Goal: Transaction & Acquisition: Purchase product/service

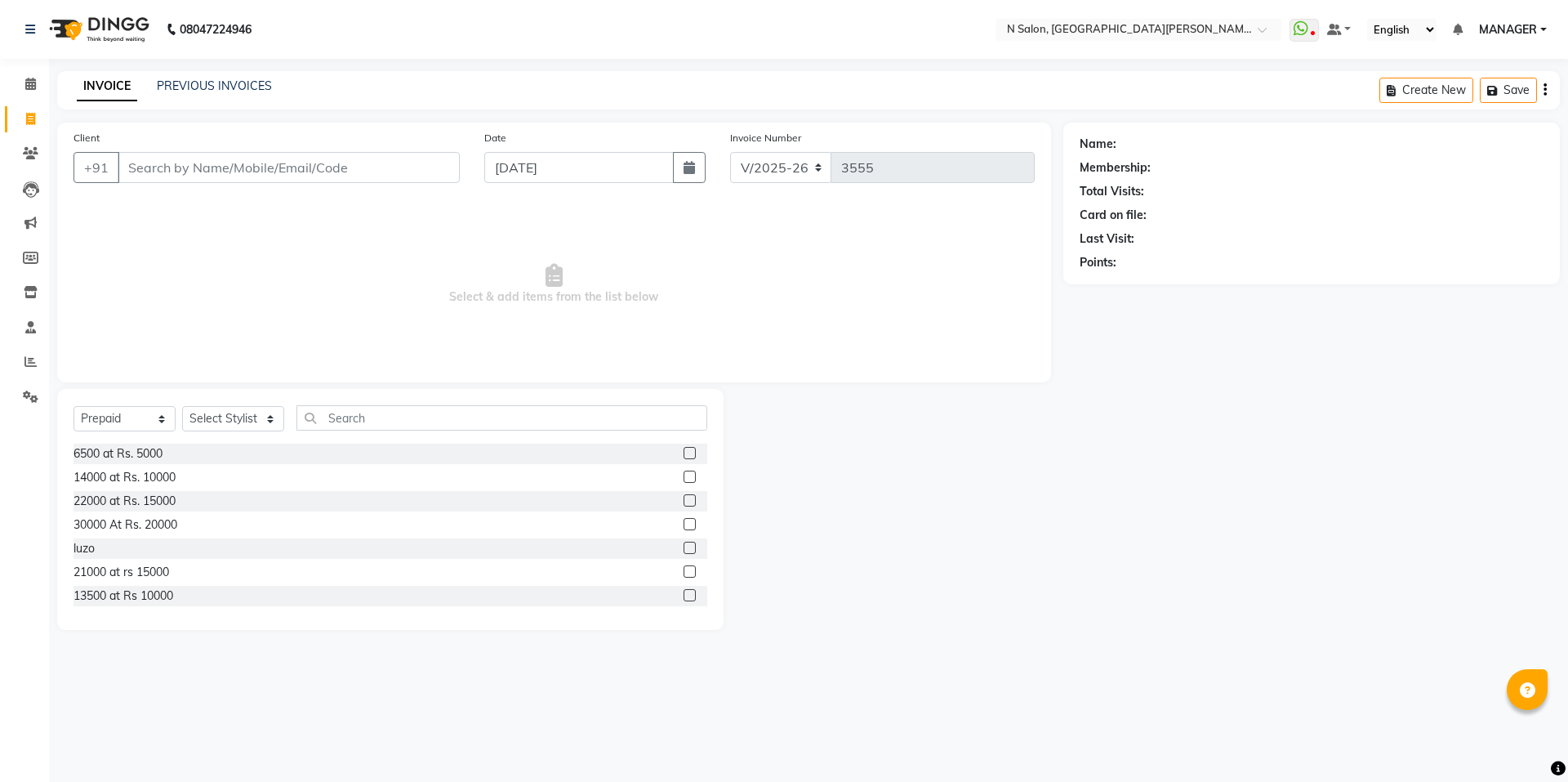
select select "3472"
select select "P"
click at [213, 80] on link "PREVIOUS INVOICES" at bounding box center [214, 86] width 115 height 15
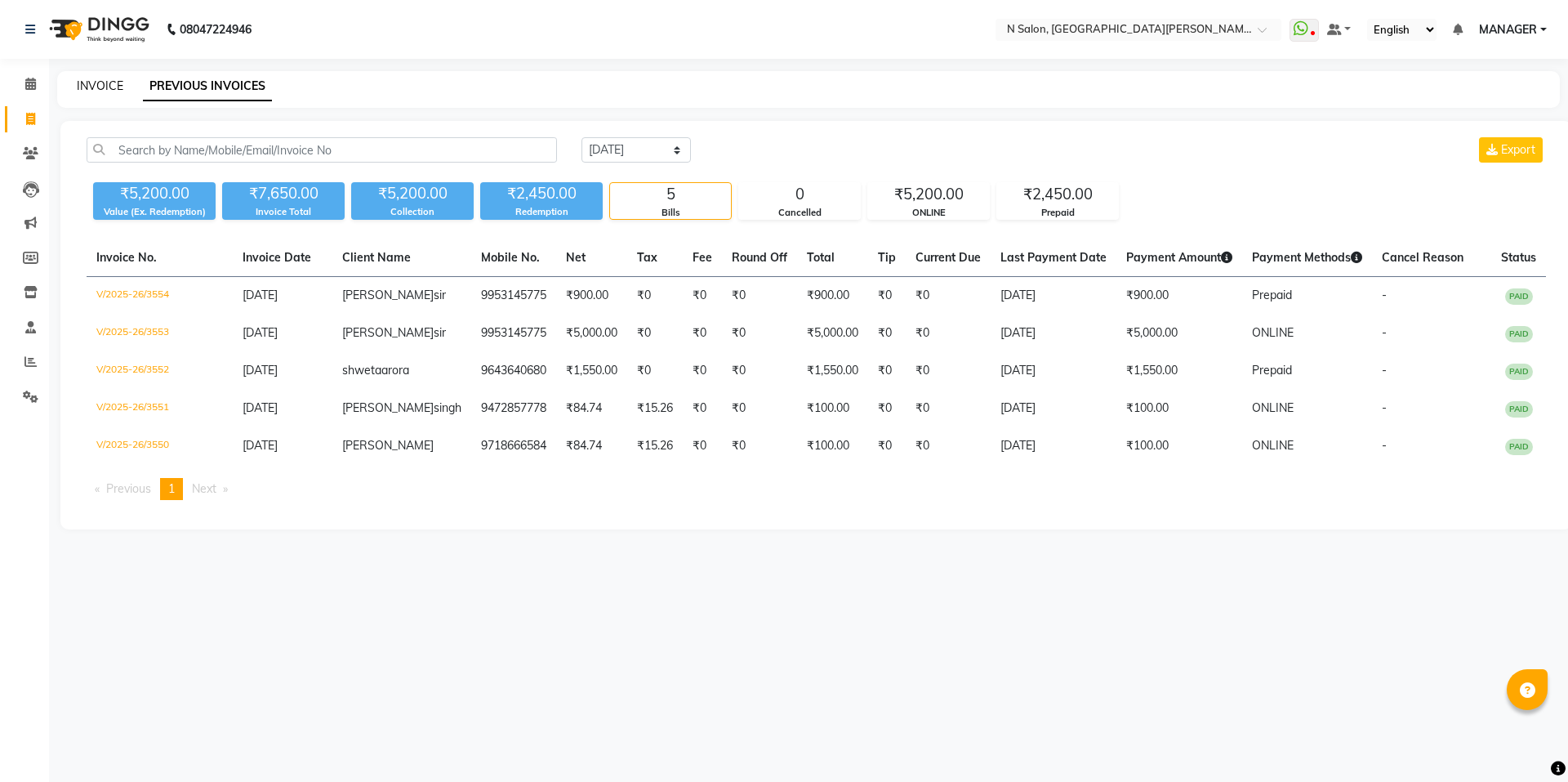
click at [107, 90] on link "INVOICE" at bounding box center [100, 86] width 47 height 15
select select "service"
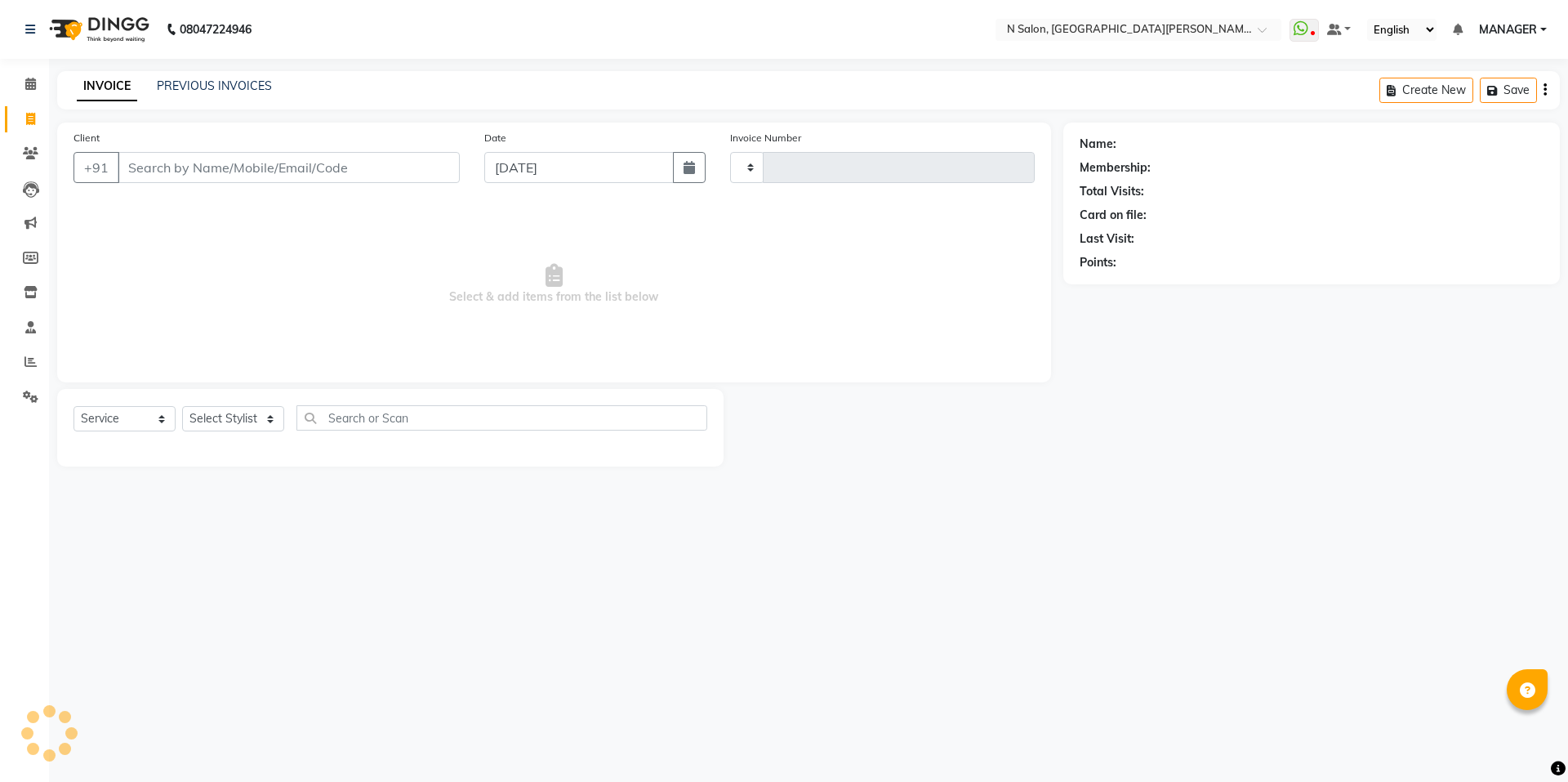
type input "3555"
select select "3472"
select select "P"
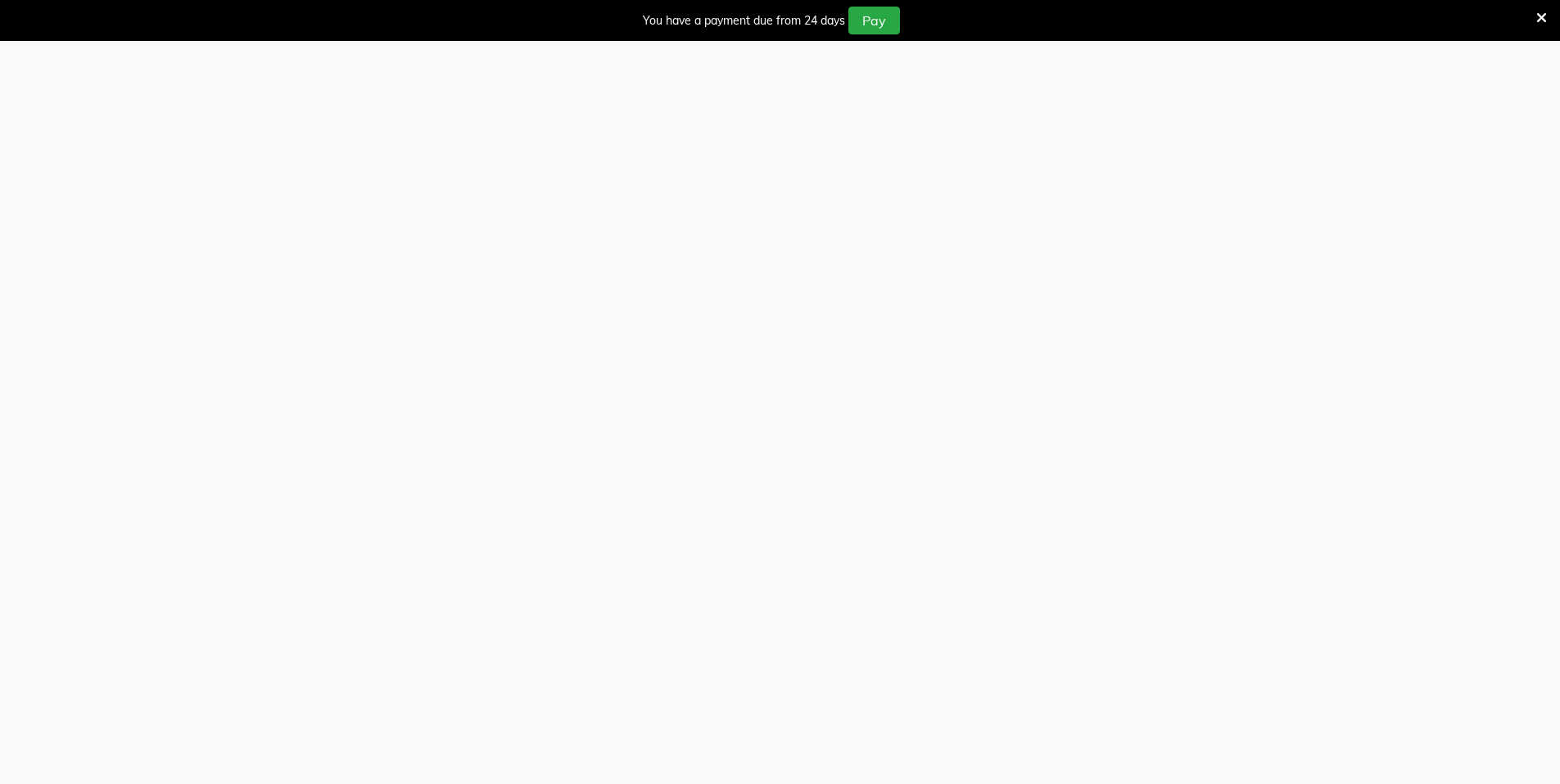
select select "service"
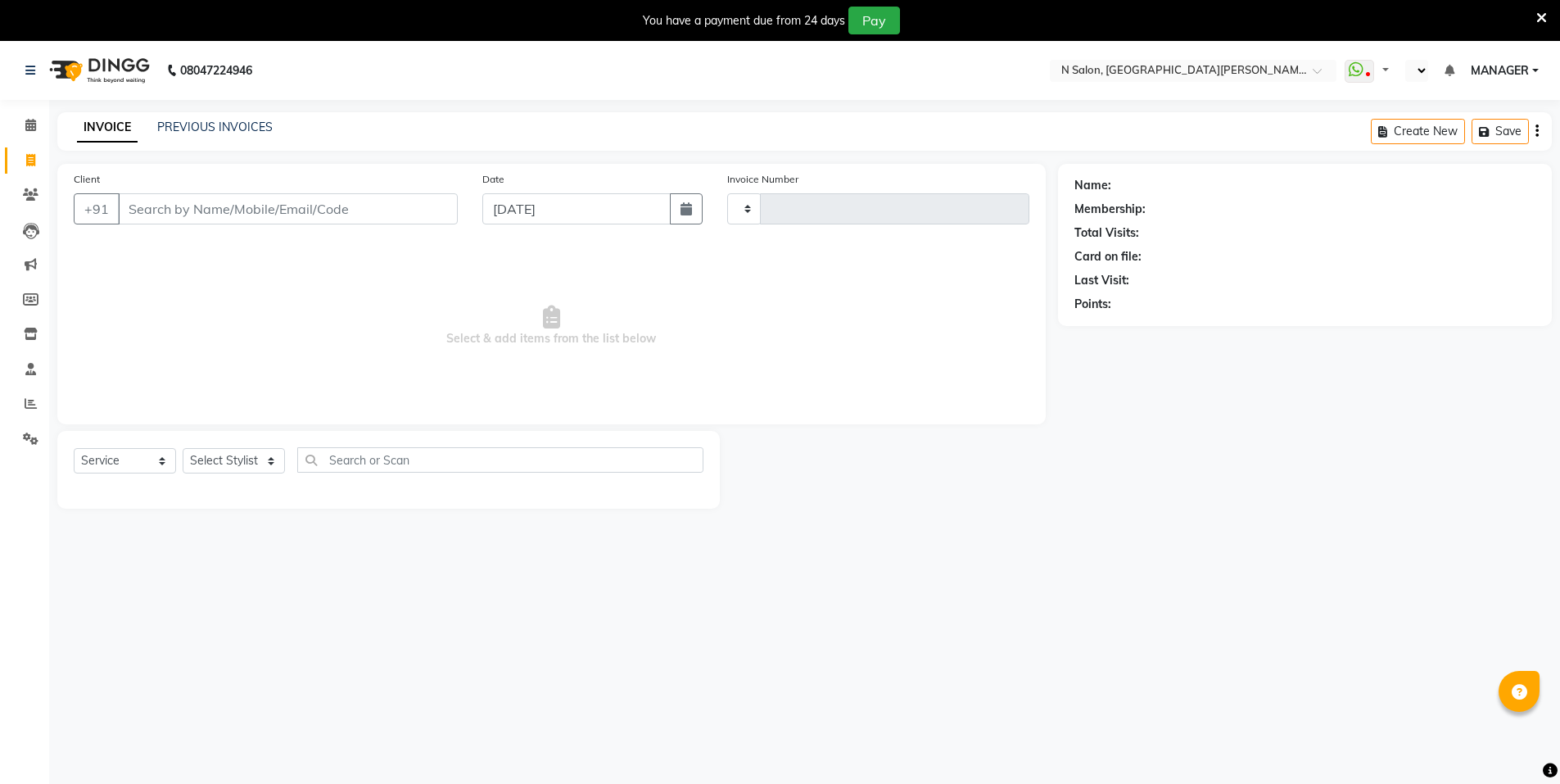
select select "en"
type input "3555"
select select "3472"
select select "P"
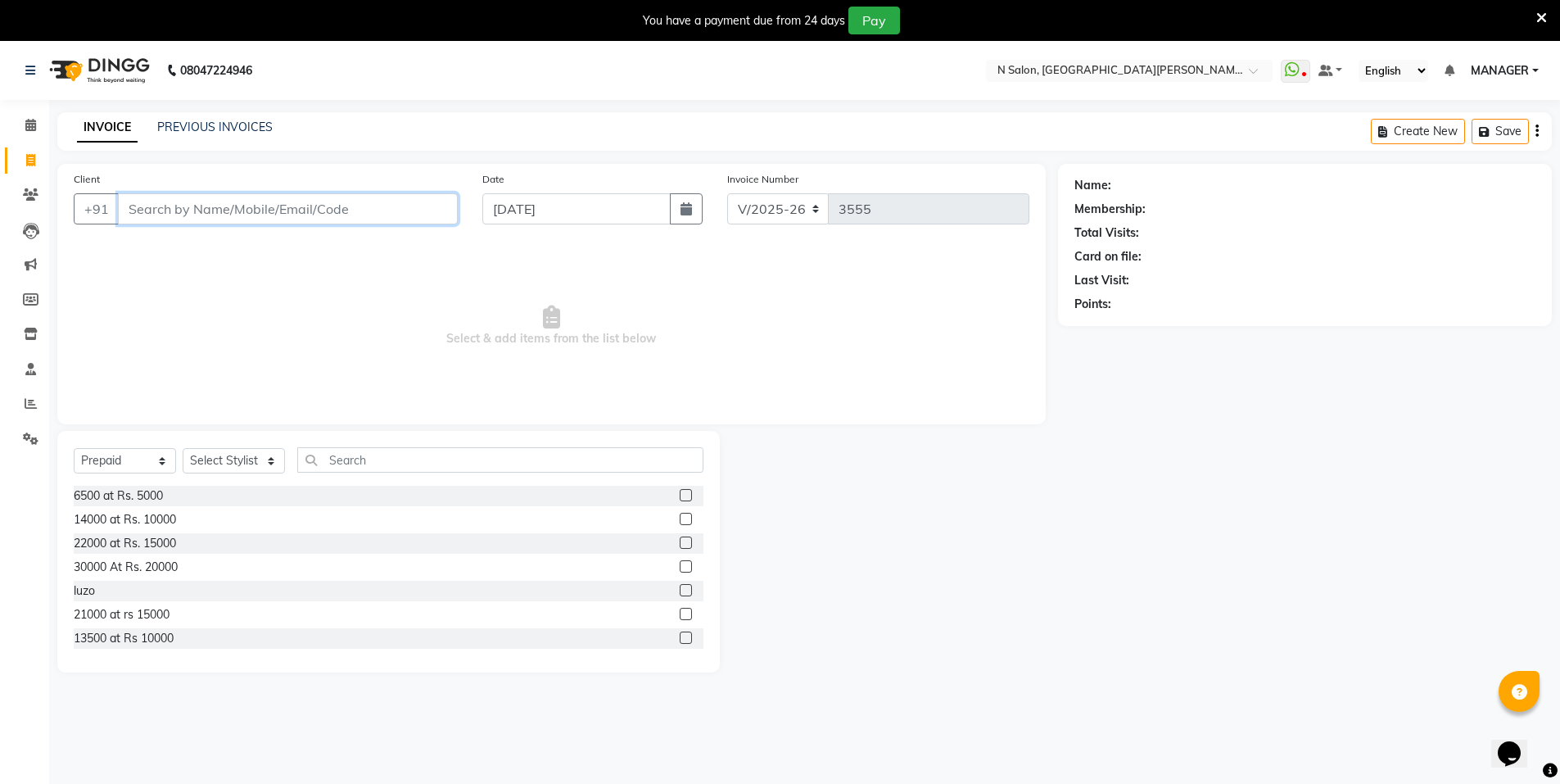
click at [335, 212] on input "Client" at bounding box center [288, 209] width 340 height 31
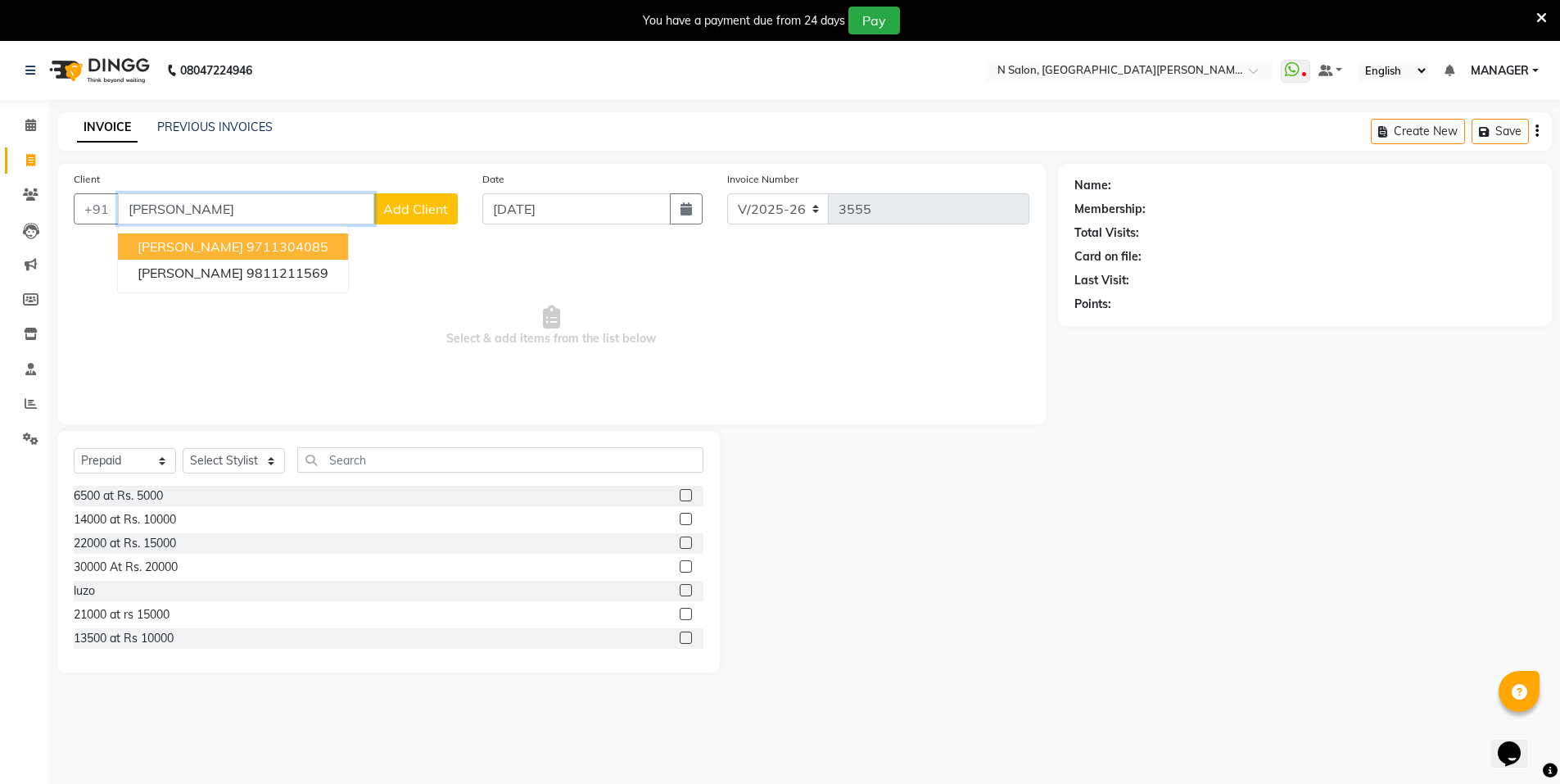
click at [314, 254] on button "ANITA MAM 9711304085" at bounding box center [233, 247] width 231 height 26
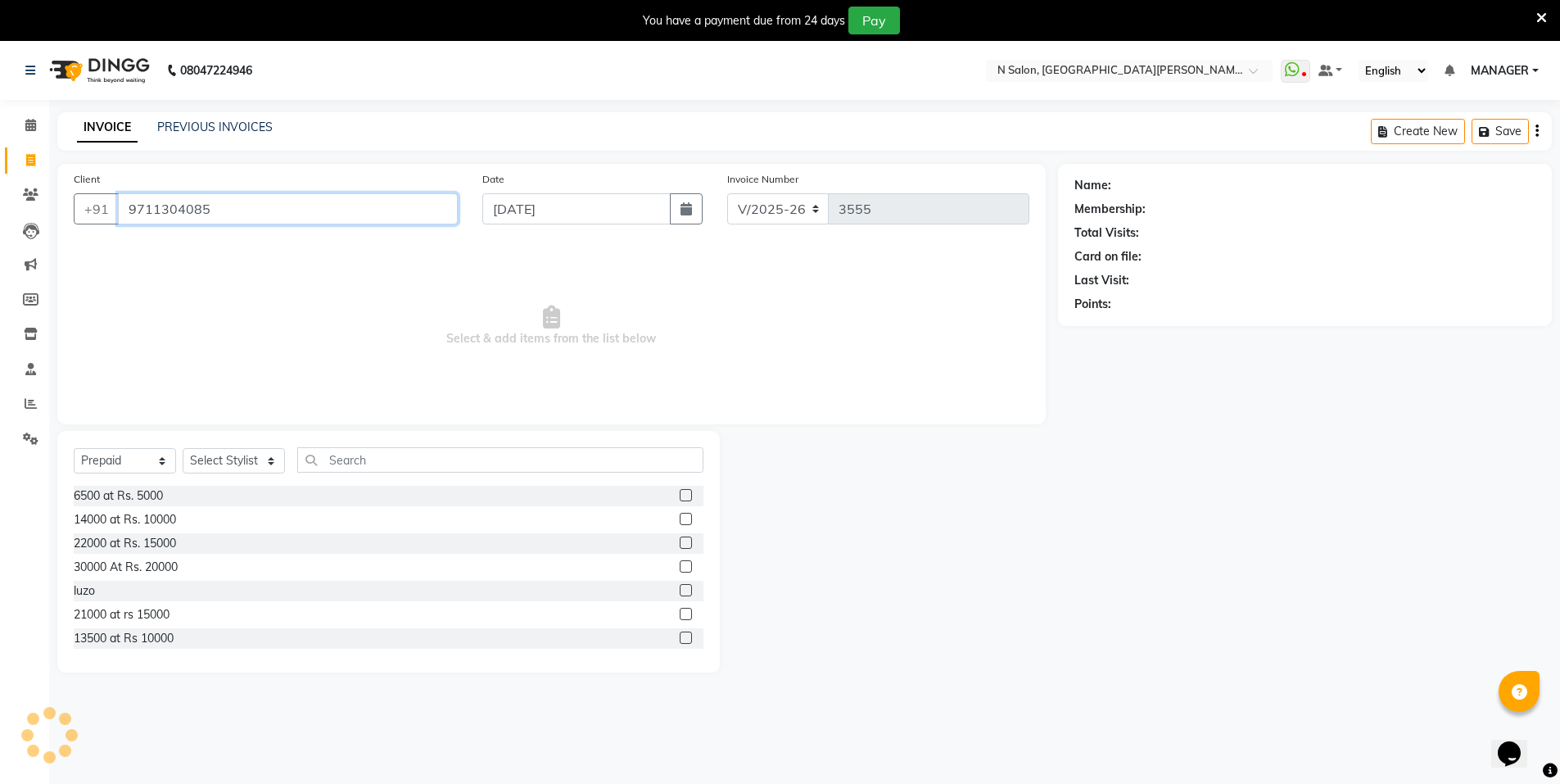
type input "9711304085"
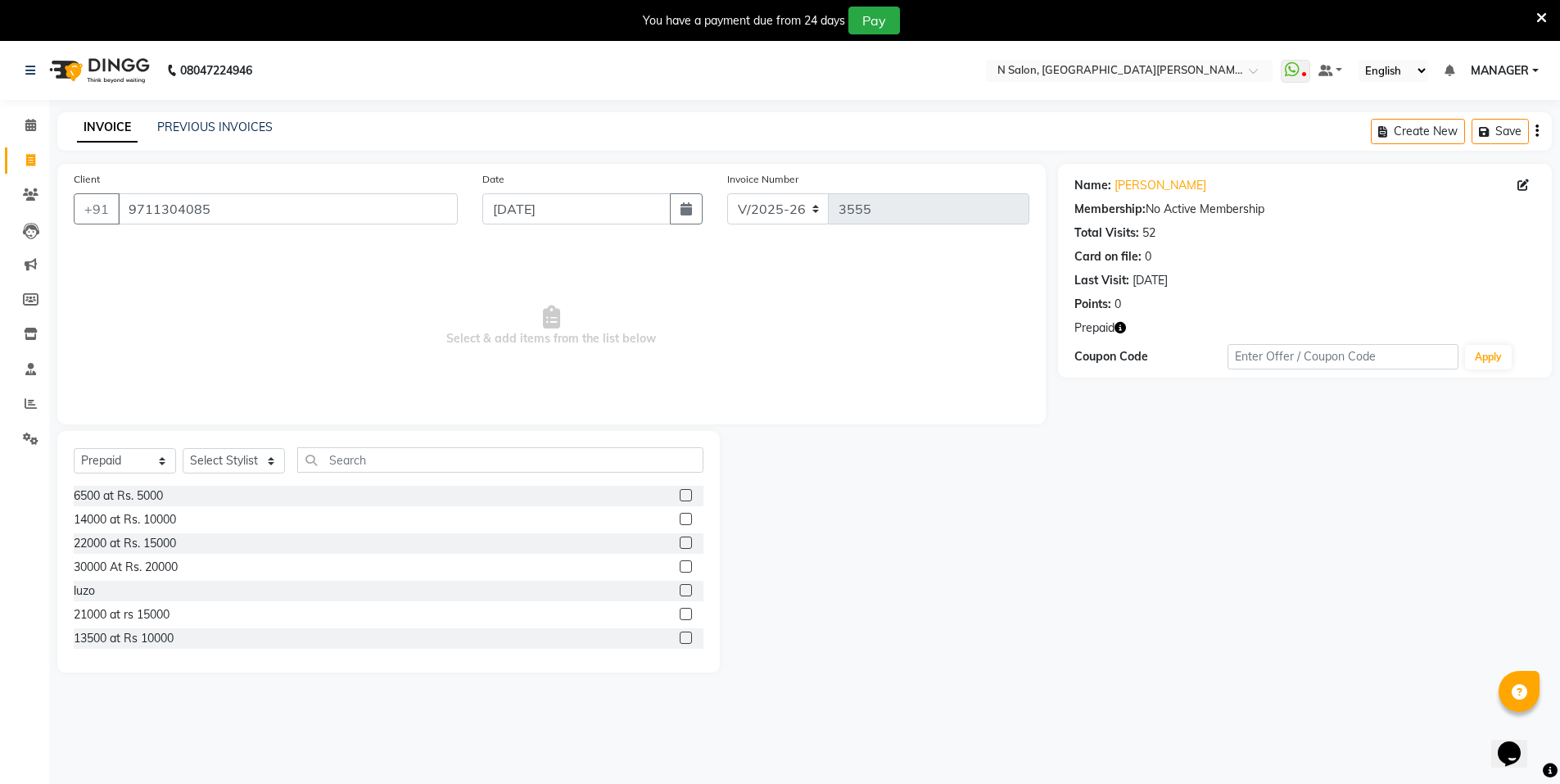
click at [1116, 326] on icon "button" at bounding box center [1120, 328] width 12 height 12
click at [1130, 191] on link "[PERSON_NAME]" at bounding box center [1160, 185] width 92 height 17
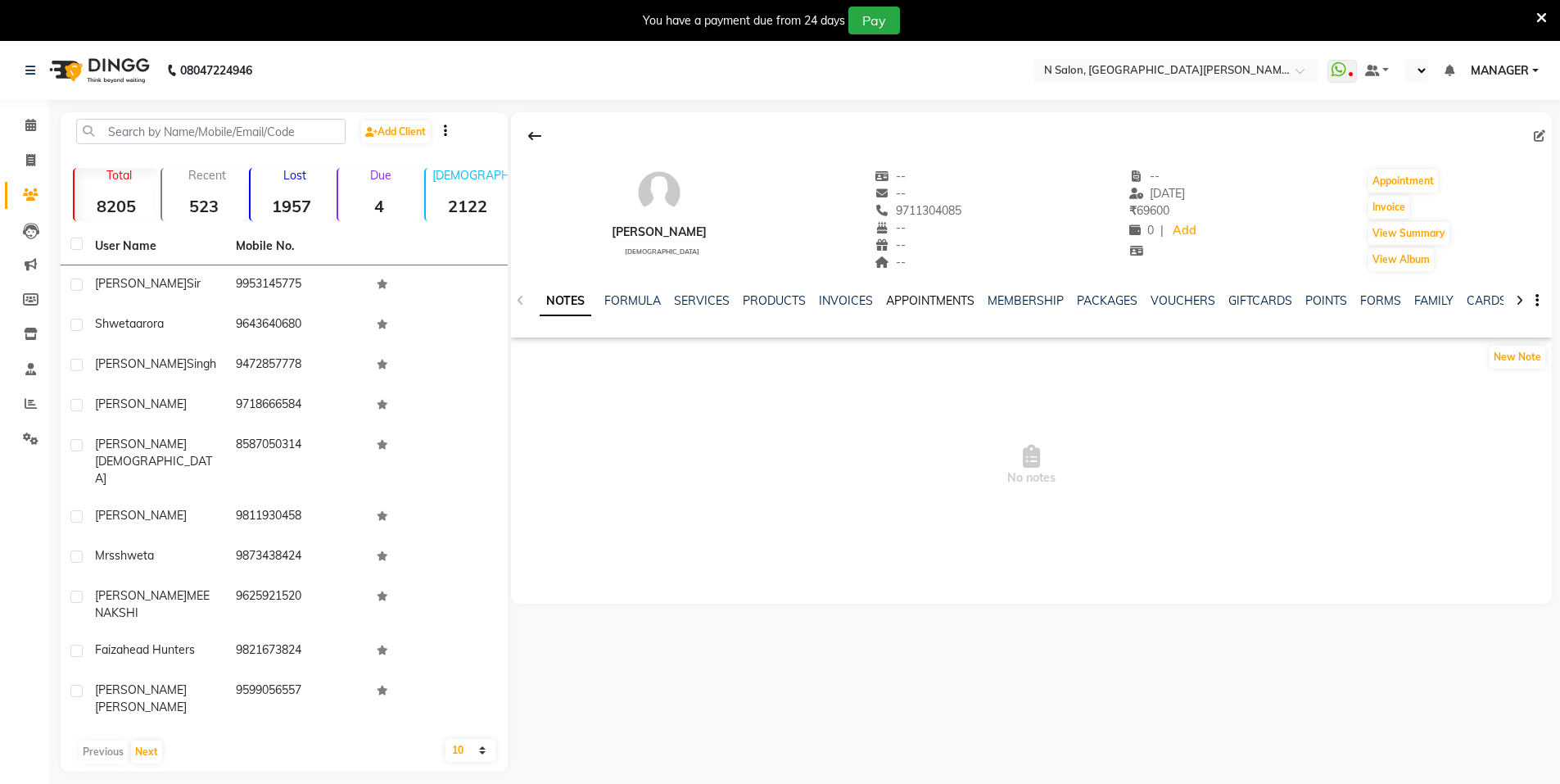
select select "en"
click at [849, 300] on link "INVOICES" at bounding box center [845, 301] width 54 height 15
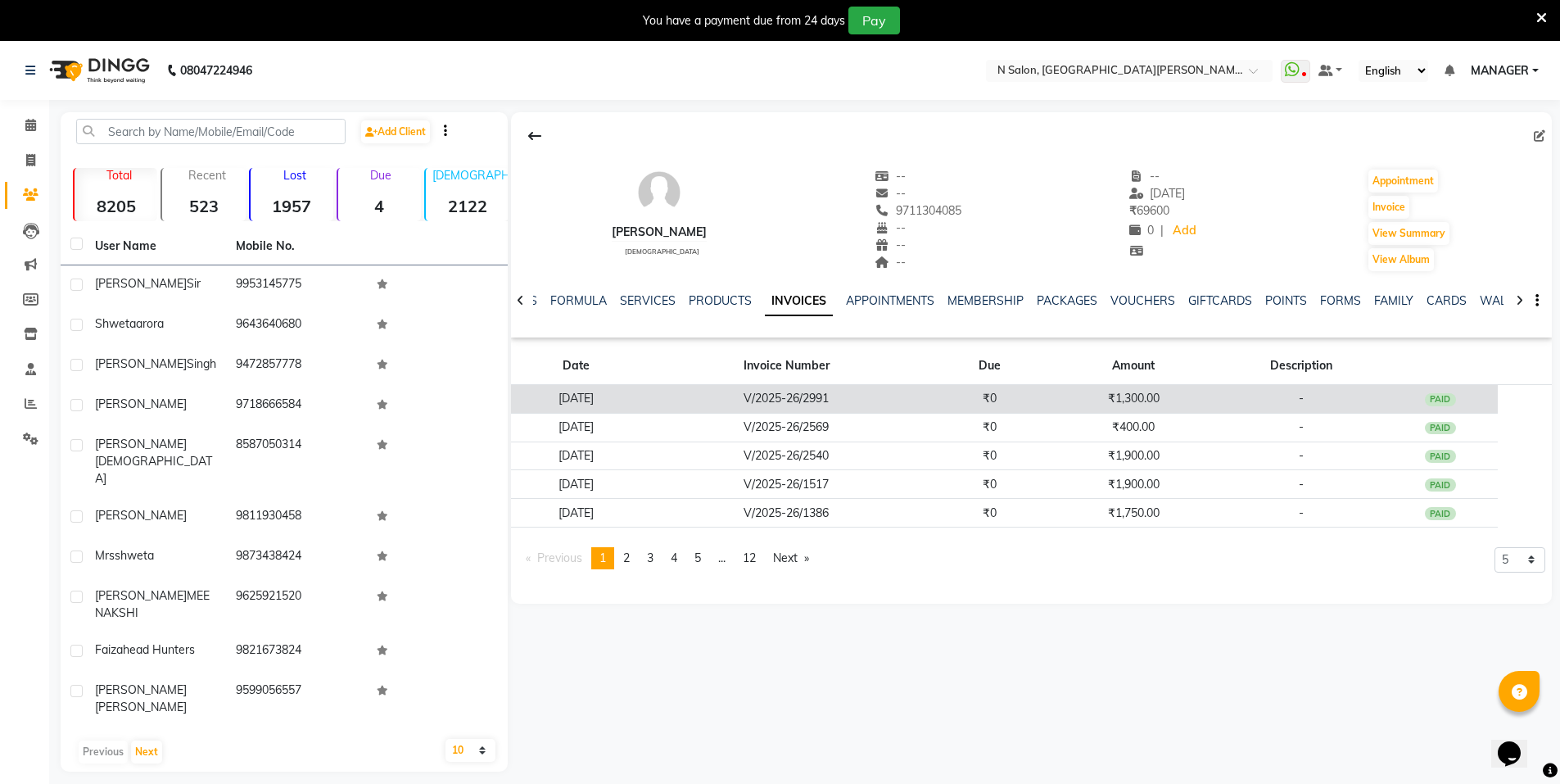
click at [1125, 391] on td "₹1,300.00" at bounding box center [1134, 399] width 172 height 29
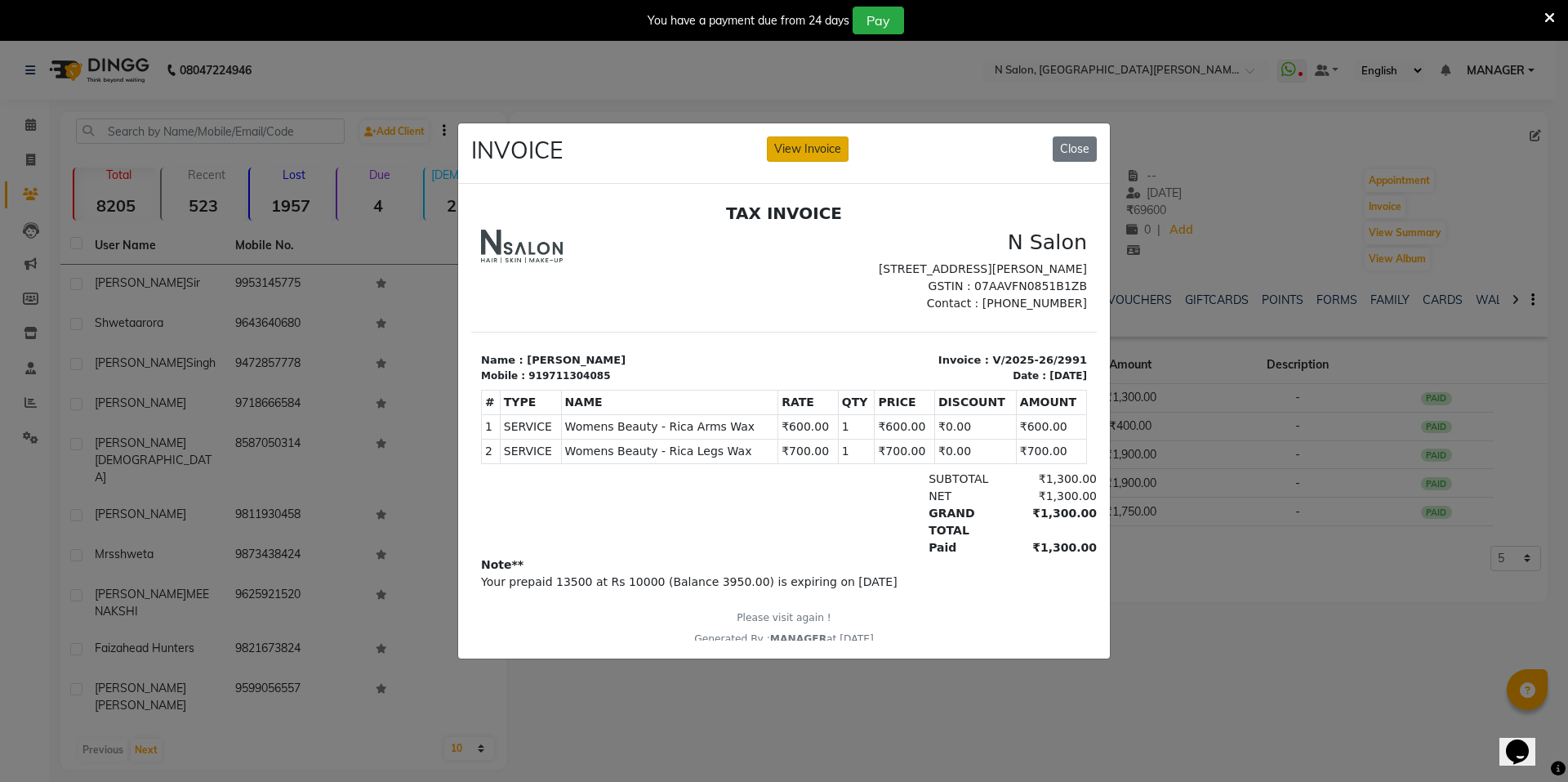
click at [814, 140] on button "View Invoice" at bounding box center [807, 149] width 82 height 26
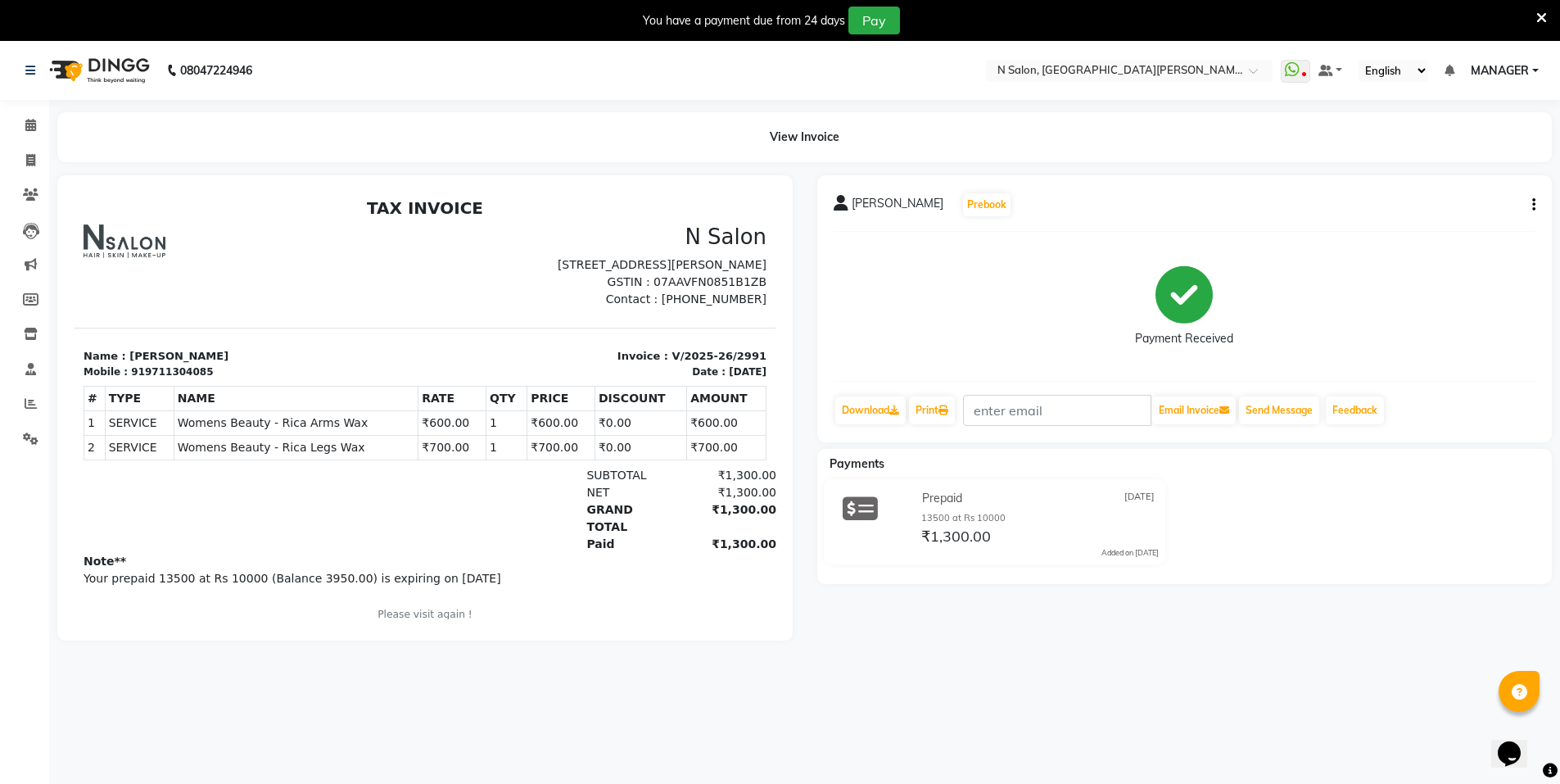
click at [1527, 208] on button "button" at bounding box center [1531, 205] width 10 height 17
click at [1465, 228] on div "Edit Invoice" at bounding box center [1453, 226] width 112 height 21
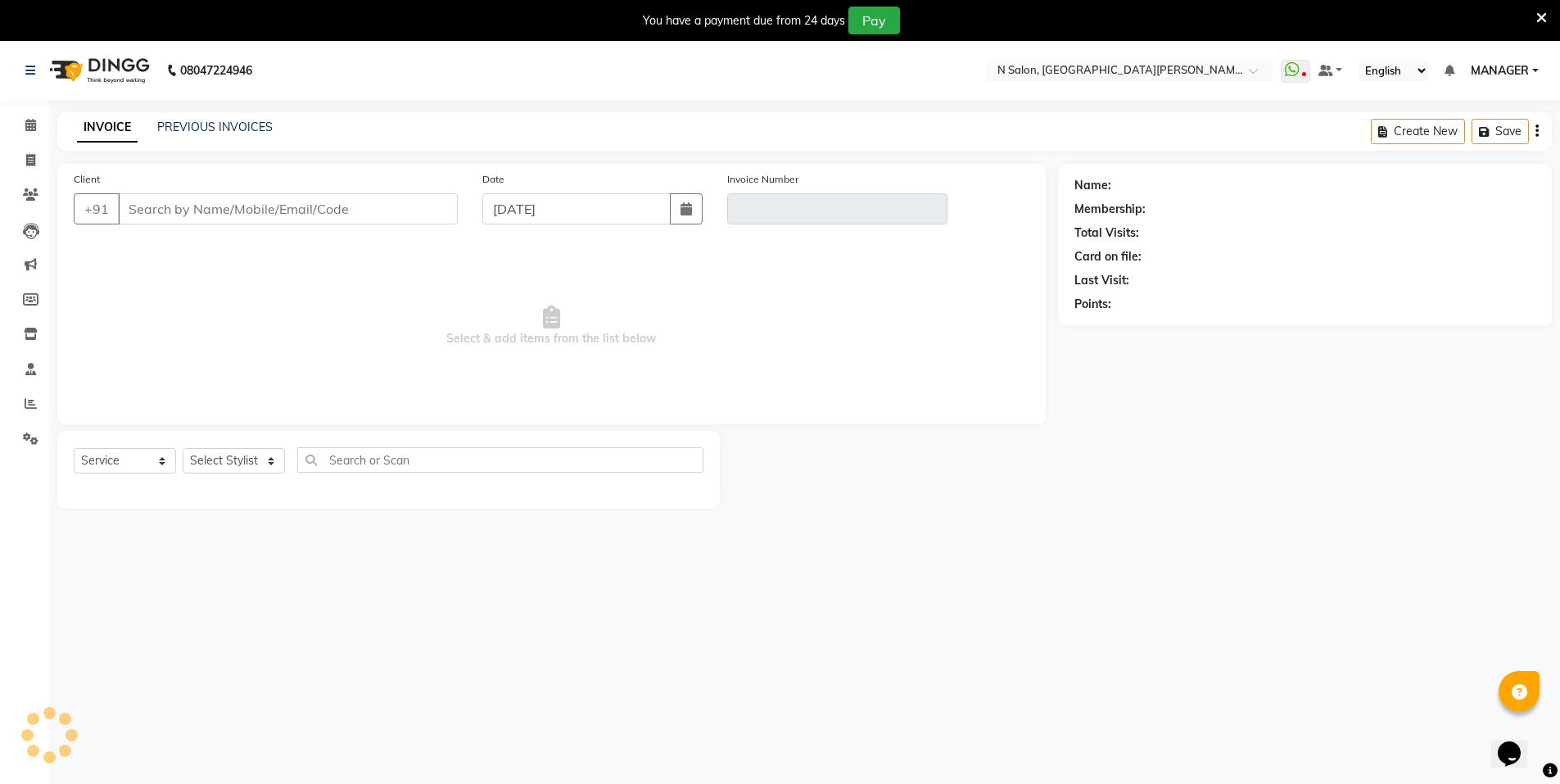
scroll to position [11, 0]
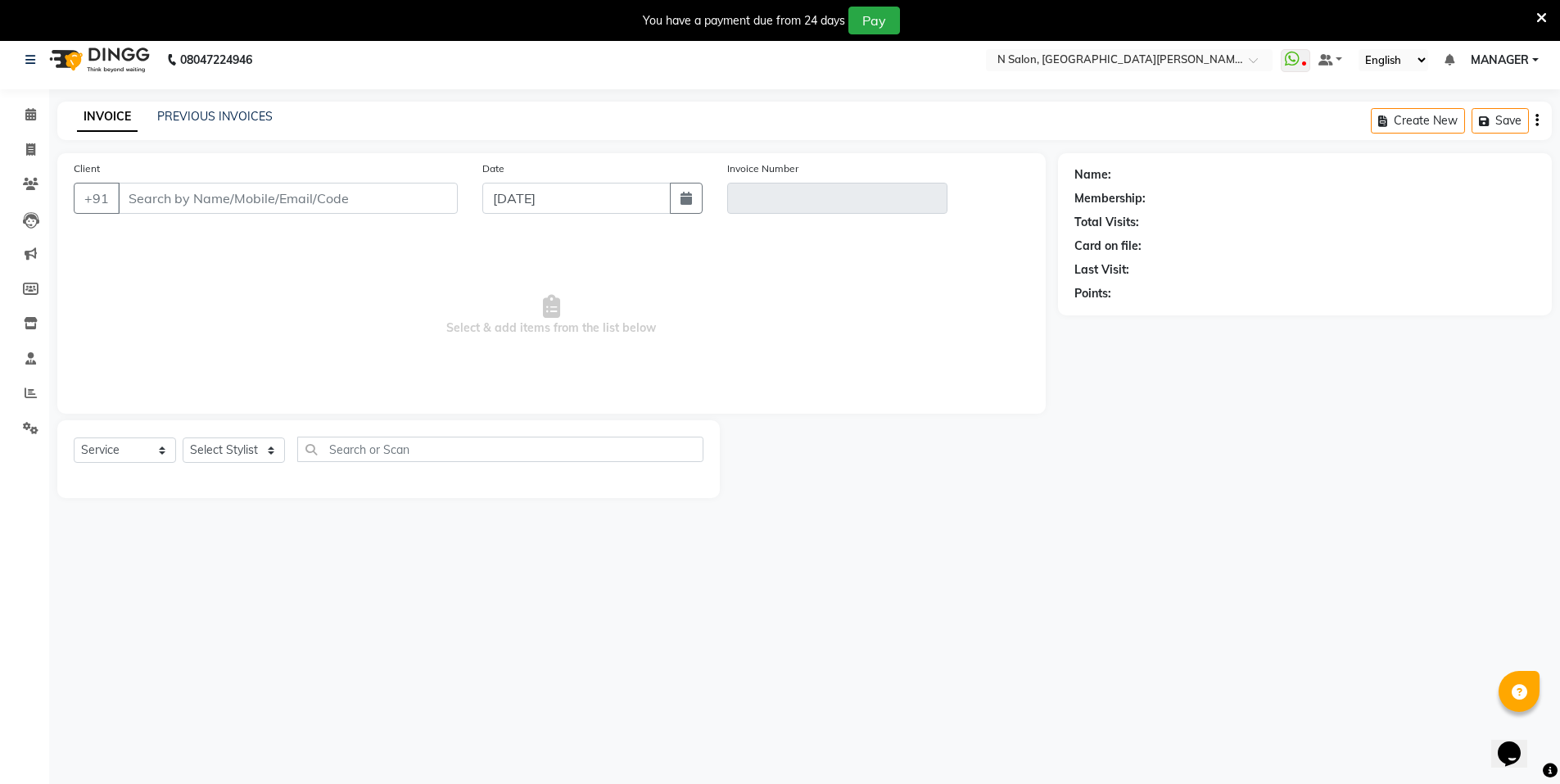
select select "P"
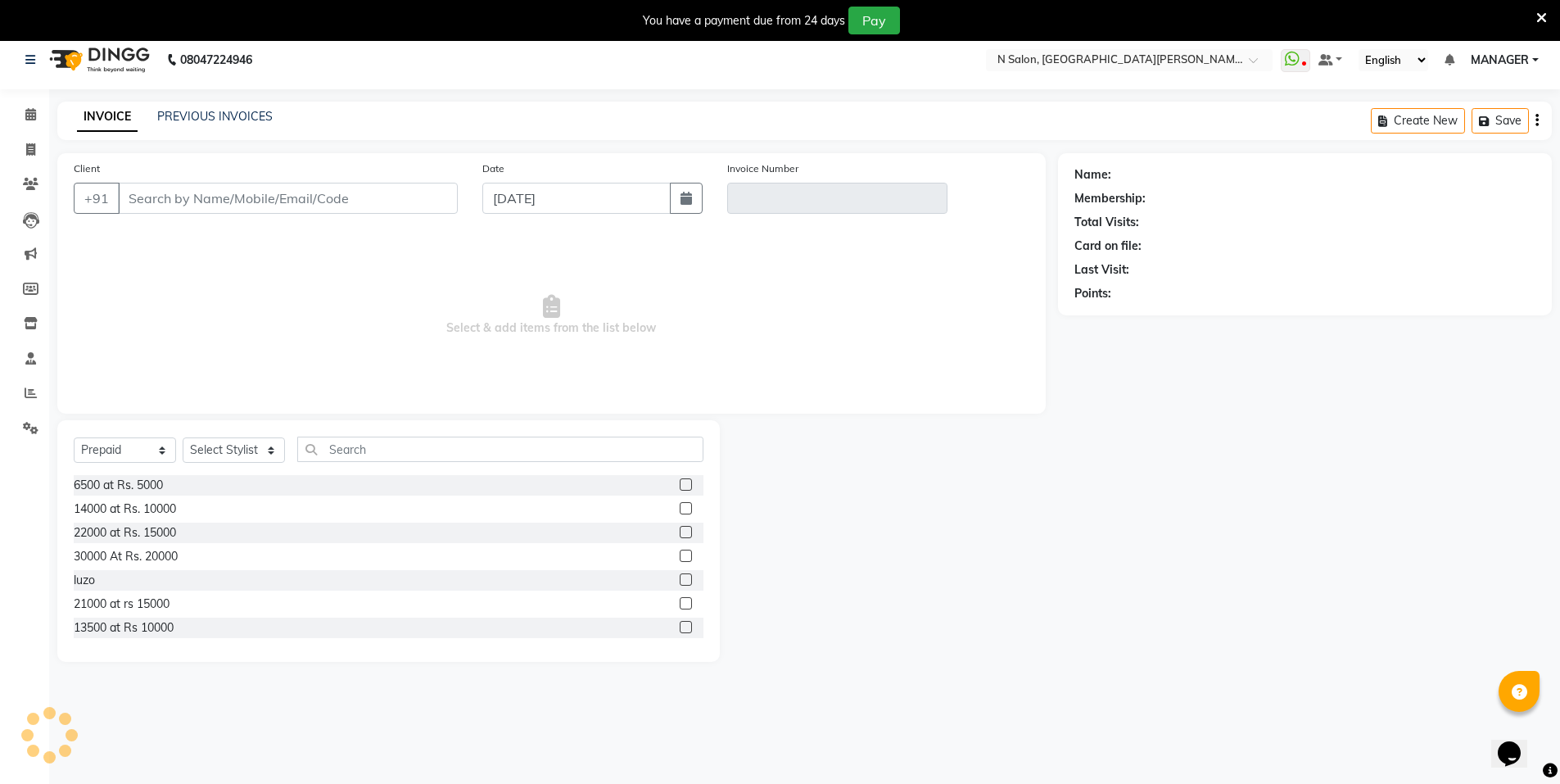
type input "9711304085"
type input "V/2025-26/2991"
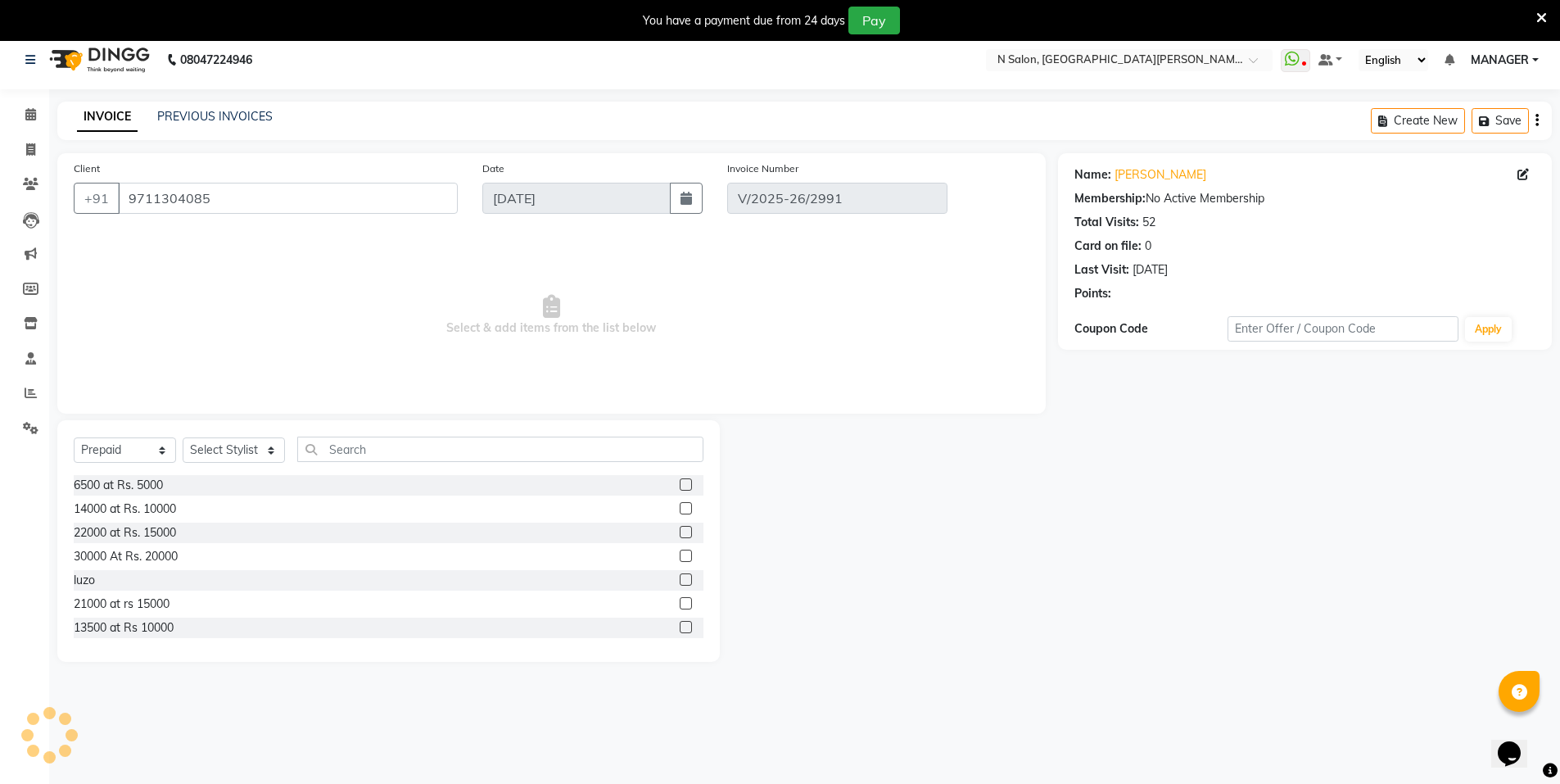
type input "08-08-2025"
select select "select"
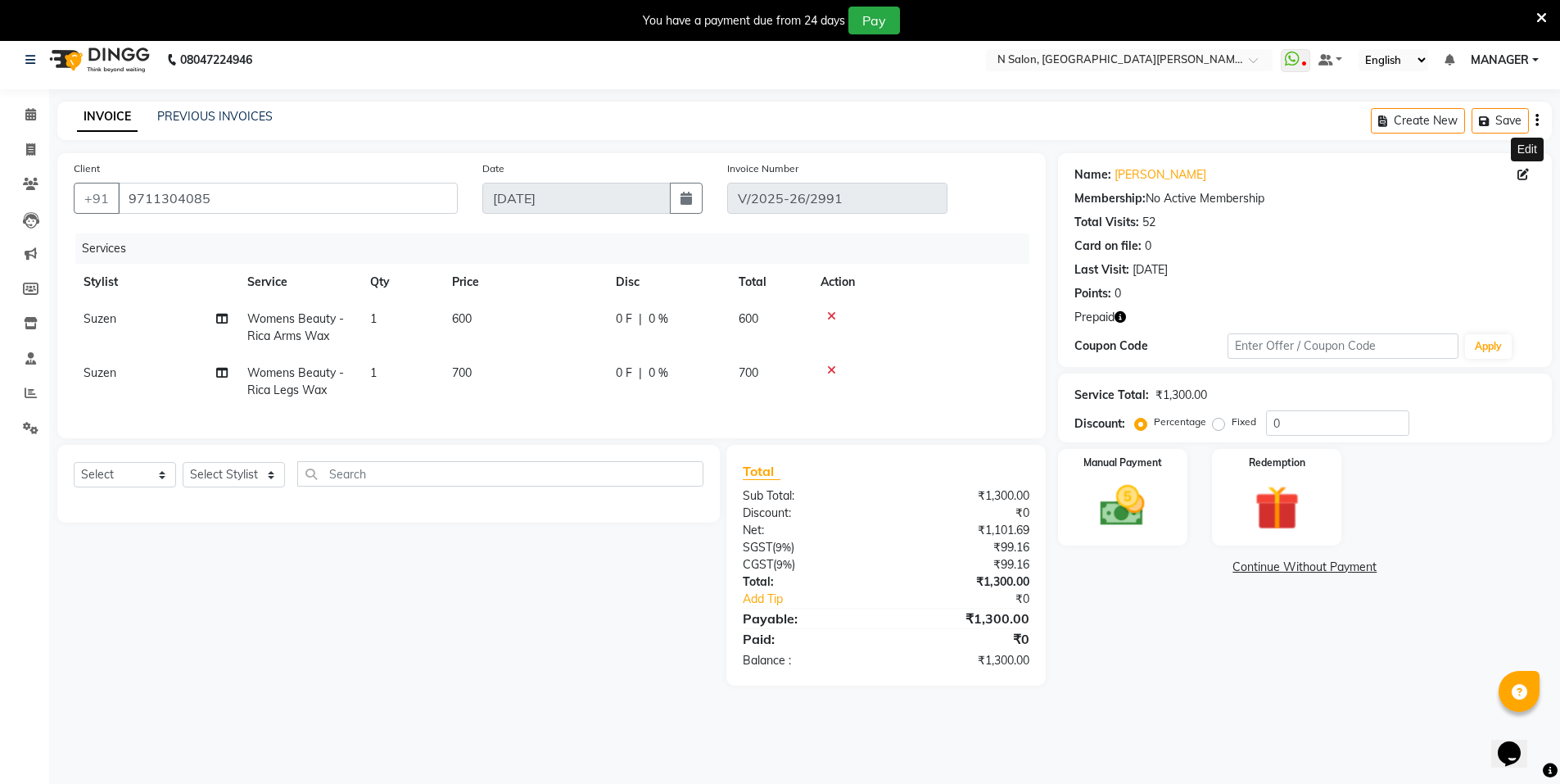
click at [1525, 172] on icon at bounding box center [1524, 174] width 12 height 12
select select "male"
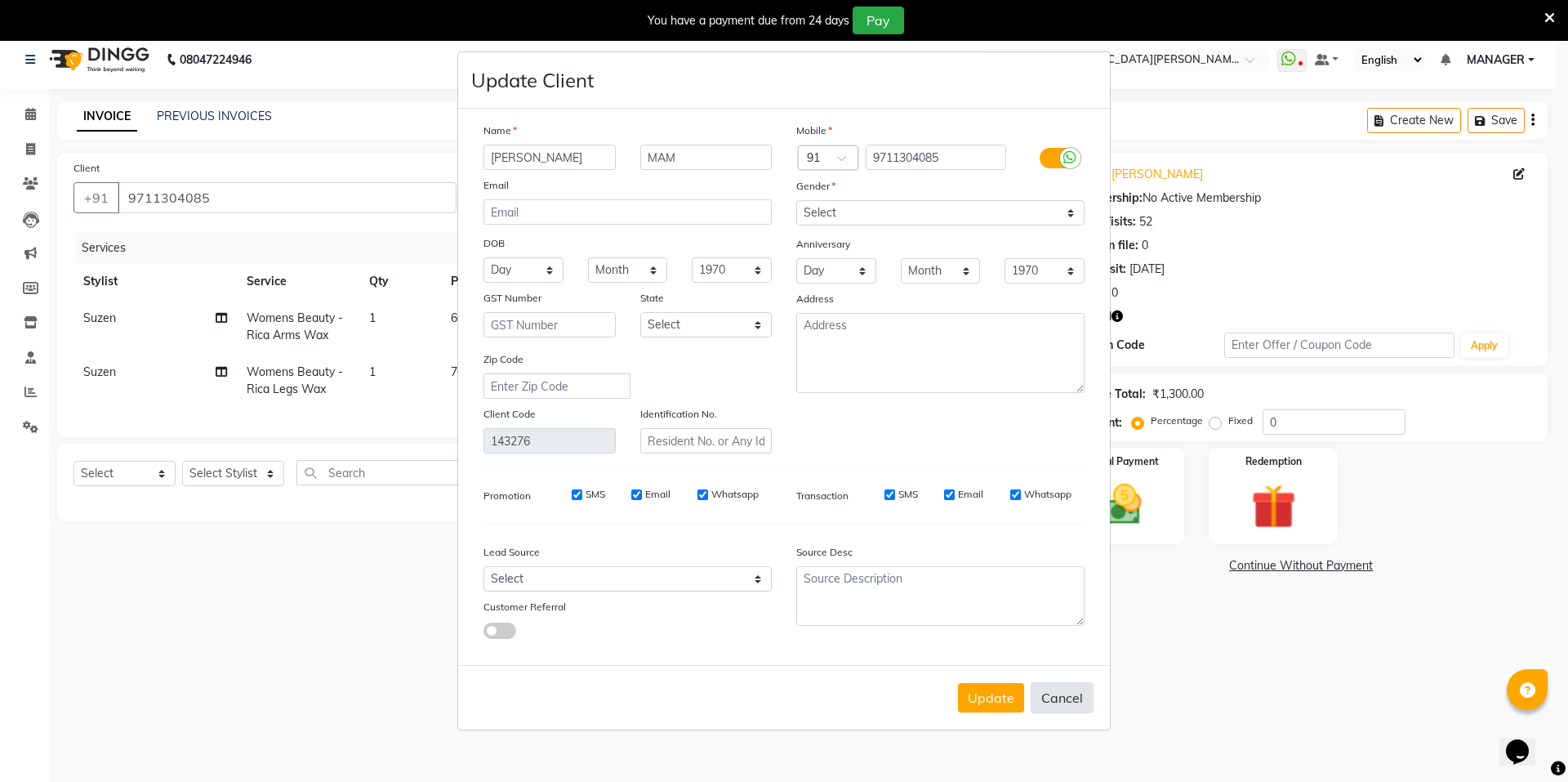
click at [1067, 700] on button "Cancel" at bounding box center [1062, 698] width 63 height 31
select select
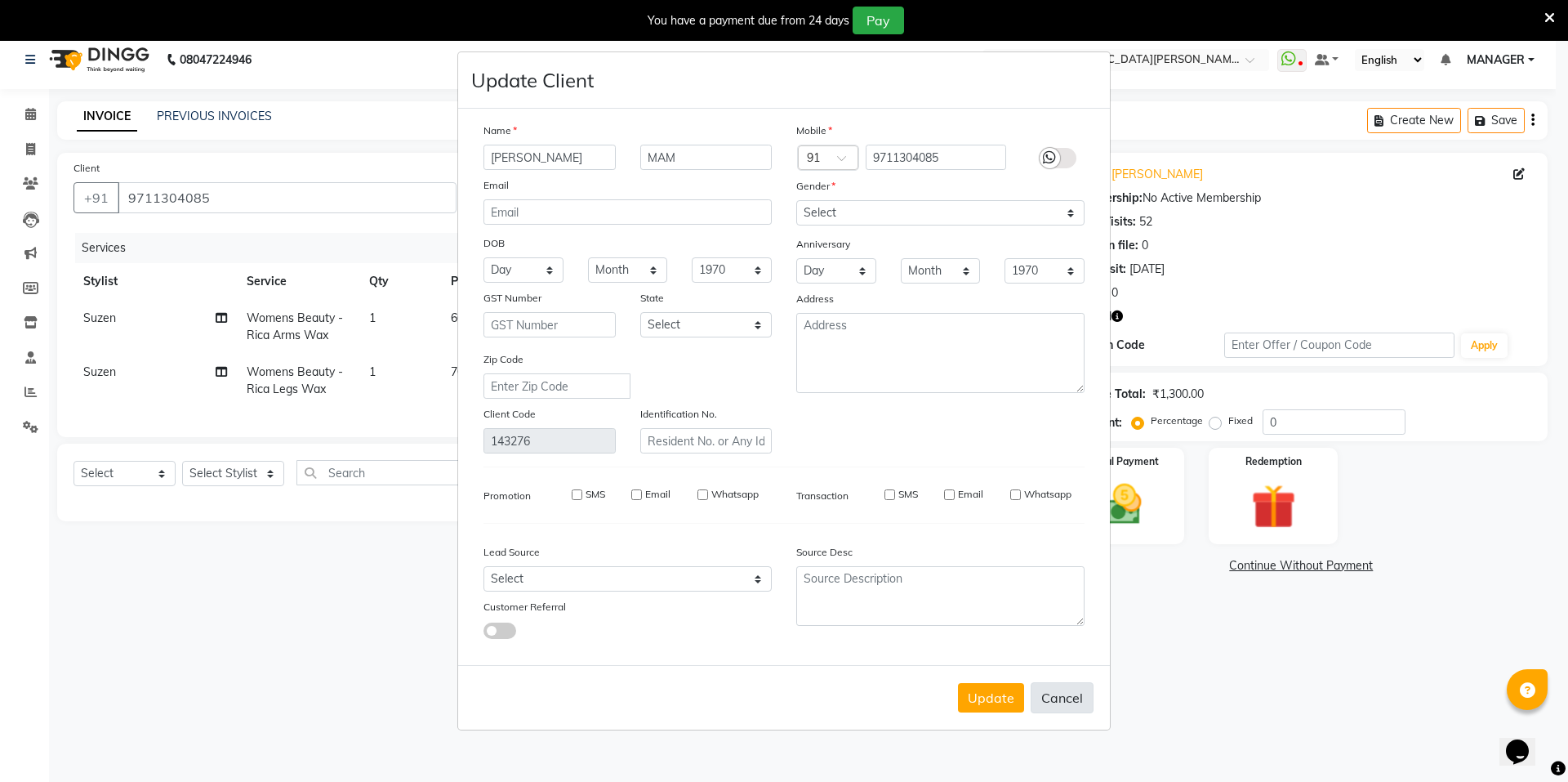
select select
checkbox input "false"
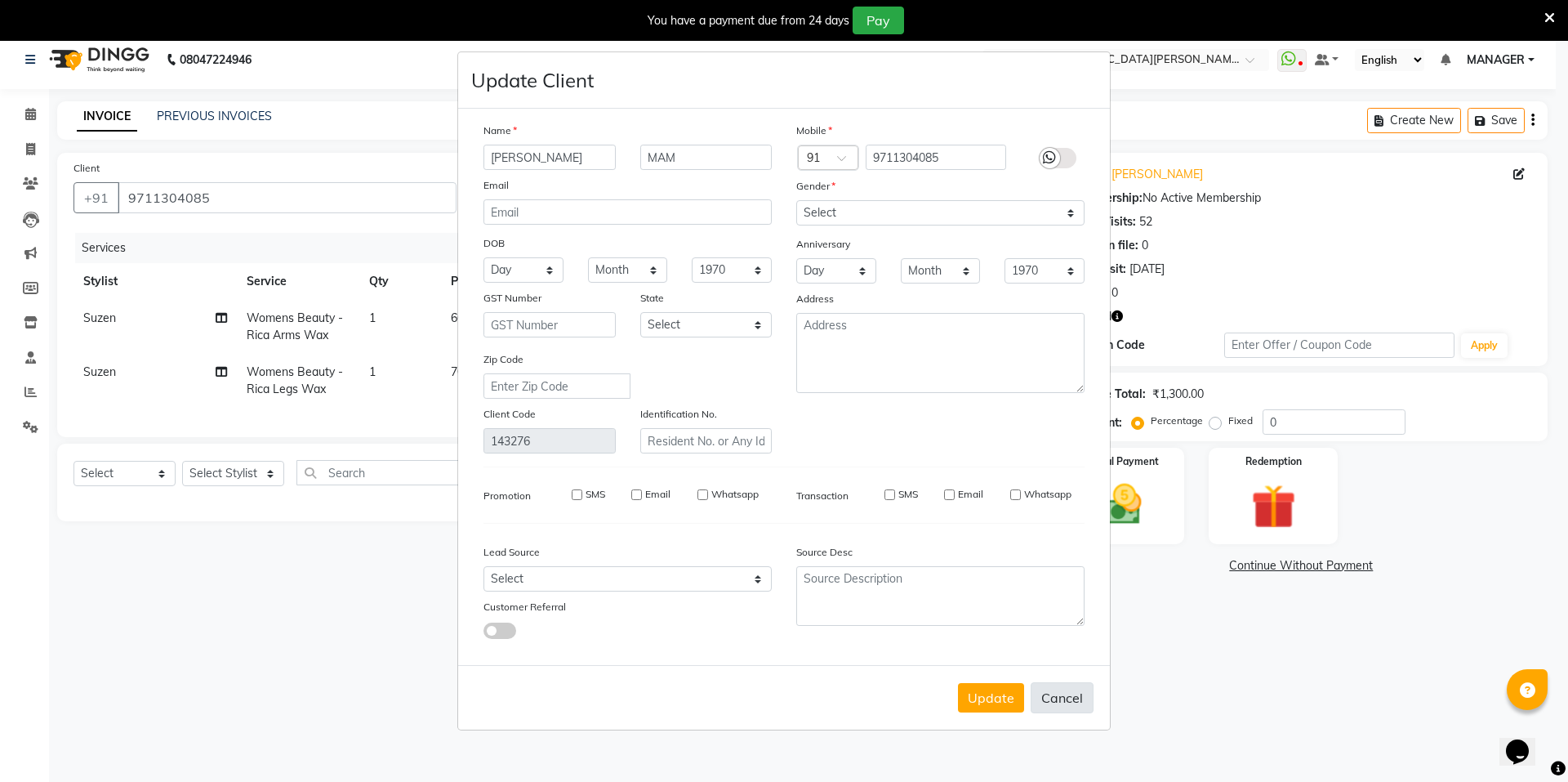
checkbox input "false"
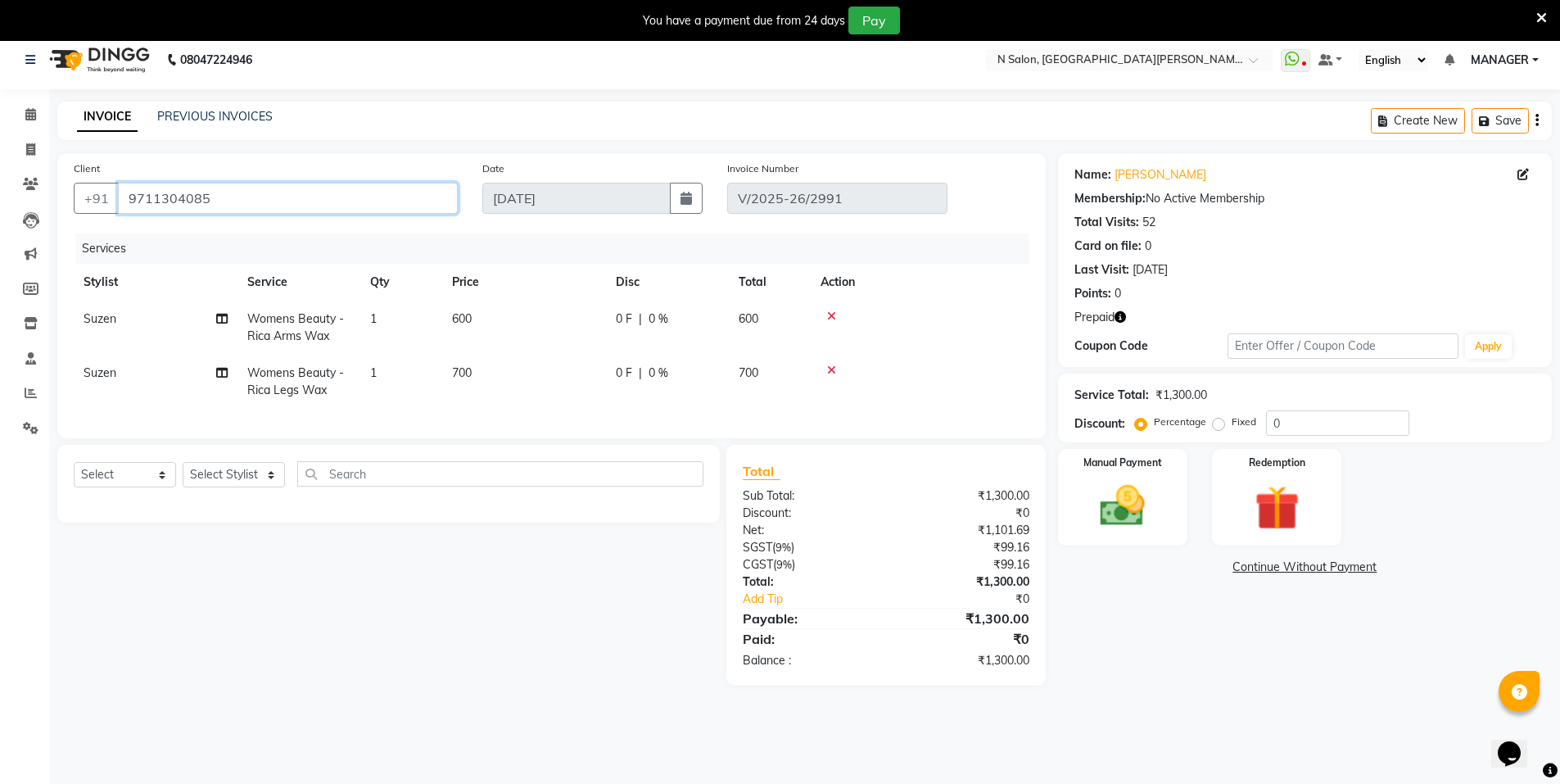
click at [237, 200] on input "9711304085" at bounding box center [288, 198] width 340 height 31
click at [34, 152] on icon at bounding box center [31, 149] width 9 height 12
select select "service"
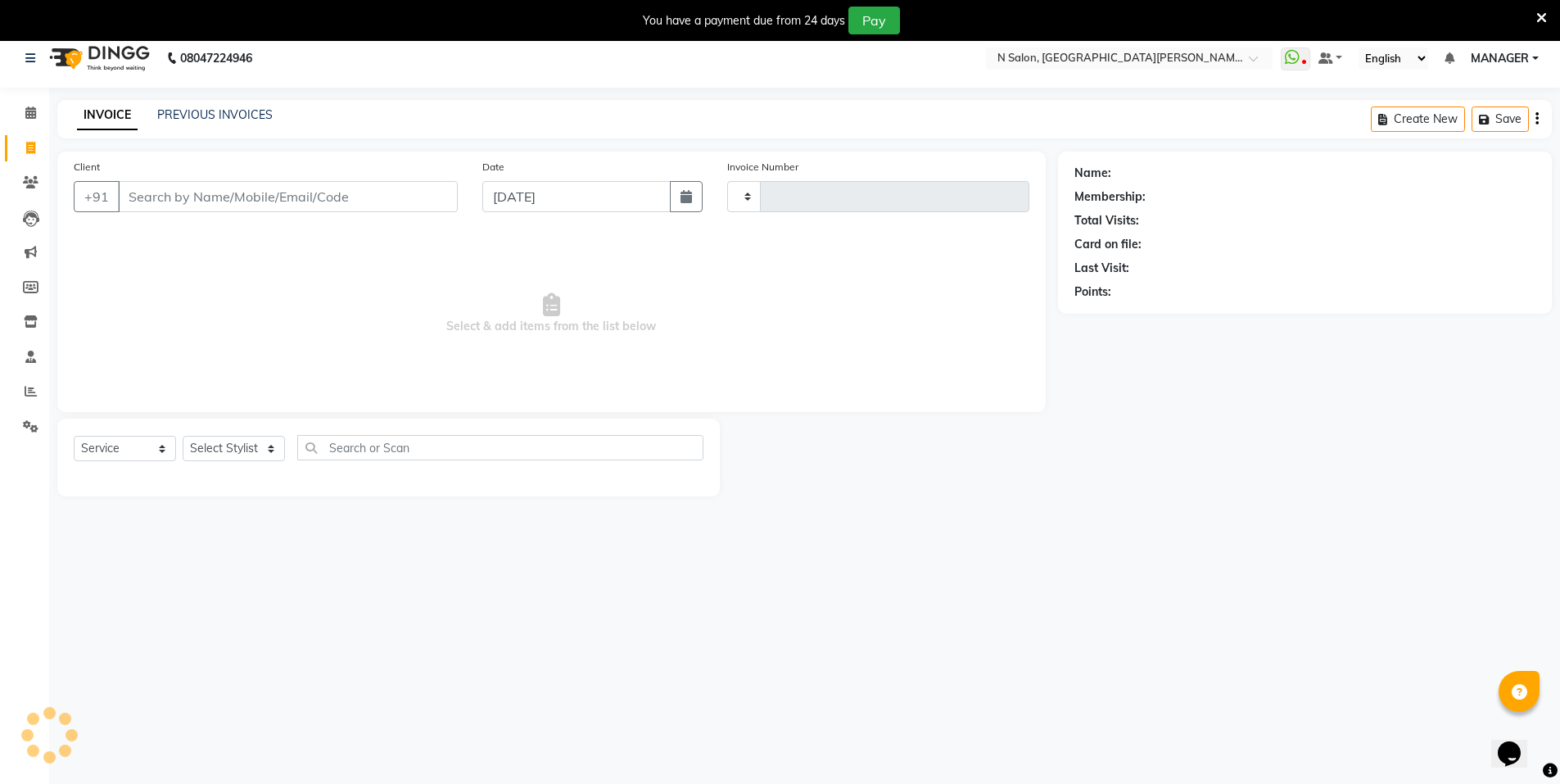
type input "3555"
select select "3472"
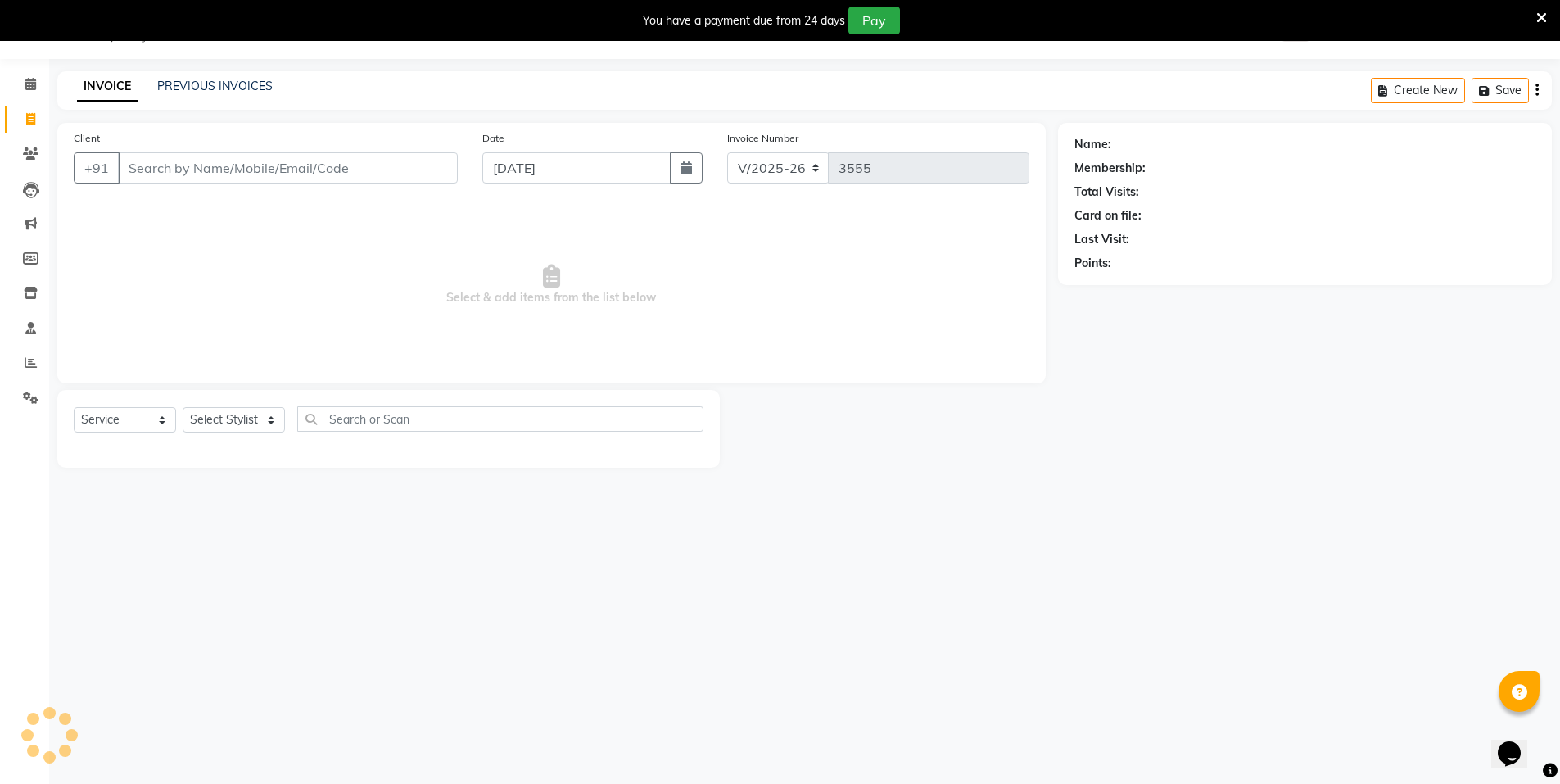
select select "P"
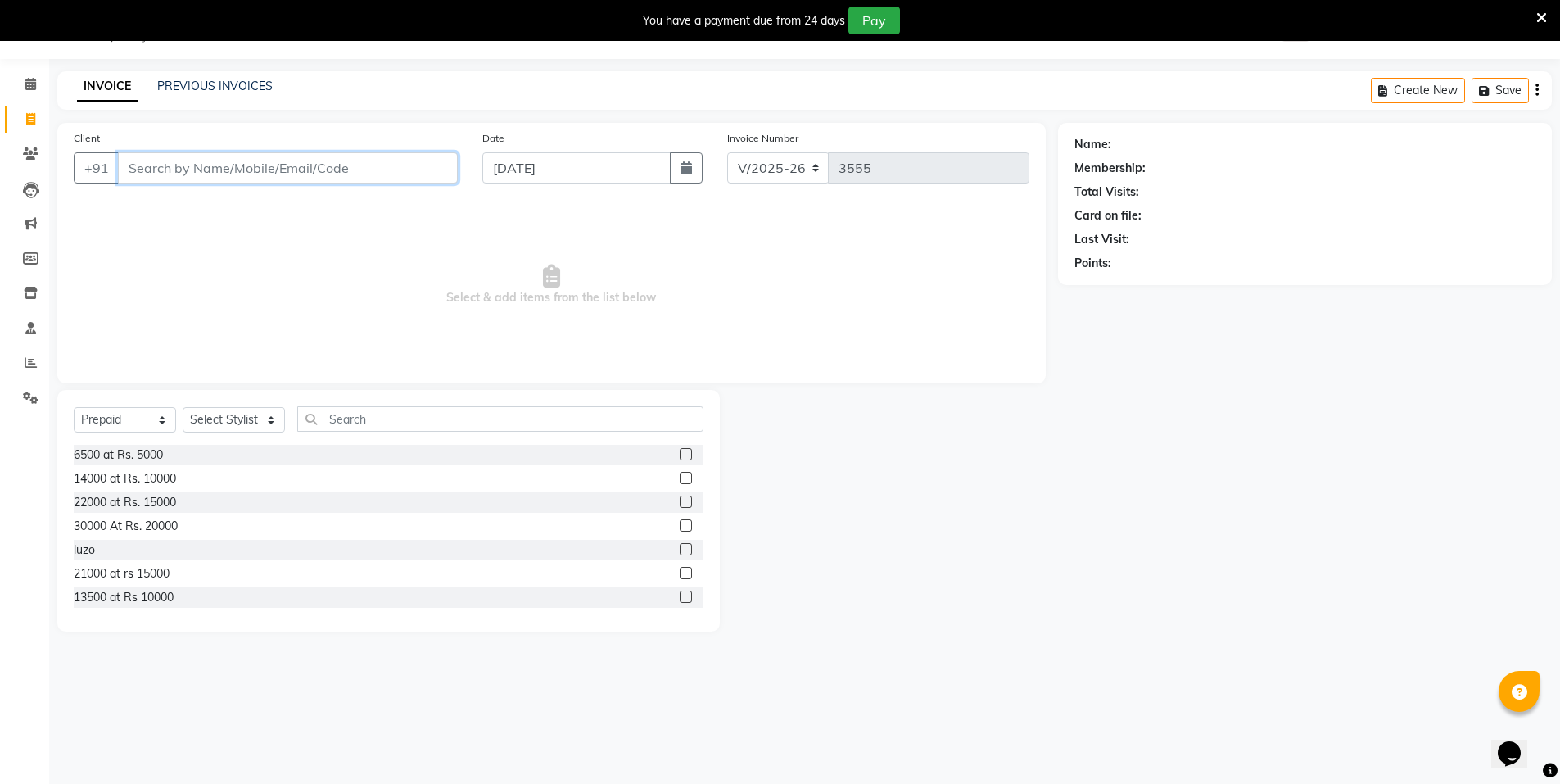
click at [339, 173] on input "Client" at bounding box center [288, 168] width 340 height 31
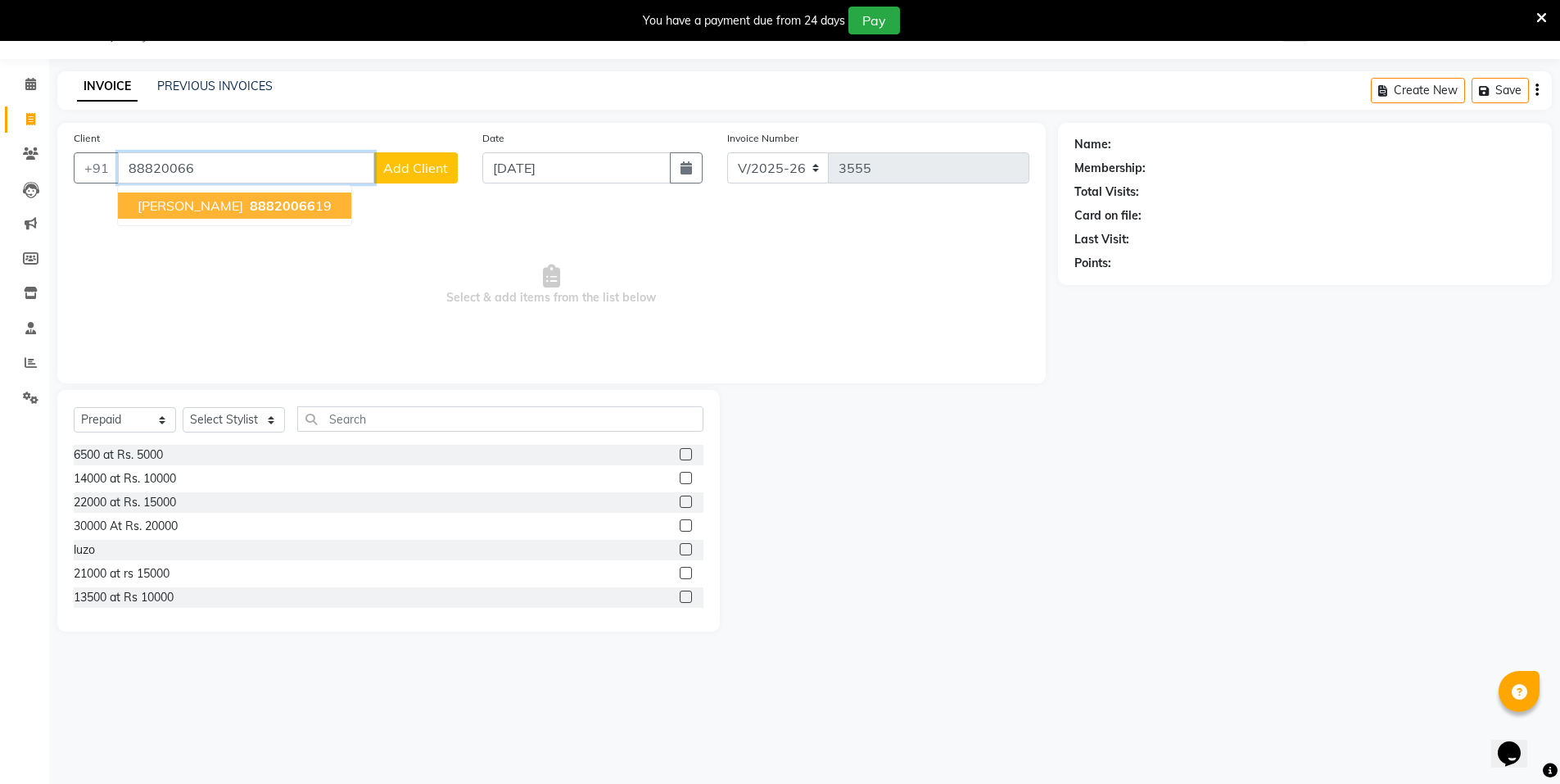
click at [267, 205] on ngb-highlight "88820066 19" at bounding box center [288, 206] width 85 height 17
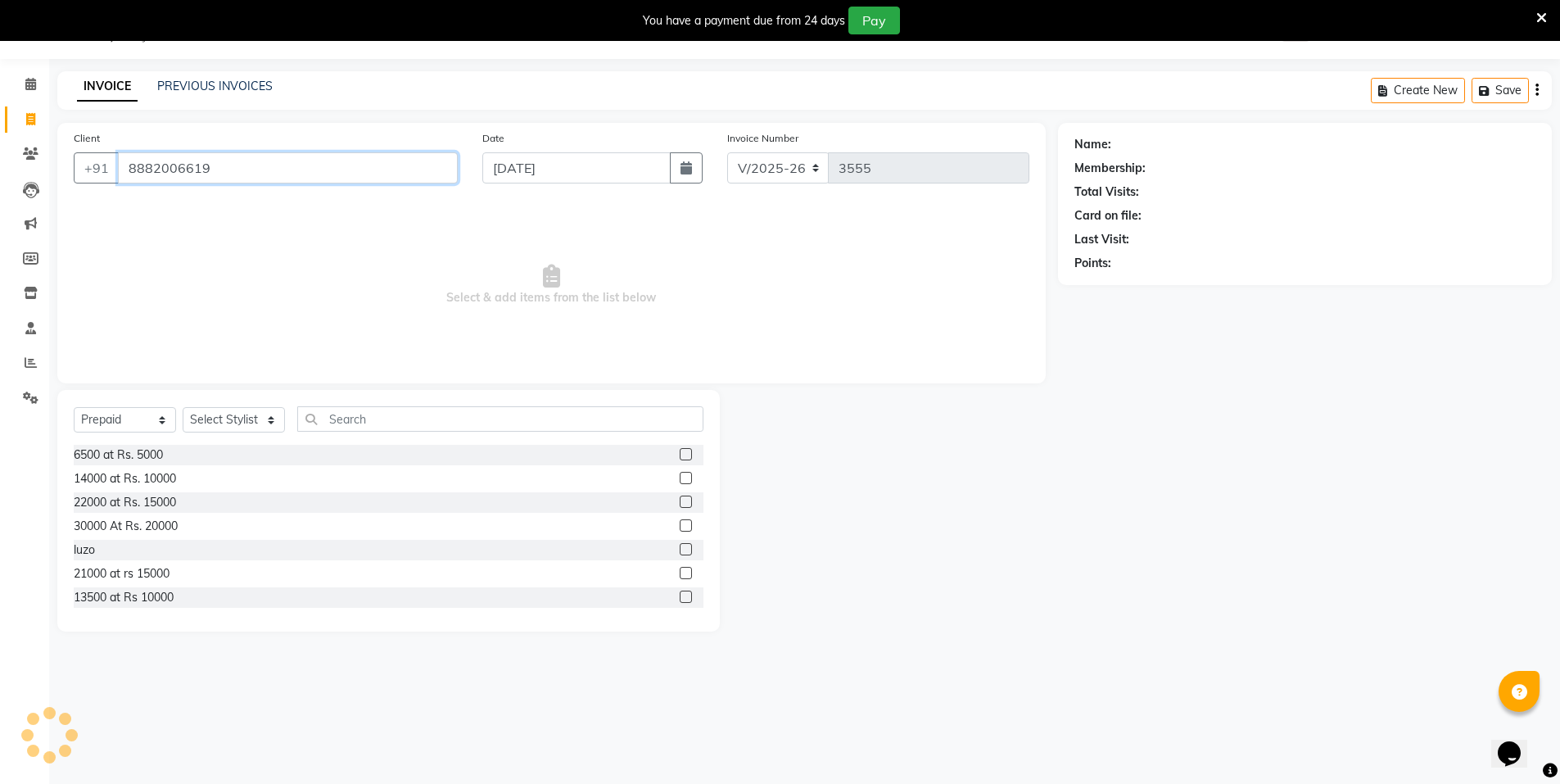
type input "8882006619"
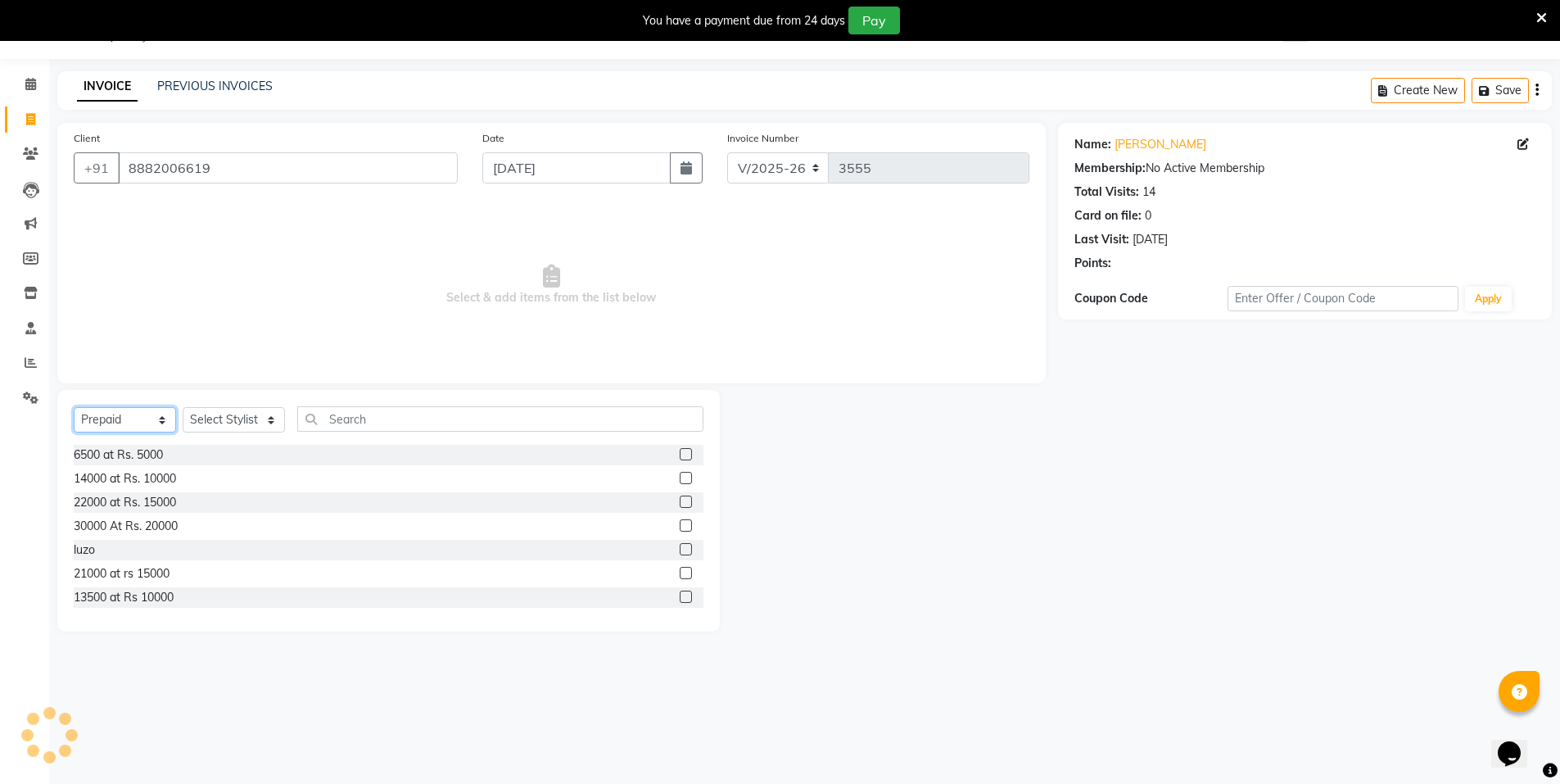
click at [150, 416] on select "Select Service Product Membership Package Voucher Prepaid Gift Card" at bounding box center [125, 420] width 102 height 26
select select "service"
click at [74, 407] on select "Select Service Product Membership Package Voucher Prepaid Gift Card" at bounding box center [125, 420] width 102 height 26
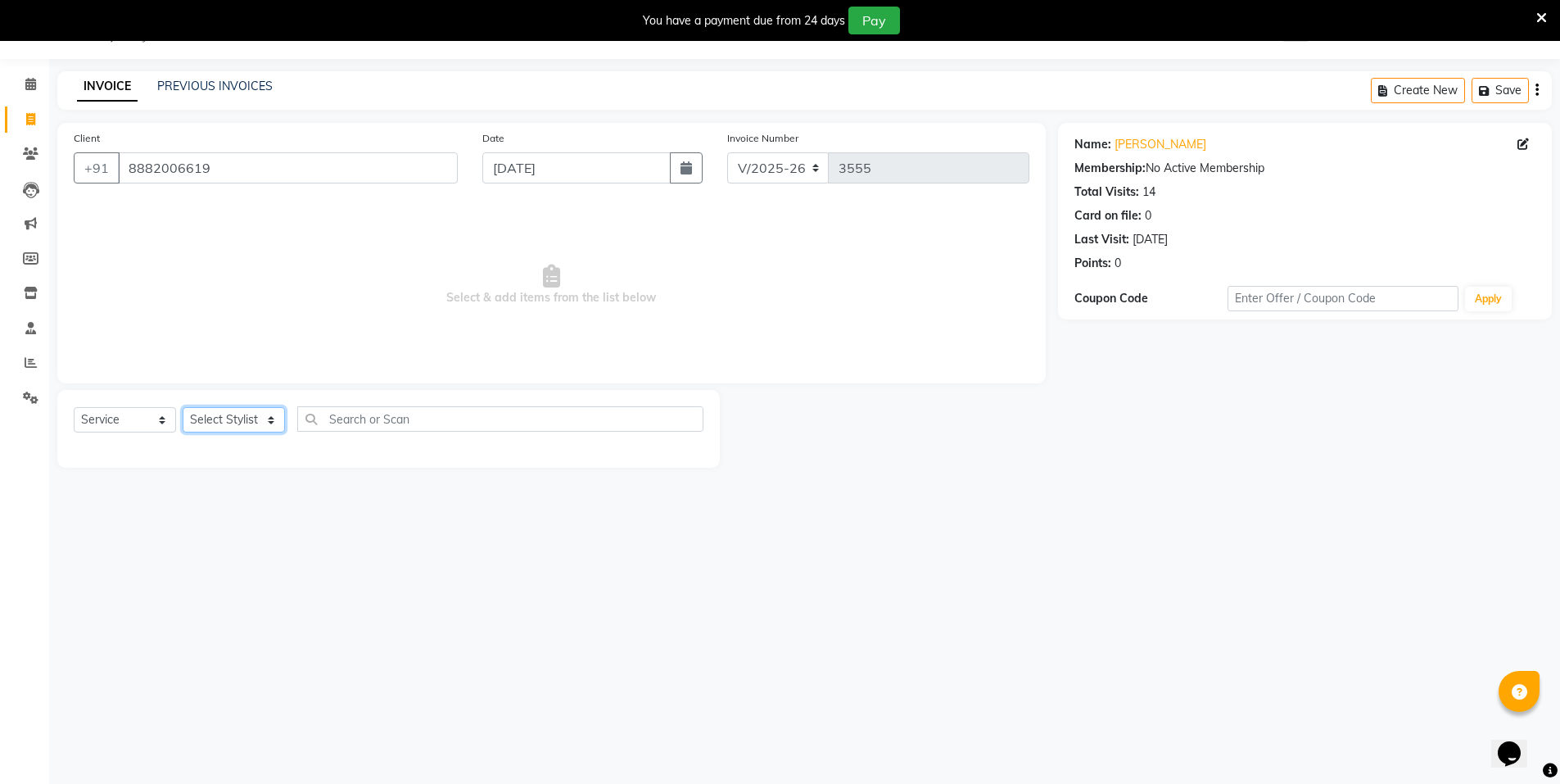
click at [238, 420] on select "Select Stylist [PERSON_NAME] [PERSON_NAME] MANAGER MD..... Pradeep Rahul [PERSO…" at bounding box center [234, 420] width 102 height 26
click at [183, 407] on select "Select Stylist [PERSON_NAME] [PERSON_NAME] MANAGER MD..... Pradeep Rahul [PERSO…" at bounding box center [234, 420] width 102 height 26
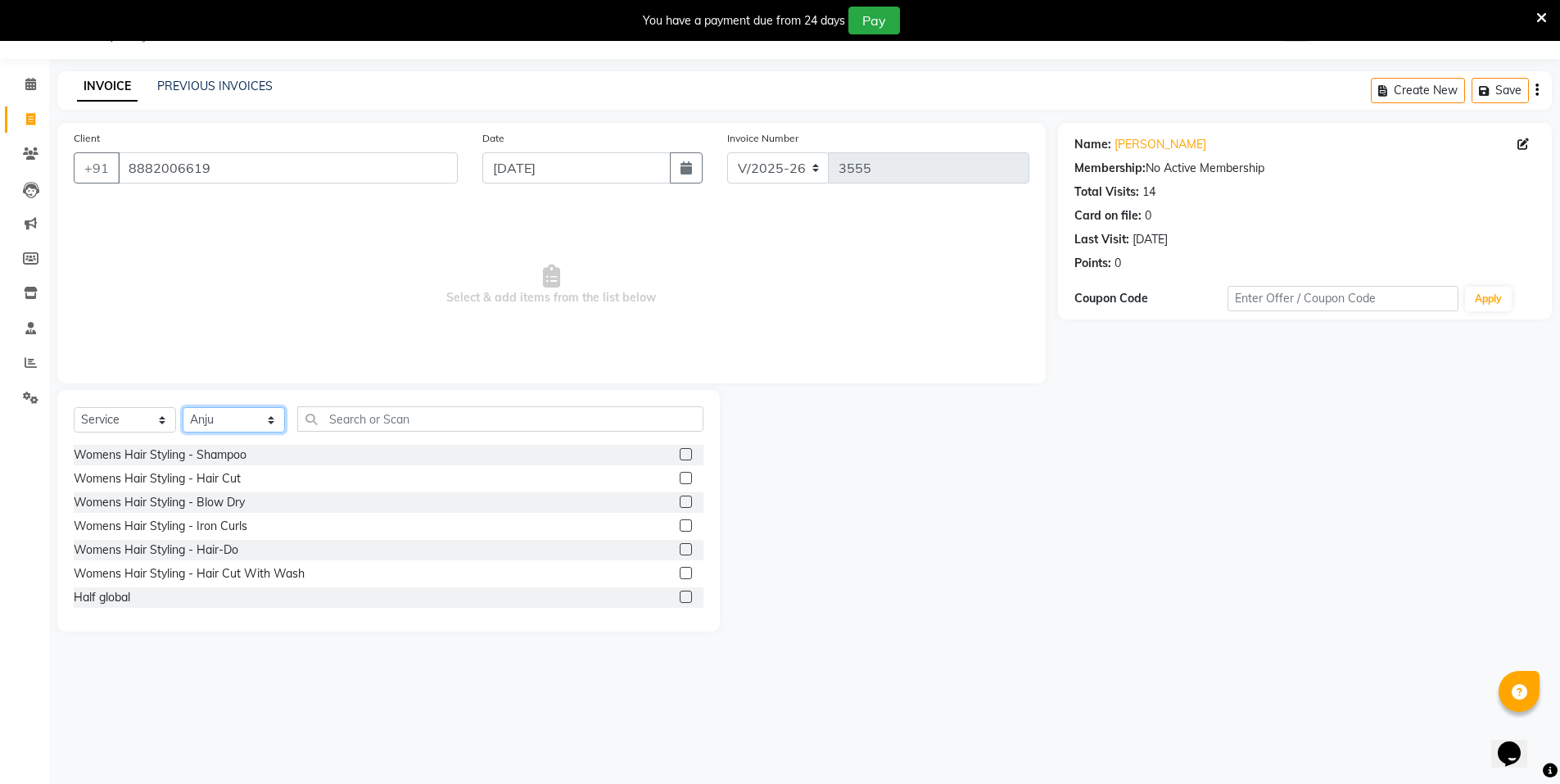
click at [235, 427] on select "Select Stylist [PERSON_NAME] [PERSON_NAME] MANAGER MD..... Pradeep Rahul [PERSO…" at bounding box center [234, 420] width 102 height 26
select select "15672"
click at [183, 407] on select "Select Stylist [PERSON_NAME] [PERSON_NAME] MANAGER MD..... Pradeep Rahul [PERSO…" at bounding box center [234, 420] width 102 height 26
drag, startPoint x: 348, startPoint y: 435, endPoint x: 358, endPoint y: 425, distance: 14.1
click at [354, 428] on div "Select Service Product Membership Package Voucher Prepaid Gift Card Select Styl…" at bounding box center [388, 425] width 630 height 39
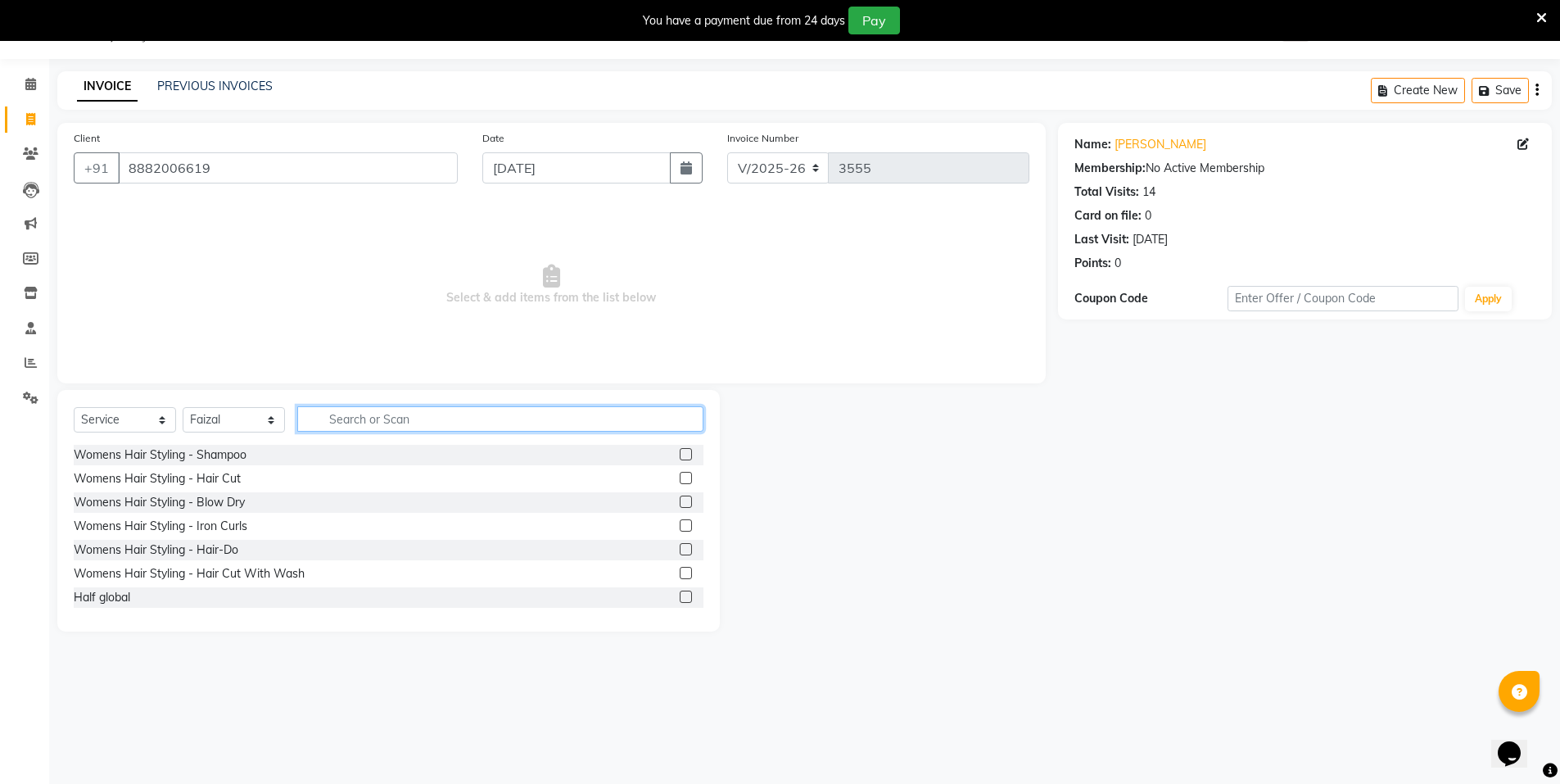
click at [358, 425] on input "text" at bounding box center [501, 419] width 407 height 26
type input "nor"
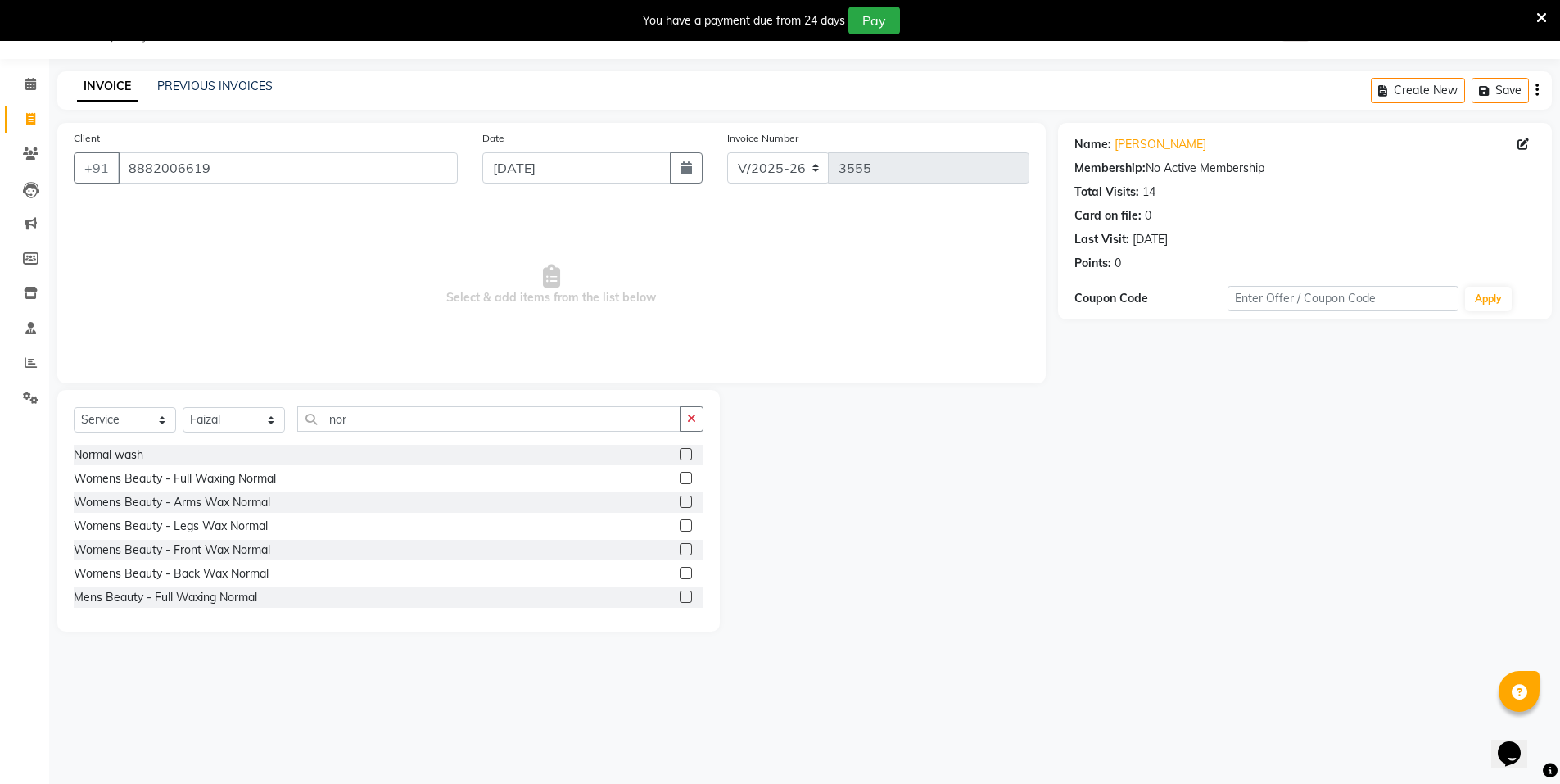
click at [680, 454] on label at bounding box center [686, 454] width 12 height 12
click at [680, 454] on input "checkbox" at bounding box center [685, 454] width 11 height 11
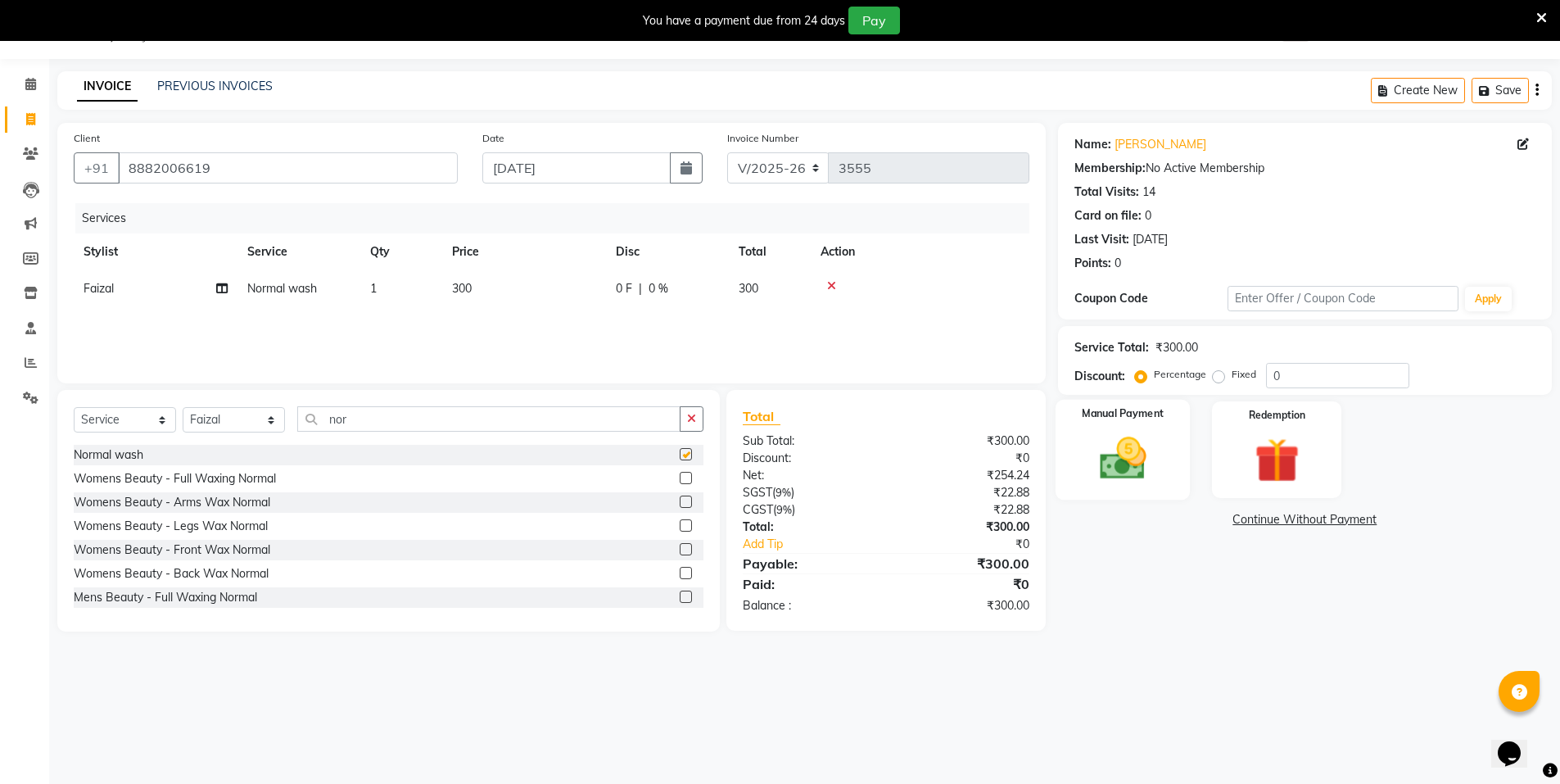
checkbox input "false"
click at [1111, 454] on img at bounding box center [1122, 458] width 75 height 53
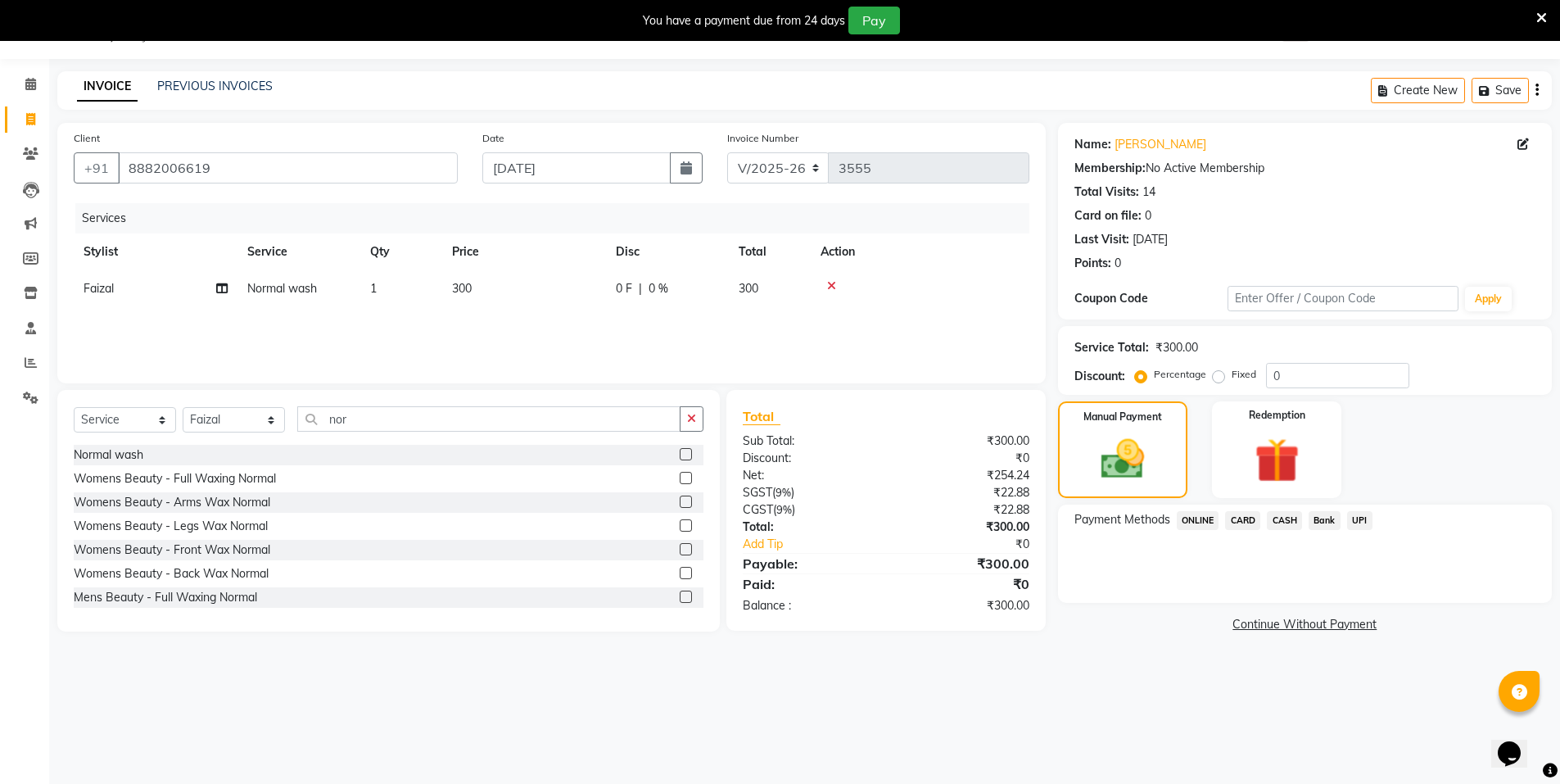
click at [1216, 513] on span "ONLINE" at bounding box center [1198, 520] width 43 height 19
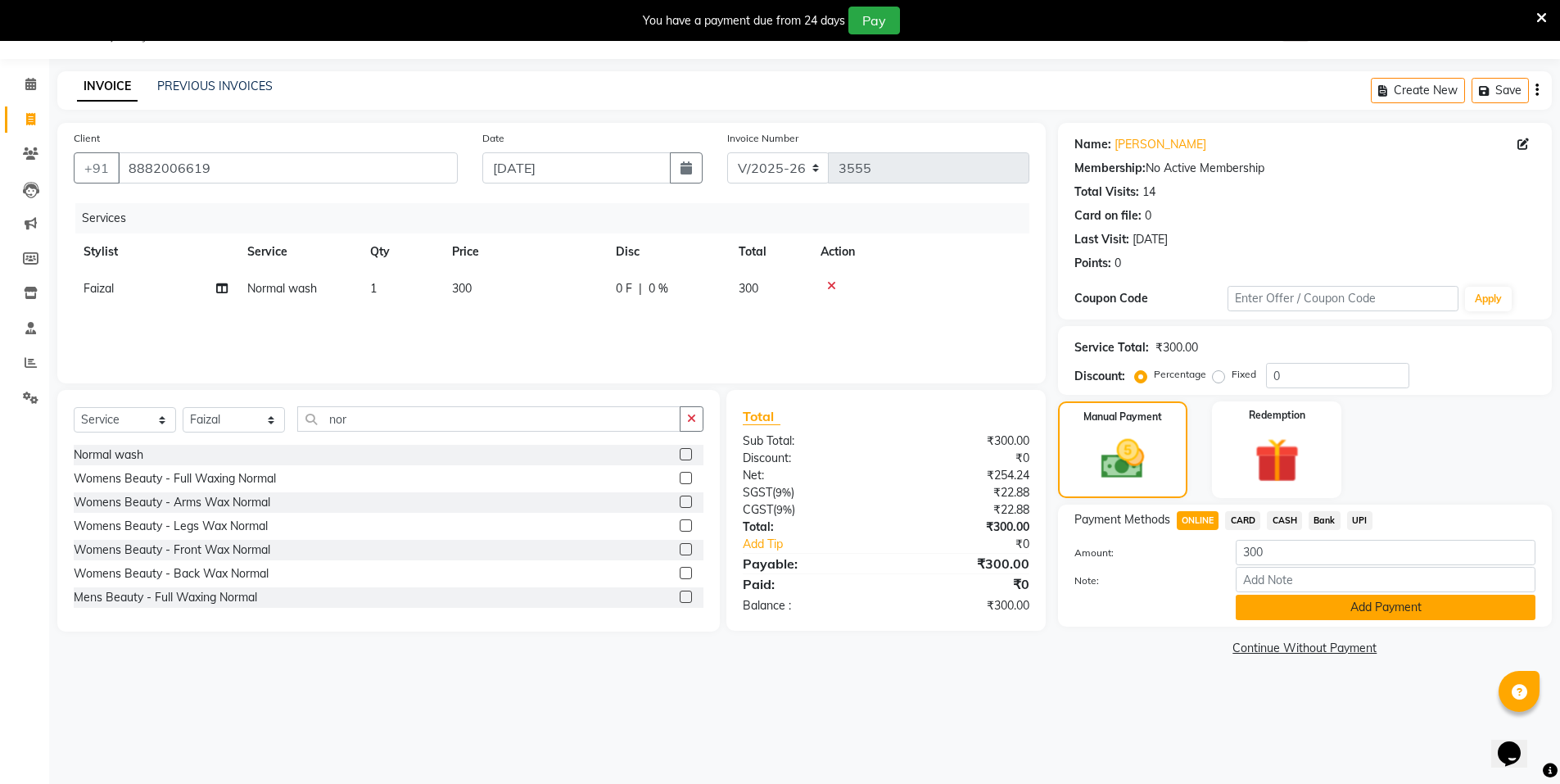
click at [1322, 603] on button "Add Payment" at bounding box center [1386, 607] width 300 height 26
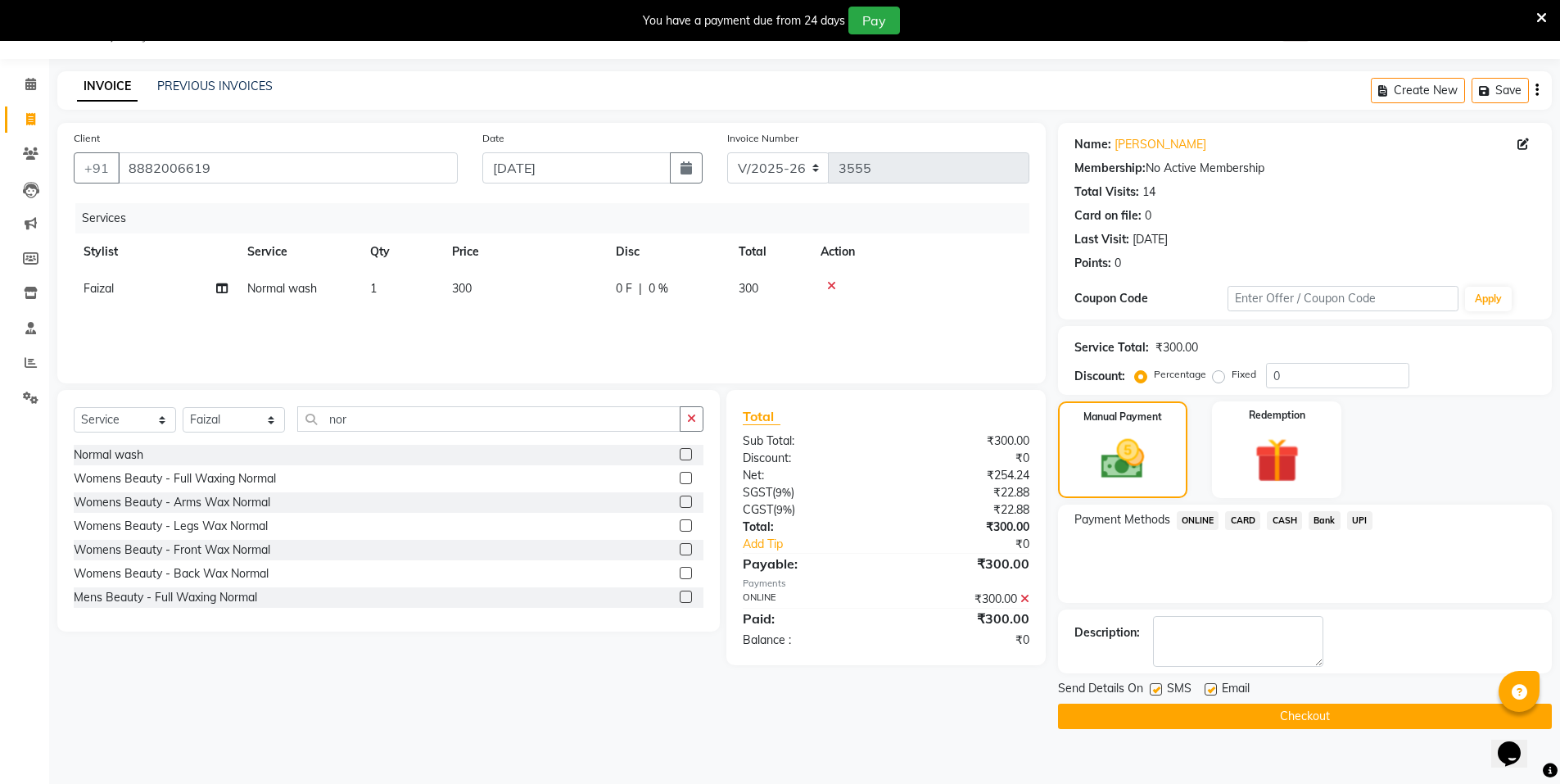
click at [1224, 703] on button "Checkout" at bounding box center [1306, 715] width 494 height 26
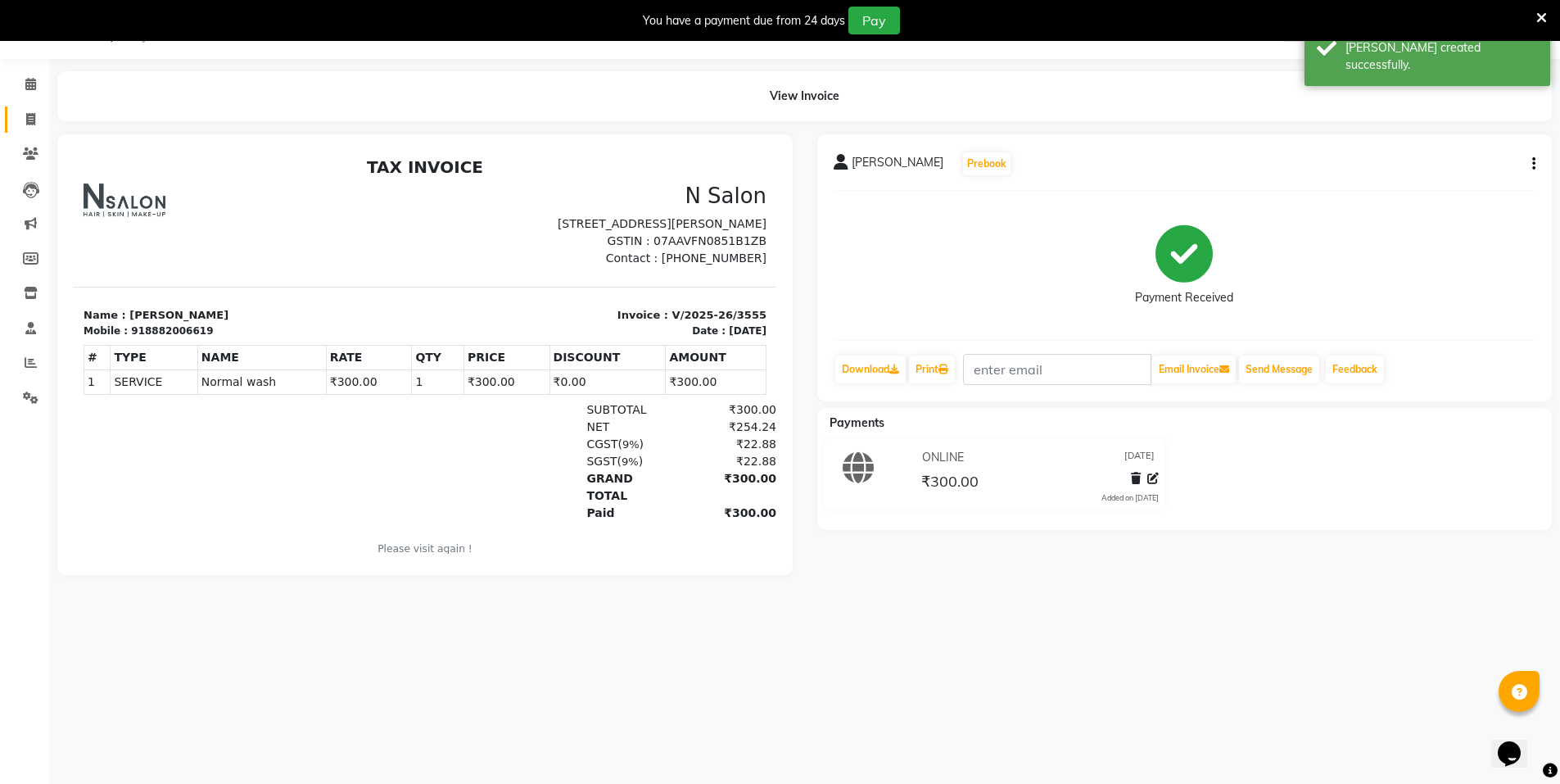
click at [21, 108] on link "Invoice" at bounding box center [25, 120] width 40 height 27
select select "service"
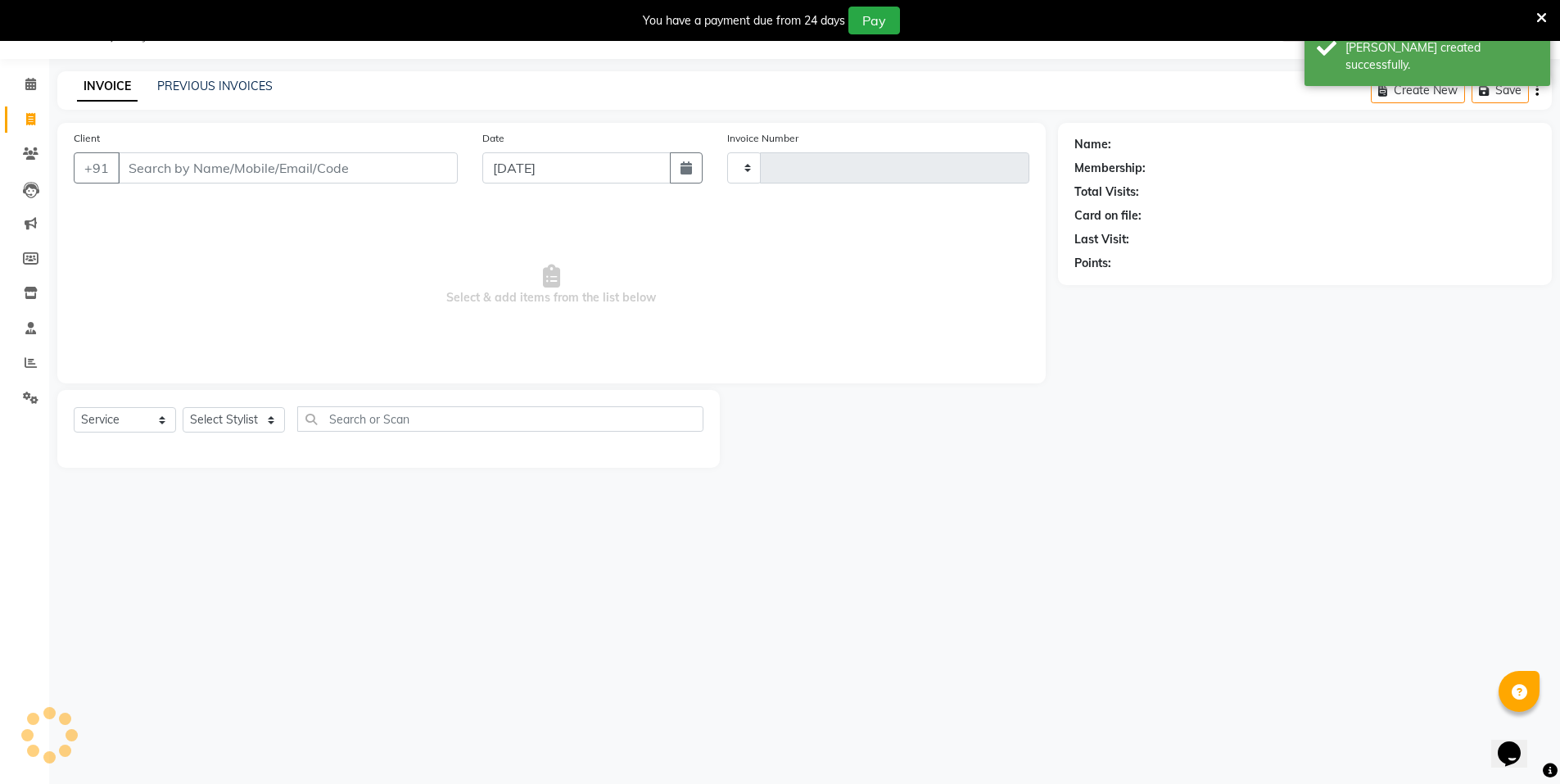
type input "3556"
select select "3472"
select select "P"
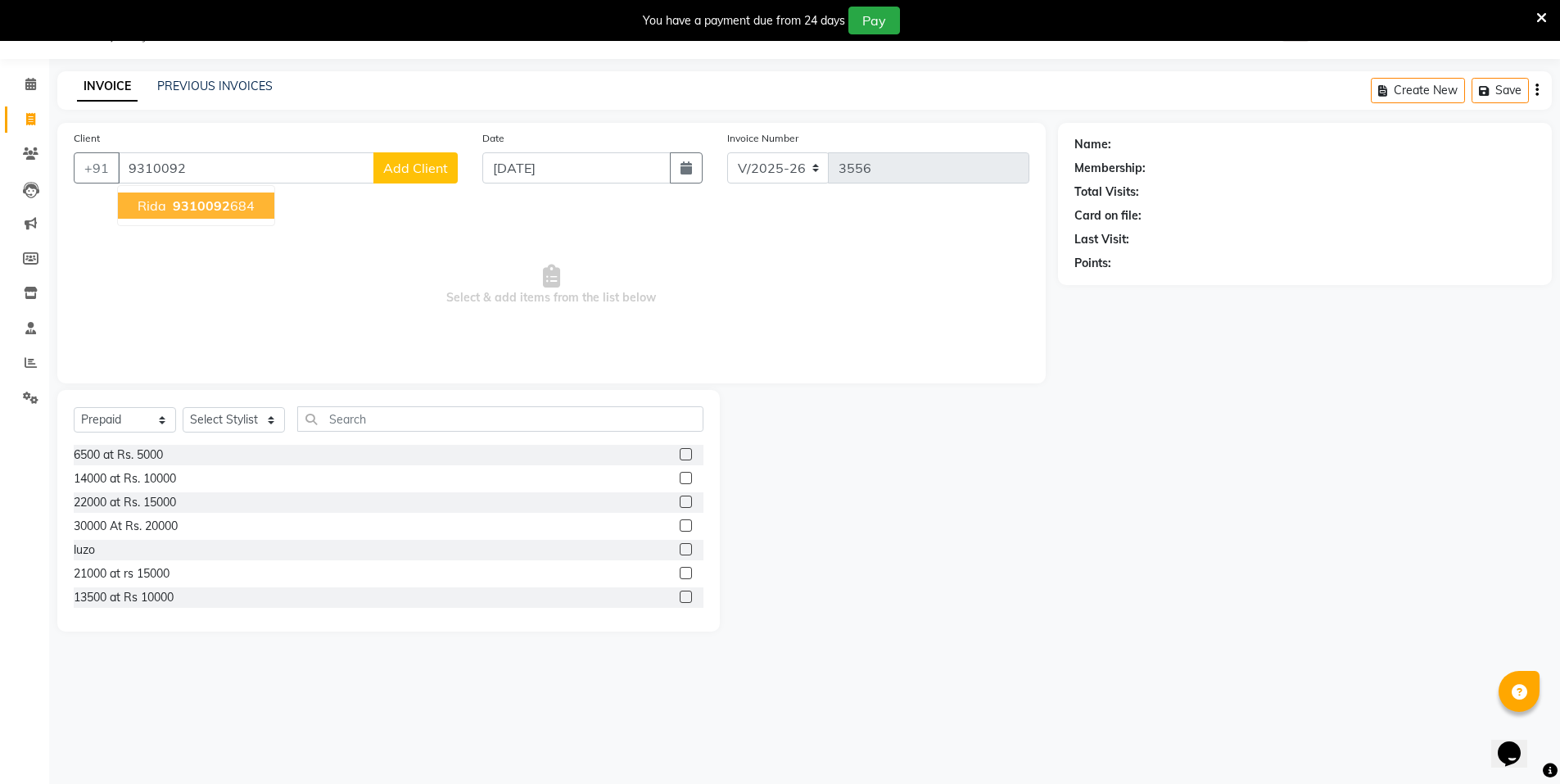
click at [236, 201] on ngb-highlight "9310092 684" at bounding box center [212, 206] width 85 height 17
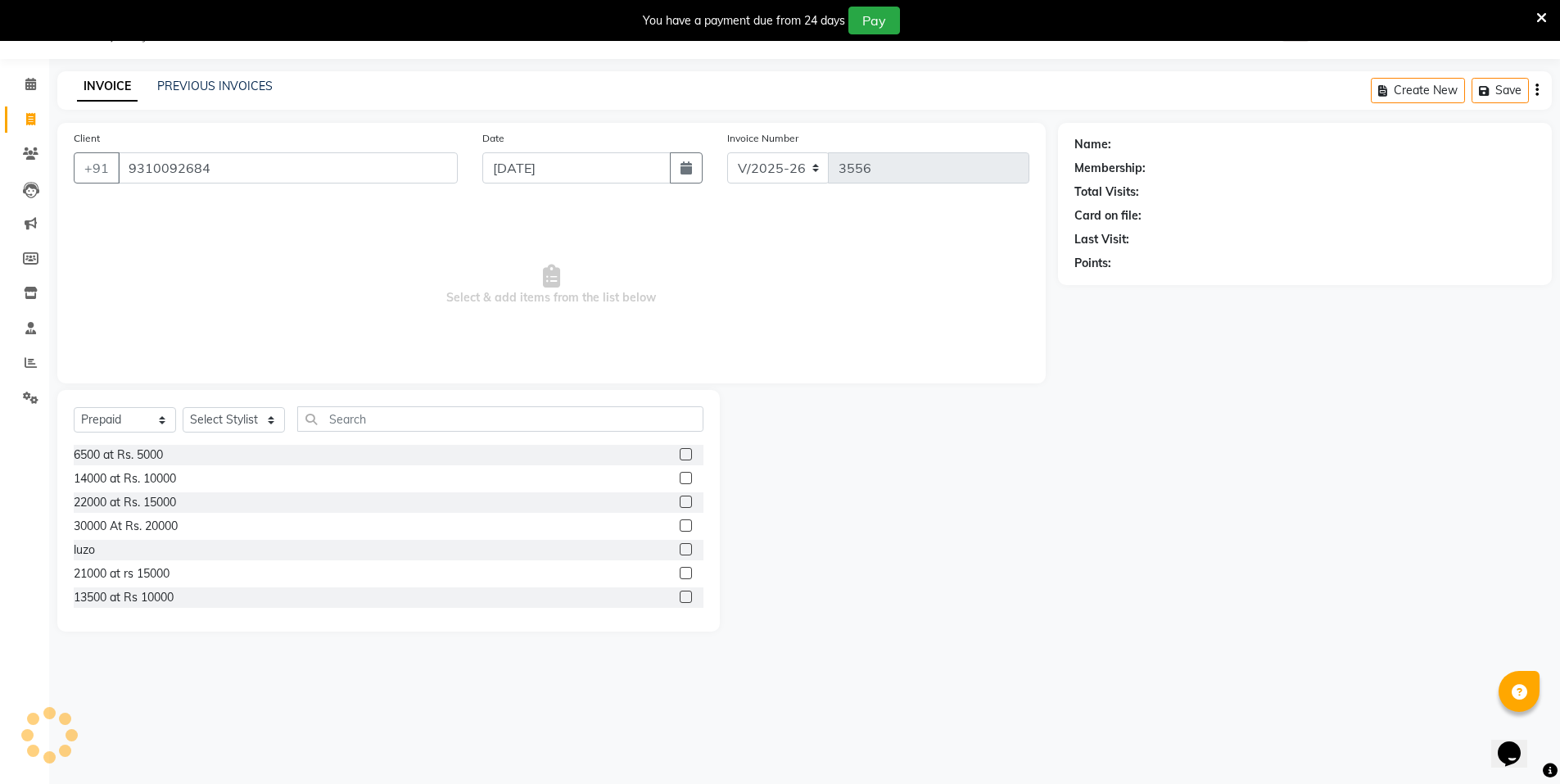
type input "9310092684"
click at [127, 421] on select "Select Service Product Membership Package Voucher Prepaid Gift Card" at bounding box center [125, 420] width 102 height 26
select select "service"
click at [74, 407] on select "Select Service Product Membership Package Voucher Prepaid Gift Card" at bounding box center [125, 420] width 102 height 26
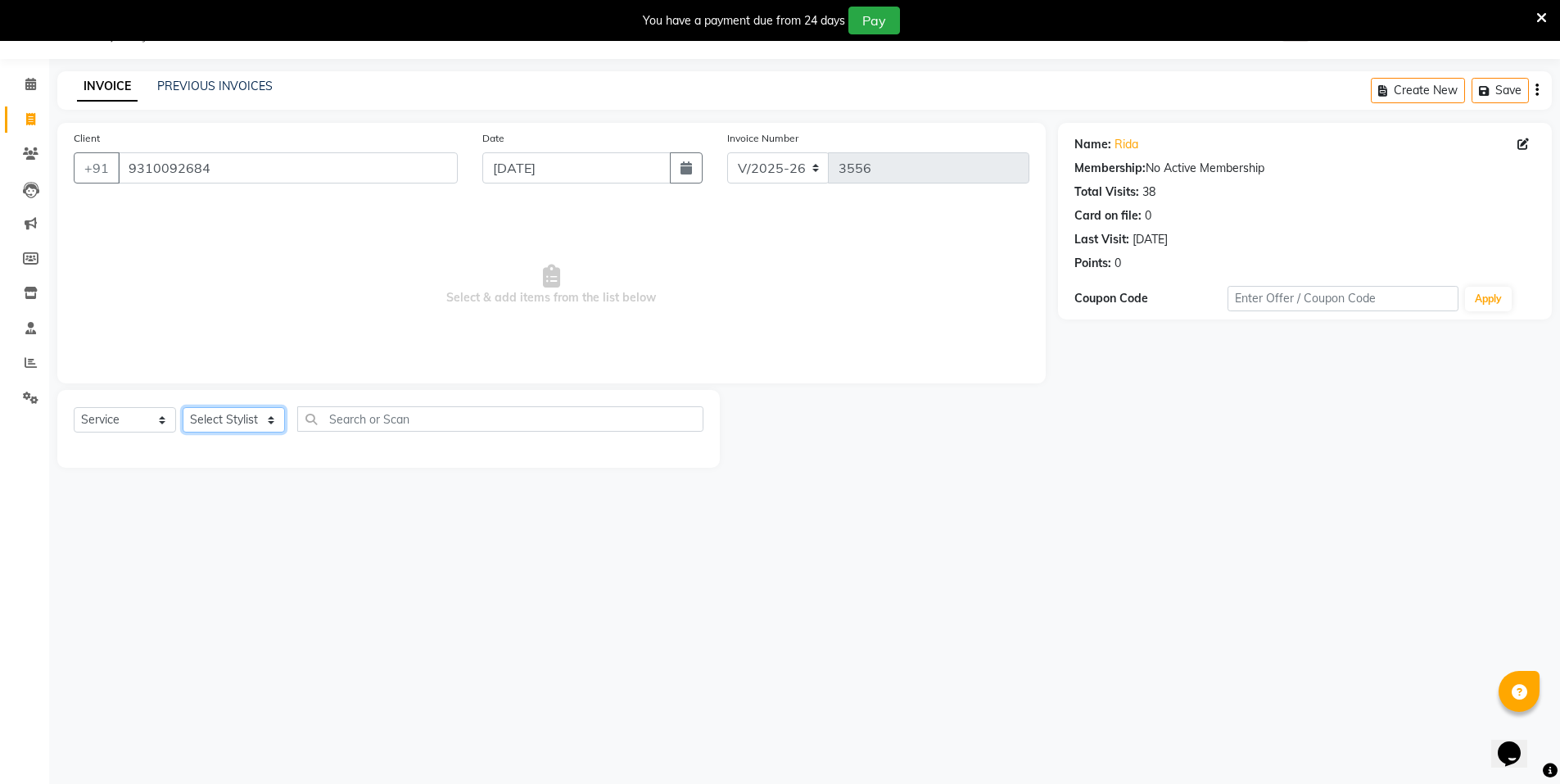
click at [240, 423] on select "Select Stylist [PERSON_NAME] [PERSON_NAME] MANAGER MD..... Pradeep Rahul [PERSO…" at bounding box center [234, 420] width 102 height 26
select select "15674"
click at [183, 407] on select "Select Stylist [PERSON_NAME] [PERSON_NAME] MANAGER MD..... Pradeep Rahul [PERSO…" at bounding box center [234, 420] width 102 height 26
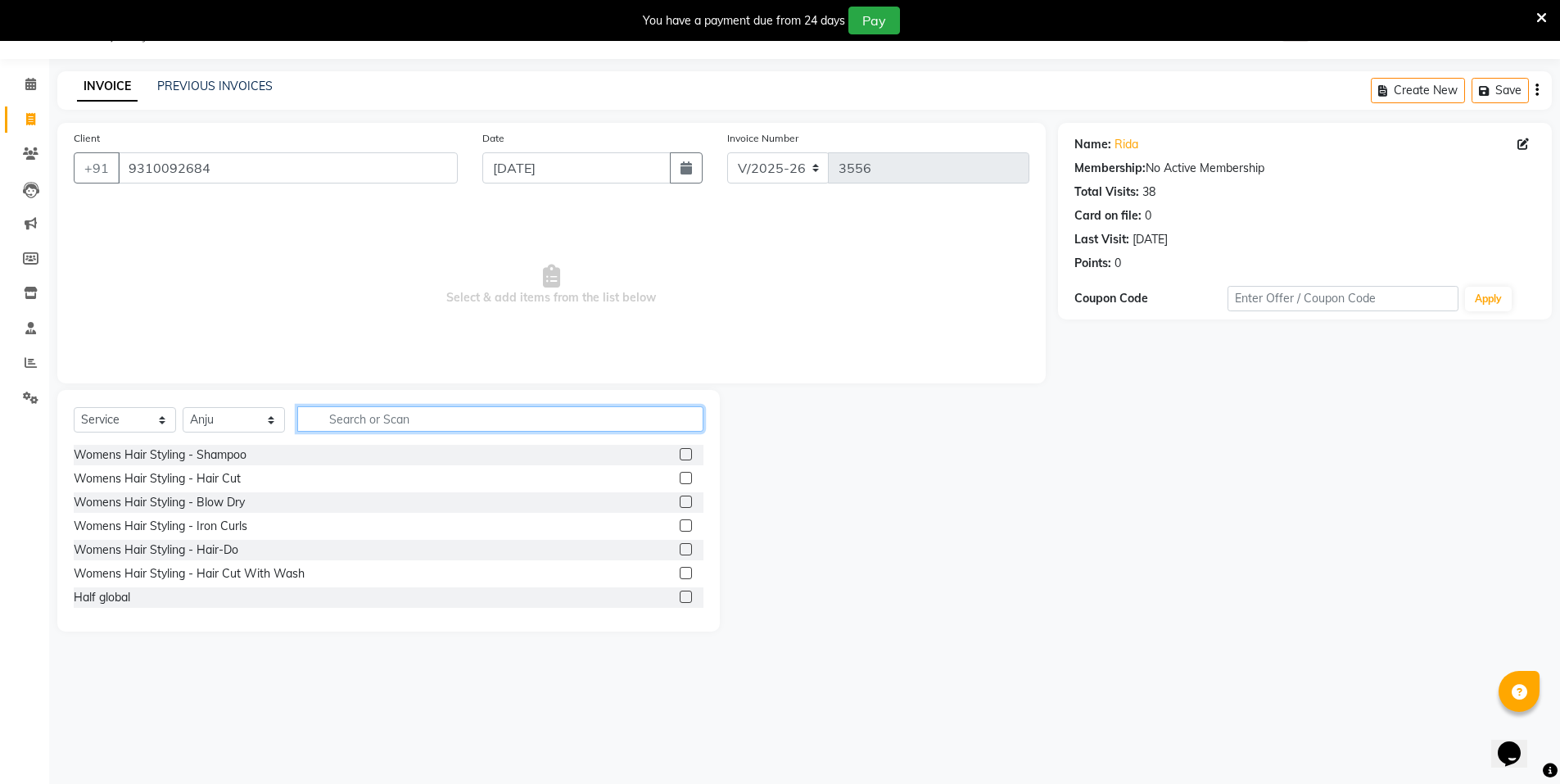
click at [355, 419] on input "text" at bounding box center [501, 419] width 407 height 26
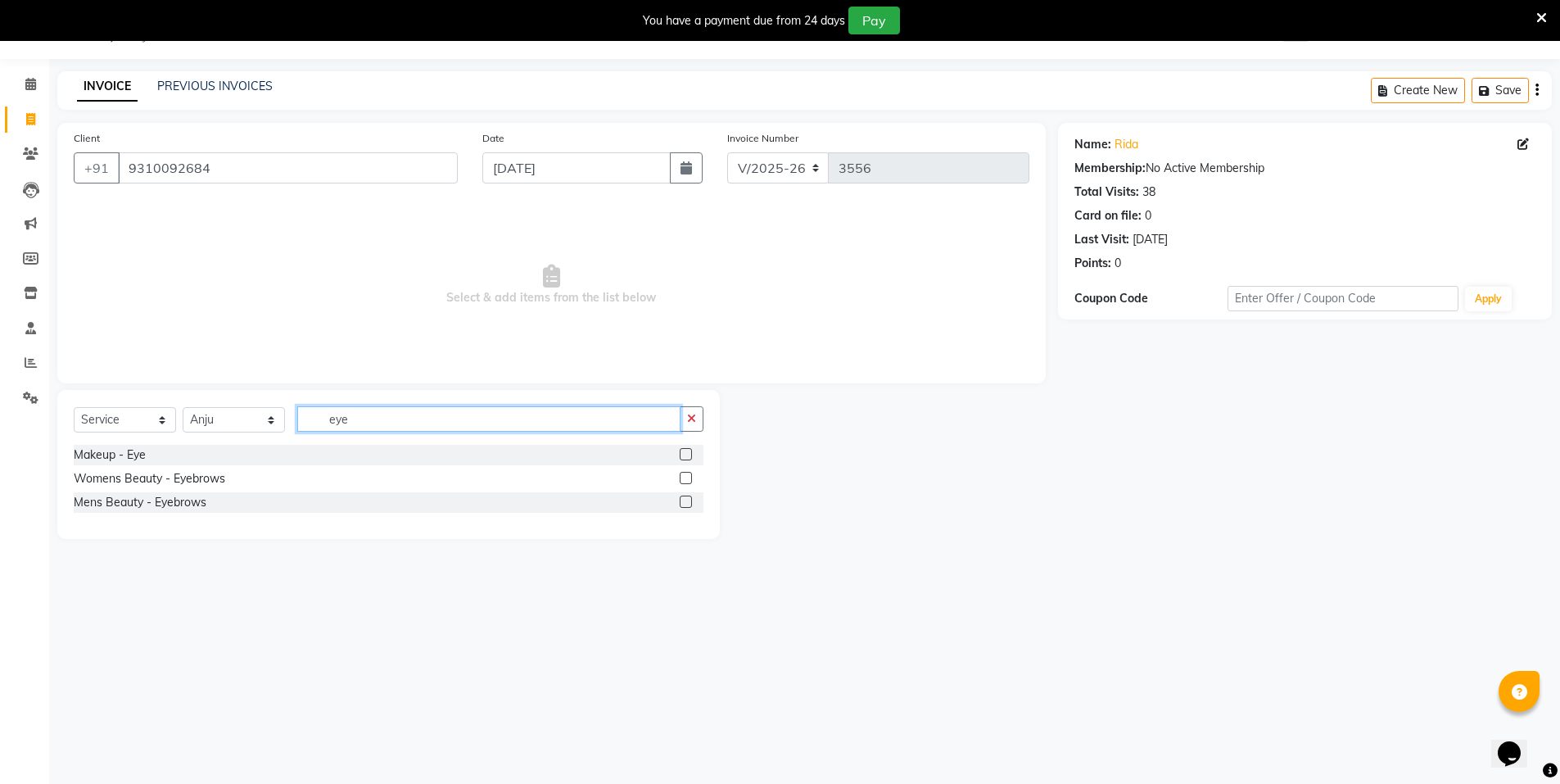
type input "eye"
click at [682, 478] on label at bounding box center [686, 478] width 12 height 12
click at [682, 478] on input "checkbox" at bounding box center [685, 478] width 11 height 11
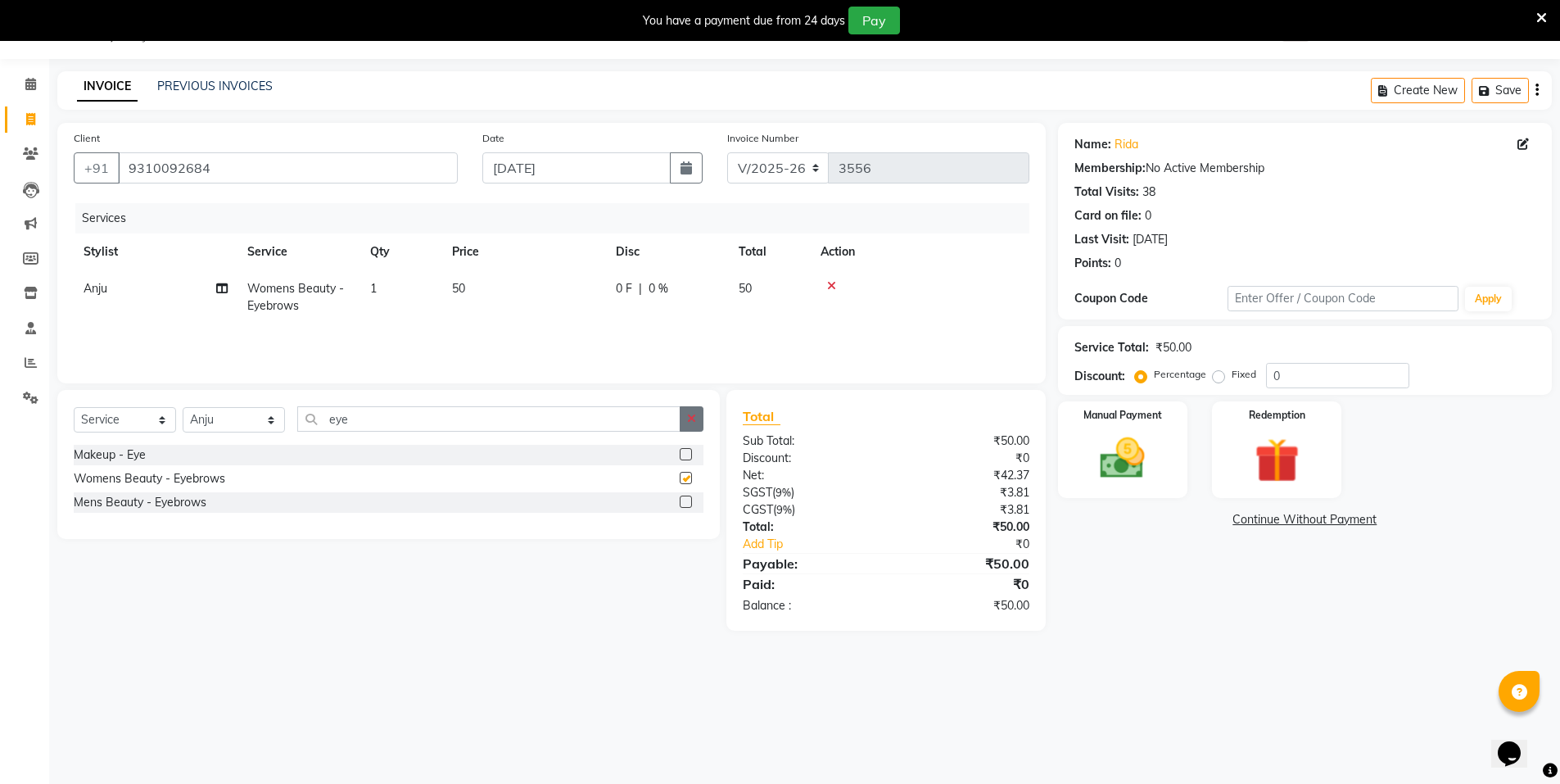
checkbox input "false"
click at [684, 421] on button "button" at bounding box center [692, 419] width 24 height 26
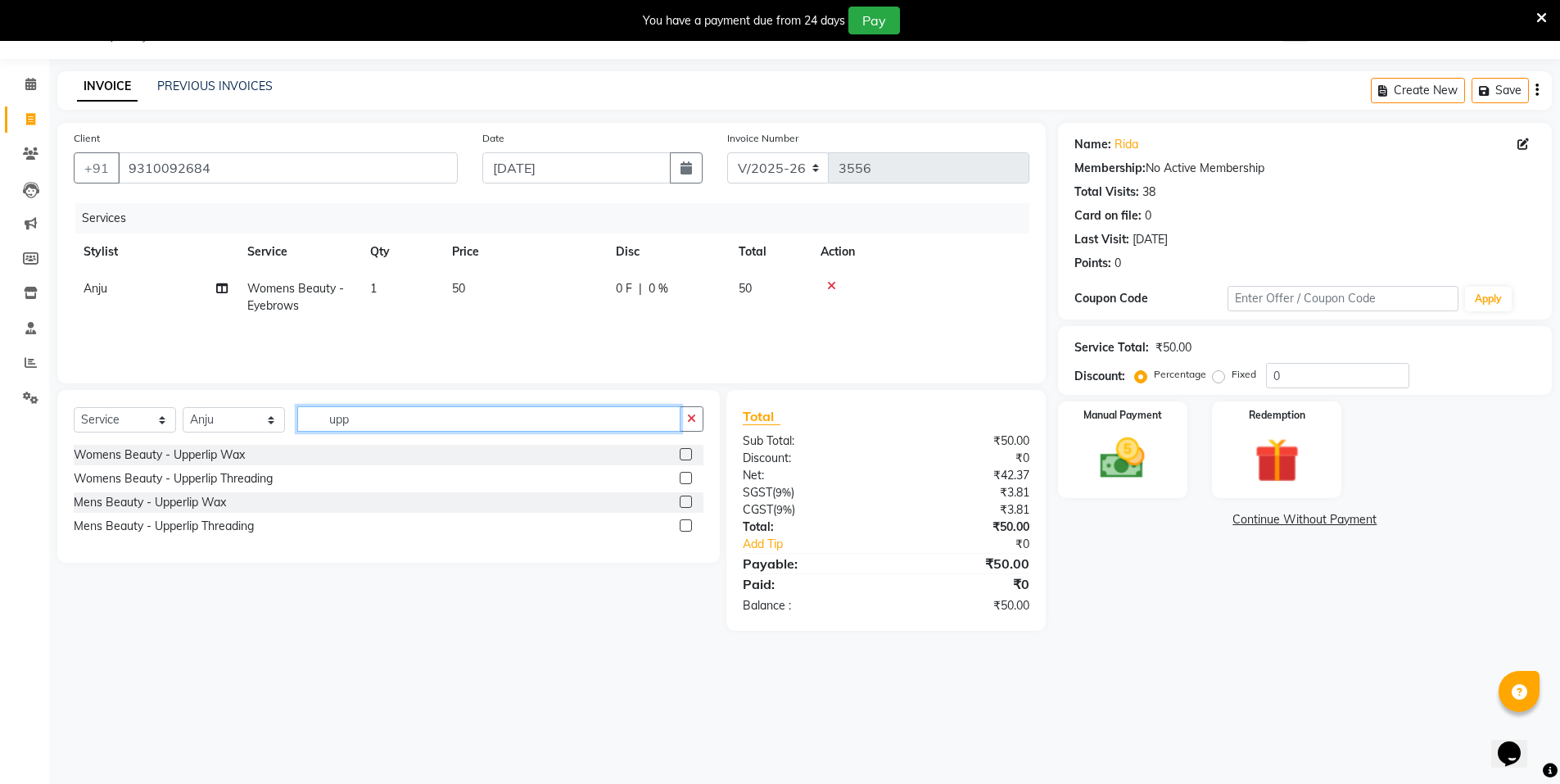
type input "upp"
click at [685, 483] on label at bounding box center [686, 478] width 12 height 12
click at [685, 483] on input "checkbox" at bounding box center [685, 478] width 11 height 11
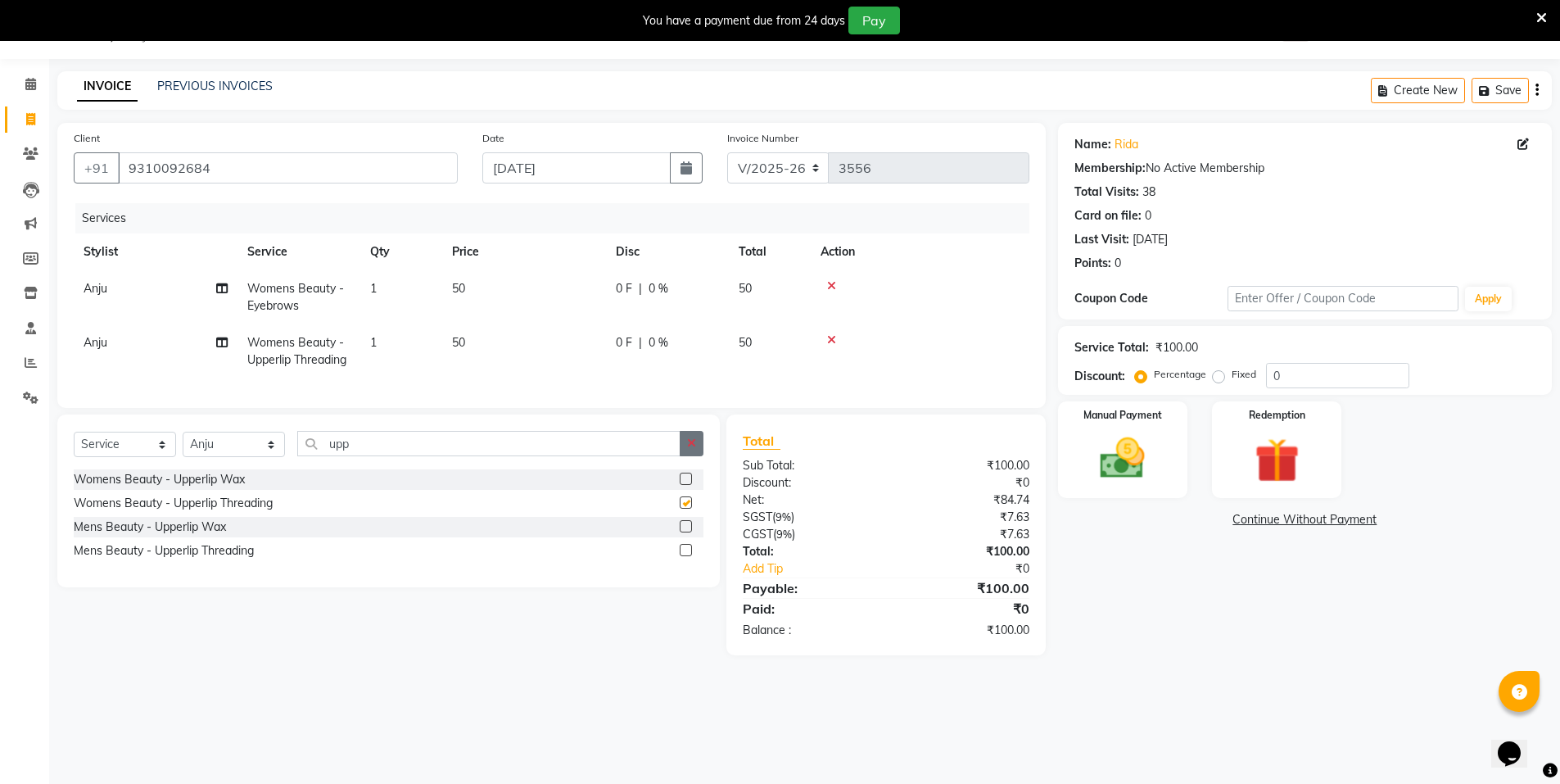
checkbox input "false"
click at [693, 449] on icon "button" at bounding box center [692, 443] width 9 height 12
type input "chin"
click at [687, 509] on label at bounding box center [686, 502] width 12 height 12
click at [687, 509] on input "checkbox" at bounding box center [685, 503] width 11 height 11
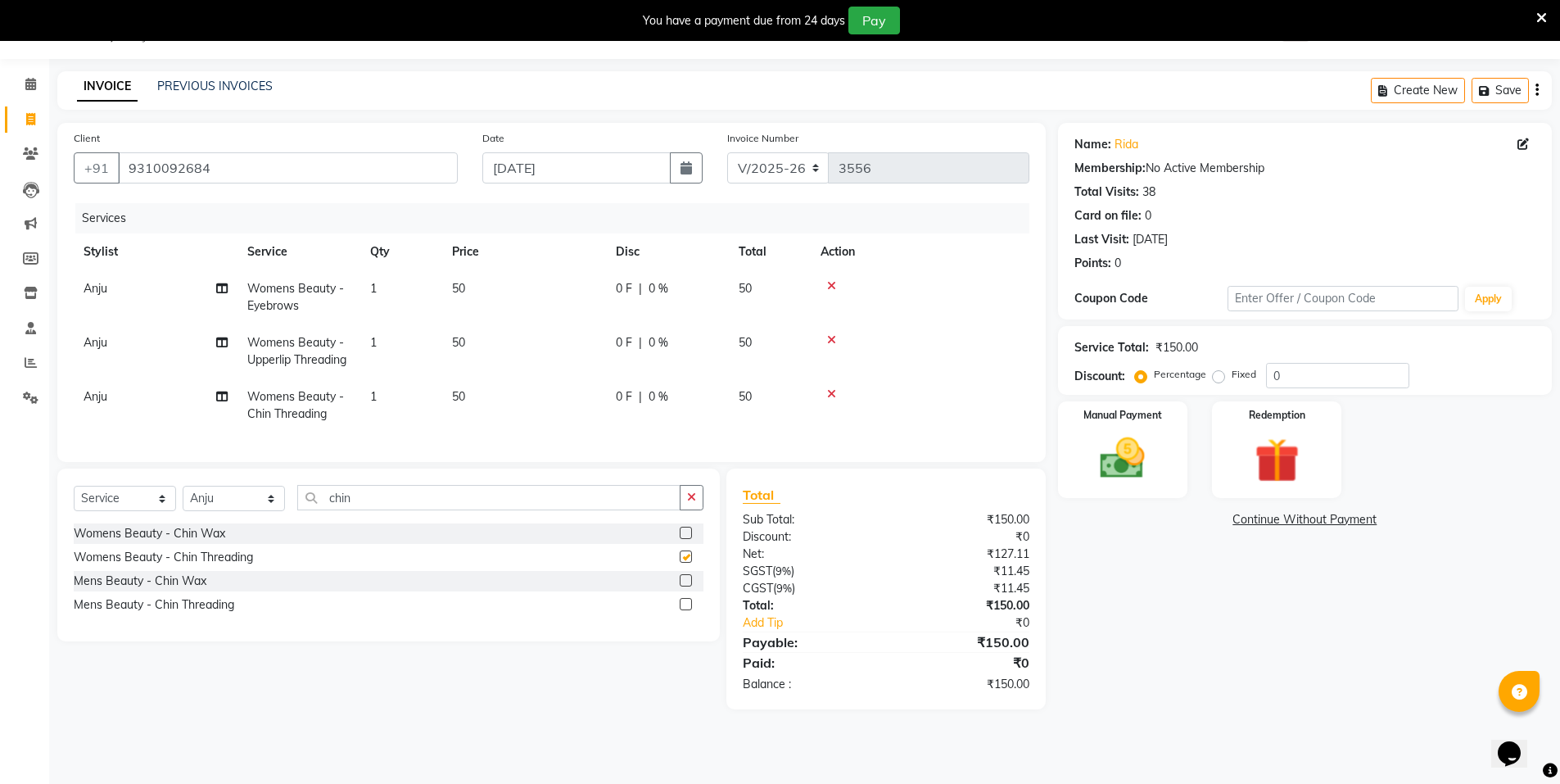
checkbox input "false"
click at [421, 286] on td "1" at bounding box center [401, 297] width 82 height 54
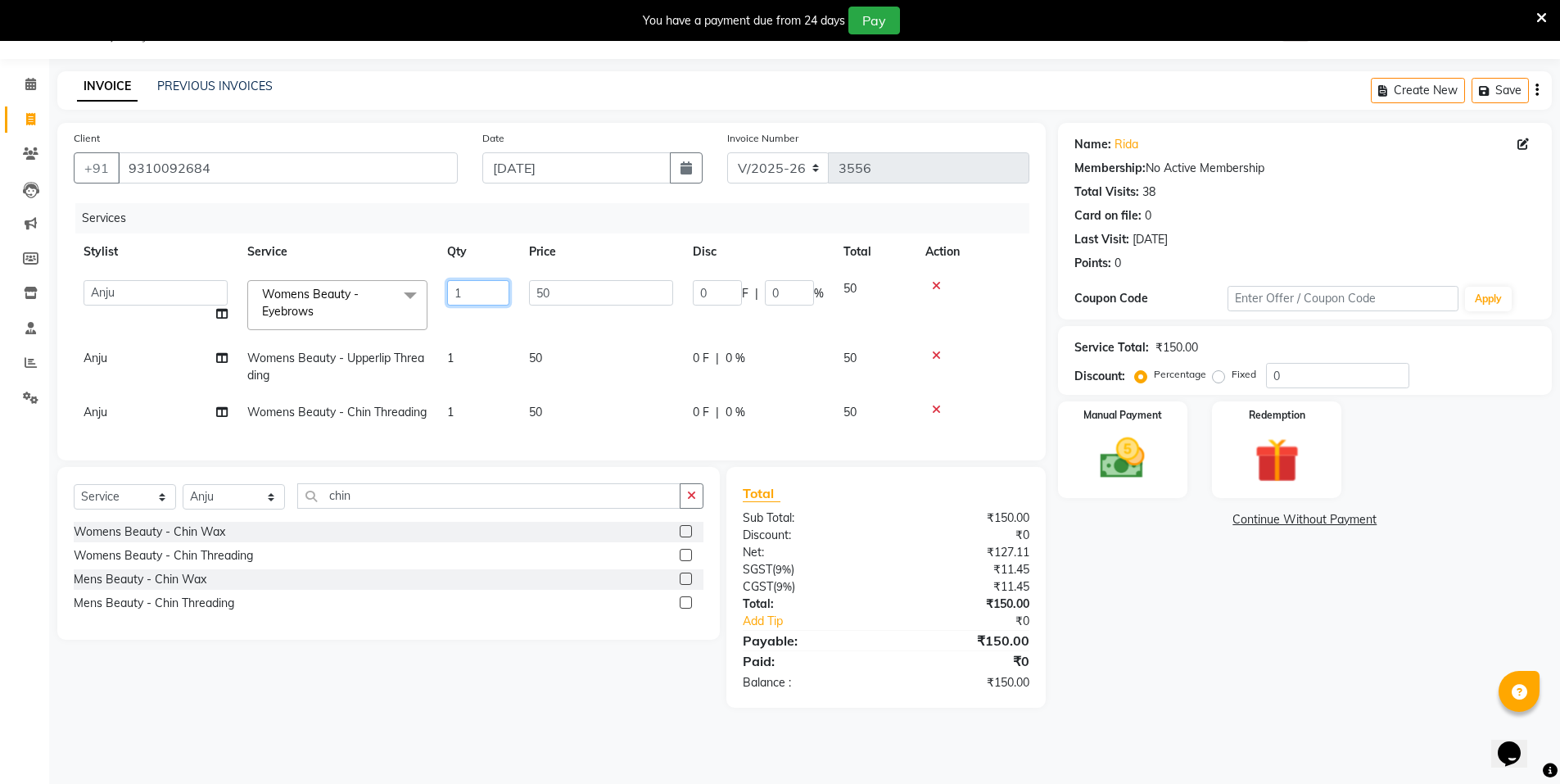
click at [464, 293] on input "1" at bounding box center [478, 292] width 62 height 26
type input "2"
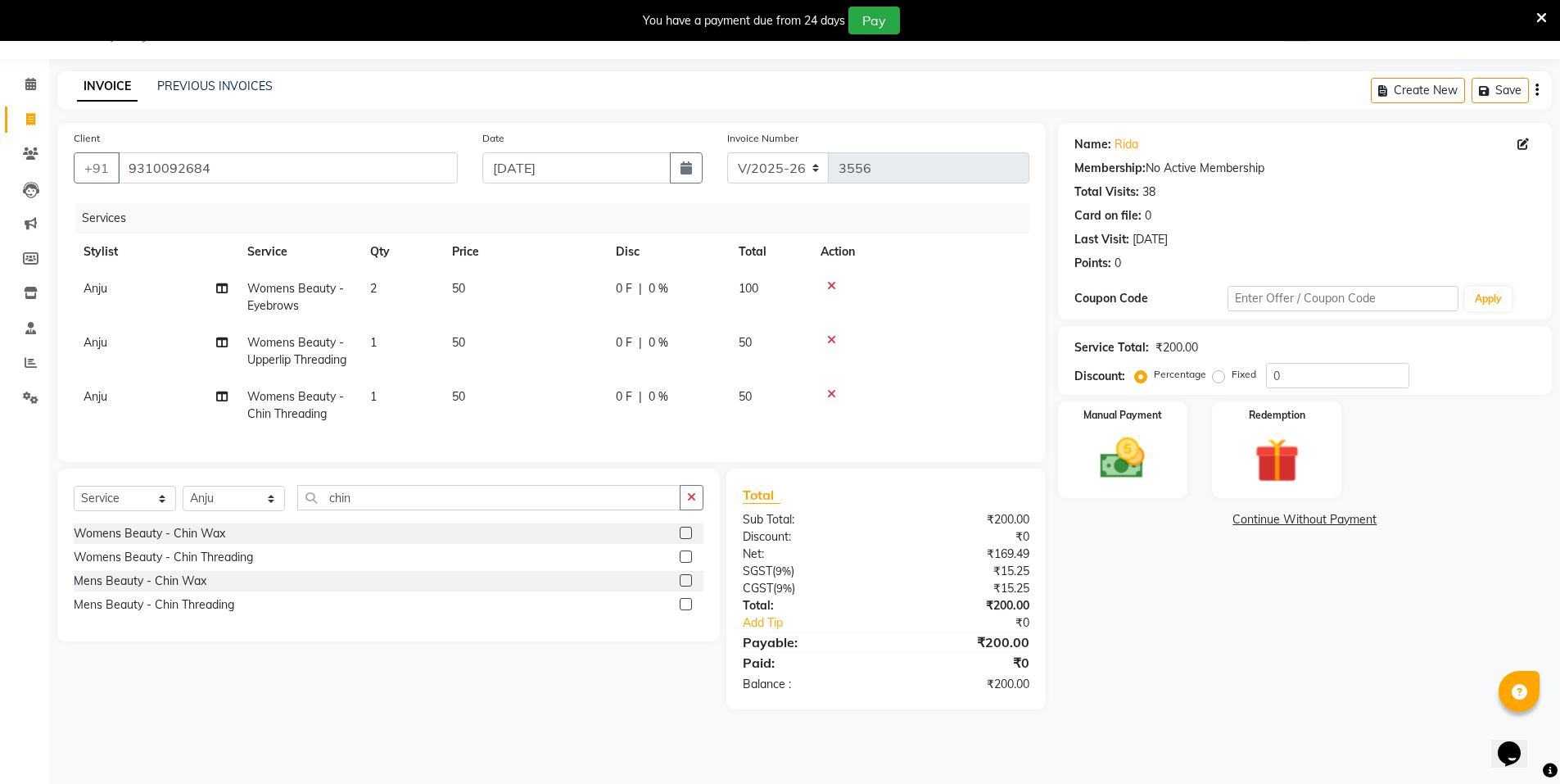
click at [508, 369] on tr "Anju Womens Beauty - Upperlip Threading 1 50 0 F | 0 % 50" at bounding box center [551, 351] width 956 height 54
click at [690, 511] on button "button" at bounding box center [692, 497] width 24 height 26
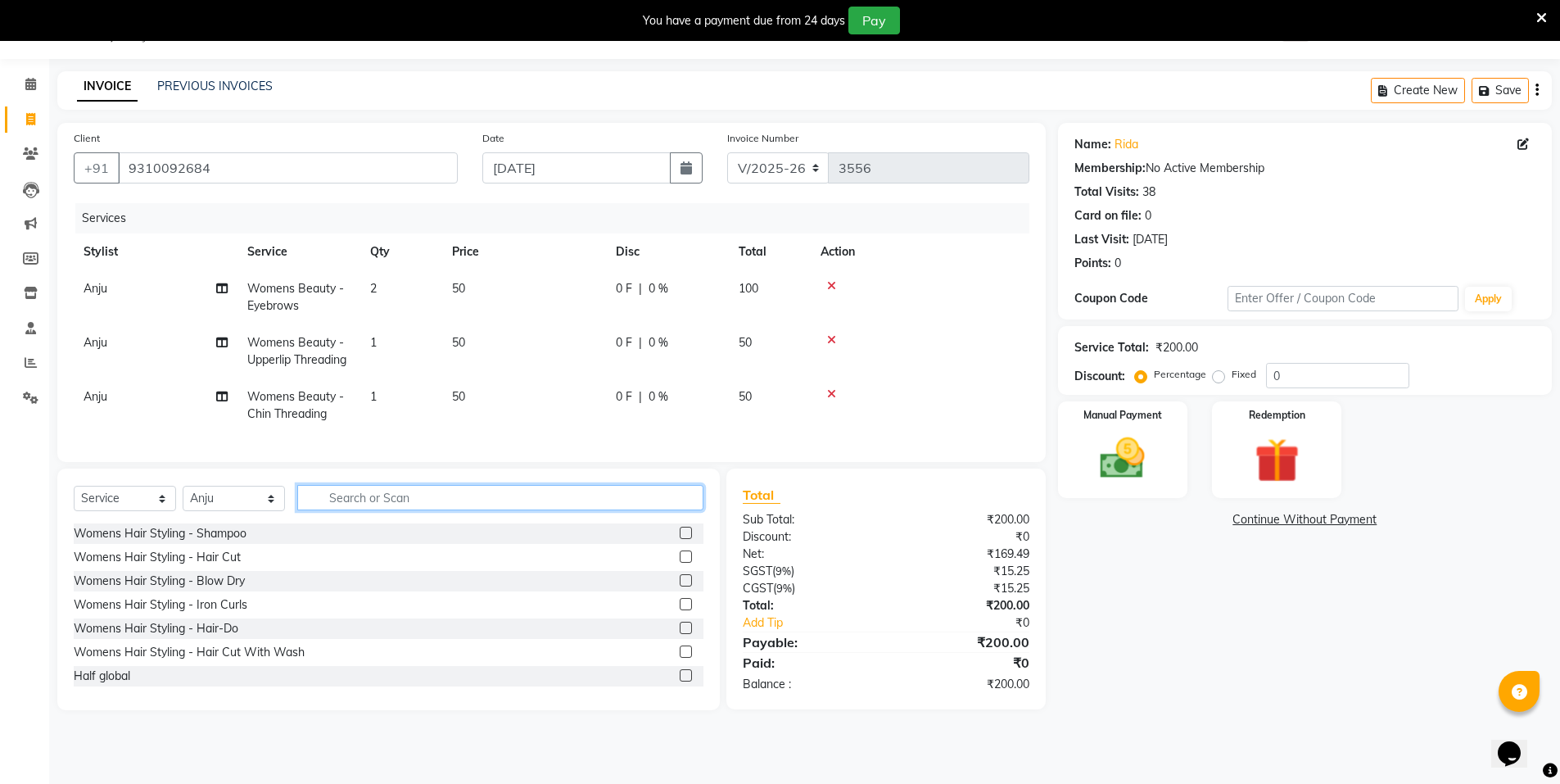
click at [690, 511] on input "text" at bounding box center [501, 497] width 407 height 26
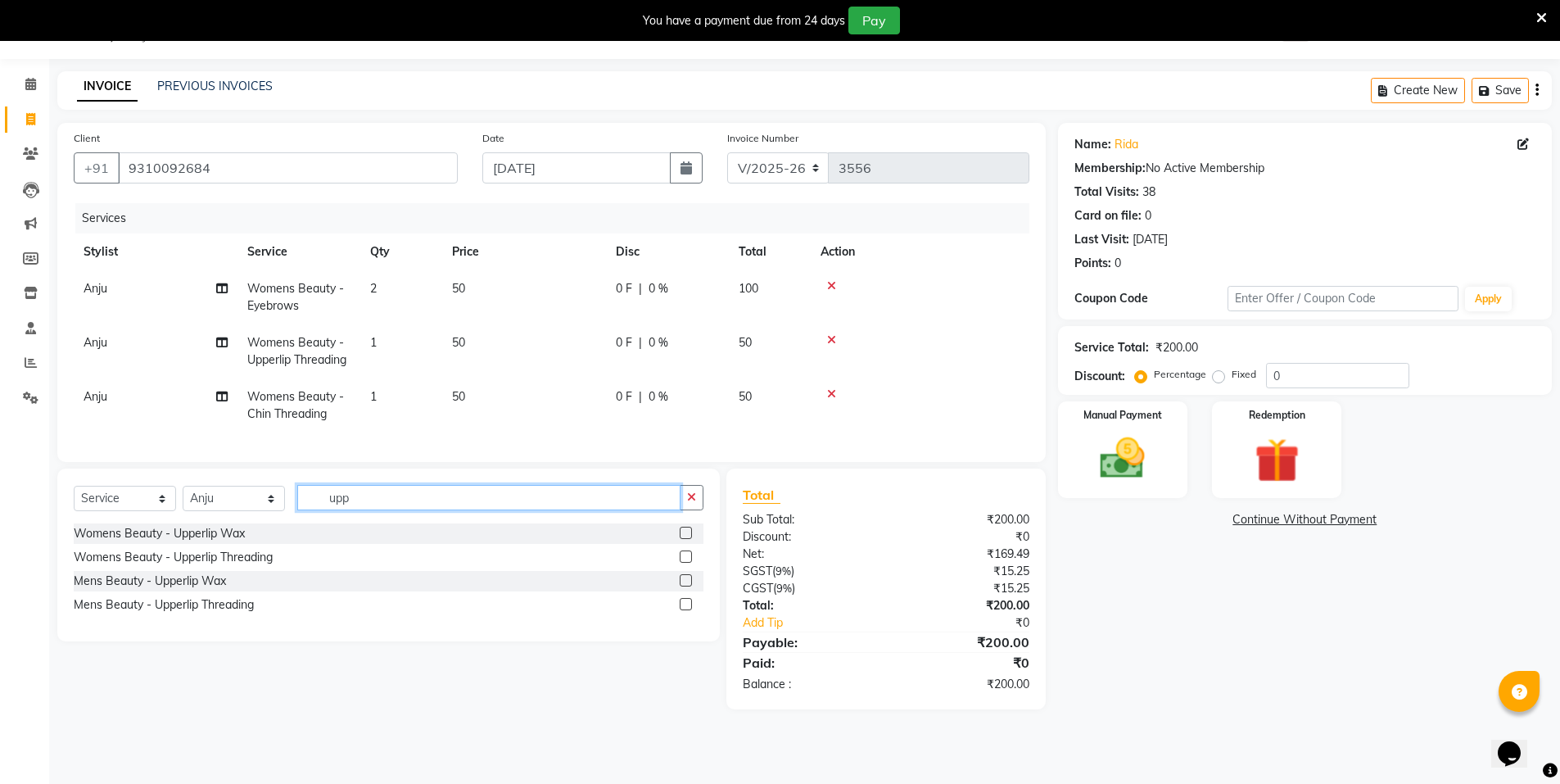
type input "upp"
click at [687, 539] on label at bounding box center [686, 532] width 12 height 12
click at [687, 539] on input "checkbox" at bounding box center [685, 533] width 11 height 11
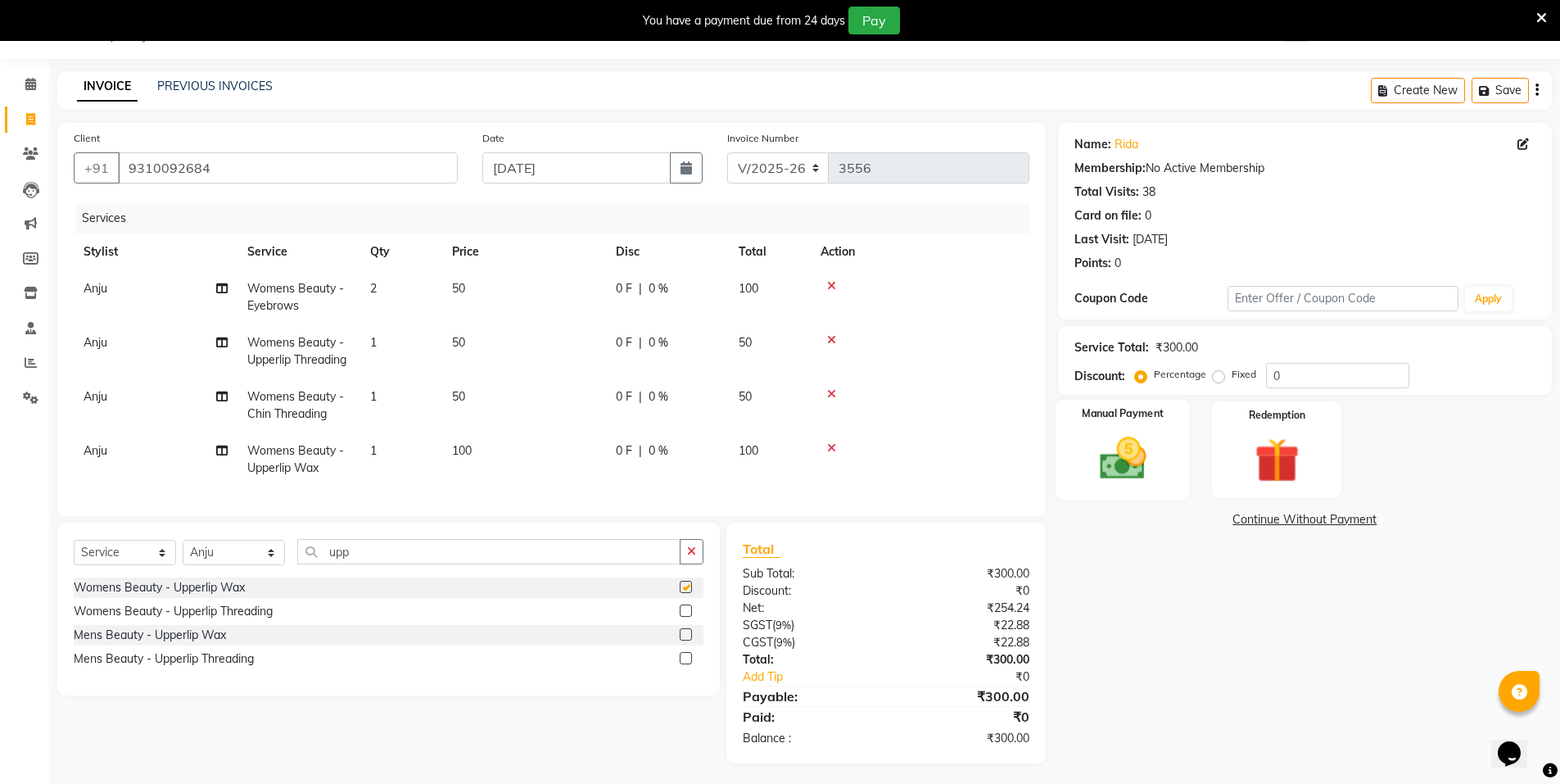
checkbox input "false"
click at [1125, 478] on img at bounding box center [1122, 458] width 75 height 53
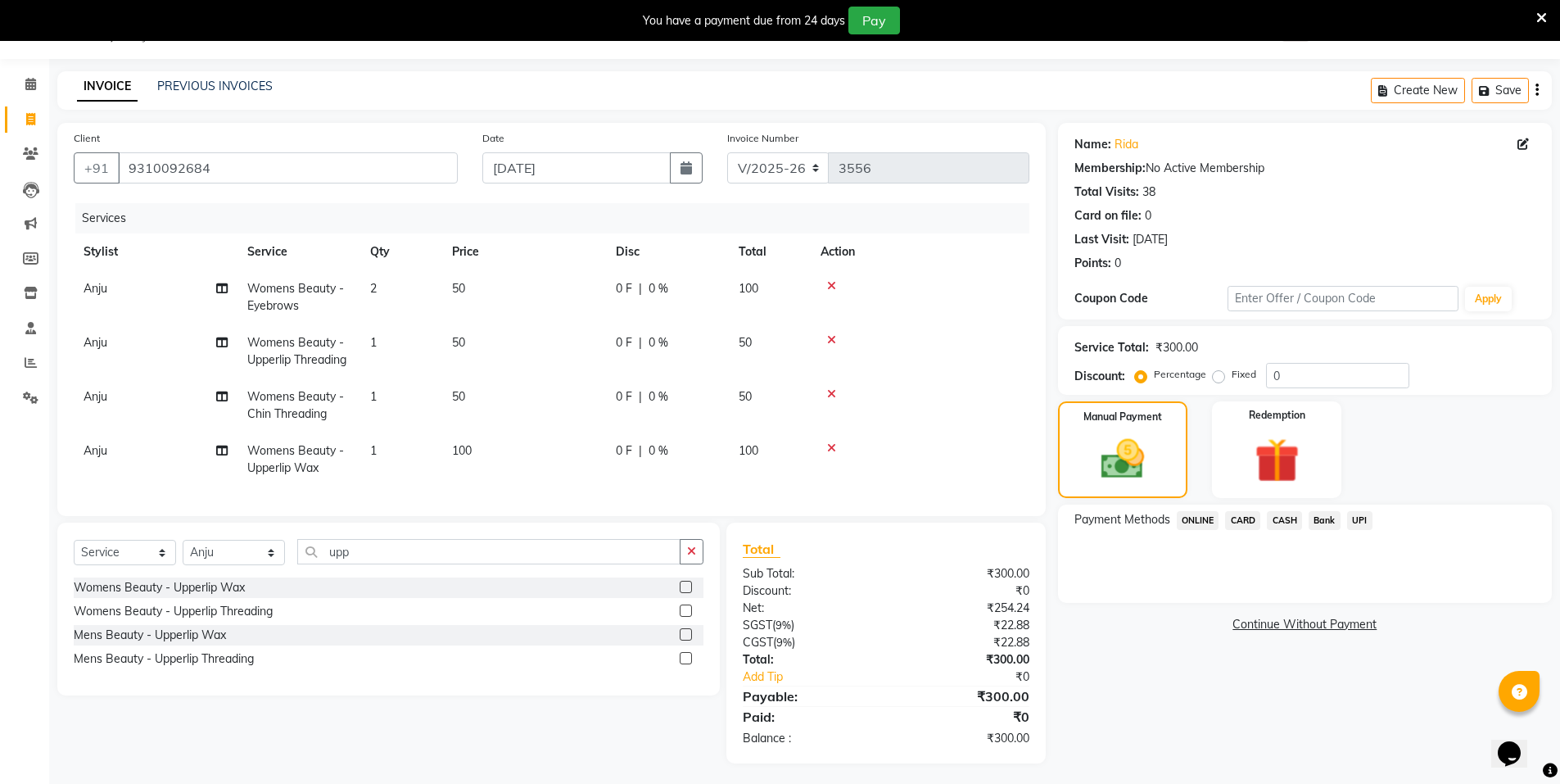
click at [1275, 514] on span "CASH" at bounding box center [1284, 520] width 36 height 19
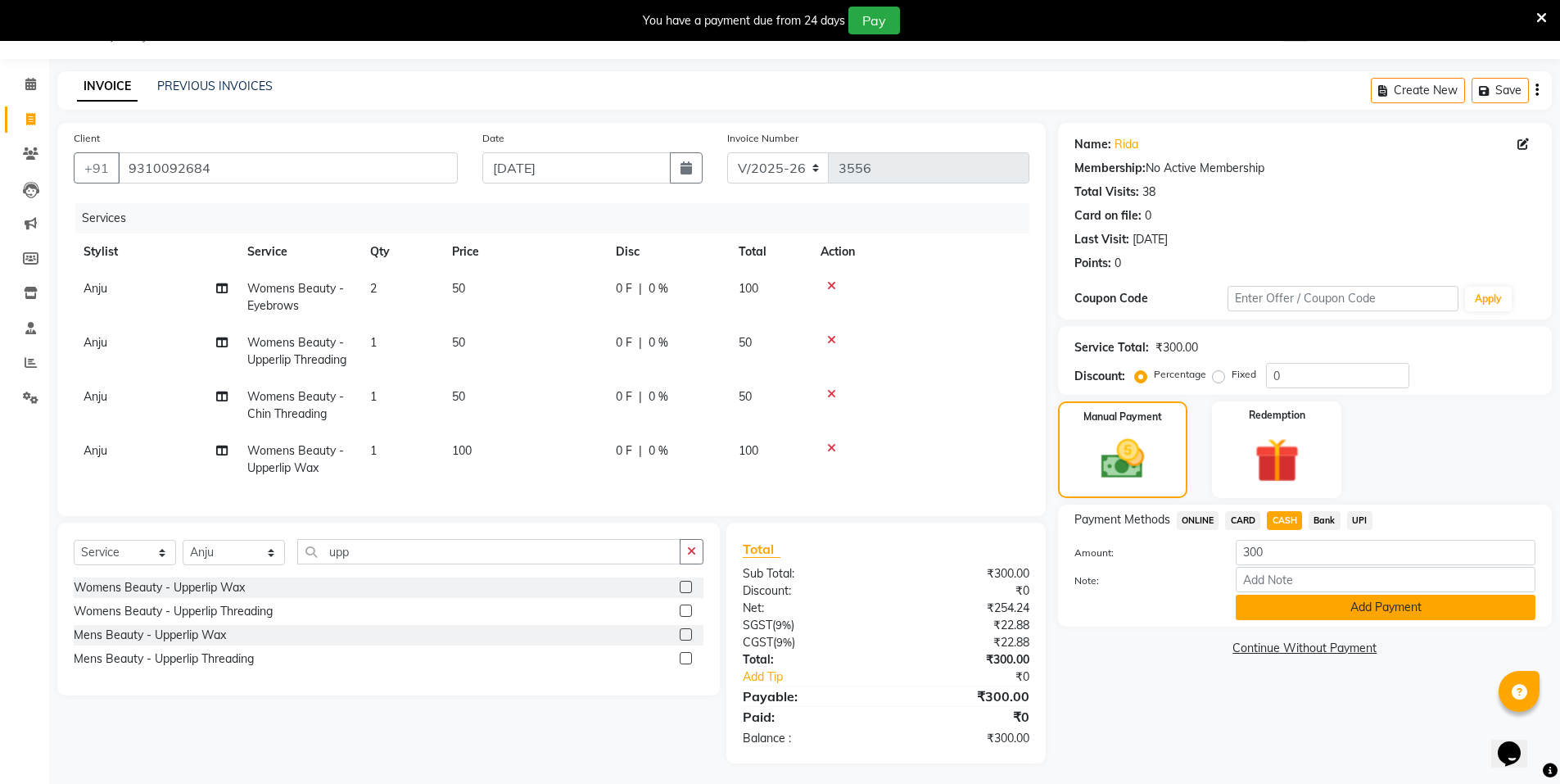
click at [1287, 601] on button "Add Payment" at bounding box center [1386, 607] width 300 height 26
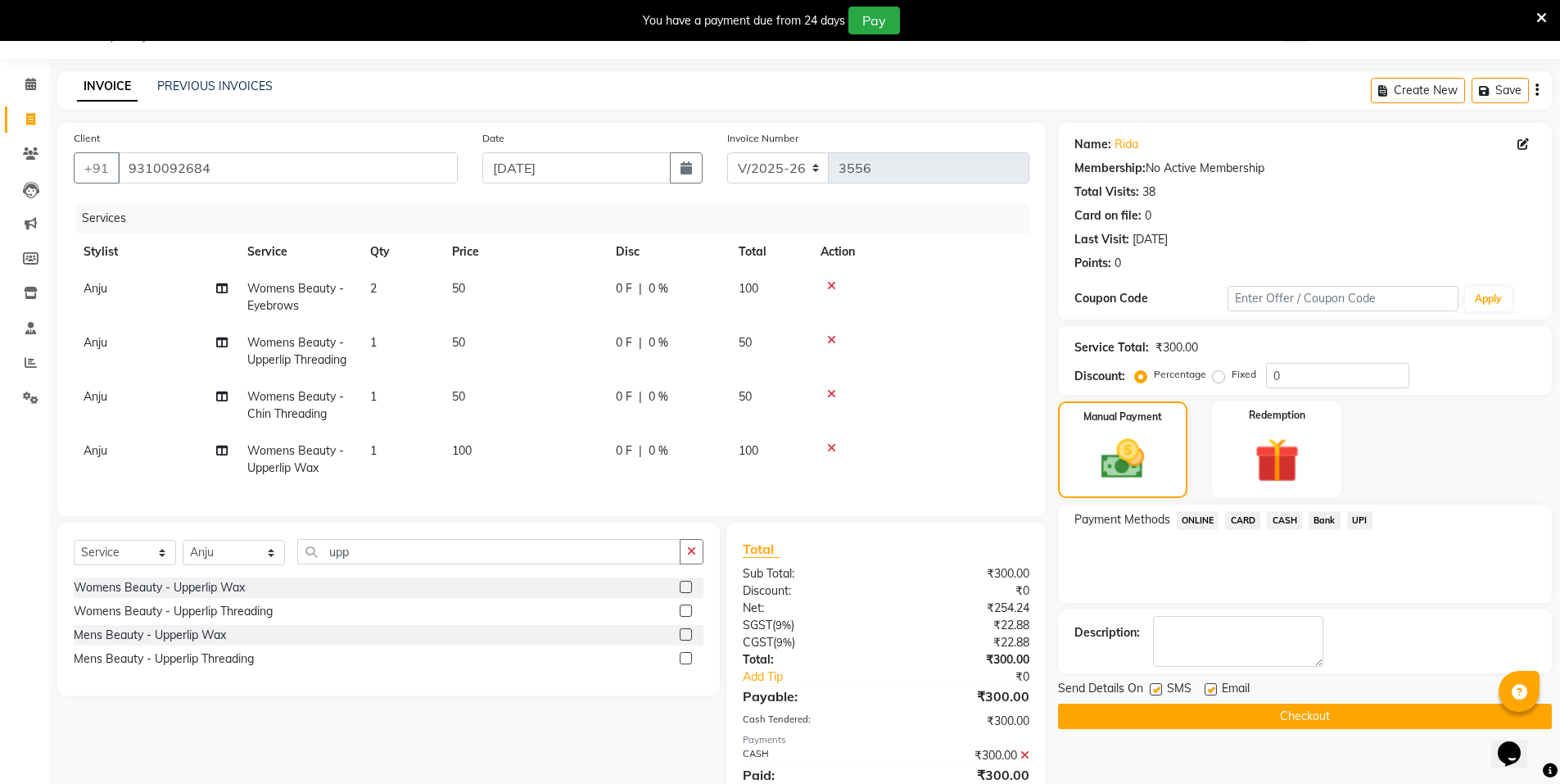
drag, startPoint x: 1269, startPoint y: 720, endPoint x: 1265, endPoint y: 705, distance: 15.5
click at [1269, 717] on button "Checkout" at bounding box center [1306, 715] width 494 height 26
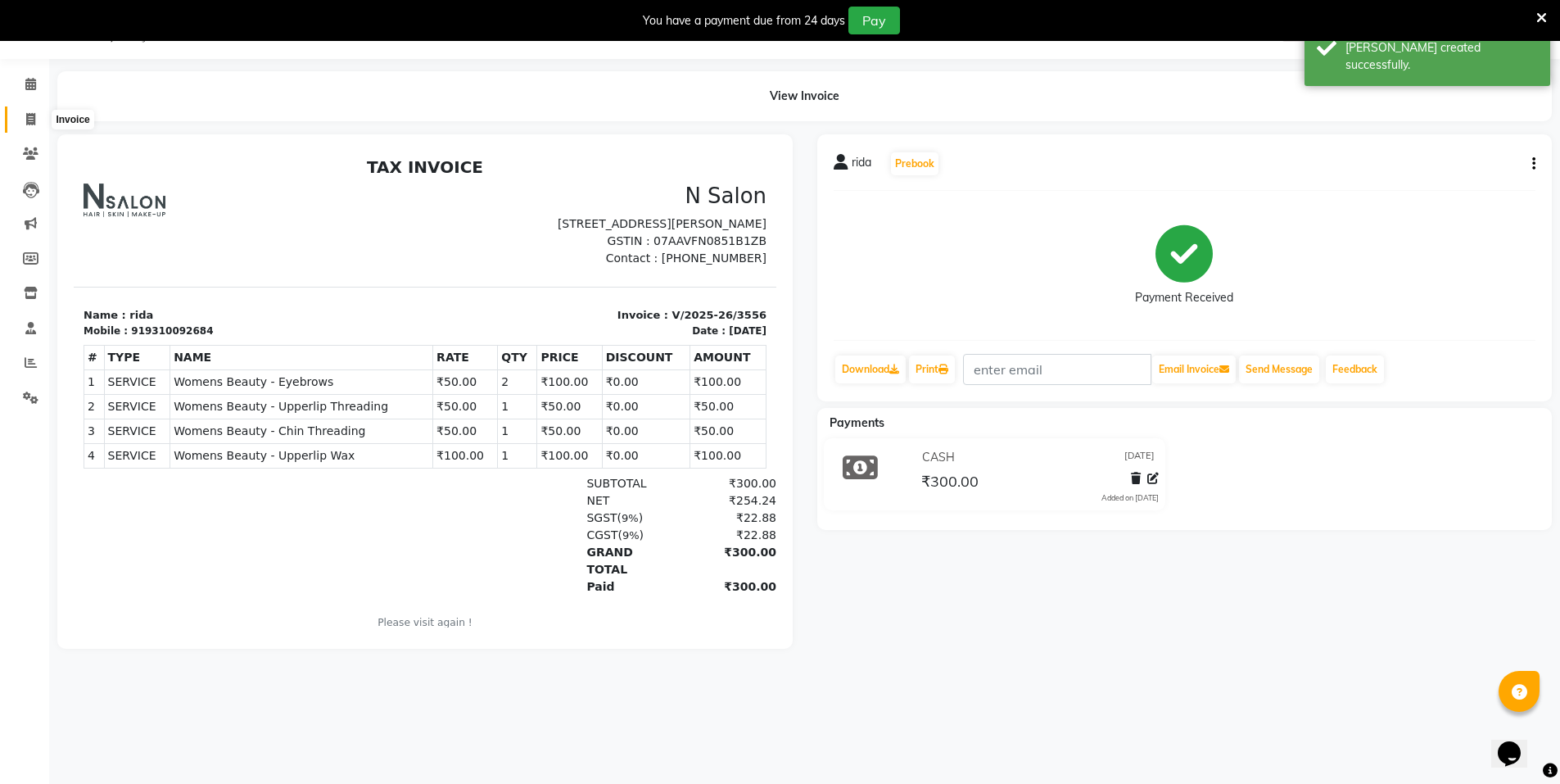
click at [28, 113] on icon at bounding box center [31, 119] width 9 height 12
select select "service"
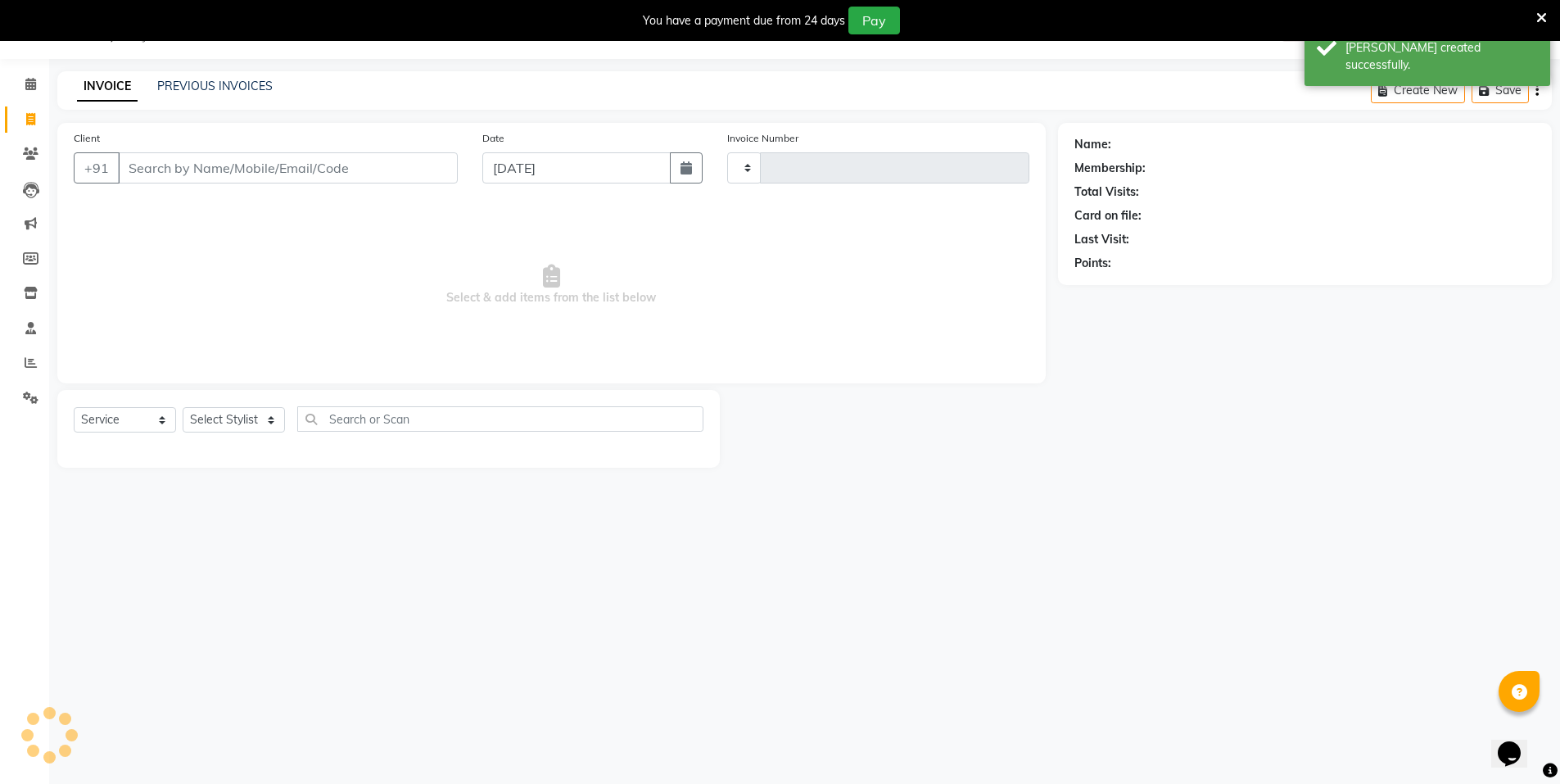
type input "3557"
select select "3472"
click at [199, 83] on link "PREVIOUS INVOICES" at bounding box center [215, 86] width 116 height 15
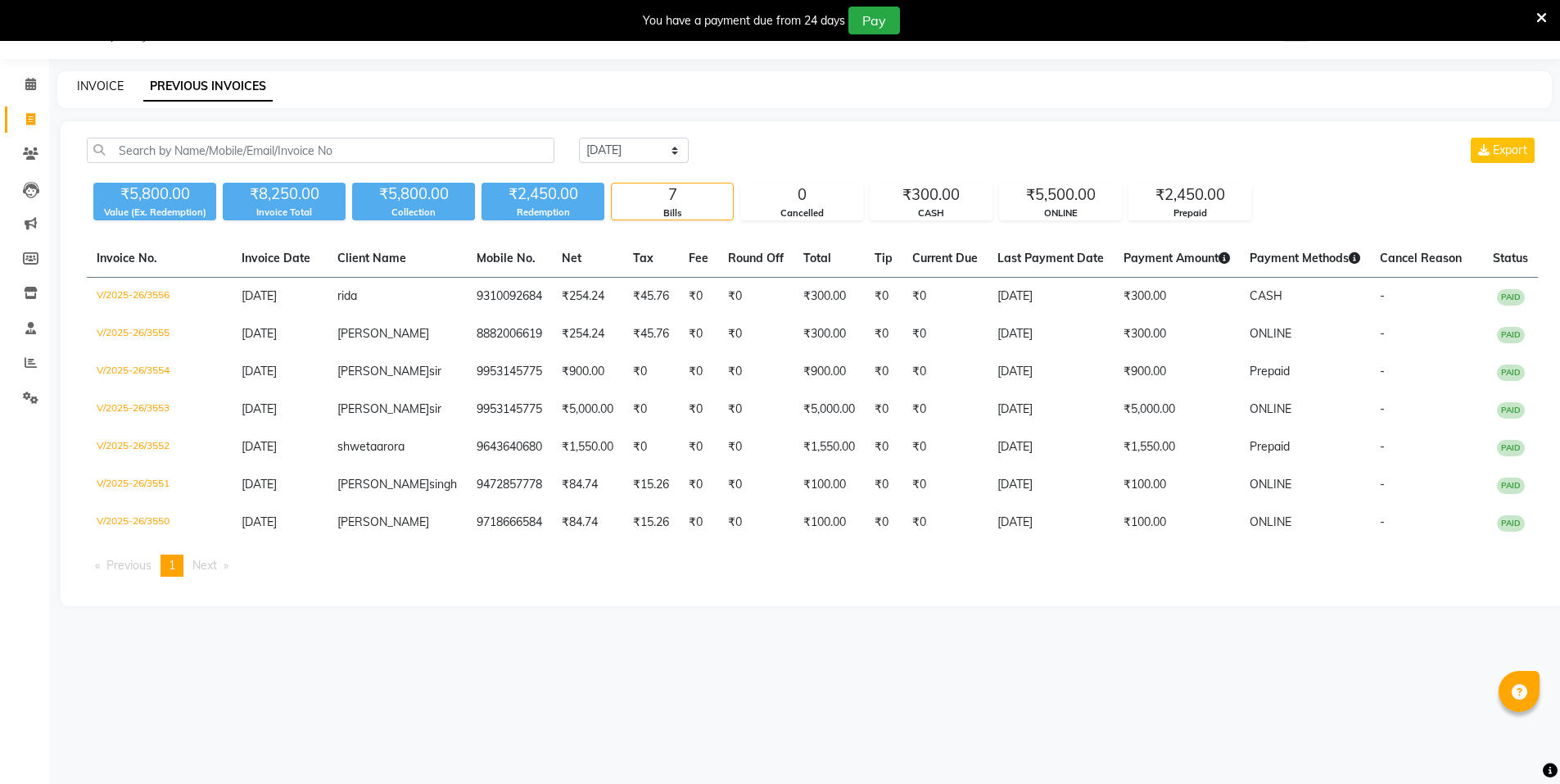
click at [85, 88] on link "INVOICE" at bounding box center [100, 86] width 47 height 15
select select "service"
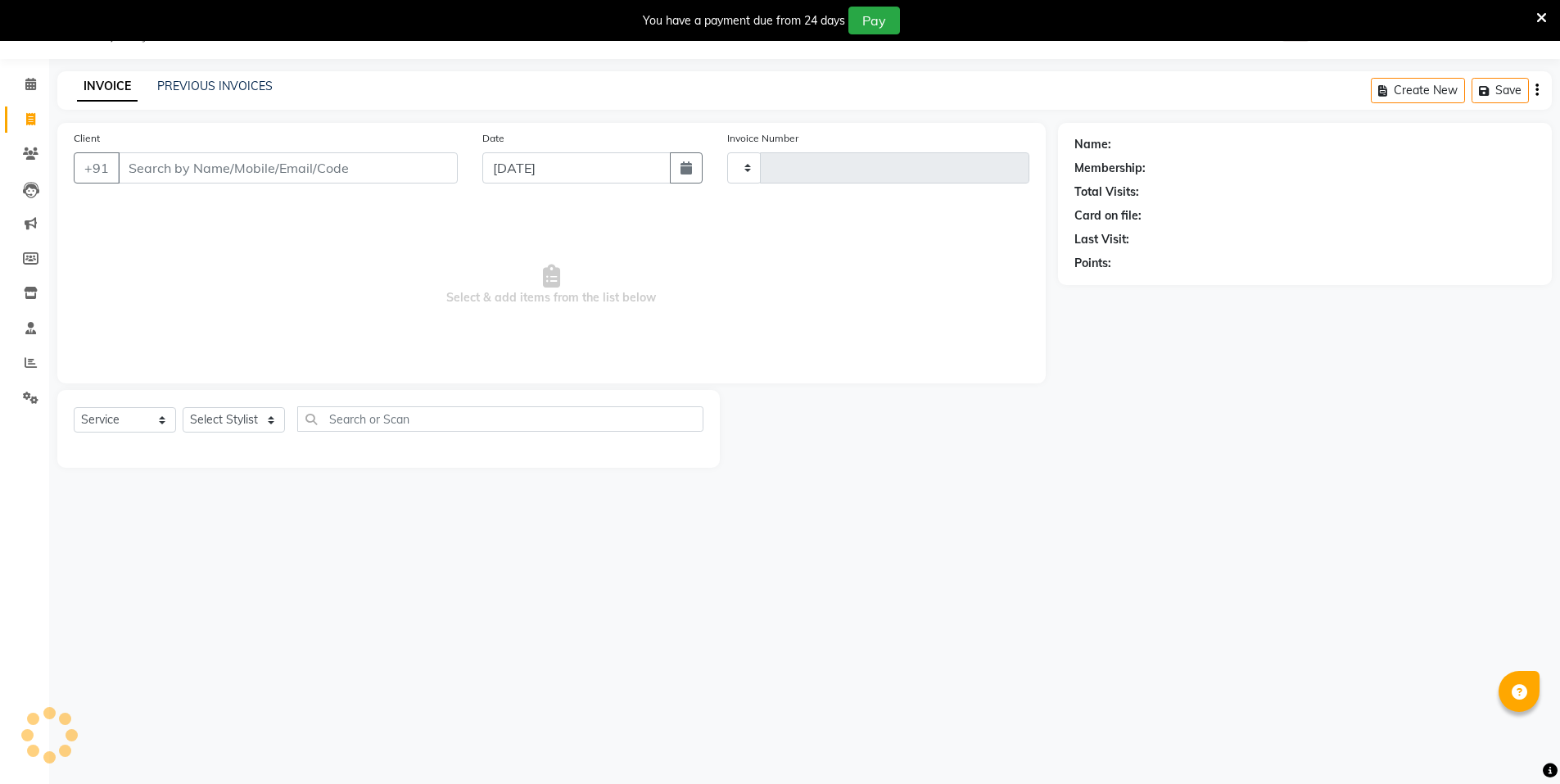
type input "3557"
select select "3472"
select select "P"
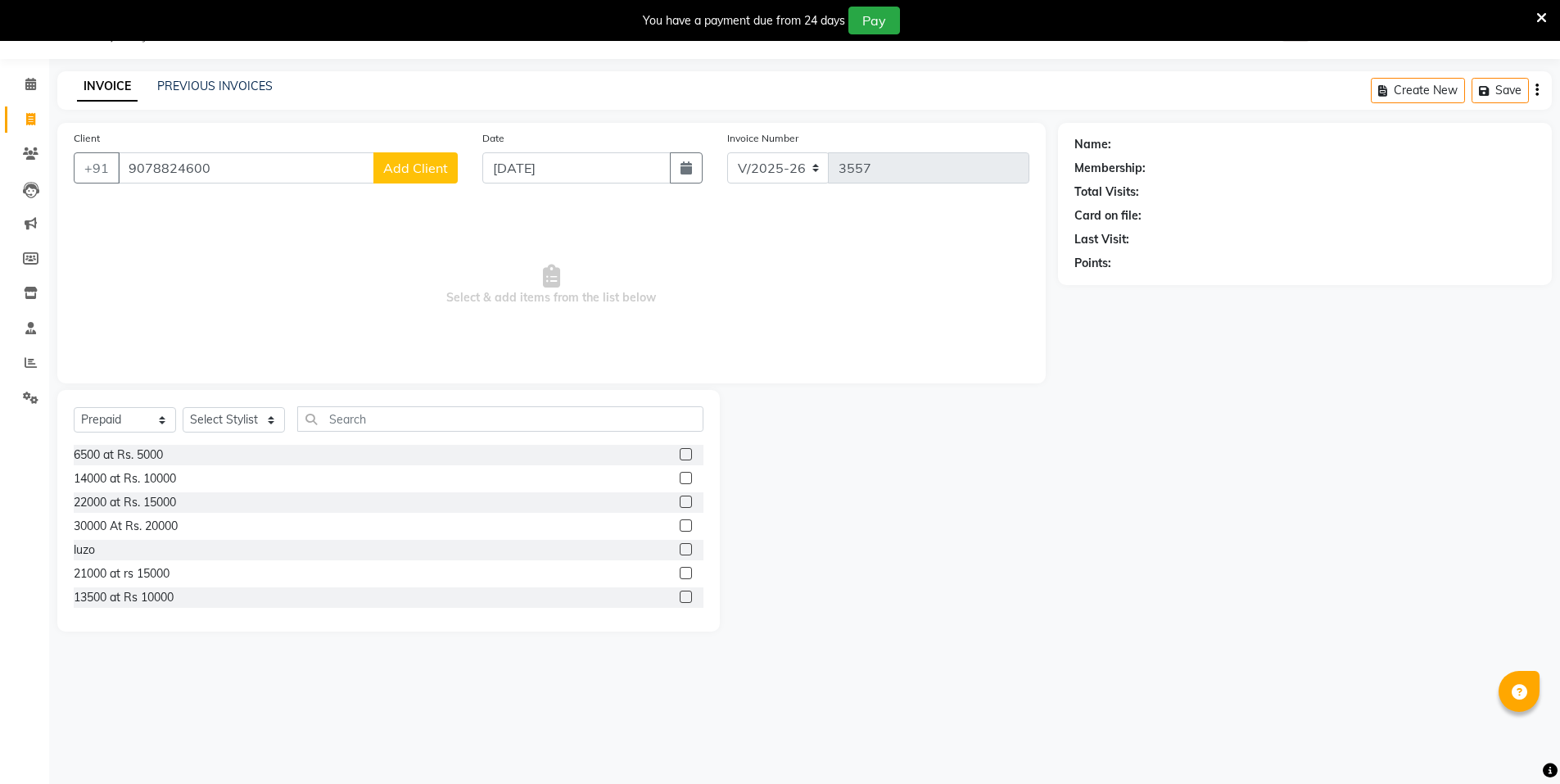
type input "9078824600"
click at [416, 159] on button "Add Client" at bounding box center [416, 168] width 84 height 31
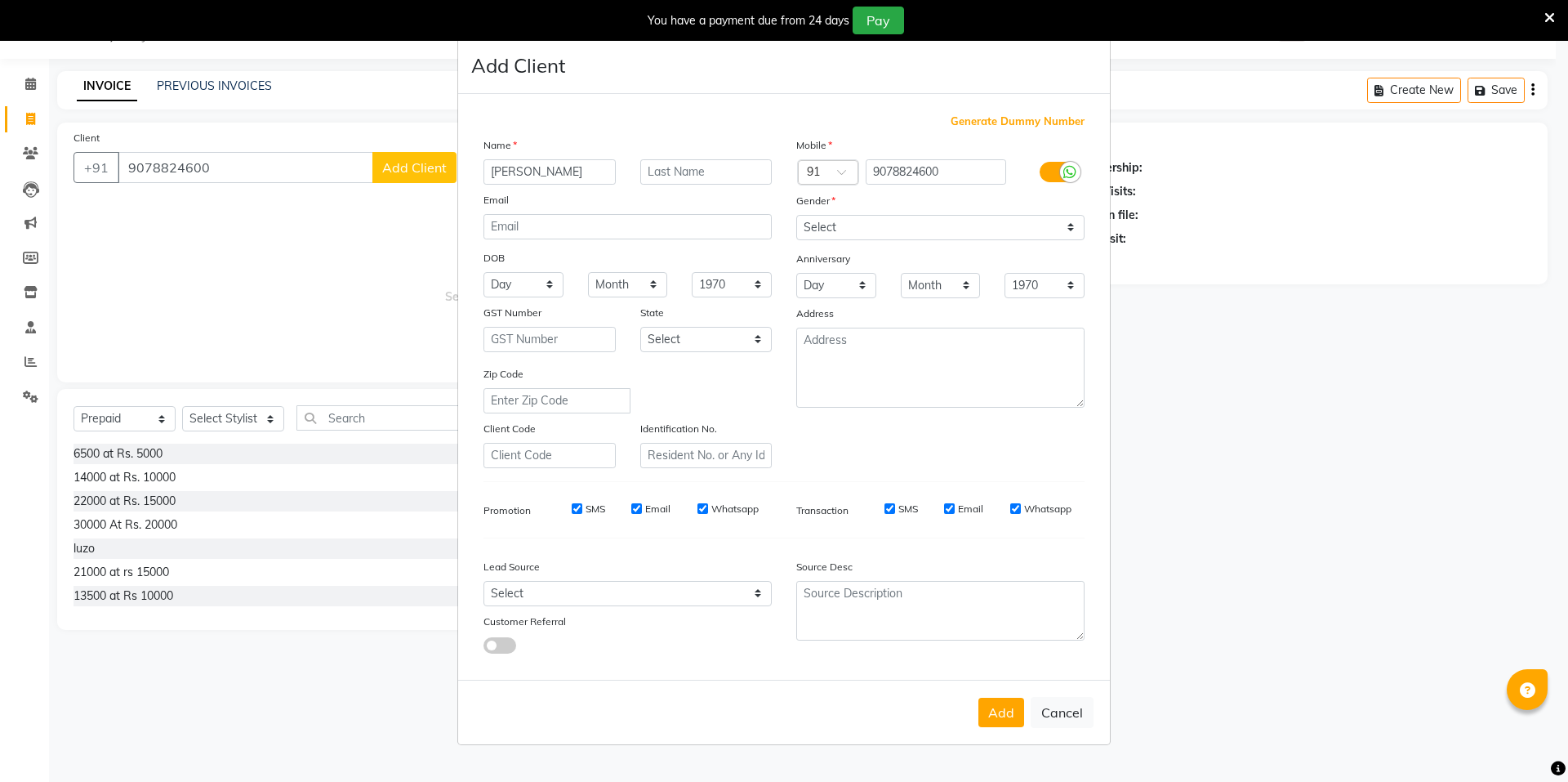
click at [594, 175] on input "Aditi Aggarwal" at bounding box center [550, 171] width 133 height 26
type input "Aditi"
click at [664, 171] on input "text" at bounding box center [706, 171] width 133 height 26
click at [688, 176] on input "text" at bounding box center [706, 171] width 133 height 26
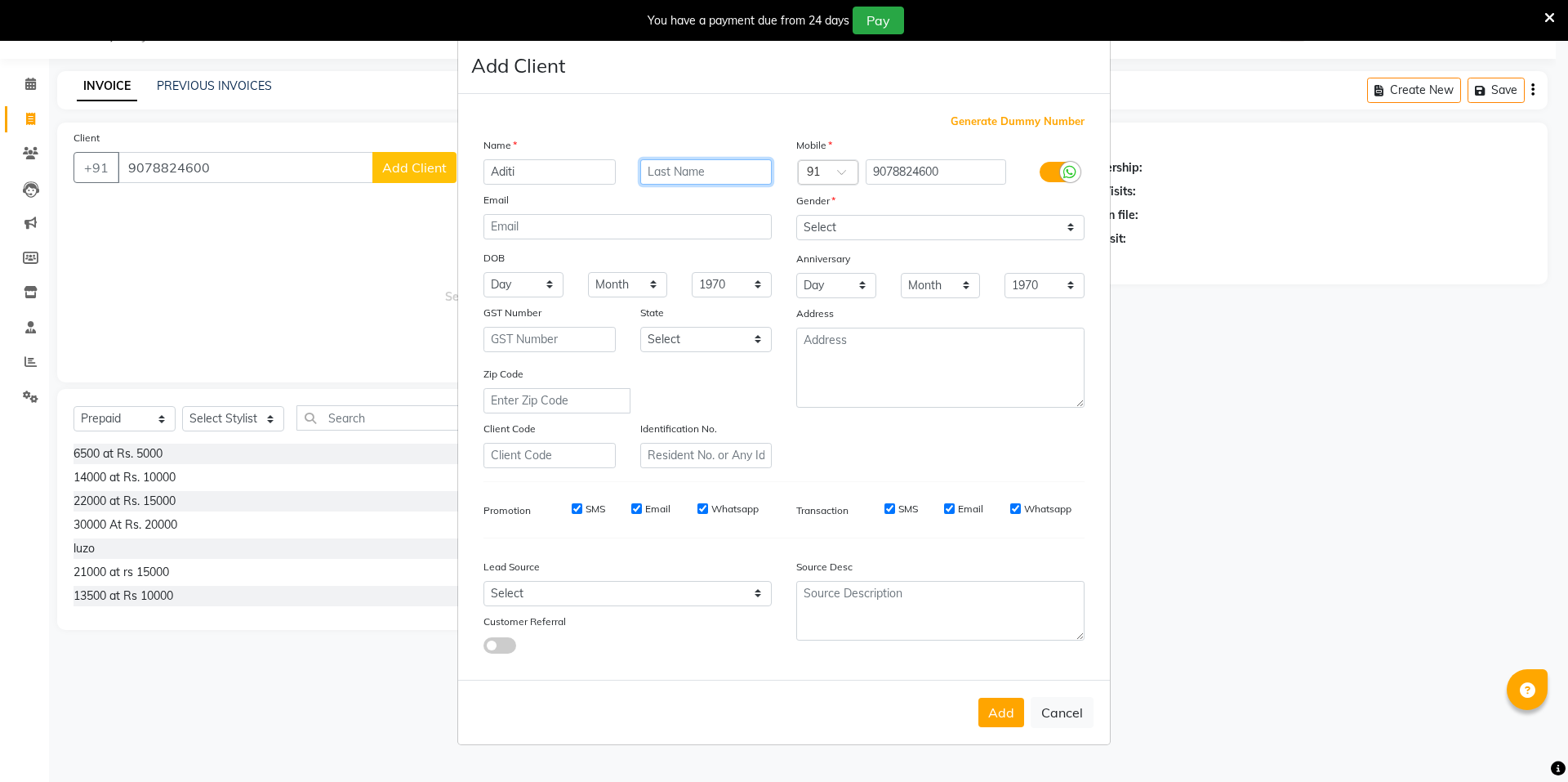
paste input "Aggarwal"
click at [666, 170] on input "Aggarwal" at bounding box center [706, 171] width 133 height 26
type input "Agarwal"
click at [696, 173] on input "Agarwal" at bounding box center [706, 171] width 133 height 26
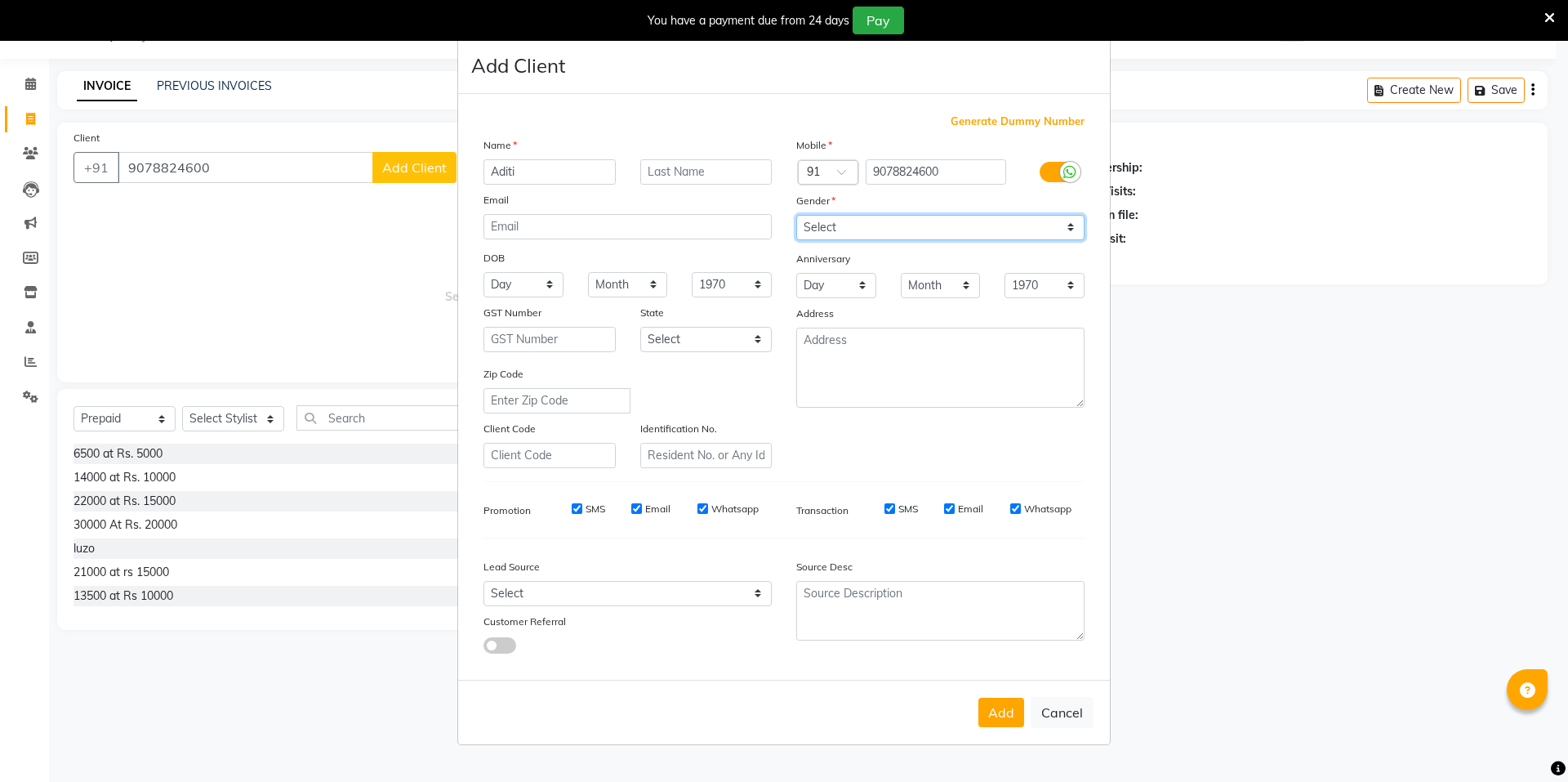
click at [891, 223] on select "Select Male Female Other Prefer Not To Say" at bounding box center [940, 227] width 288 height 26
select select "female"
click at [796, 215] on select "Select Male Female Other Prefer Not To Say" at bounding box center [940, 227] width 288 height 26
click at [1013, 710] on button "Add" at bounding box center [1002, 713] width 46 height 30
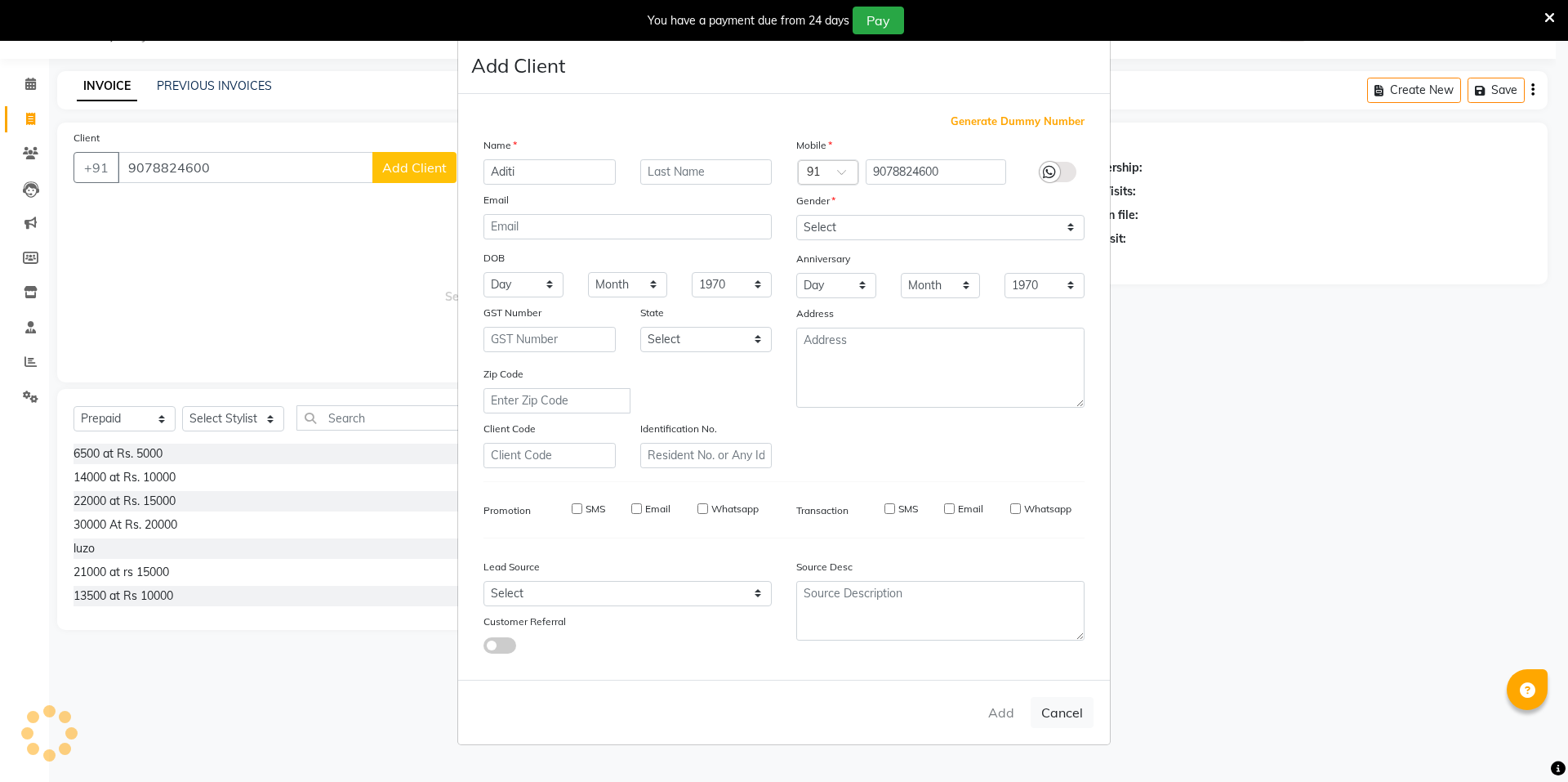
select select
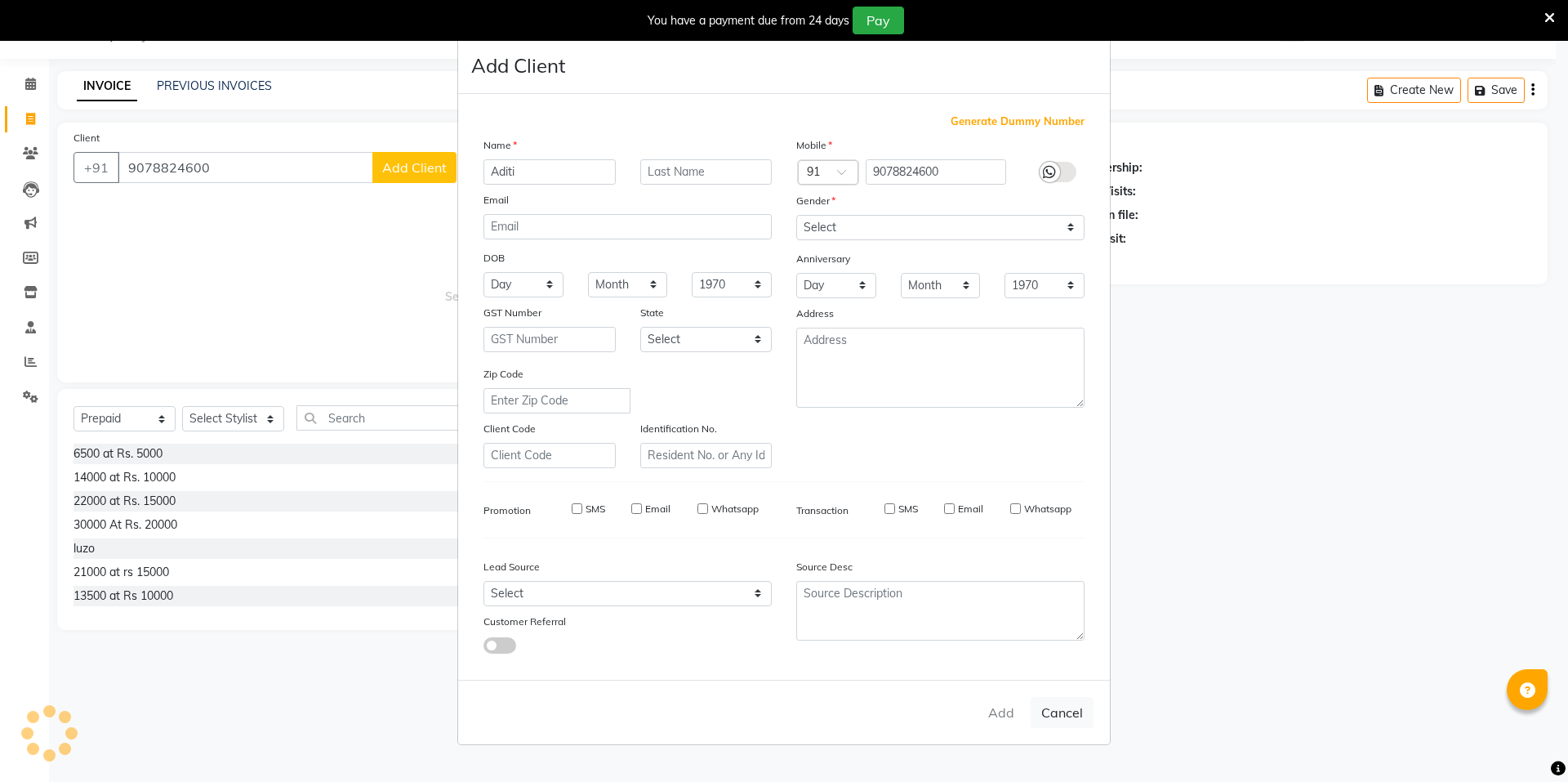
select select
checkbox input "false"
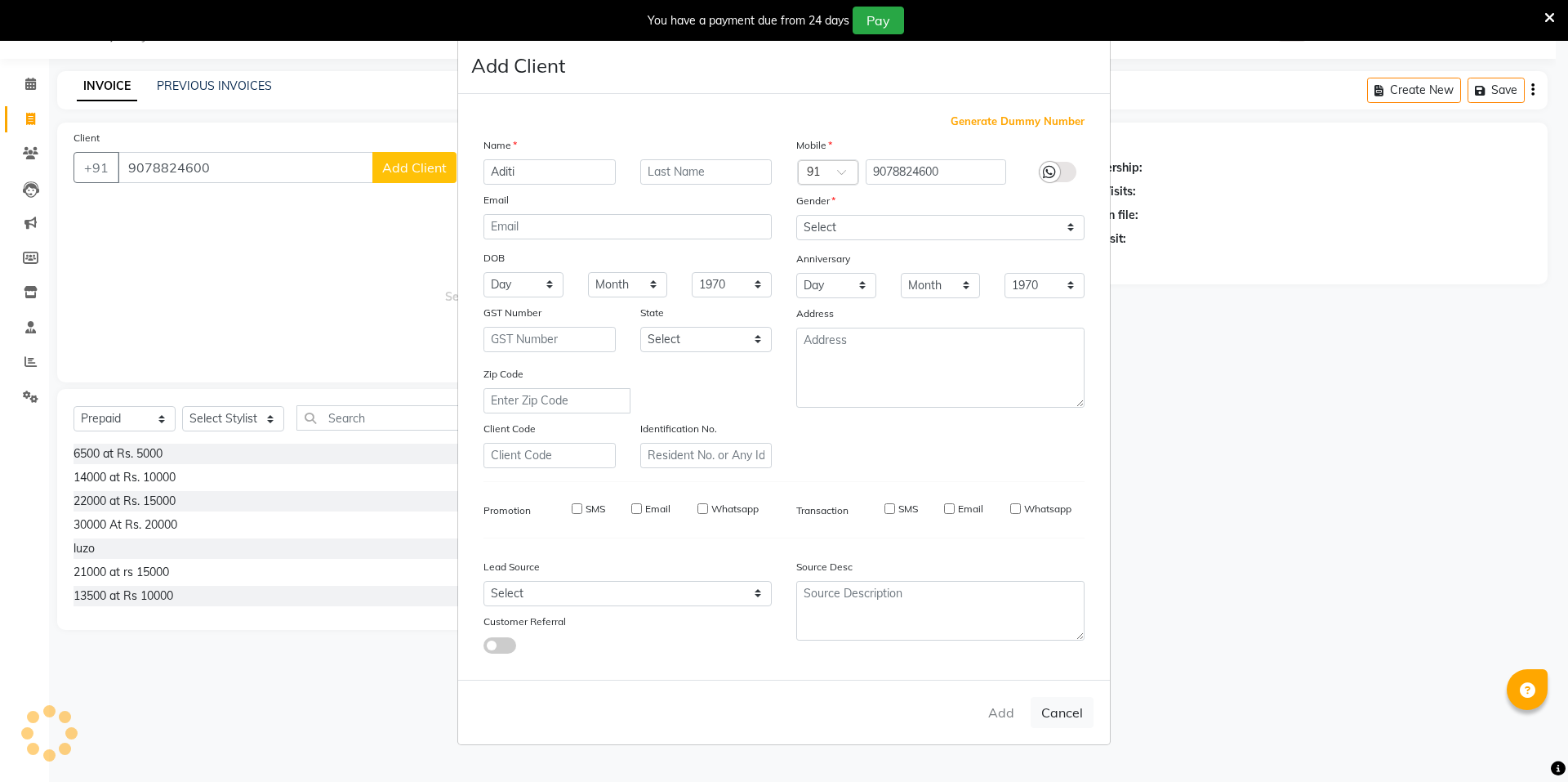
checkbox input "false"
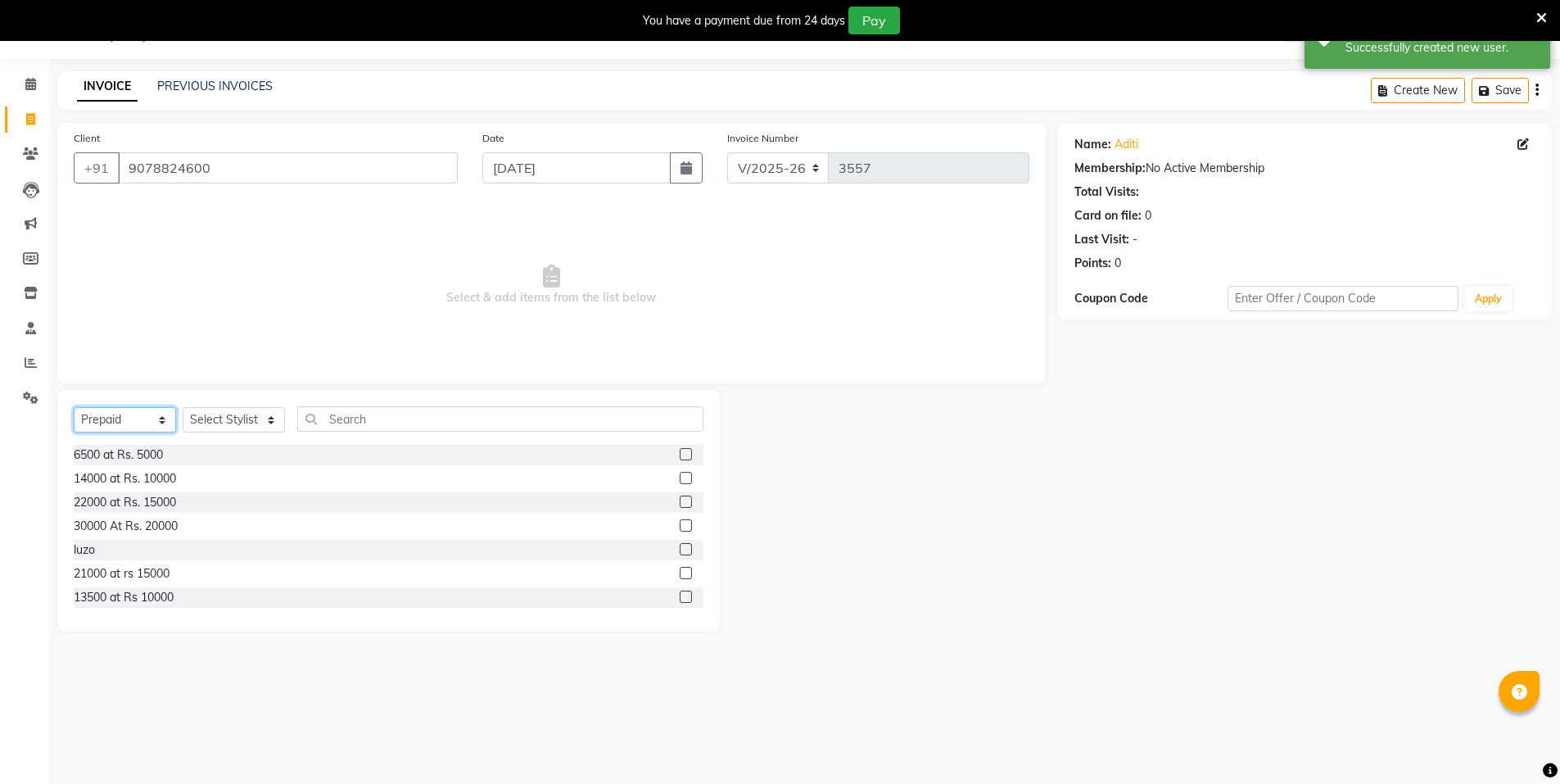
click at [156, 419] on select "Select Service Product Membership Package Voucher Prepaid Gift Card" at bounding box center [125, 420] width 102 height 26
select select "service"
click at [74, 407] on select "Select Service Product Membership Package Voucher Prepaid Gift Card" at bounding box center [125, 420] width 102 height 26
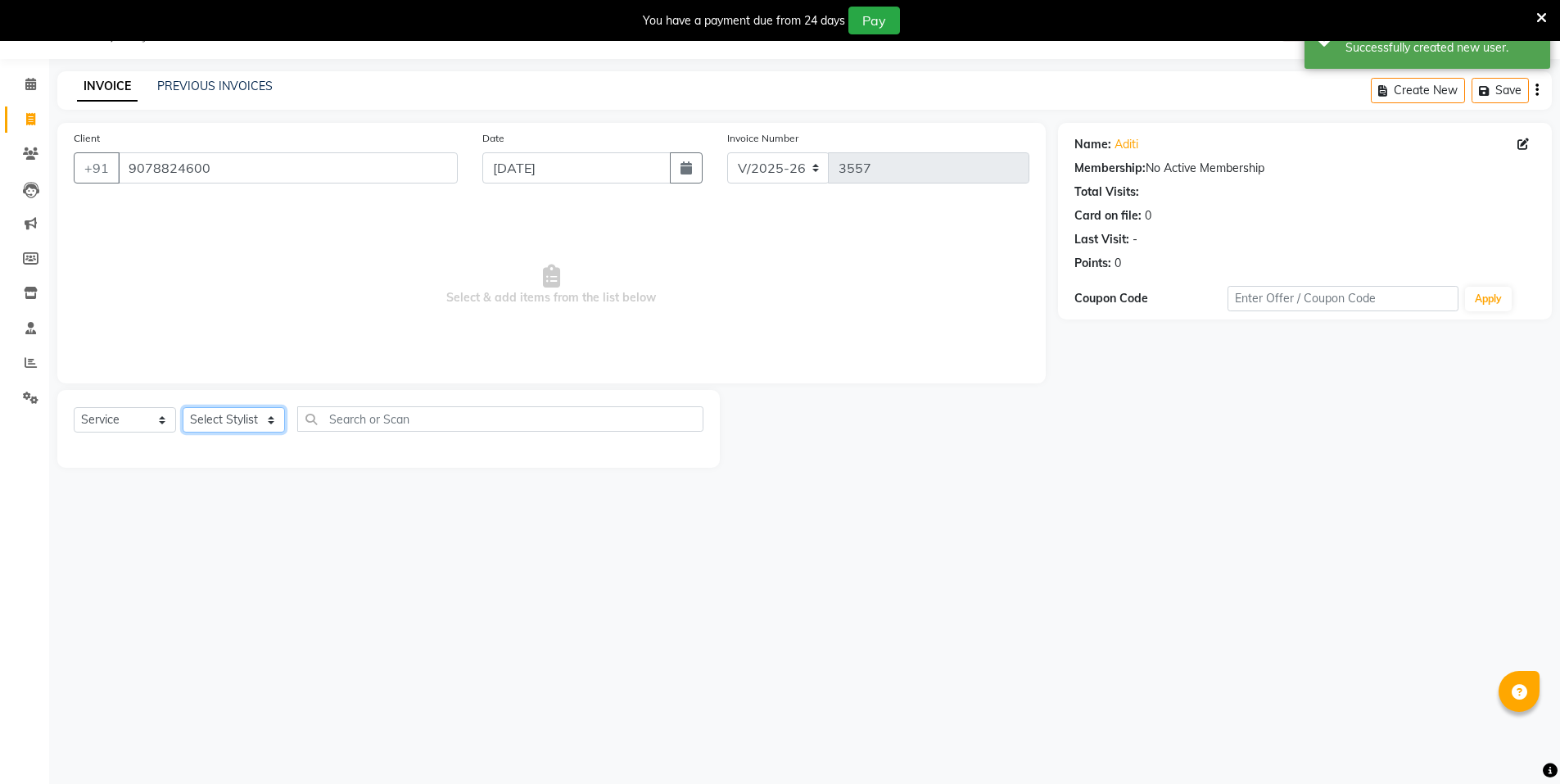
click at [225, 423] on select "Select Stylist [PERSON_NAME] [PERSON_NAME] MANAGER MD..... Pradeep Rahul [PERSO…" at bounding box center [234, 420] width 102 height 26
select select "15674"
click at [183, 407] on select "Select Stylist [PERSON_NAME] [PERSON_NAME] MANAGER MD..... Pradeep Rahul [PERSO…" at bounding box center [234, 420] width 102 height 26
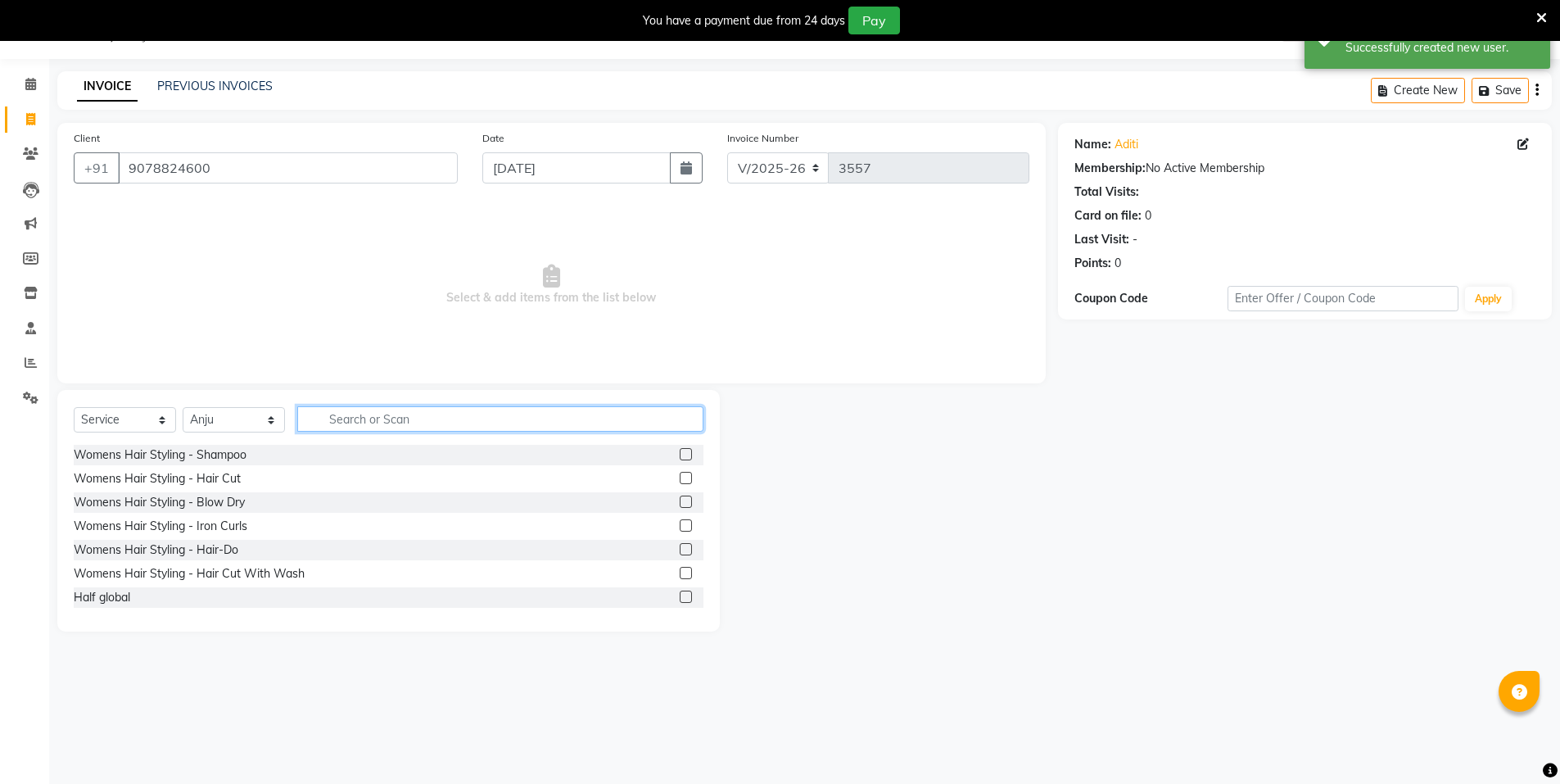
click at [330, 418] on input "text" at bounding box center [501, 419] width 407 height 26
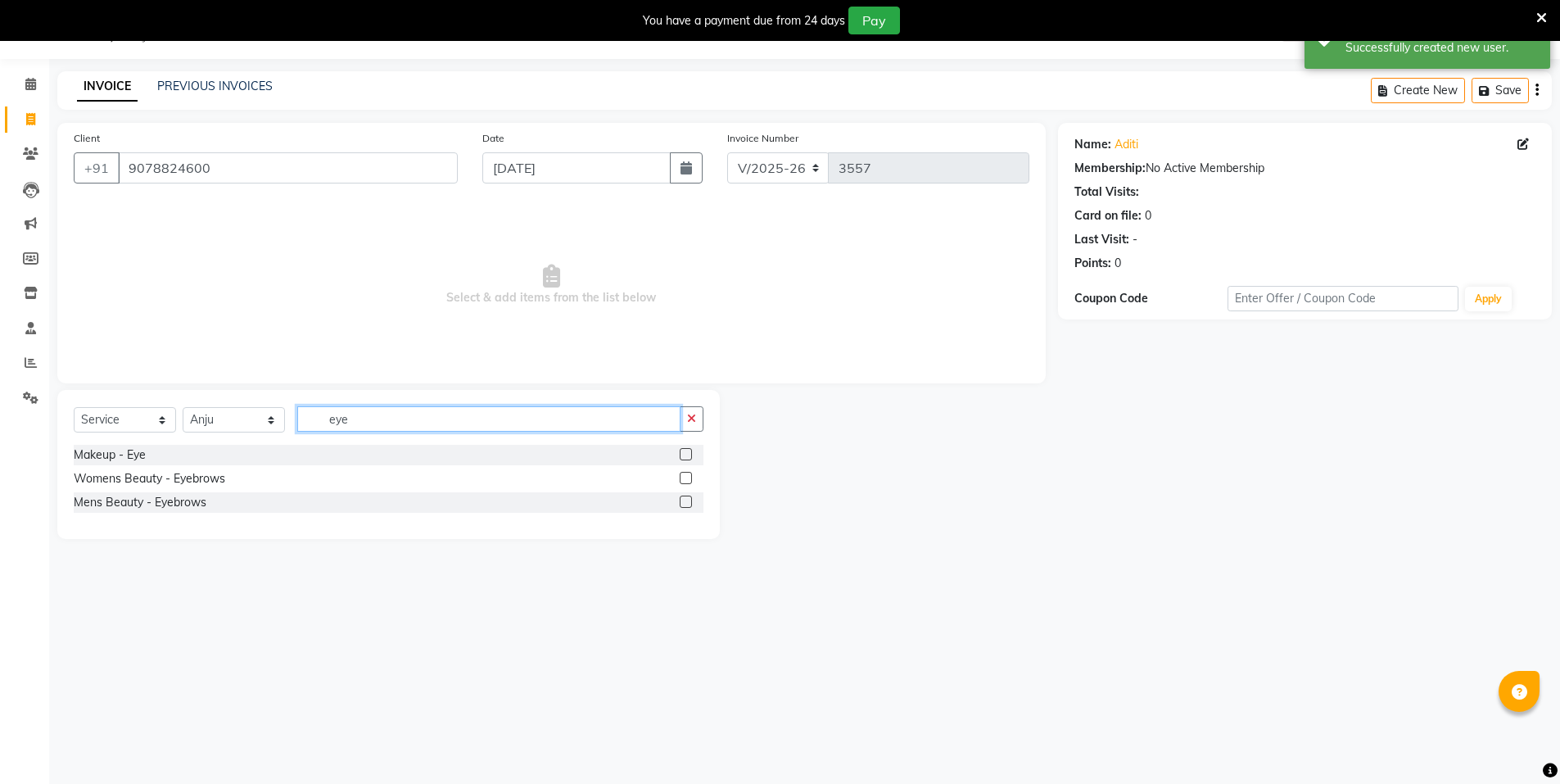
type input "eye"
click at [691, 477] on label at bounding box center [686, 478] width 12 height 12
click at [691, 477] on input "checkbox" at bounding box center [685, 478] width 11 height 11
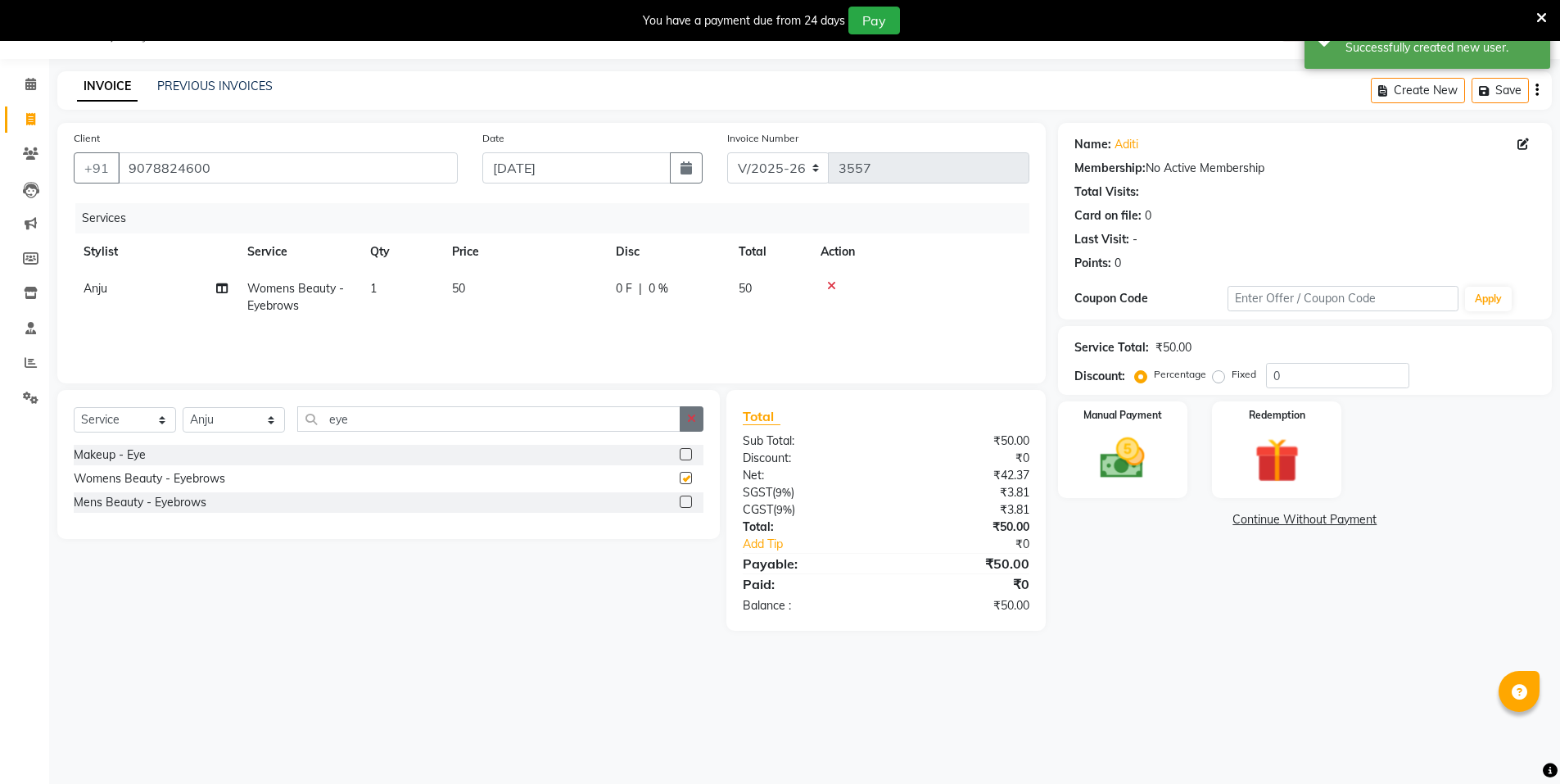
checkbox input "false"
click at [700, 416] on button "button" at bounding box center [692, 419] width 24 height 26
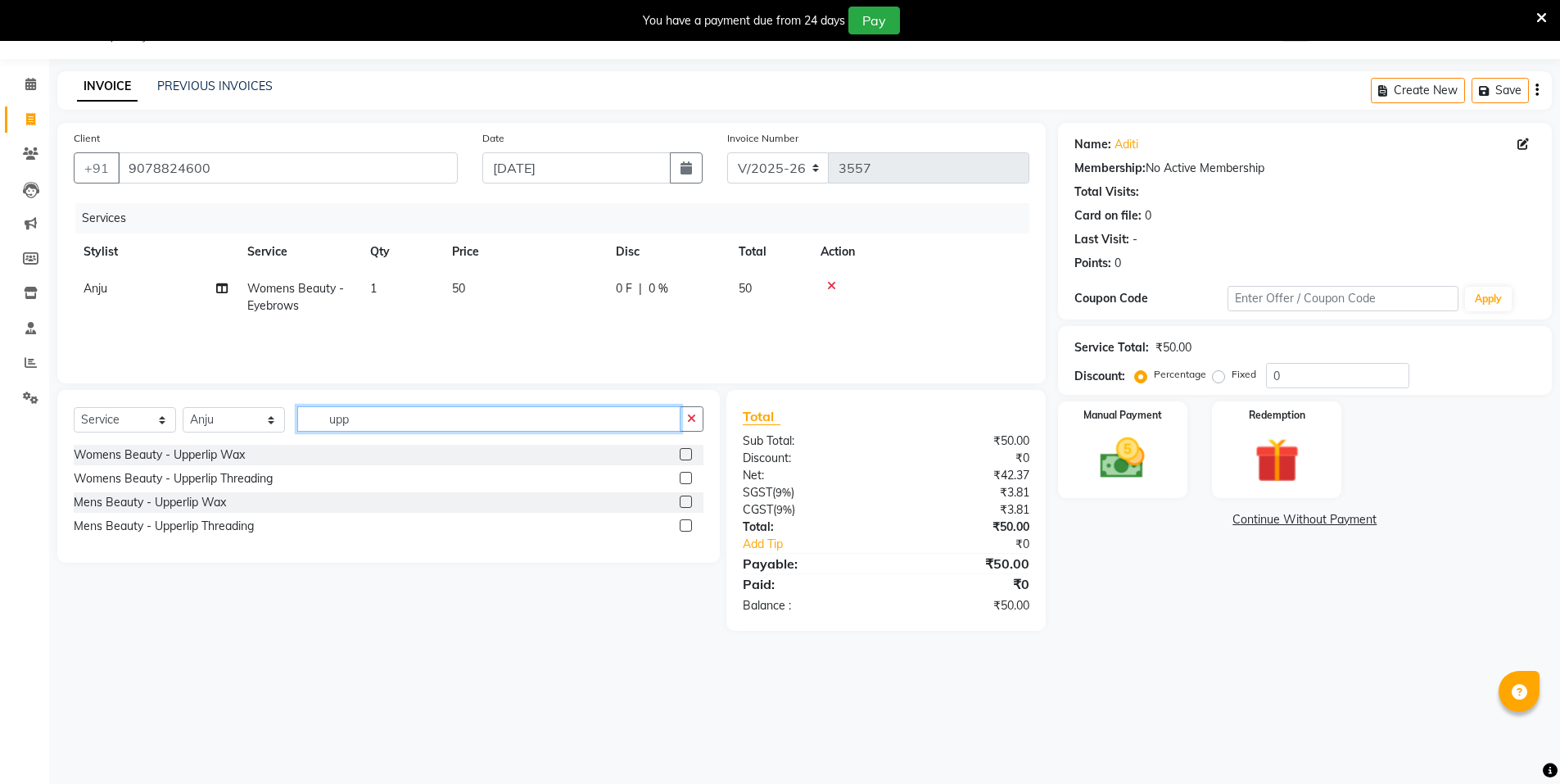
type input "upp"
click at [691, 472] on label at bounding box center [686, 478] width 12 height 12
click at [691, 473] on input "checkbox" at bounding box center [685, 478] width 11 height 11
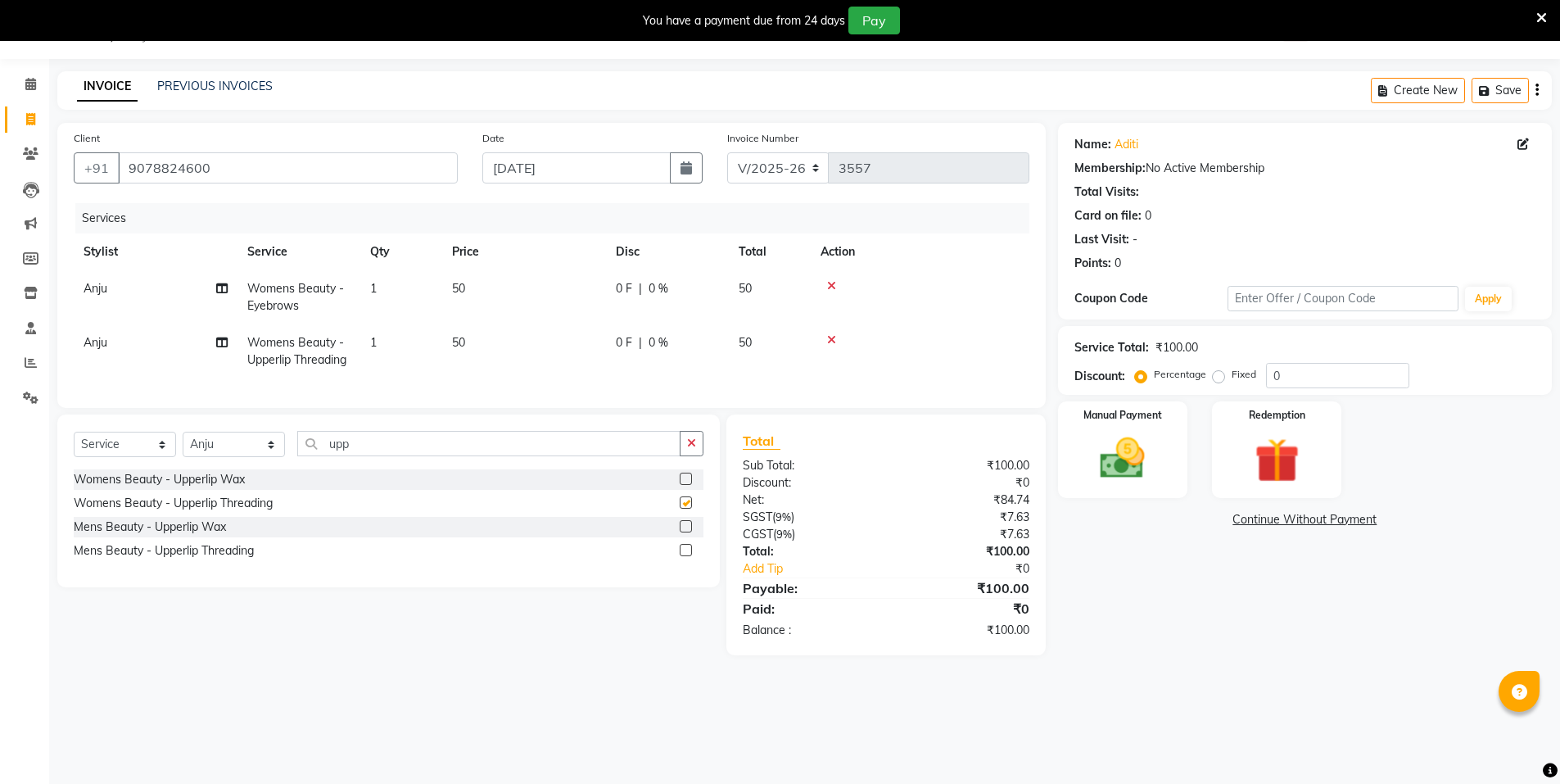
checkbox input "false"
click at [1149, 437] on img at bounding box center [1122, 458] width 75 height 53
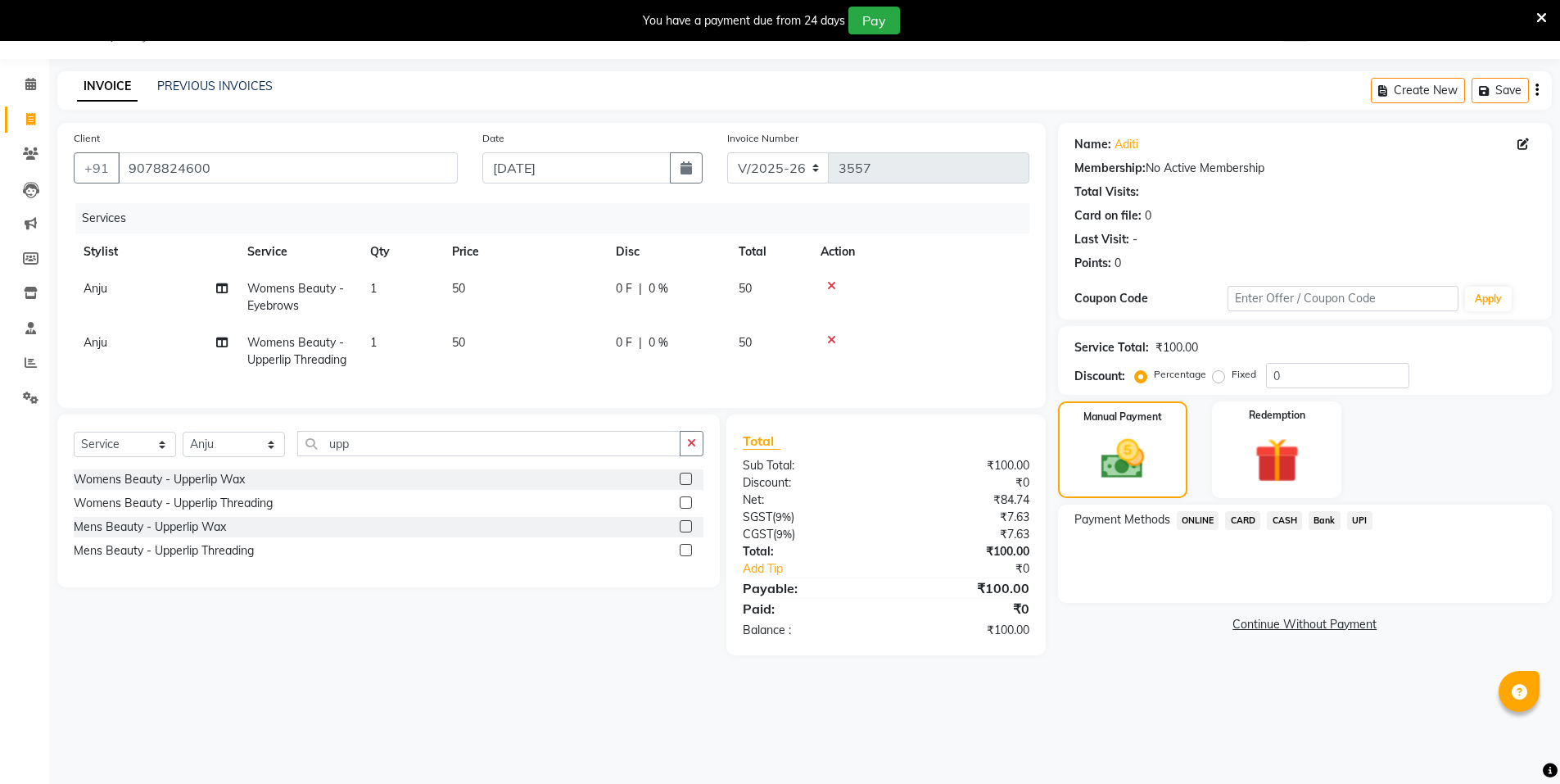
click at [1196, 511] on span "ONLINE" at bounding box center [1198, 520] width 43 height 19
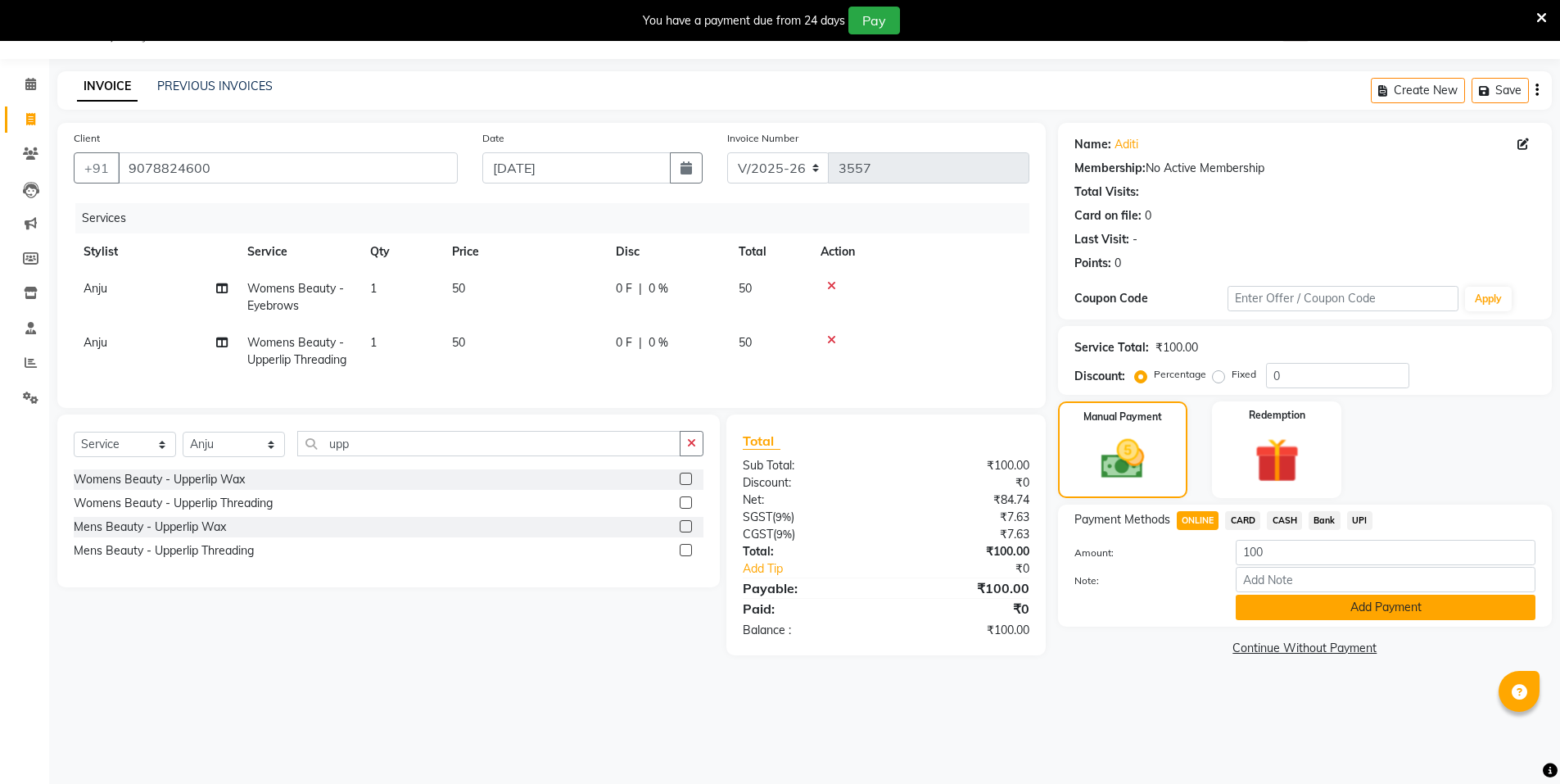
click at [1263, 607] on button "Add Payment" at bounding box center [1386, 607] width 300 height 26
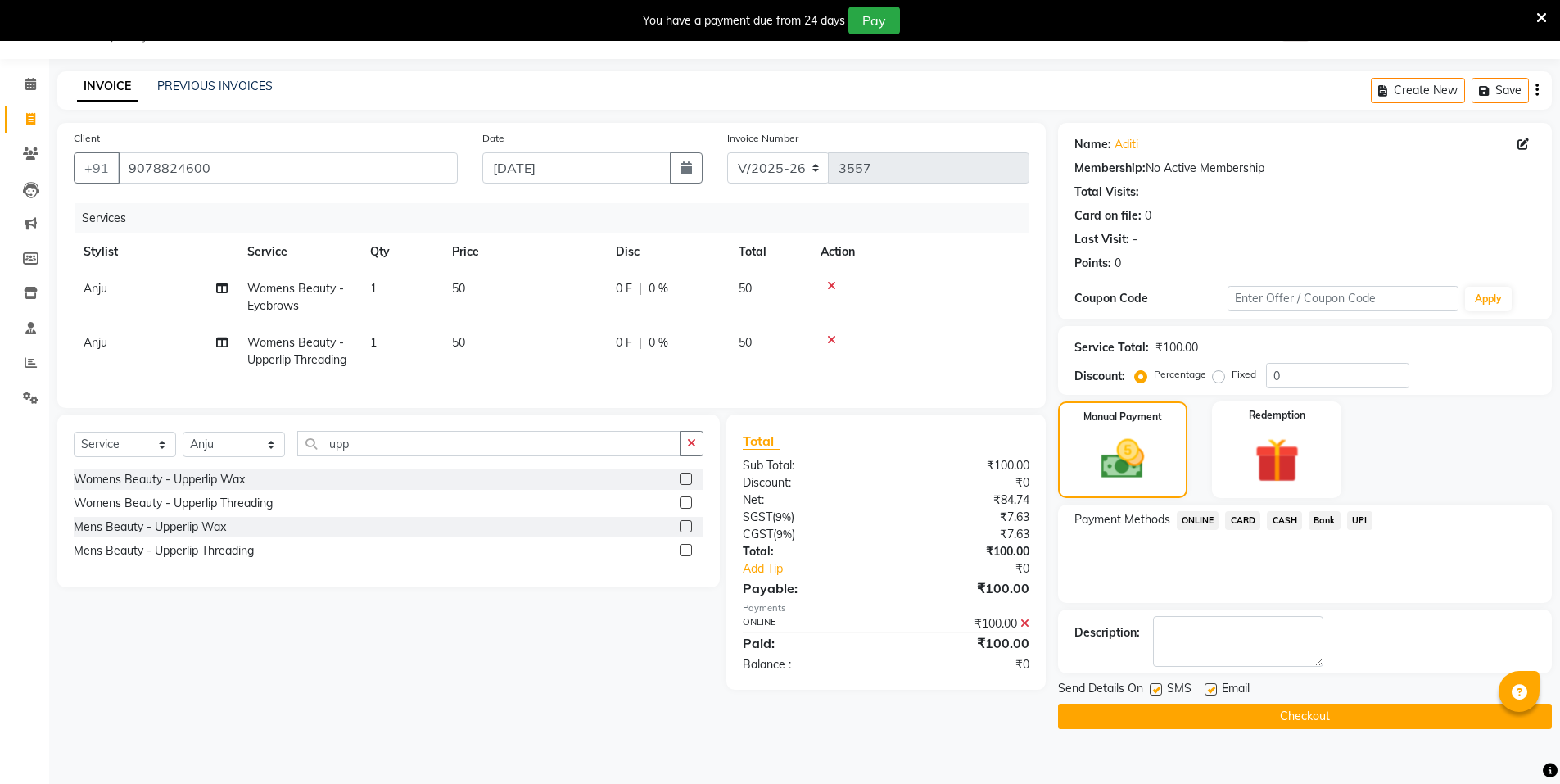
drag, startPoint x: 1289, startPoint y: 724, endPoint x: 1269, endPoint y: 690, distance: 39.4
click at [1284, 708] on button "Checkout" at bounding box center [1306, 715] width 494 height 26
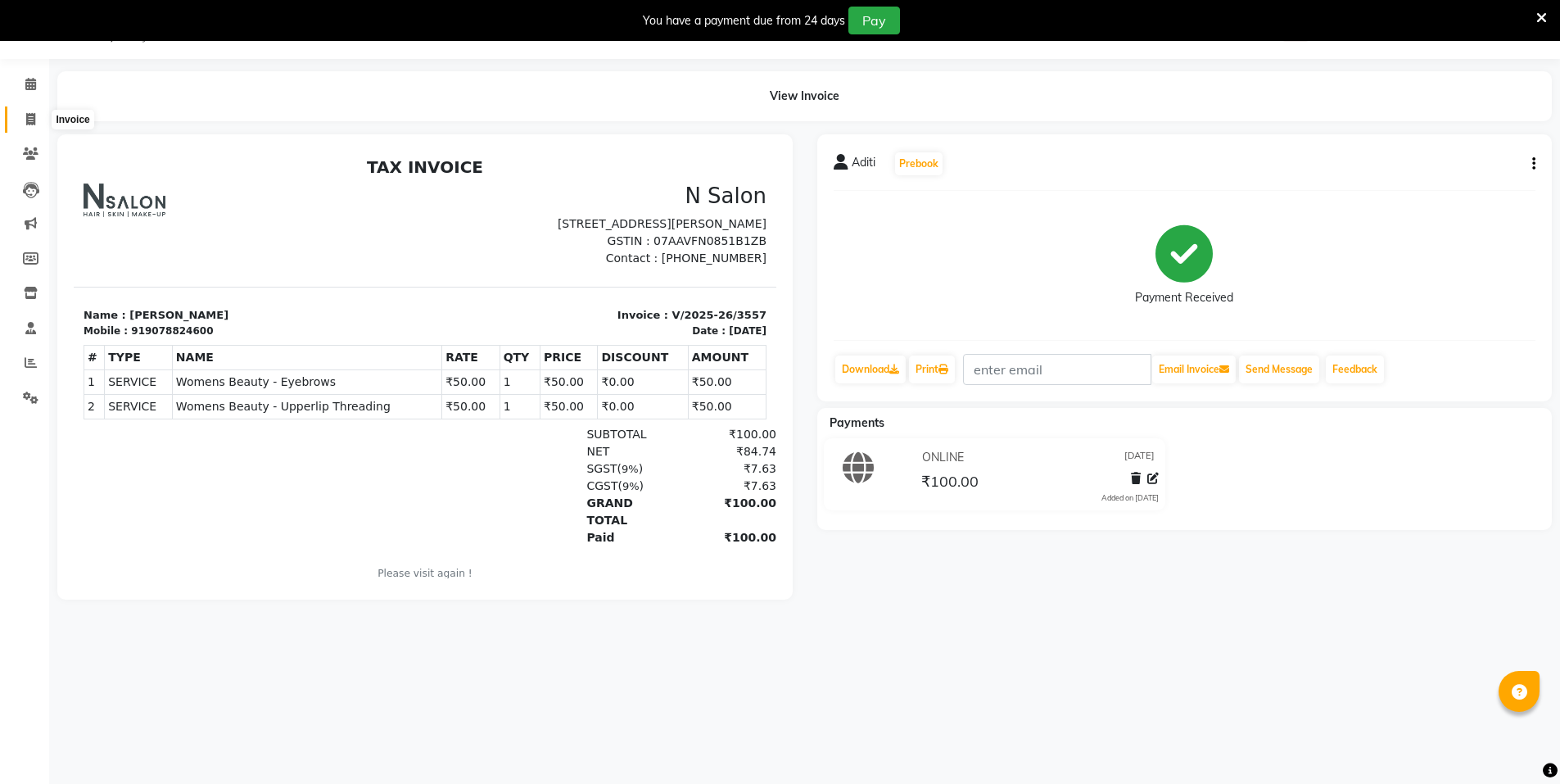
click at [31, 117] on icon at bounding box center [31, 119] width 9 height 12
select select "service"
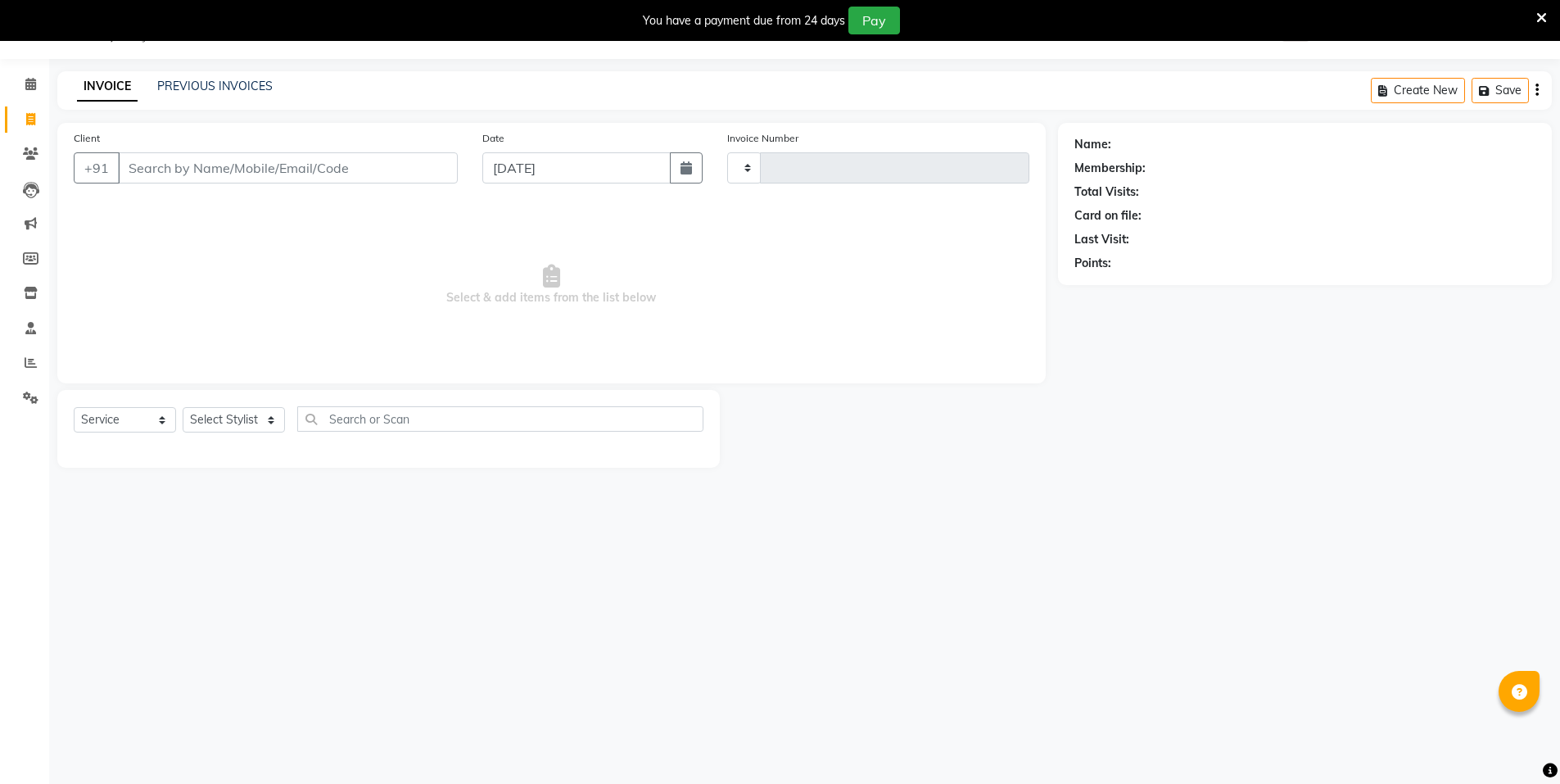
type input "3559"
select select "3472"
select select "P"
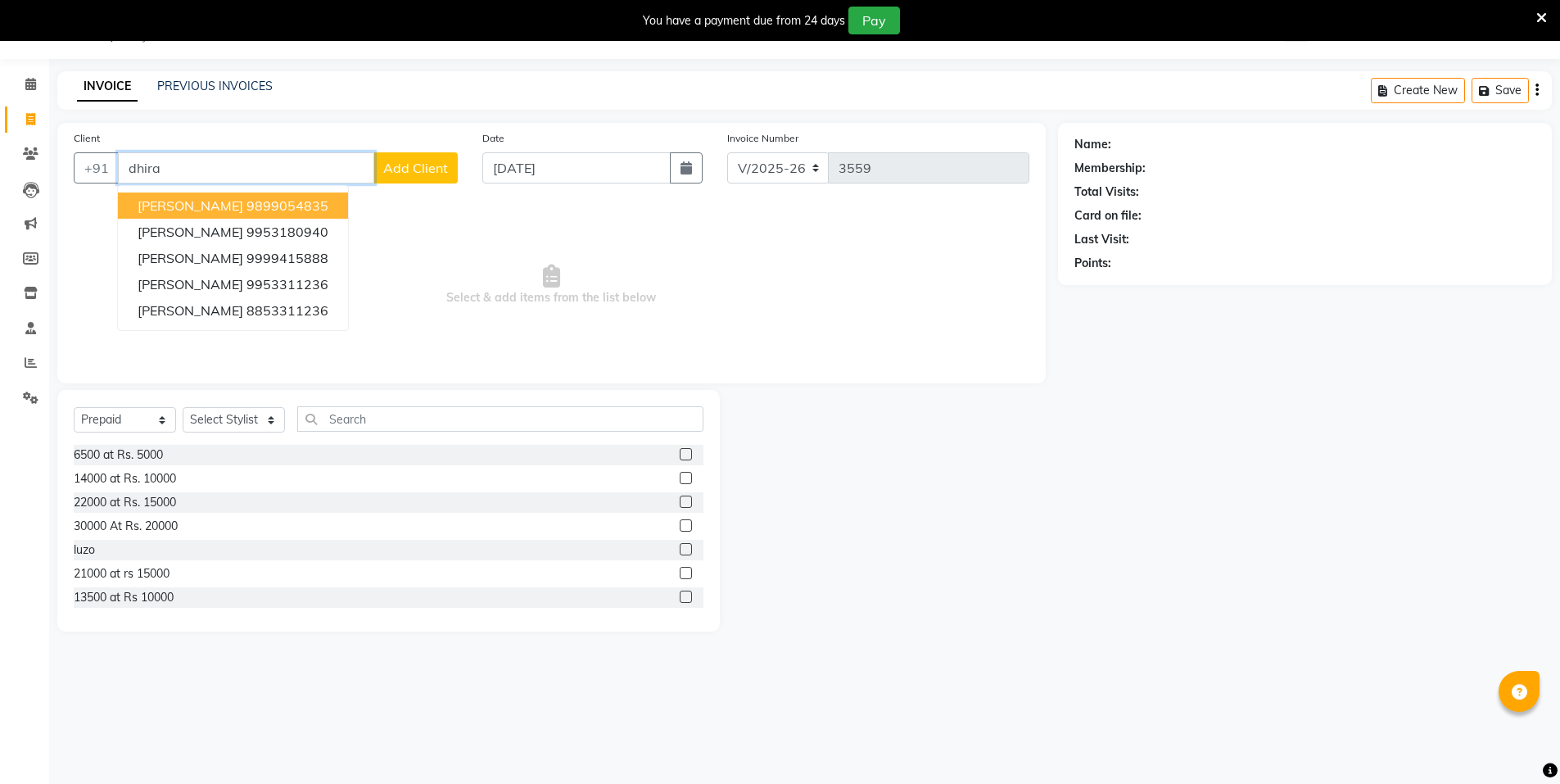
click at [307, 210] on button "DHIRA JI 9899054835" at bounding box center [233, 206] width 231 height 26
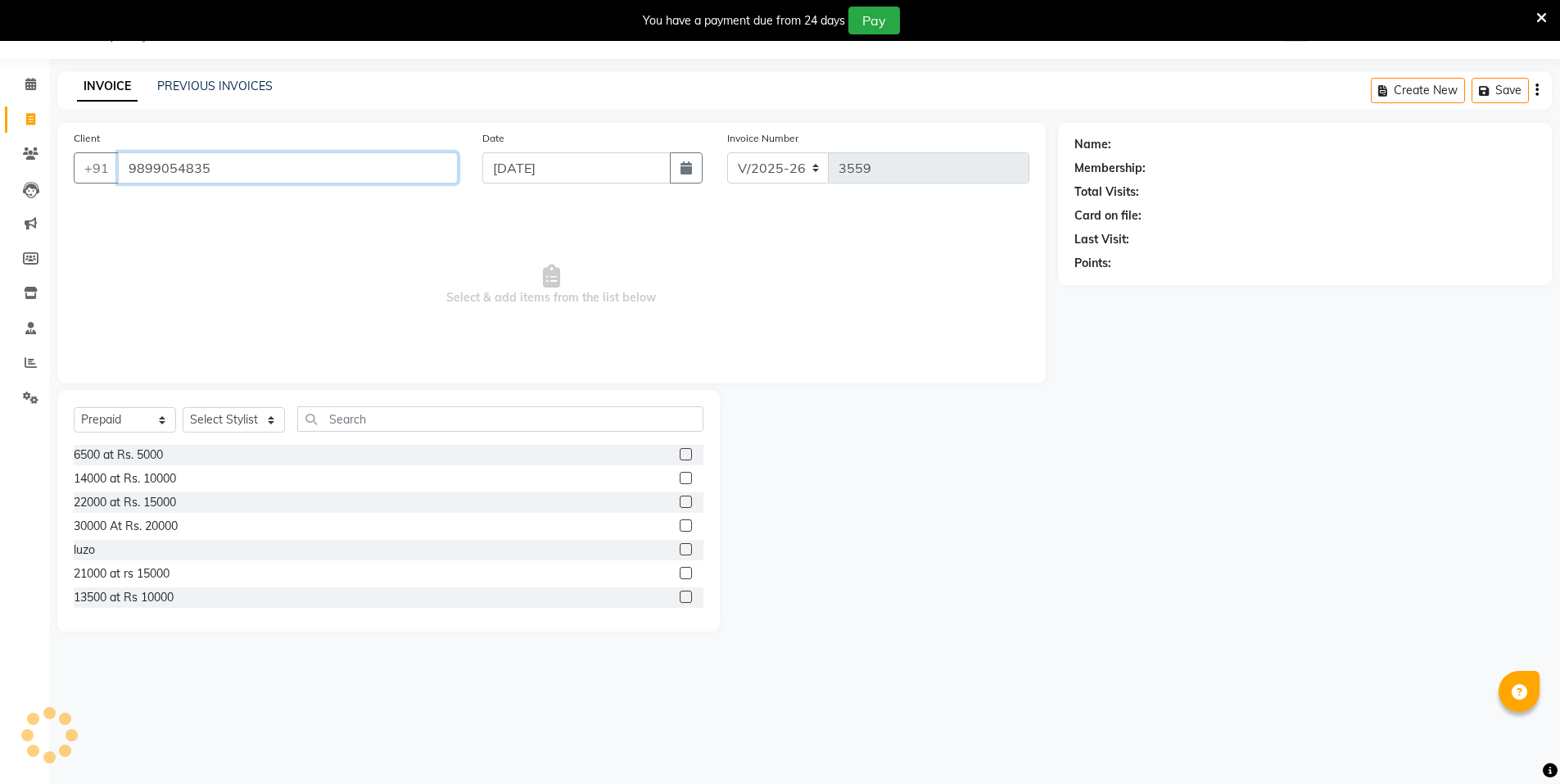
type input "9899054835"
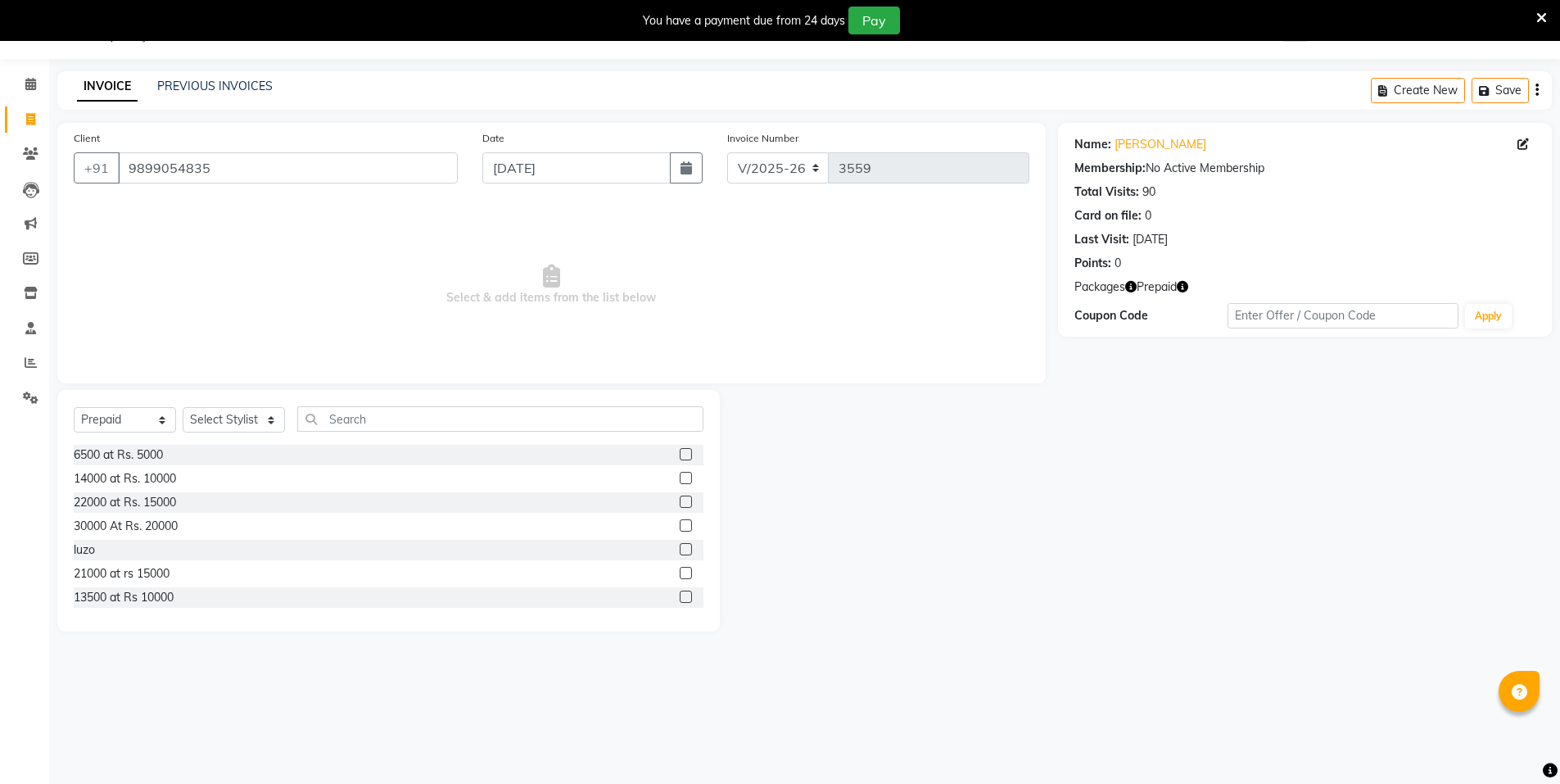
click at [1186, 292] on icon "button" at bounding box center [1182, 287] width 12 height 12
click at [261, 85] on link "PREVIOUS INVOICES" at bounding box center [215, 86] width 116 height 15
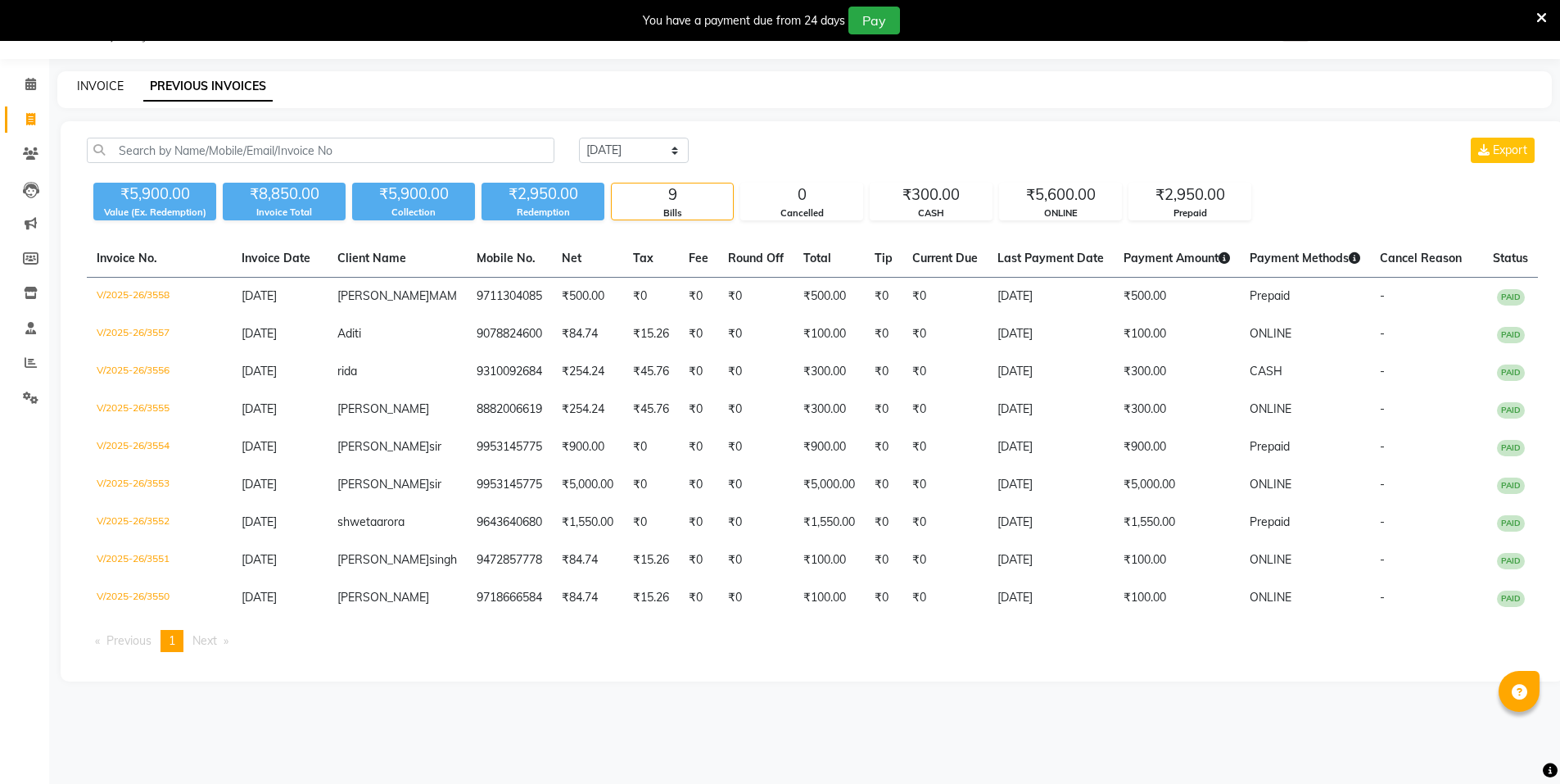
click at [98, 84] on link "INVOICE" at bounding box center [100, 86] width 47 height 15
select select "3472"
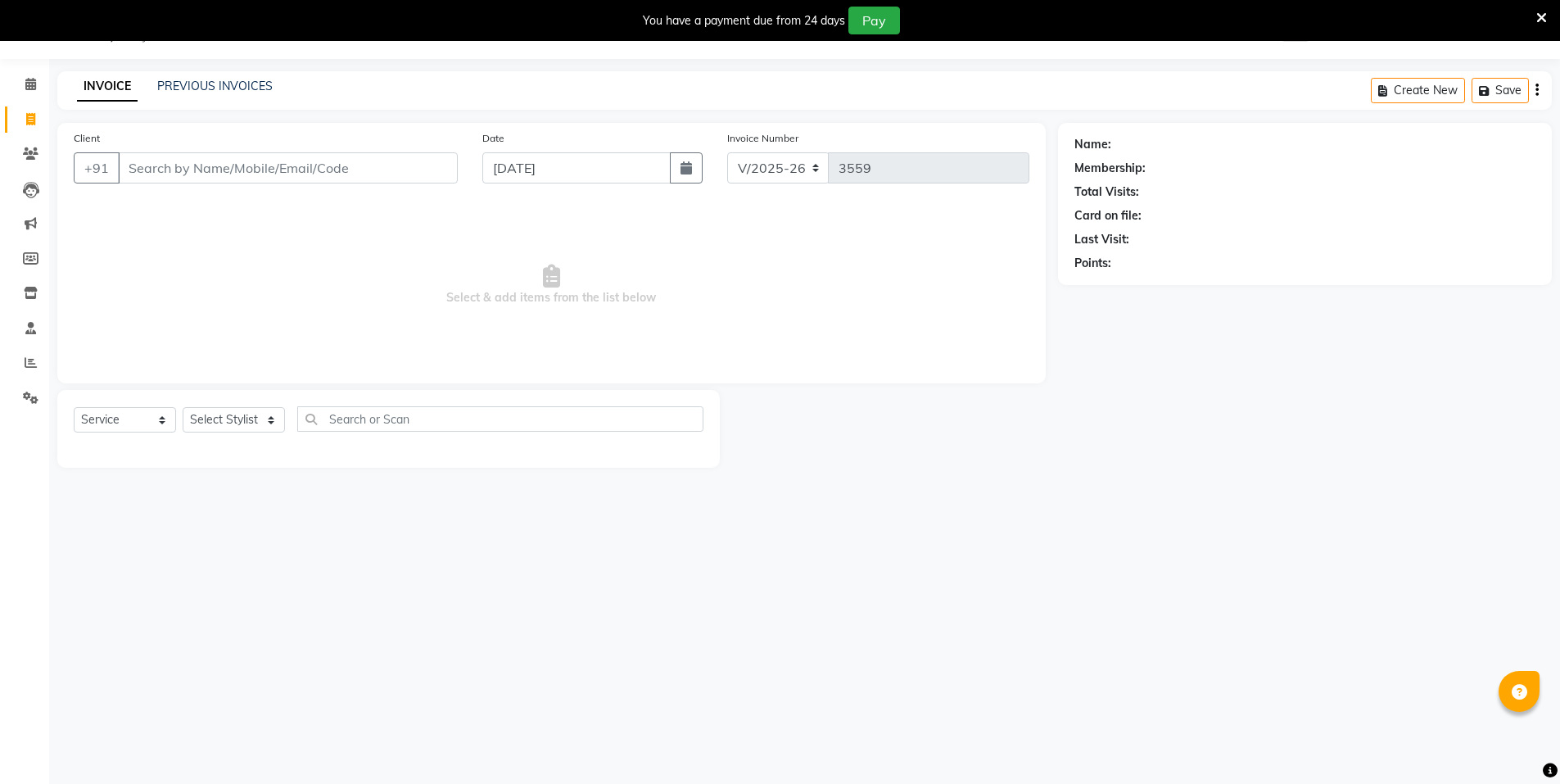
select select "P"
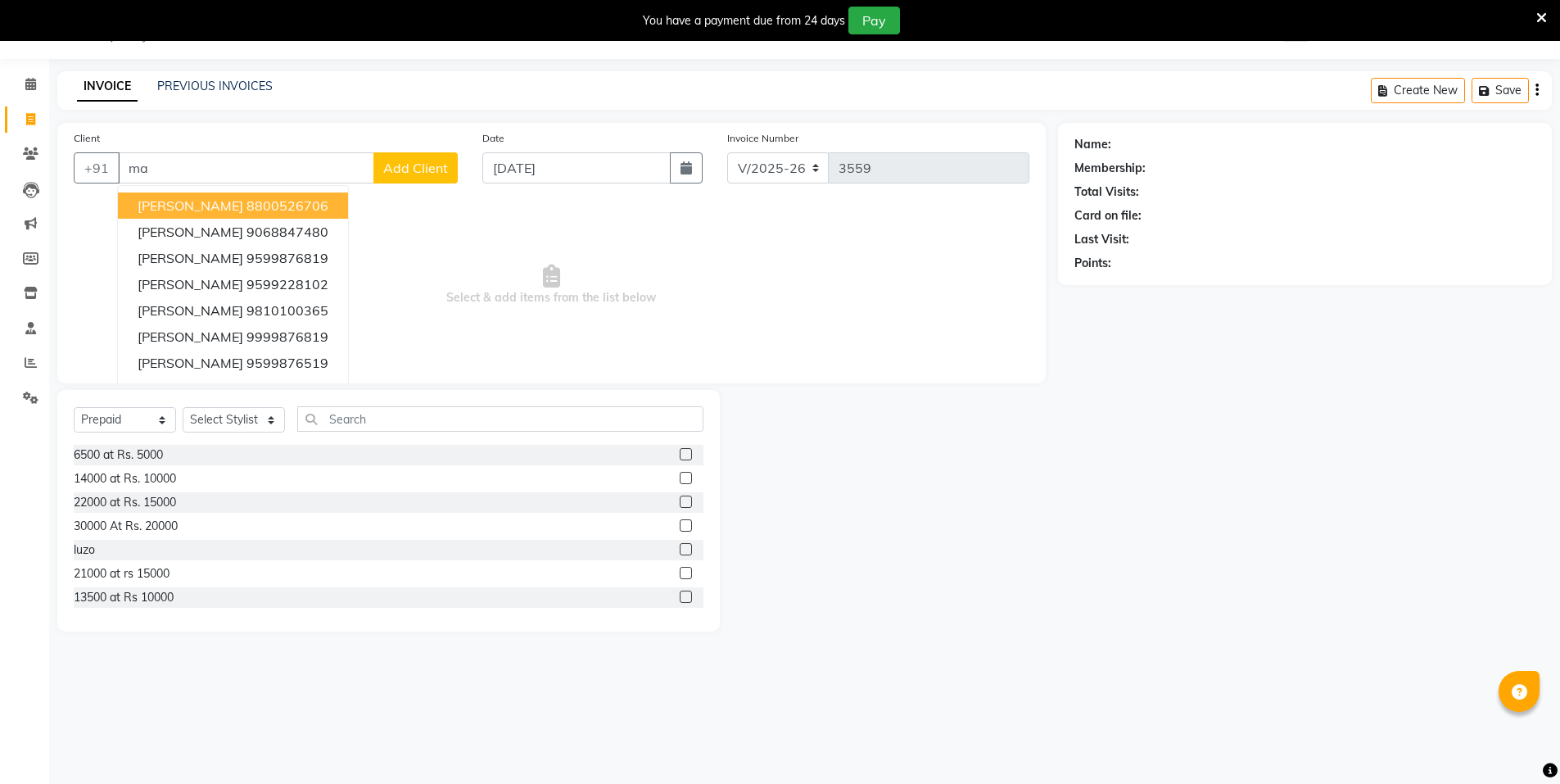
type input "m"
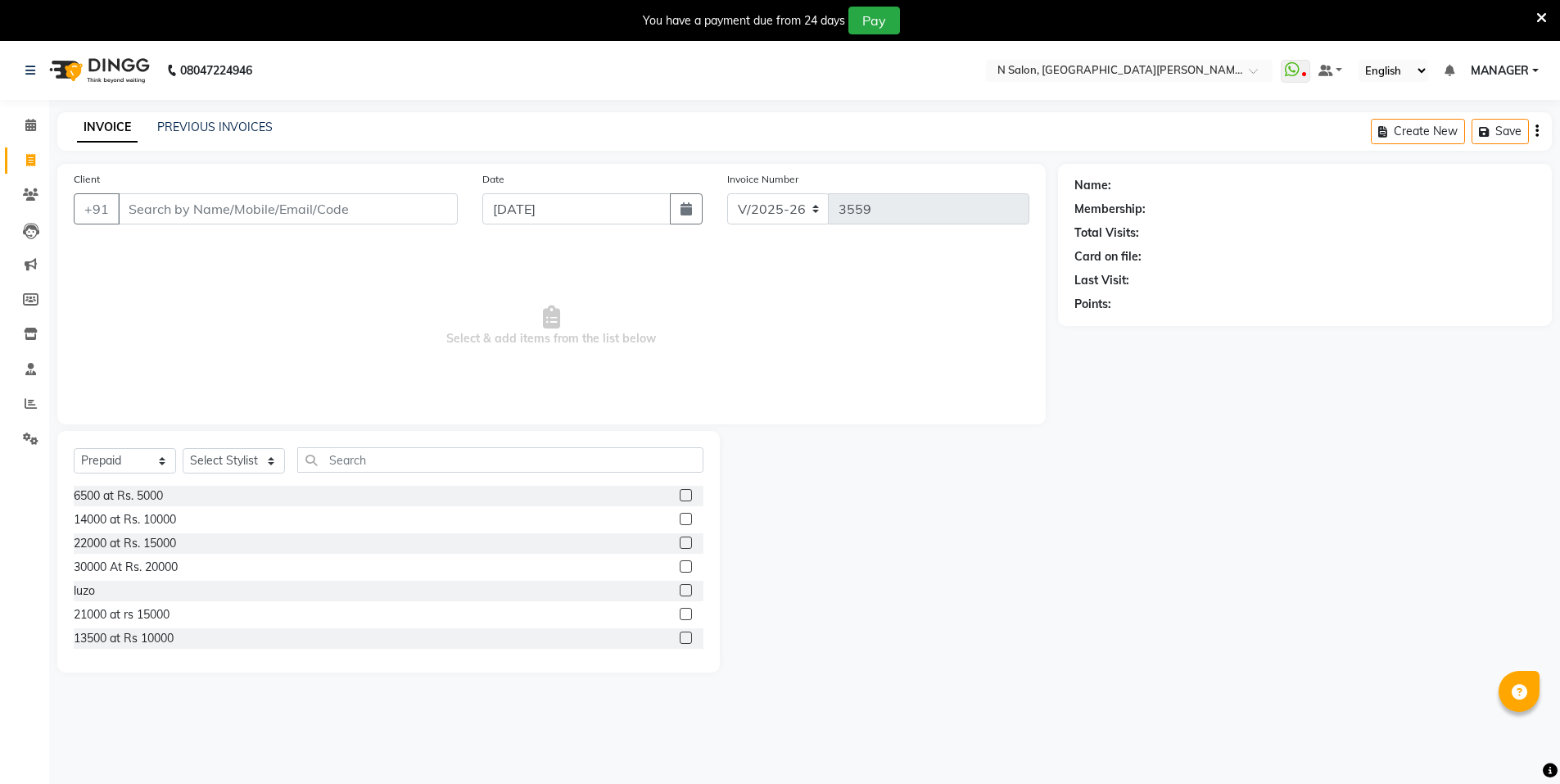
click at [1546, 17] on icon at bounding box center [1542, 18] width 11 height 15
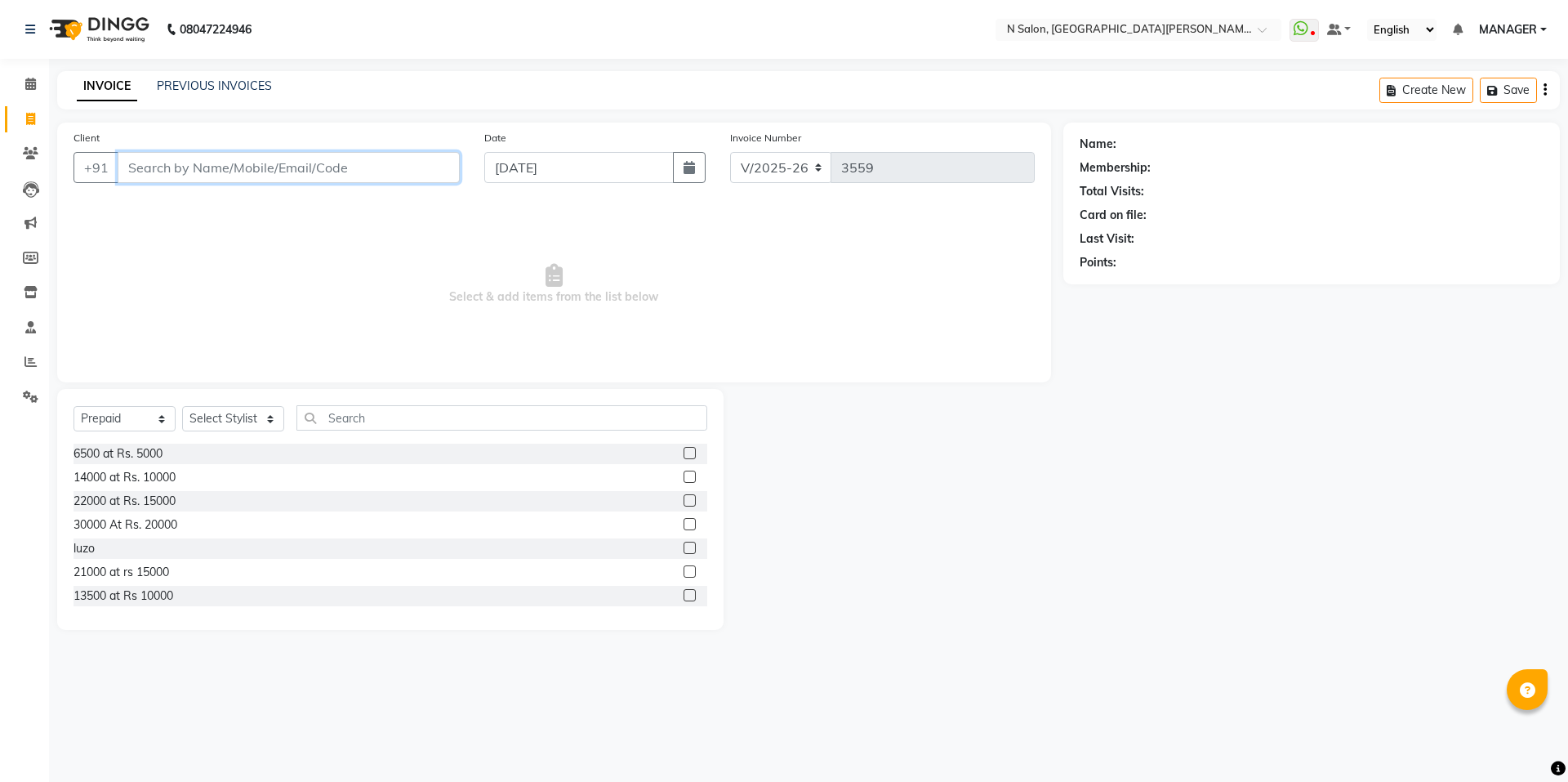
click at [395, 157] on input "Client" at bounding box center [288, 167] width 342 height 31
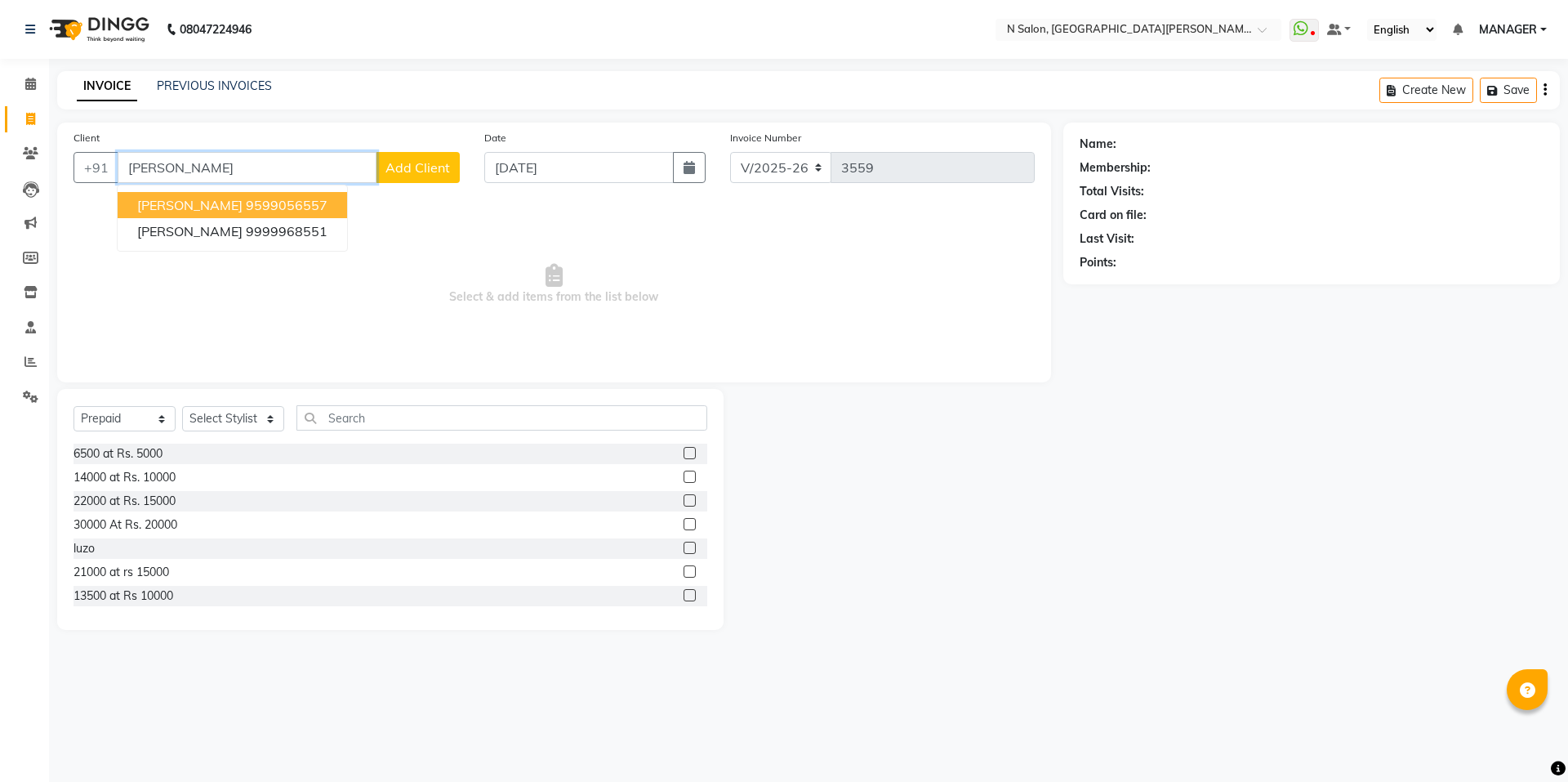
click at [321, 204] on ngb-highlight "9599056557" at bounding box center [286, 205] width 82 height 16
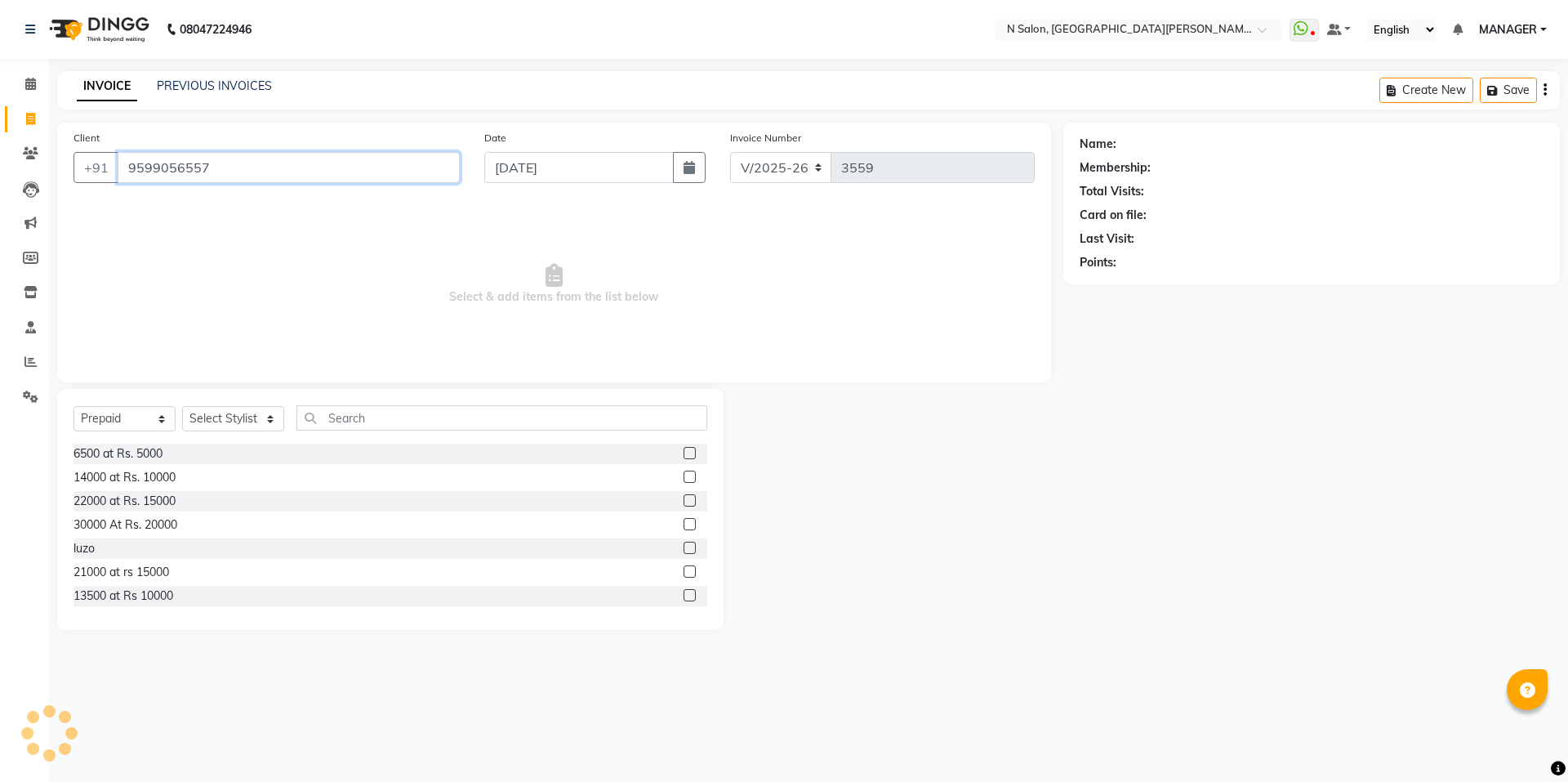
type input "9599056557"
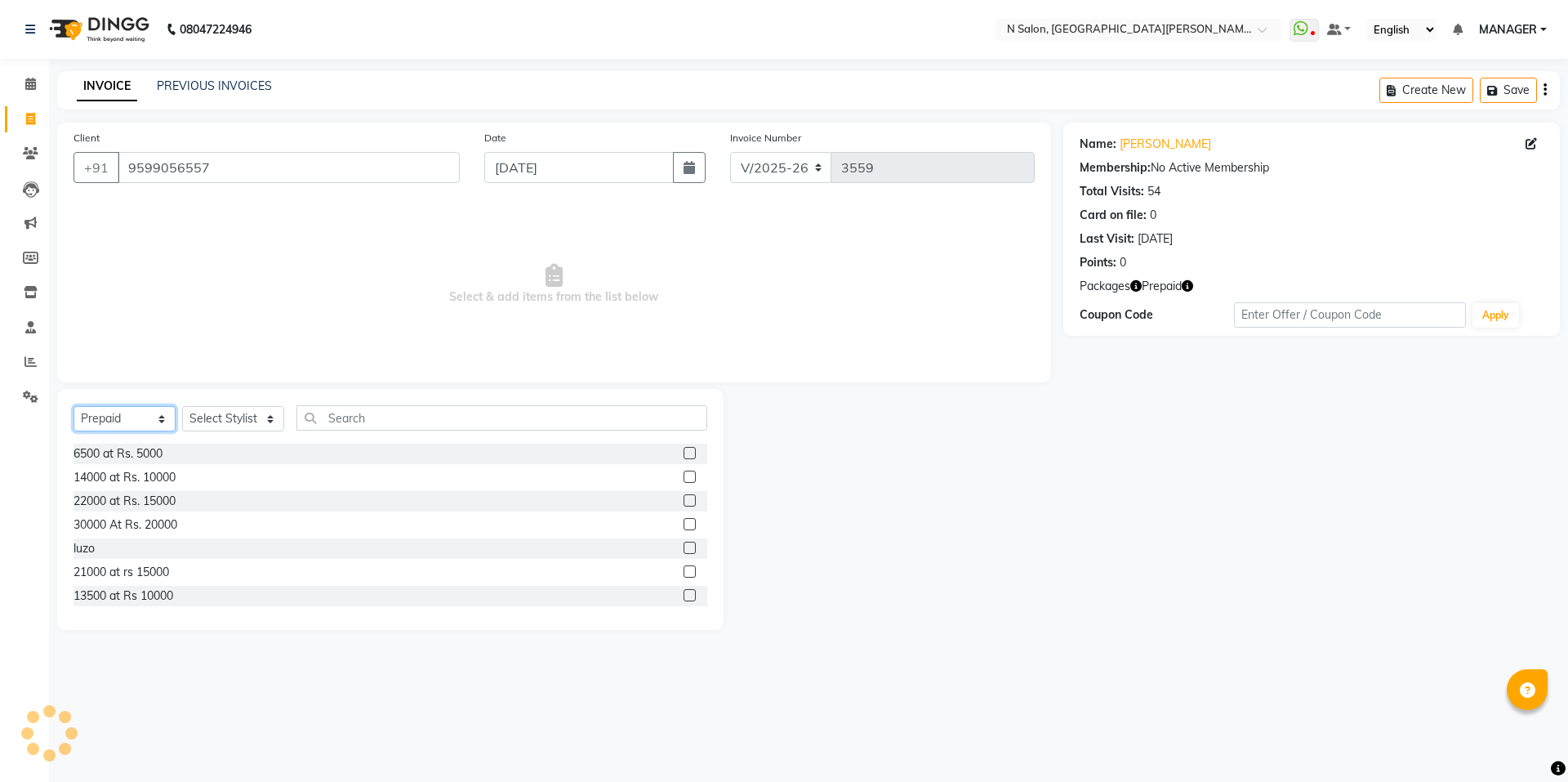
click at [155, 418] on select "Select Service Product Membership Package Voucher Prepaid Gift Card" at bounding box center [124, 419] width 102 height 26
select select "service"
click at [73, 406] on select "Select Service Product Membership Package Voucher Prepaid Gift Card" at bounding box center [124, 419] width 102 height 26
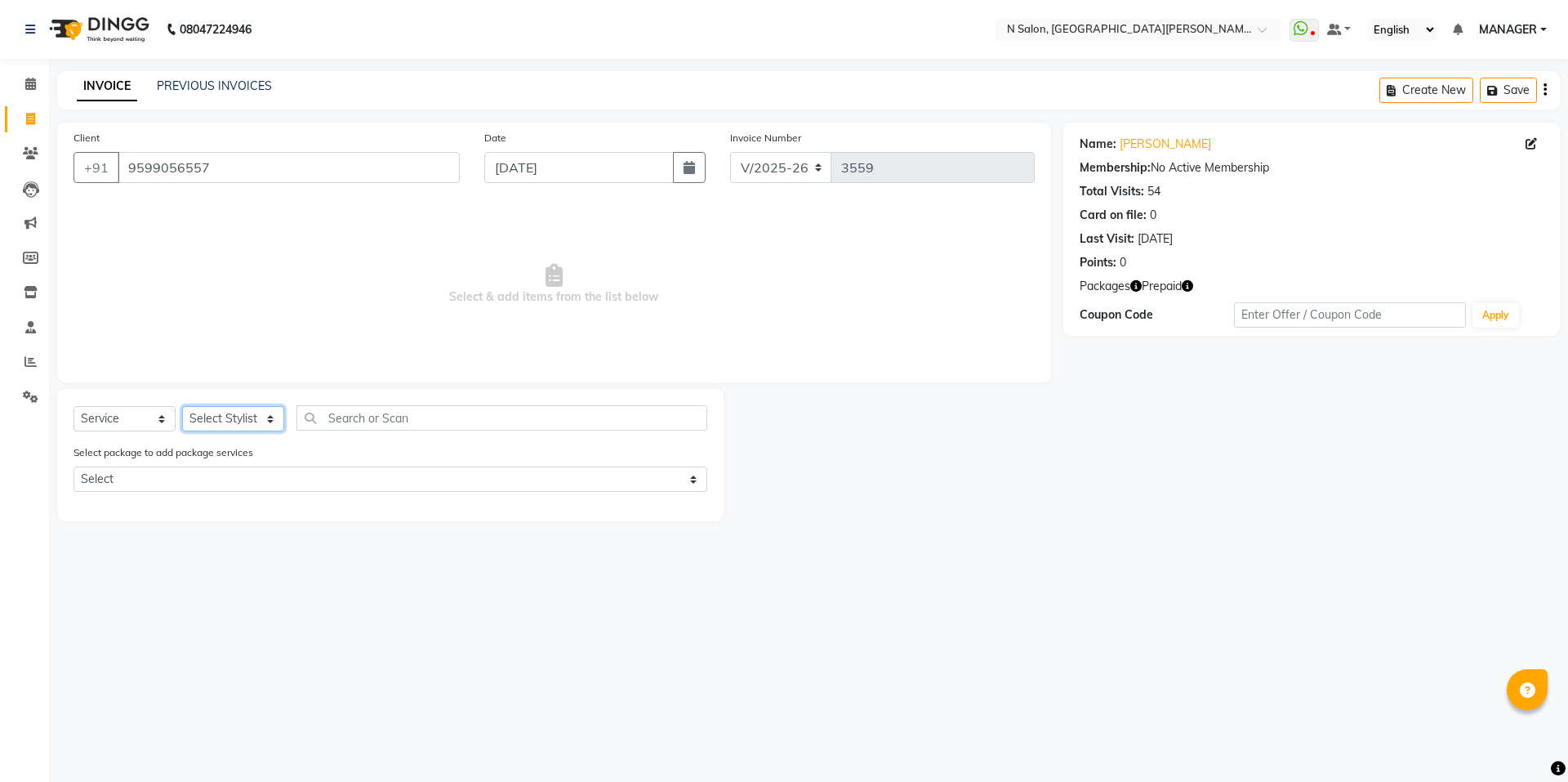
click at [213, 419] on select "Select Stylist [PERSON_NAME] [PERSON_NAME] MANAGER MD..... Pradeep Rahul [PERSO…" at bounding box center [233, 419] width 102 height 26
select select "15674"
click at [182, 406] on select "Select Stylist [PERSON_NAME] [PERSON_NAME] MANAGER MD..... Pradeep Rahul [PERSO…" at bounding box center [233, 419] width 102 height 26
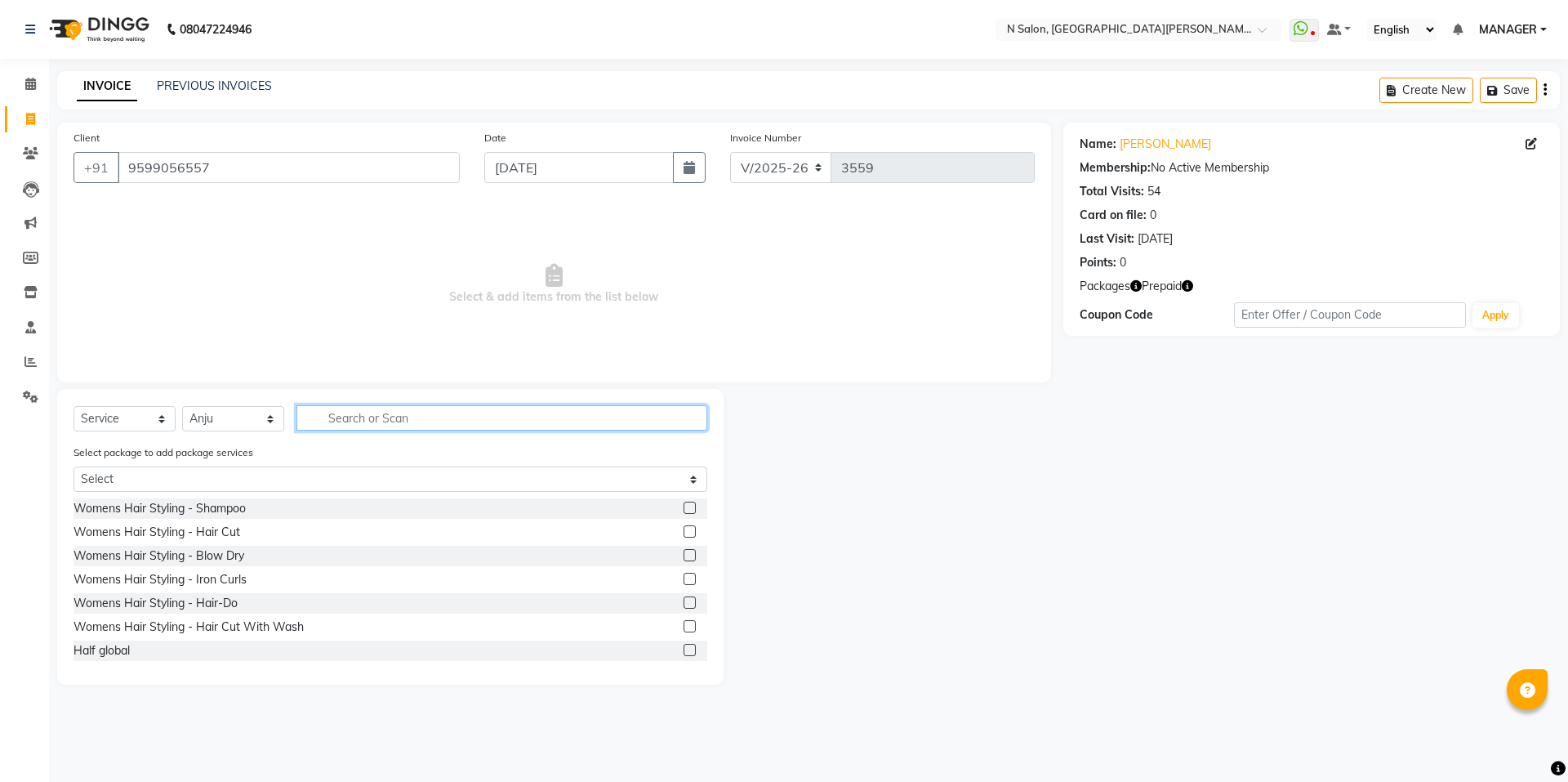
click at [331, 424] on input "text" at bounding box center [502, 418] width 411 height 26
type input "arm"
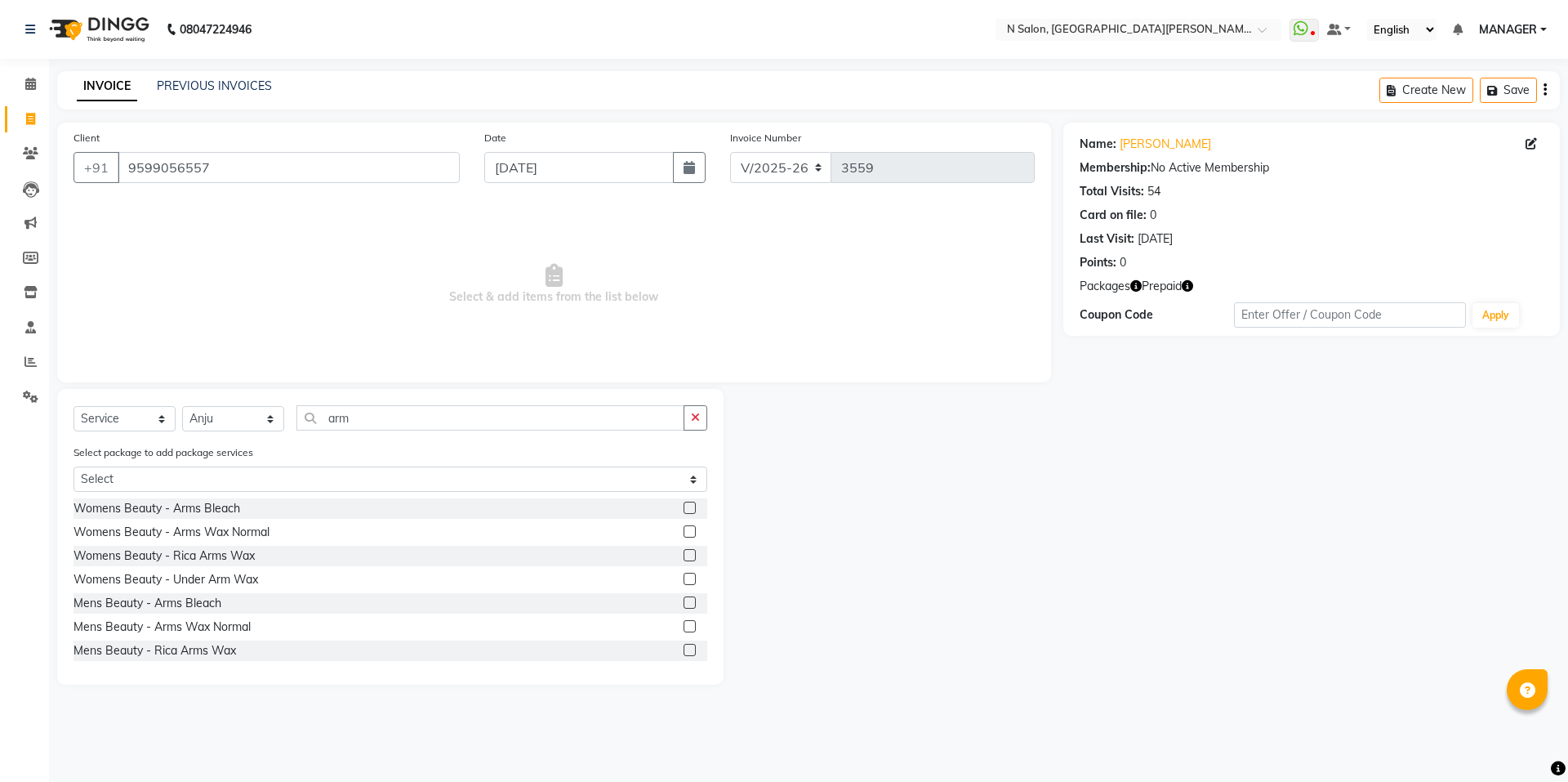
click at [684, 602] on label at bounding box center [690, 602] width 12 height 12
click at [684, 602] on input "checkbox" at bounding box center [689, 603] width 11 height 11
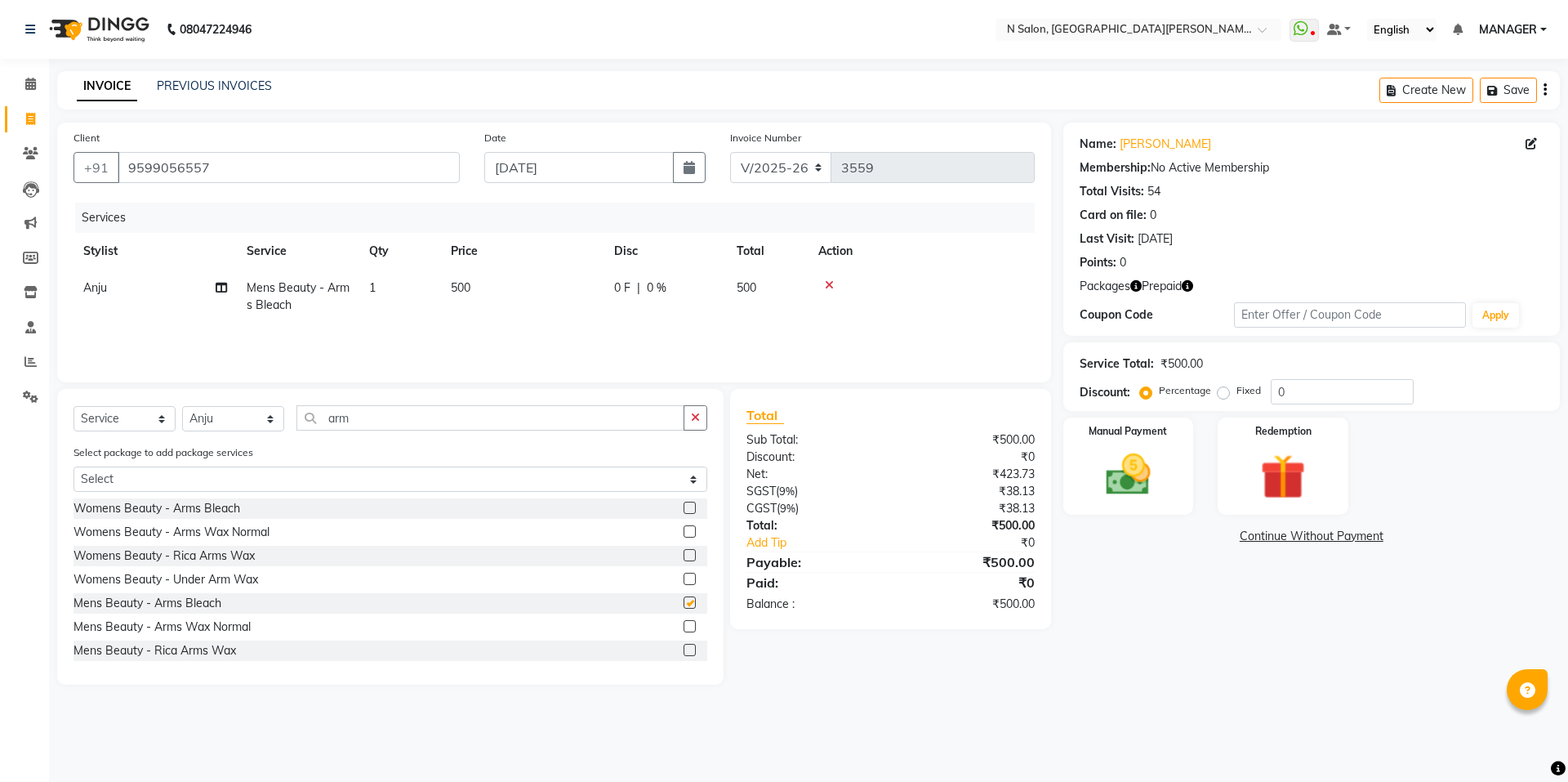
checkbox input "false"
click at [474, 280] on td "500" at bounding box center [522, 296] width 163 height 54
click at [531, 288] on input "500" at bounding box center [599, 292] width 143 height 26
type input "1000"
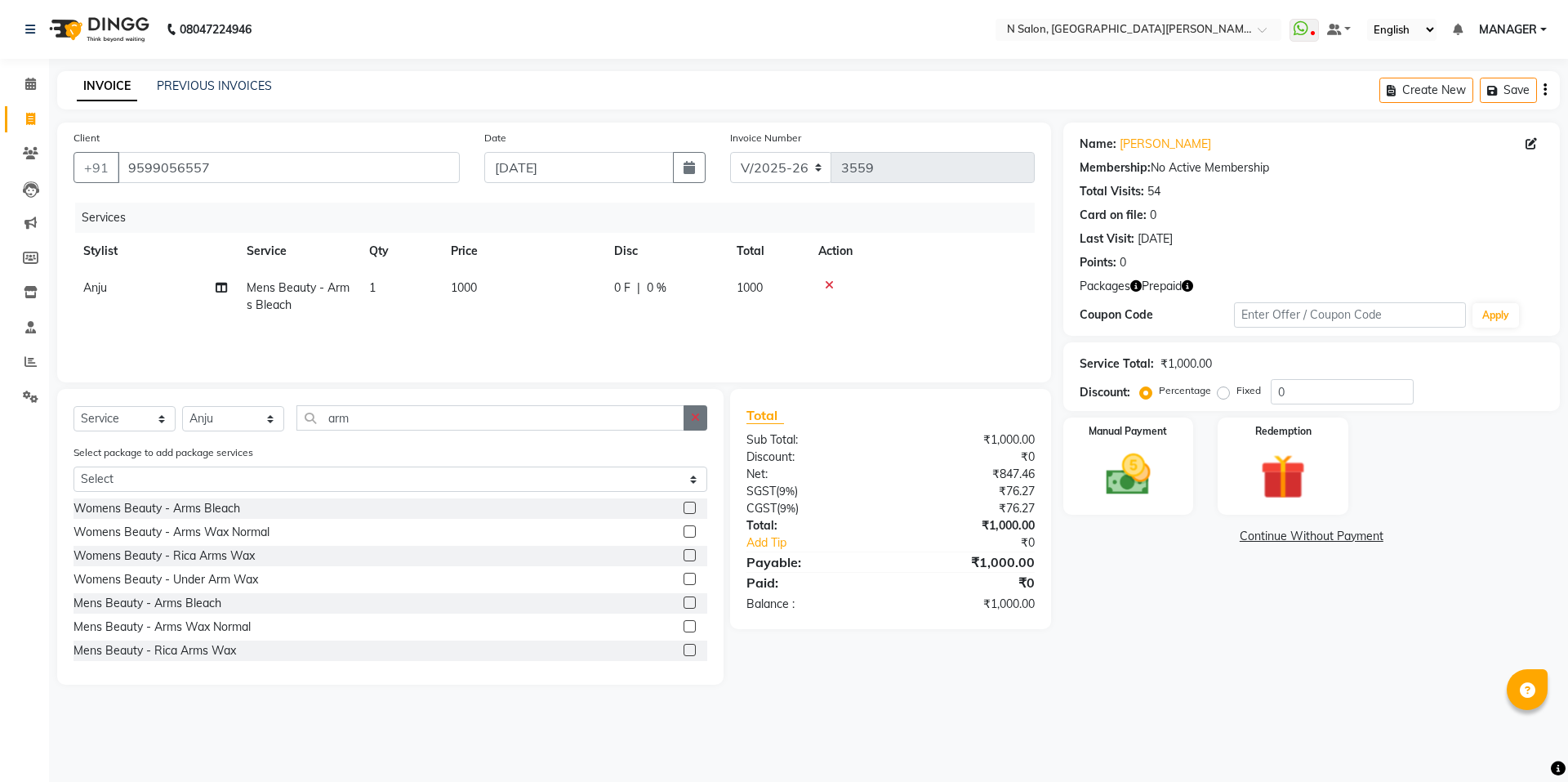
click at [693, 413] on icon "button" at bounding box center [695, 418] width 9 height 12
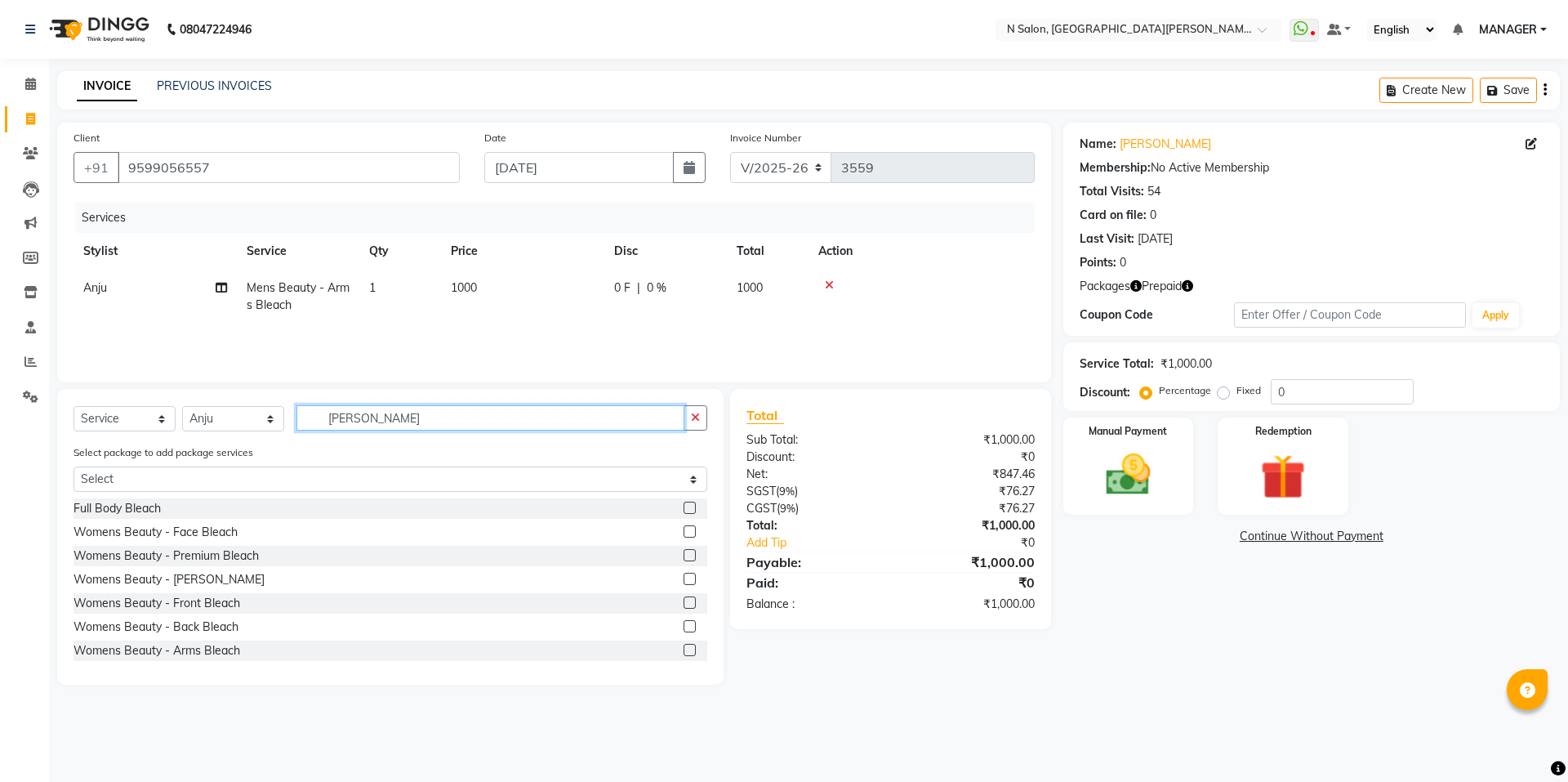
type input "blea"
click at [684, 578] on label at bounding box center [690, 578] width 12 height 12
click at [684, 578] on input "checkbox" at bounding box center [689, 579] width 11 height 11
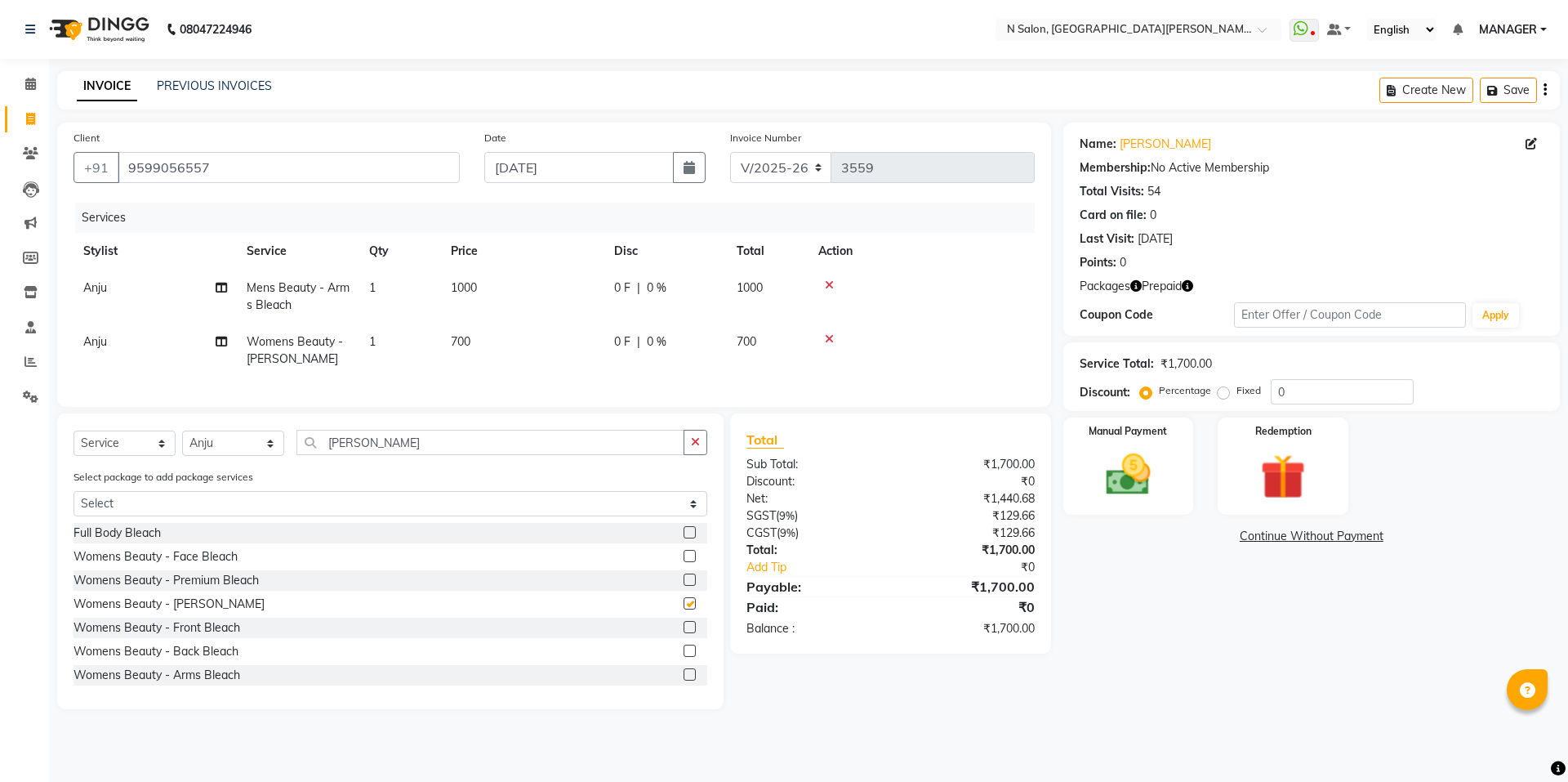
checkbox input "false"
click at [695, 455] on button "button" at bounding box center [695, 442] width 24 height 26
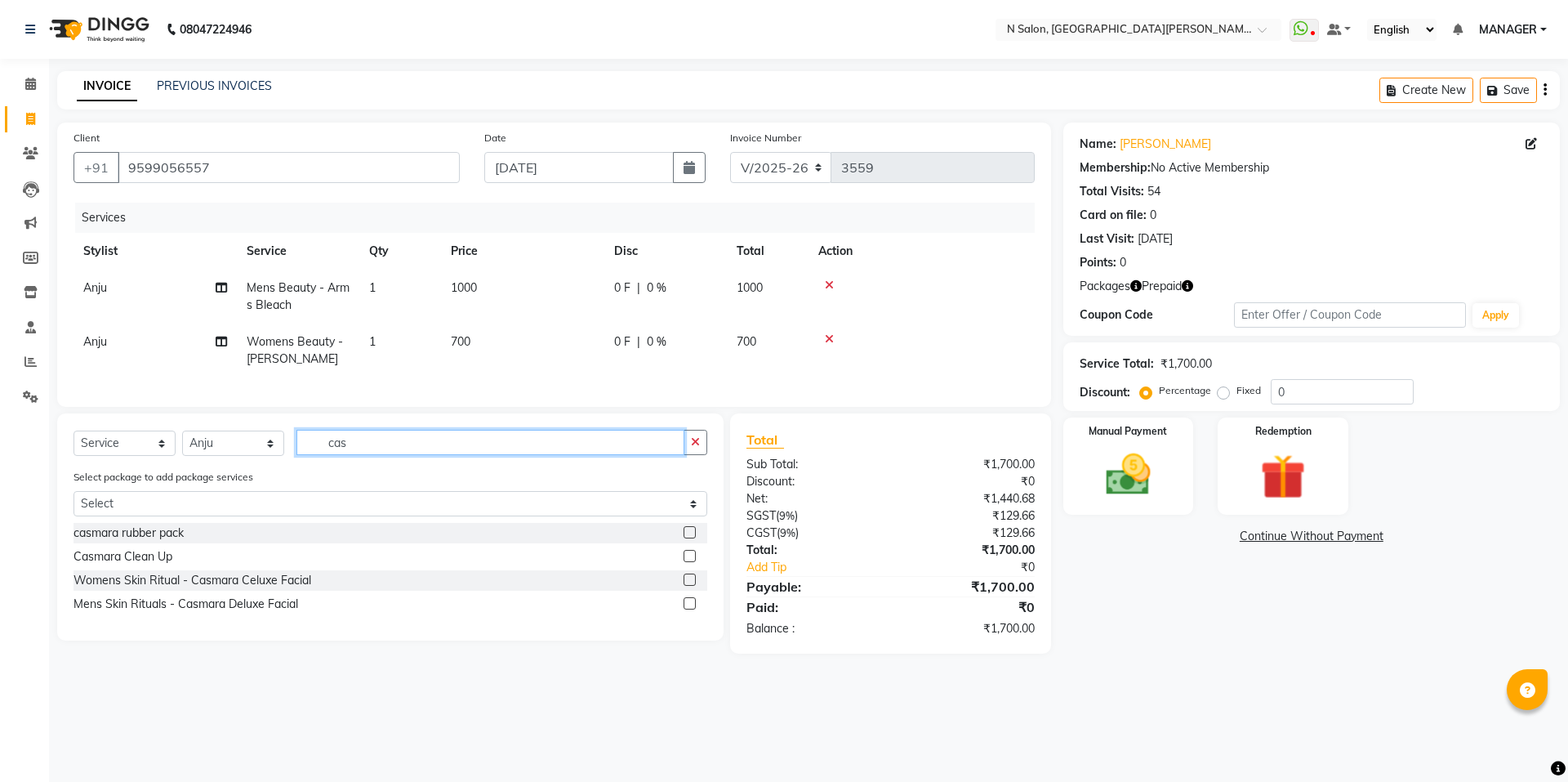
type input "cas"
click at [692, 538] on label at bounding box center [690, 531] width 12 height 12
click at [692, 538] on input "checkbox" at bounding box center [689, 532] width 11 height 11
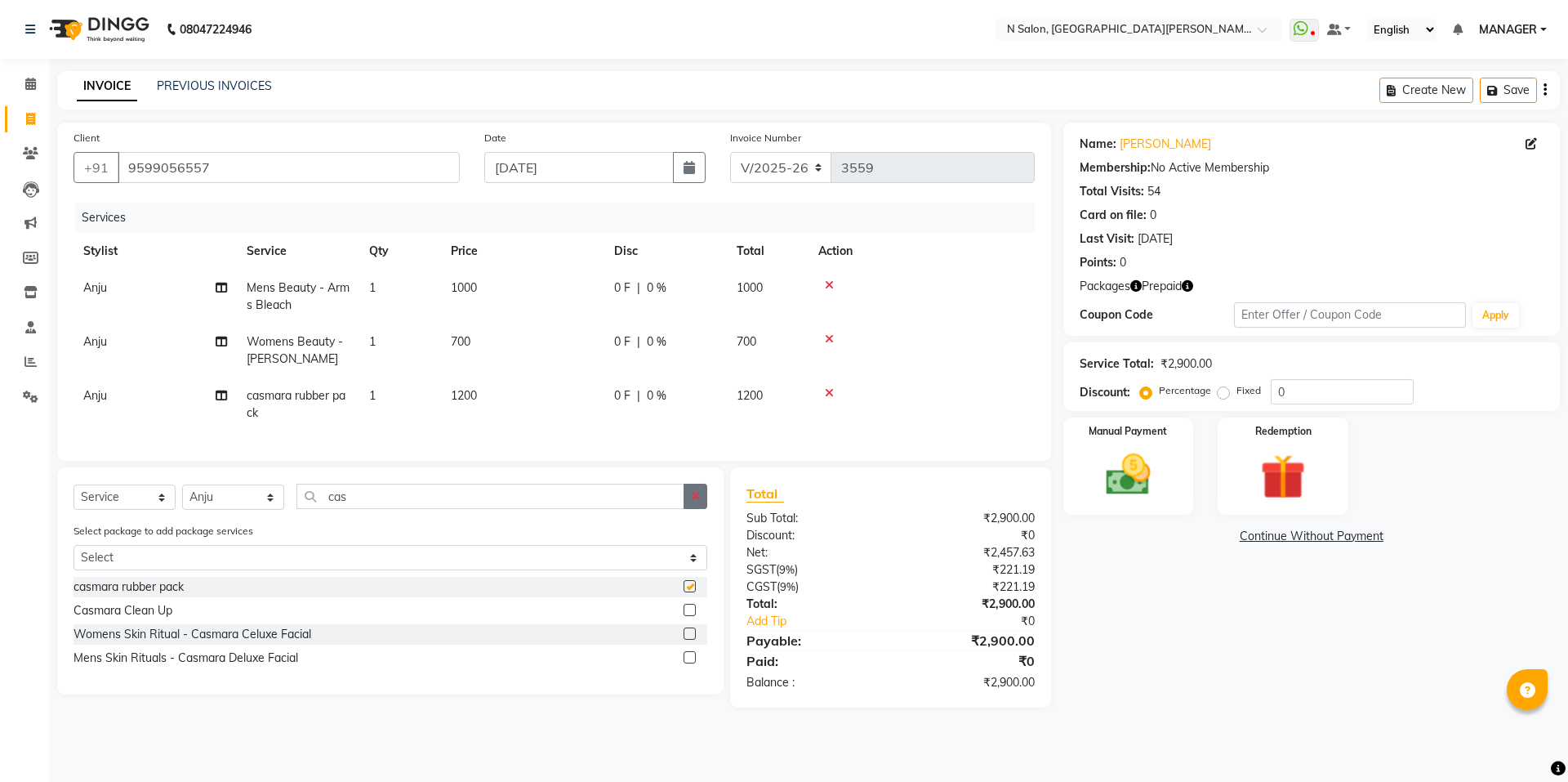
checkbox input "false"
click at [692, 502] on icon "button" at bounding box center [695, 496] width 9 height 12
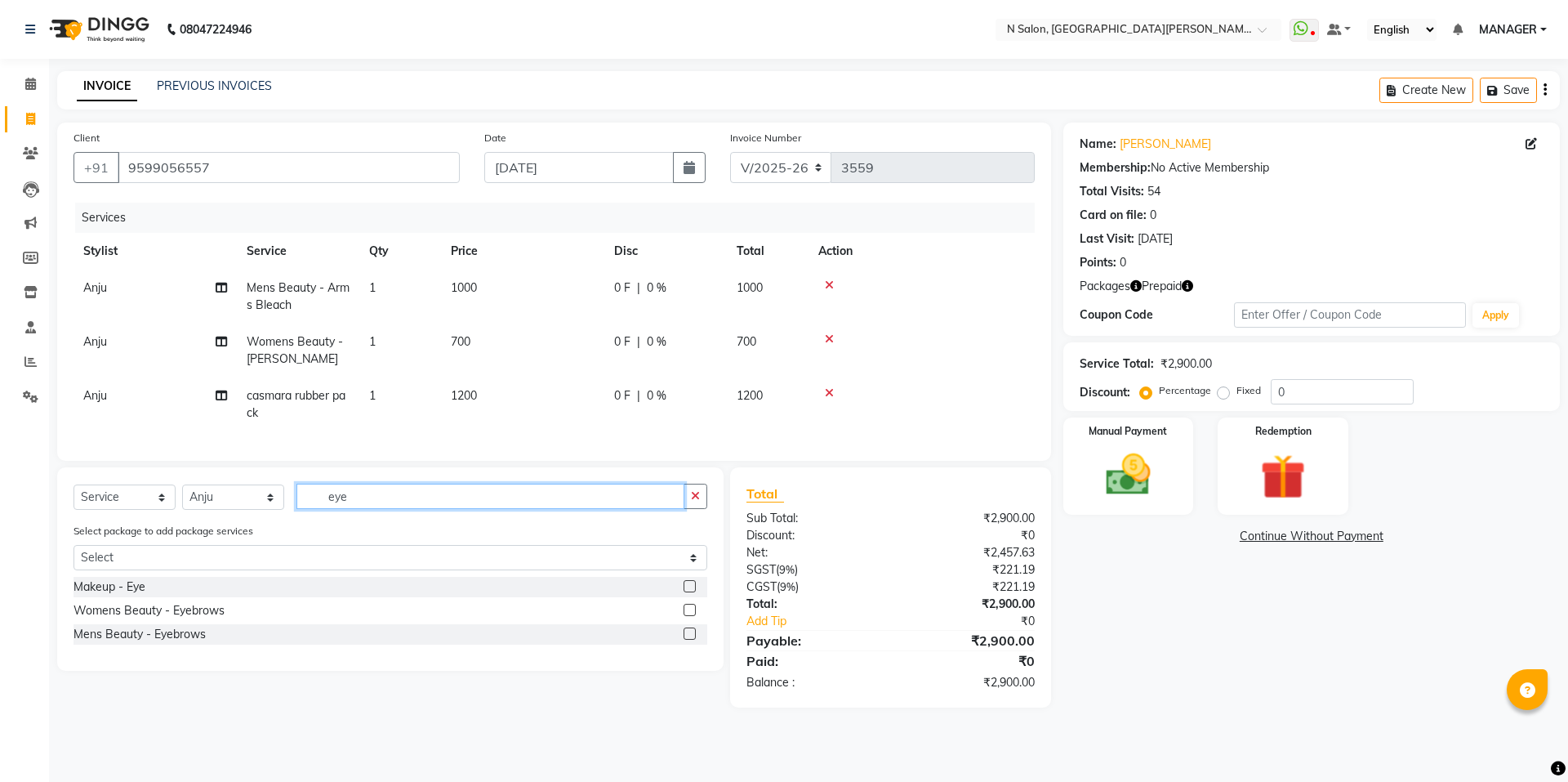
type input "eye"
click at [692, 616] on label at bounding box center [690, 610] width 12 height 12
click at [692, 616] on input "checkbox" at bounding box center [689, 611] width 11 height 11
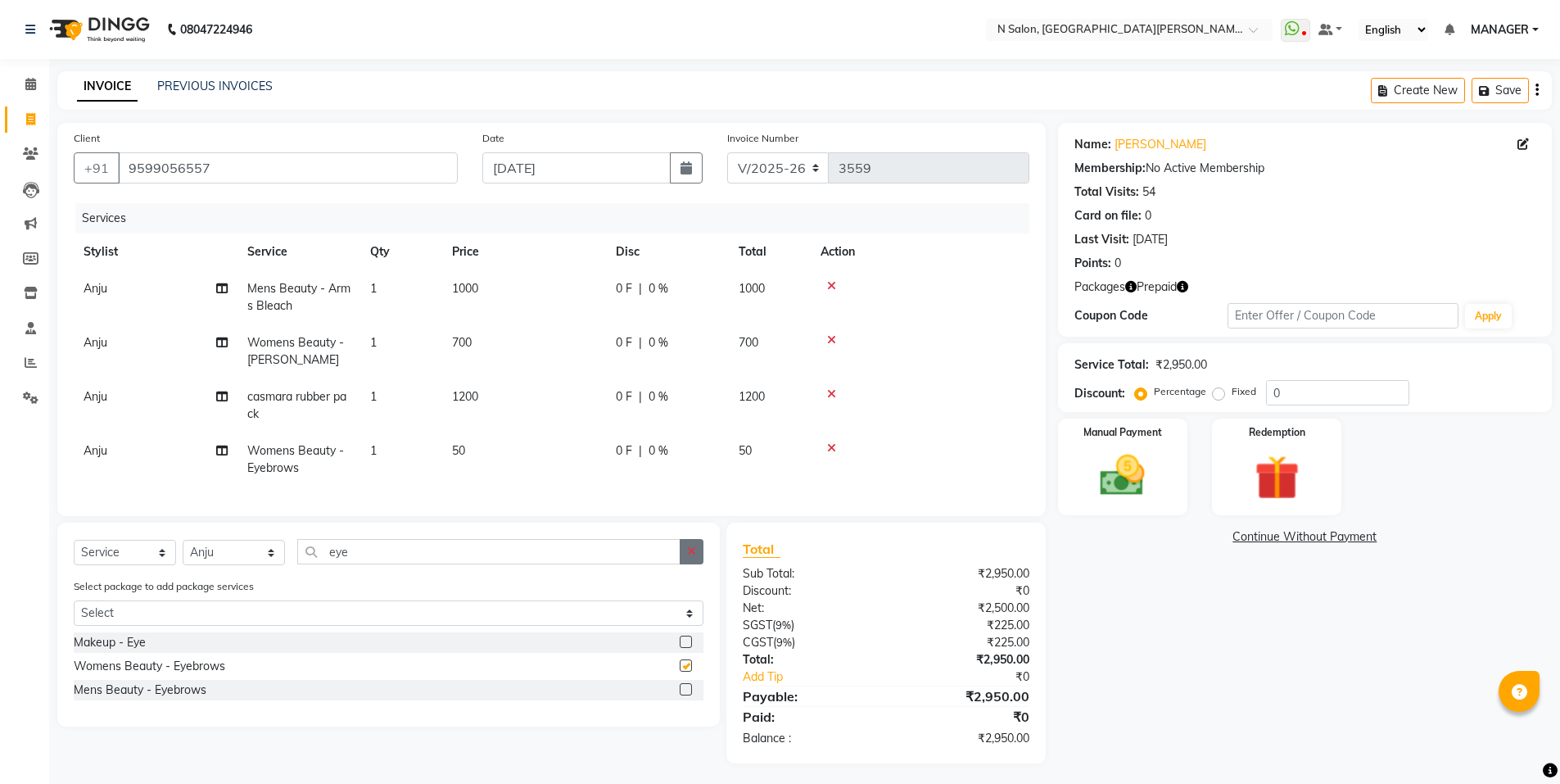
checkbox input "false"
click at [703, 558] on button "button" at bounding box center [692, 551] width 24 height 26
type input "upp"
click at [689, 672] on label at bounding box center [686, 665] width 12 height 12
click at [689, 672] on input "checkbox" at bounding box center [685, 666] width 11 height 11
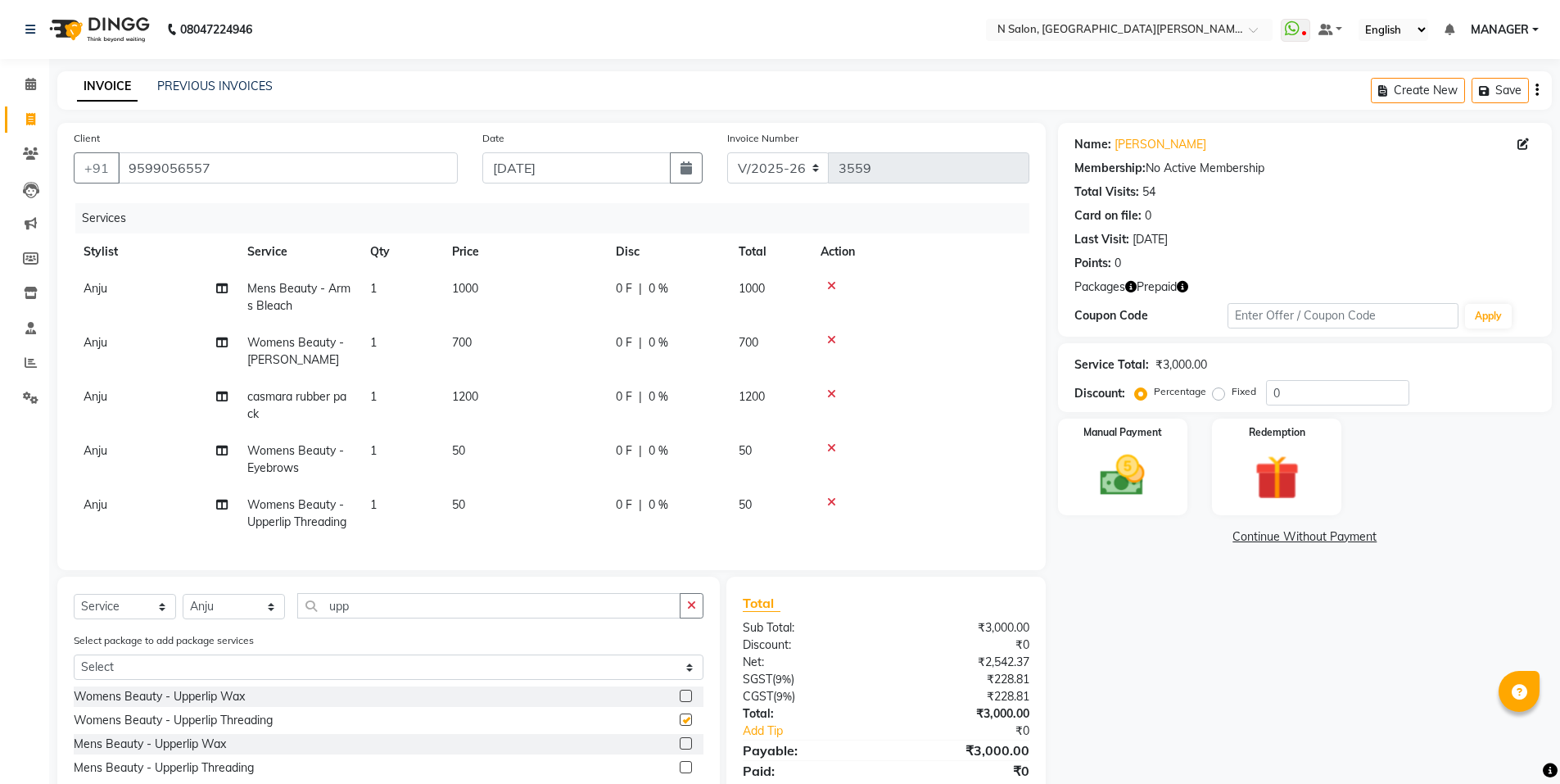
checkbox input "false"
click at [254, 616] on select "Select Stylist [PERSON_NAME] [PERSON_NAME] MANAGER MD..... Pradeep Rahul [PERSO…" at bounding box center [234, 606] width 102 height 26
select select "15672"
click at [183, 606] on select "Select Stylist [PERSON_NAME] [PERSON_NAME] MANAGER MD..... Pradeep Rahul [PERSO…" at bounding box center [234, 606] width 102 height 26
click at [687, 618] on button "button" at bounding box center [692, 606] width 24 height 26
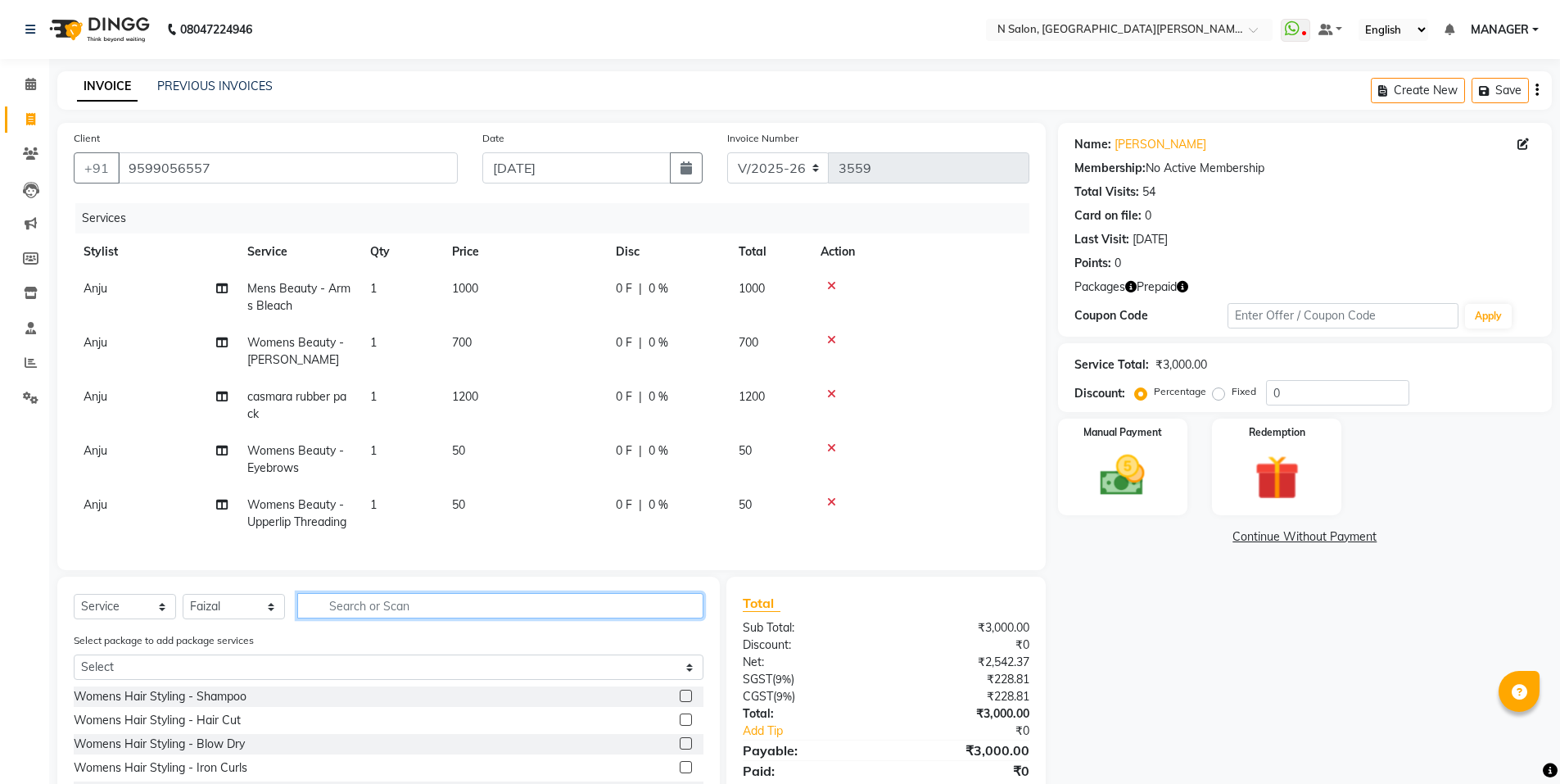
click at [687, 618] on input "text" at bounding box center [501, 606] width 407 height 26
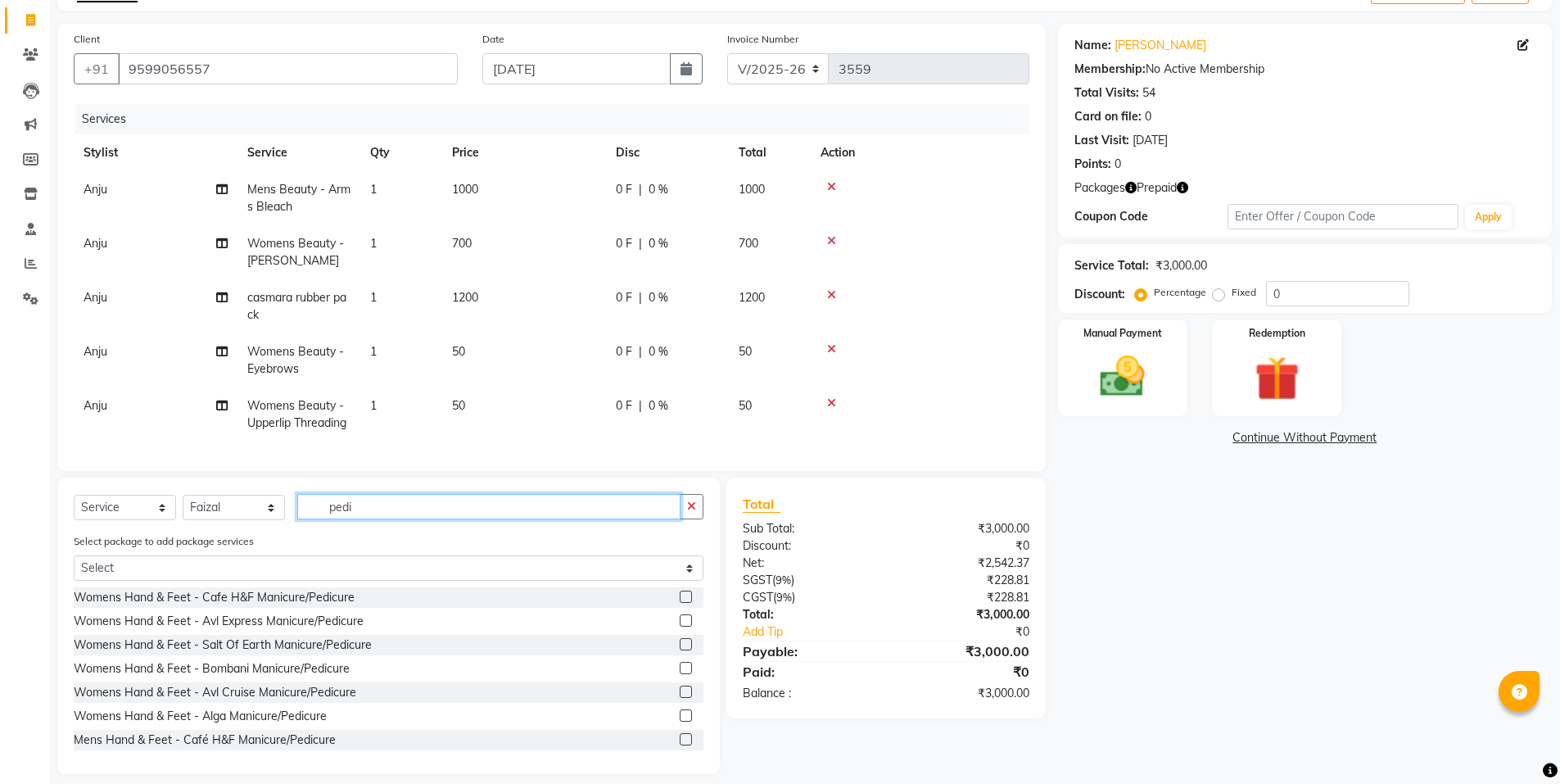
scroll to position [126, 0]
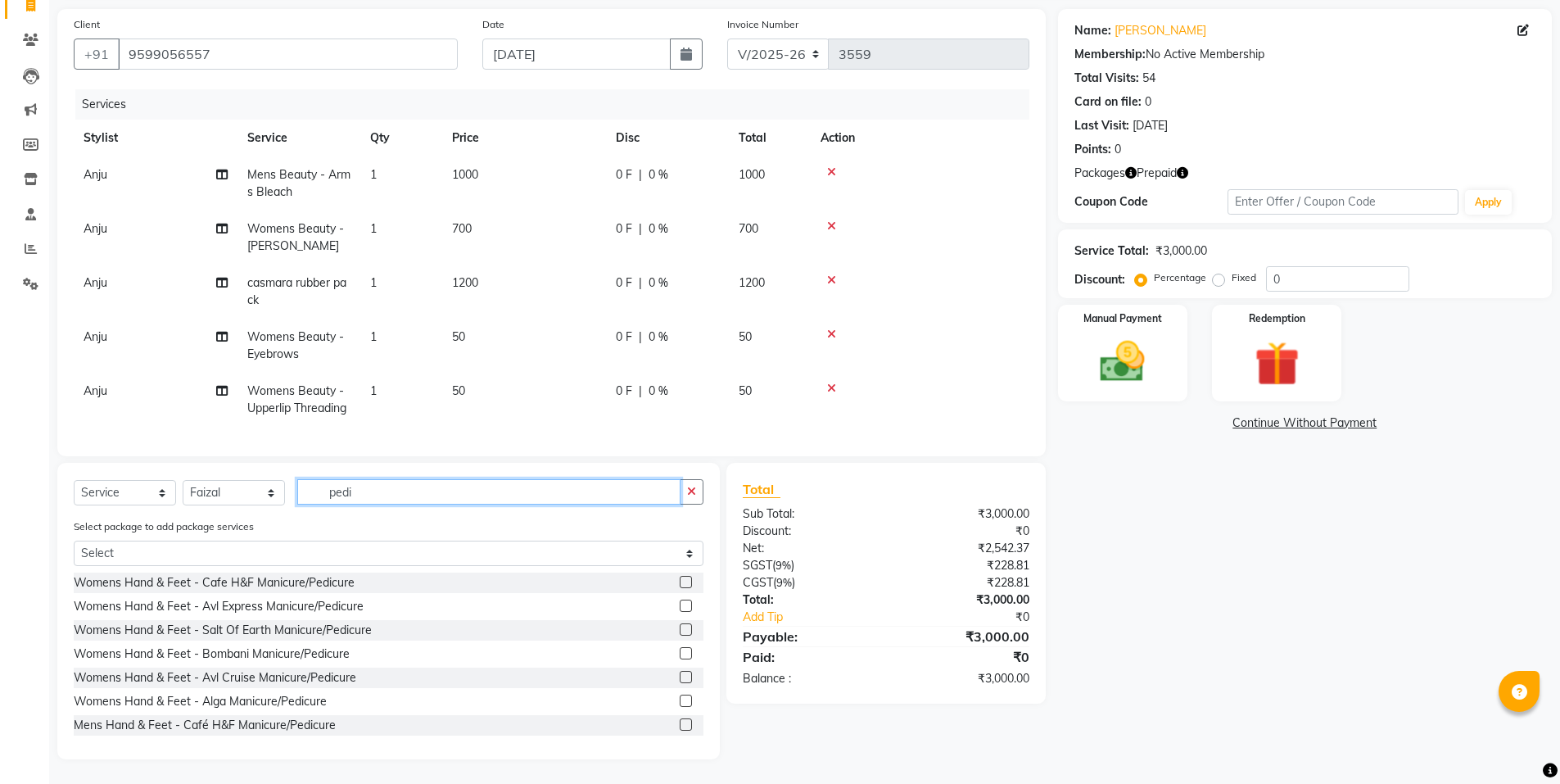
type input "pedi"
click at [680, 582] on label at bounding box center [686, 582] width 12 height 12
click at [680, 582] on input "checkbox" at bounding box center [685, 582] width 11 height 11
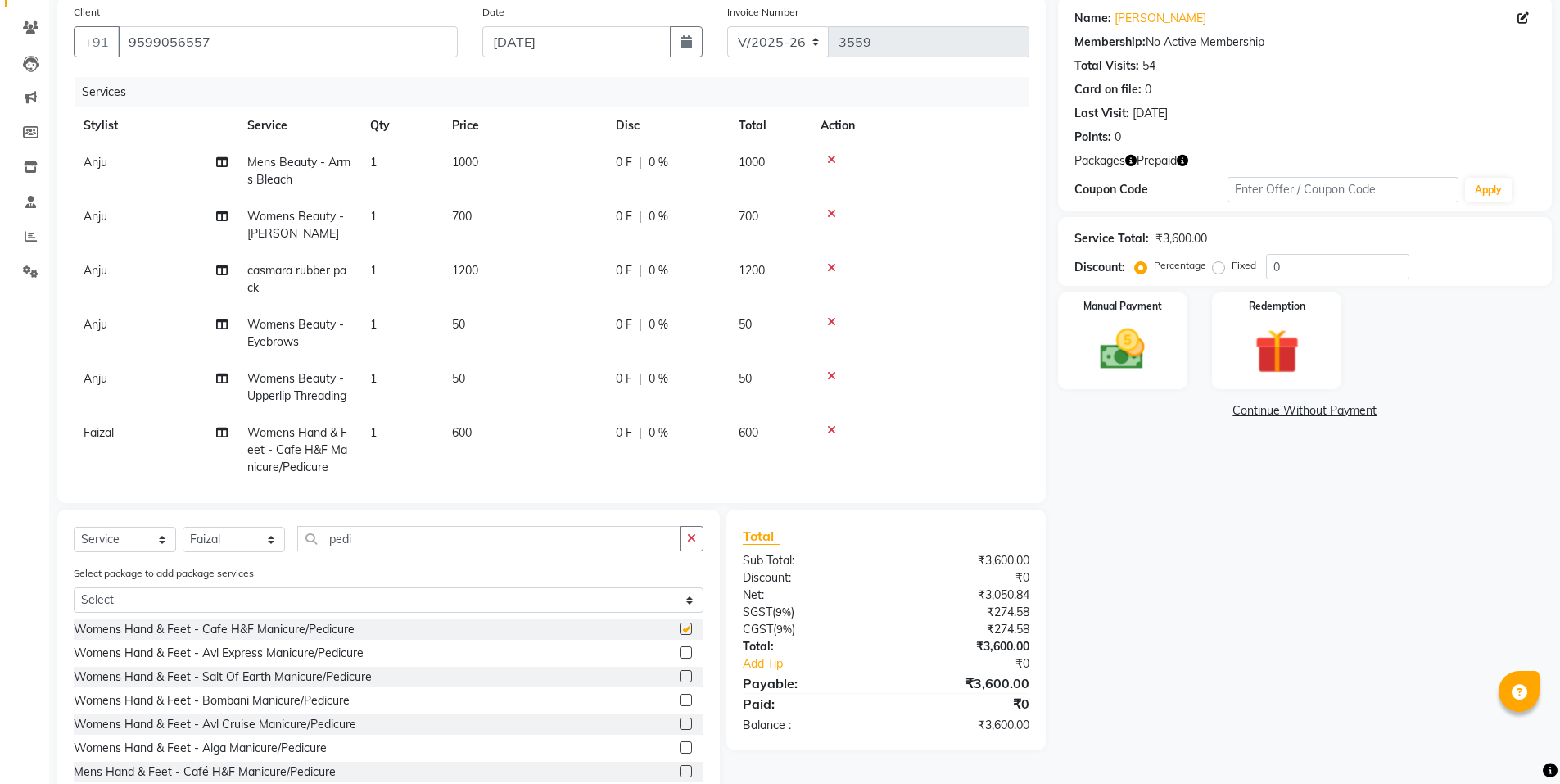
checkbox input "false"
click at [1306, 363] on img at bounding box center [1277, 352] width 75 height 58
click at [1225, 411] on span "2" at bounding box center [1220, 415] width 9 height 10
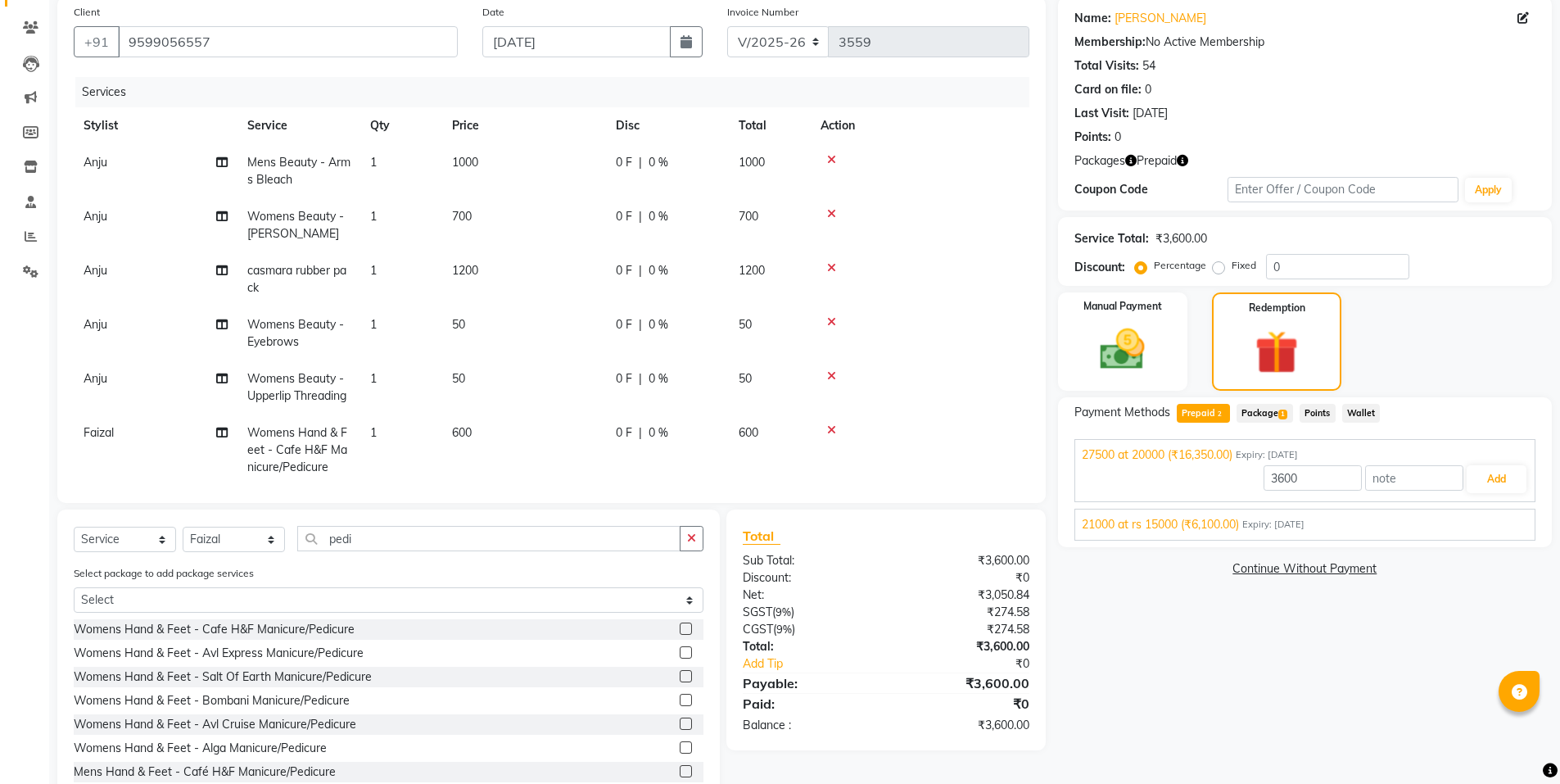
click at [1358, 518] on div "21000 at rs 15000 (₹6,100.00) Expiry: 01-05-2033" at bounding box center [1305, 524] width 446 height 17
click at [1467, 521] on button "Add" at bounding box center [1496, 518] width 59 height 28
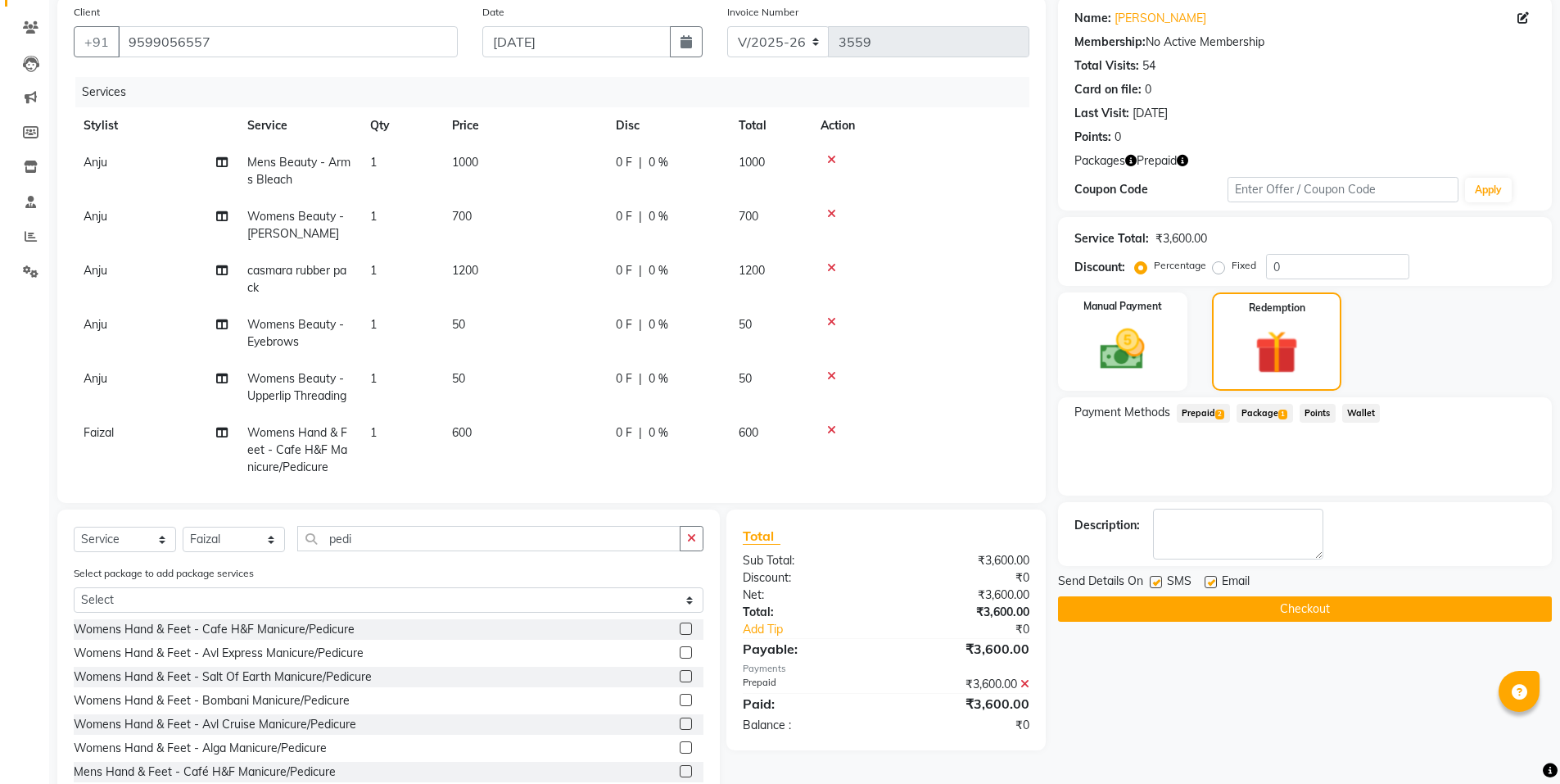
click at [1314, 607] on button "Checkout" at bounding box center [1306, 609] width 494 height 26
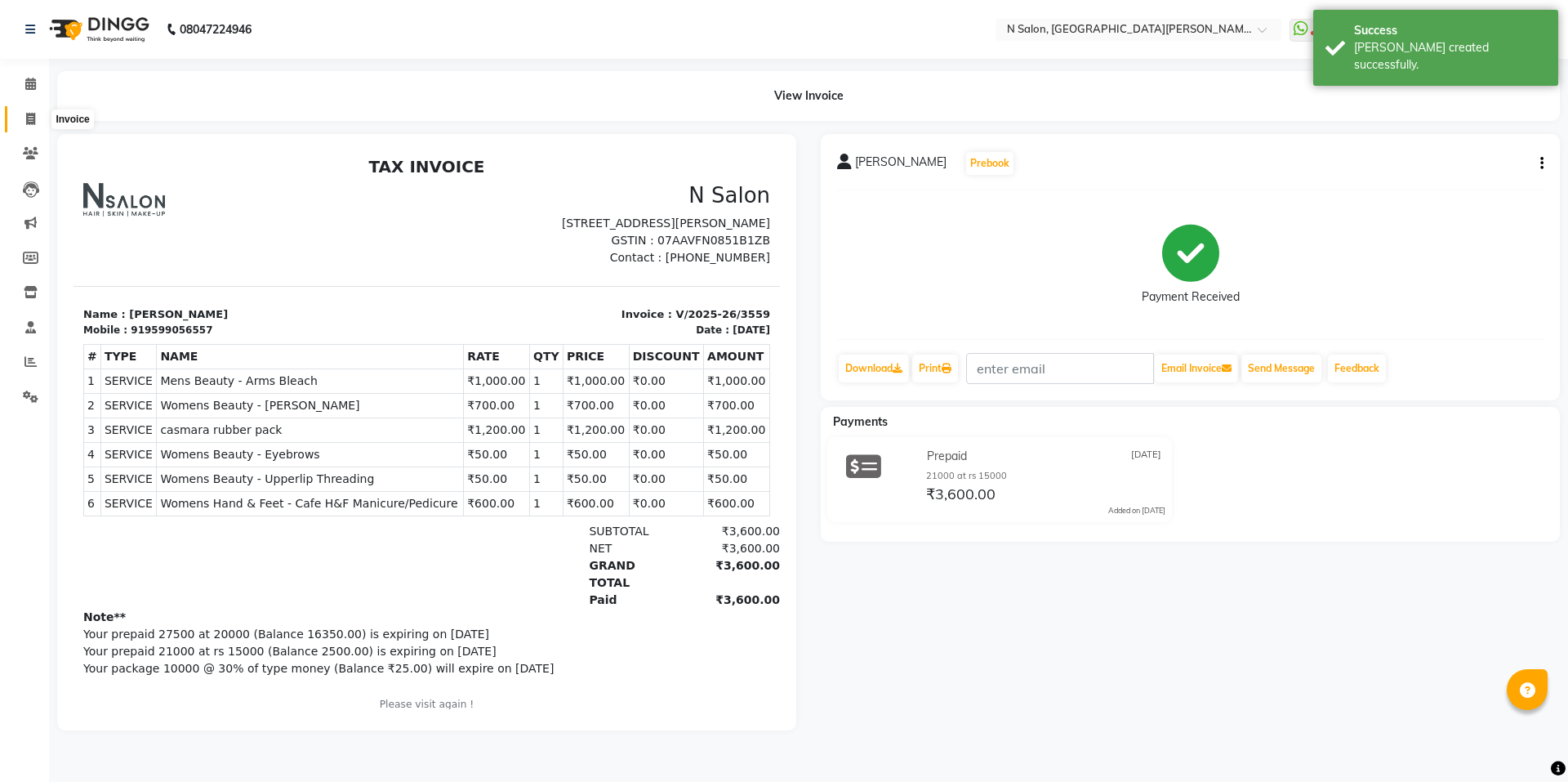
click at [41, 118] on span at bounding box center [30, 119] width 29 height 19
select select "service"
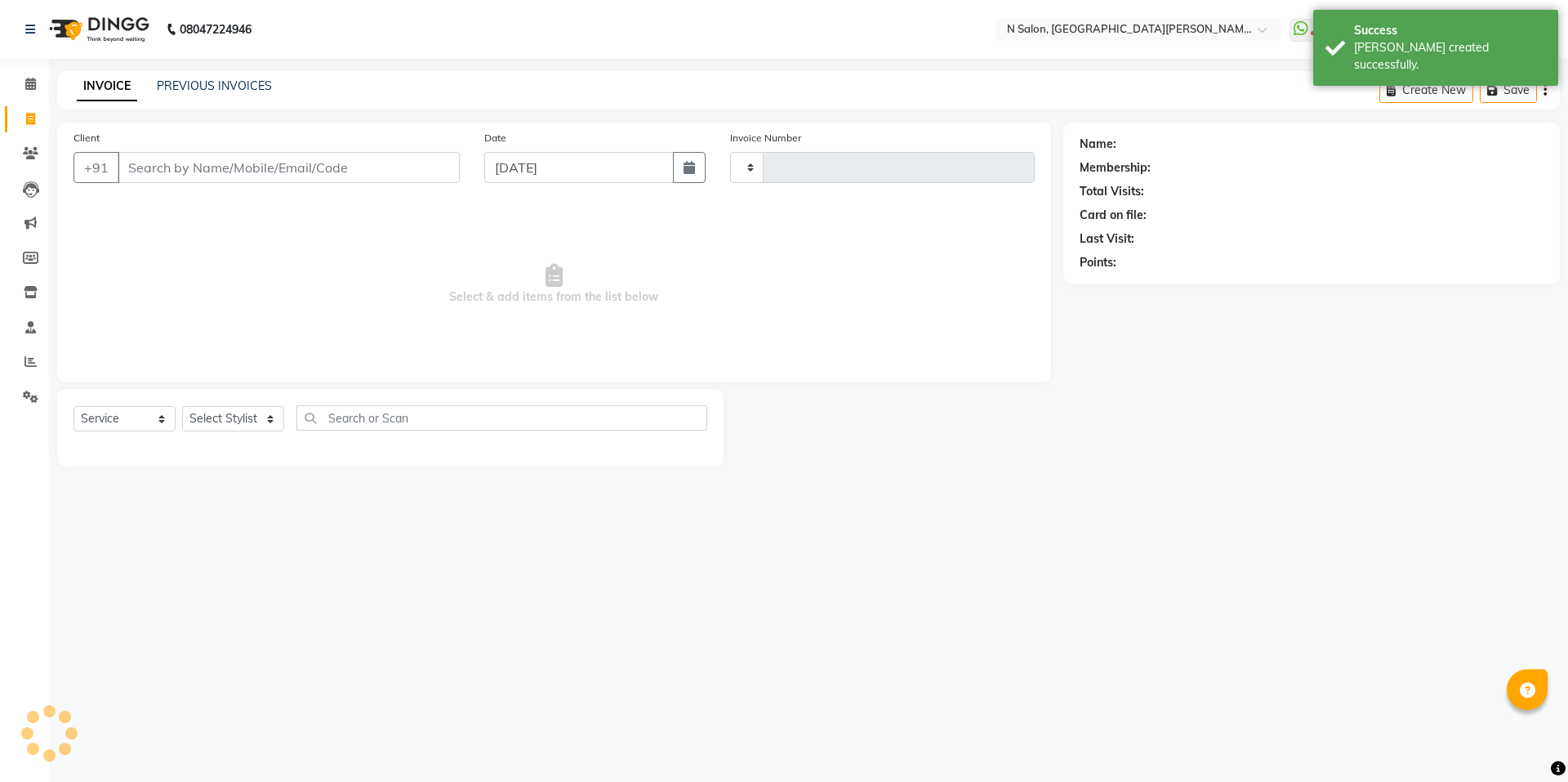
type input "3560"
select select "3472"
select select "P"
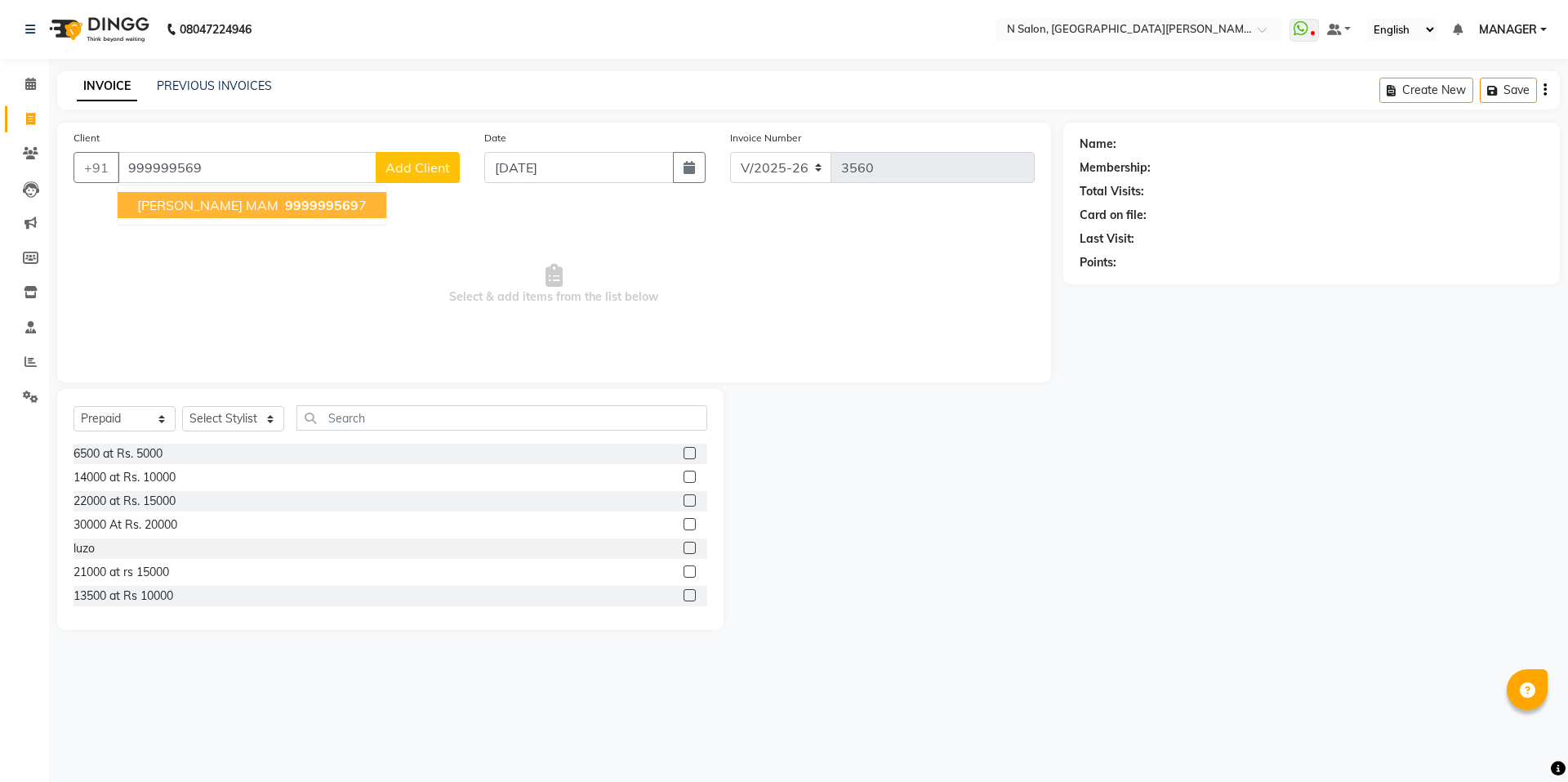
click at [285, 199] on span "999999569" at bounding box center [321, 205] width 73 height 16
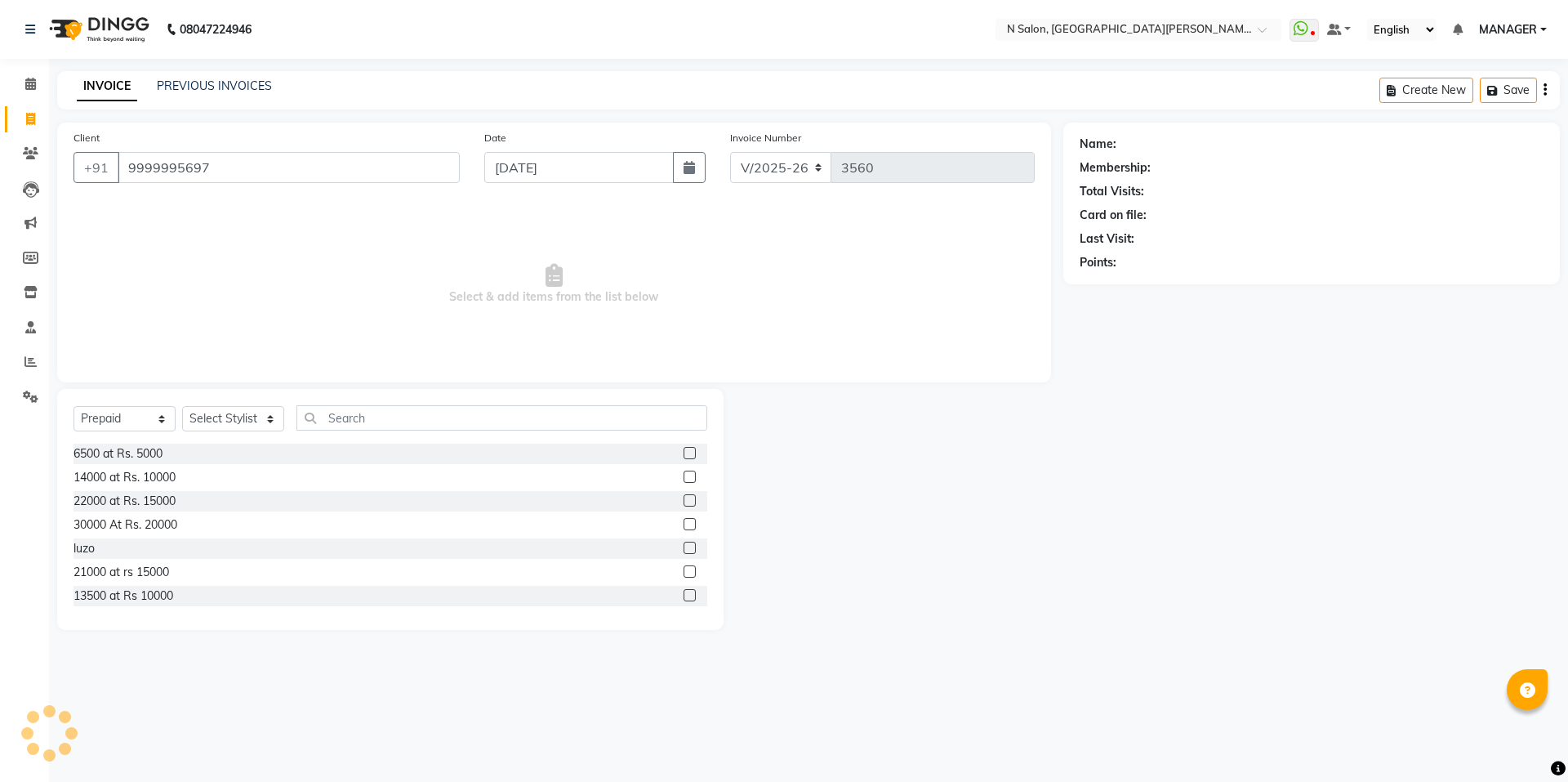
type input "9999995697"
click at [1186, 282] on icon "button" at bounding box center [1187, 286] width 12 height 12
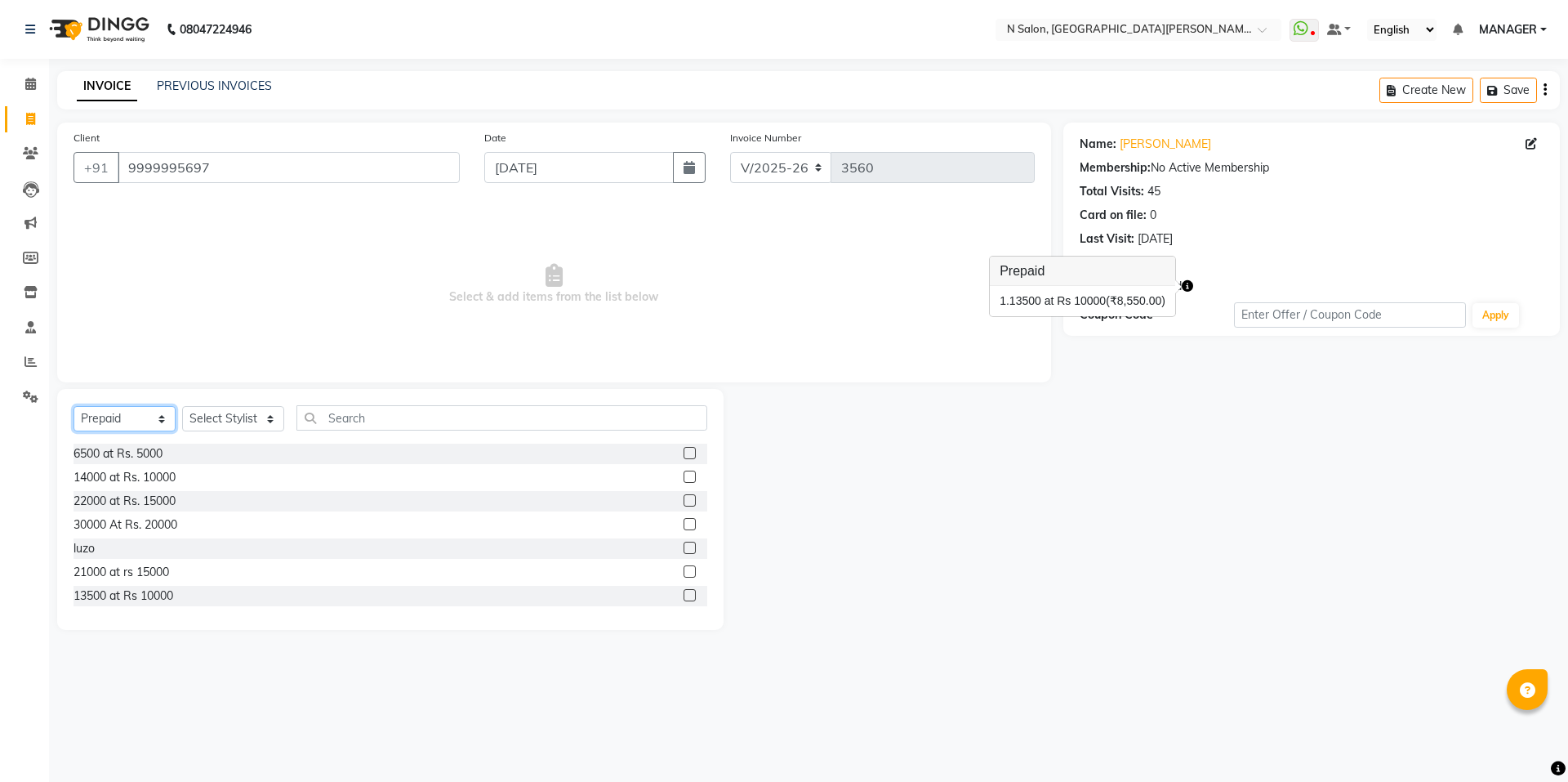
drag, startPoint x: 114, startPoint y: 412, endPoint x: 113, endPoint y: 423, distance: 11.0
click at [114, 412] on select "Select Service Product Membership Package Voucher Prepaid Gift Card" at bounding box center [124, 419] width 102 height 26
select select "service"
click at [73, 406] on select "Select Service Product Membership Package Voucher Prepaid Gift Card" at bounding box center [124, 419] width 102 height 26
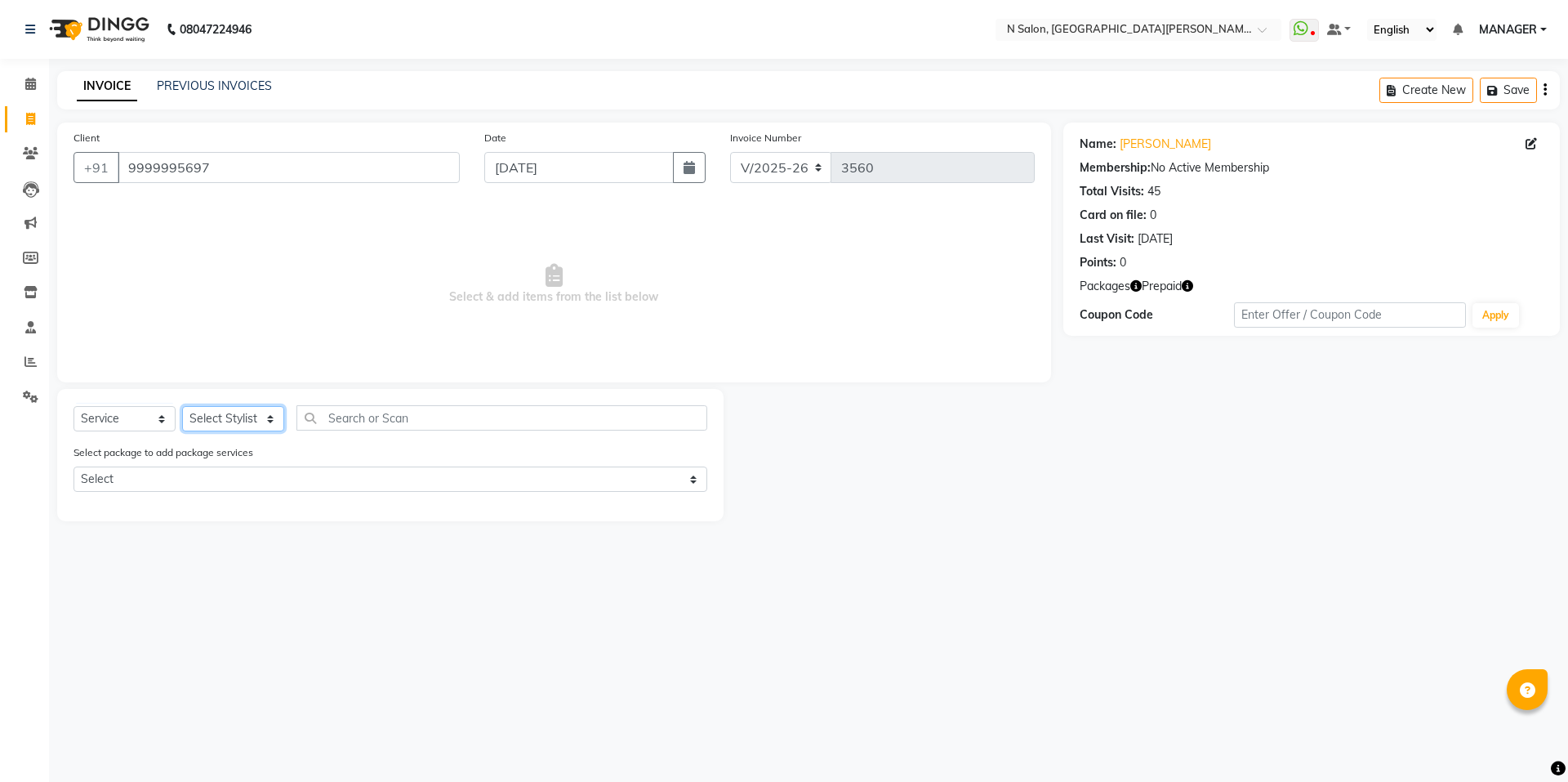
click at [236, 416] on select "Select Stylist [PERSON_NAME] [PERSON_NAME] MANAGER MD..... Pradeep Rahul [PERSO…" at bounding box center [233, 419] width 102 height 26
select select "15667"
click at [182, 406] on select "Select Stylist [PERSON_NAME] [PERSON_NAME] MANAGER MD..... Pradeep Rahul [PERSO…" at bounding box center [233, 419] width 102 height 26
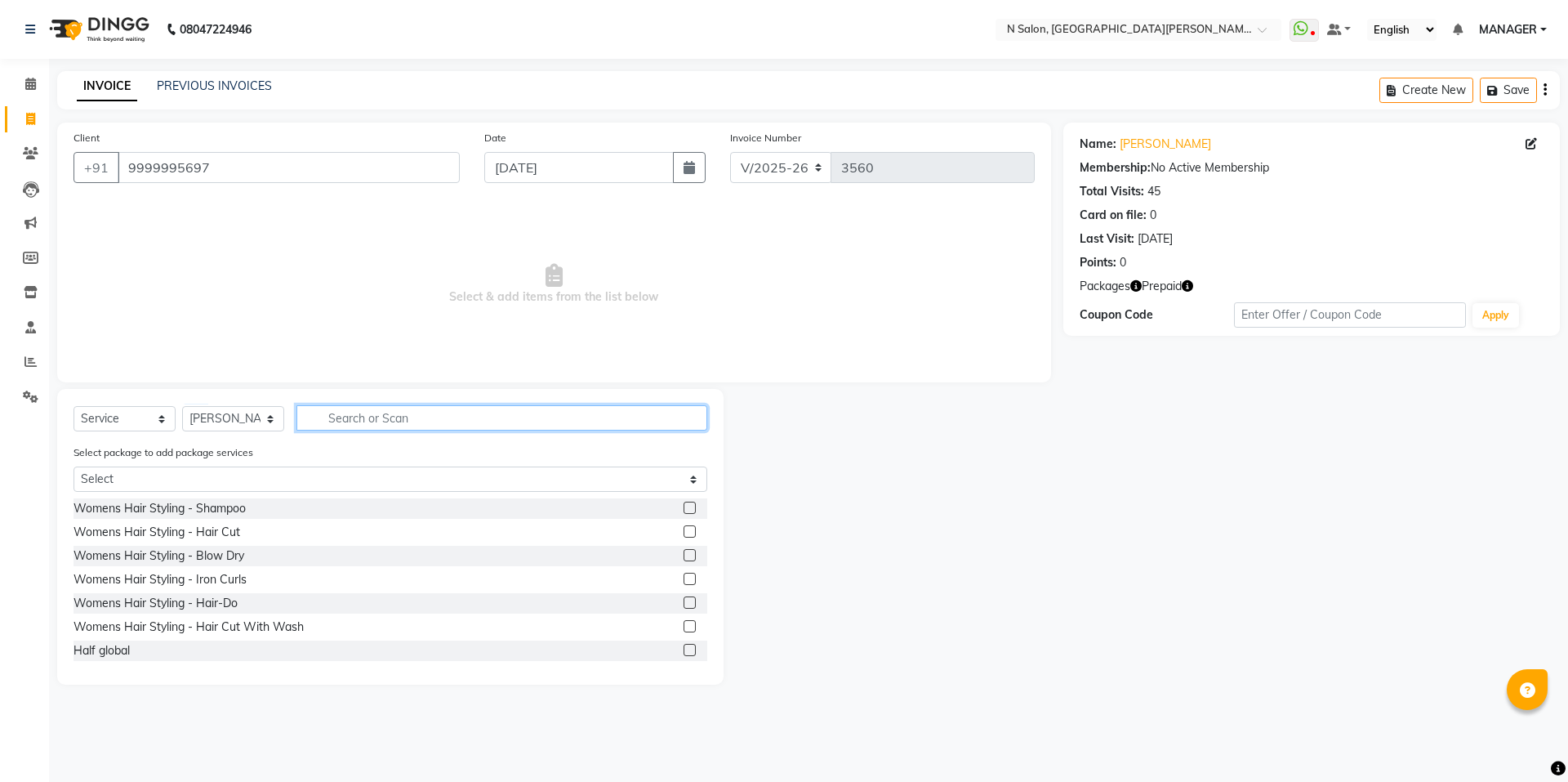
click at [360, 420] on input "text" at bounding box center [502, 418] width 411 height 26
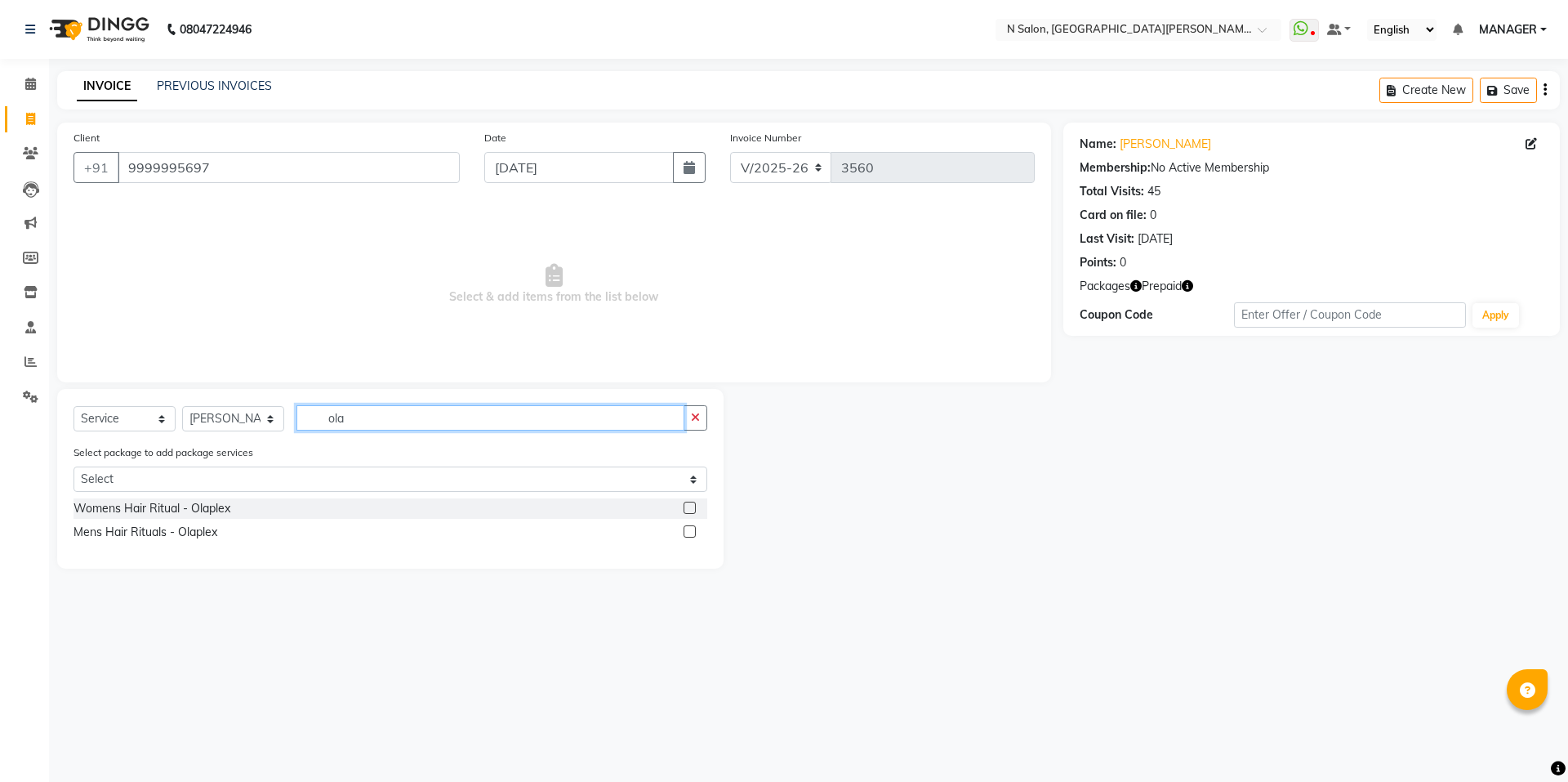
type input "ola"
click at [687, 511] on label at bounding box center [690, 508] width 12 height 12
click at [687, 511] on input "checkbox" at bounding box center [689, 508] width 11 height 11
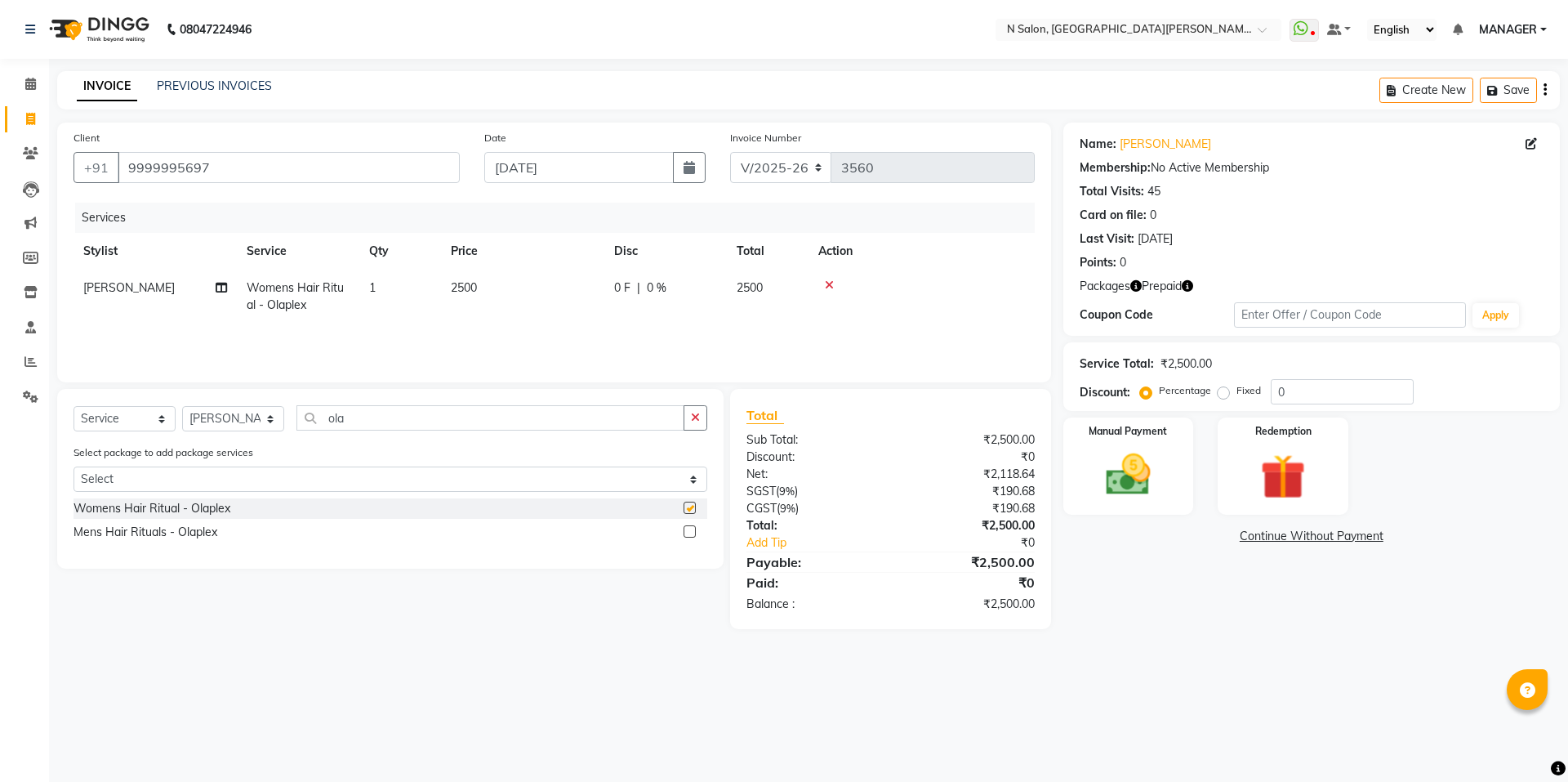
checkbox input "false"
click at [564, 296] on td "2500" at bounding box center [522, 296] width 163 height 54
select select "15667"
click at [575, 293] on input "2500" at bounding box center [599, 292] width 143 height 26
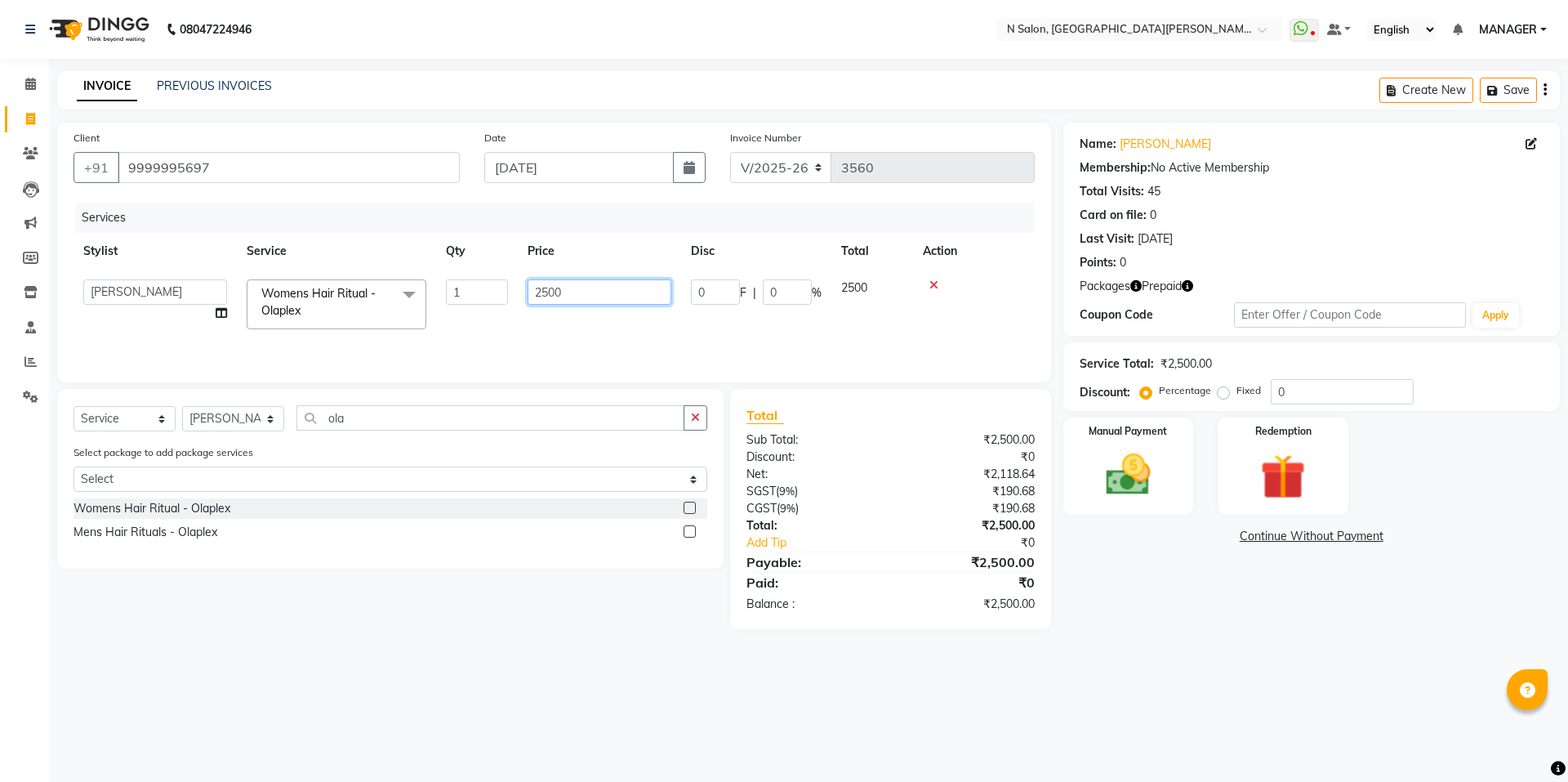
click at [575, 293] on input "2500" at bounding box center [599, 292] width 143 height 26
type input "2000"
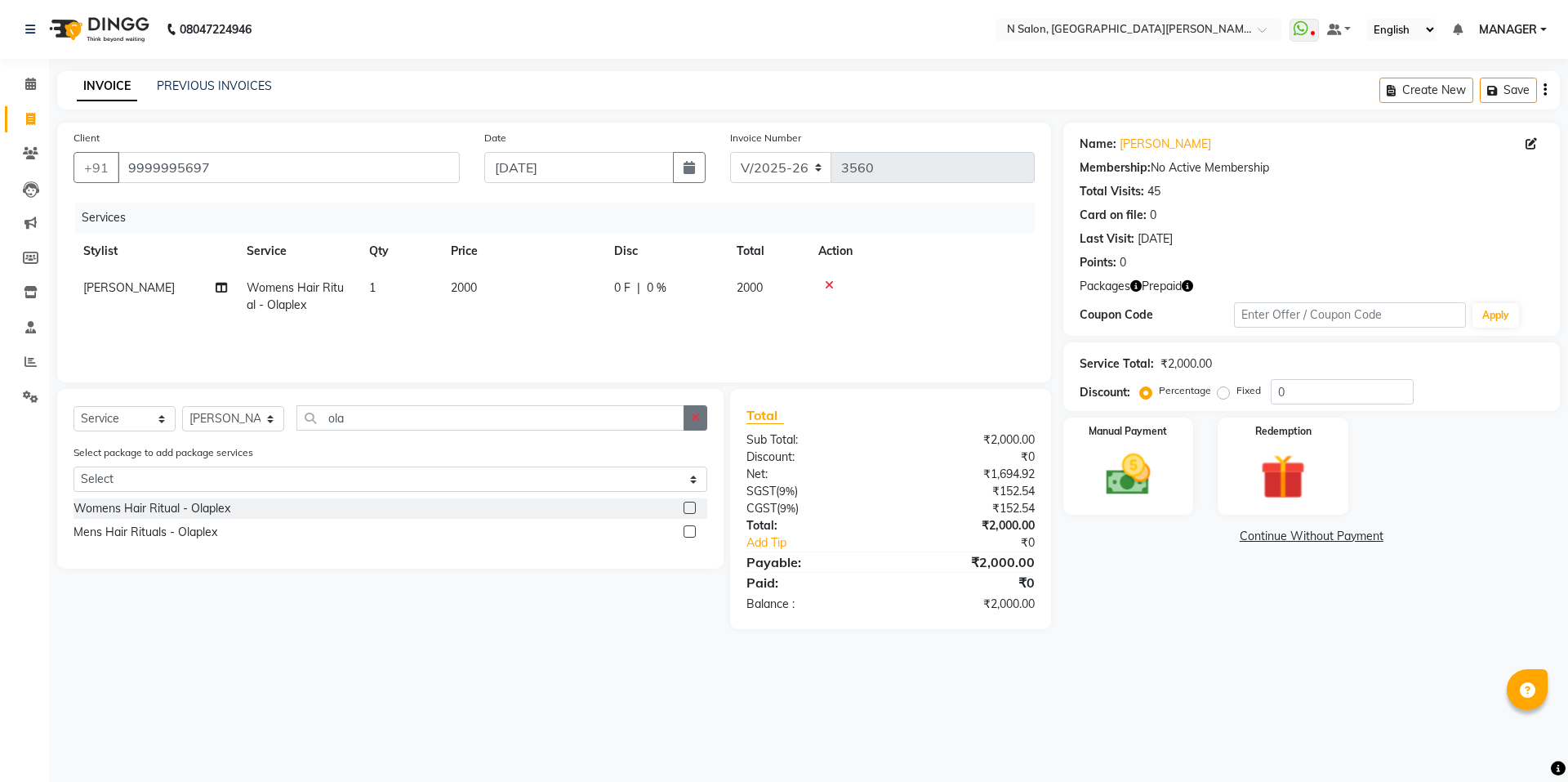
click at [694, 427] on button "button" at bounding box center [695, 418] width 24 height 26
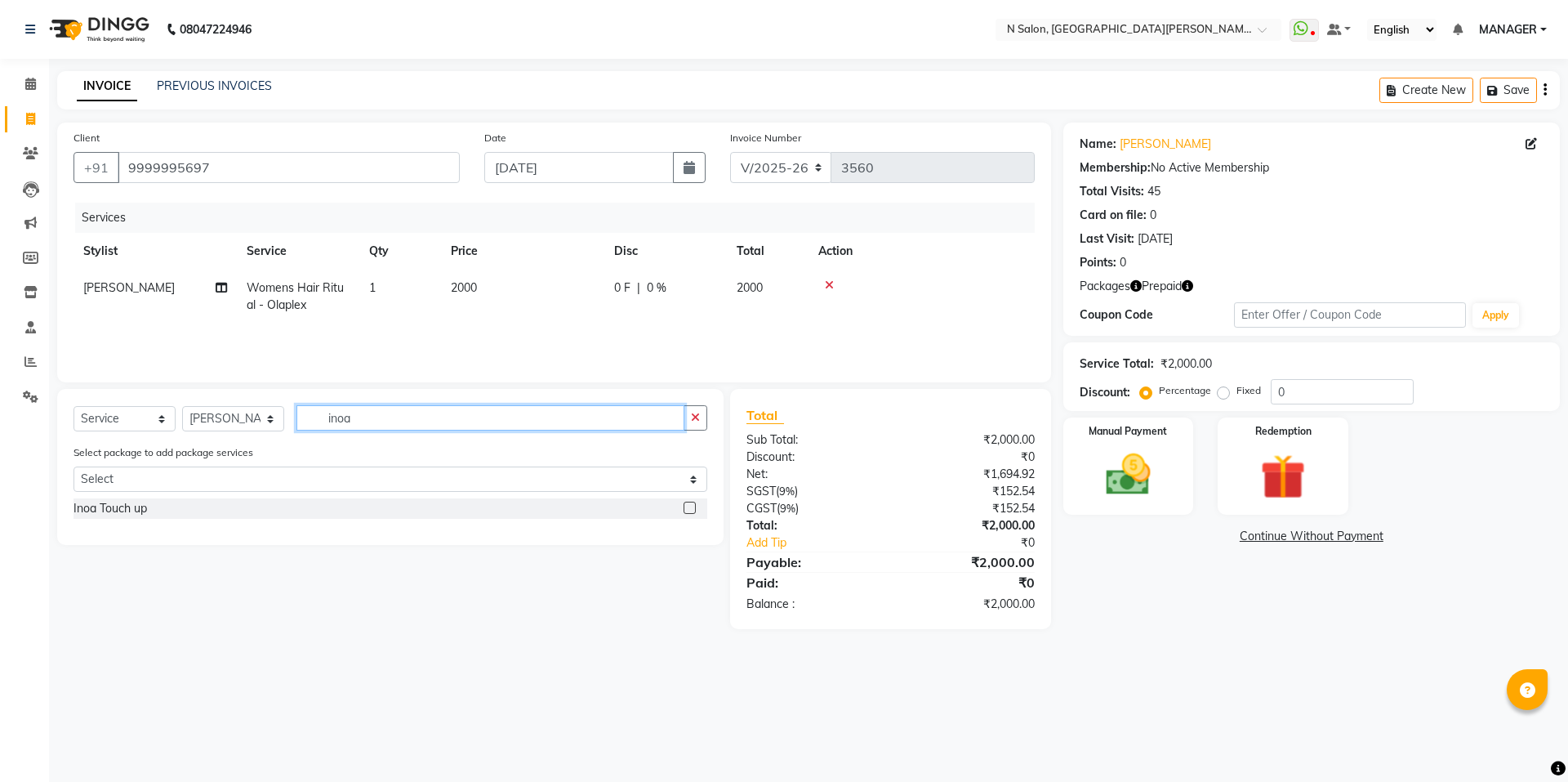
type input "inoa"
click at [694, 508] on label at bounding box center [690, 508] width 12 height 12
click at [694, 508] on input "checkbox" at bounding box center [689, 508] width 11 height 11
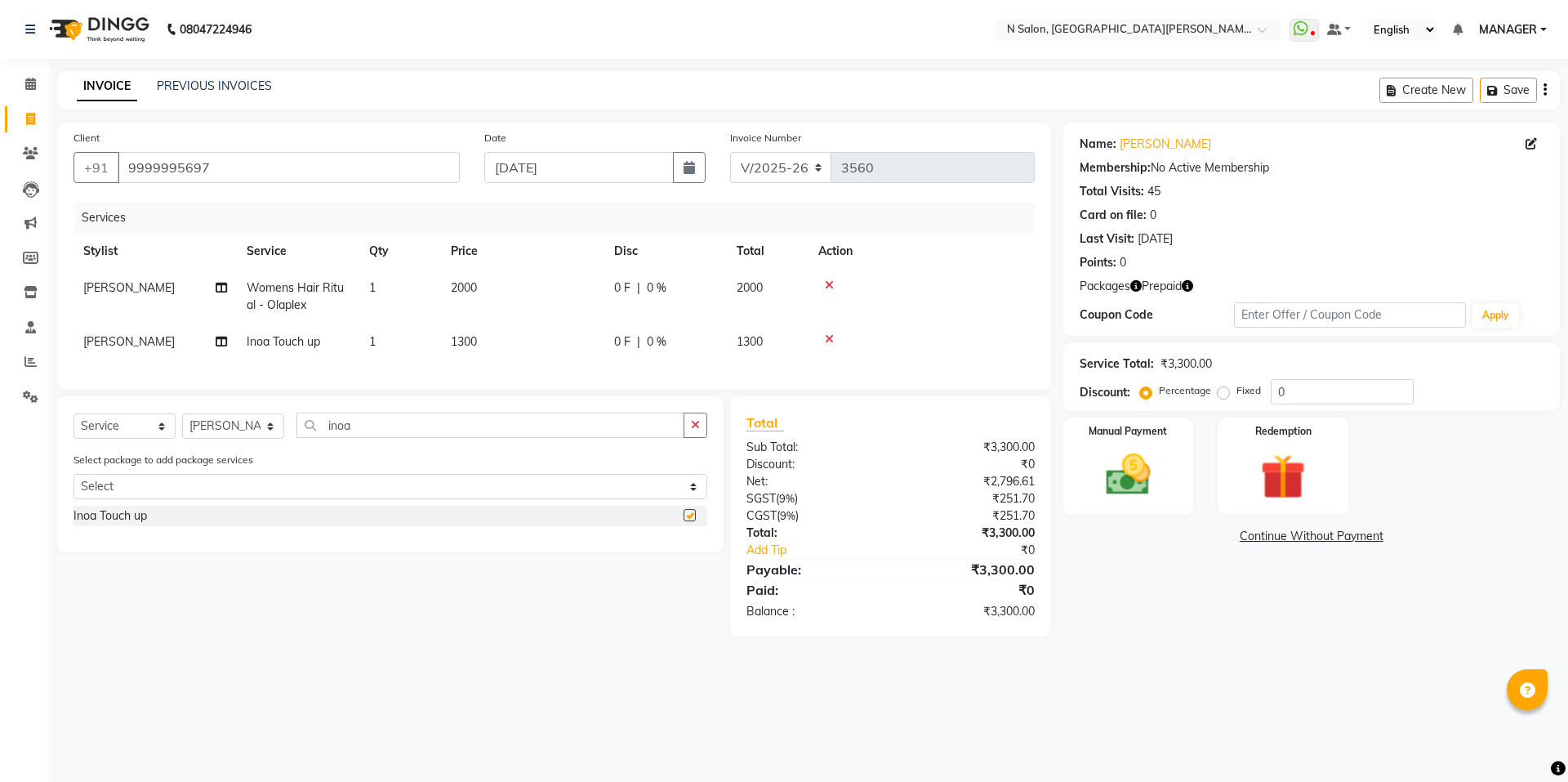
checkbox input "false"
click at [1288, 498] on img at bounding box center [1283, 476] width 76 height 58
click at [1216, 532] on span "Prepaid 1" at bounding box center [1208, 537] width 53 height 19
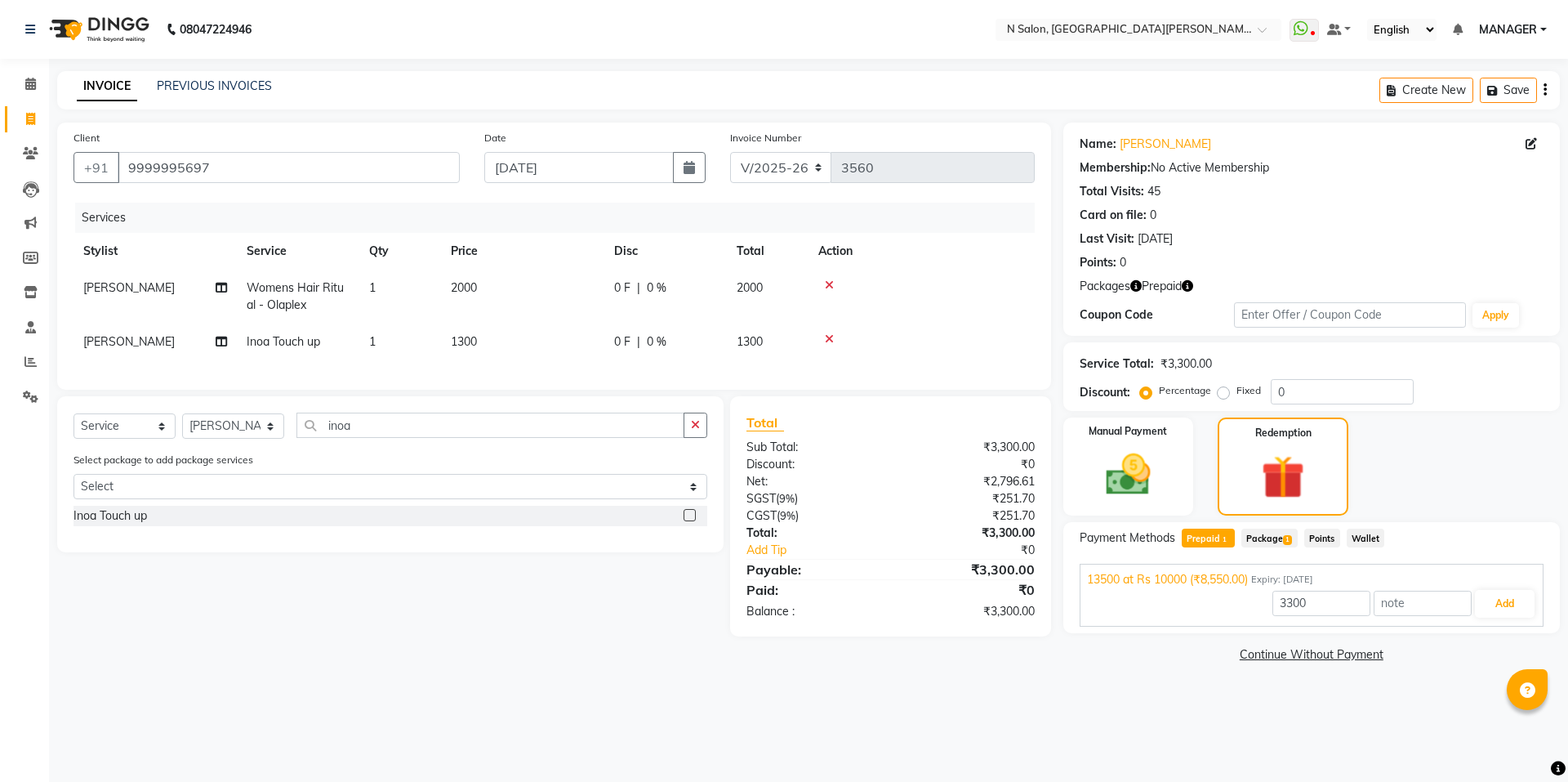
click at [1255, 541] on span "Package 1" at bounding box center [1270, 537] width 56 height 19
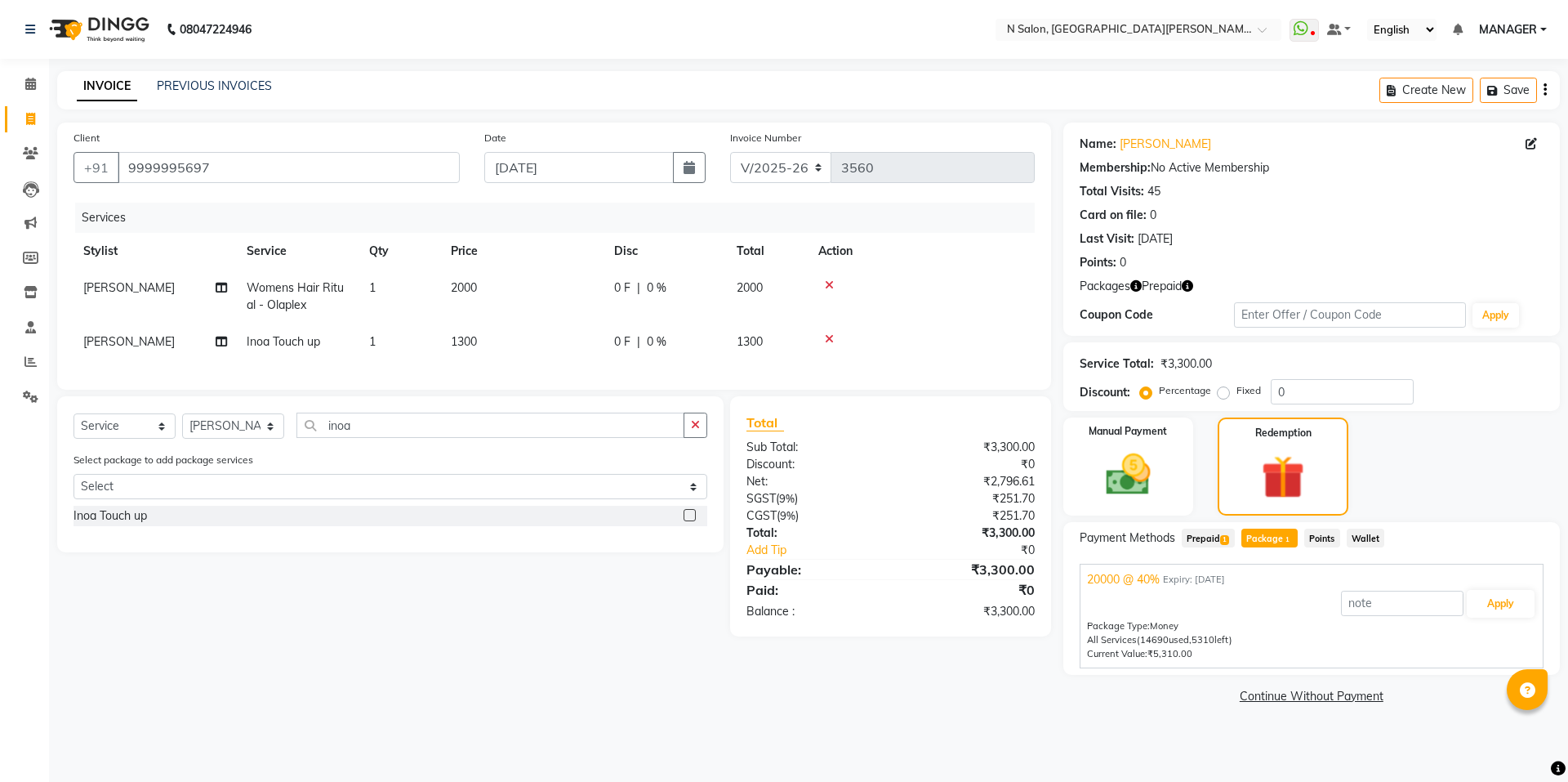
click at [1215, 536] on span "Prepaid 1" at bounding box center [1208, 537] width 53 height 19
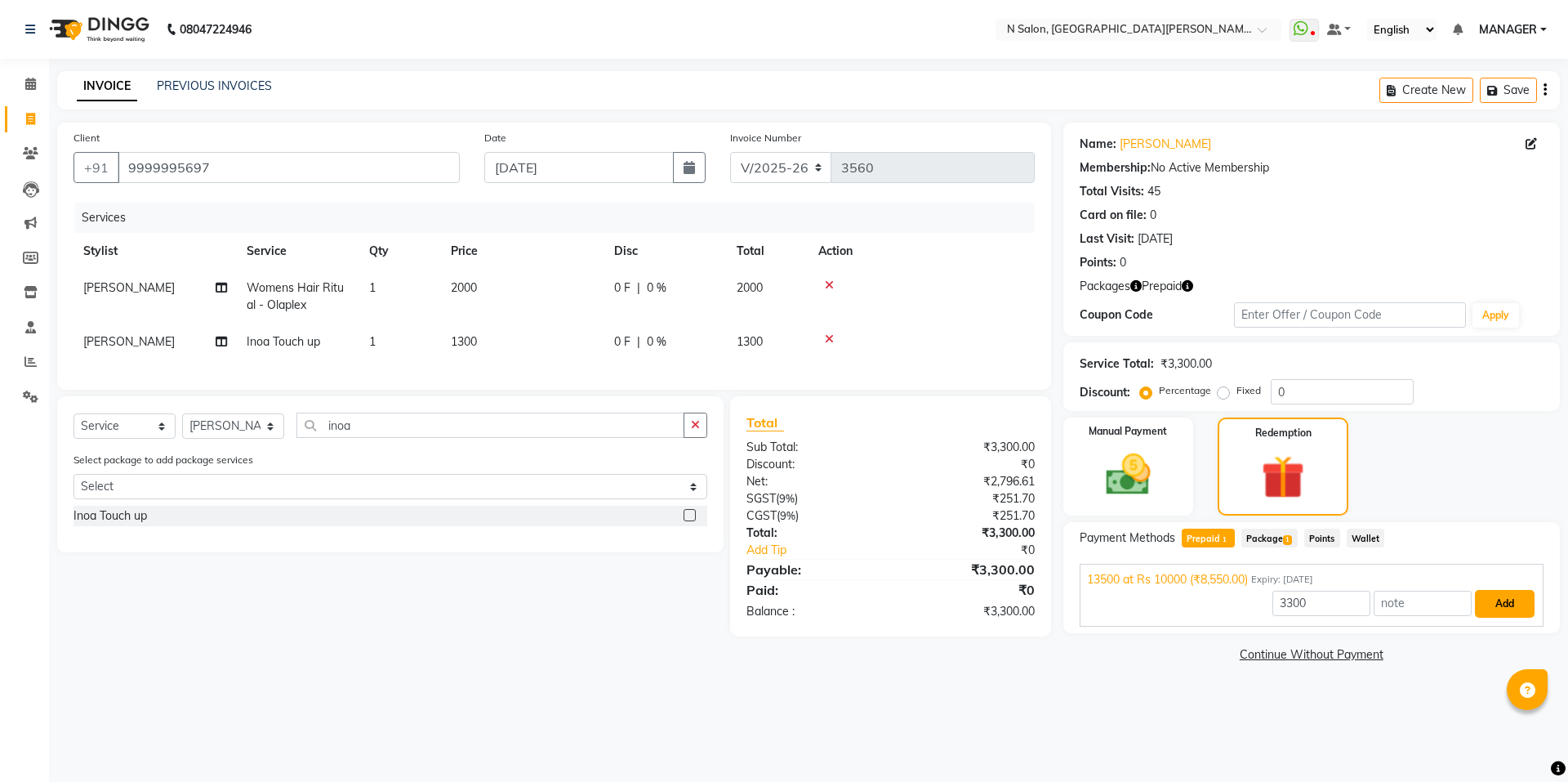
click at [1493, 598] on button "Add" at bounding box center [1505, 604] width 59 height 28
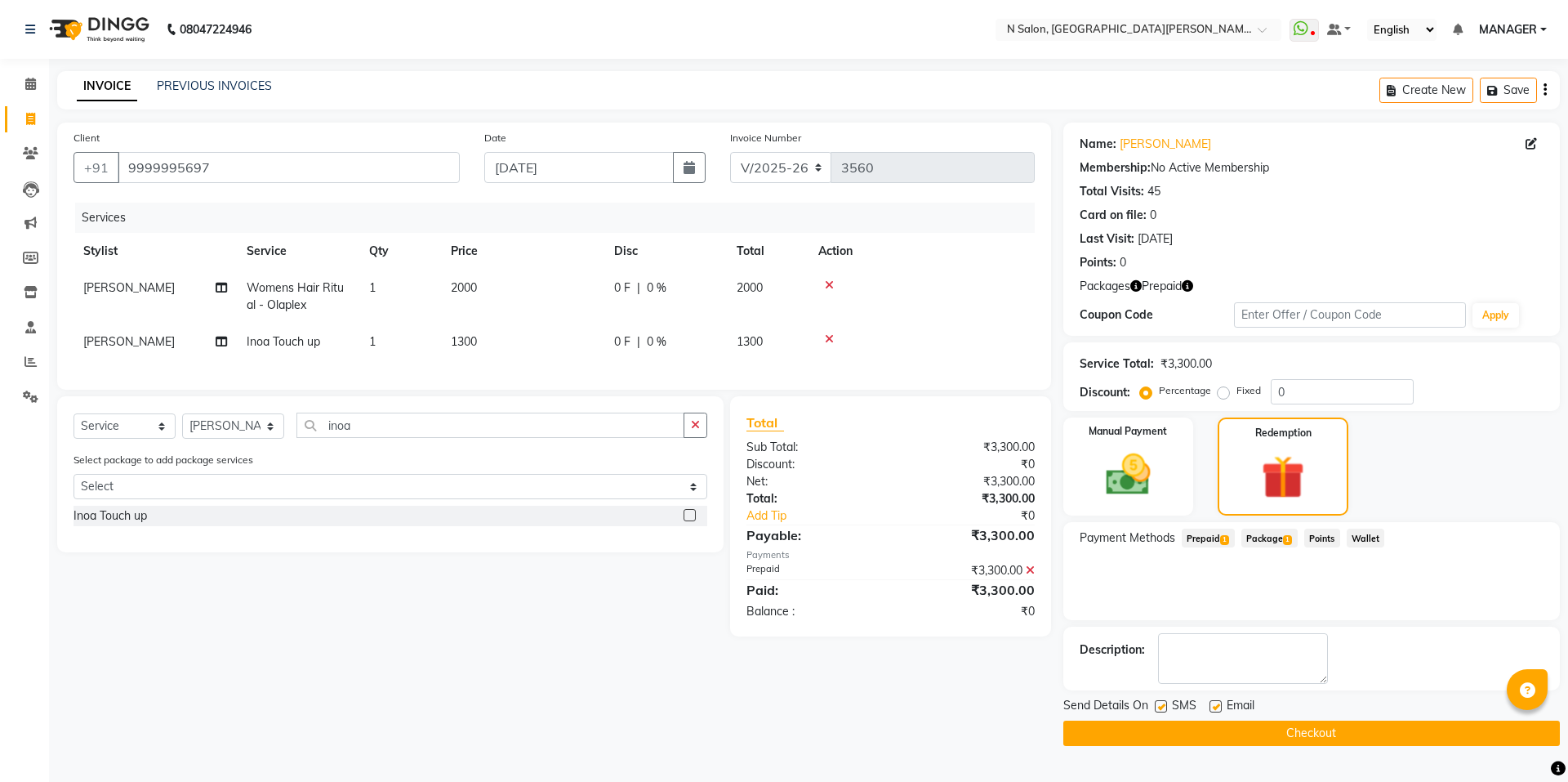
click at [1434, 737] on button "Checkout" at bounding box center [1312, 733] width 497 height 26
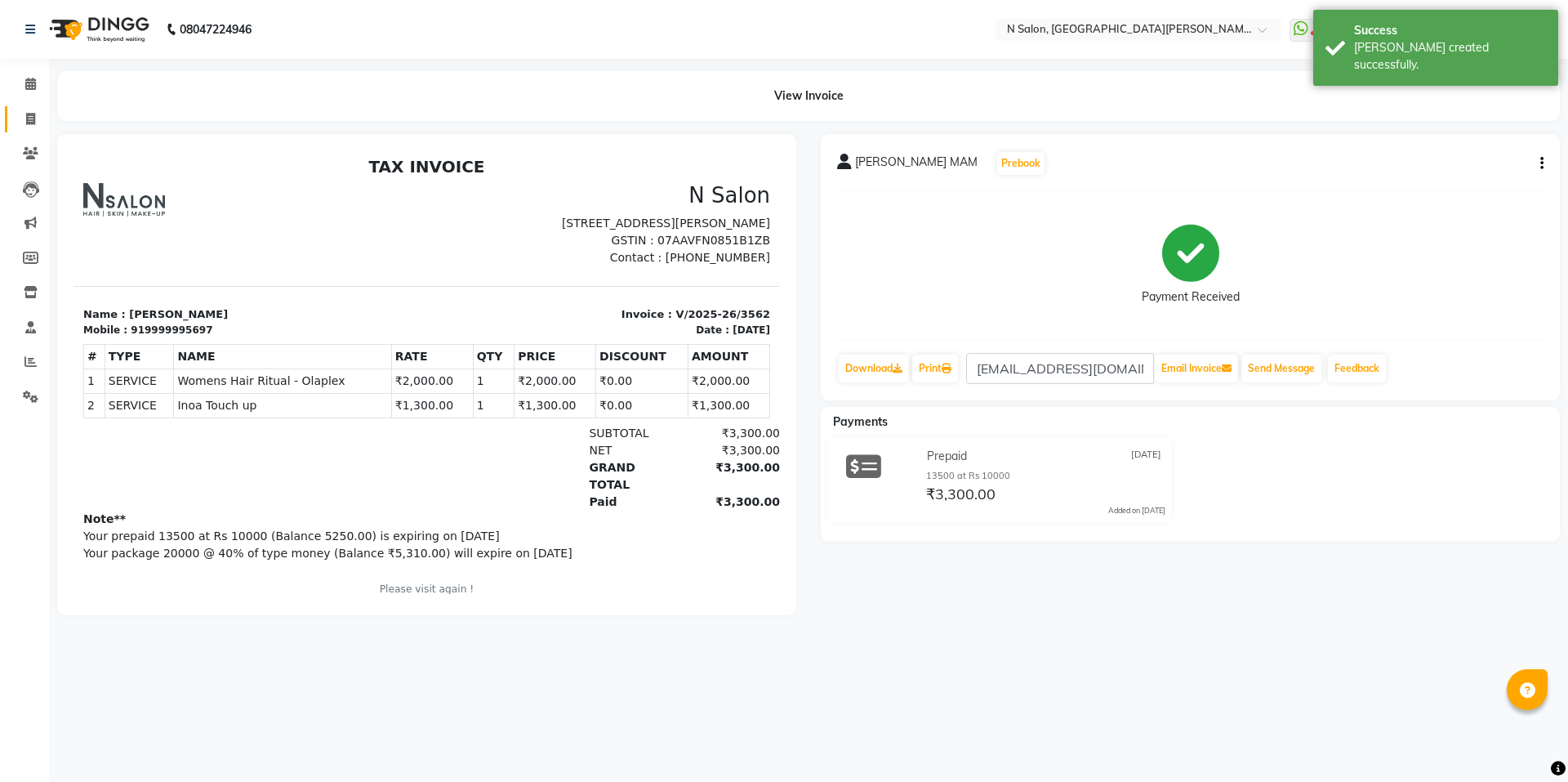
click at [9, 117] on link "Invoice" at bounding box center [25, 119] width 40 height 27
select select "service"
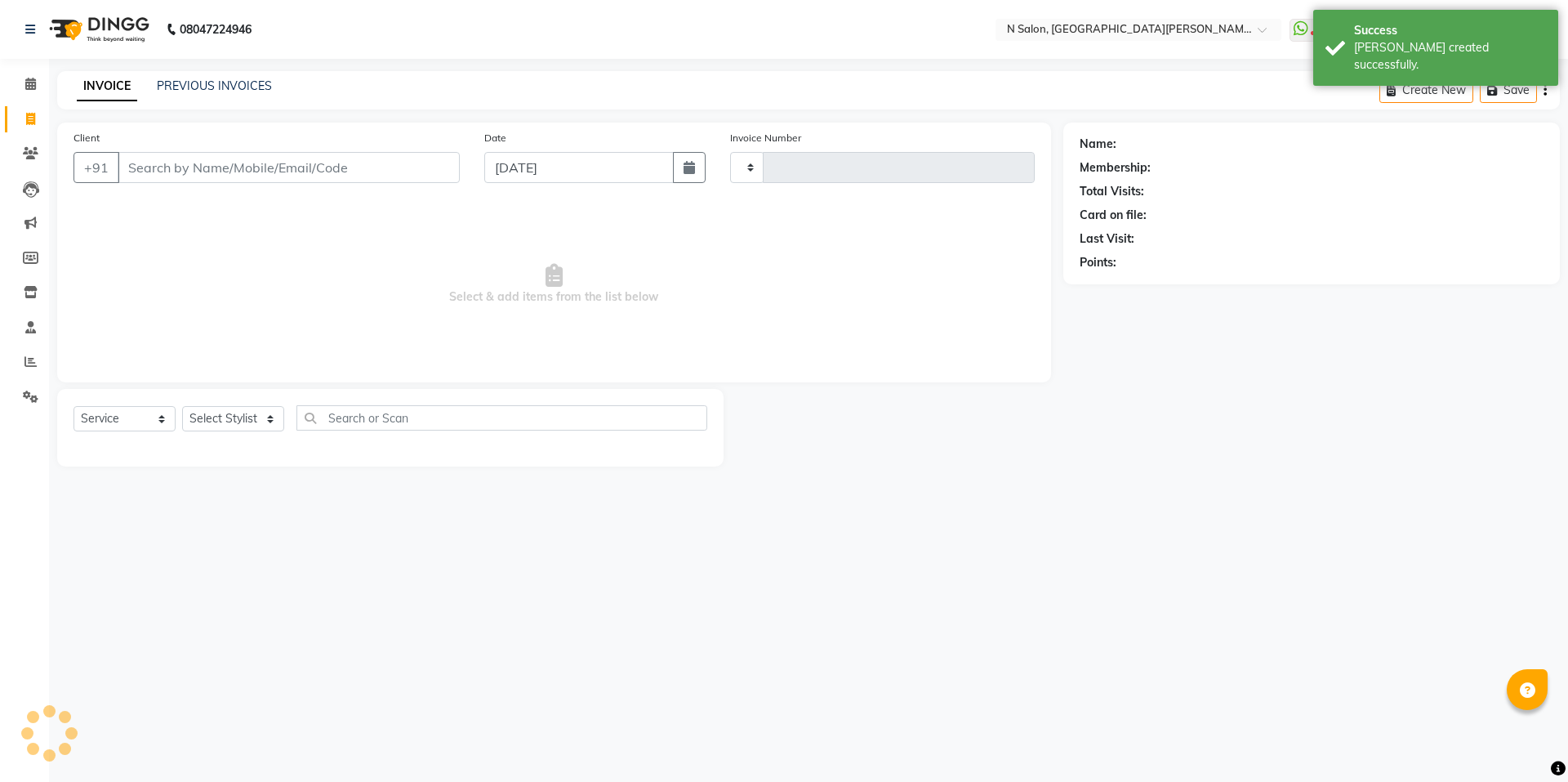
type input "3563"
select select "3472"
select select "P"
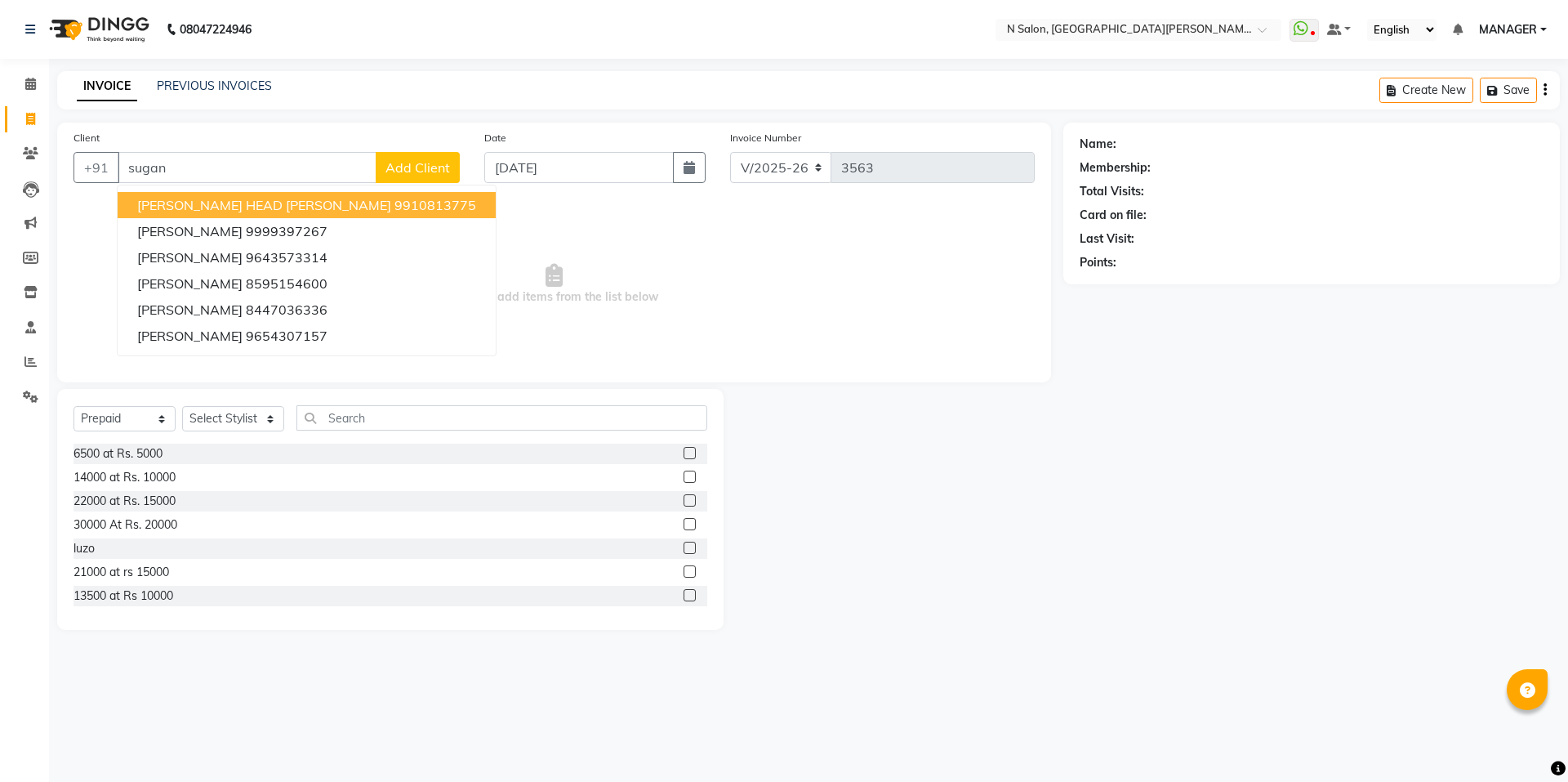
click at [395, 204] on ngb-highlight "9910813775" at bounding box center [435, 205] width 82 height 16
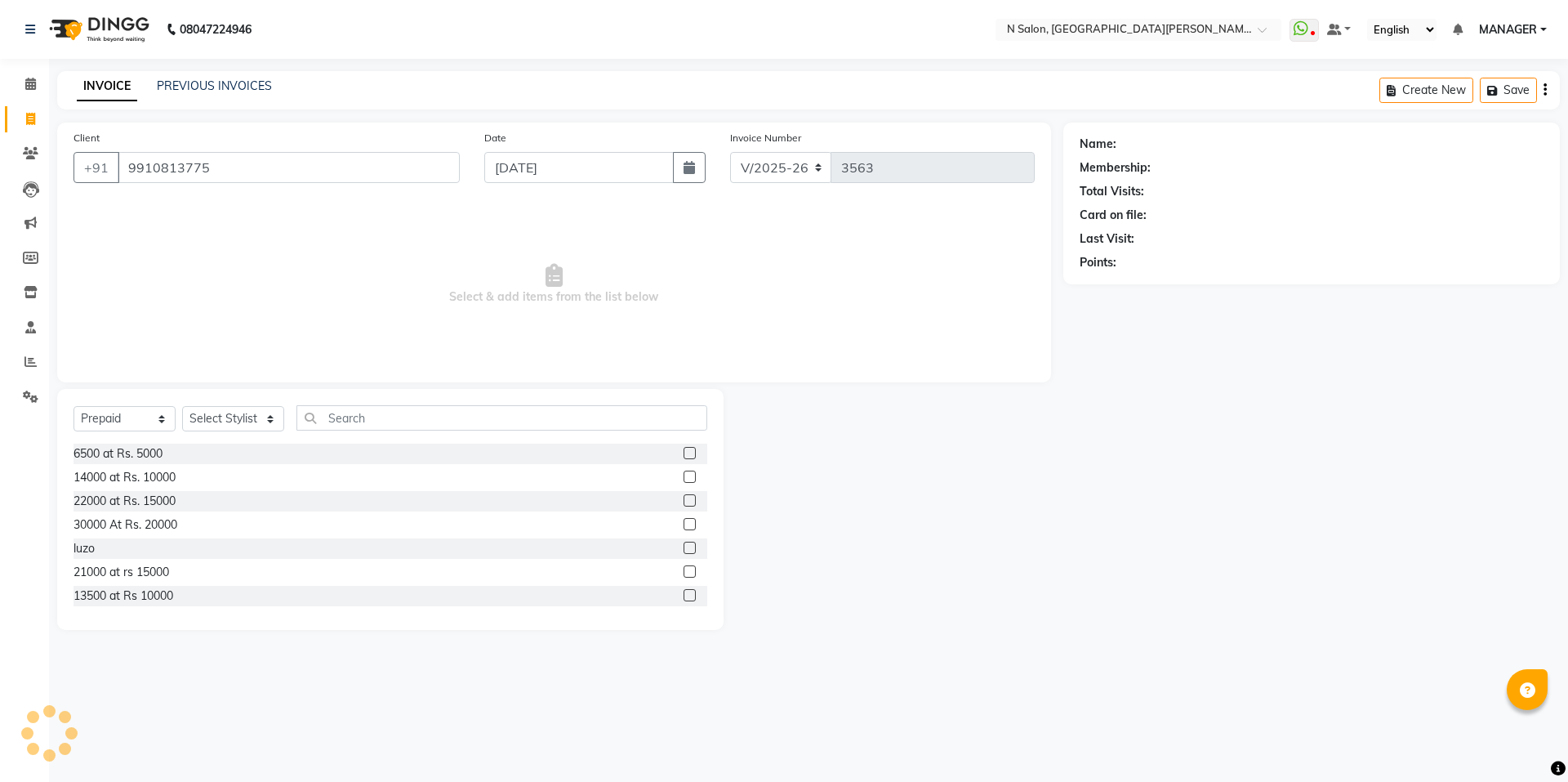
type input "9910813775"
click at [133, 414] on select "Select Service Product Membership Package Voucher Prepaid Gift Card" at bounding box center [124, 419] width 102 height 26
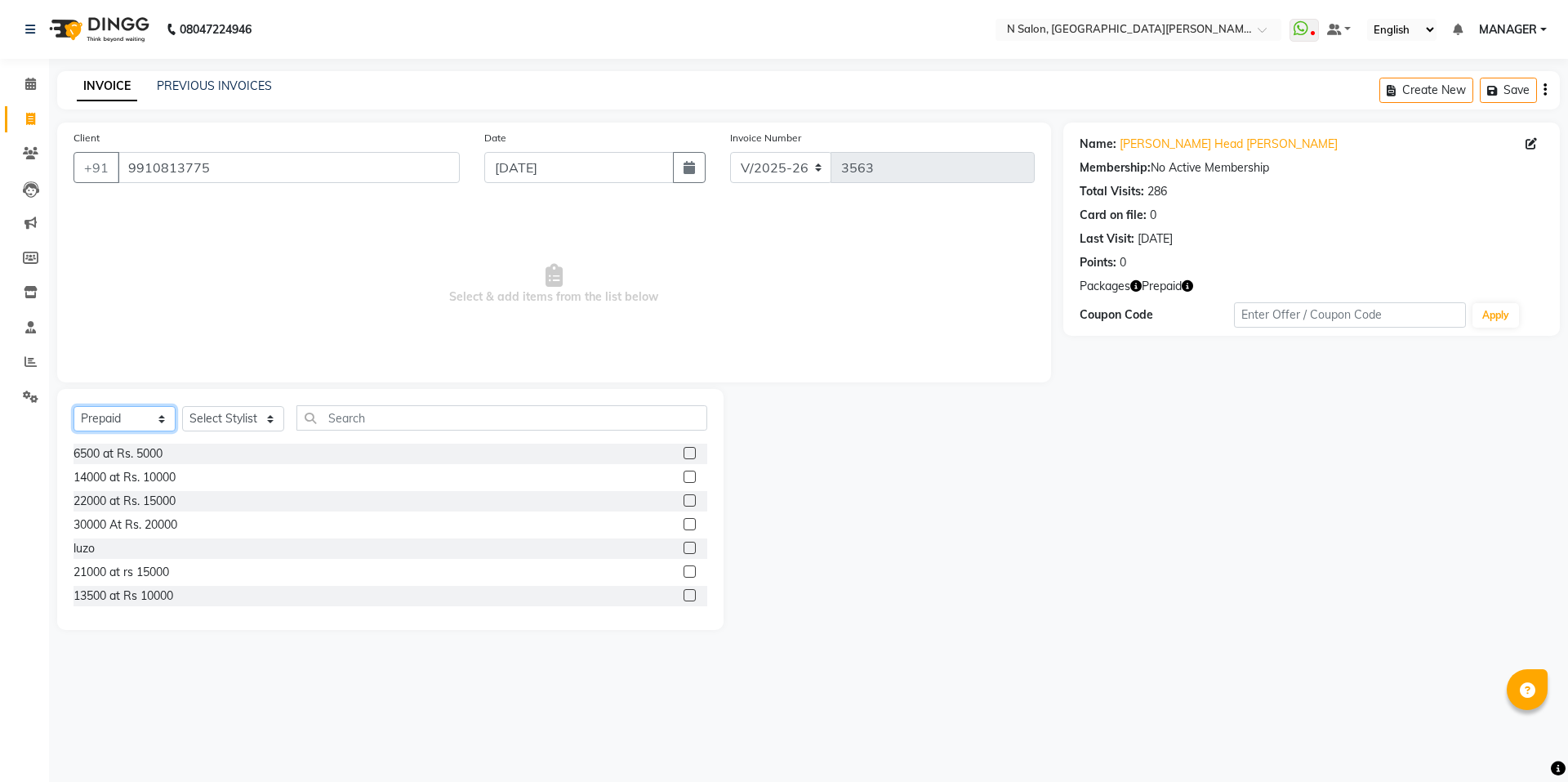
select select "service"
click at [73, 406] on select "Select Service Product Membership Package Voucher Prepaid Gift Card" at bounding box center [124, 419] width 102 height 26
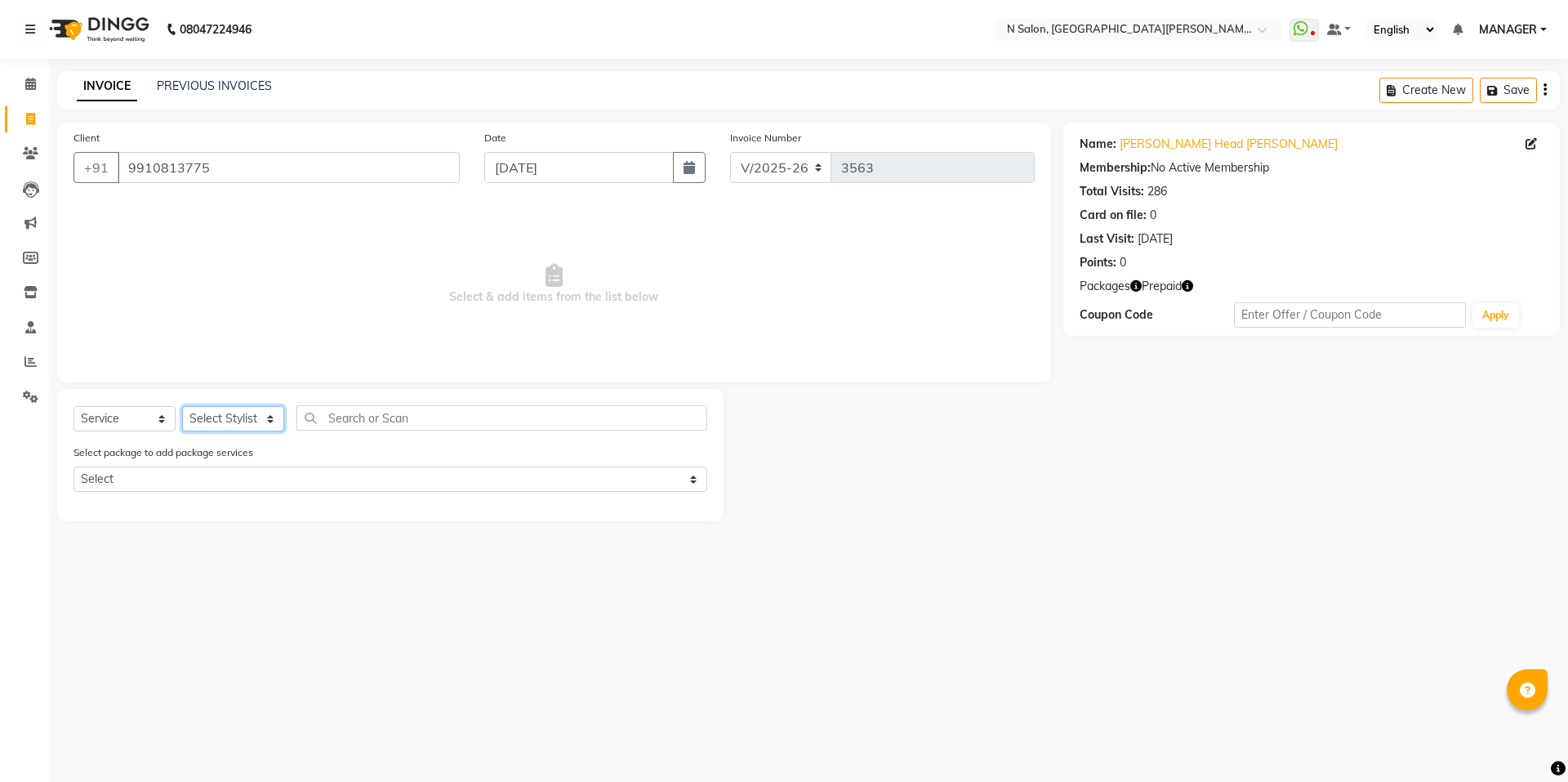
click at [222, 424] on select "Select Stylist [PERSON_NAME] [PERSON_NAME] MANAGER MD..... Pradeep Rahul [PERSO…" at bounding box center [233, 419] width 102 height 26
select select "15668"
click at [182, 406] on select "Select Stylist [PERSON_NAME] [PERSON_NAME] MANAGER MD..... Pradeep Rahul [PERSO…" at bounding box center [233, 419] width 102 height 26
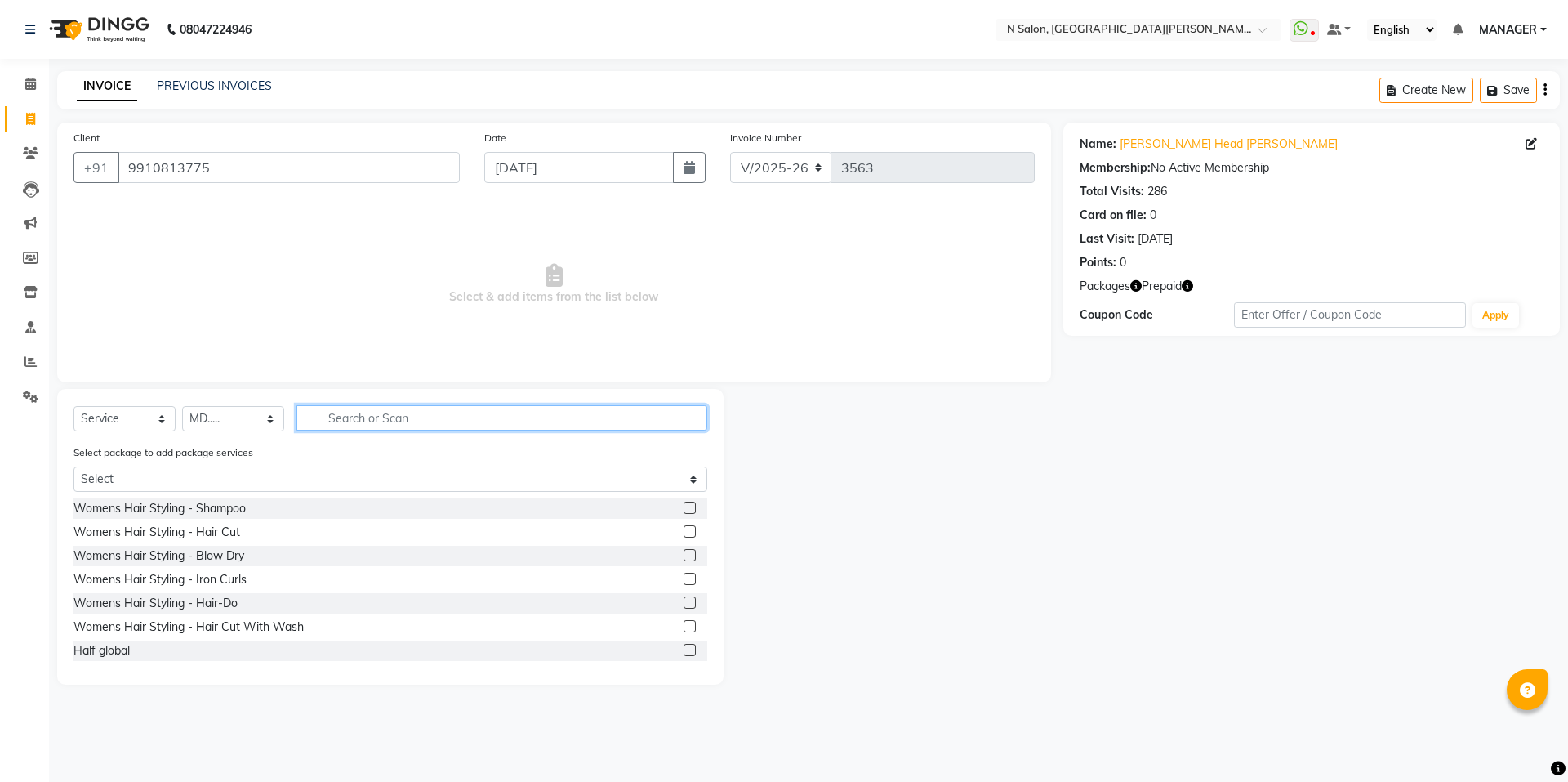
click at [373, 422] on input "text" at bounding box center [502, 418] width 411 height 26
click at [684, 508] on label at bounding box center [690, 508] width 12 height 12
click at [684, 508] on input "checkbox" at bounding box center [689, 508] width 11 height 11
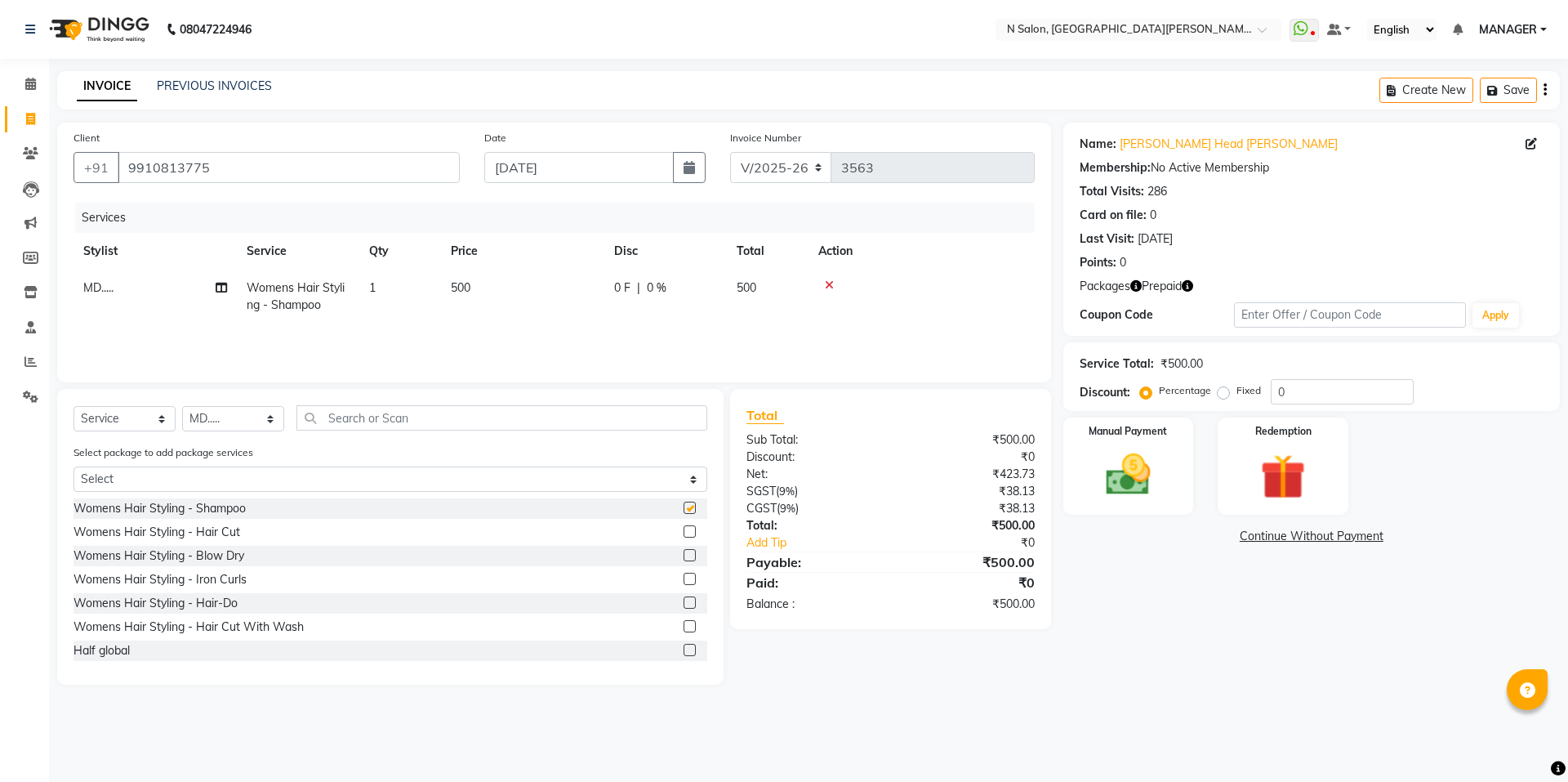
checkbox input "false"
click at [248, 422] on select "Select Stylist [PERSON_NAME] [PERSON_NAME] MANAGER MD..... Pradeep Rahul [PERSO…" at bounding box center [233, 419] width 102 height 26
select select "15667"
click at [182, 406] on select "Select Stylist [PERSON_NAME] [PERSON_NAME] MANAGER MD..... Pradeep Rahul [PERSO…" at bounding box center [233, 419] width 102 height 26
click at [379, 419] on input "text" at bounding box center [502, 418] width 411 height 26
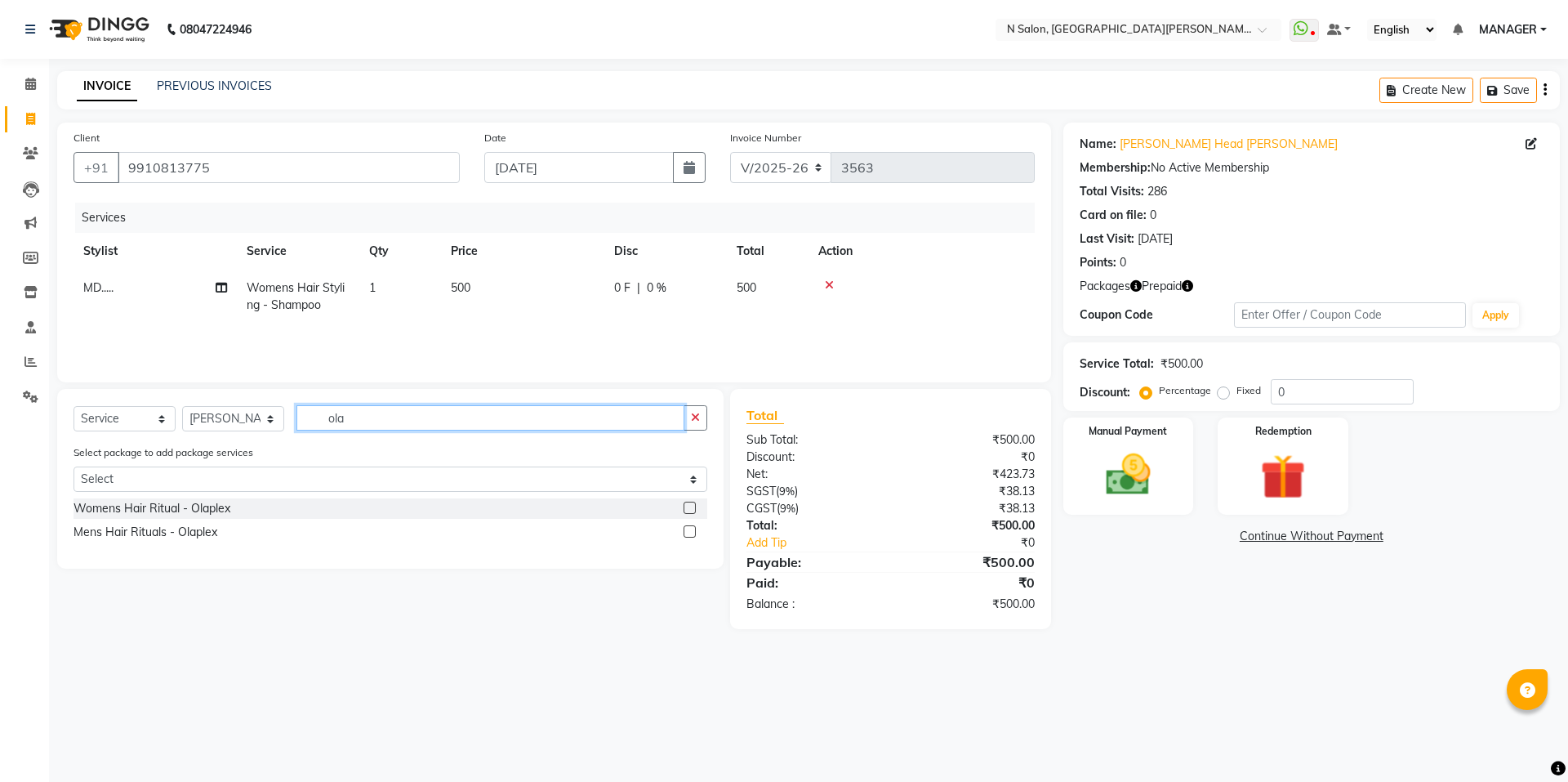
type input "ola"
click at [690, 508] on label at bounding box center [690, 508] width 12 height 12
click at [690, 508] on input "checkbox" at bounding box center [689, 508] width 11 height 11
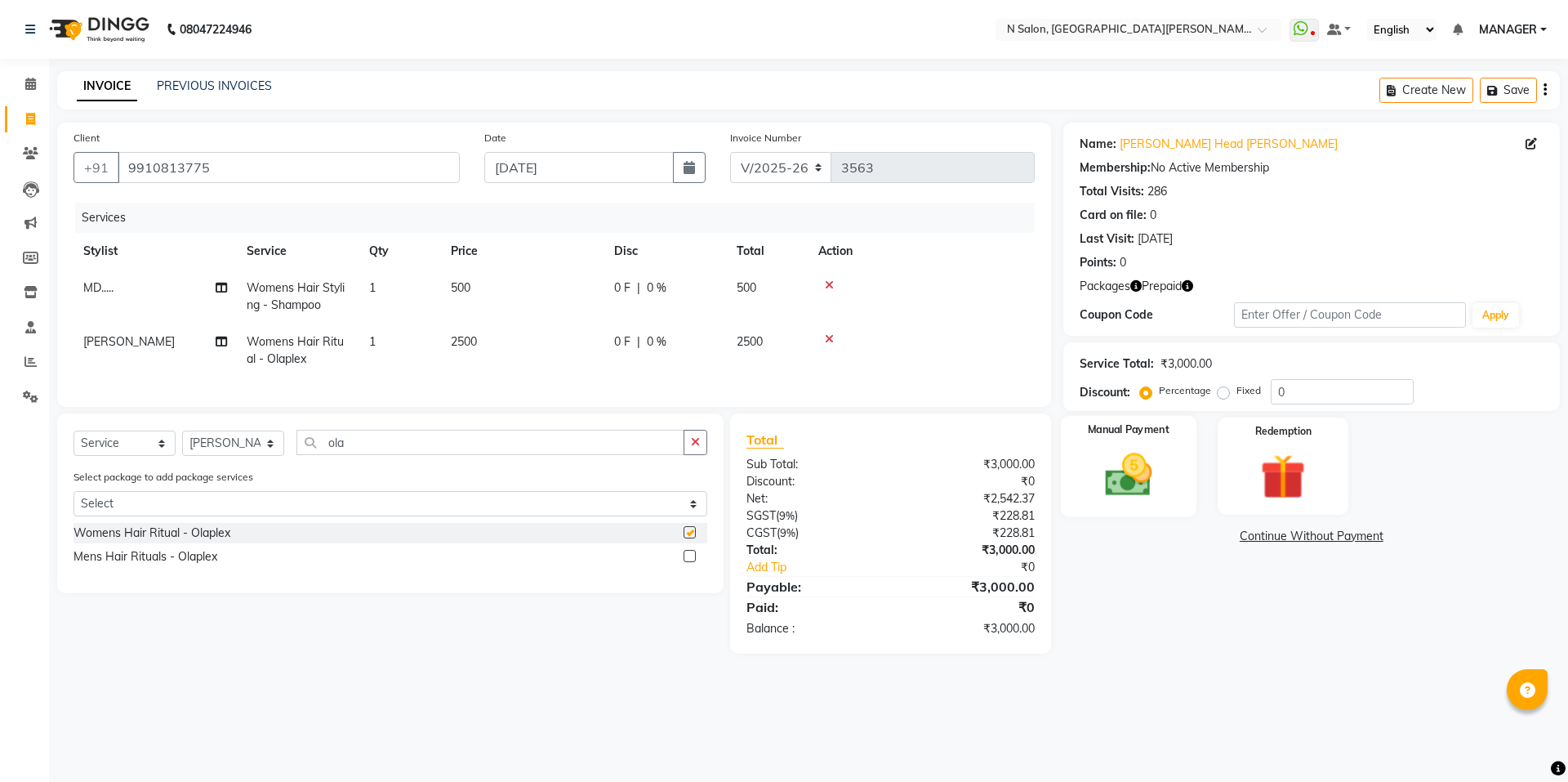
checkbox input "false"
click at [1268, 475] on img at bounding box center [1283, 476] width 76 height 58
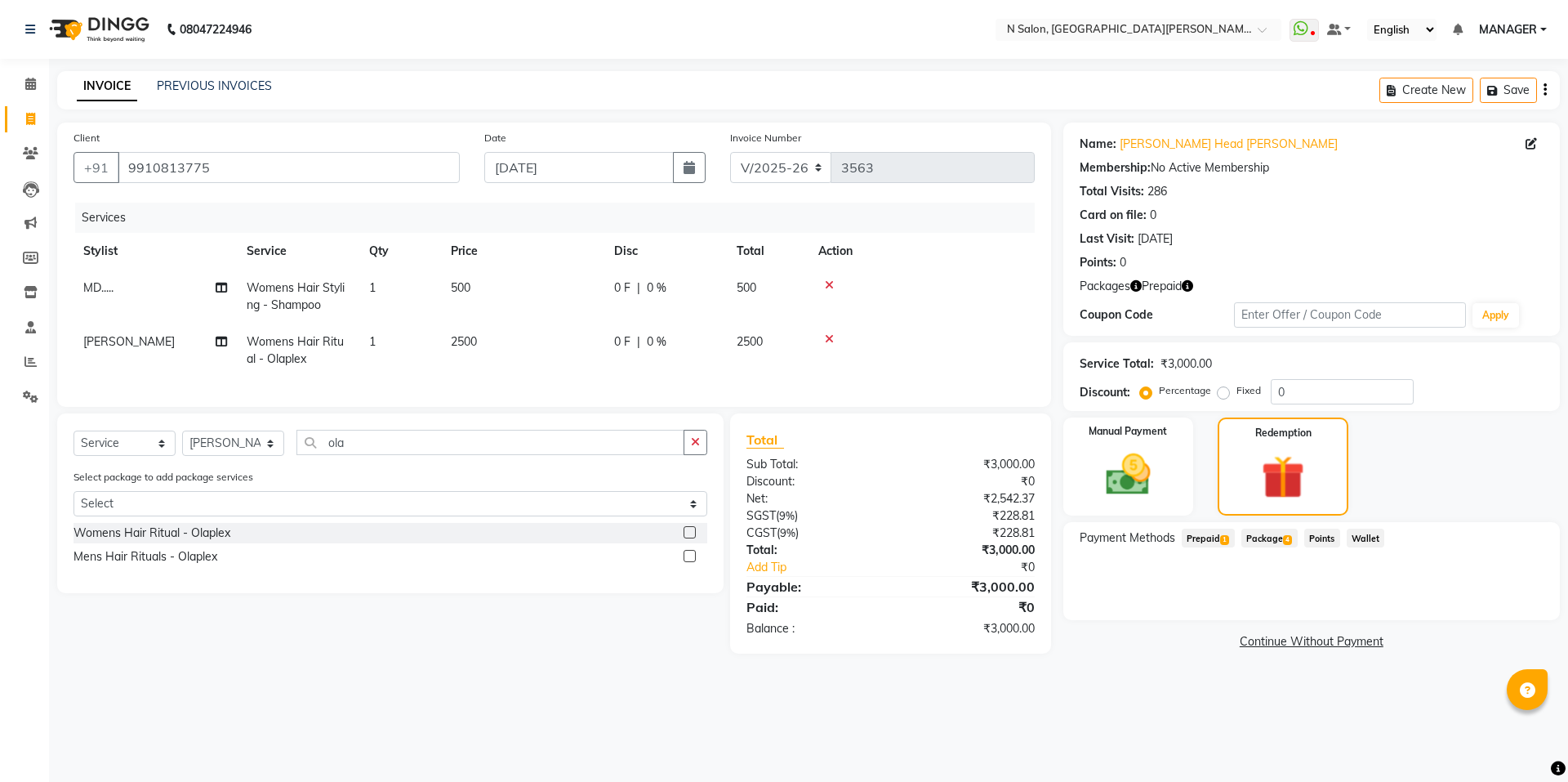
click at [1203, 536] on span "Prepaid 1" at bounding box center [1208, 537] width 53 height 19
click at [1517, 606] on button "Add" at bounding box center [1505, 604] width 59 height 28
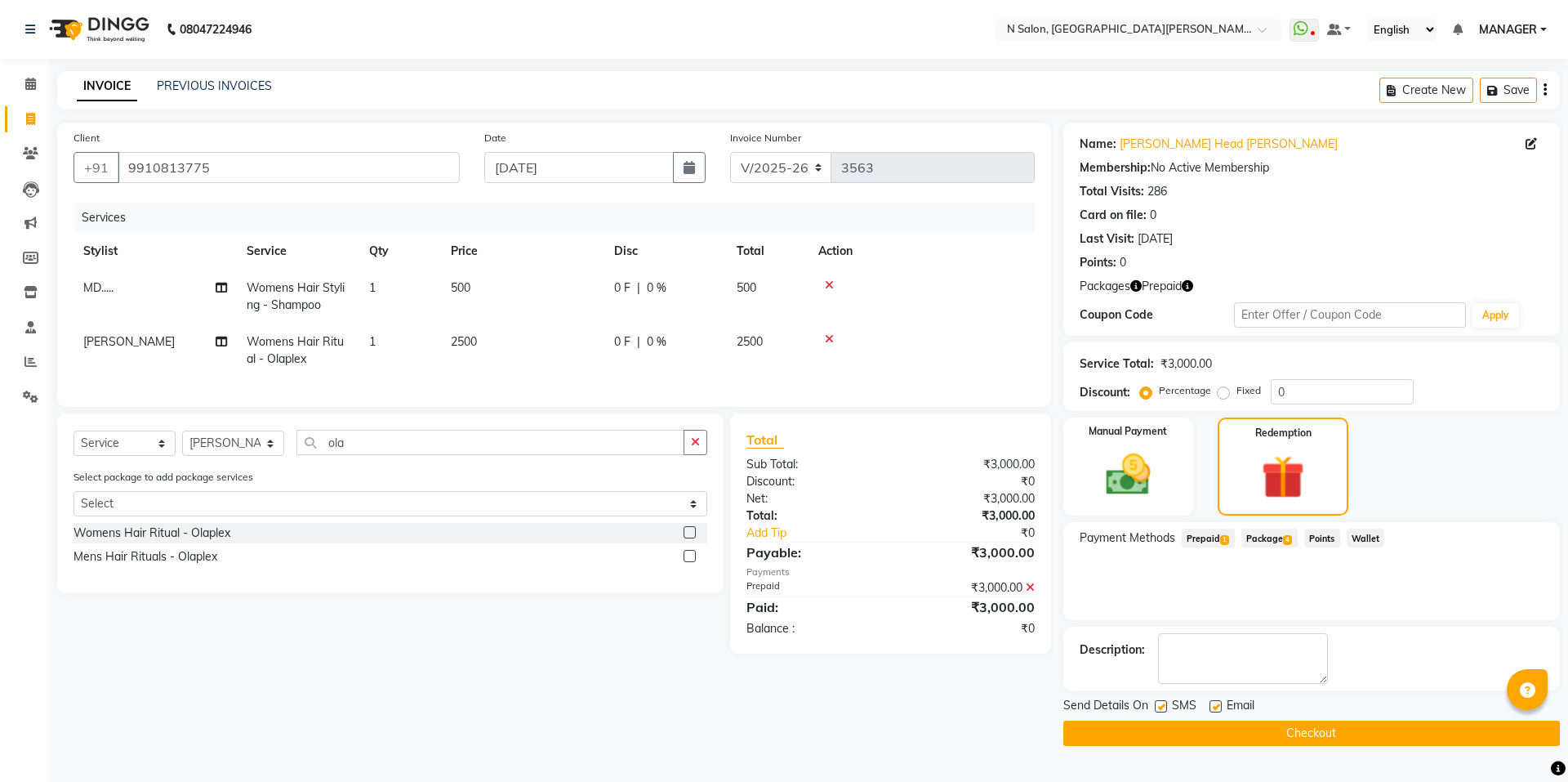
click at [1212, 707] on label at bounding box center [1215, 705] width 12 height 12
click at [1212, 707] on input "checkbox" at bounding box center [1215, 706] width 11 height 11
checkbox input "false"
click at [1165, 708] on label at bounding box center [1161, 705] width 12 height 12
click at [1165, 708] on input "checkbox" at bounding box center [1160, 706] width 11 height 11
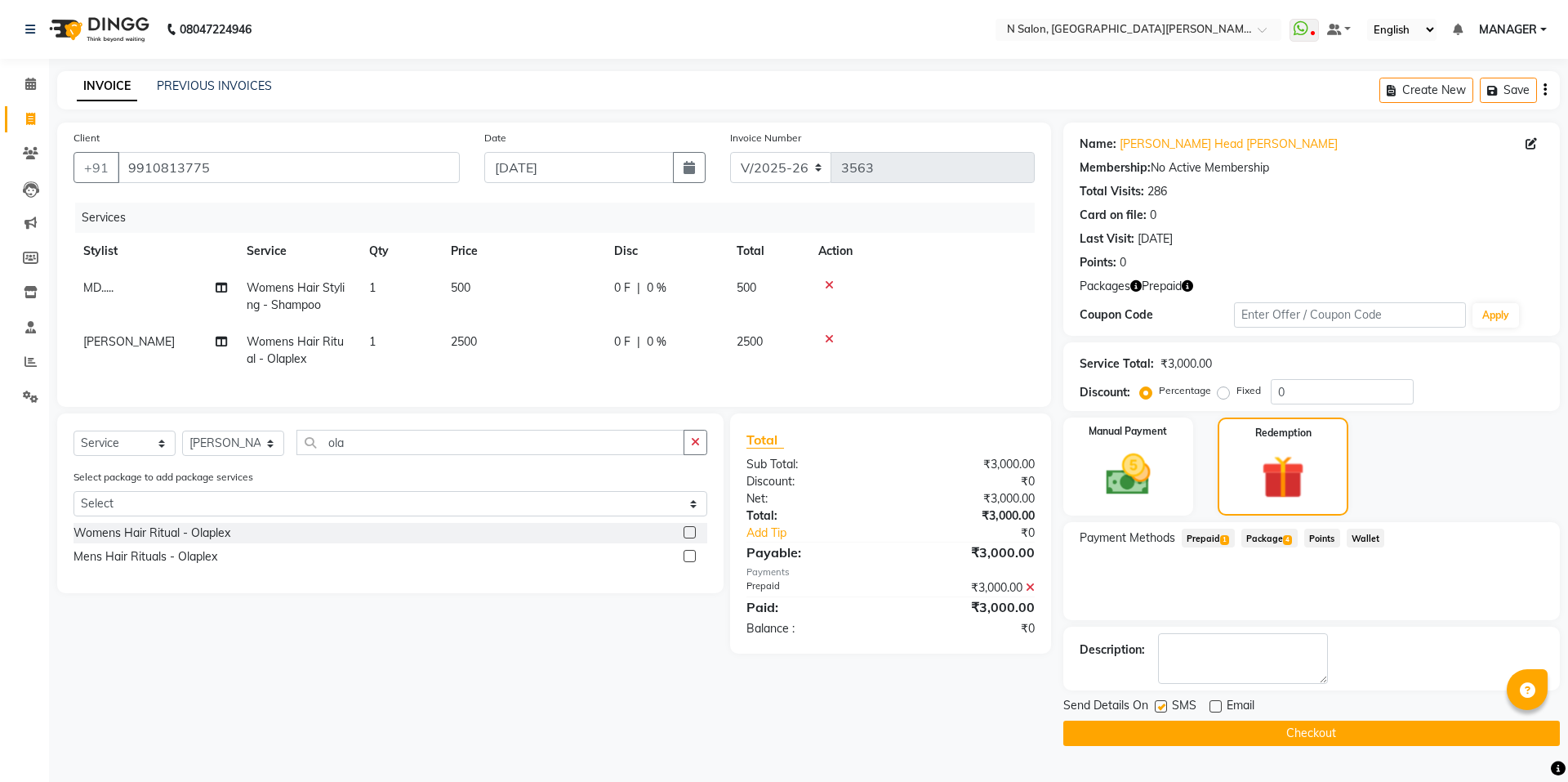
checkbox input "false"
click at [1171, 733] on button "Checkout" at bounding box center [1312, 733] width 497 height 26
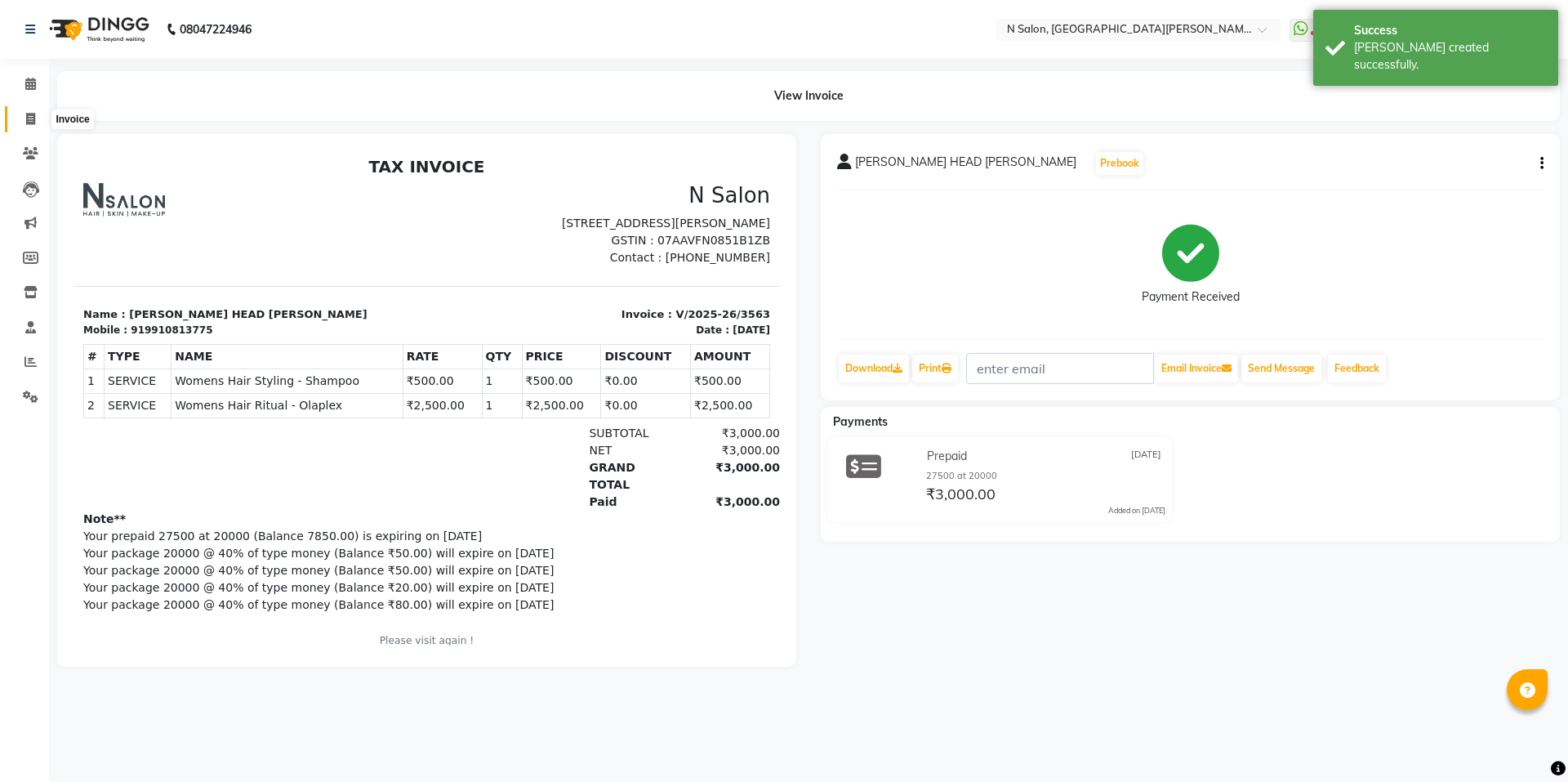
click at [30, 119] on icon at bounding box center [30, 119] width 9 height 12
select select "service"
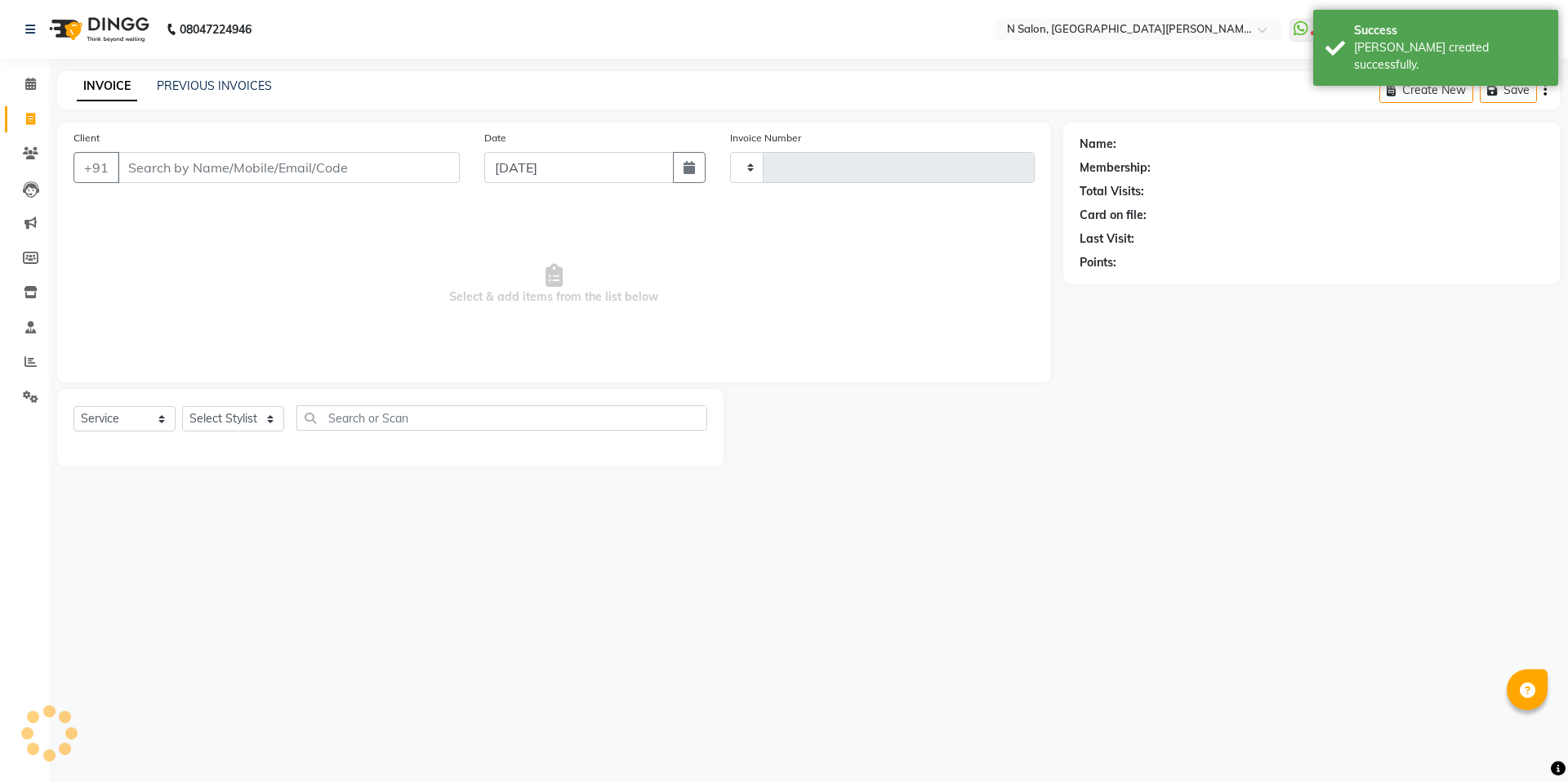
type input "3564"
select select "3472"
select select "P"
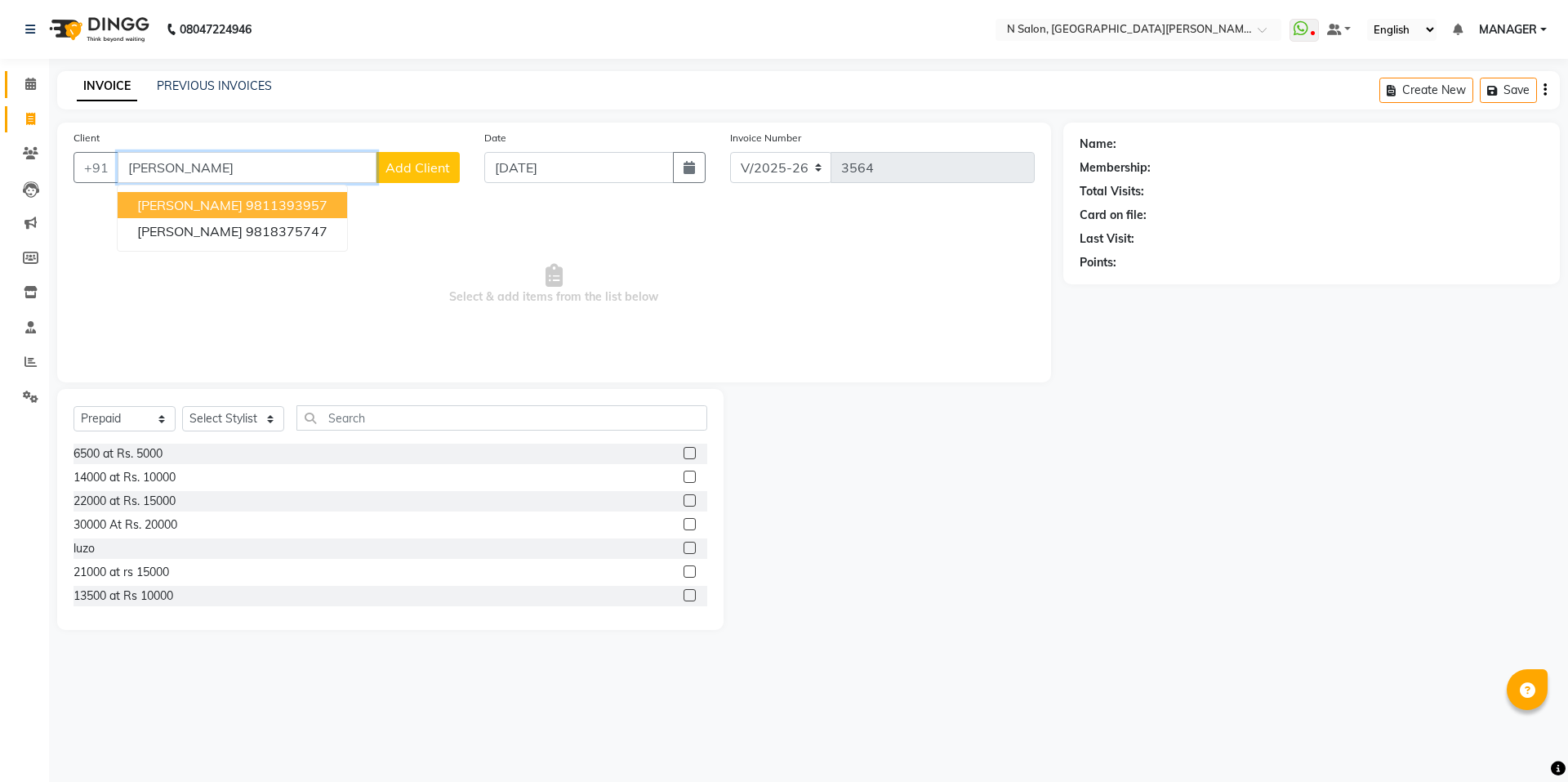
type input "sonia c"
click at [30, 95] on link "Calendar" at bounding box center [25, 84] width 40 height 27
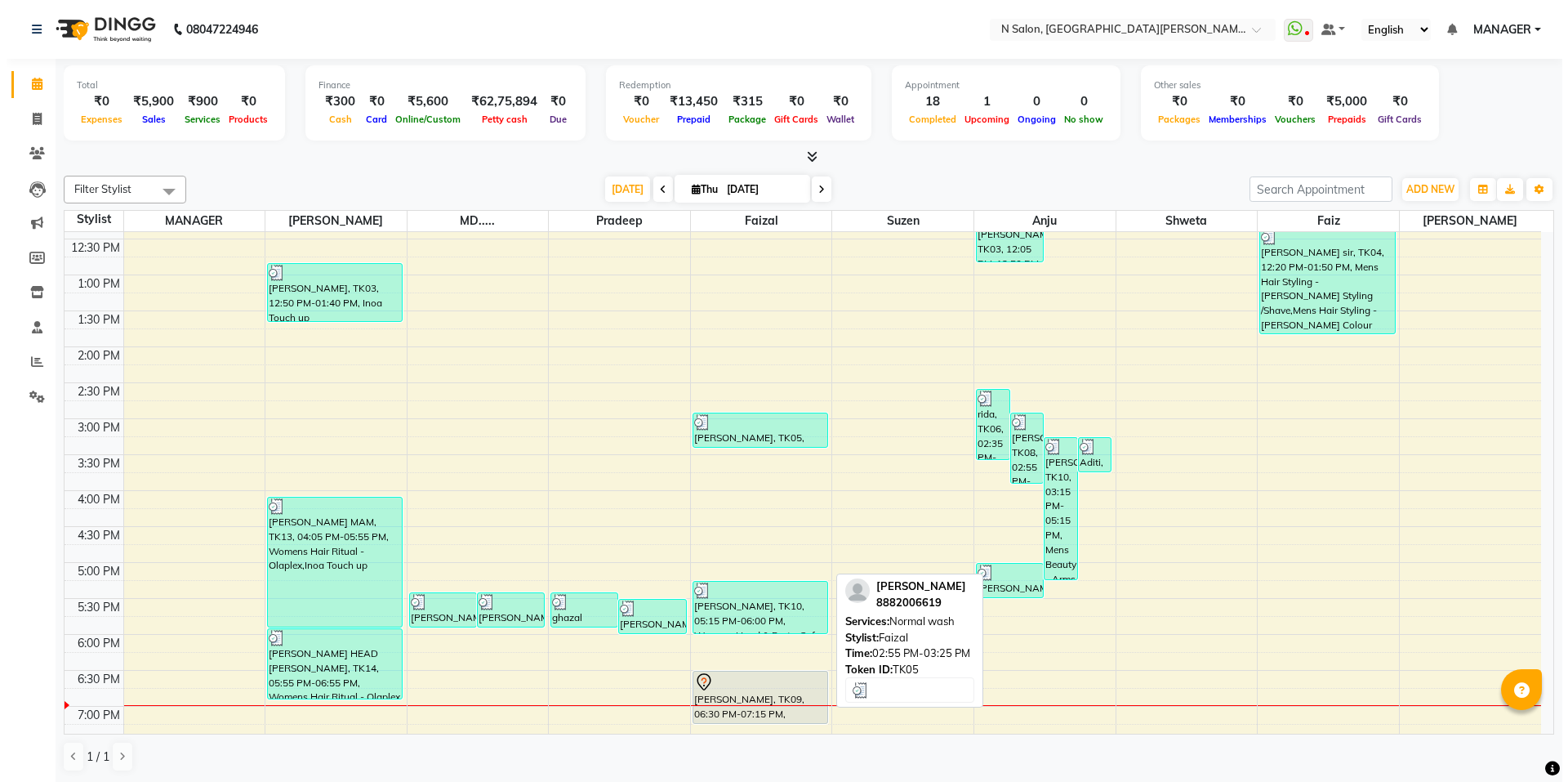
scroll to position [245, 0]
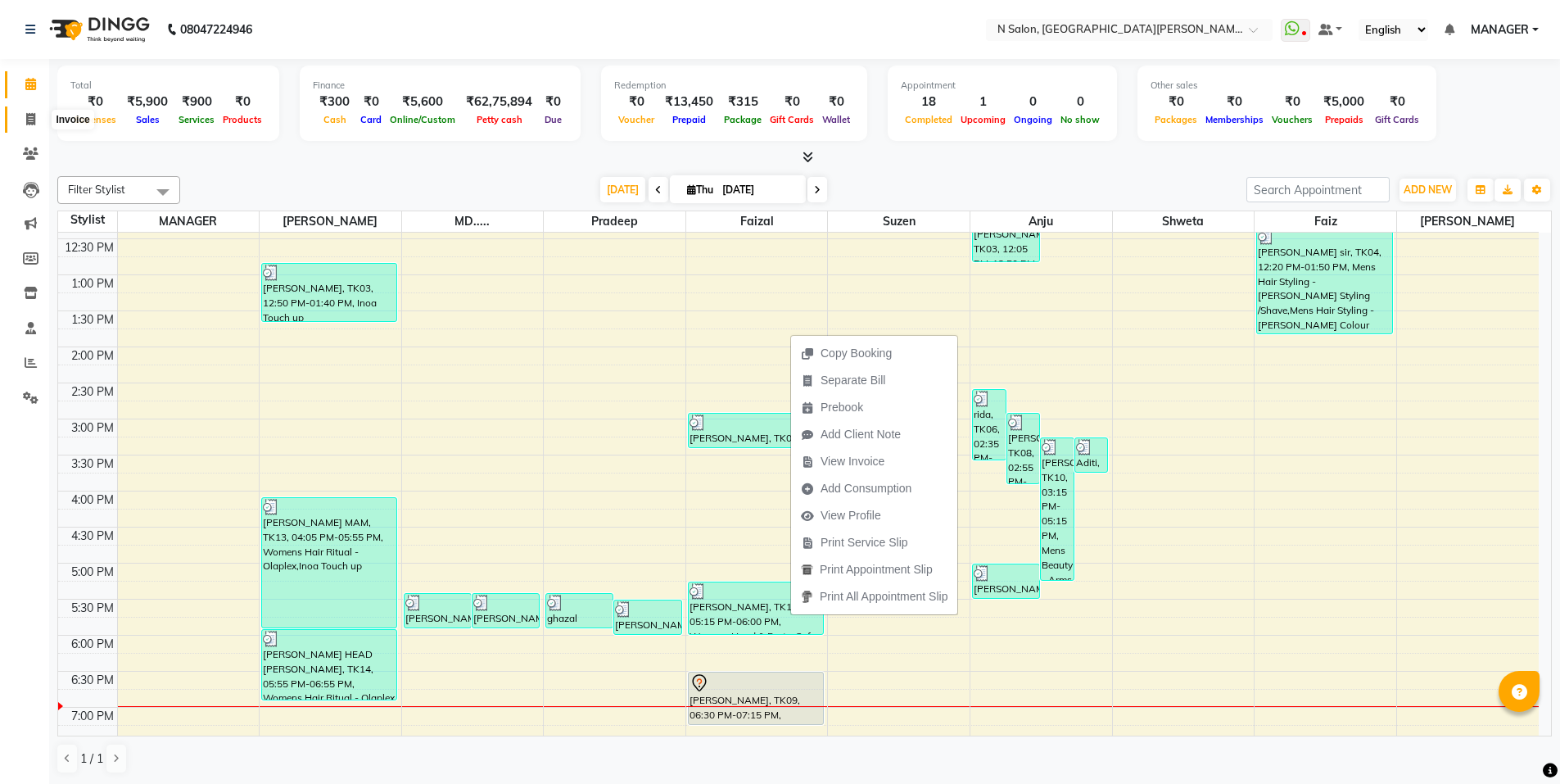
click at [33, 120] on icon at bounding box center [31, 119] width 9 height 12
select select "service"
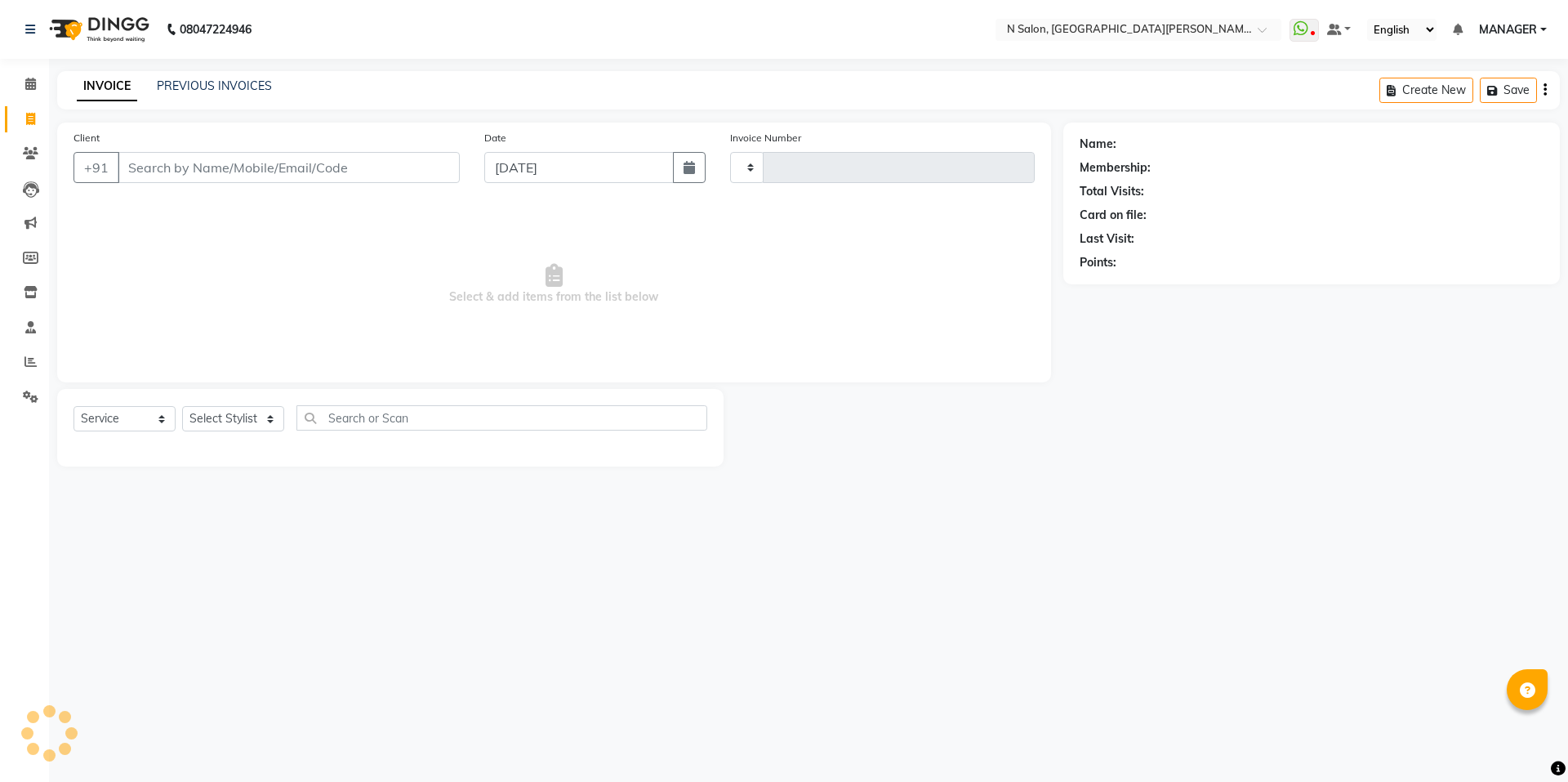
type input "3565"
select select "3472"
click at [217, 79] on link "PREVIOUS INVOICES" at bounding box center [214, 86] width 115 height 15
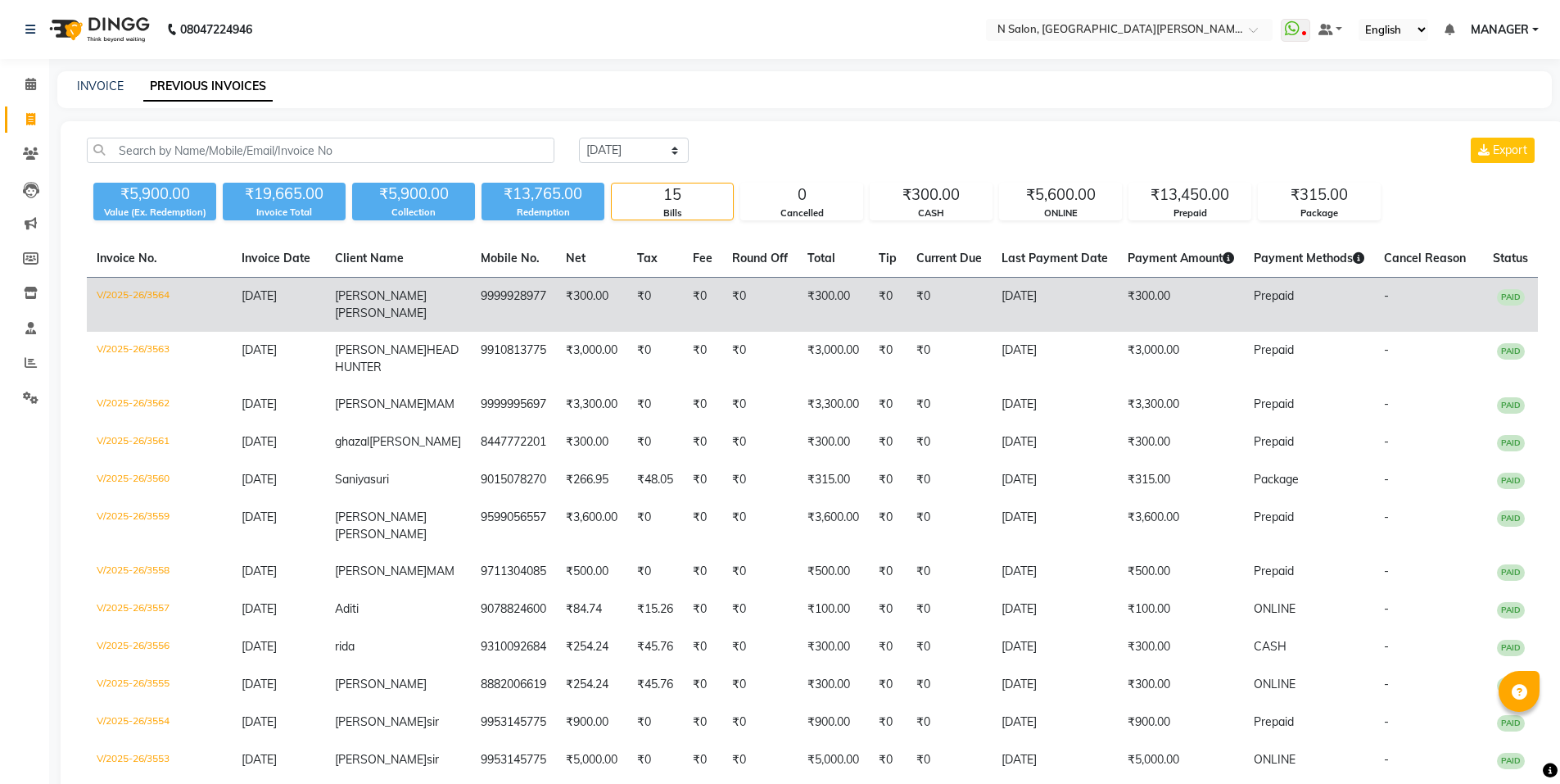
click at [627, 324] on td "₹0" at bounding box center [654, 305] width 55 height 55
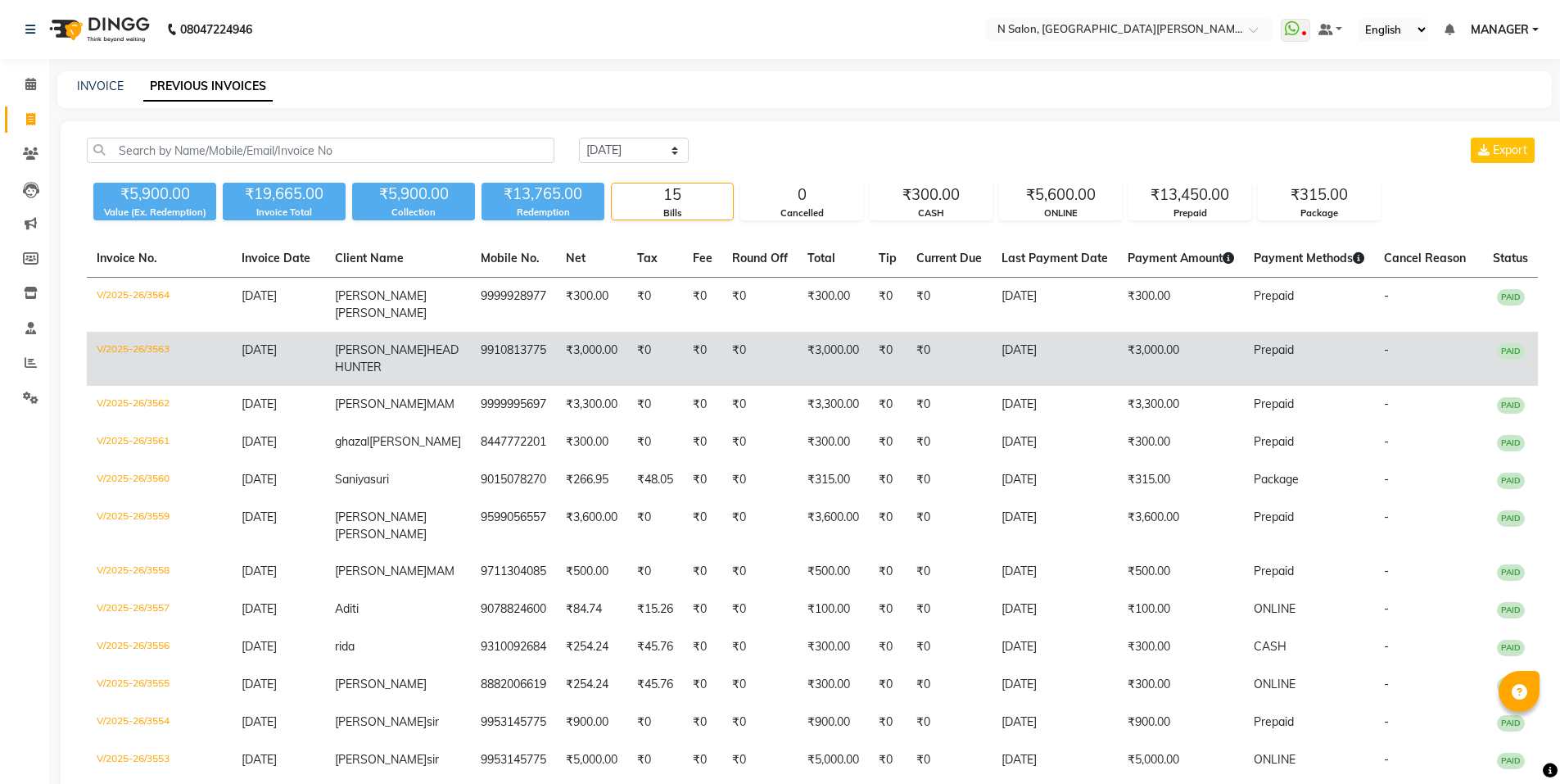
click at [511, 356] on td "9910813775" at bounding box center [513, 358] width 85 height 54
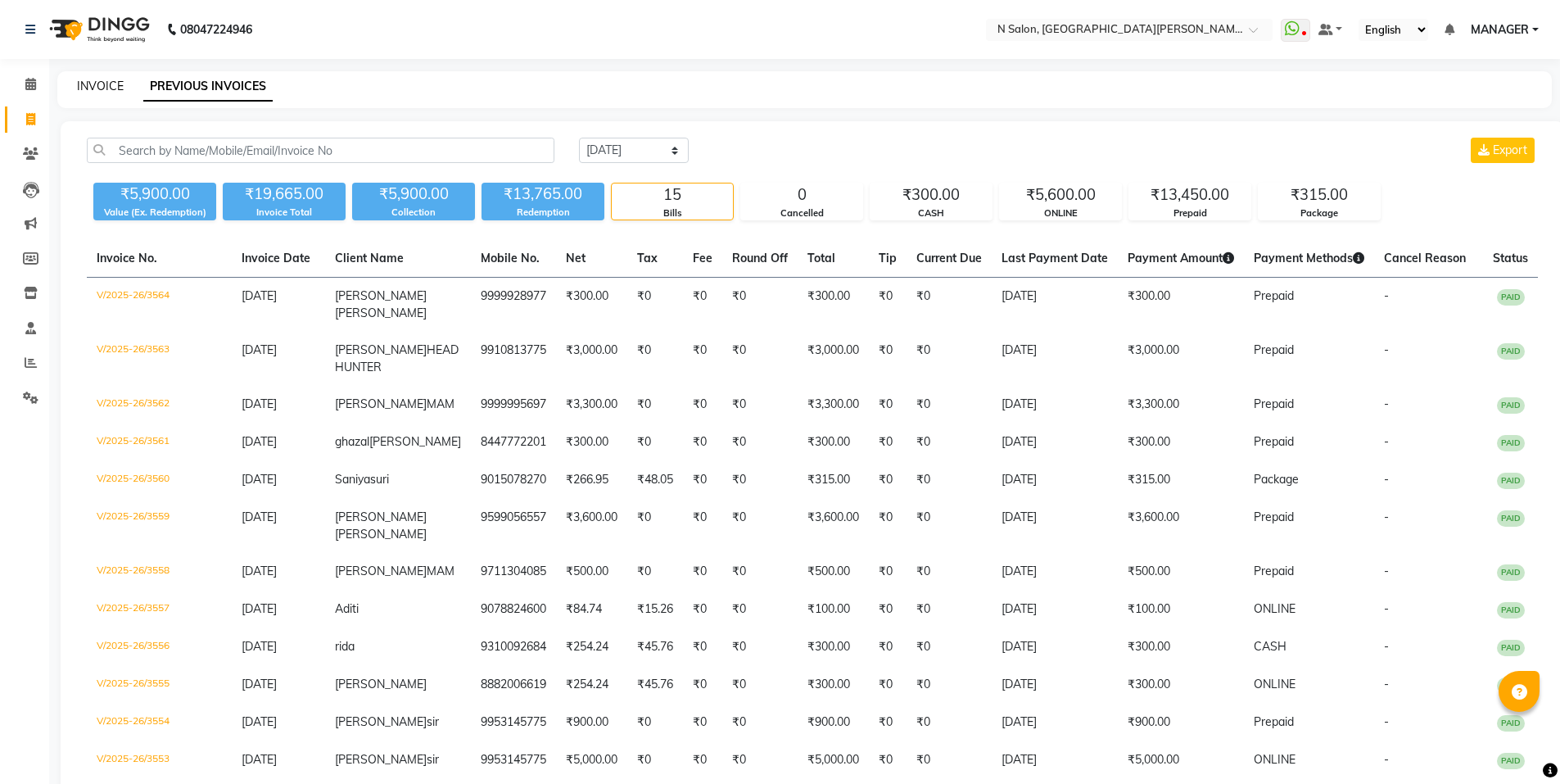
click at [107, 88] on link "INVOICE" at bounding box center [100, 86] width 47 height 15
select select "service"
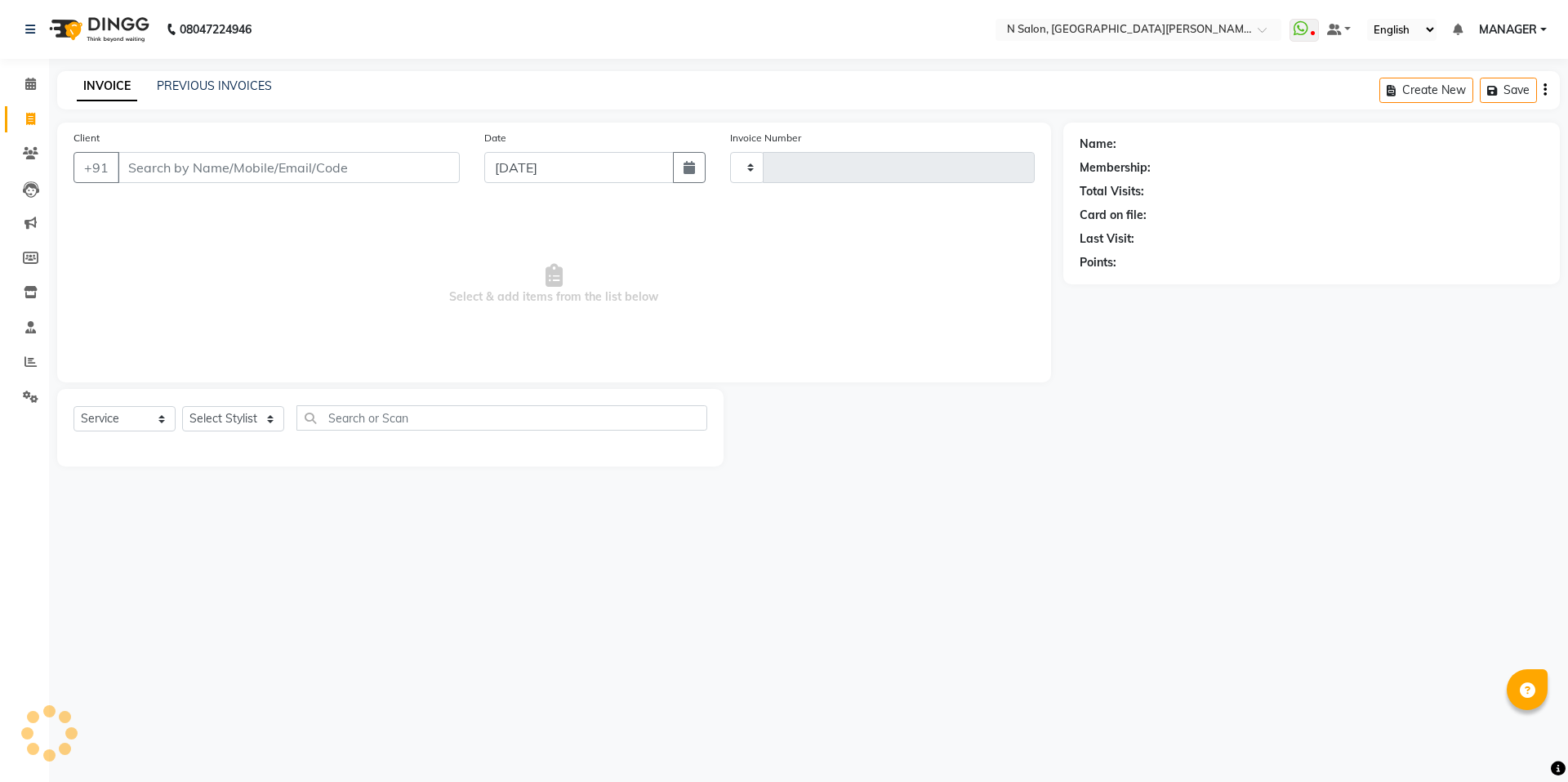
type input "3565"
select select "3472"
select select "P"
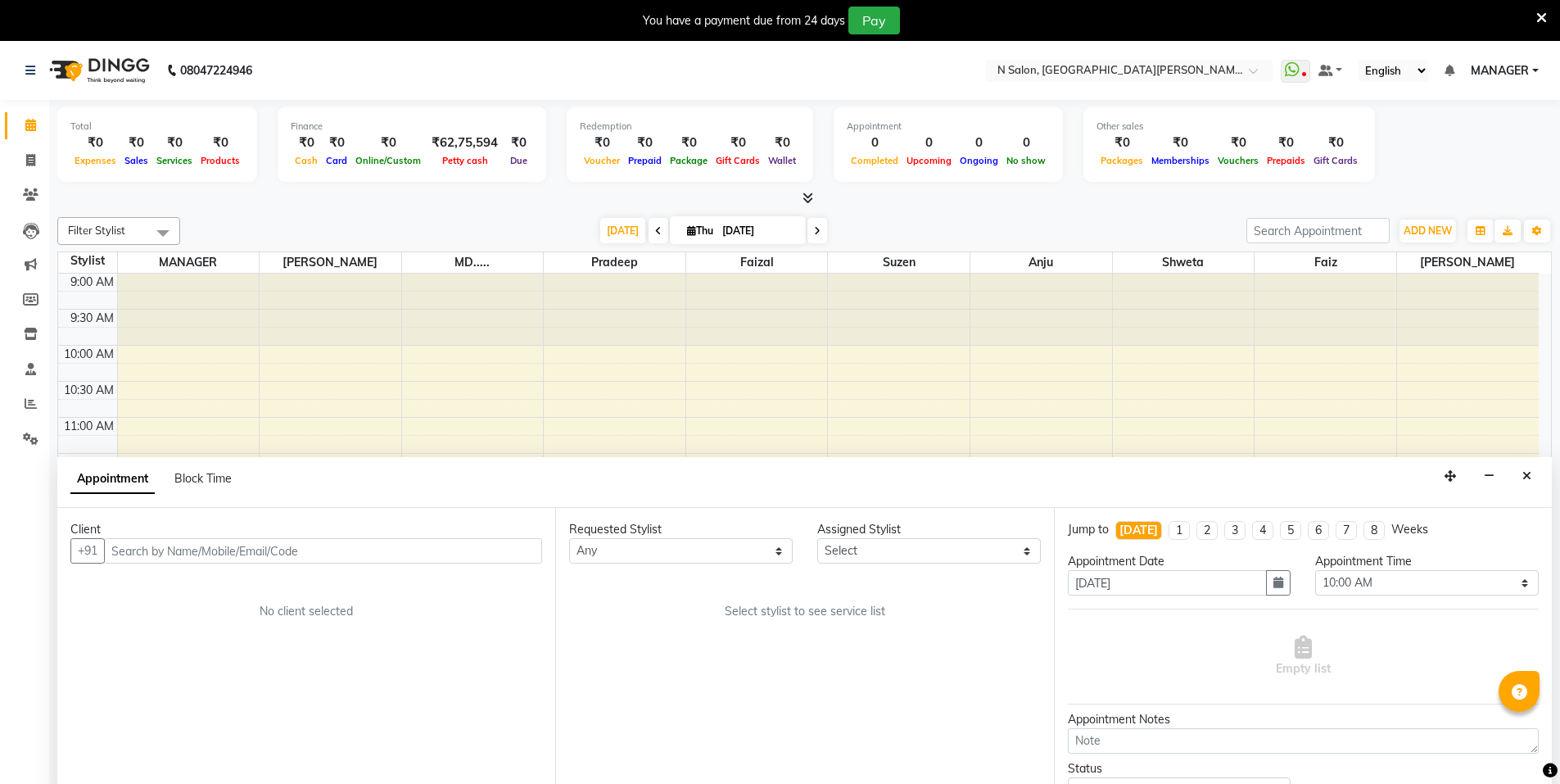
select select "600"
select select "tentative"
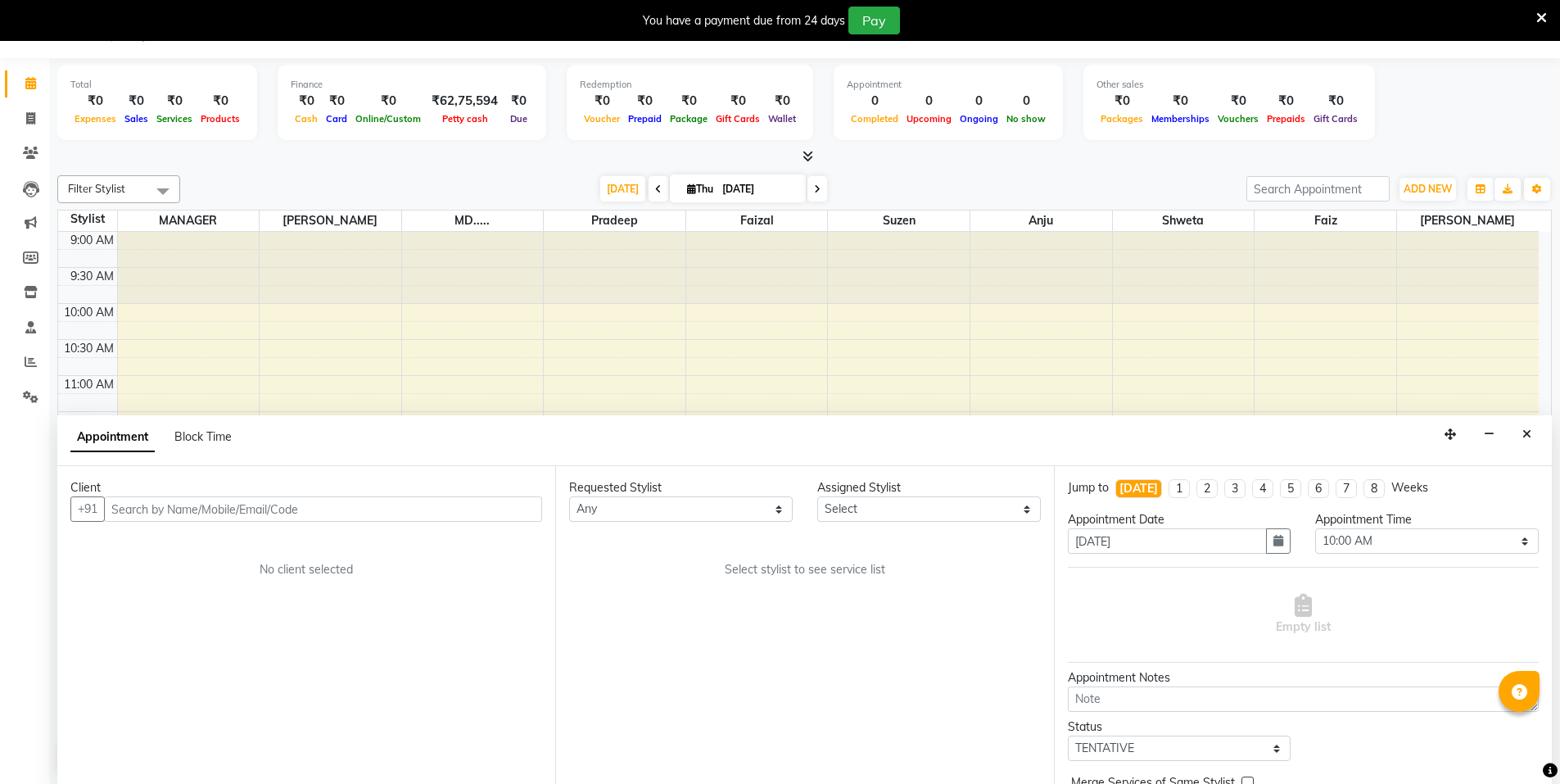
scroll to position [227, 0]
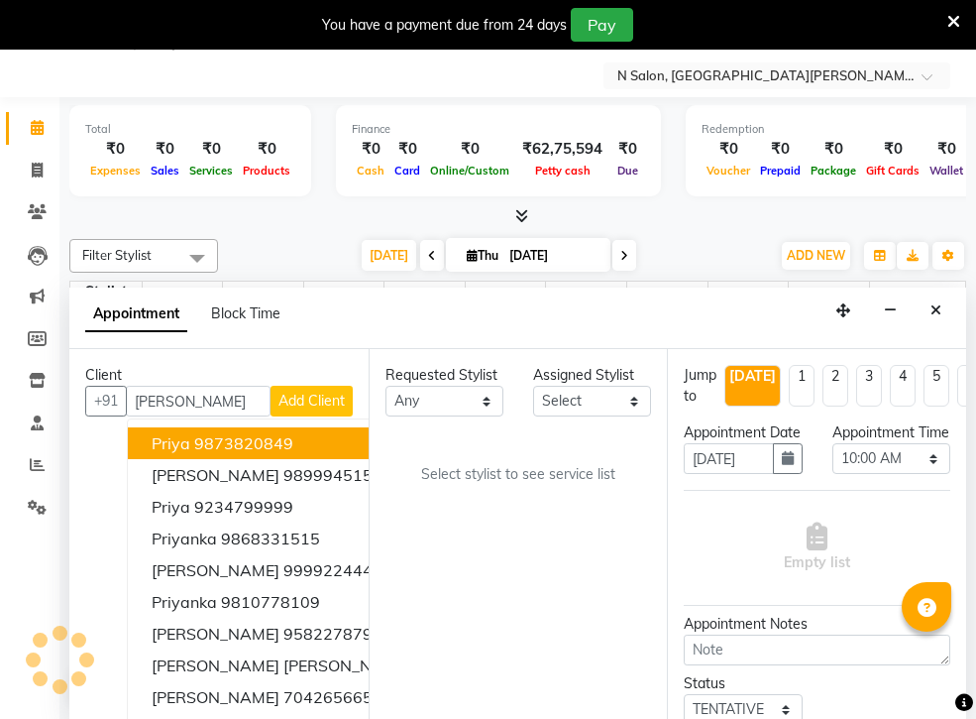
type input "riya"
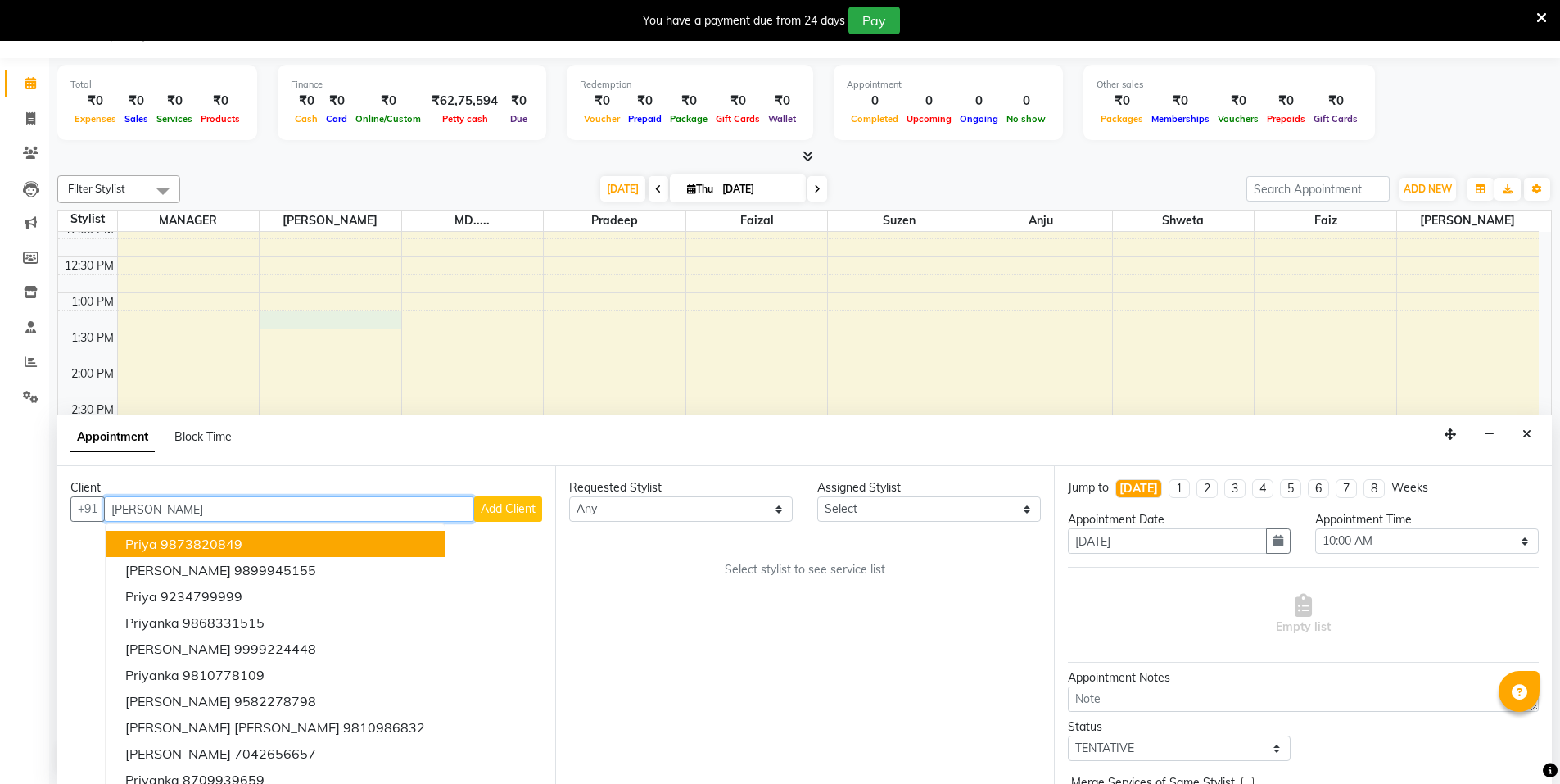
click at [262, 319] on div "9:00 AM 9:30 AM 10:00 AM 10:30 AM 11:00 AM 11:30 AM 12:00 PM 12:30 PM 1:00 PM 1…" at bounding box center [798, 473] width 1481 height 936
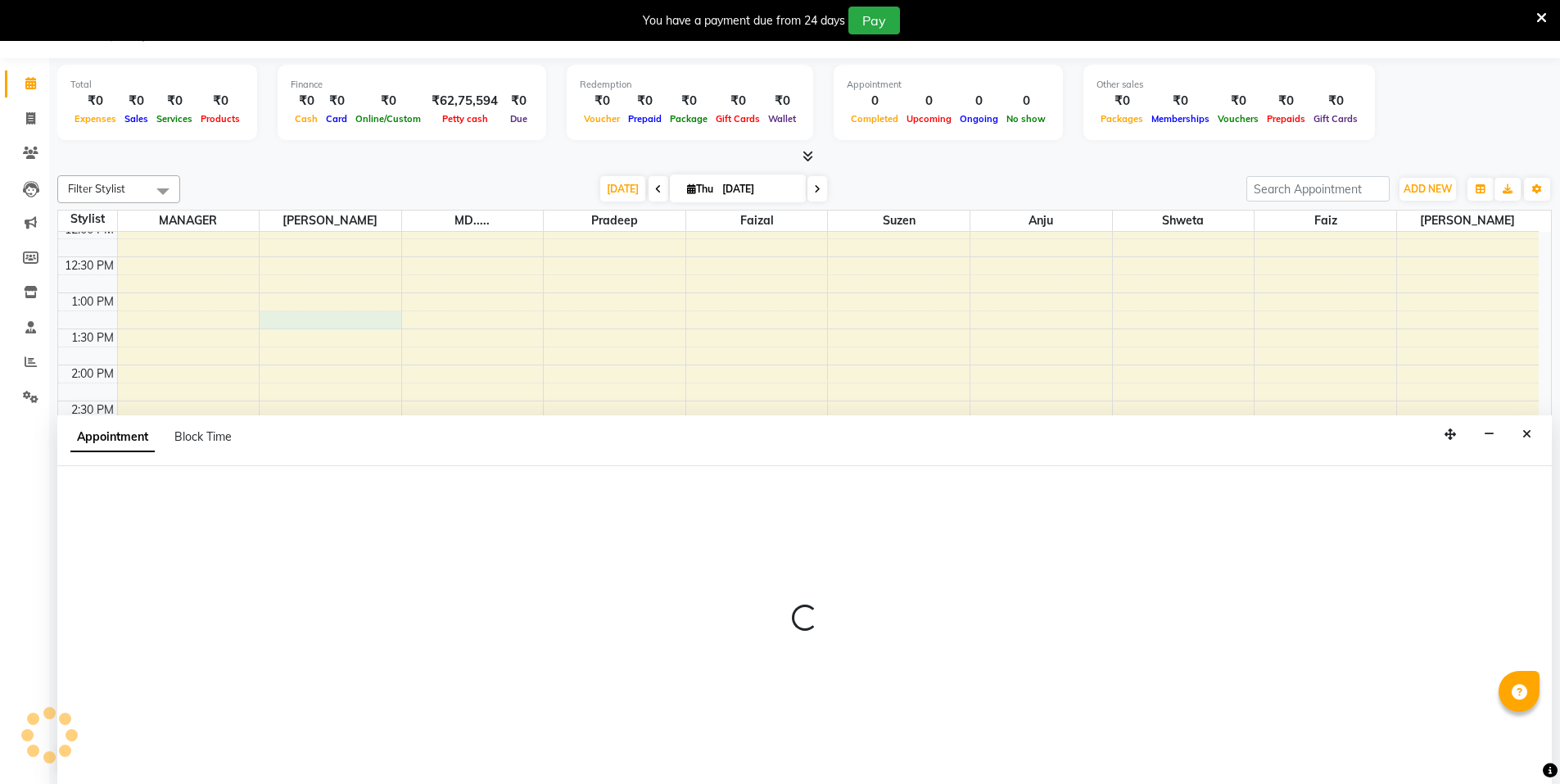
select select "15667"
select select "795"
select select "tentative"
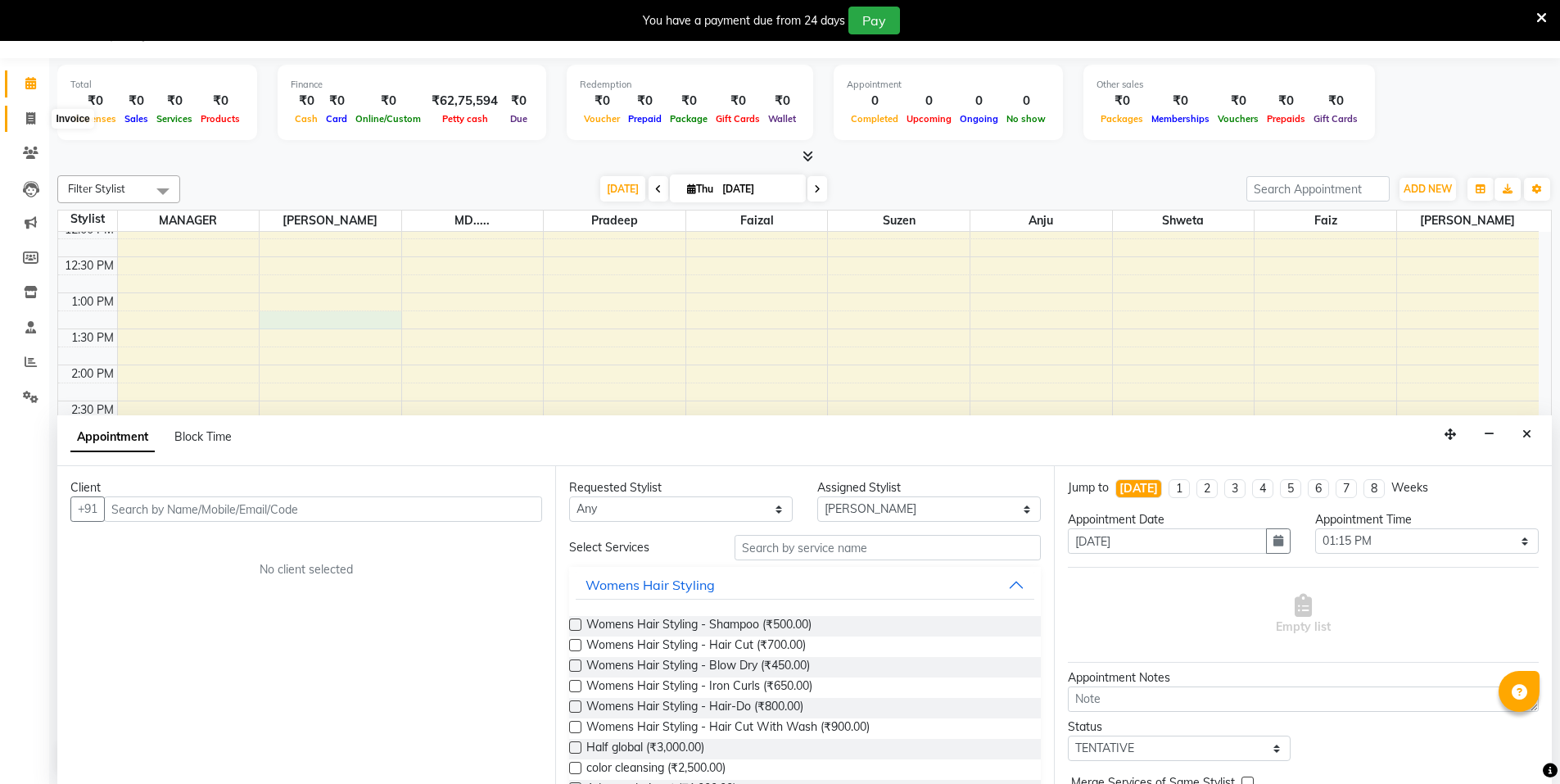
click at [40, 114] on span at bounding box center [31, 119] width 29 height 19
select select "service"
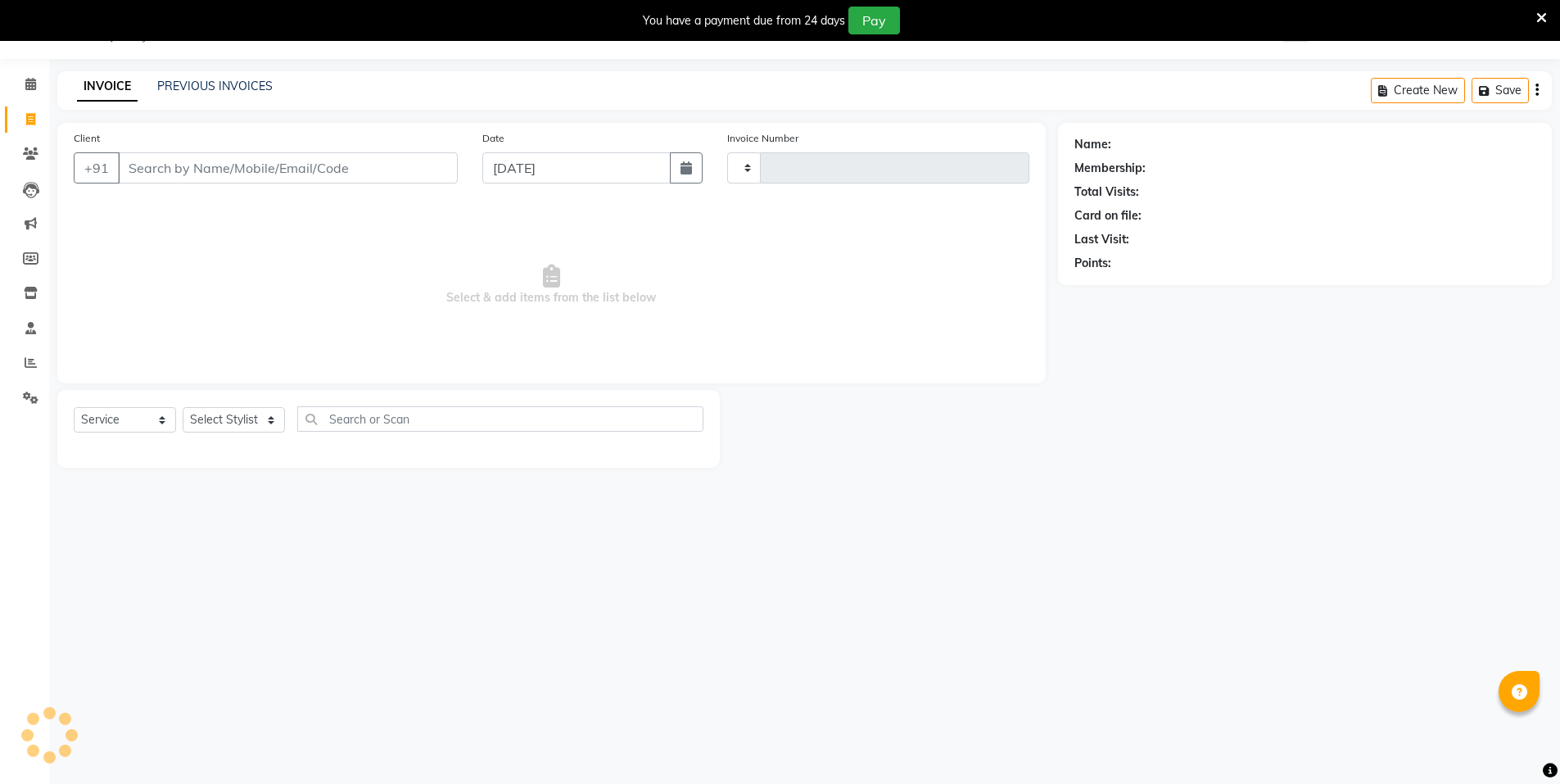
type input "3559"
select select "3472"
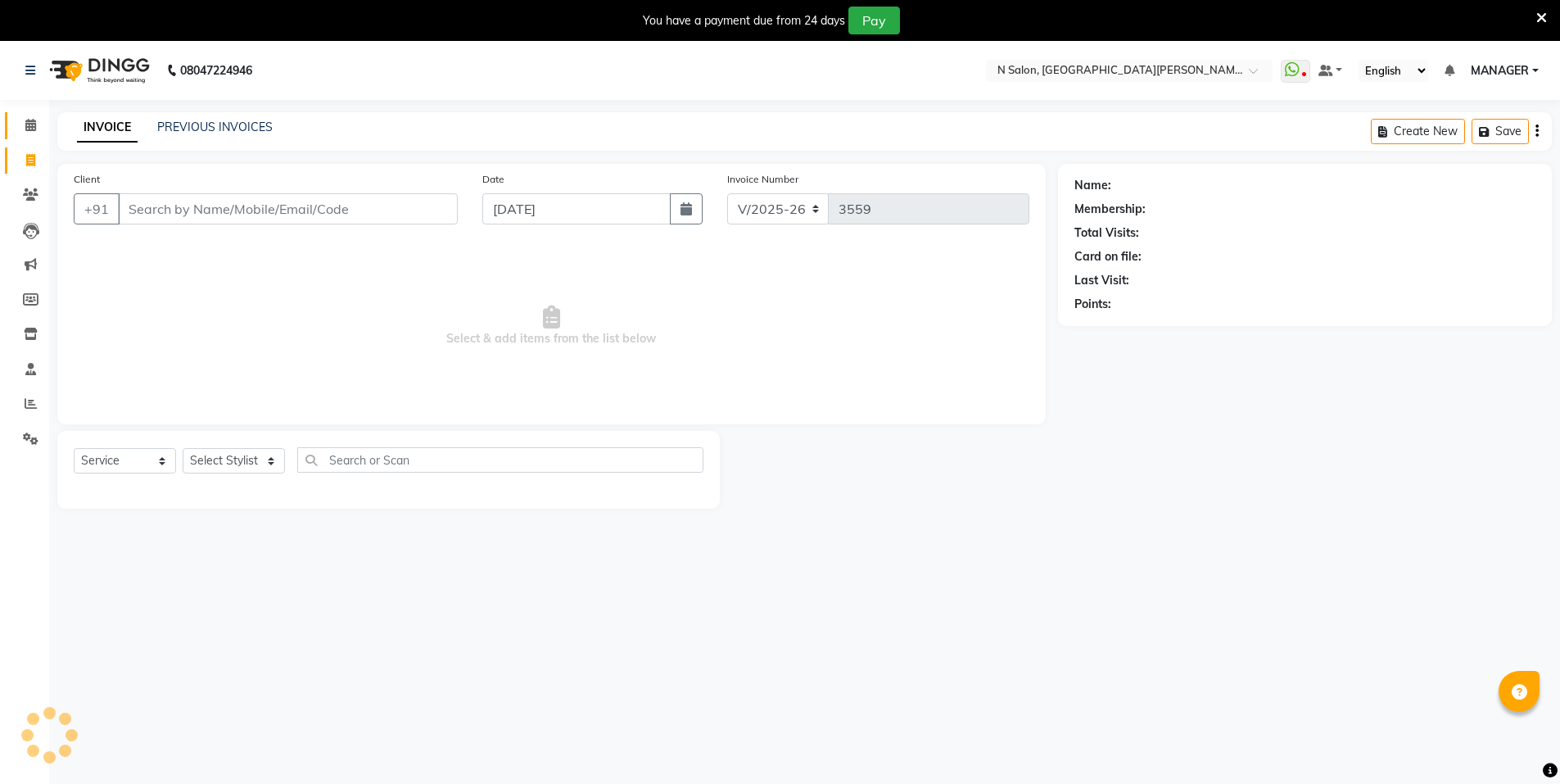
click at [28, 137] on link "Calendar" at bounding box center [25, 126] width 40 height 27
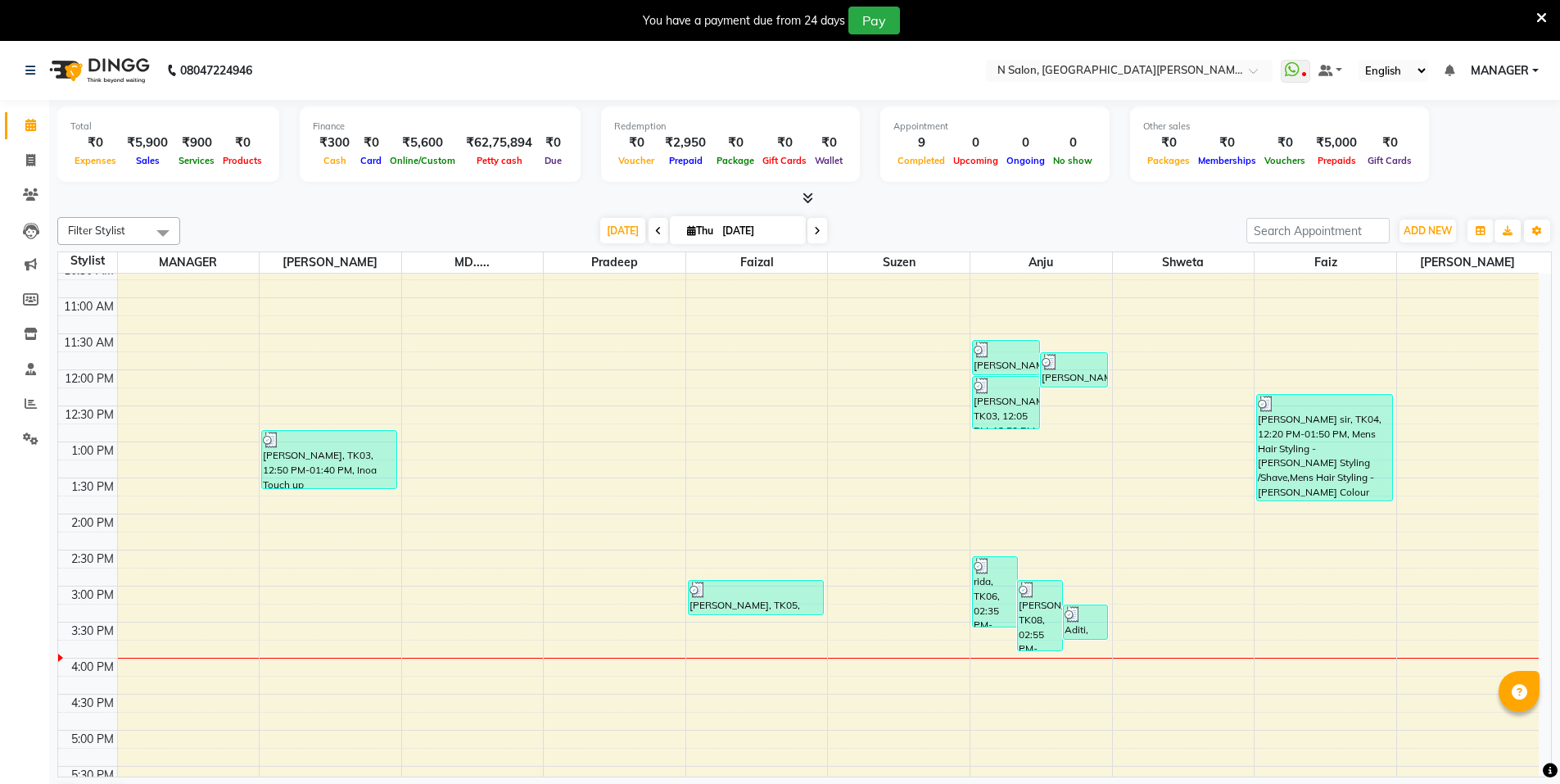
scroll to position [82, 0]
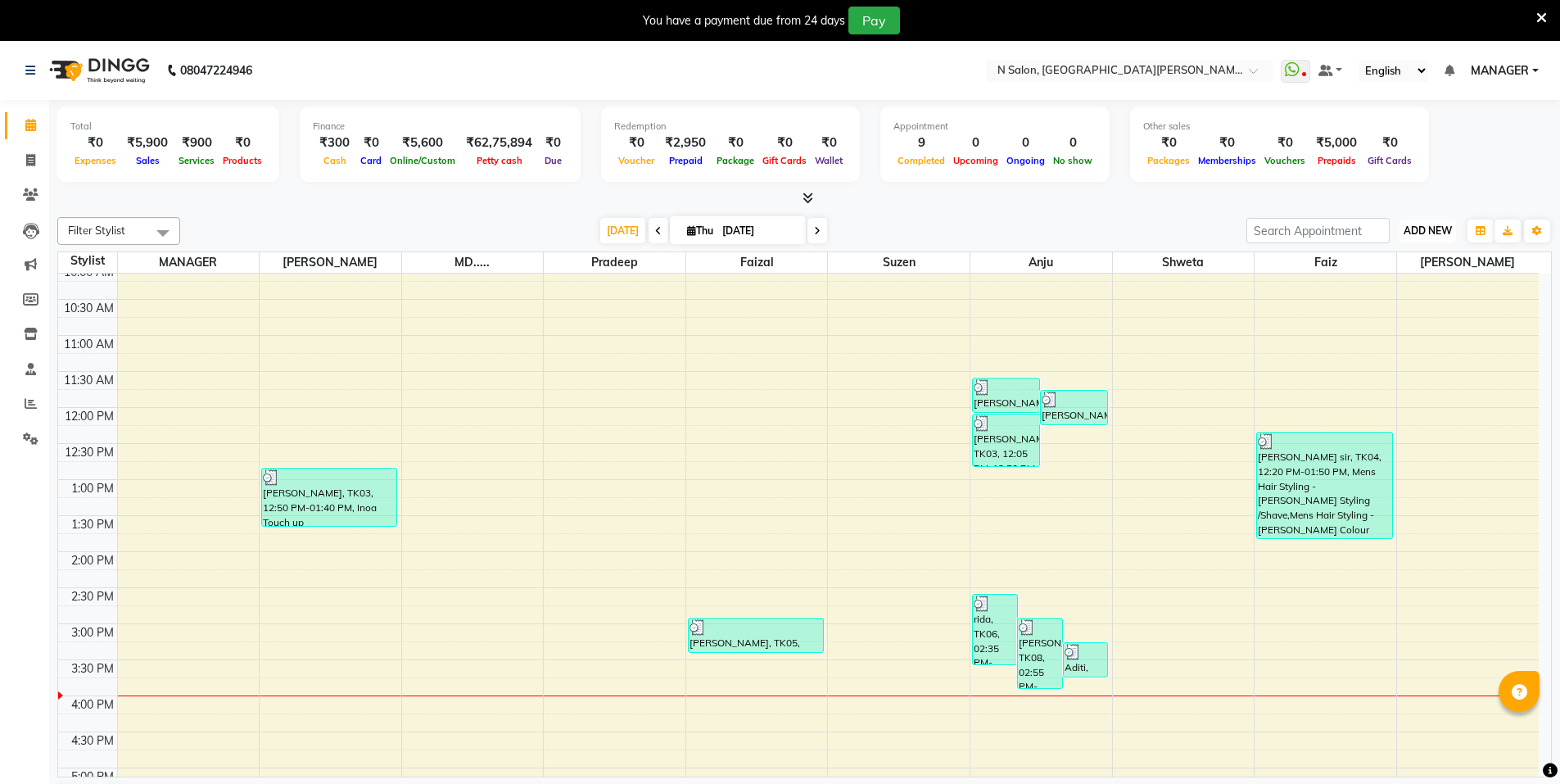
click at [1419, 240] on button "ADD NEW Toggle Dropdown" at bounding box center [1428, 231] width 56 height 23
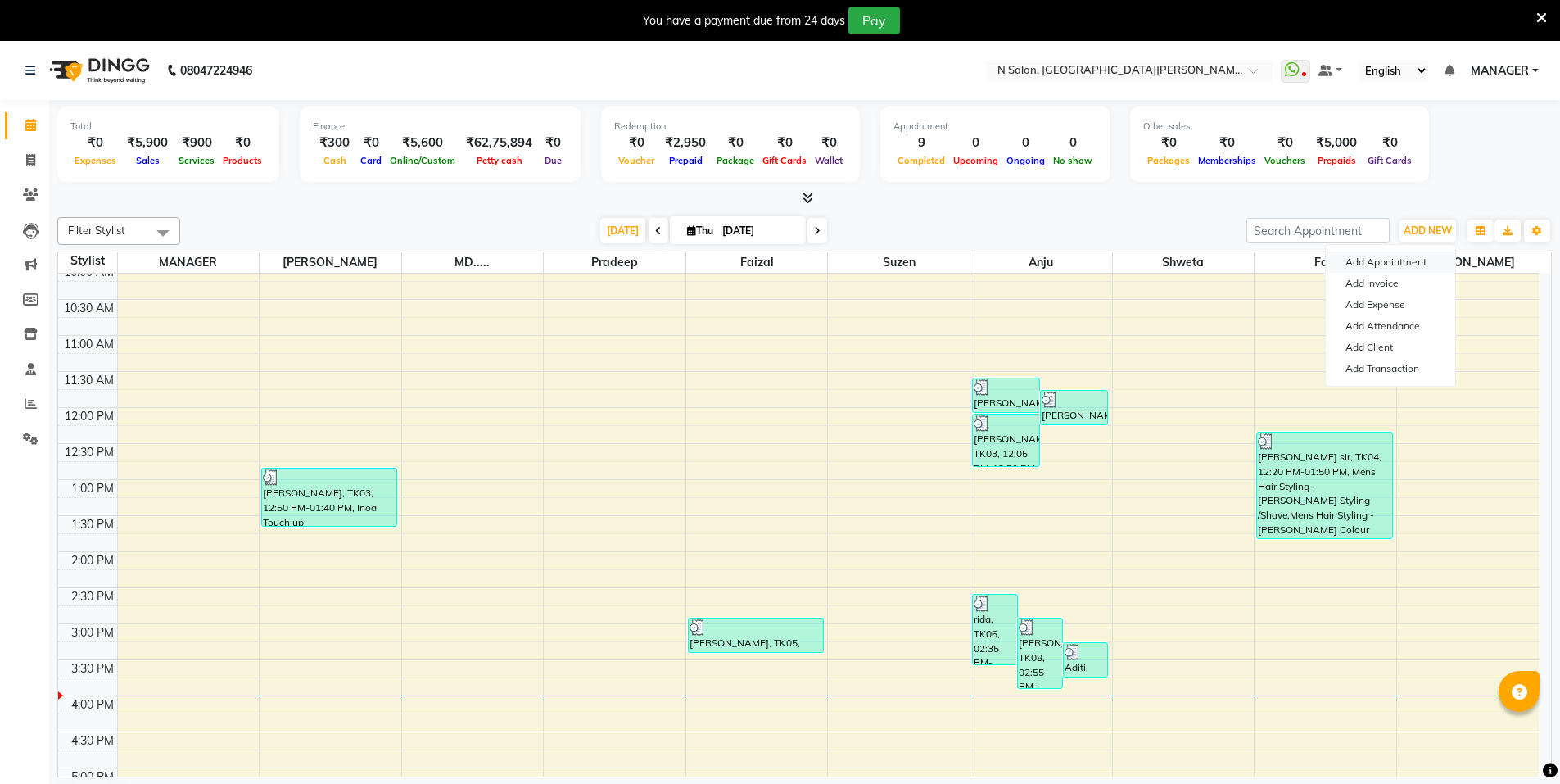
click at [1417, 266] on button "Add Appointment" at bounding box center [1391, 262] width 130 height 21
select select "tentative"
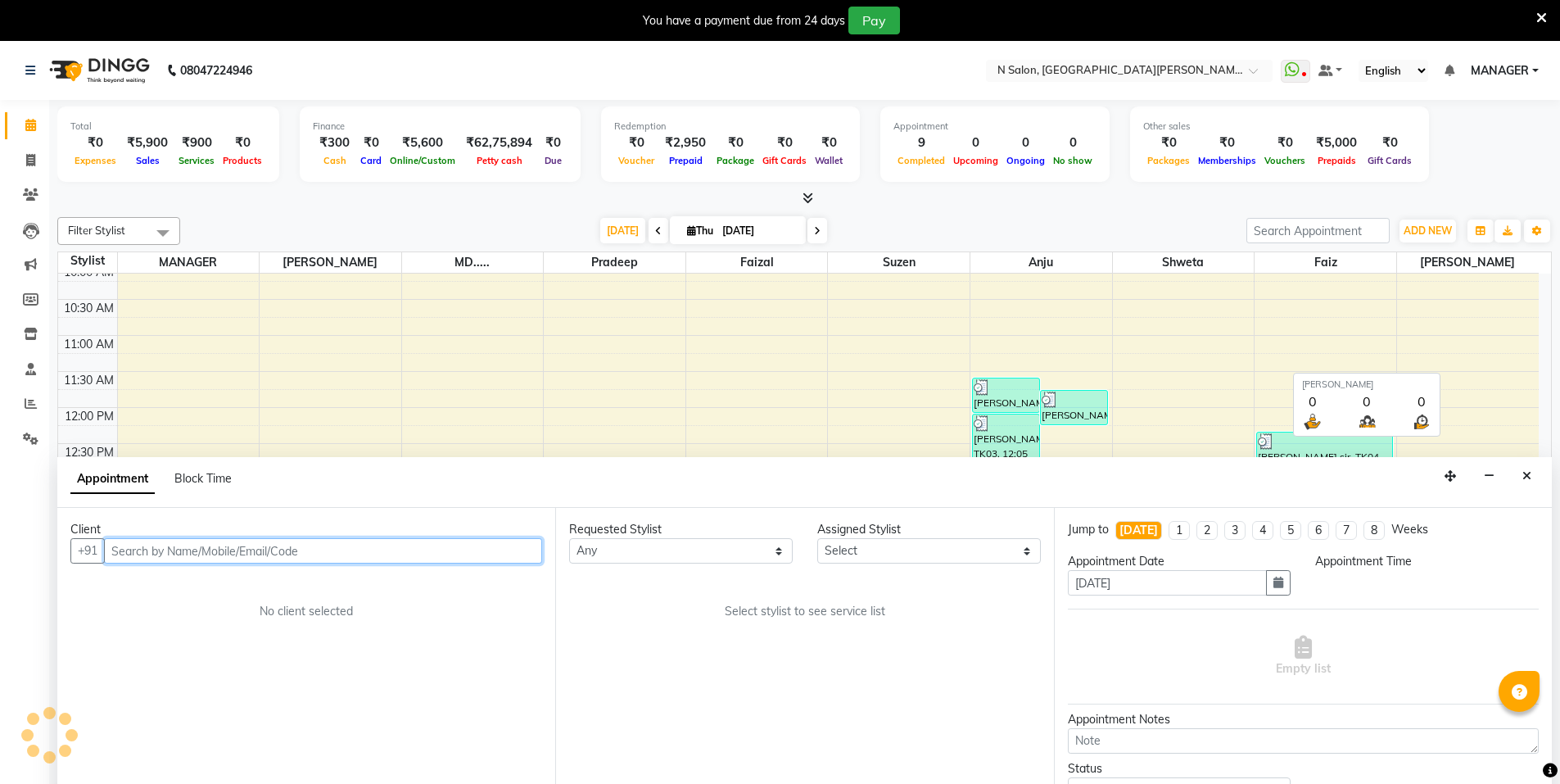
select select "600"
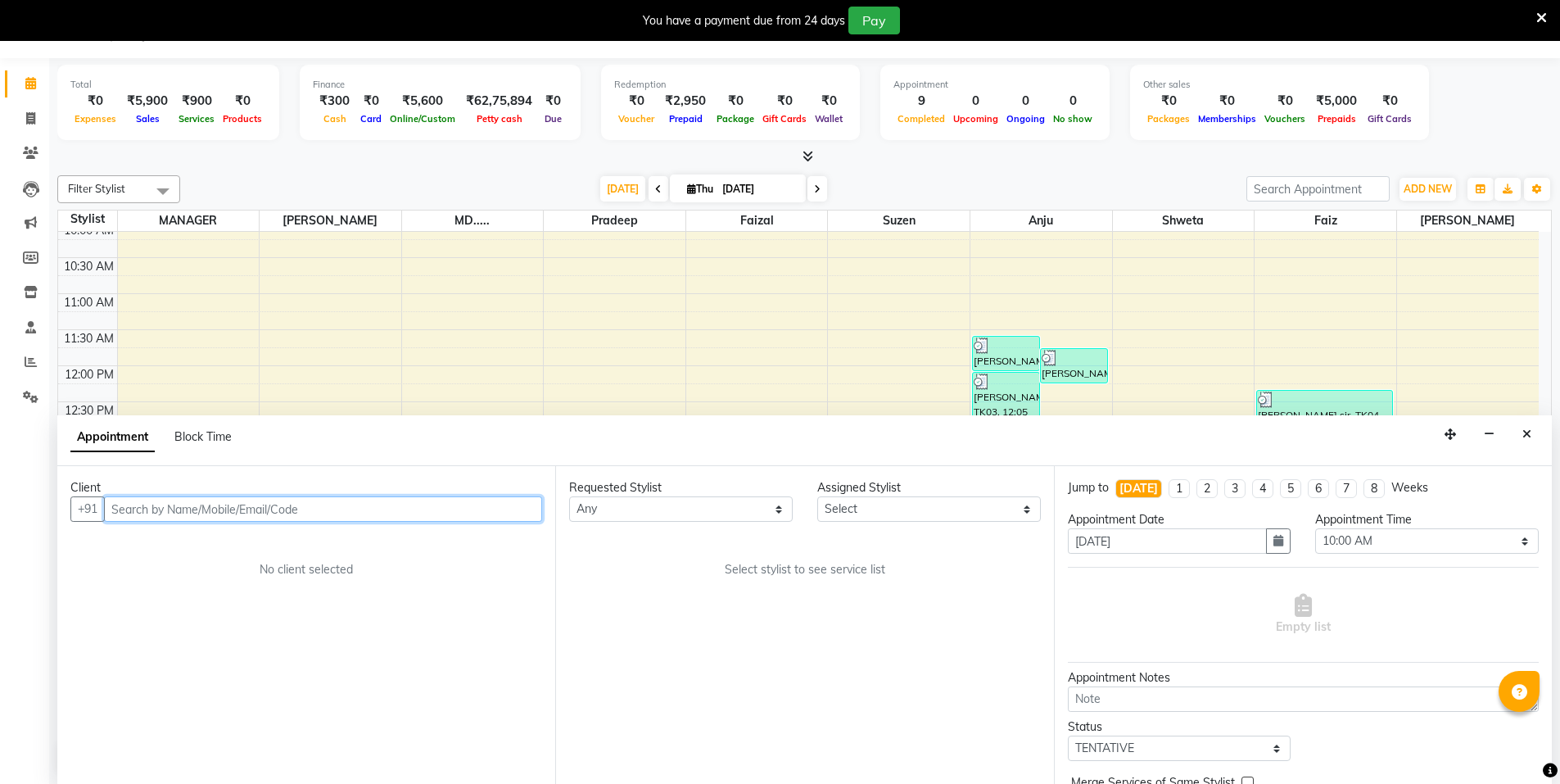
click at [442, 520] on input "text" at bounding box center [323, 509] width 438 height 26
click at [314, 518] on input "text" at bounding box center [323, 509] width 438 height 26
click at [314, 539] on button "Gurleen ANAND 9312606648" at bounding box center [221, 544] width 231 height 26
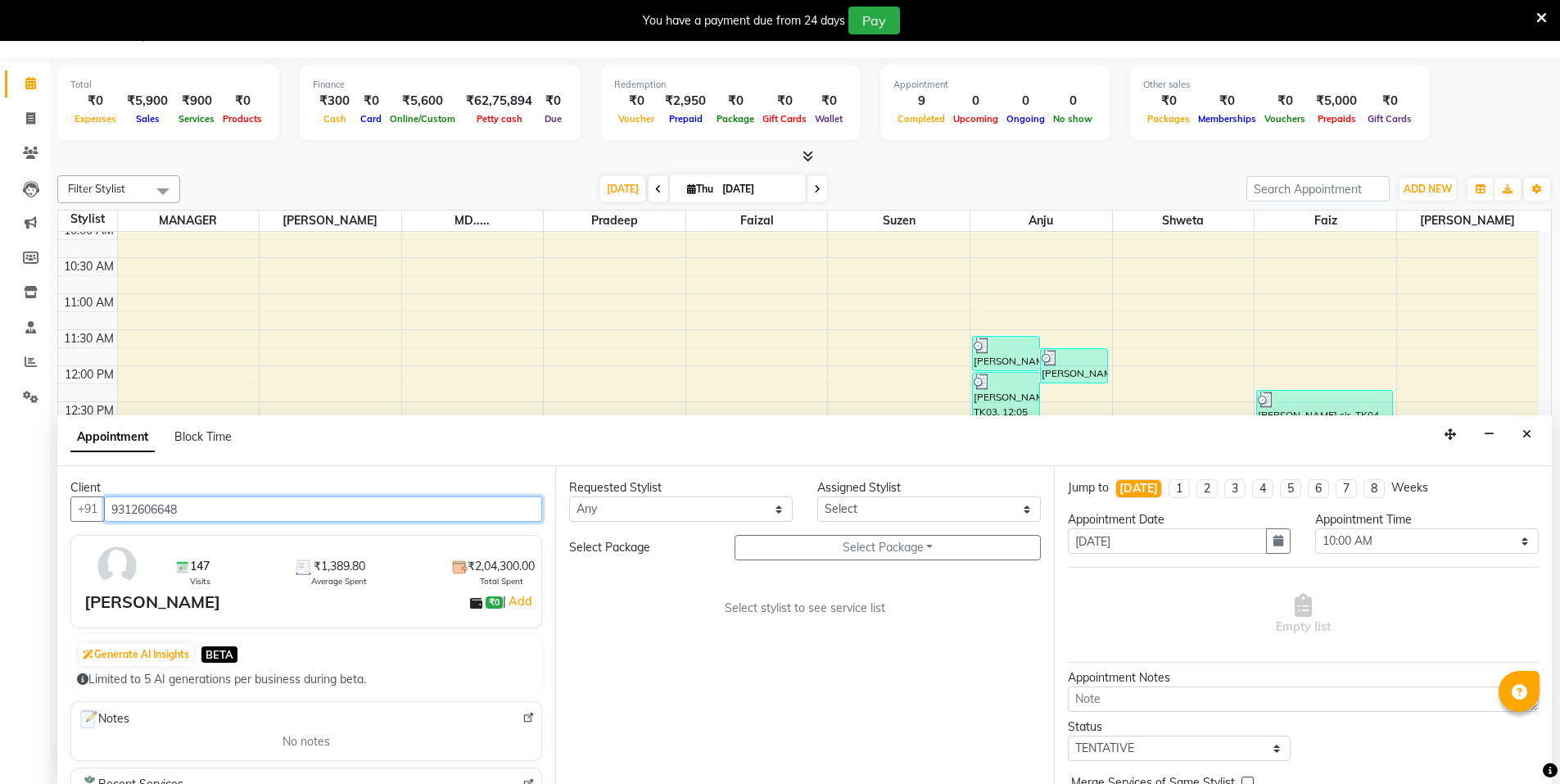
type input "9312606648"
click at [709, 494] on div "Requested Stylist" at bounding box center [681, 487] width 224 height 17
click at [708, 507] on select "Any Anju Faiz Faizal MANAGER MD..... Pradeep Sahil NAWAB shoaib shweta Suzen" at bounding box center [681, 509] width 224 height 26
select select "15672"
click at [569, 497] on select "Any Anju Faiz Faizal MANAGER MD..... Pradeep Sahil NAWAB shoaib shweta Suzen" at bounding box center [681, 509] width 224 height 26
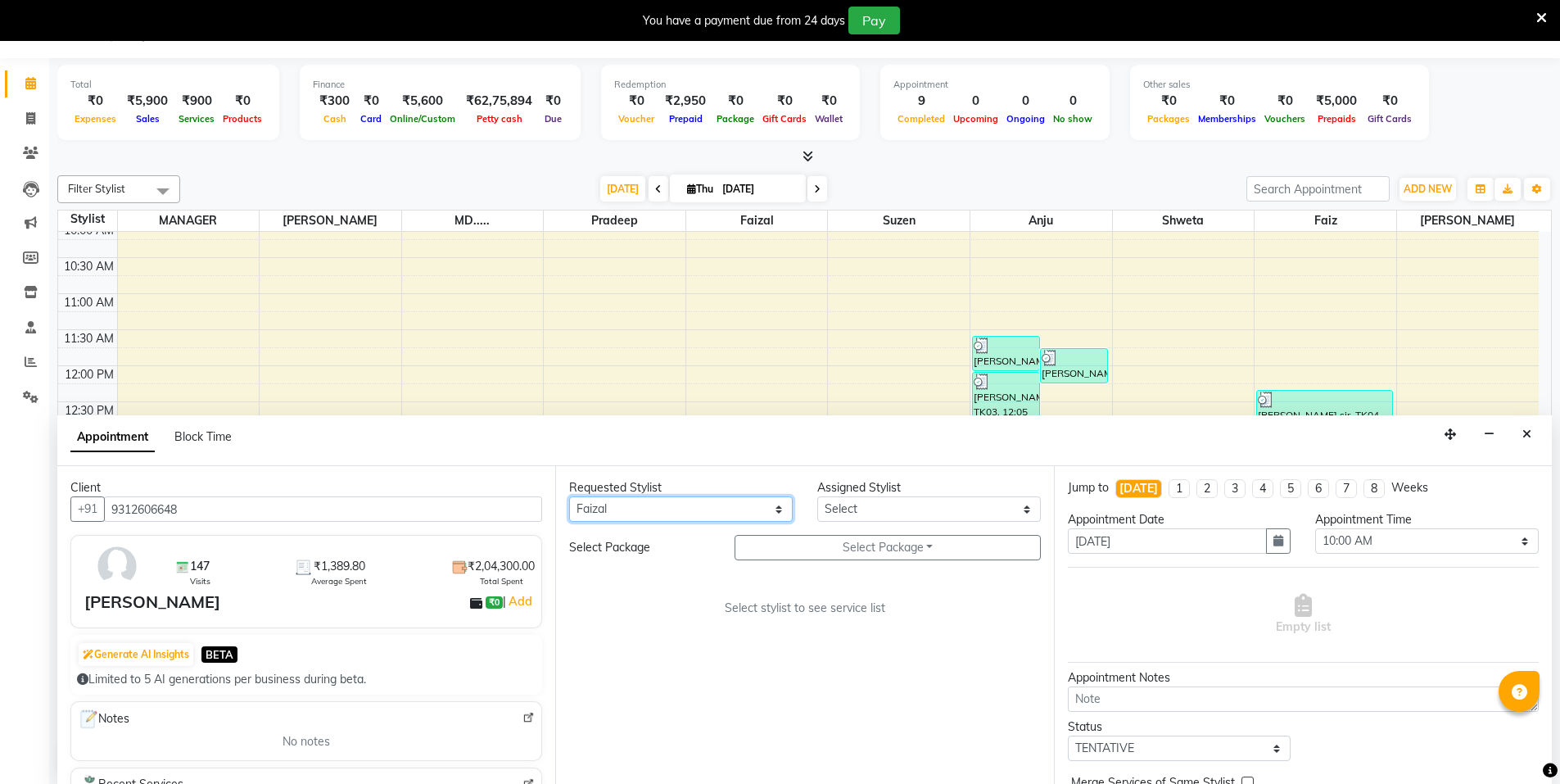
select select "15672"
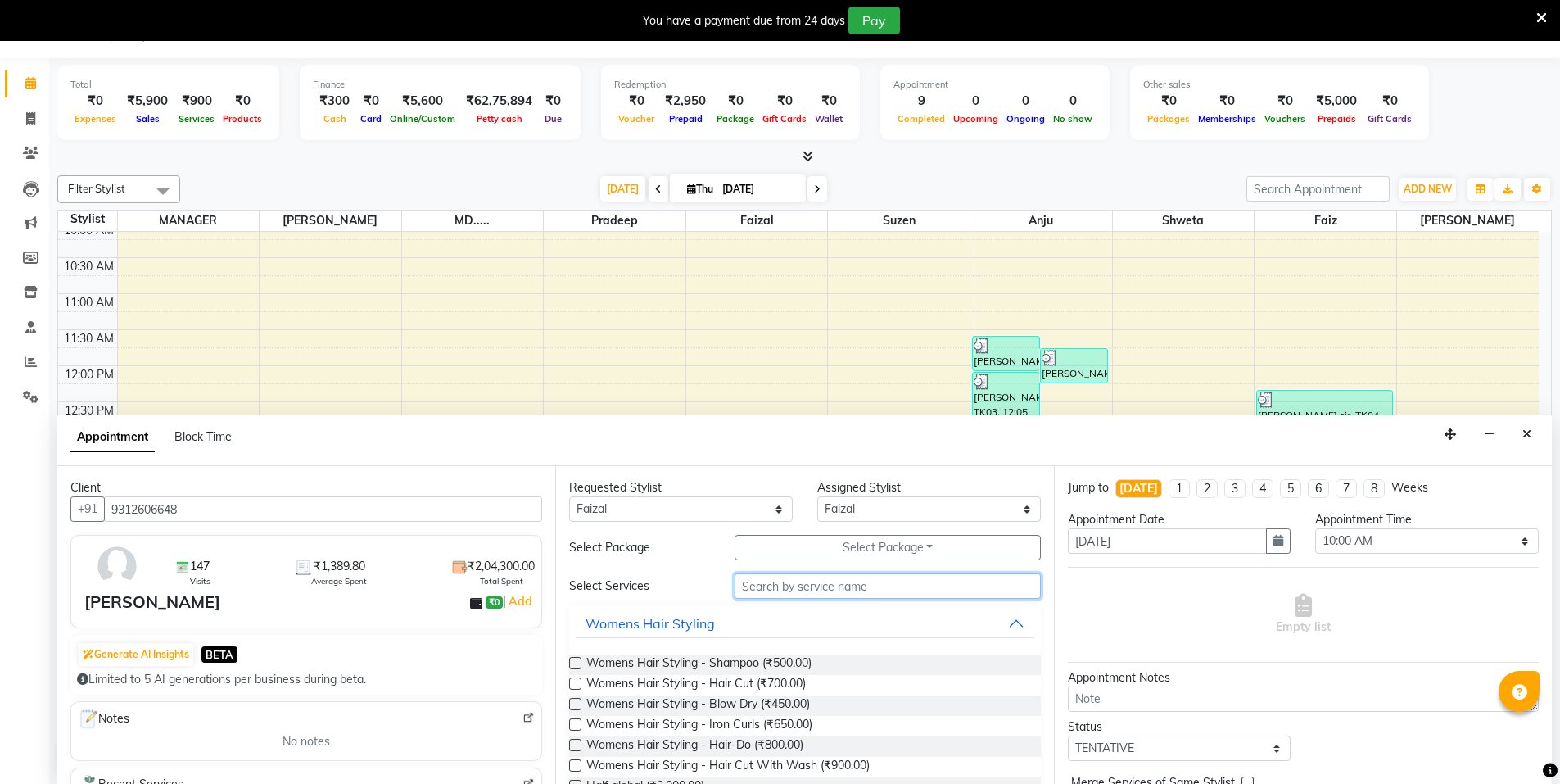
click at [836, 584] on input "text" at bounding box center [887, 586] width 307 height 26
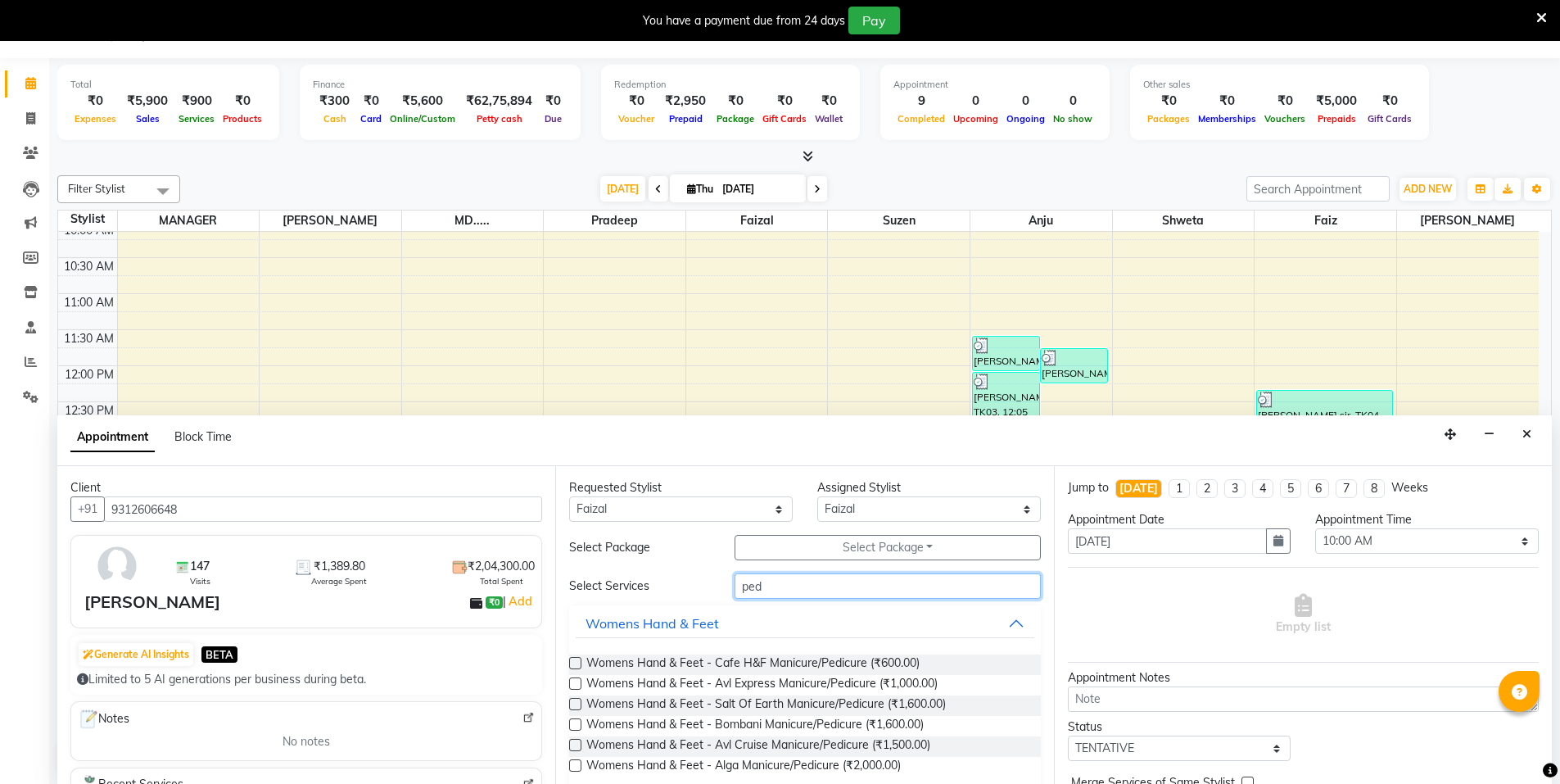
type input "ped"
click at [970, 663] on div "Womens Hand & Feet - Cafe H&F Manicure/Pedicure (₹600.00)" at bounding box center [805, 664] width 471 height 21
click at [572, 663] on label at bounding box center [575, 663] width 12 height 12
click at [572, 663] on input "checkbox" at bounding box center [574, 664] width 11 height 11
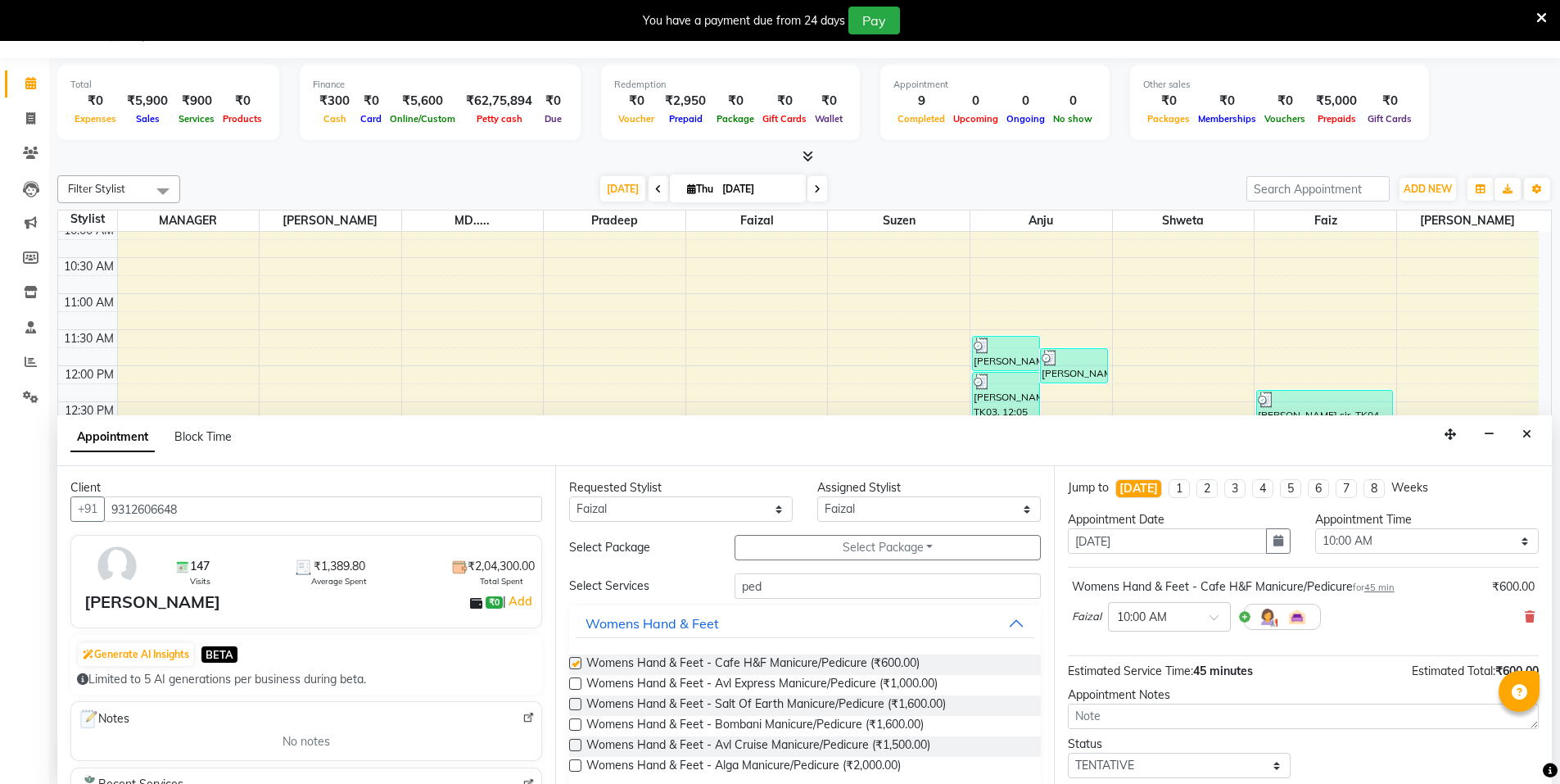
checkbox input "false"
click at [1191, 614] on div at bounding box center [1169, 615] width 121 height 17
click at [1157, 695] on div "06:30 PM" at bounding box center [1169, 699] width 121 height 31
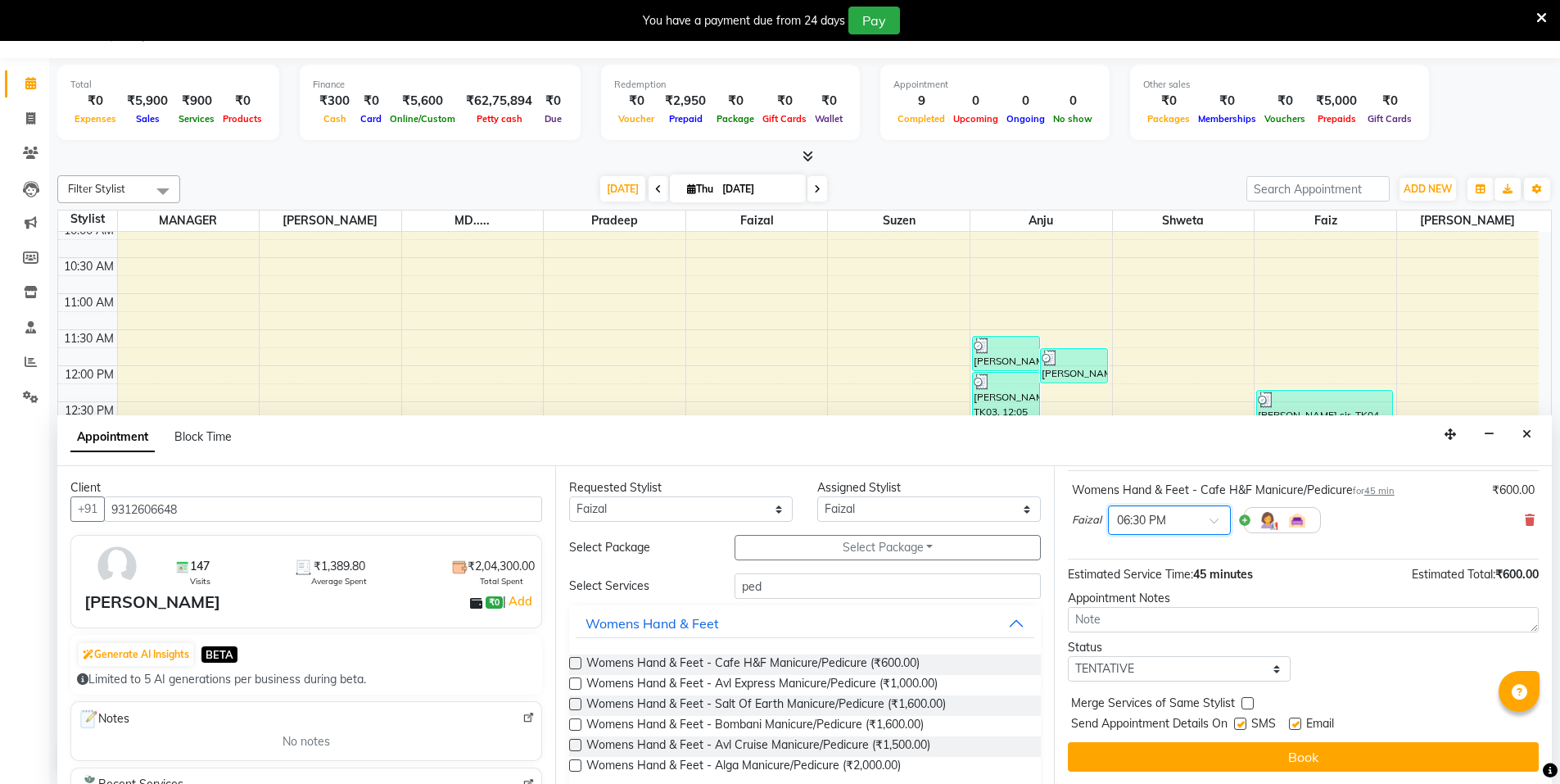
scroll to position [97, 0]
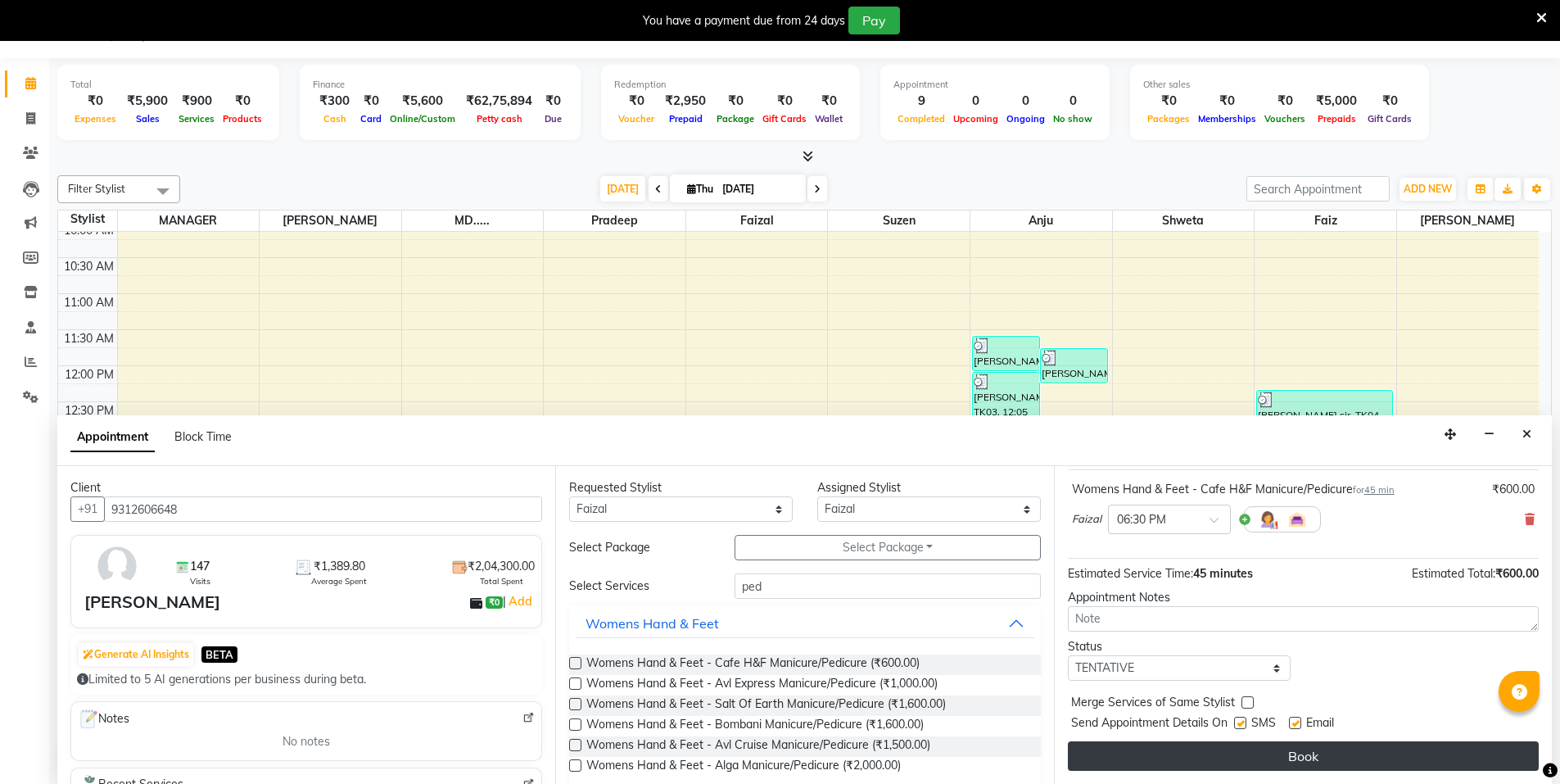
click at [1216, 767] on button "Book" at bounding box center [1304, 756] width 471 height 30
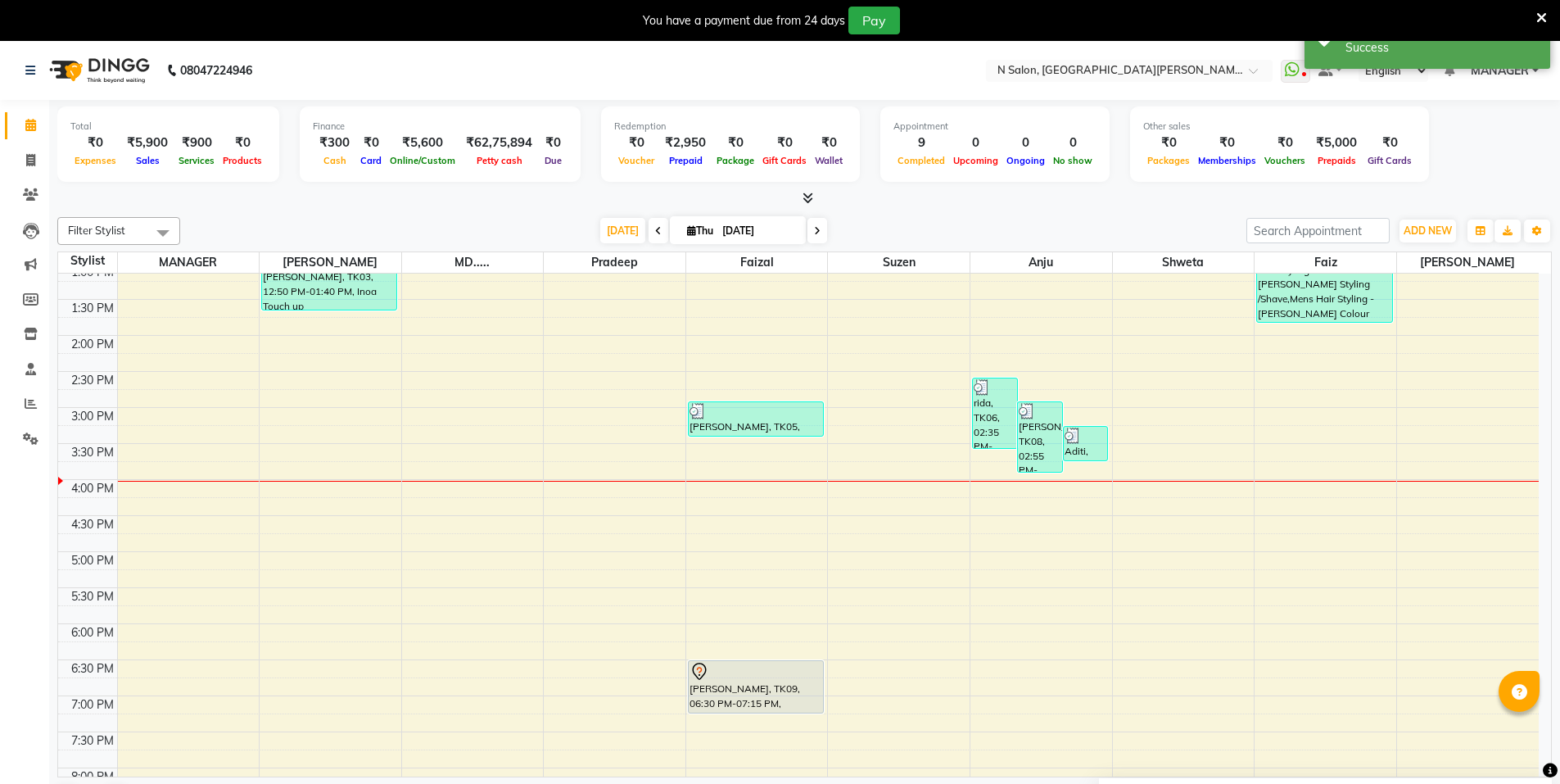
scroll to position [269, 0]
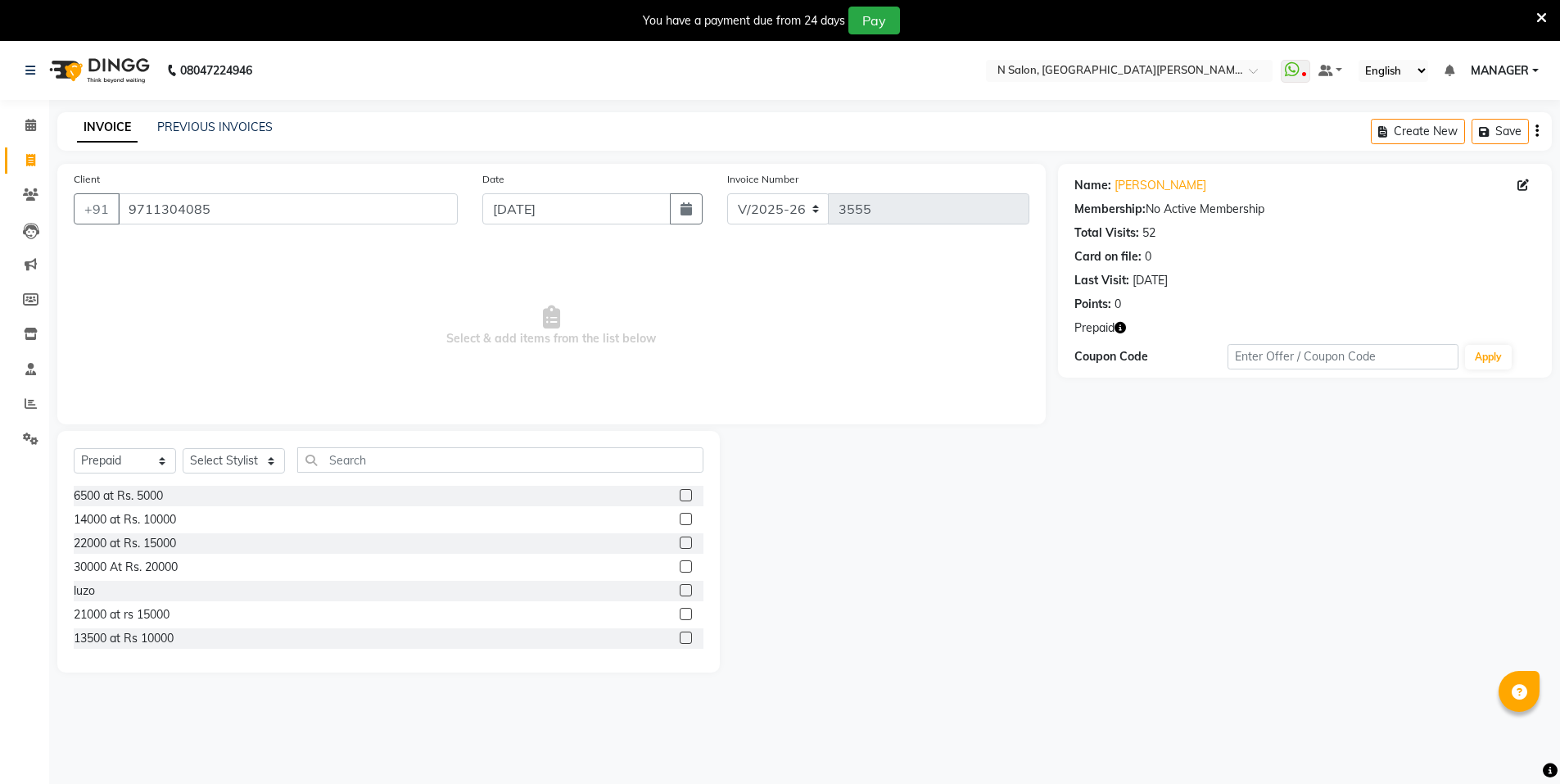
select select "3472"
select select "P"
click at [219, 464] on select "Select Stylist [PERSON_NAME] [PERSON_NAME] MANAGER MD..... Pradeep Rahul [PERSO…" at bounding box center [234, 460] width 102 height 26
select select "15674"
click at [183, 448] on select "Select Stylist [PERSON_NAME] [PERSON_NAME] MANAGER MD..... Pradeep Rahul [PERSO…" at bounding box center [234, 460] width 102 height 26
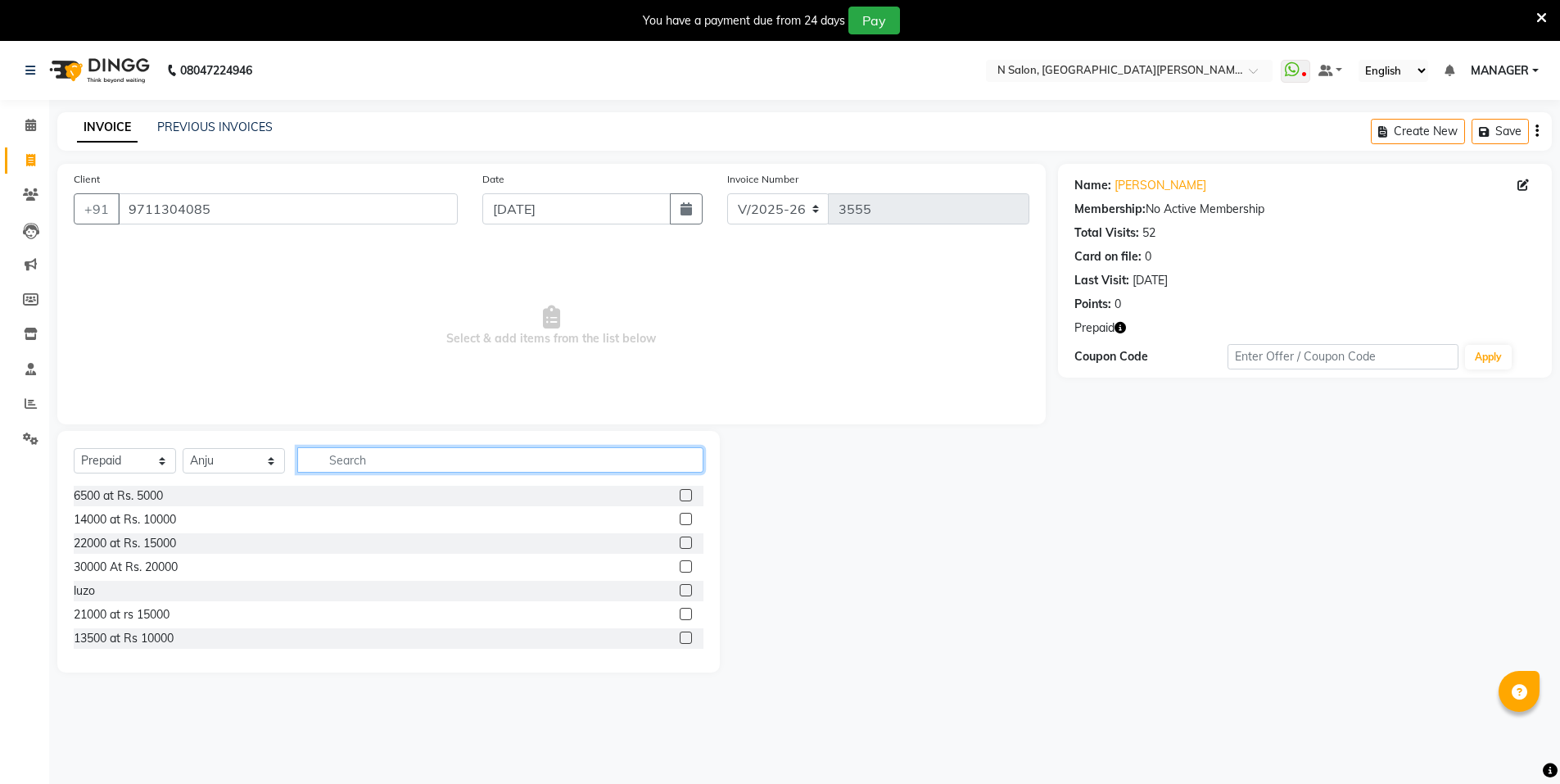
click at [335, 465] on input "text" at bounding box center [501, 459] width 407 height 26
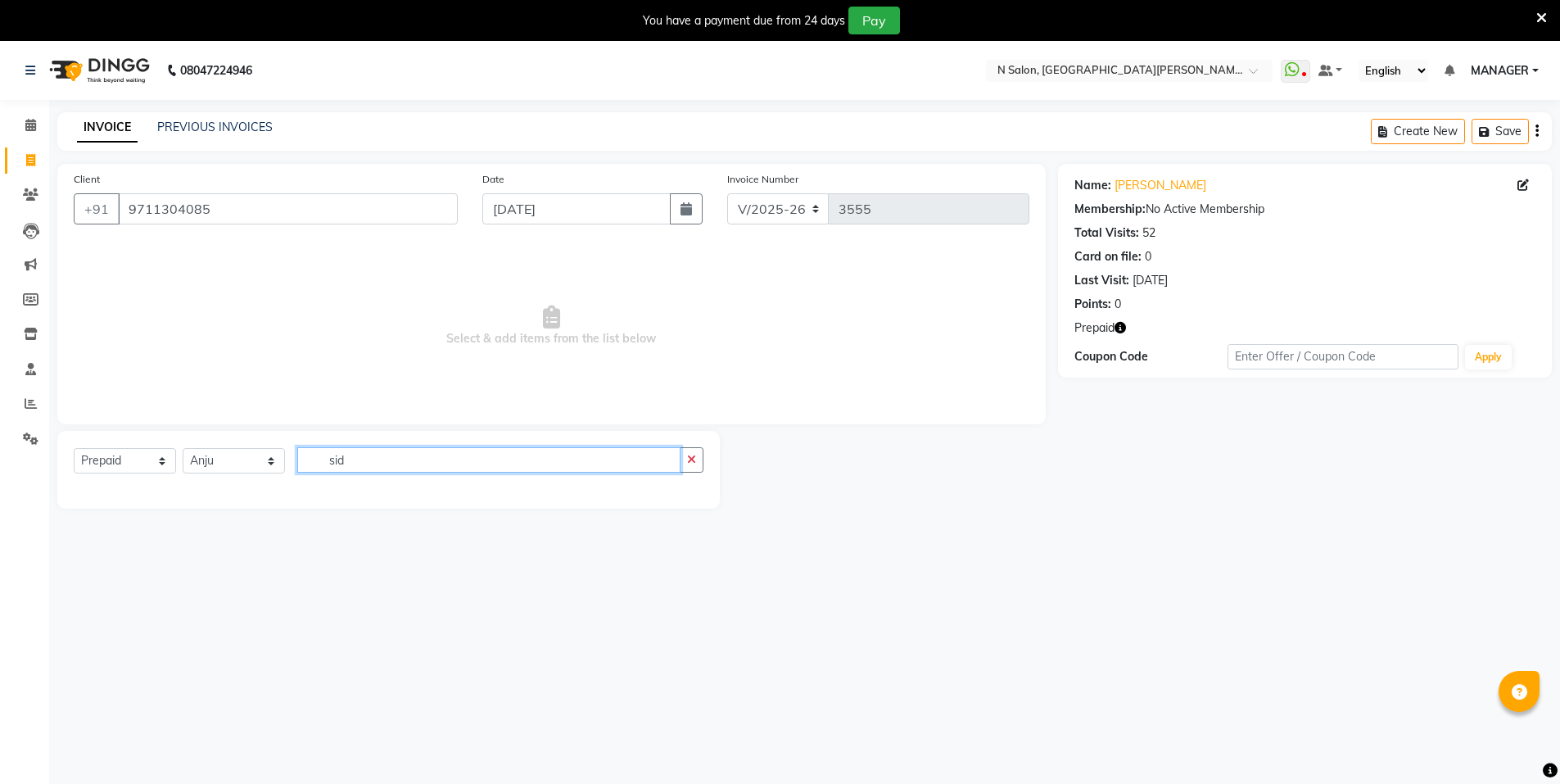
type input "sid"
click at [111, 466] on select "Select Service Product Membership Package Voucher Prepaid Gift Card" at bounding box center [125, 460] width 102 height 26
select select "service"
click at [74, 448] on select "Select Service Product Membership Package Voucher Prepaid Gift Card" at bounding box center [125, 460] width 102 height 26
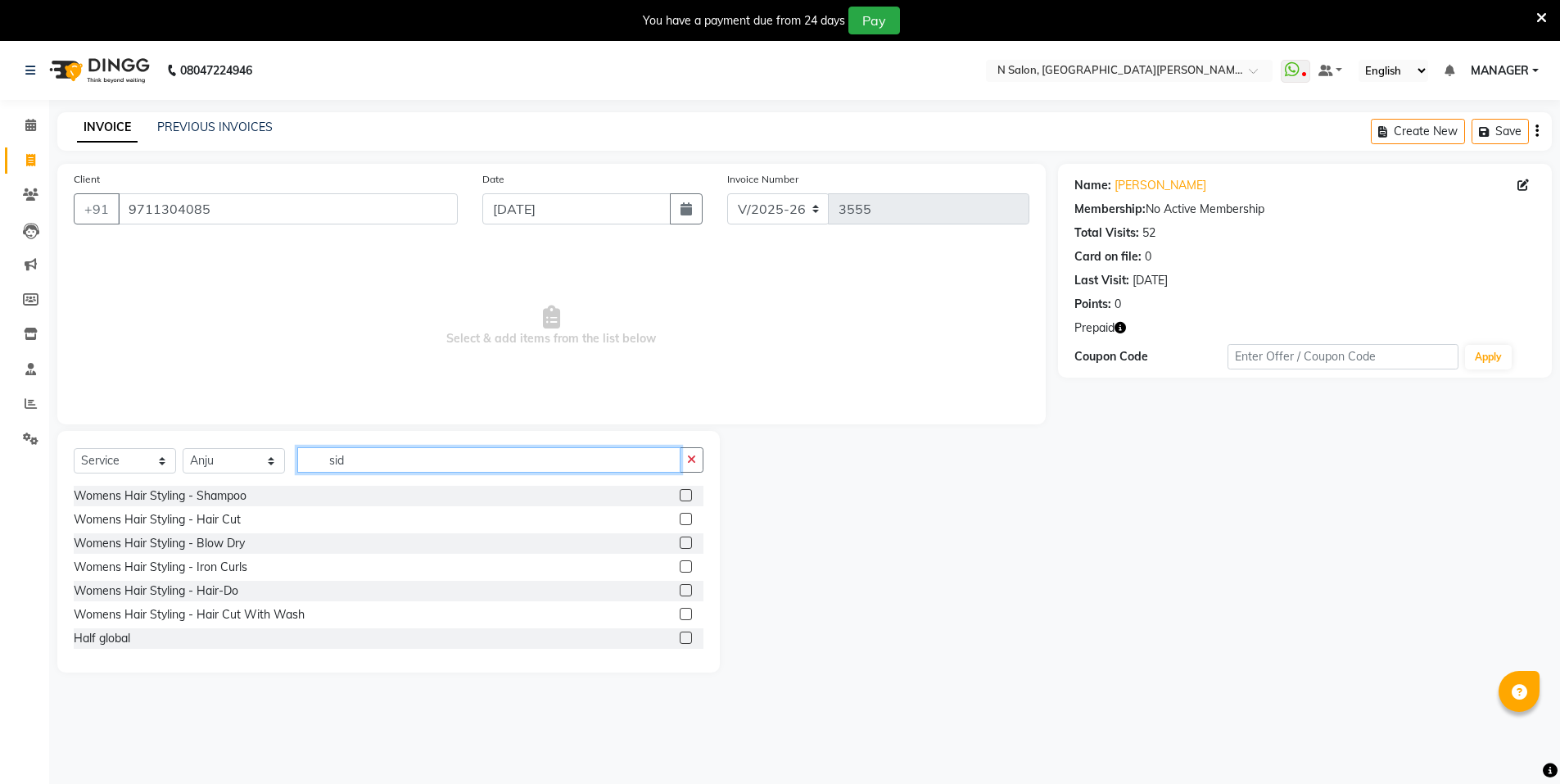
click at [407, 468] on input "sid" at bounding box center [489, 459] width 383 height 26
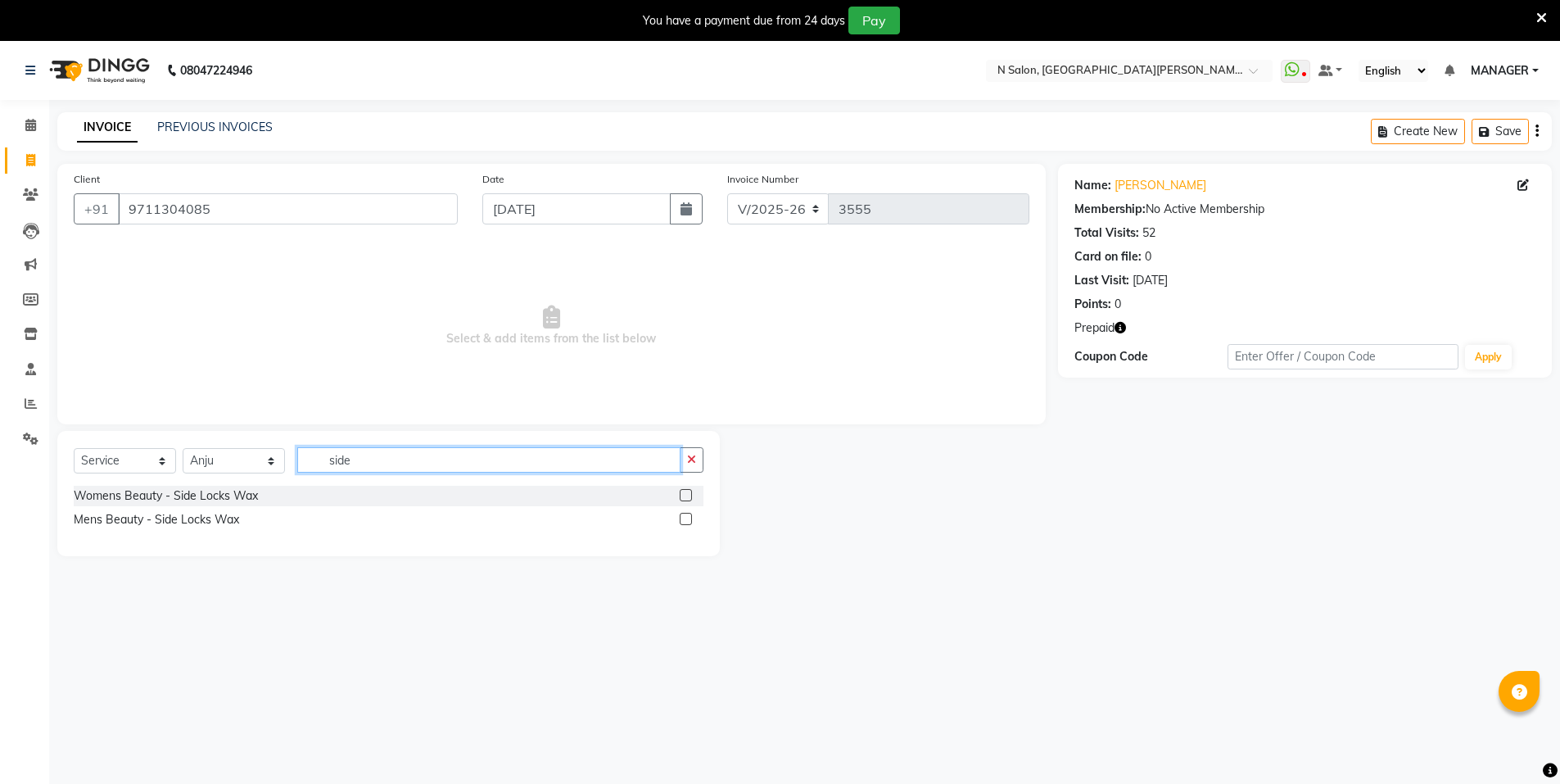
type input "side"
click at [687, 493] on label at bounding box center [686, 495] width 12 height 12
click at [687, 493] on input "checkbox" at bounding box center [685, 496] width 11 height 11
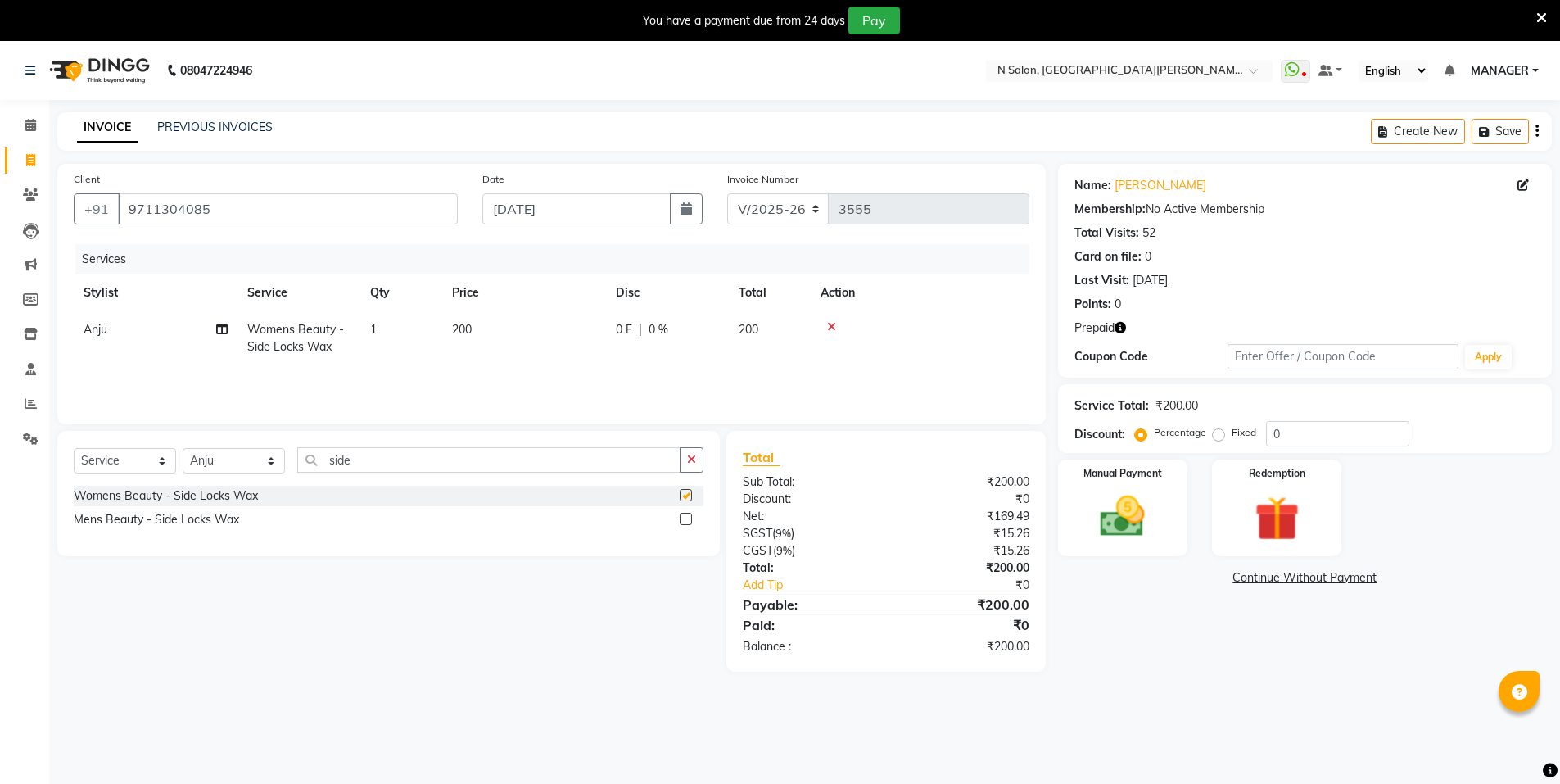
checkbox input "false"
click at [702, 465] on button "button" at bounding box center [692, 459] width 24 height 26
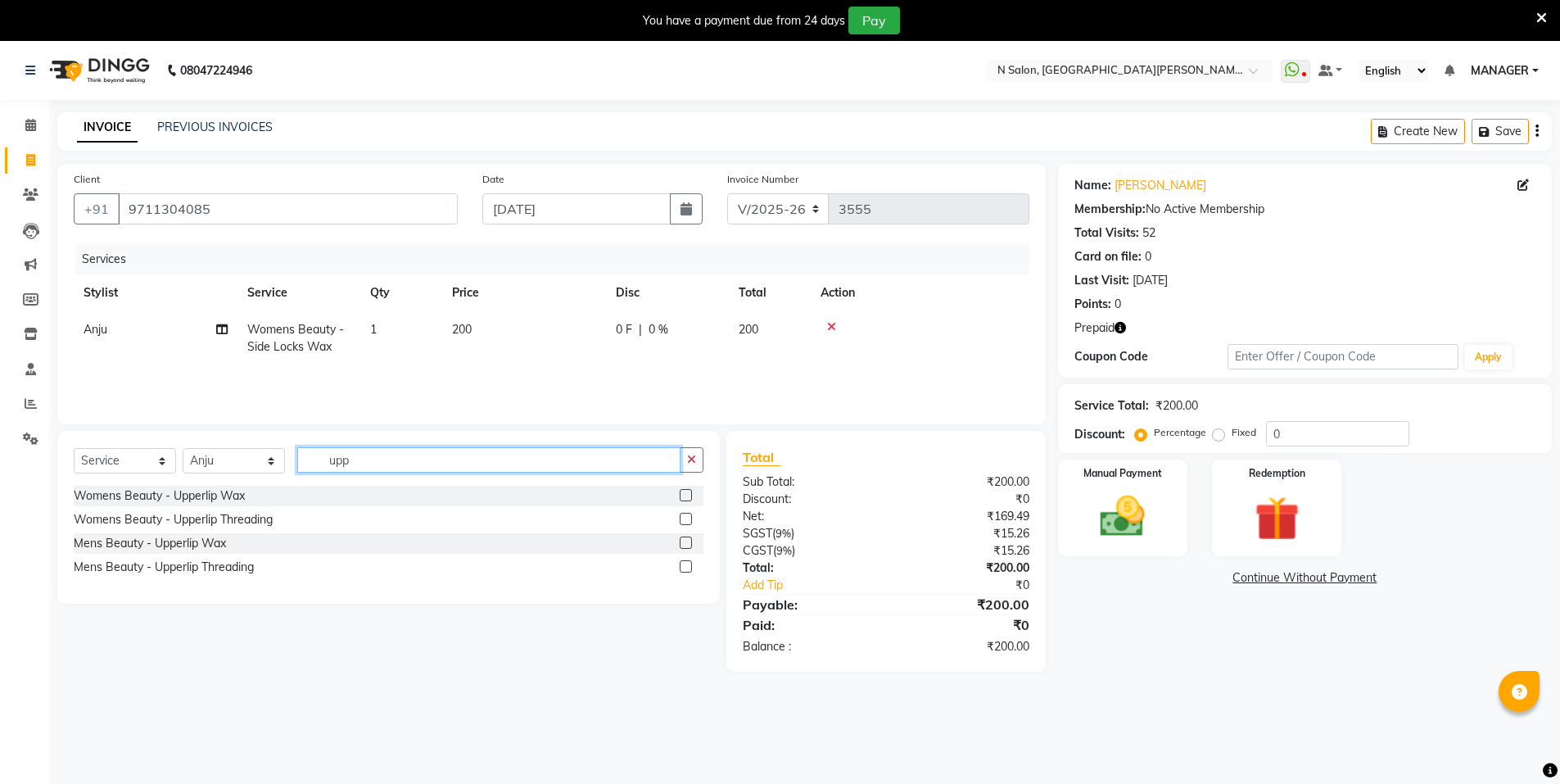
type input "upp"
click at [688, 492] on label at bounding box center [686, 495] width 12 height 12
click at [688, 492] on input "checkbox" at bounding box center [685, 496] width 11 height 11
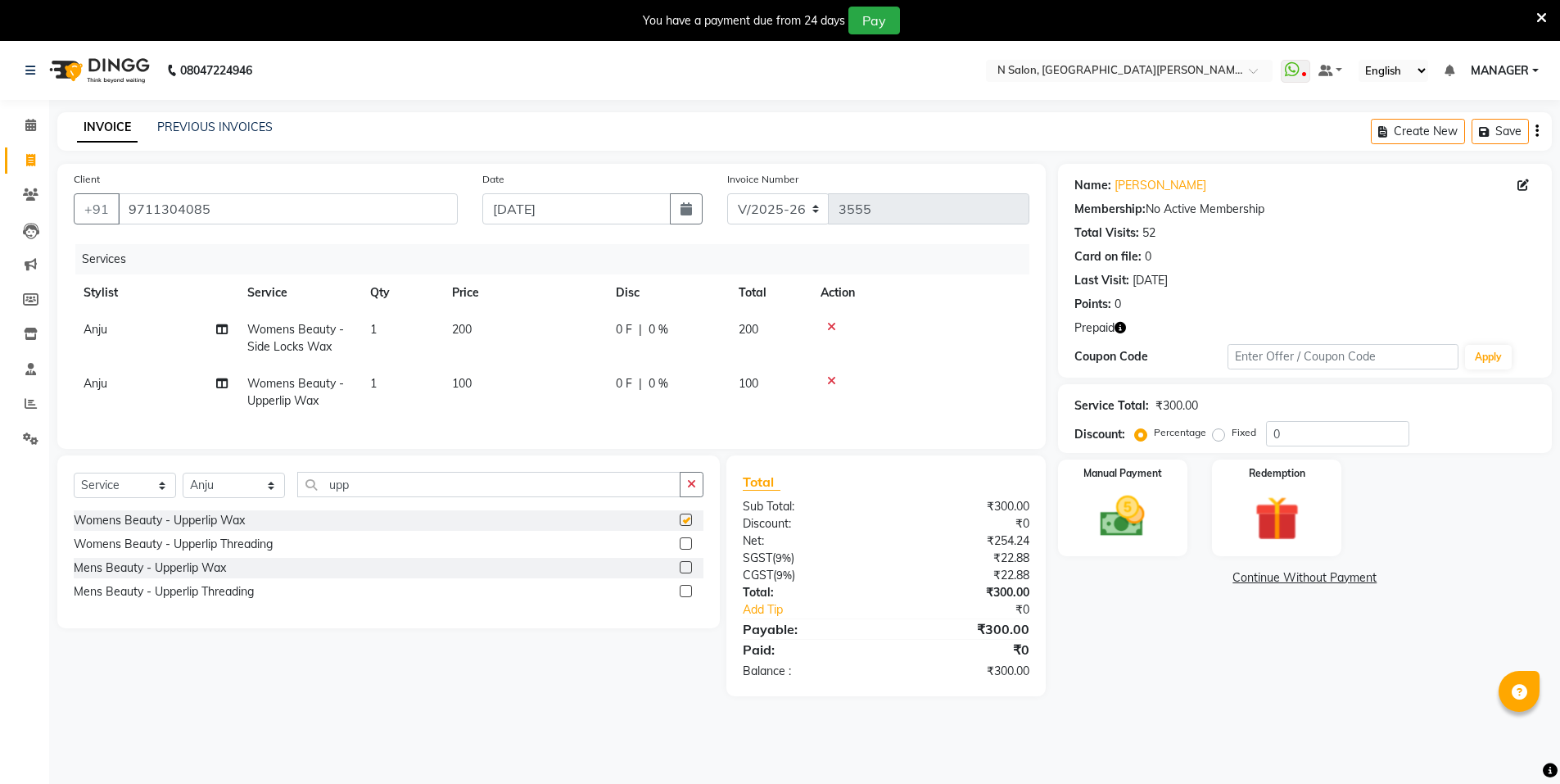
checkbox input "false"
click at [688, 490] on icon "button" at bounding box center [692, 484] width 9 height 12
type input "chin"
click at [684, 525] on label at bounding box center [686, 520] width 12 height 12
click at [684, 525] on input "checkbox" at bounding box center [685, 520] width 11 height 11
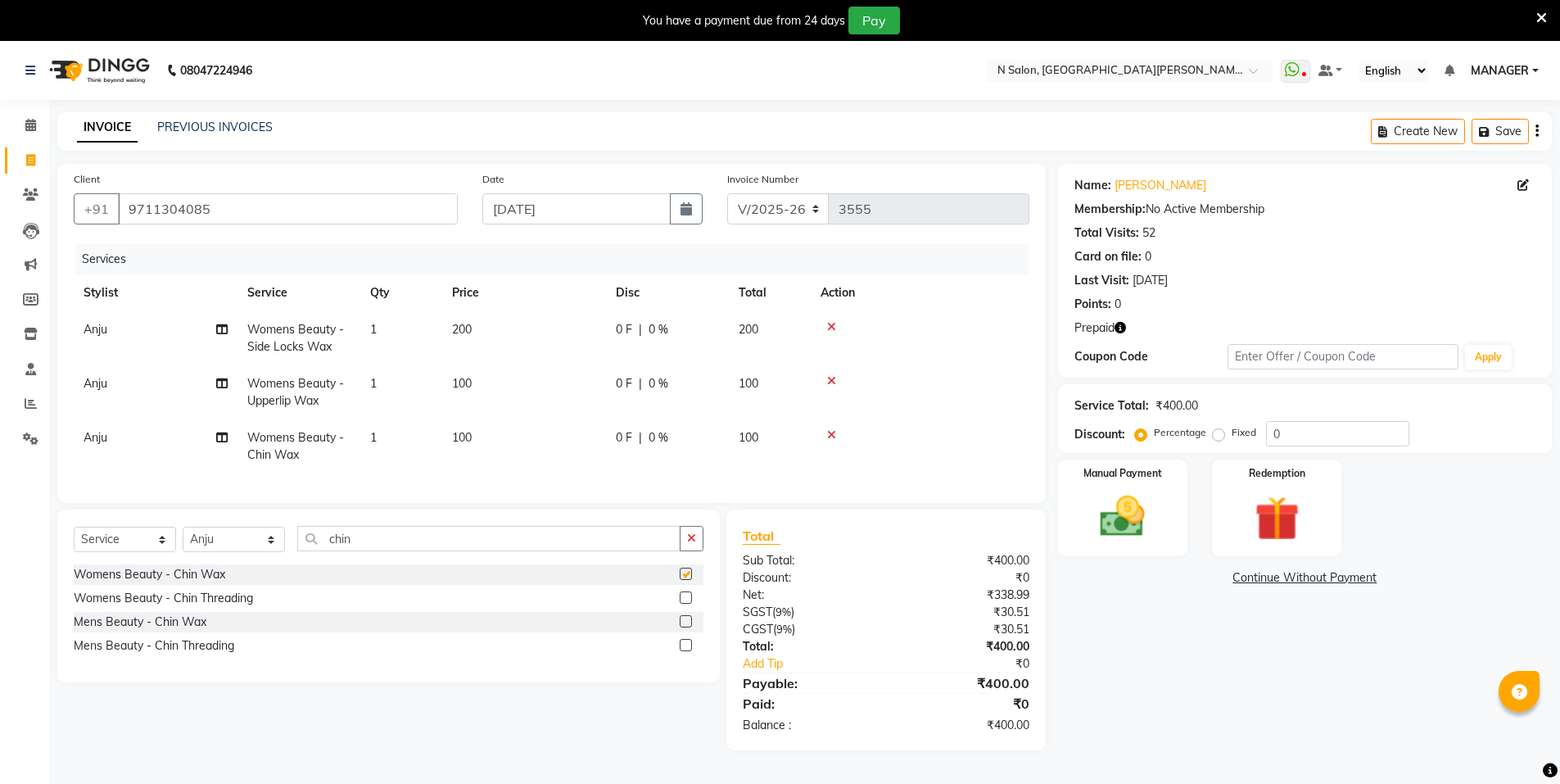
checkbox input "false"
click at [557, 453] on td "100" at bounding box center [524, 446] width 164 height 54
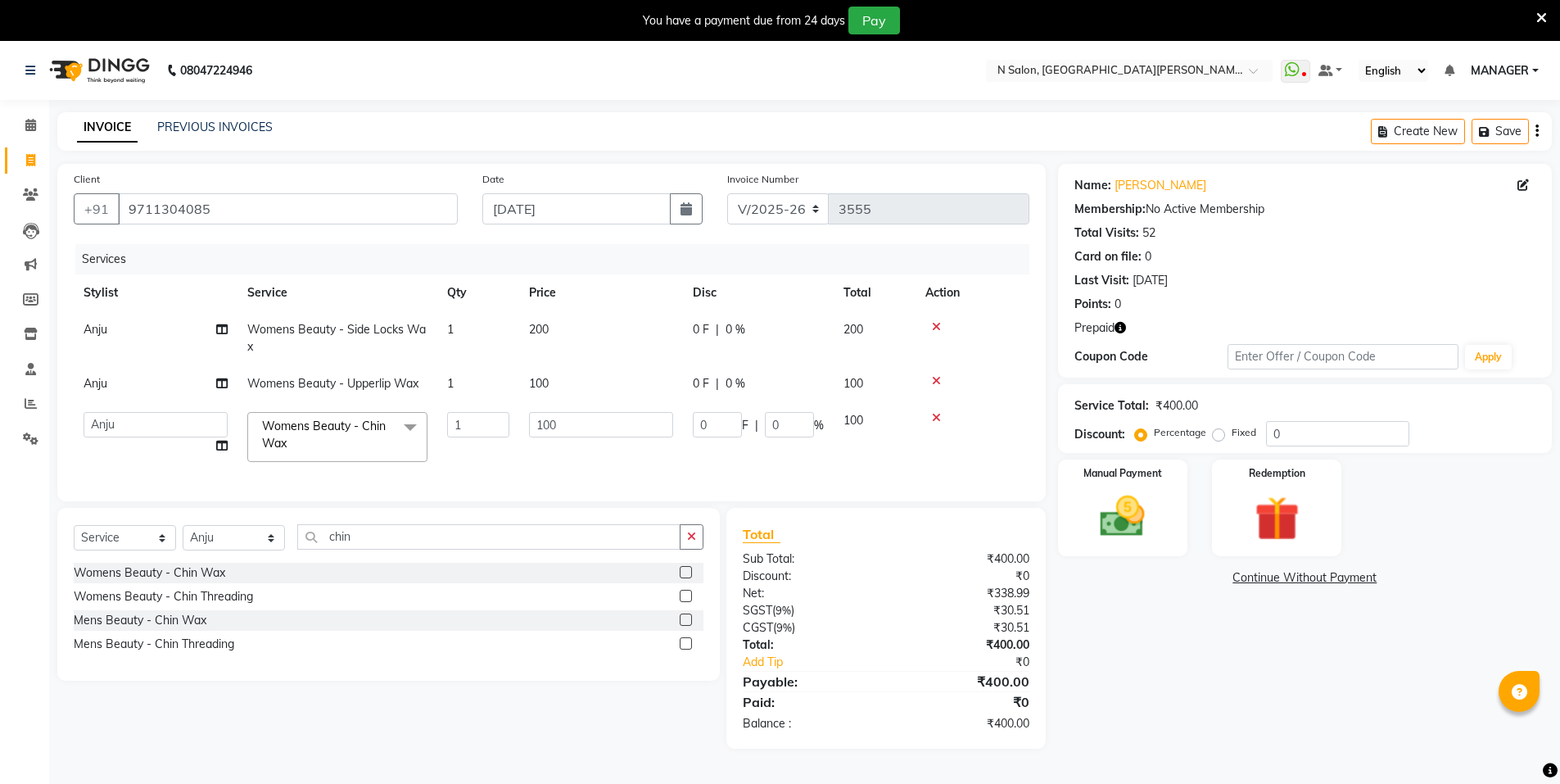
click at [577, 438] on td "100" at bounding box center [601, 437] width 164 height 69
click at [577, 435] on input "100" at bounding box center [601, 425] width 144 height 26
type input "200"
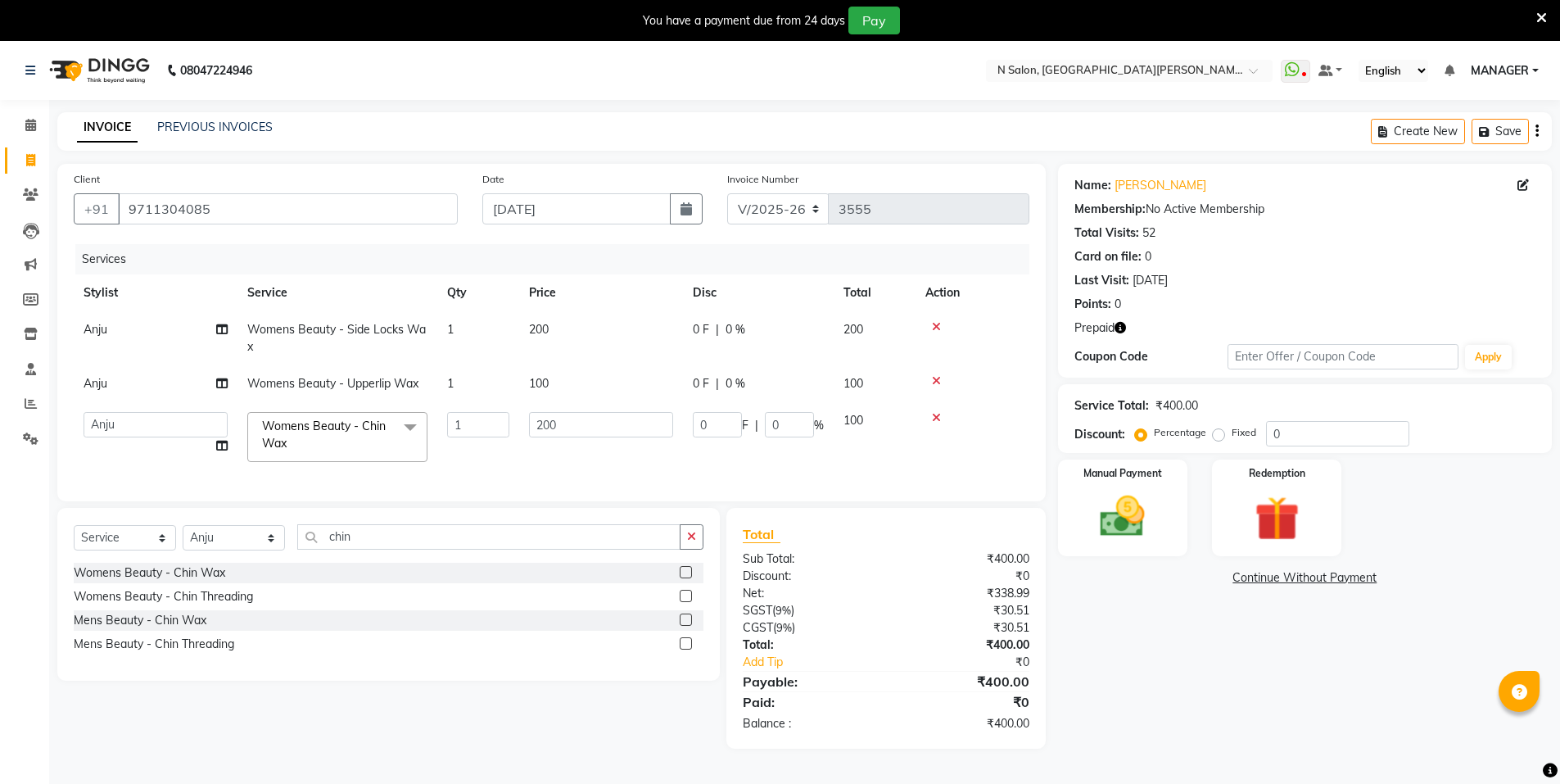
click at [602, 465] on td "200" at bounding box center [601, 437] width 164 height 69
click at [1241, 532] on img at bounding box center [1277, 519] width 75 height 58
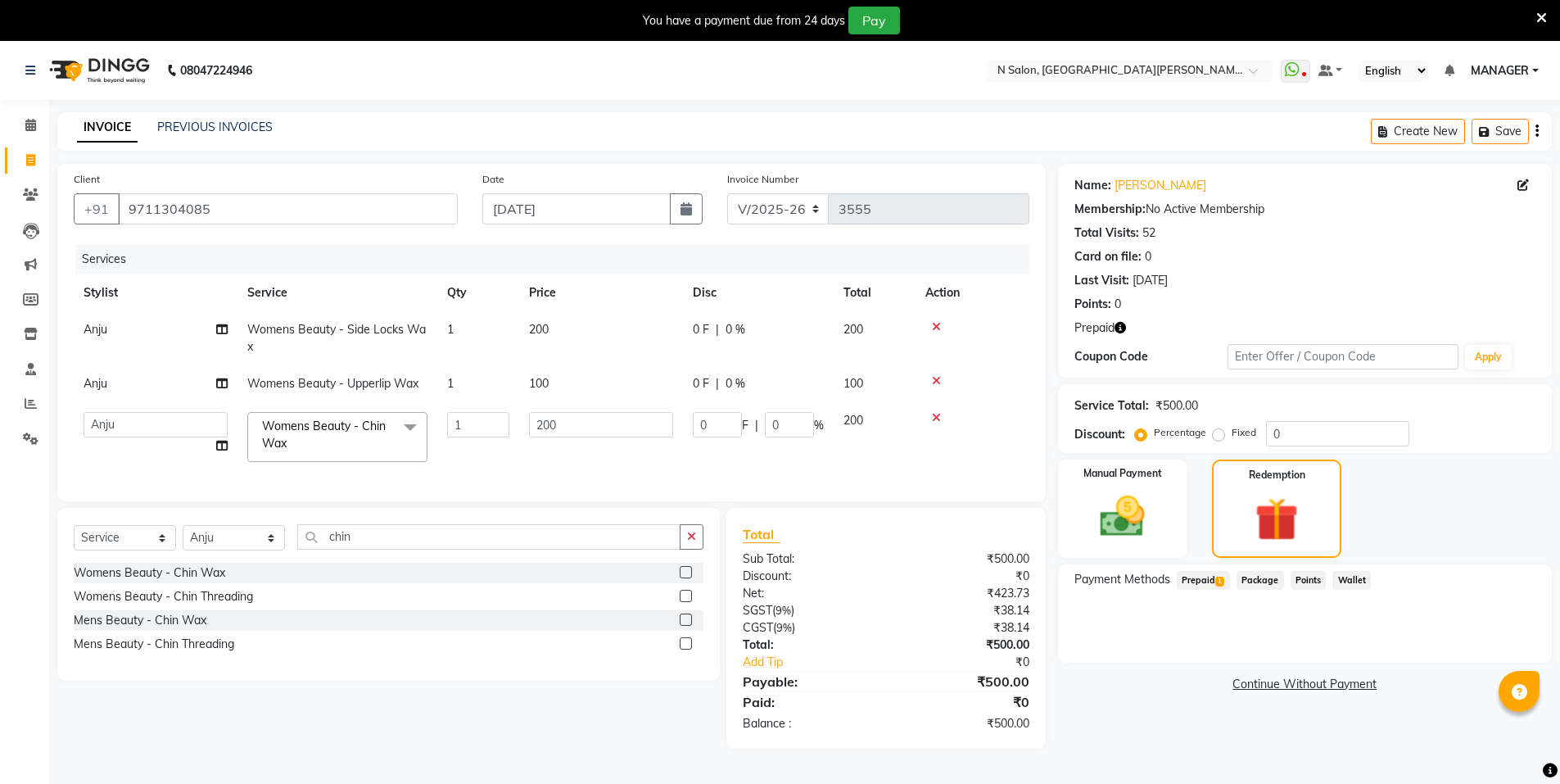
click at [1209, 576] on span "Prepaid 1" at bounding box center [1203, 580] width 53 height 19
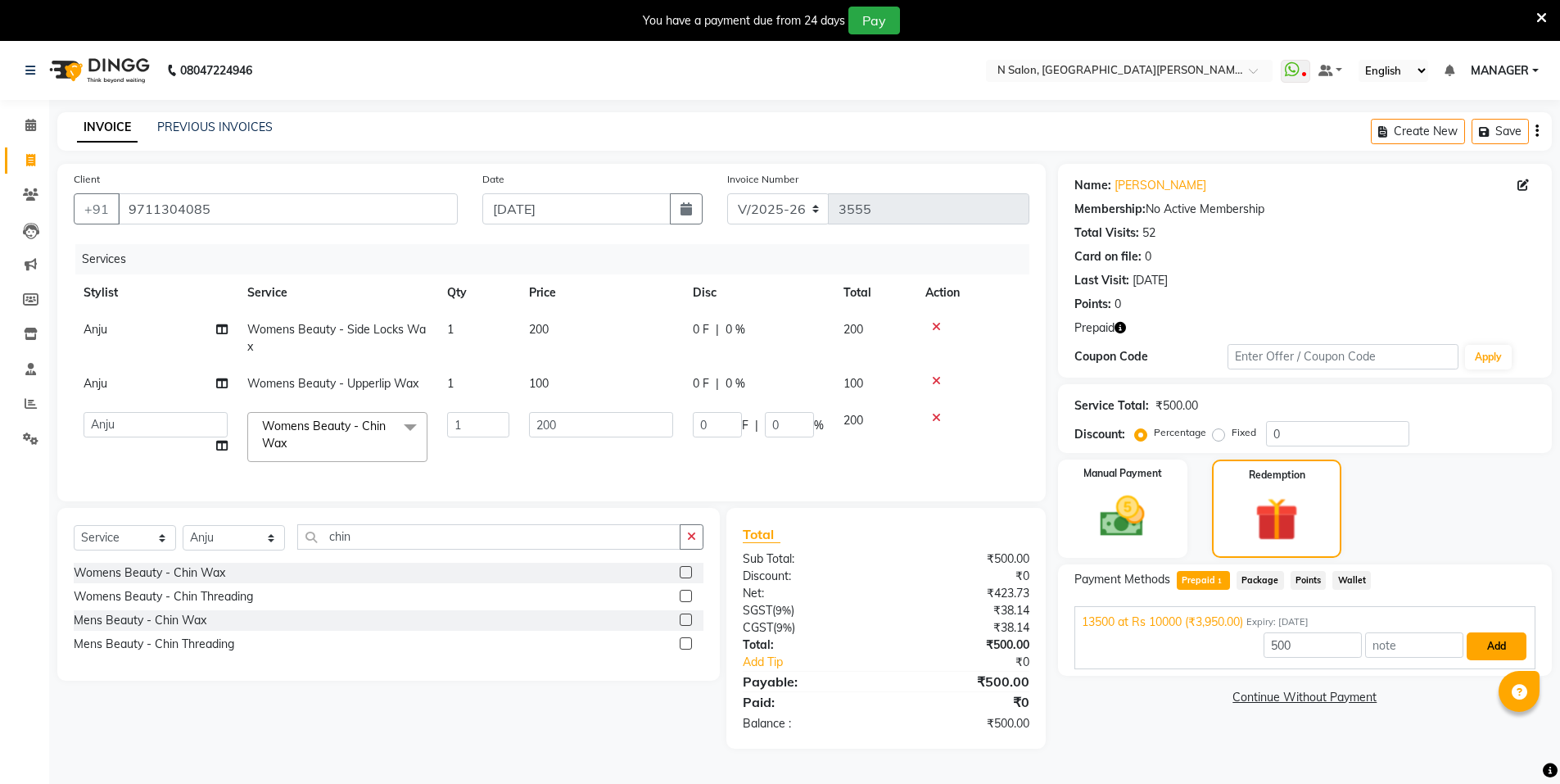
click at [1491, 658] on button "Add" at bounding box center [1496, 646] width 59 height 28
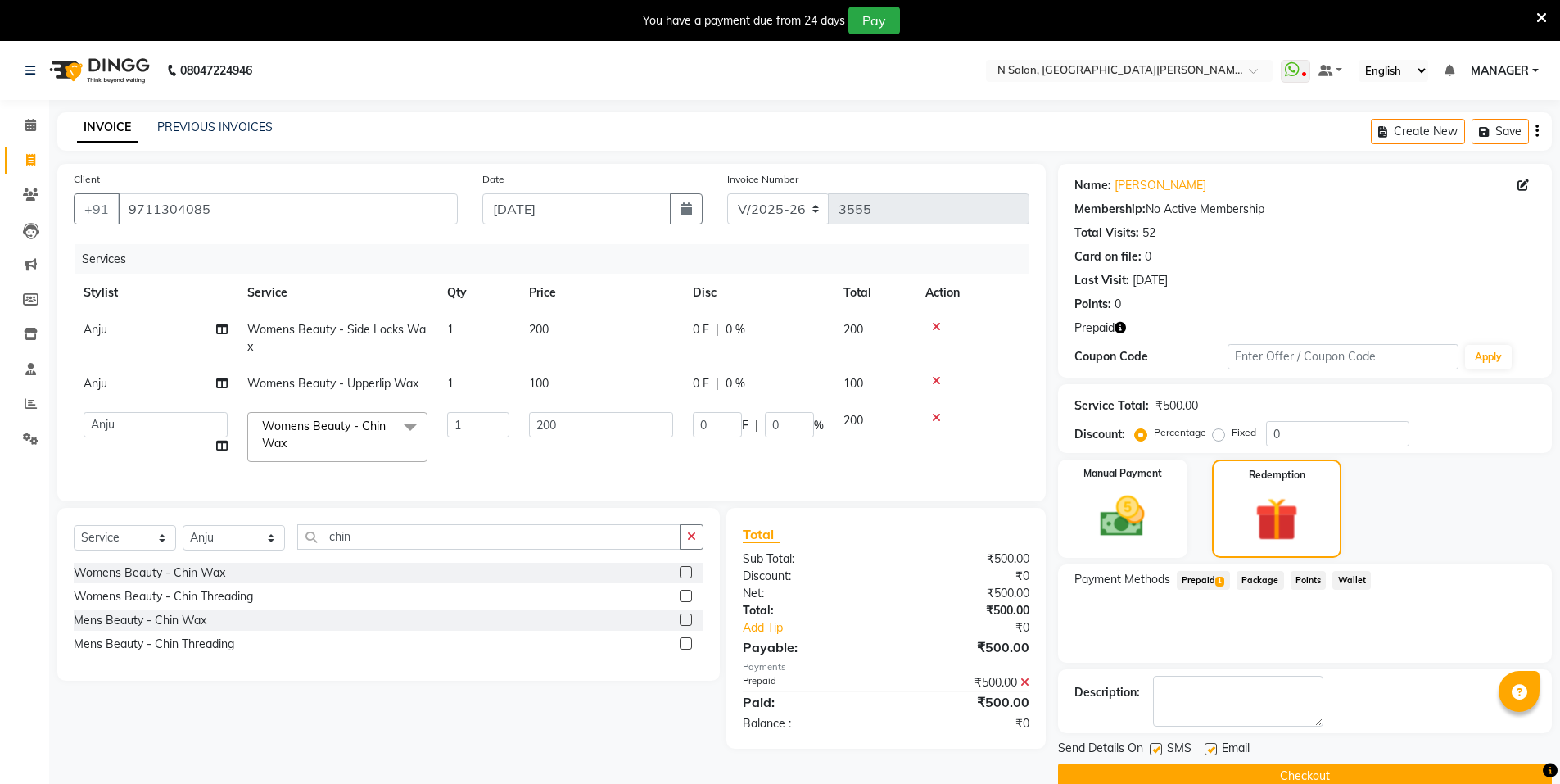
click at [1358, 776] on button "Checkout" at bounding box center [1306, 776] width 494 height 26
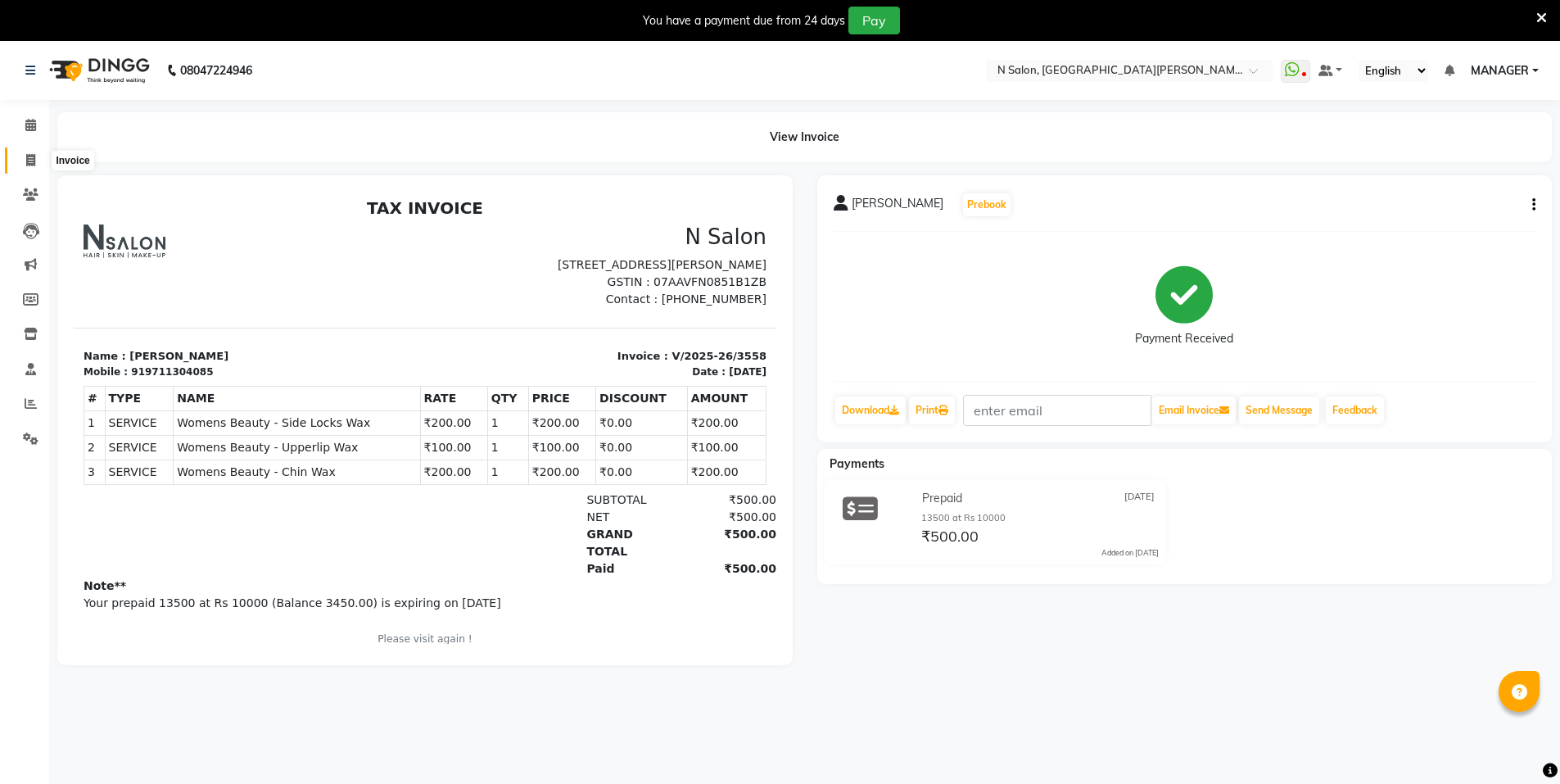
click at [34, 152] on span at bounding box center [31, 160] width 29 height 19
select select "3472"
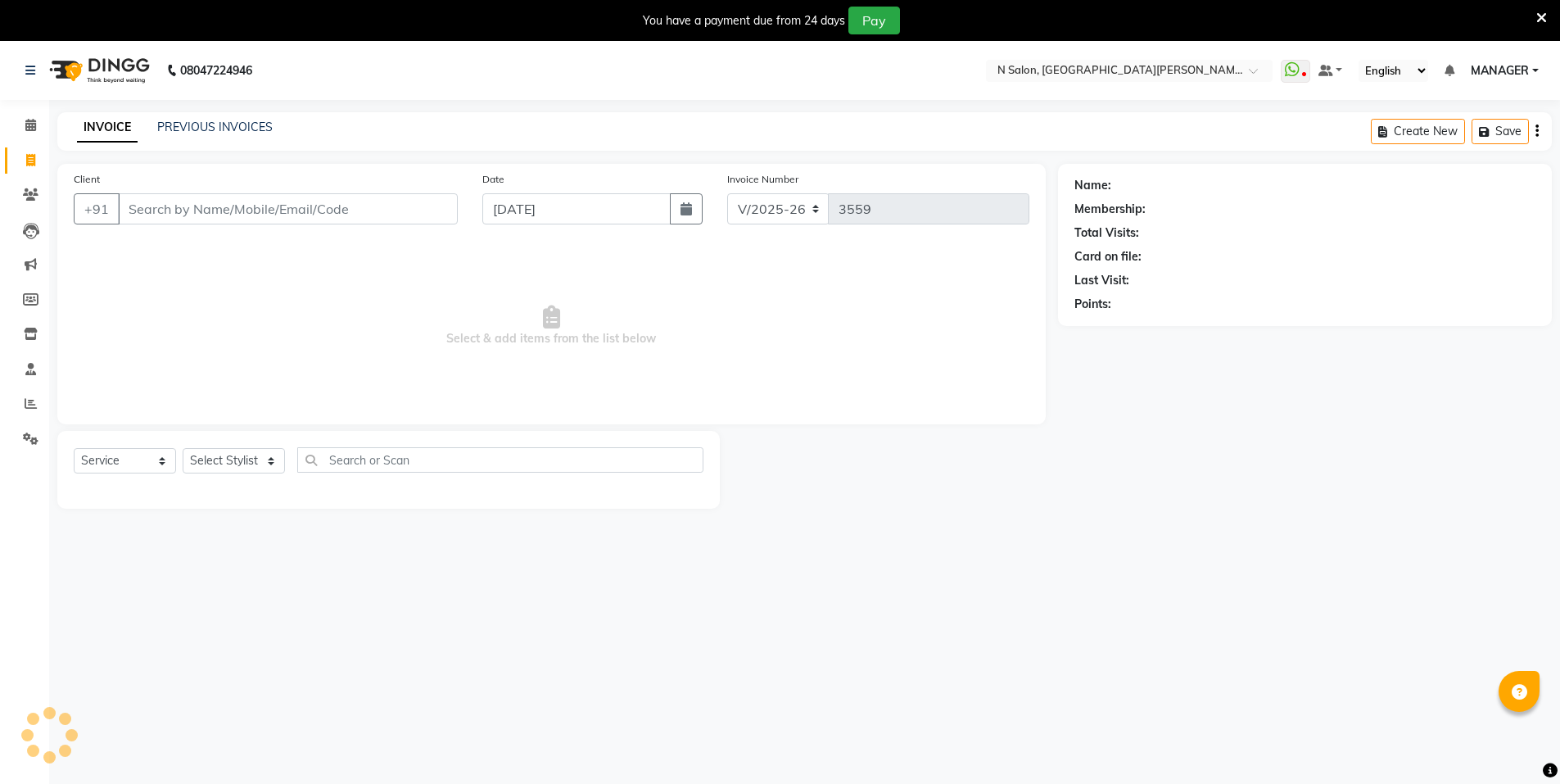
scroll to position [41, 0]
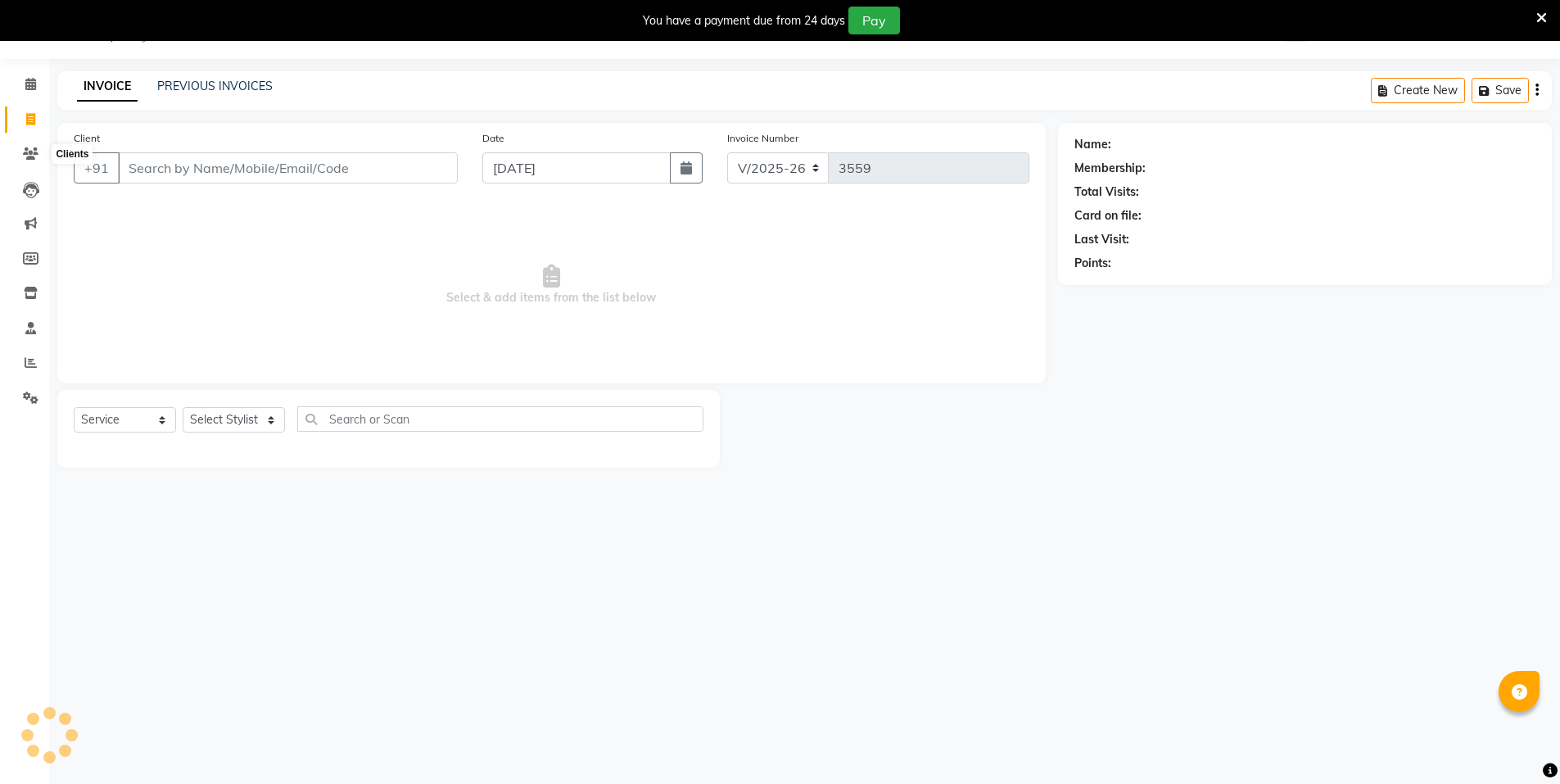
select select "P"
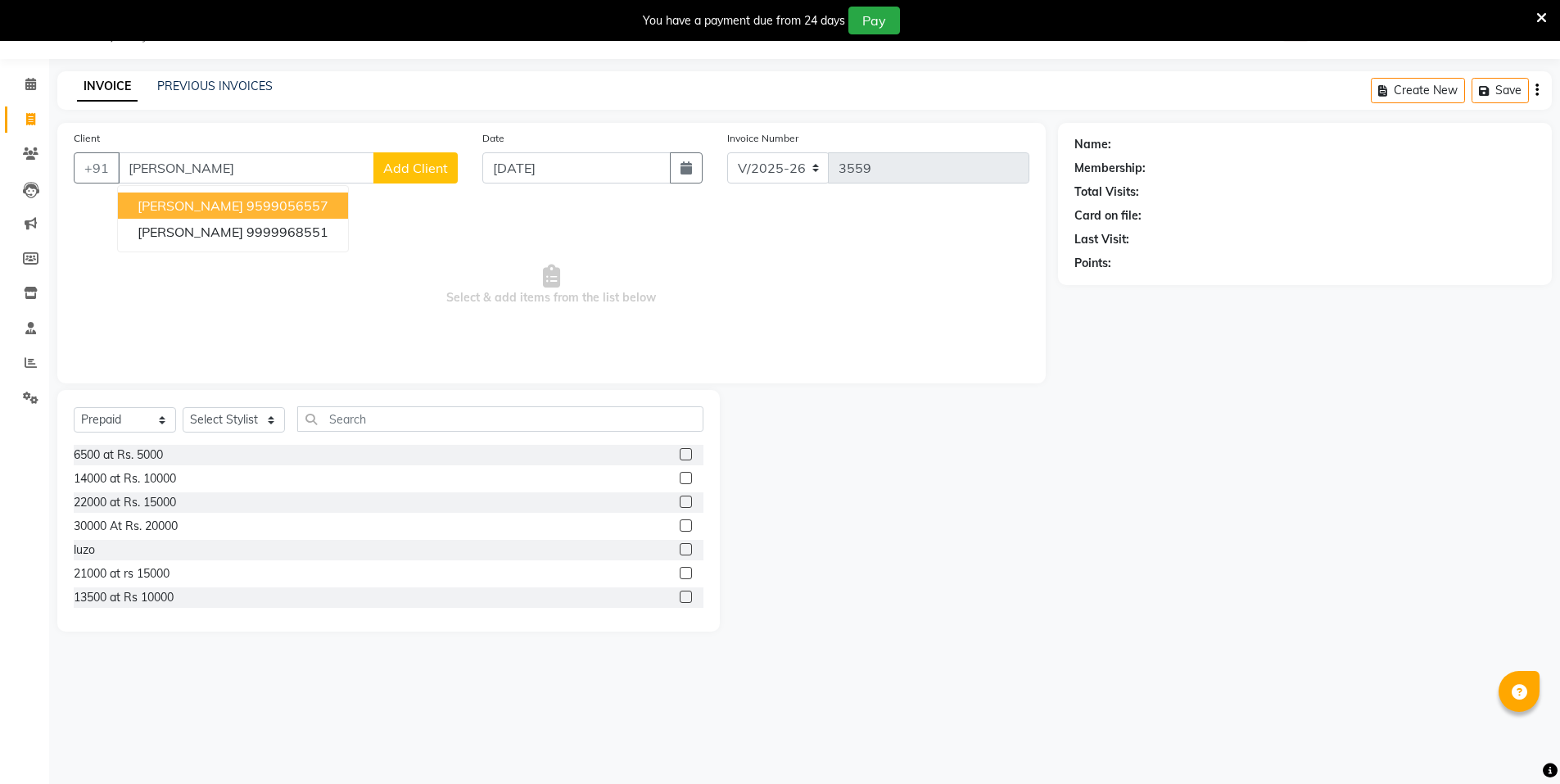
click at [171, 202] on span "aashima kukreja" at bounding box center [191, 206] width 106 height 17
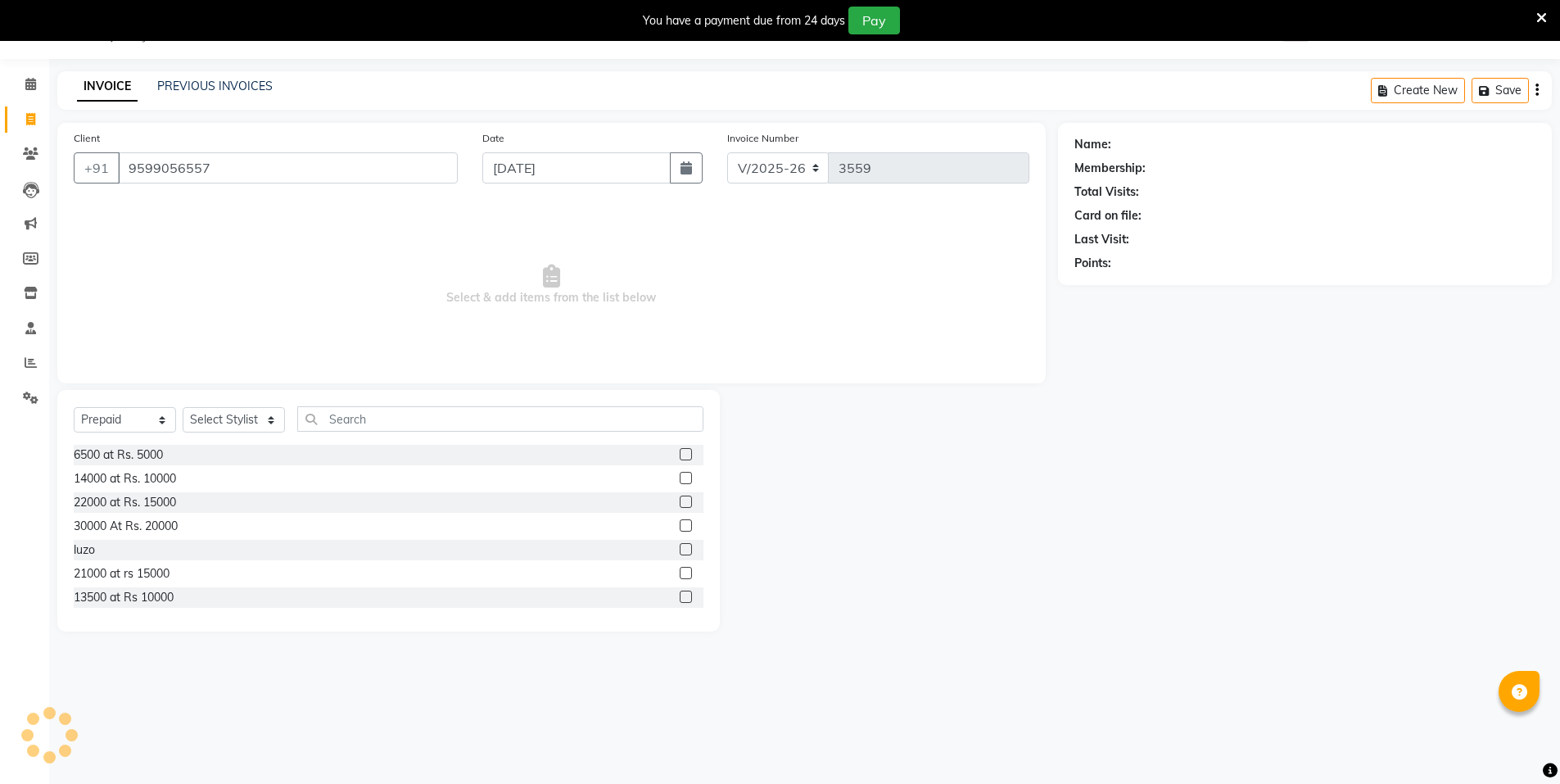
type input "9599056557"
click at [1186, 292] on icon "button" at bounding box center [1182, 287] width 12 height 12
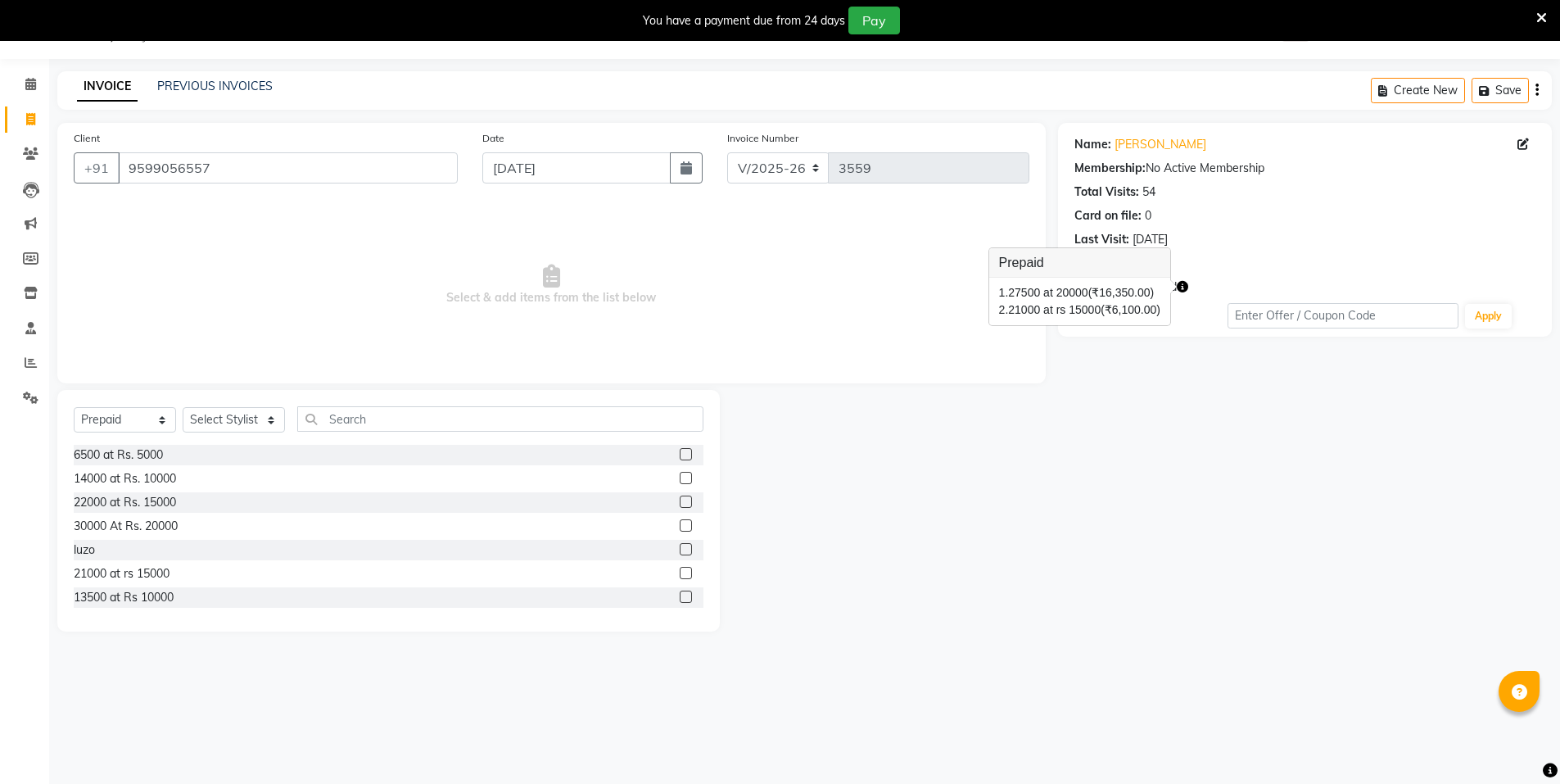
click at [1186, 290] on icon "button" at bounding box center [1182, 287] width 12 height 12
click at [26, 123] on icon at bounding box center [31, 119] width 9 height 12
select select "service"
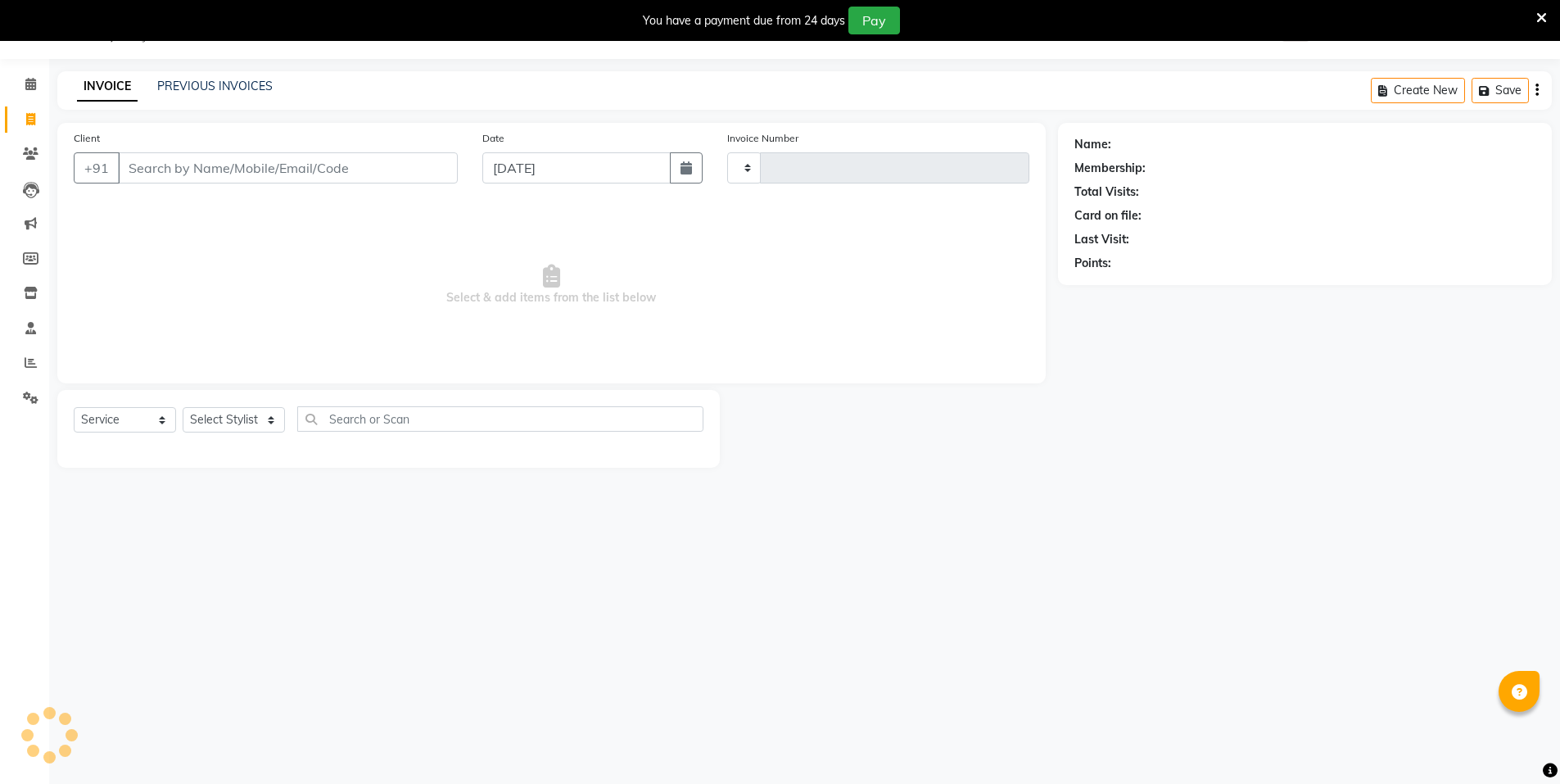
type input "3559"
select select "3472"
select select "P"
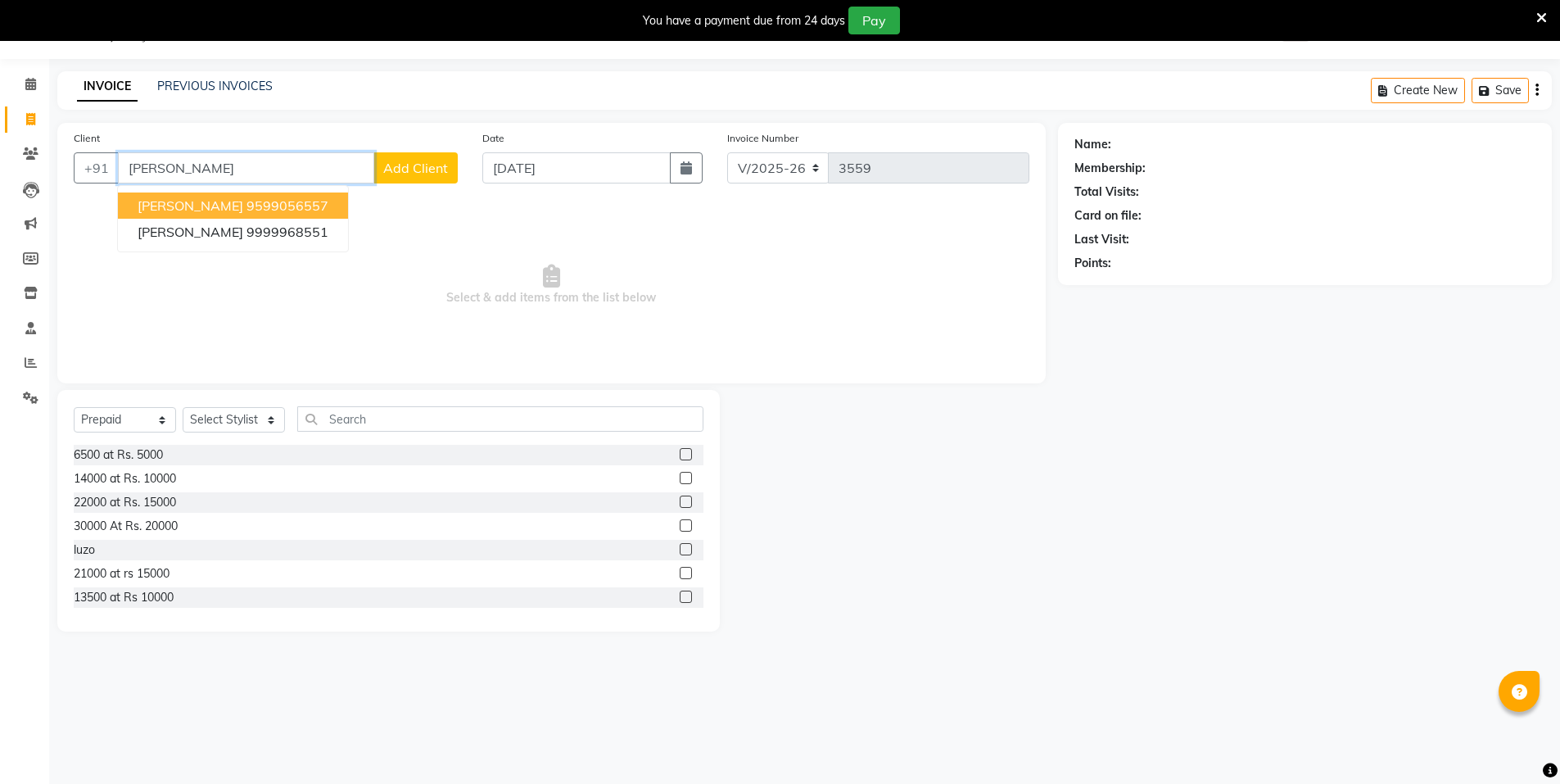
click at [232, 212] on span "aashima kukreja" at bounding box center [191, 206] width 106 height 17
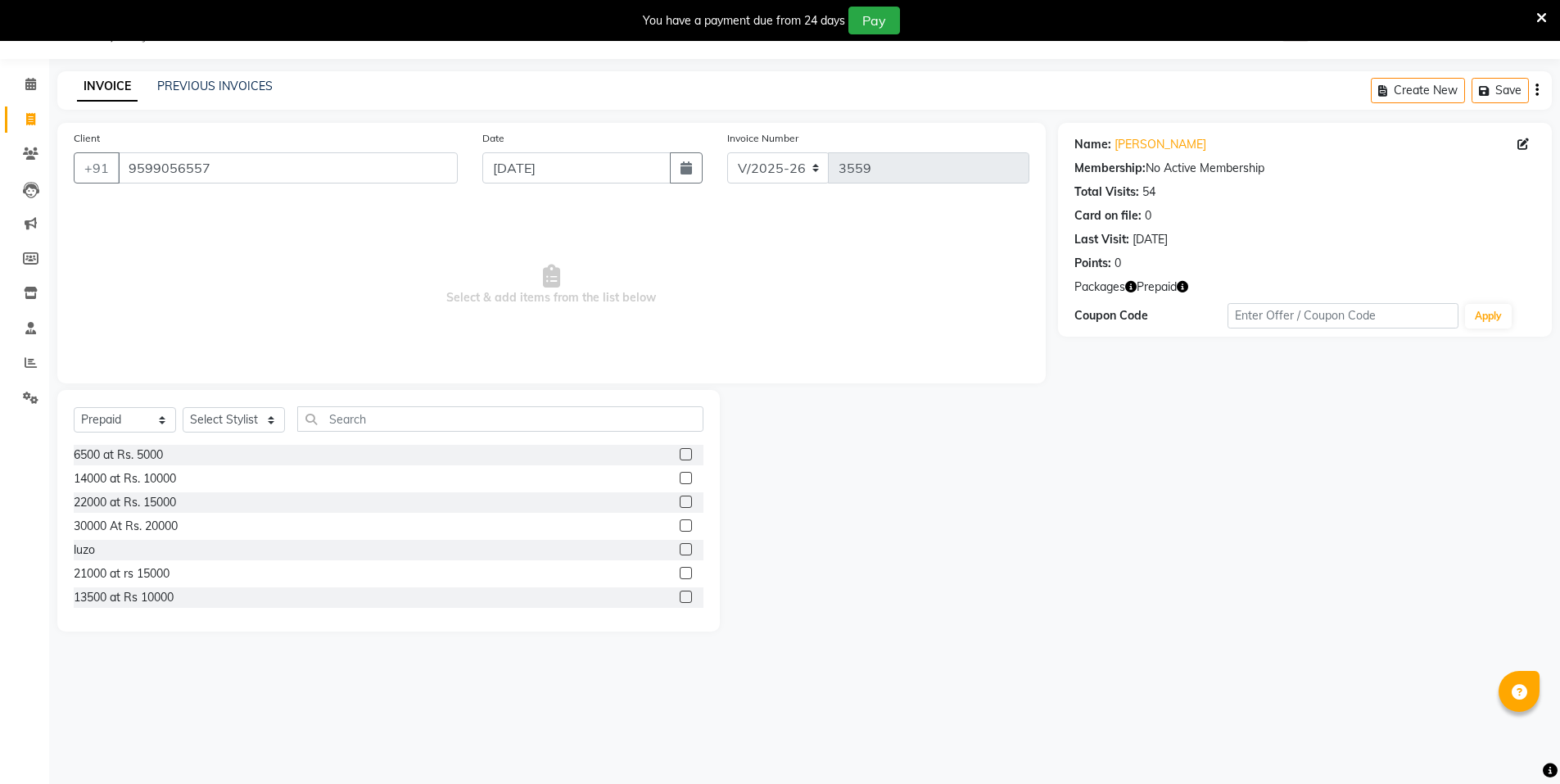
click at [1186, 291] on icon "button" at bounding box center [1182, 287] width 12 height 12
click at [1186, 287] on icon "button" at bounding box center [1182, 287] width 12 height 12
click at [234, 172] on input "9599056557" at bounding box center [288, 168] width 340 height 31
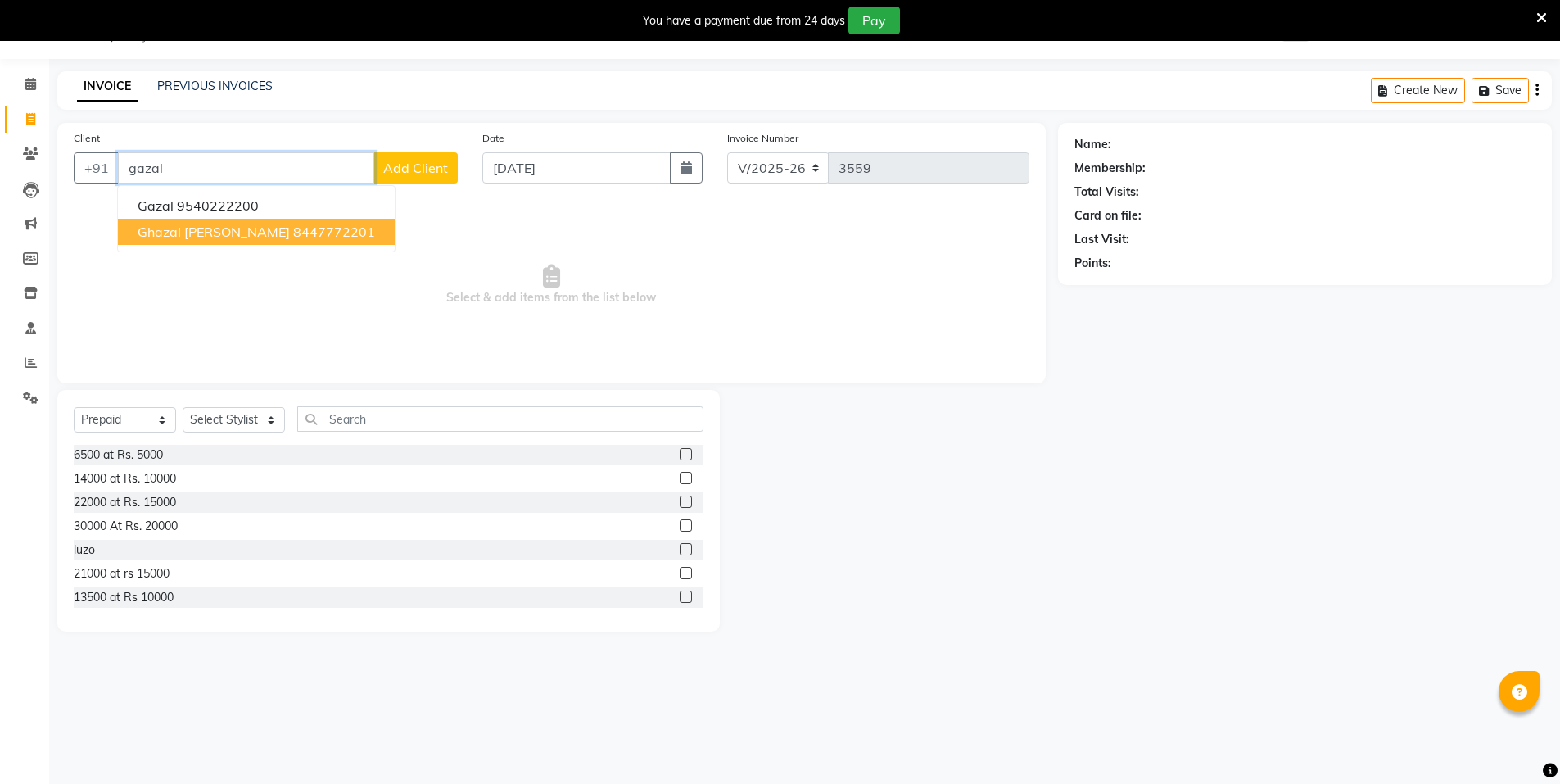
click at [293, 235] on ngb-highlight "8447772201" at bounding box center [334, 232] width 82 height 17
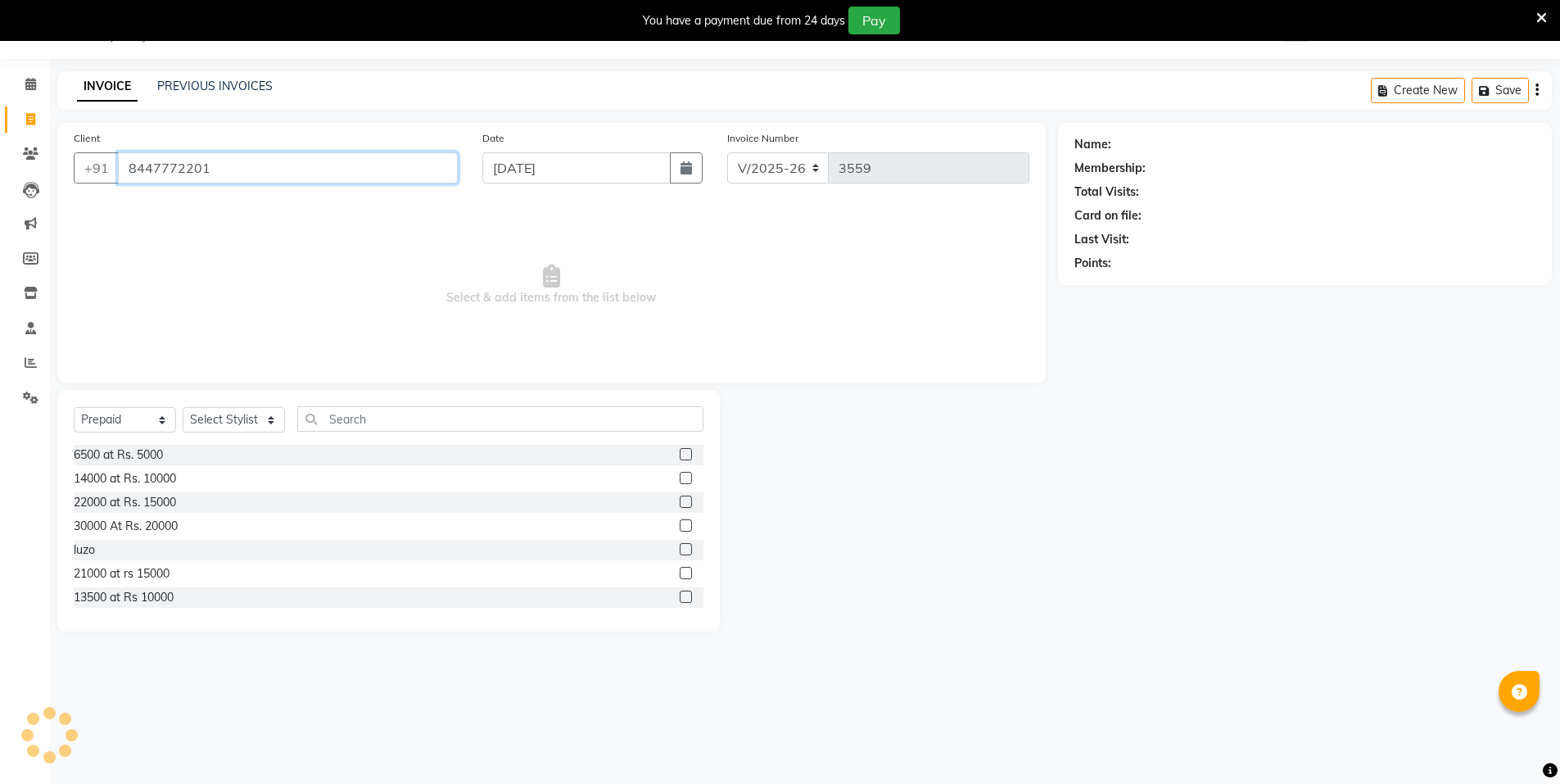
type input "8447772201"
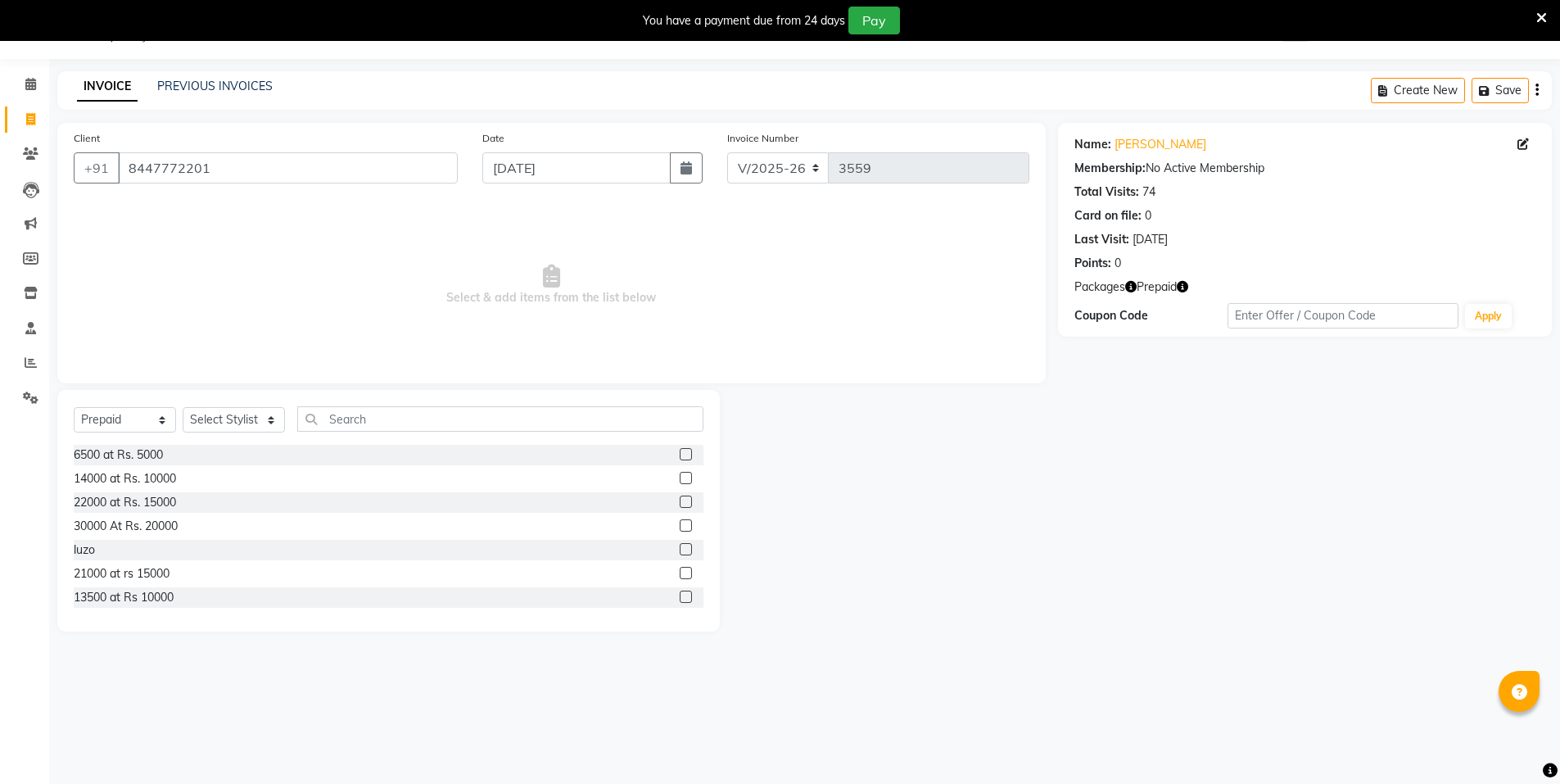
click at [1190, 287] on div "Packages Prepaid" at bounding box center [1306, 287] width 461 height 17
click at [1187, 287] on icon "button" at bounding box center [1182, 287] width 12 height 12
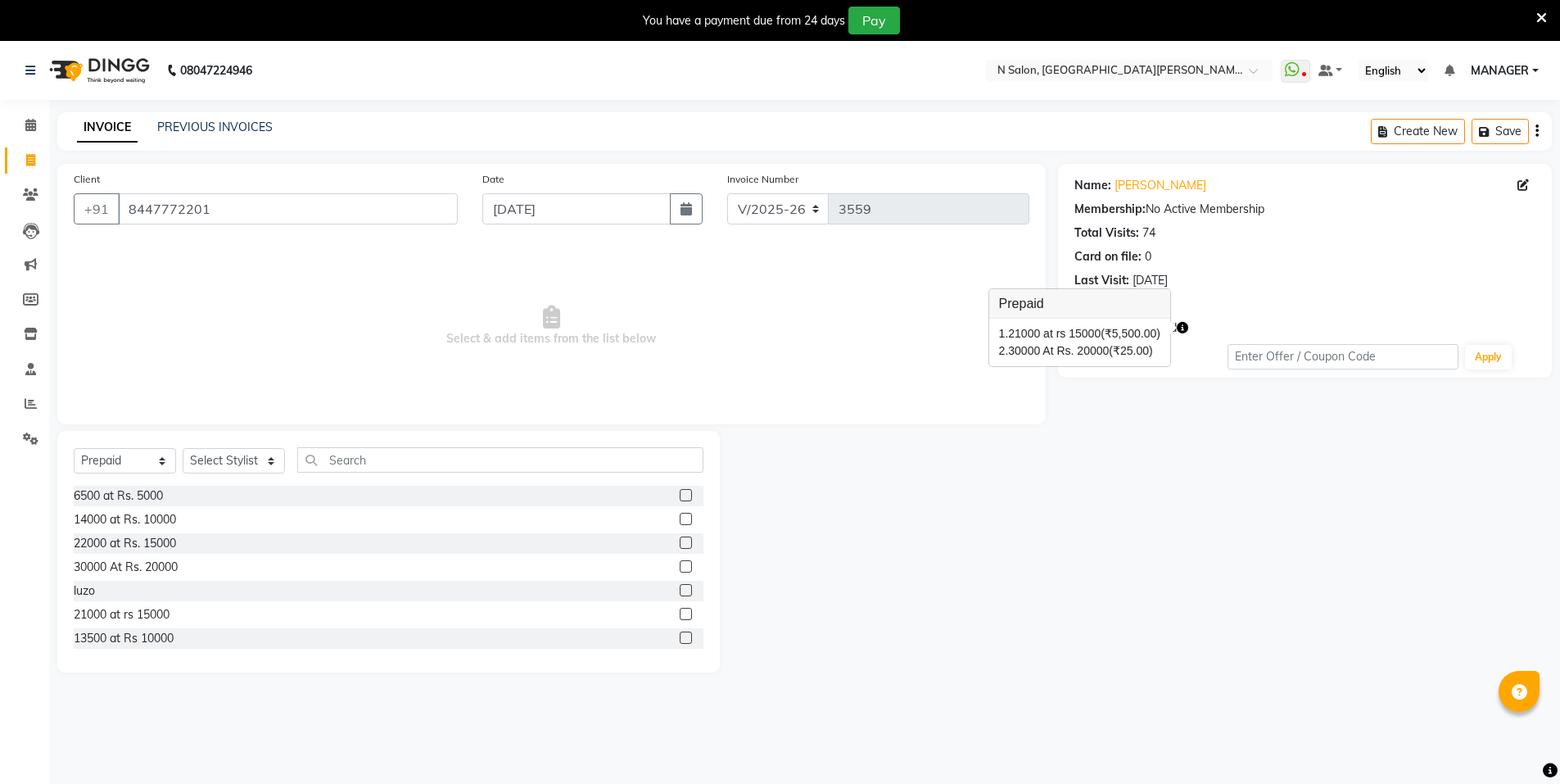
select select "3472"
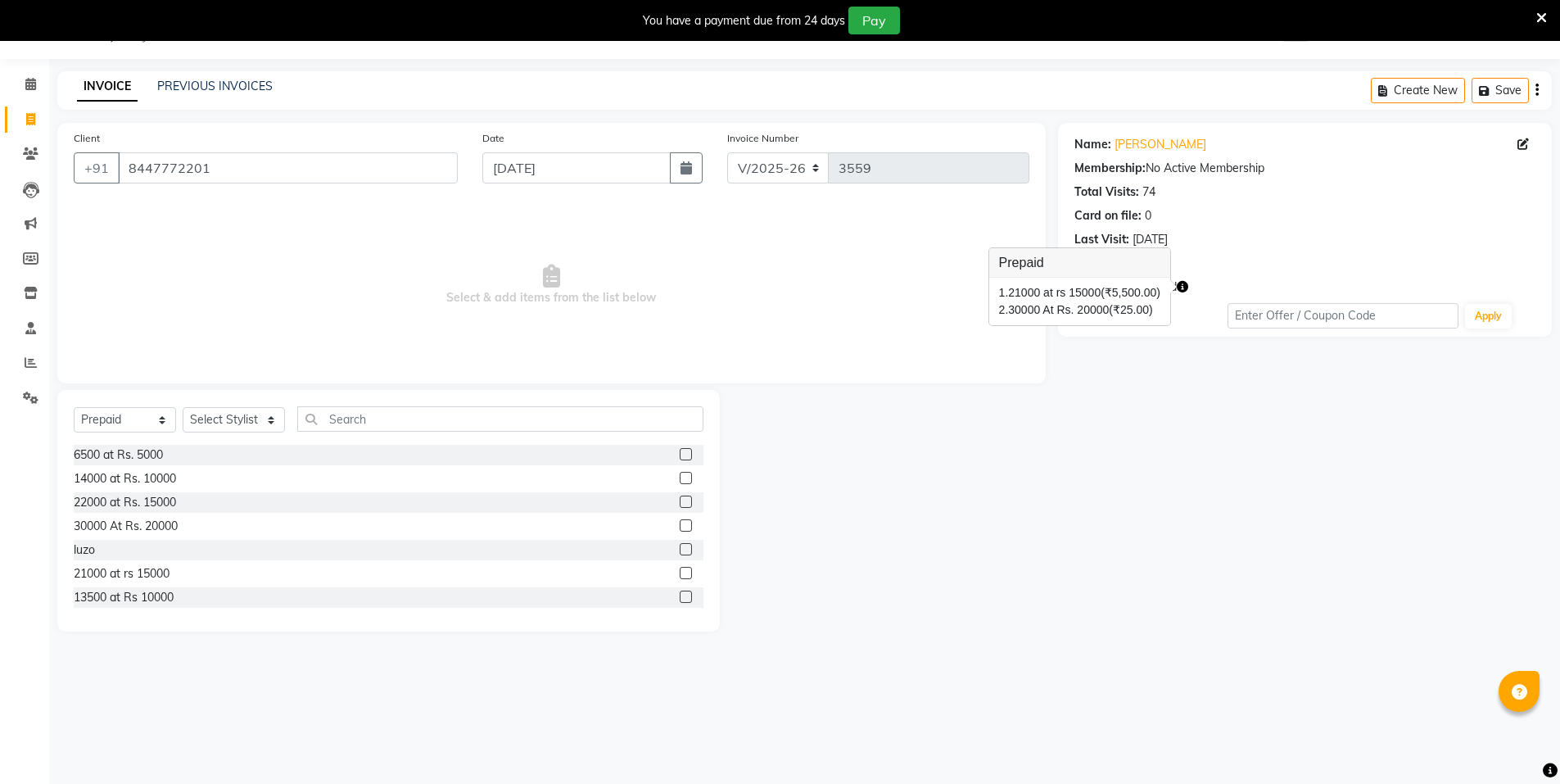
click at [1039, 315] on div "2. 30000 At Rs. 20000 (₹25.00)" at bounding box center [1079, 310] width 161 height 17
click at [146, 417] on select "Select Service Product Membership Package Voucher Prepaid Gift Card" at bounding box center [125, 420] width 102 height 26
select select "service"
click at [74, 407] on select "Select Service Product Membership Package Voucher Prepaid Gift Card" at bounding box center [125, 420] width 102 height 26
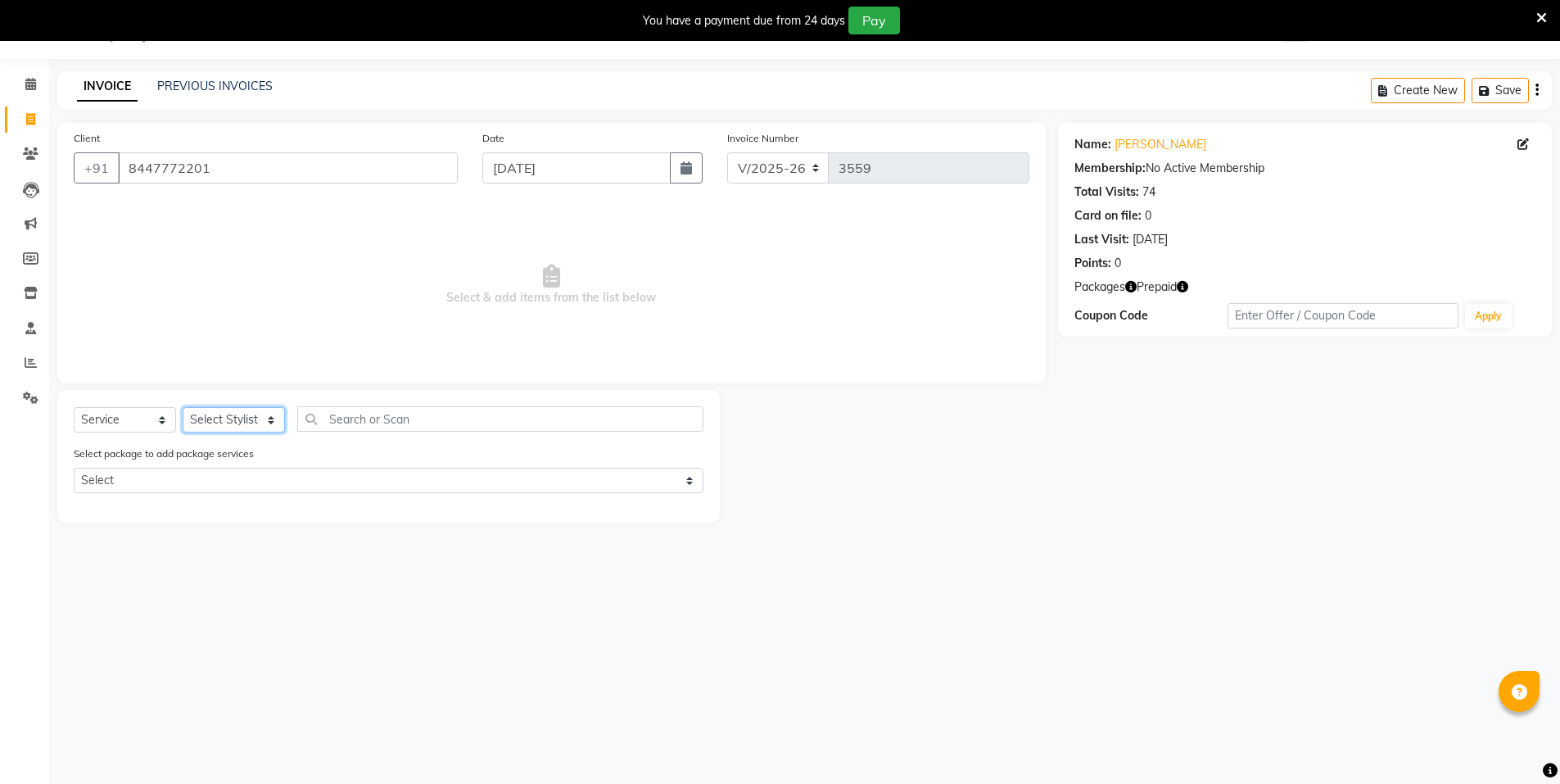
click at [226, 421] on select "Select Stylist [PERSON_NAME] [PERSON_NAME] MANAGER MD..... Pradeep Rahul [PERSO…" at bounding box center [234, 420] width 102 height 26
select select "15670"
click at [183, 407] on select "Select Stylist [PERSON_NAME] [PERSON_NAME] MANAGER MD..... Pradeep Rahul [PERSO…" at bounding box center [234, 420] width 102 height 26
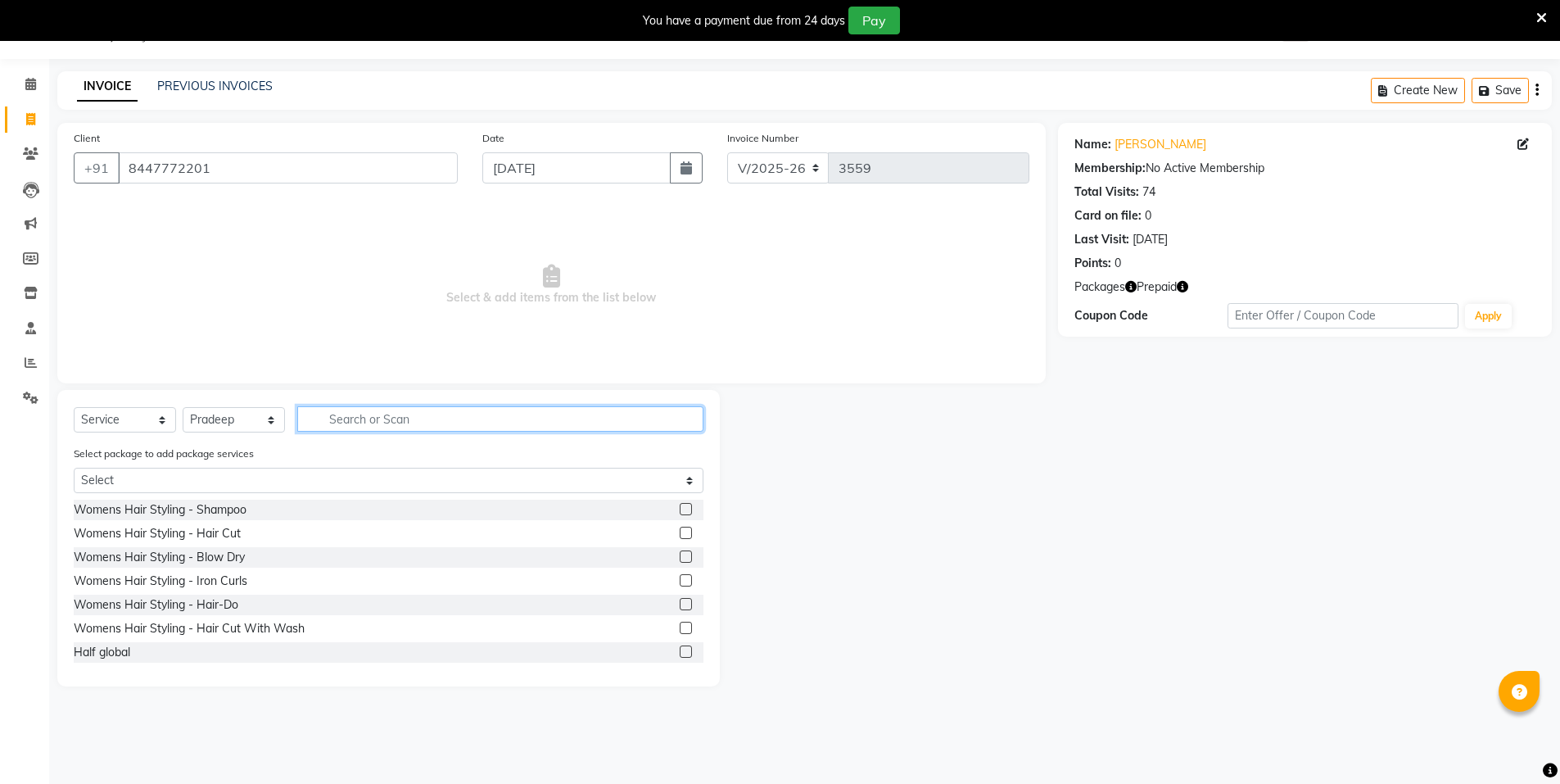
click at [420, 430] on input "text" at bounding box center [501, 419] width 407 height 26
type input "nor"
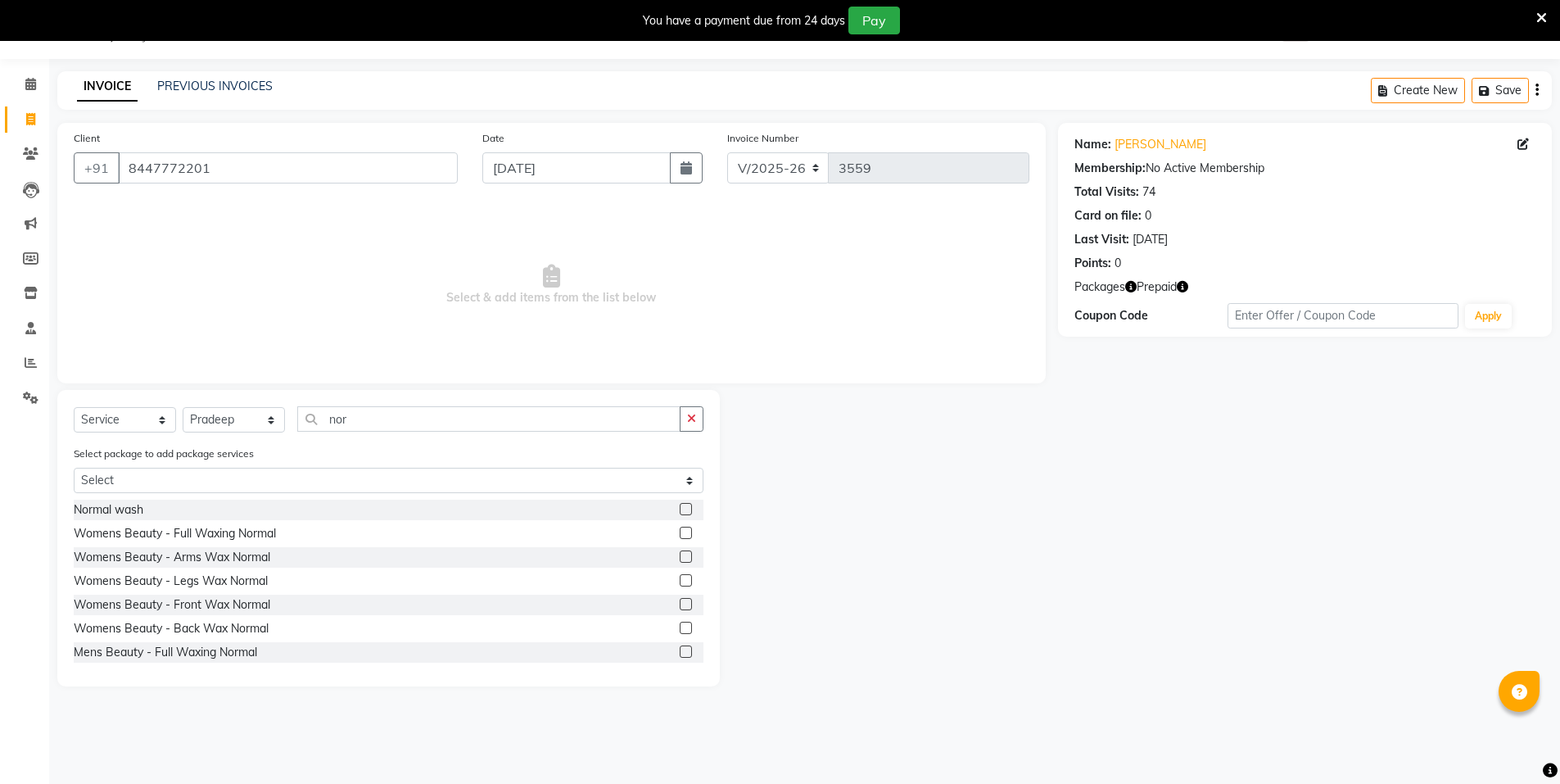
click at [680, 505] on label at bounding box center [686, 509] width 12 height 12
click at [680, 505] on input "checkbox" at bounding box center [685, 510] width 11 height 11
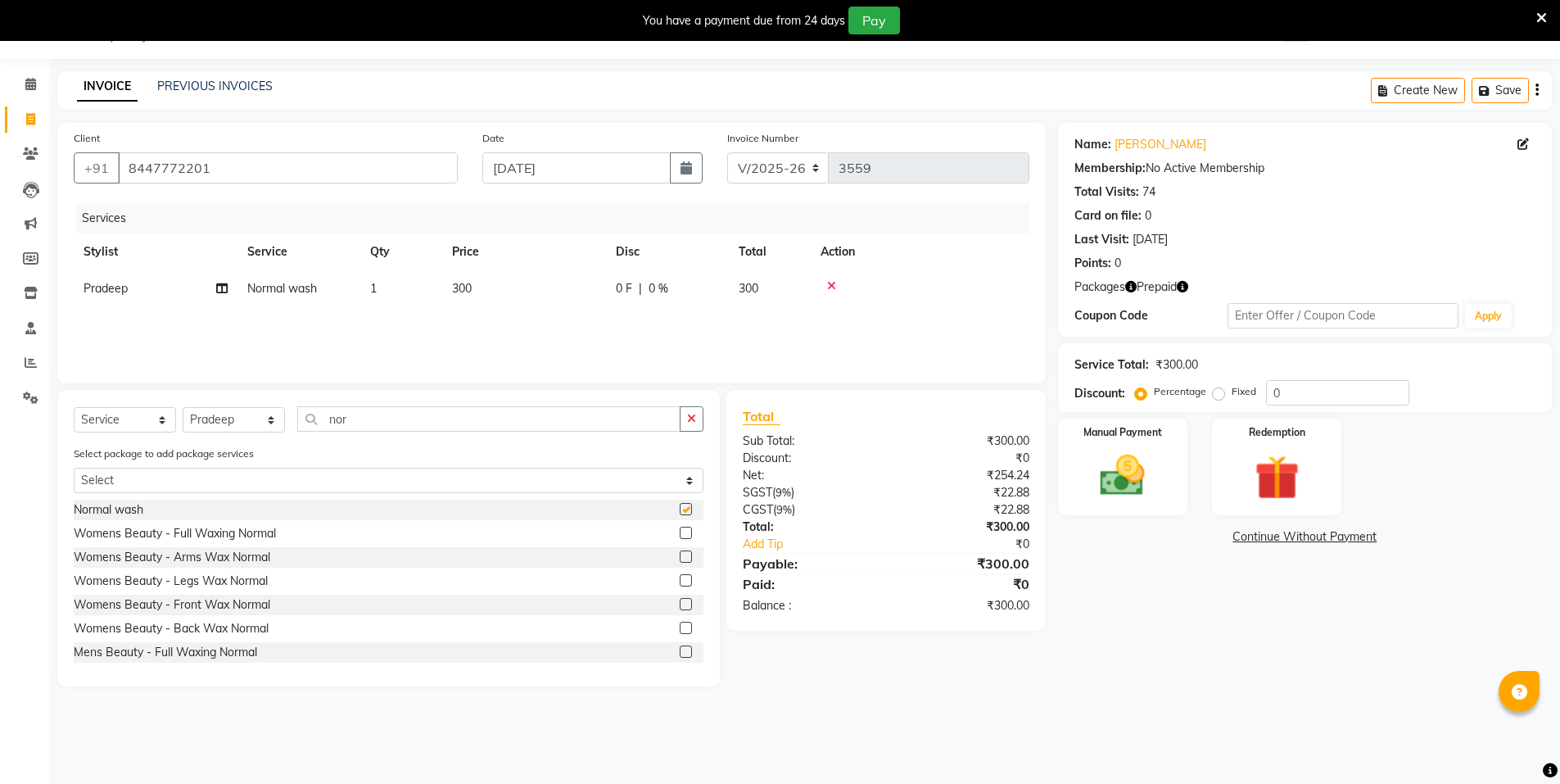
checkbox input "false"
click at [1258, 485] on img at bounding box center [1277, 478] width 75 height 58
click at [1208, 544] on span "Prepaid 2" at bounding box center [1203, 539] width 53 height 19
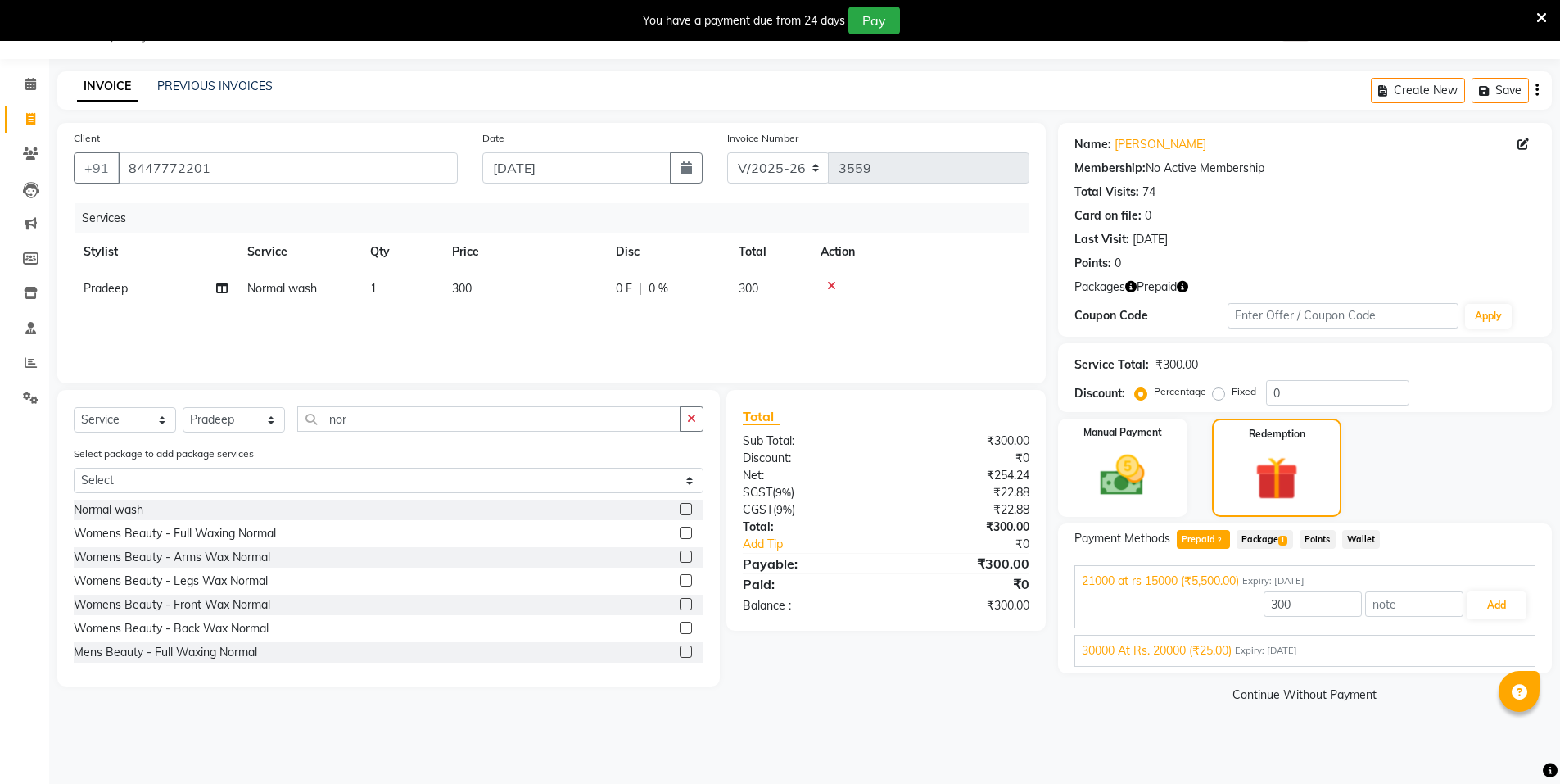
click at [1284, 544] on span "1" at bounding box center [1282, 540] width 9 height 10
click at [1206, 536] on span "Prepaid 2" at bounding box center [1203, 539] width 53 height 19
click at [1508, 610] on button "Add" at bounding box center [1496, 606] width 59 height 28
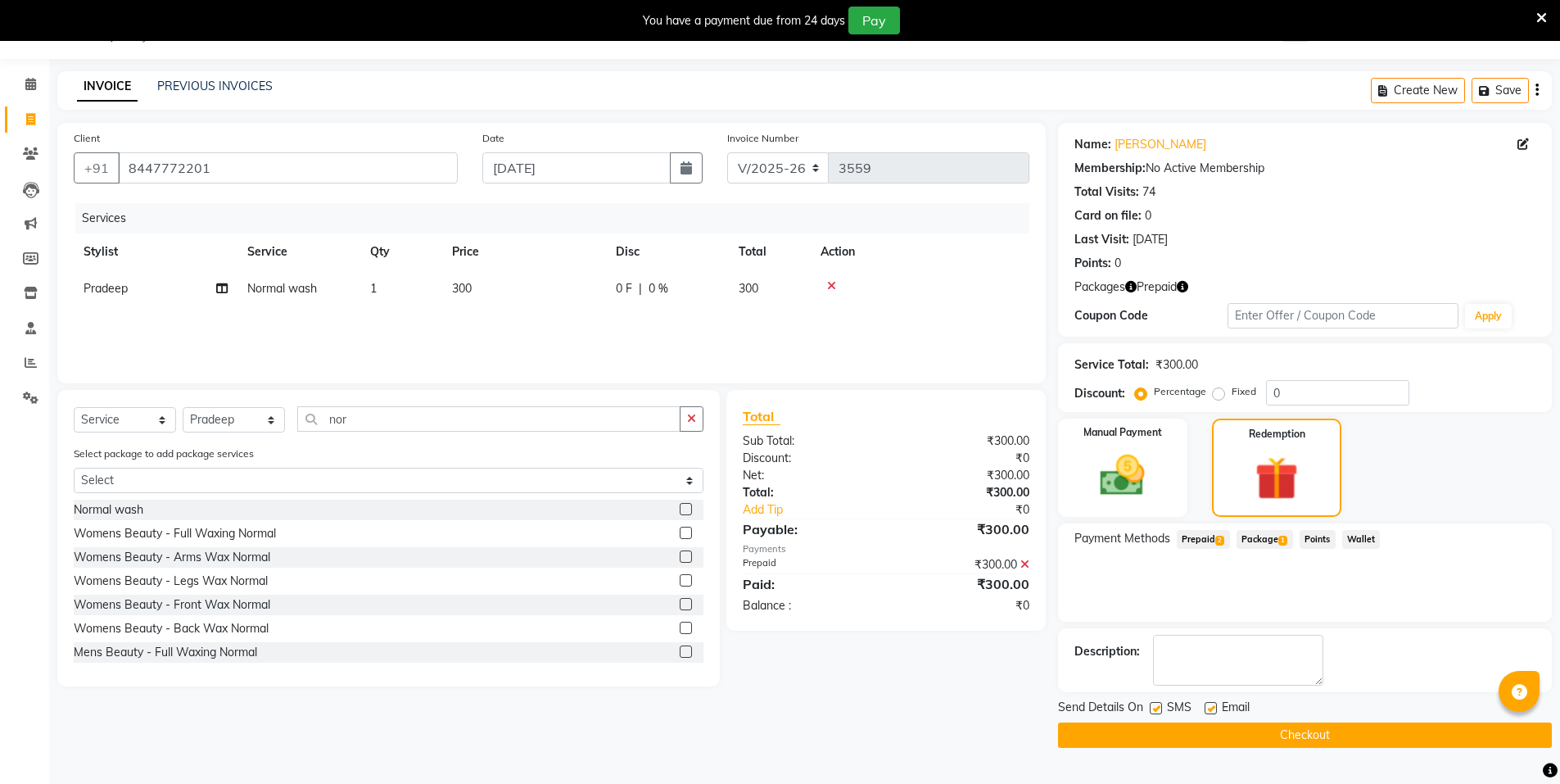
drag, startPoint x: 1363, startPoint y: 719, endPoint x: 1355, endPoint y: 730, distance: 13.6
click at [1355, 730] on div "Send Details On SMS Email Checkout" at bounding box center [1306, 723] width 494 height 49
click at [1355, 730] on button "Checkout" at bounding box center [1306, 734] width 494 height 26
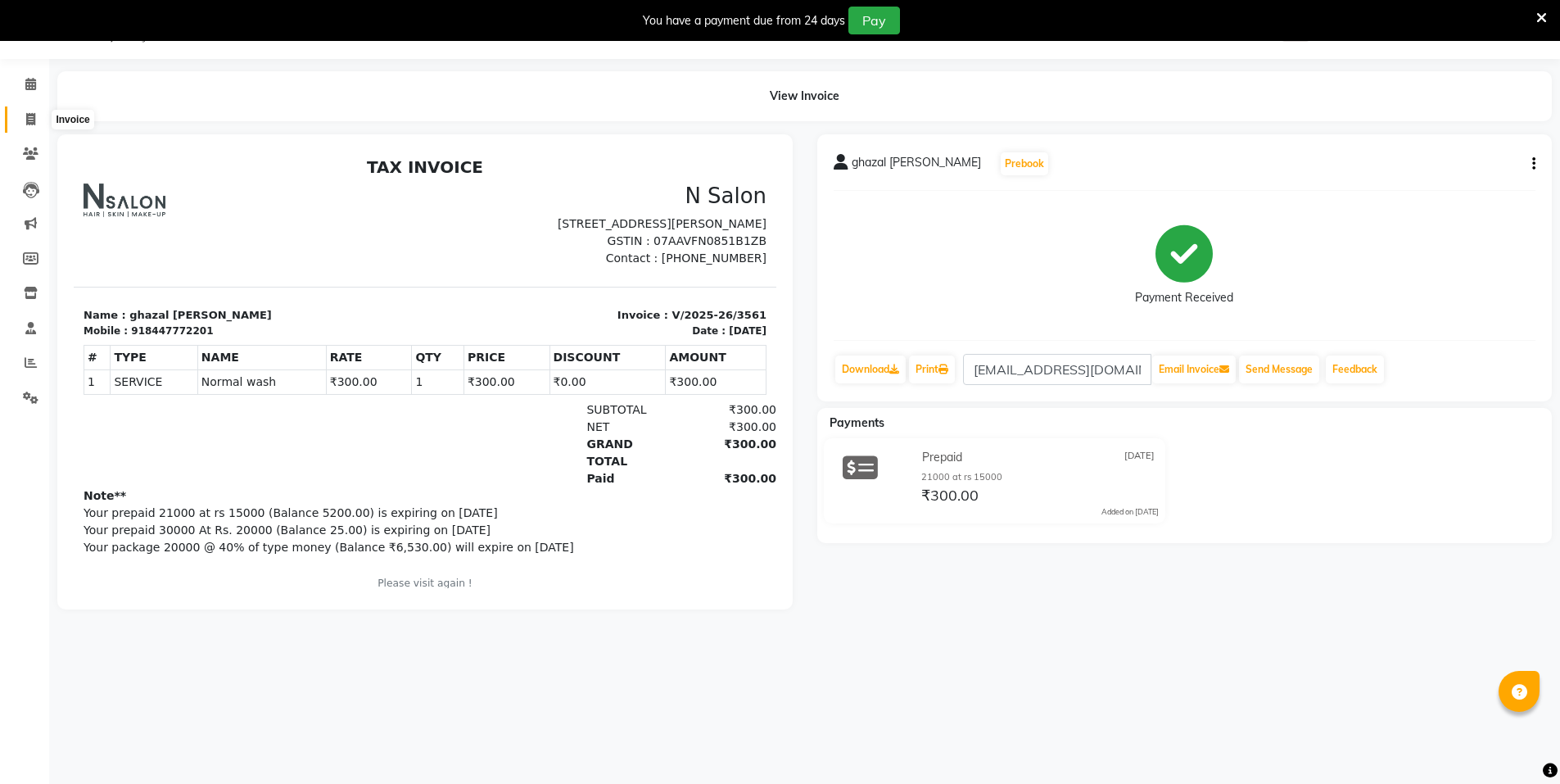
click at [29, 116] on icon at bounding box center [31, 119] width 9 height 12
select select "service"
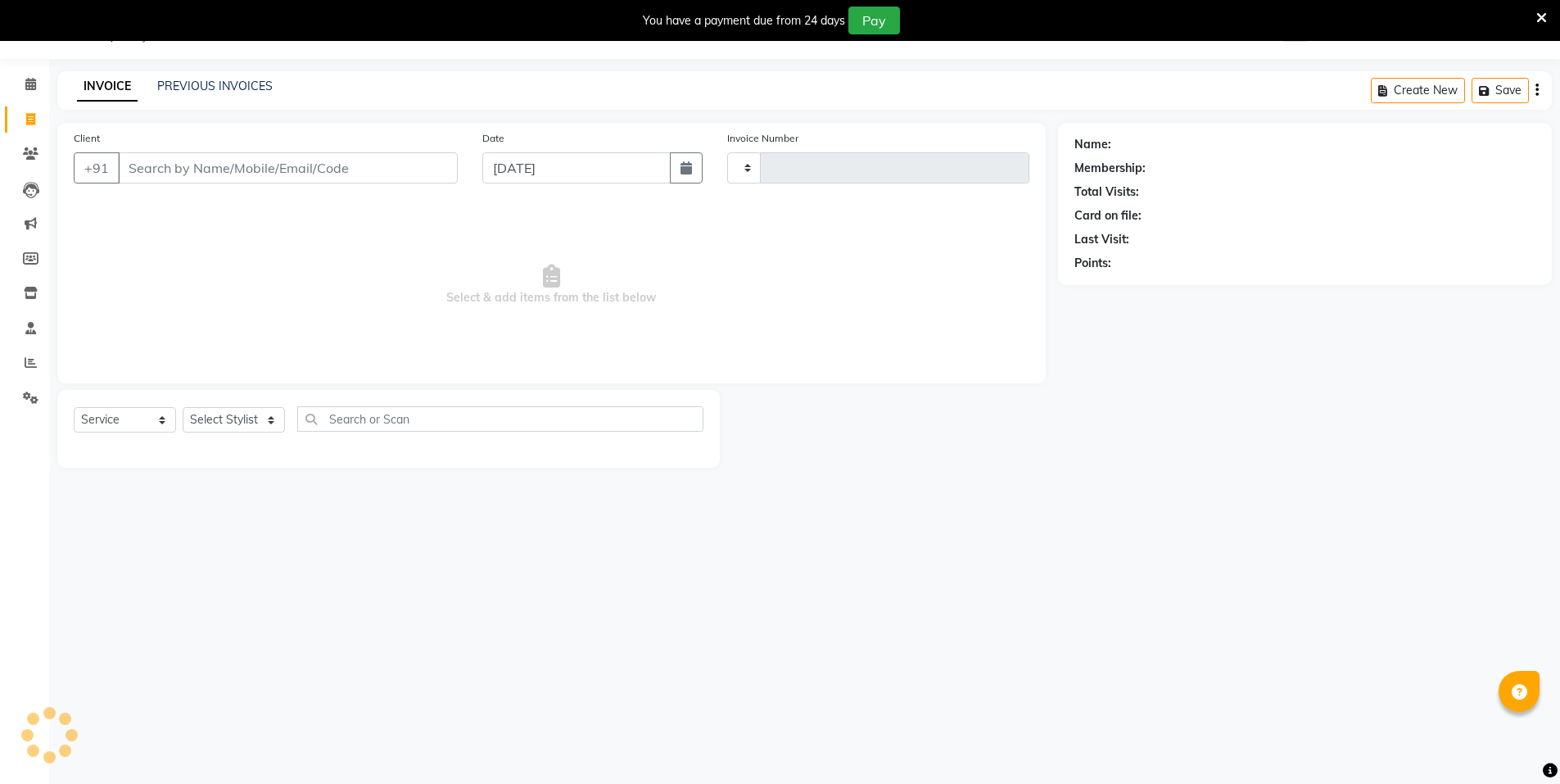
type input "3562"
select select "3472"
select select "P"
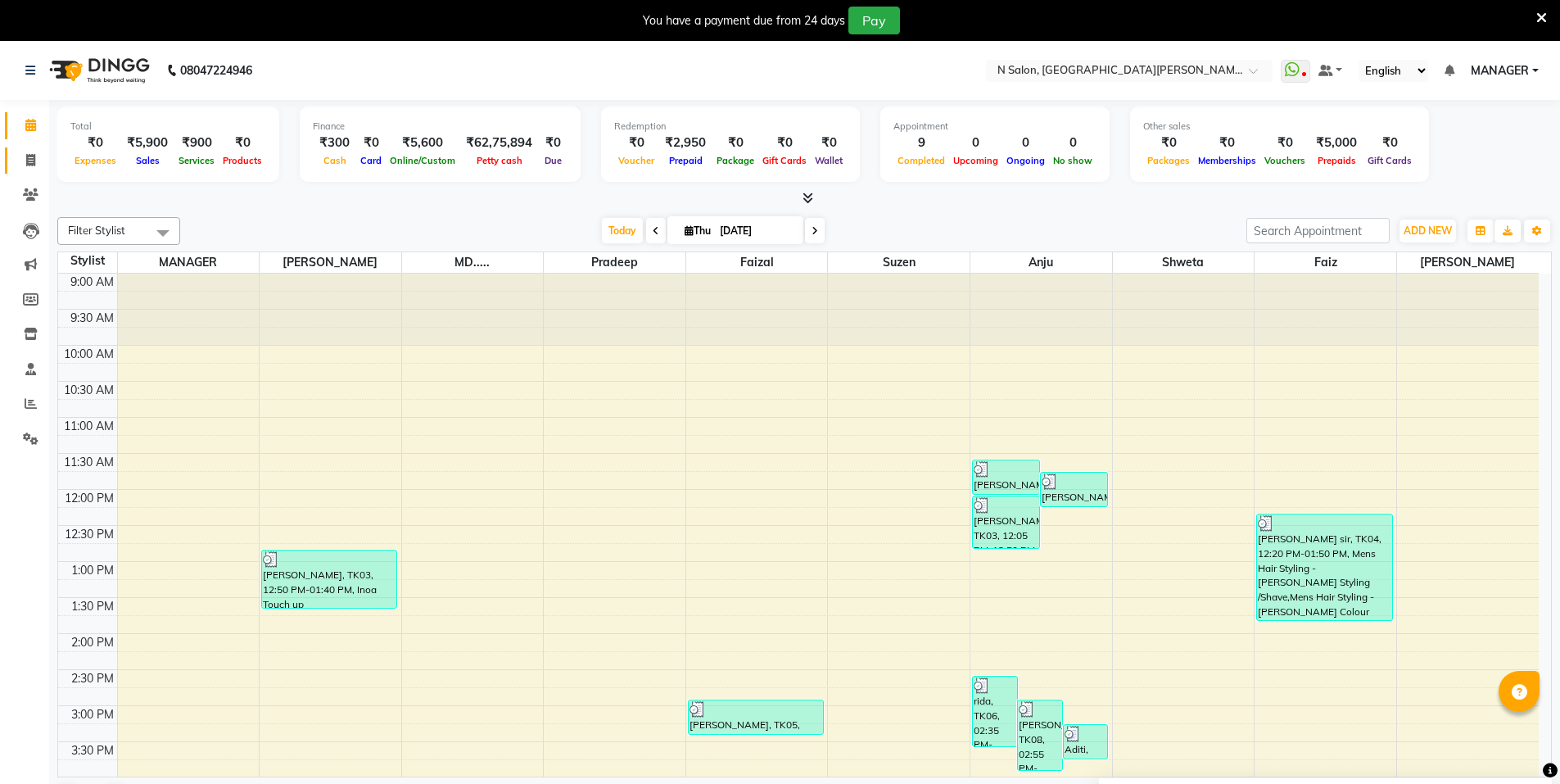
scroll to position [269, 0]
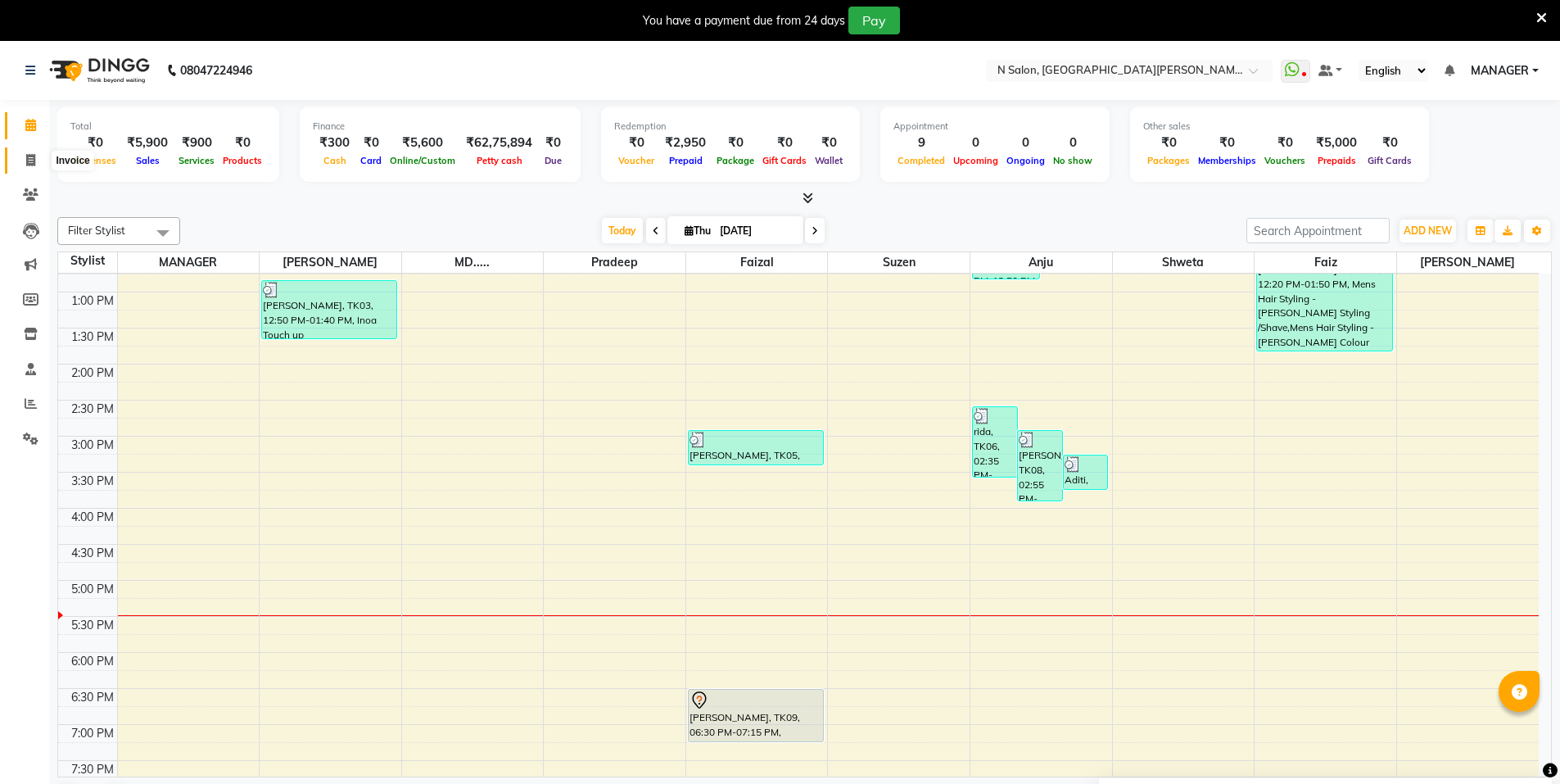
click at [21, 159] on span at bounding box center [31, 160] width 29 height 19
select select "service"
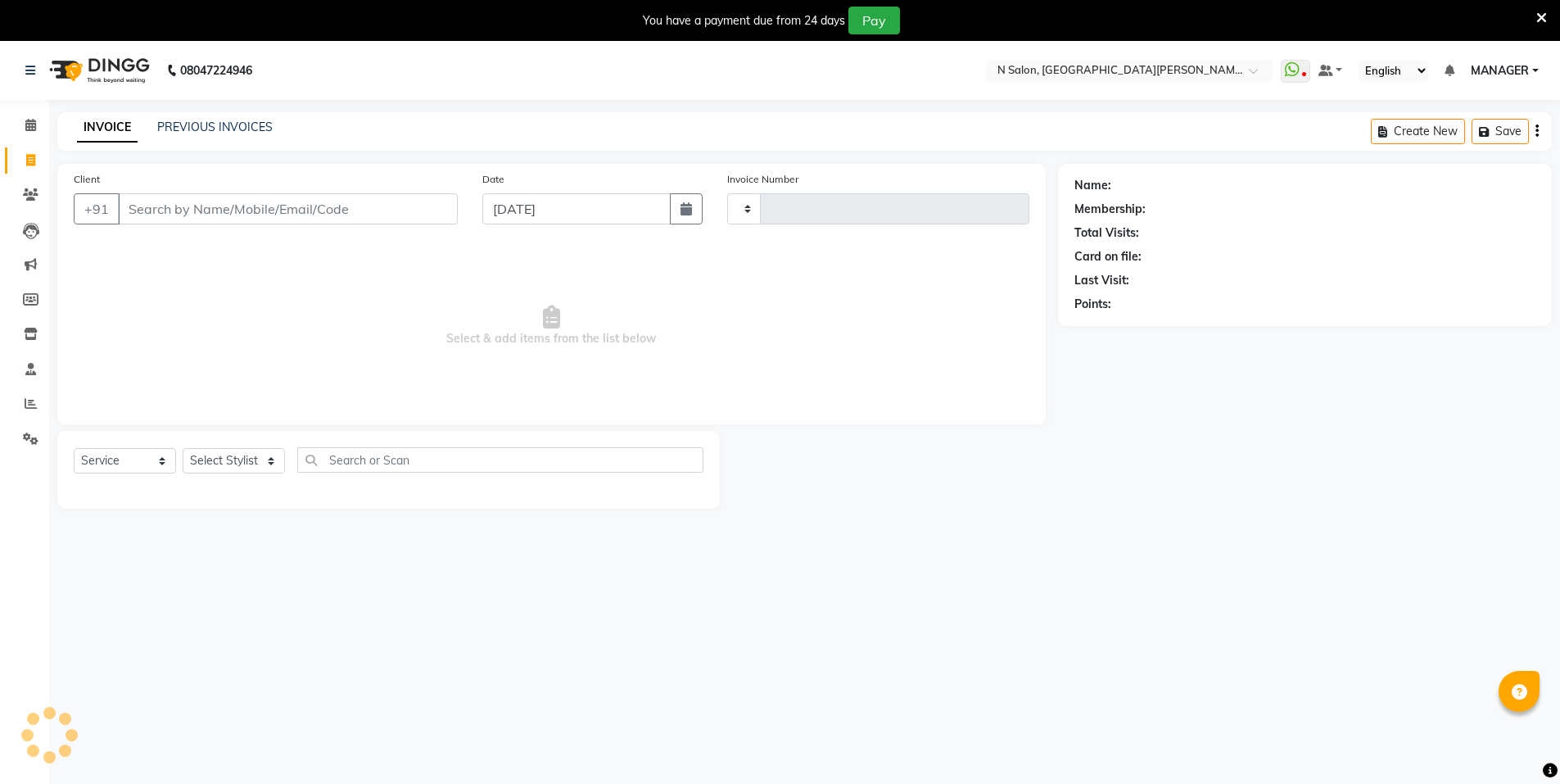
type input "3560"
select select "3472"
select select "P"
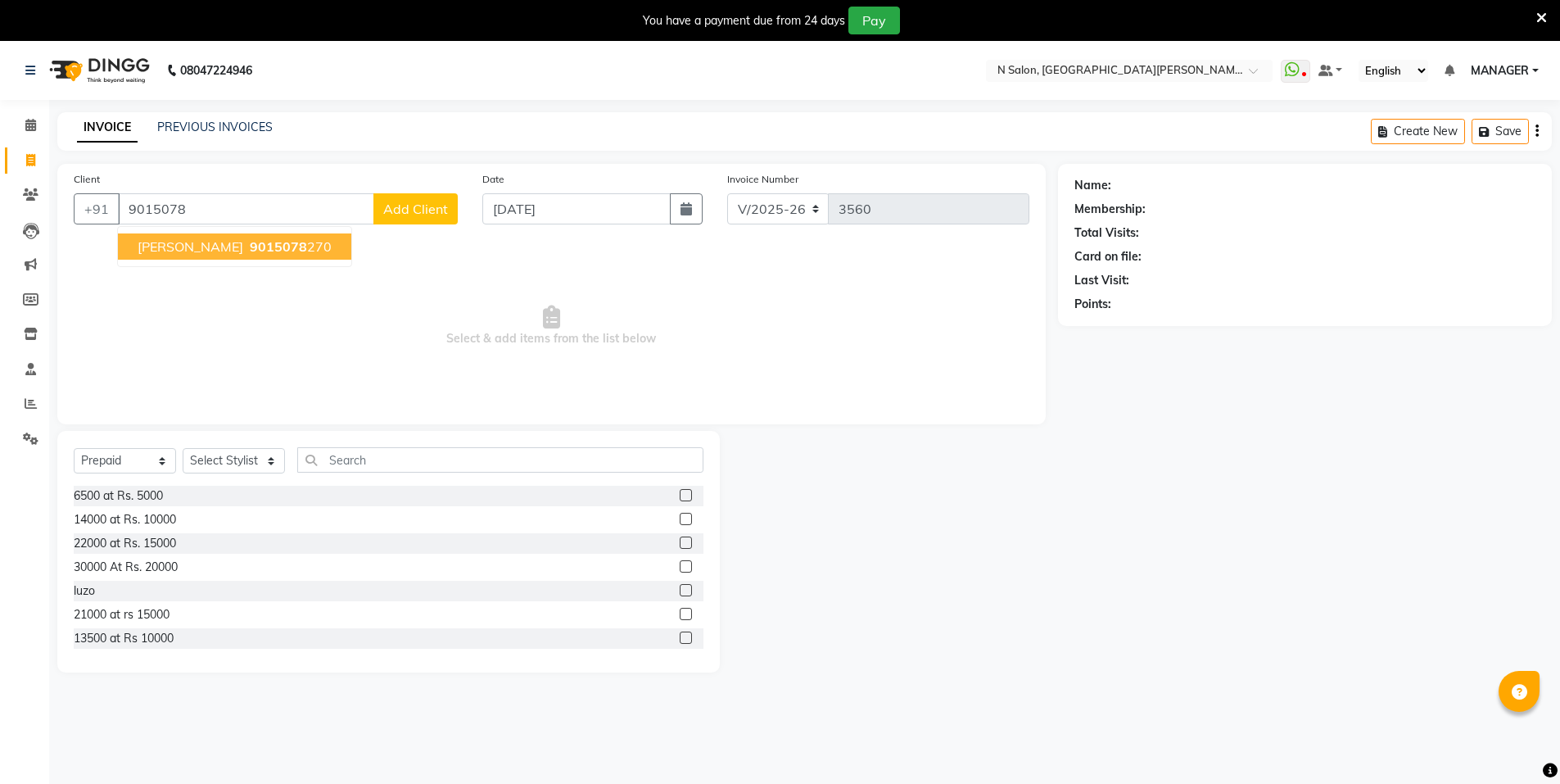
click at [250, 242] on span "9015078" at bounding box center [278, 246] width 57 height 17
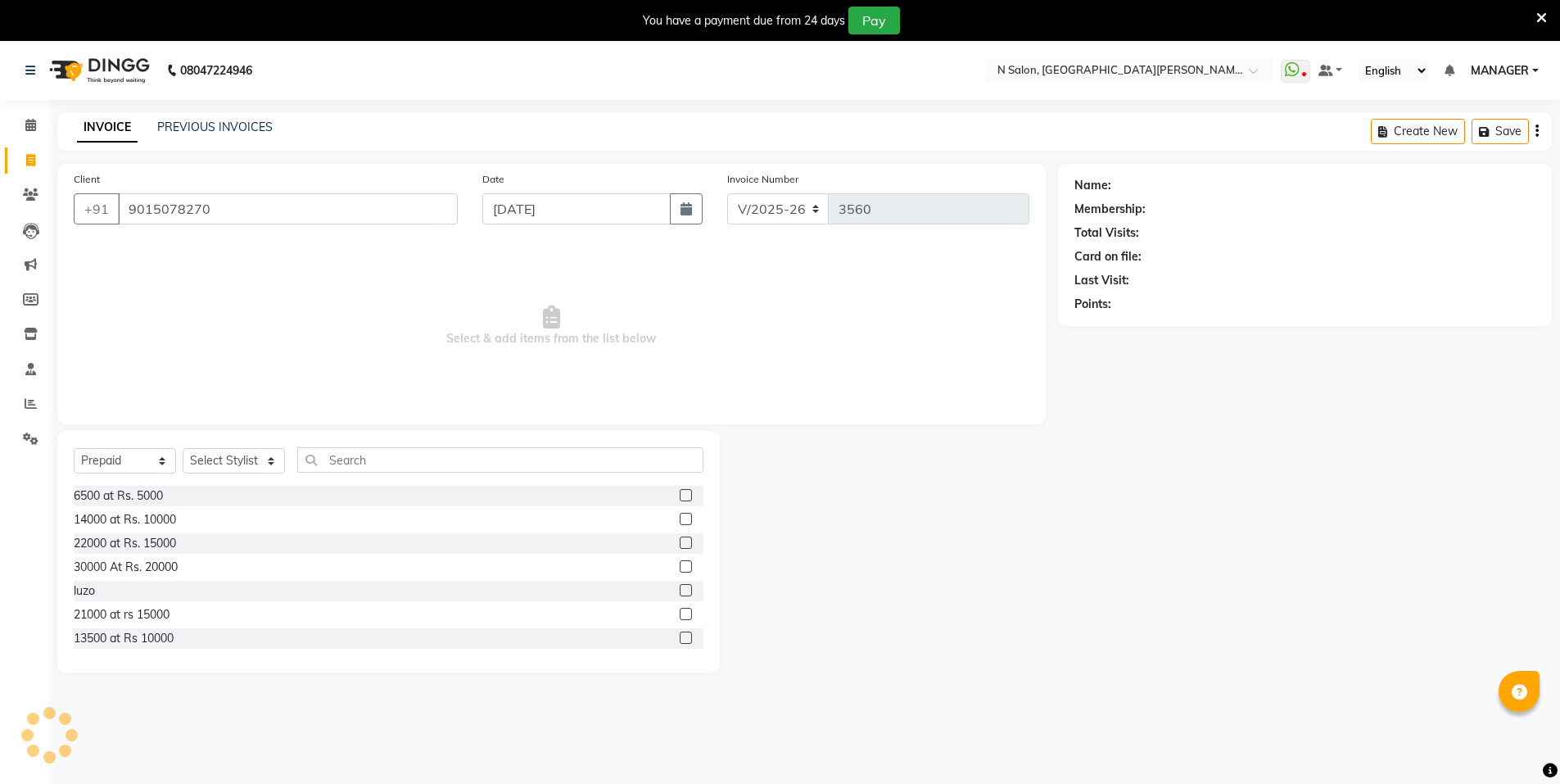
type input "9015078270"
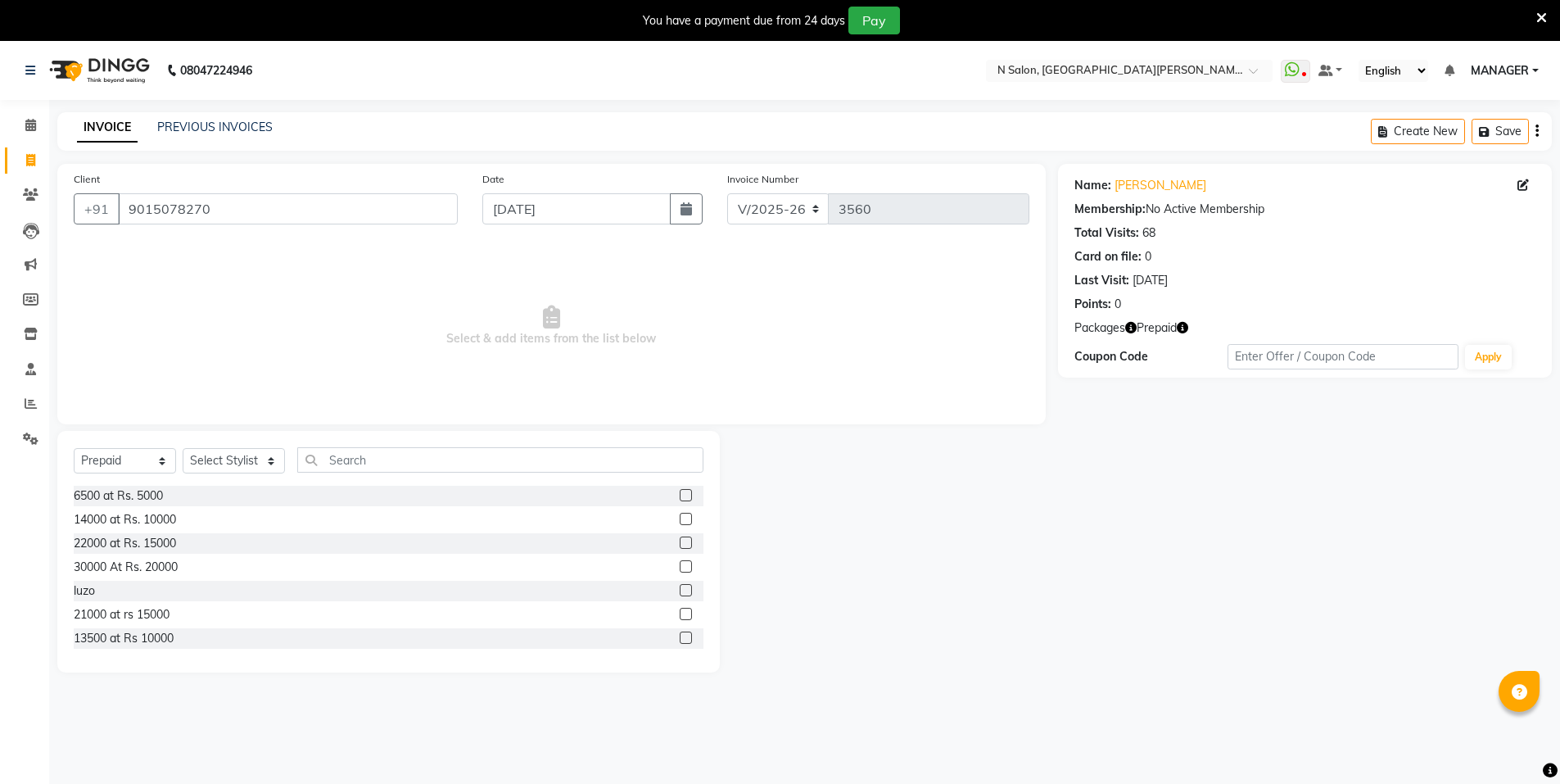
click at [1185, 330] on icon "button" at bounding box center [1182, 328] width 12 height 12
click at [137, 461] on select "Select Service Product Membership Package Voucher Prepaid Gift Card" at bounding box center [125, 460] width 102 height 26
select select "service"
click at [74, 448] on select "Select Service Product Membership Package Voucher Prepaid Gift Card" at bounding box center [125, 460] width 102 height 26
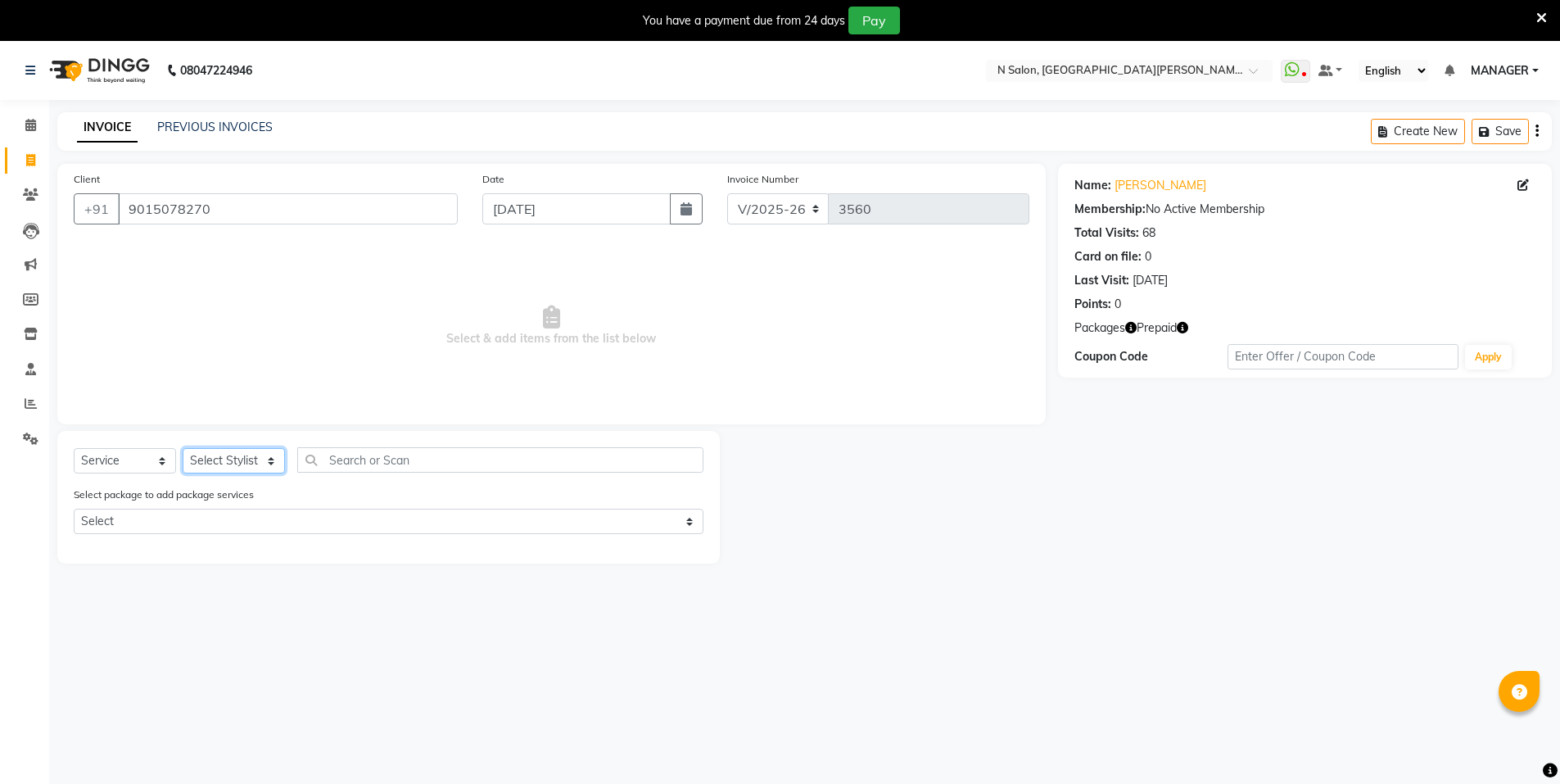
click at [215, 463] on select "Select Stylist [PERSON_NAME] [PERSON_NAME] MANAGER MD..... Pradeep Rahul [PERSO…" at bounding box center [234, 460] width 102 height 26
click at [1182, 321] on button "button" at bounding box center [1182, 328] width 12 height 17
click at [214, 465] on select "Select Stylist [PERSON_NAME] [PERSON_NAME] MANAGER MD..... Pradeep Rahul [PERSO…" at bounding box center [234, 460] width 102 height 26
click at [183, 448] on select "Select Stylist [PERSON_NAME] [PERSON_NAME] MANAGER MD..... Pradeep Rahul [PERSO…" at bounding box center [234, 460] width 102 height 26
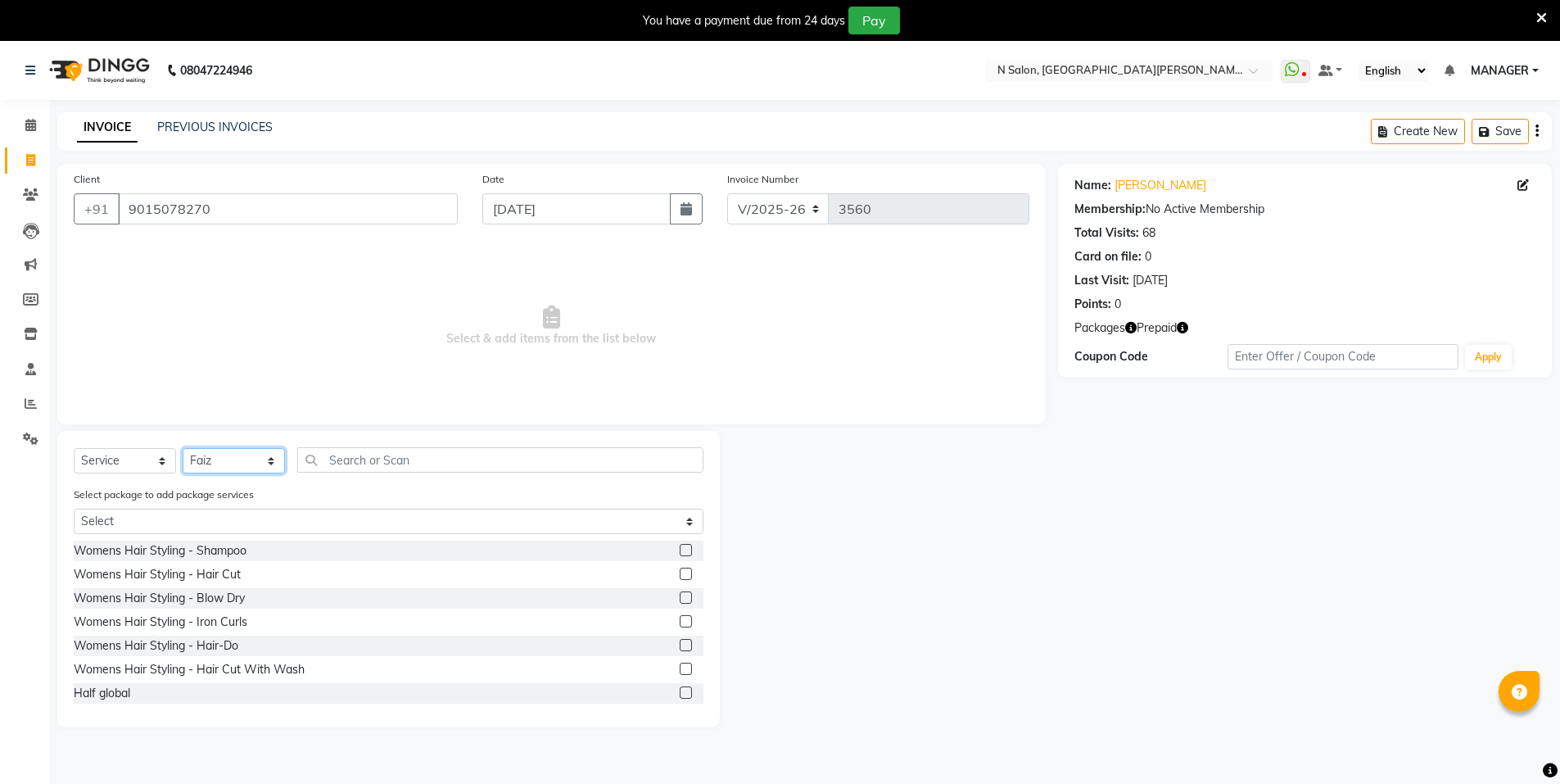
click at [236, 463] on select "Select Stylist [PERSON_NAME] [PERSON_NAME] MANAGER MD..... Pradeep Rahul [PERSO…" at bounding box center [234, 460] width 102 height 26
select select "15674"
click at [183, 448] on select "Select Stylist [PERSON_NAME] [PERSON_NAME] MANAGER MD..... Pradeep Rahul [PERSO…" at bounding box center [234, 460] width 102 height 26
click at [352, 468] on input "text" at bounding box center [501, 459] width 407 height 26
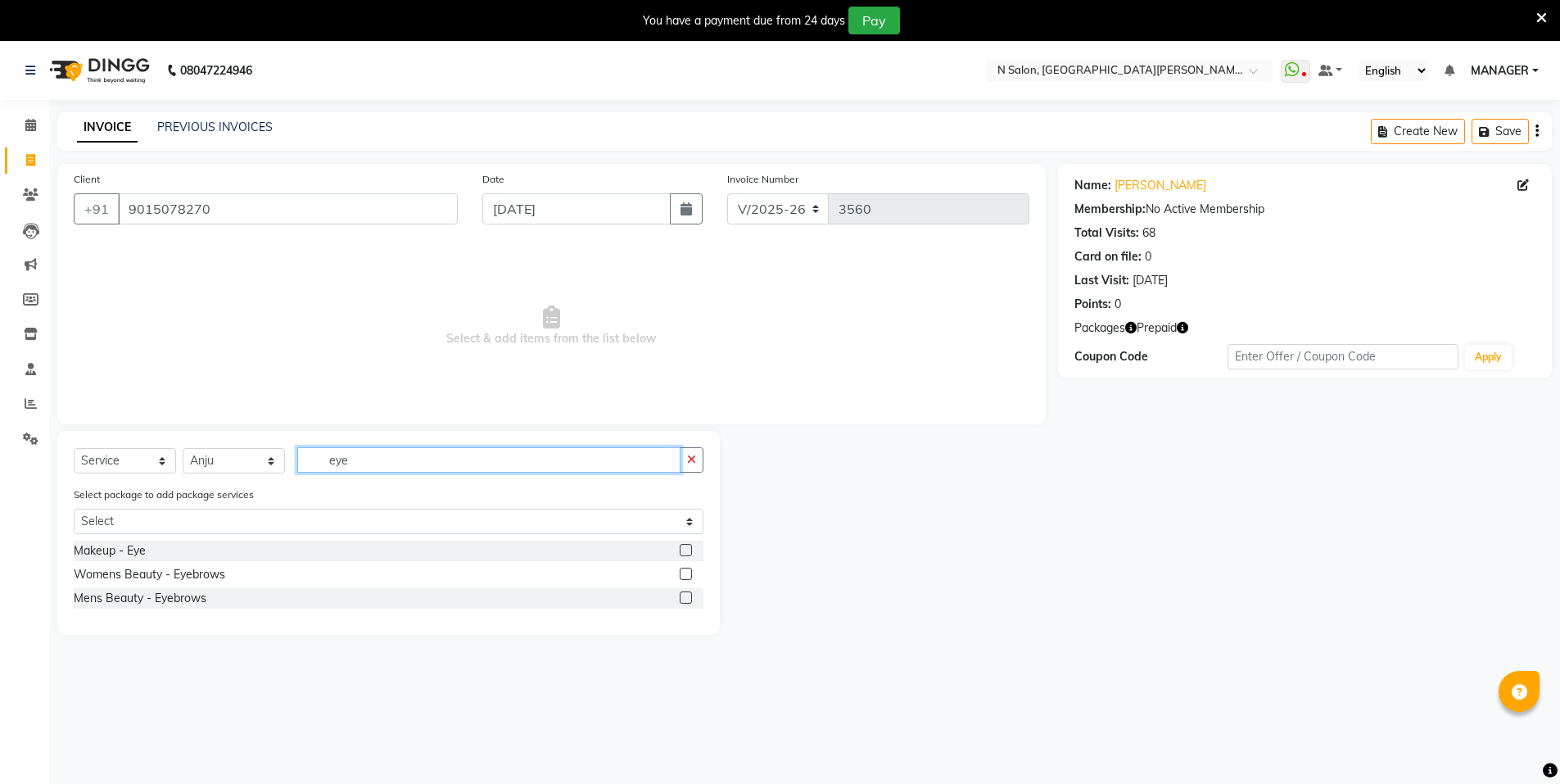
type input "eye"
click at [685, 576] on label at bounding box center [686, 573] width 12 height 12
click at [685, 576] on input "checkbox" at bounding box center [685, 574] width 11 height 11
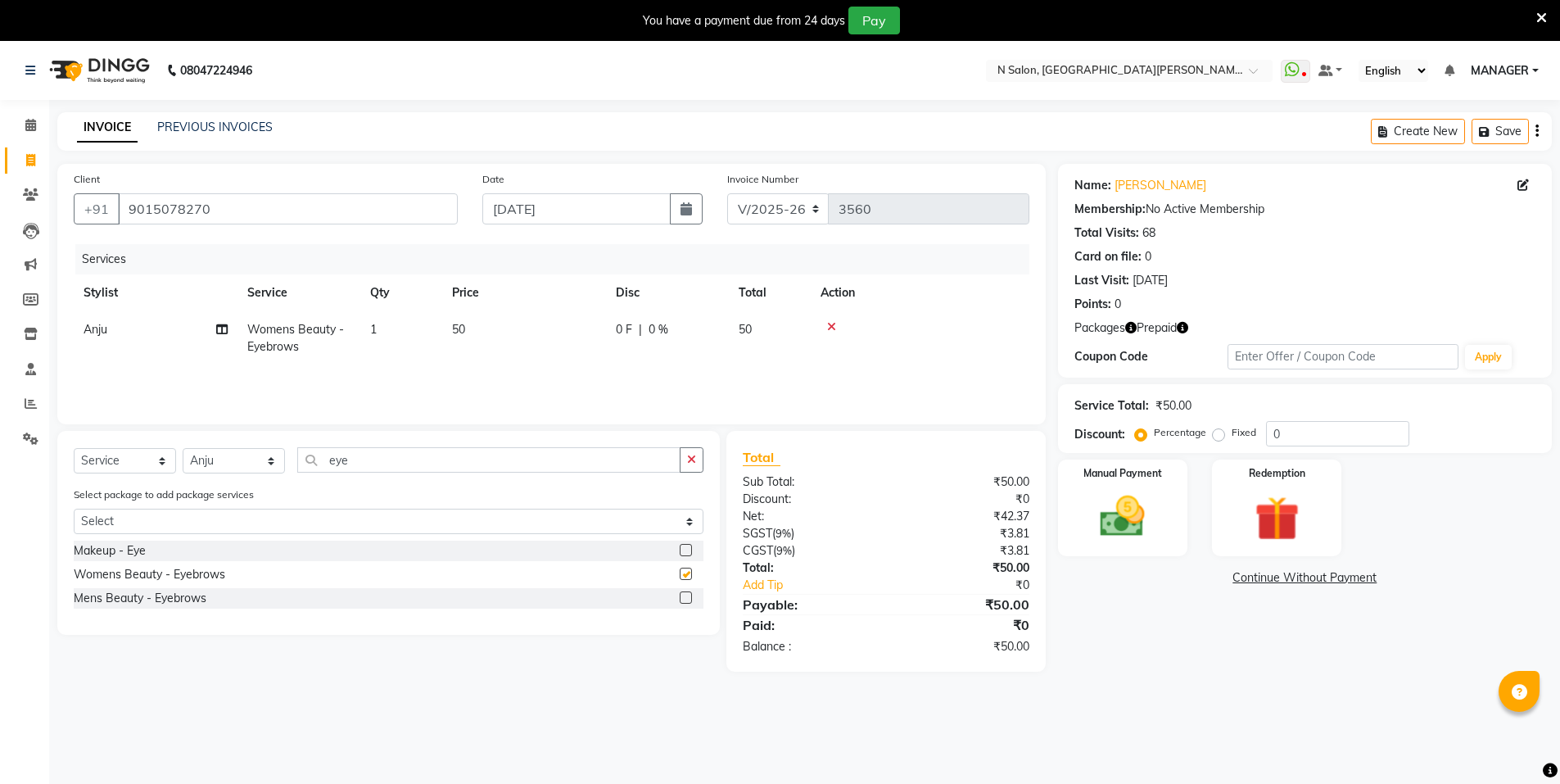
checkbox input "false"
click at [691, 454] on icon "button" at bounding box center [692, 459] width 9 height 12
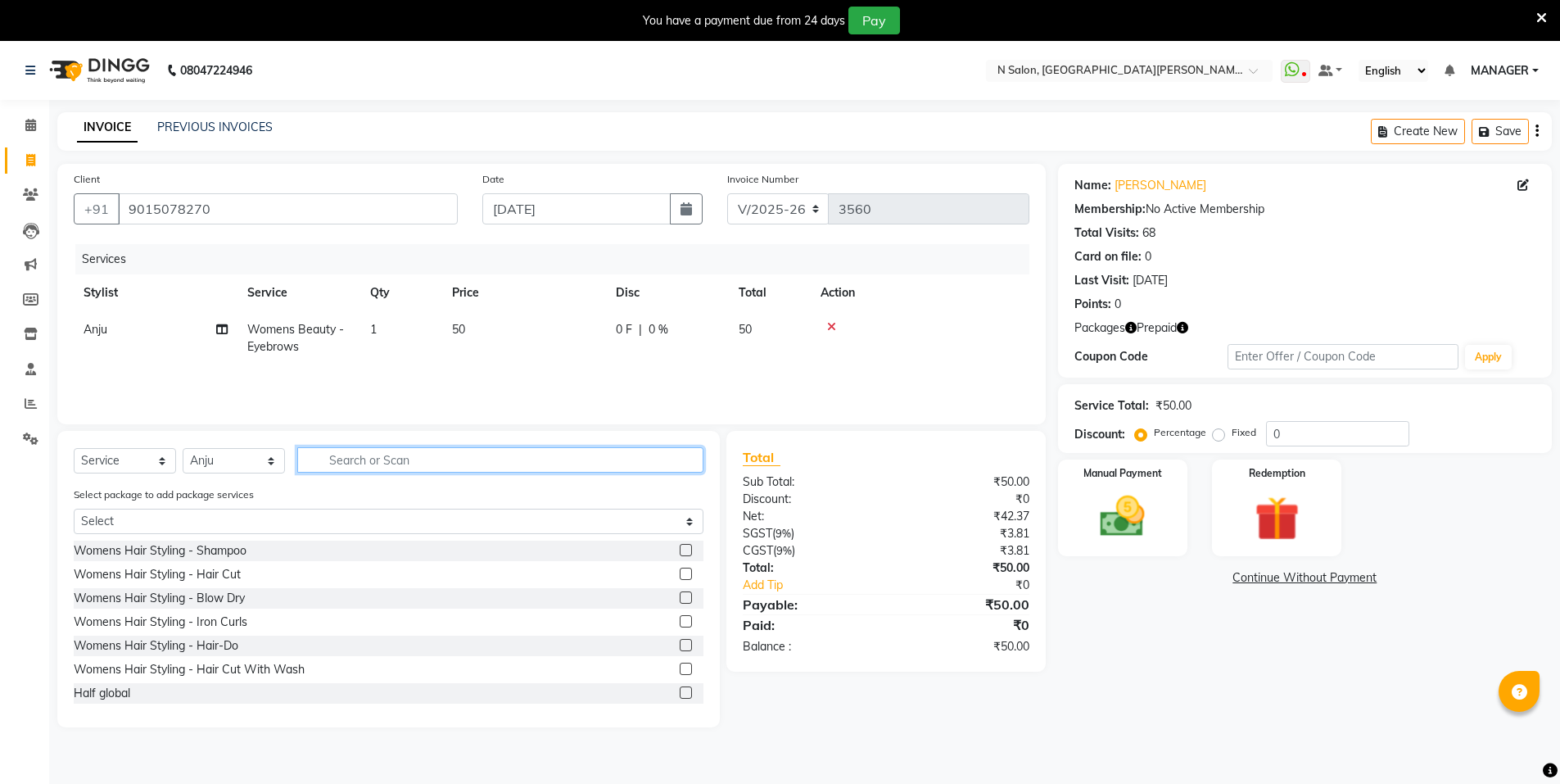
click at [687, 458] on input "text" at bounding box center [501, 459] width 407 height 26
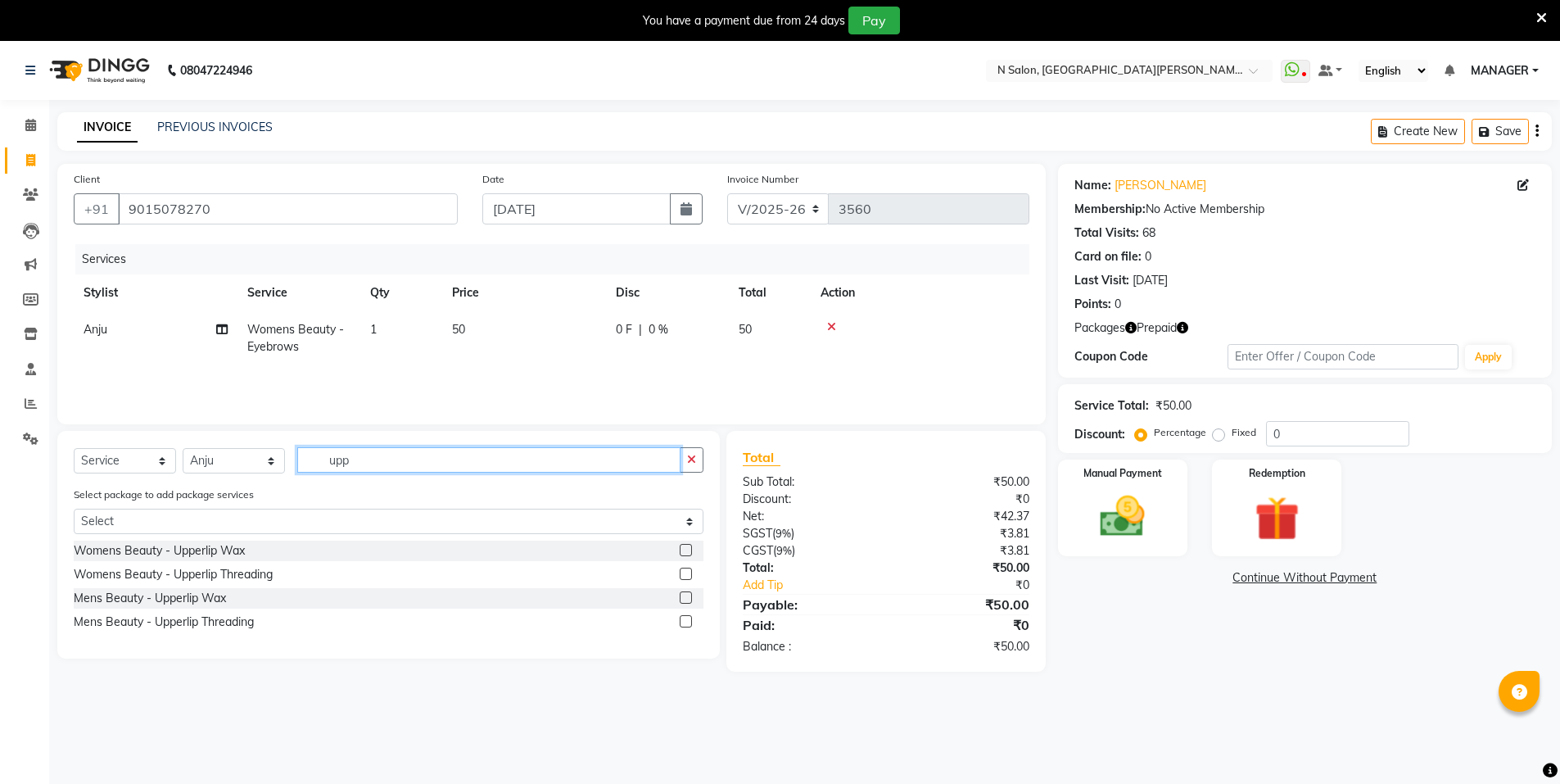
type input "upp"
click at [689, 546] on label at bounding box center [686, 549] width 12 height 12
click at [689, 546] on input "checkbox" at bounding box center [685, 550] width 11 height 11
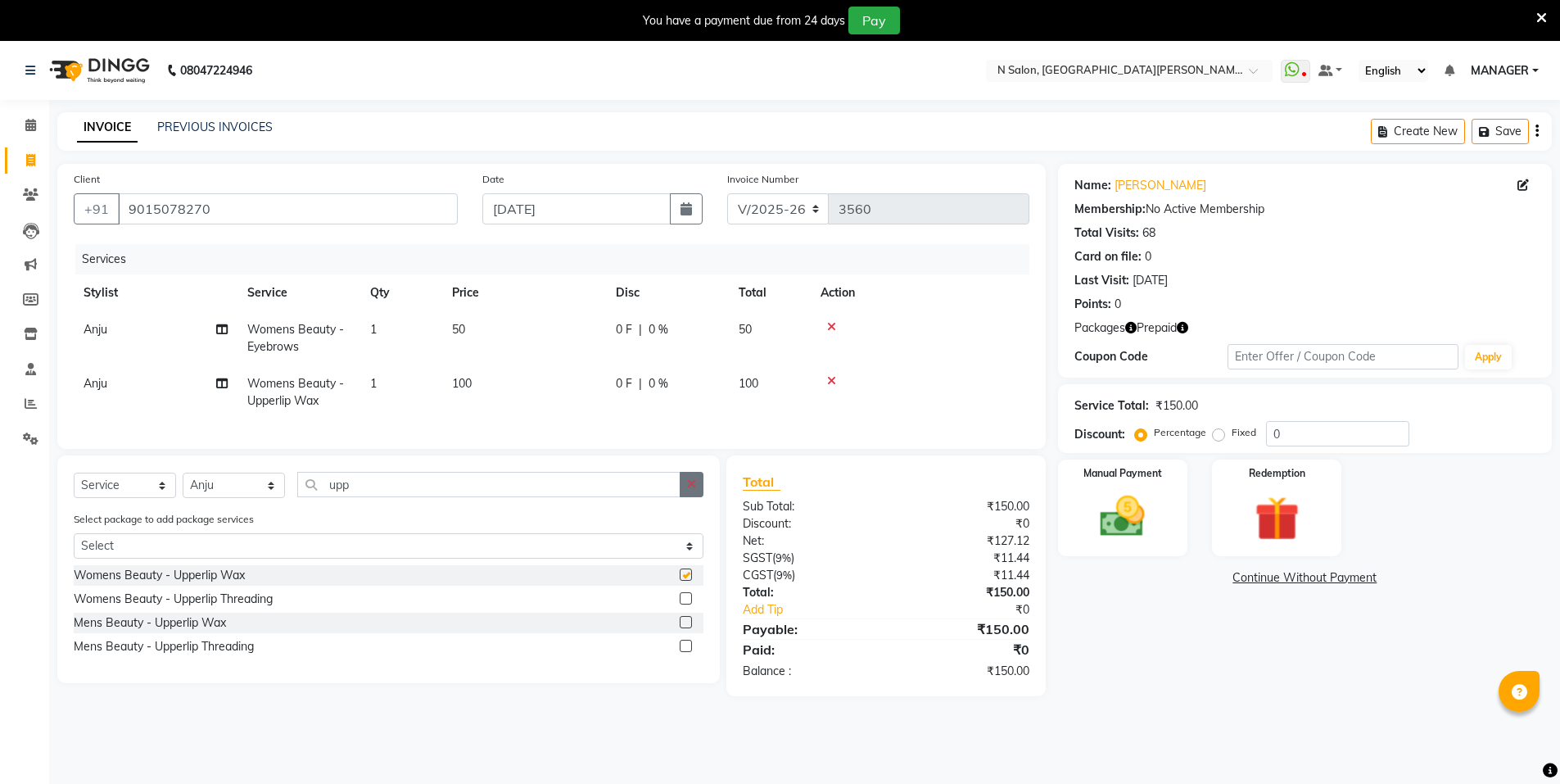
checkbox input "false"
click at [702, 490] on button "button" at bounding box center [692, 484] width 24 height 26
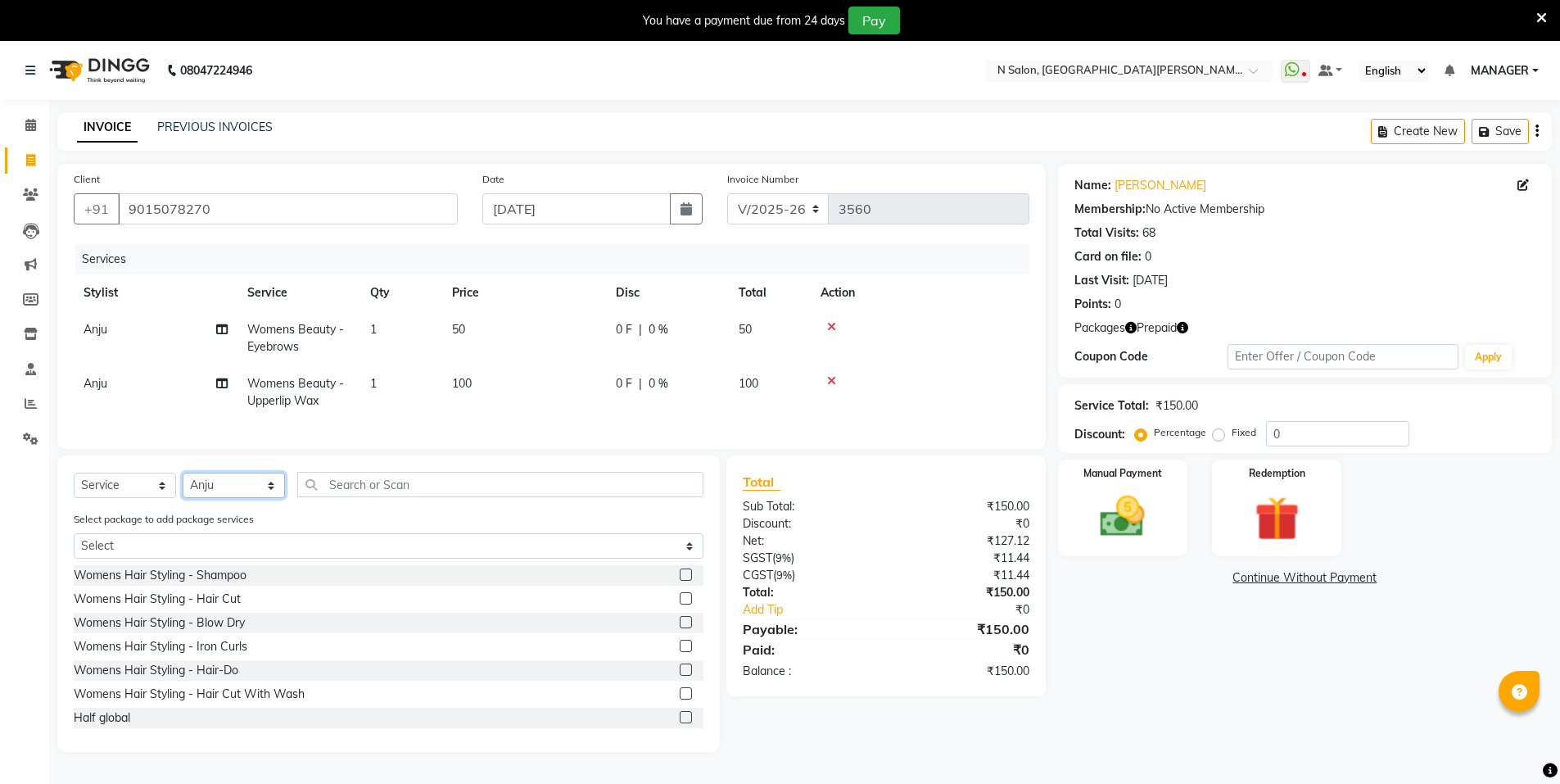
click at [246, 498] on select "Select Stylist [PERSON_NAME] [PERSON_NAME] MANAGER MD..... Pradeep Rahul [PERSO…" at bounding box center [234, 485] width 102 height 26
select select "15670"
click at [183, 485] on select "Select Stylist [PERSON_NAME] [PERSON_NAME] MANAGER MD..... Pradeep Rahul [PERSO…" at bounding box center [234, 485] width 102 height 26
click at [402, 497] on input "text" at bounding box center [501, 484] width 407 height 26
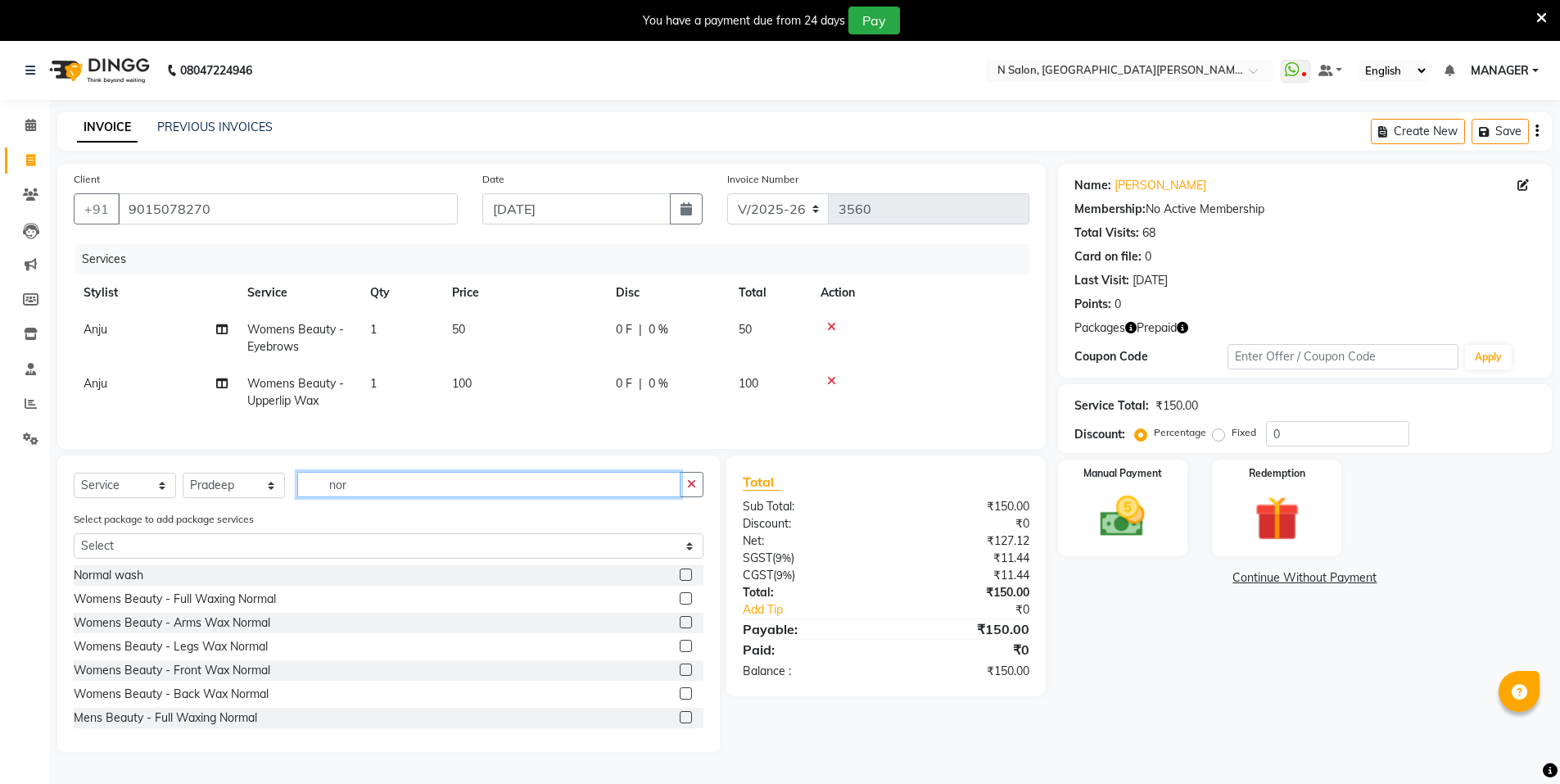
type input "nor"
click at [680, 581] on label at bounding box center [686, 574] width 12 height 12
click at [680, 581] on input "checkbox" at bounding box center [685, 575] width 11 height 11
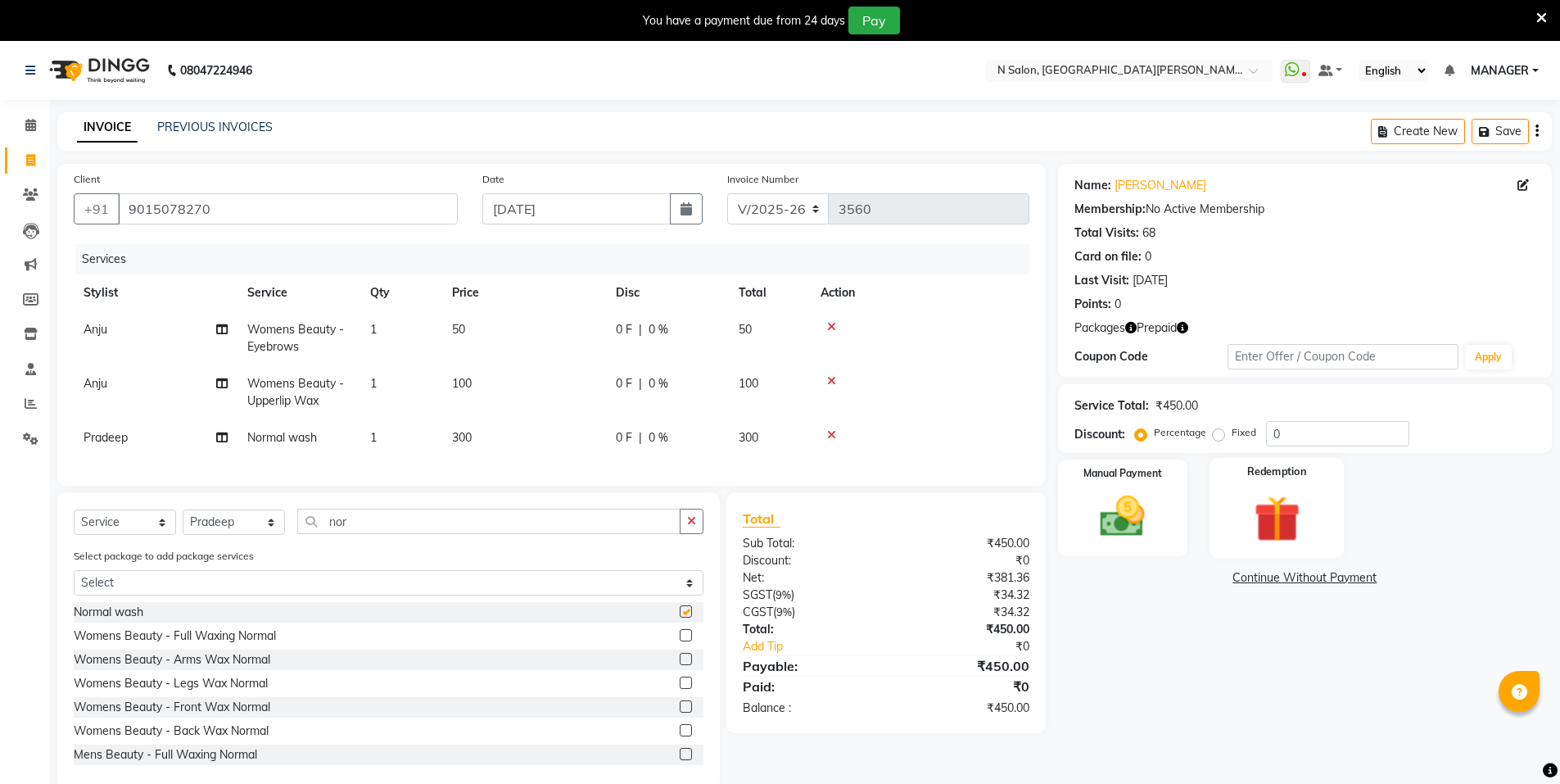
checkbox input "false"
click at [1262, 507] on img at bounding box center [1277, 519] width 75 height 58
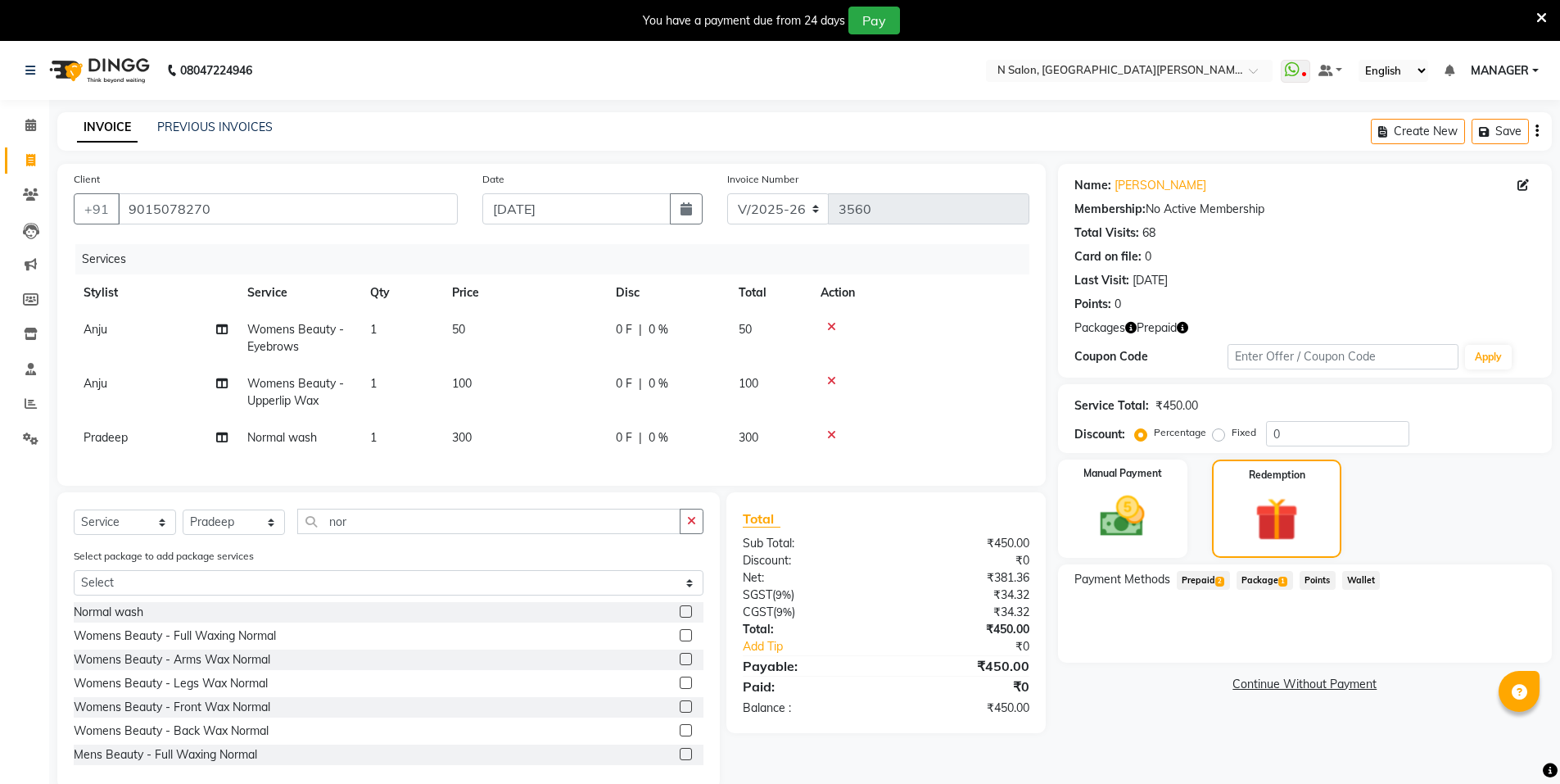
click at [1256, 583] on span "Package 1" at bounding box center [1265, 580] width 56 height 19
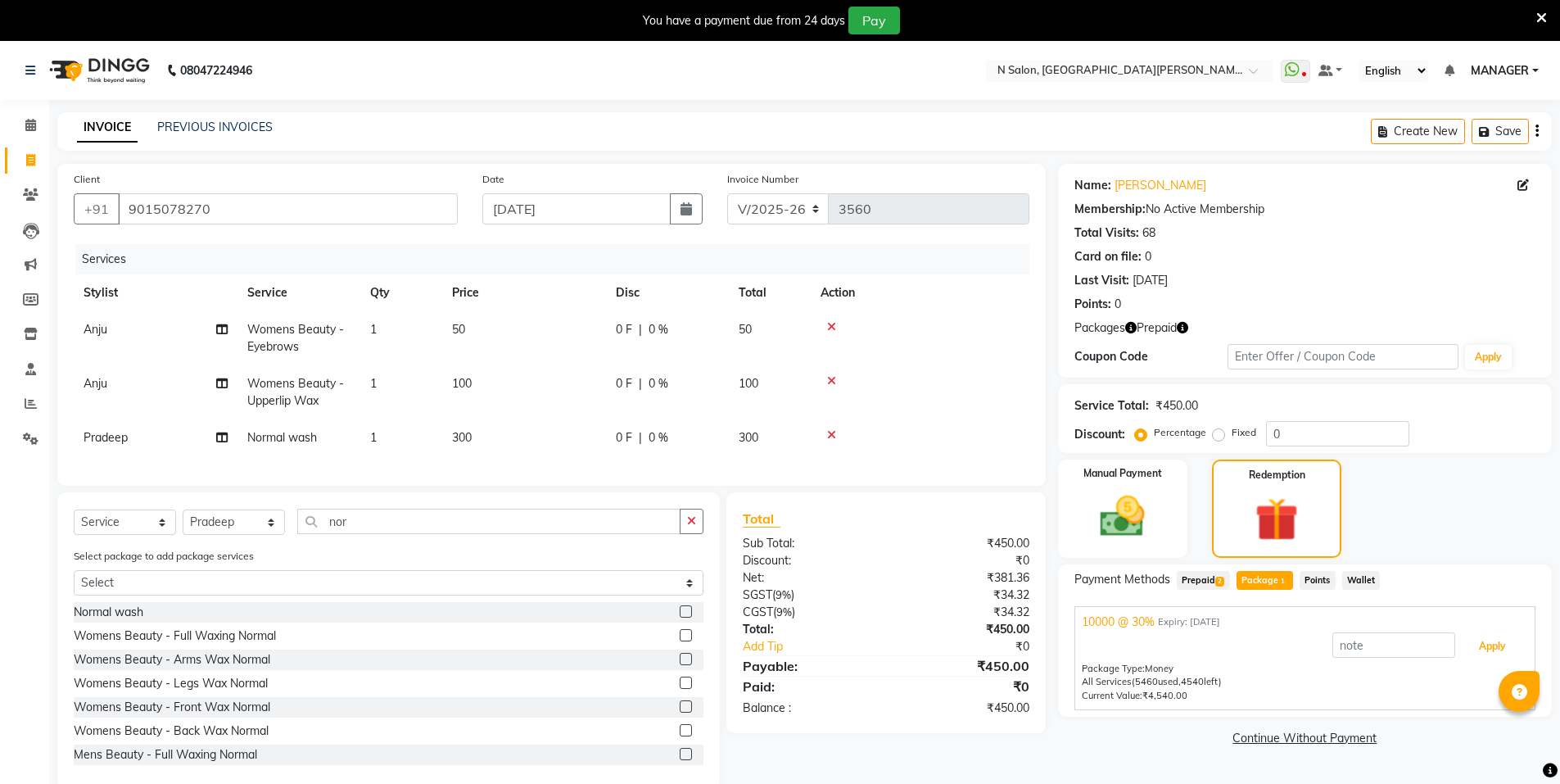
click at [1501, 652] on button "Apply" at bounding box center [1492, 646] width 68 height 28
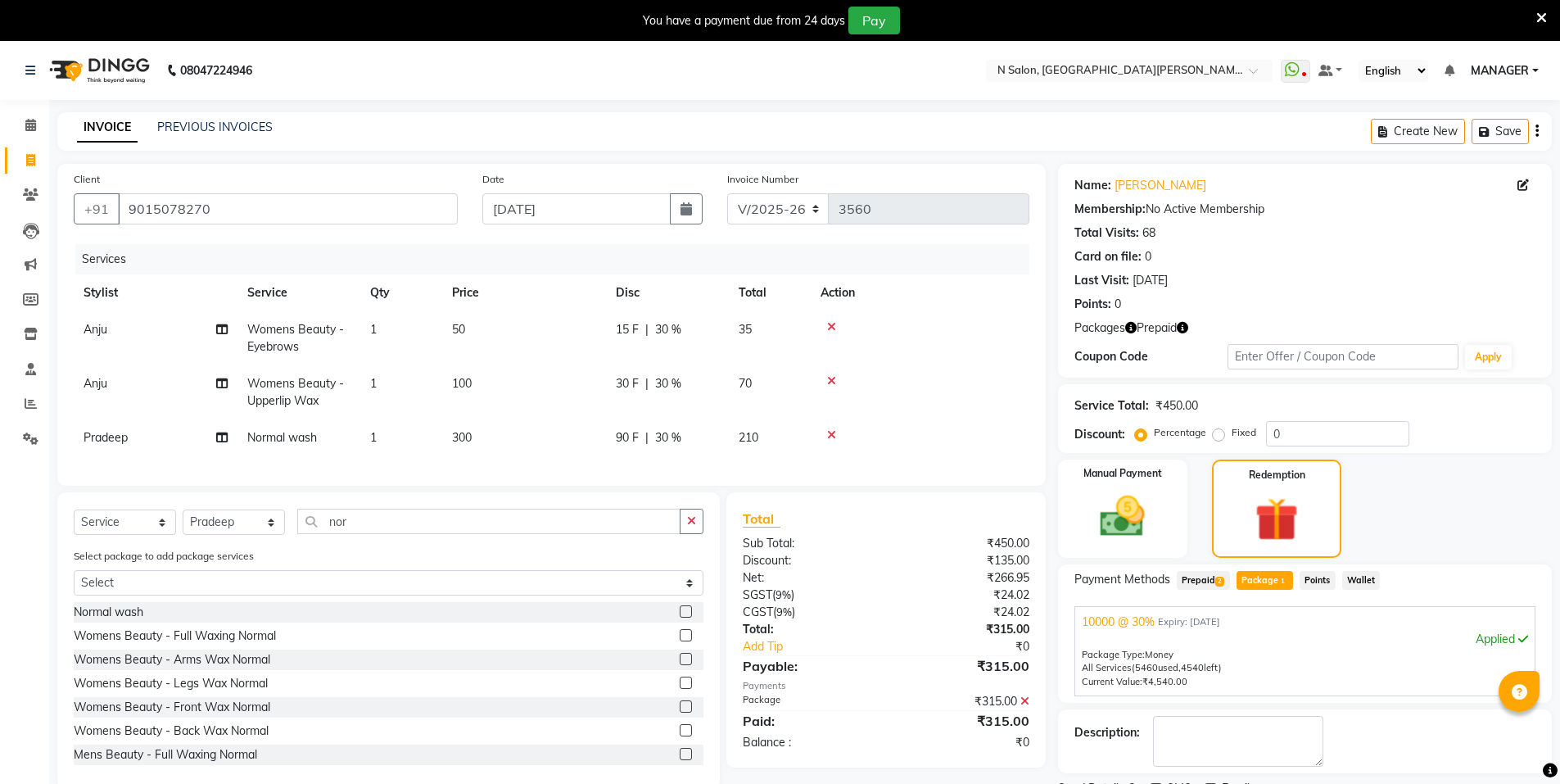
scroll to position [69, 0]
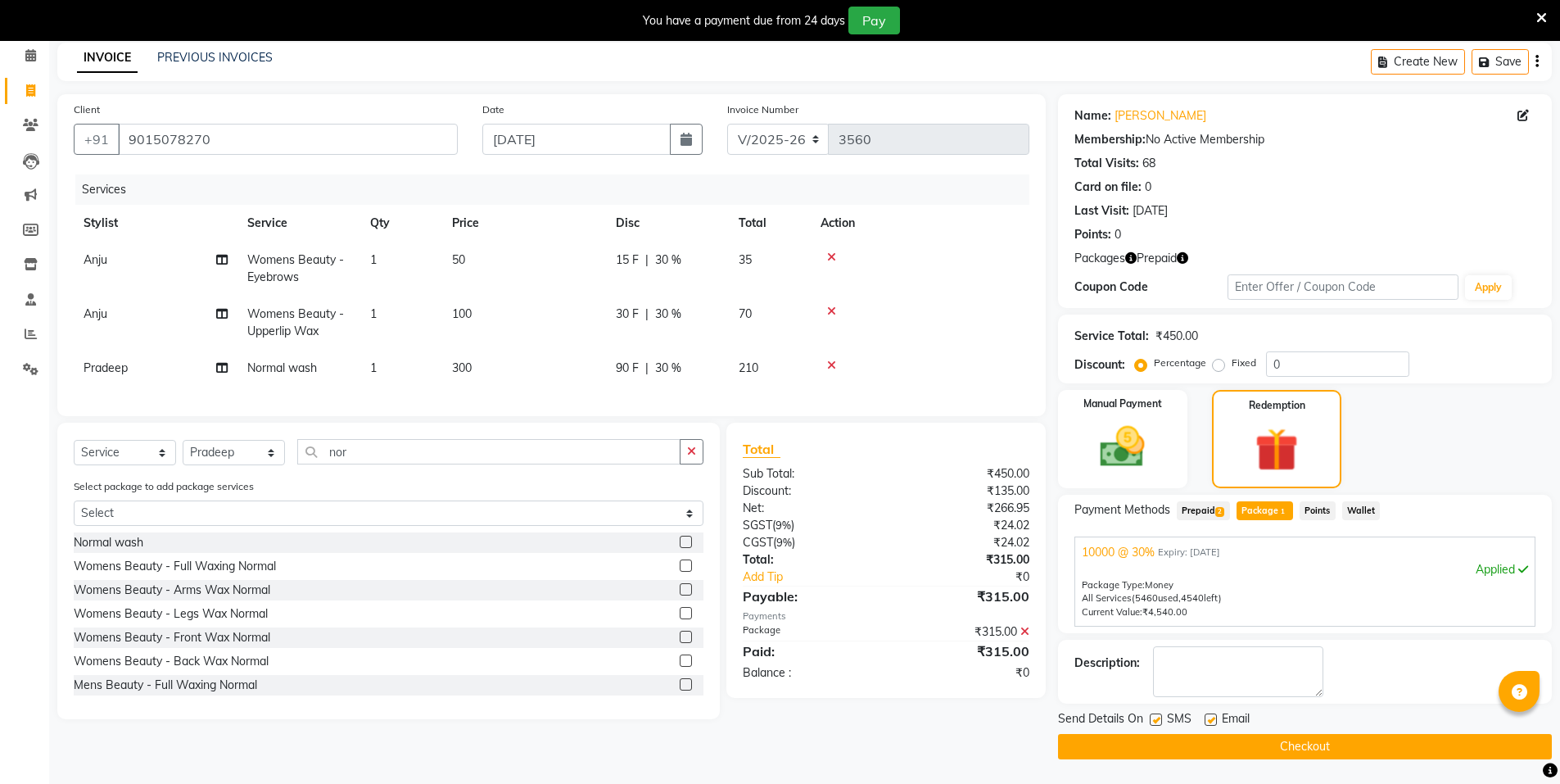
click at [1381, 740] on button "Checkout" at bounding box center [1306, 746] width 494 height 26
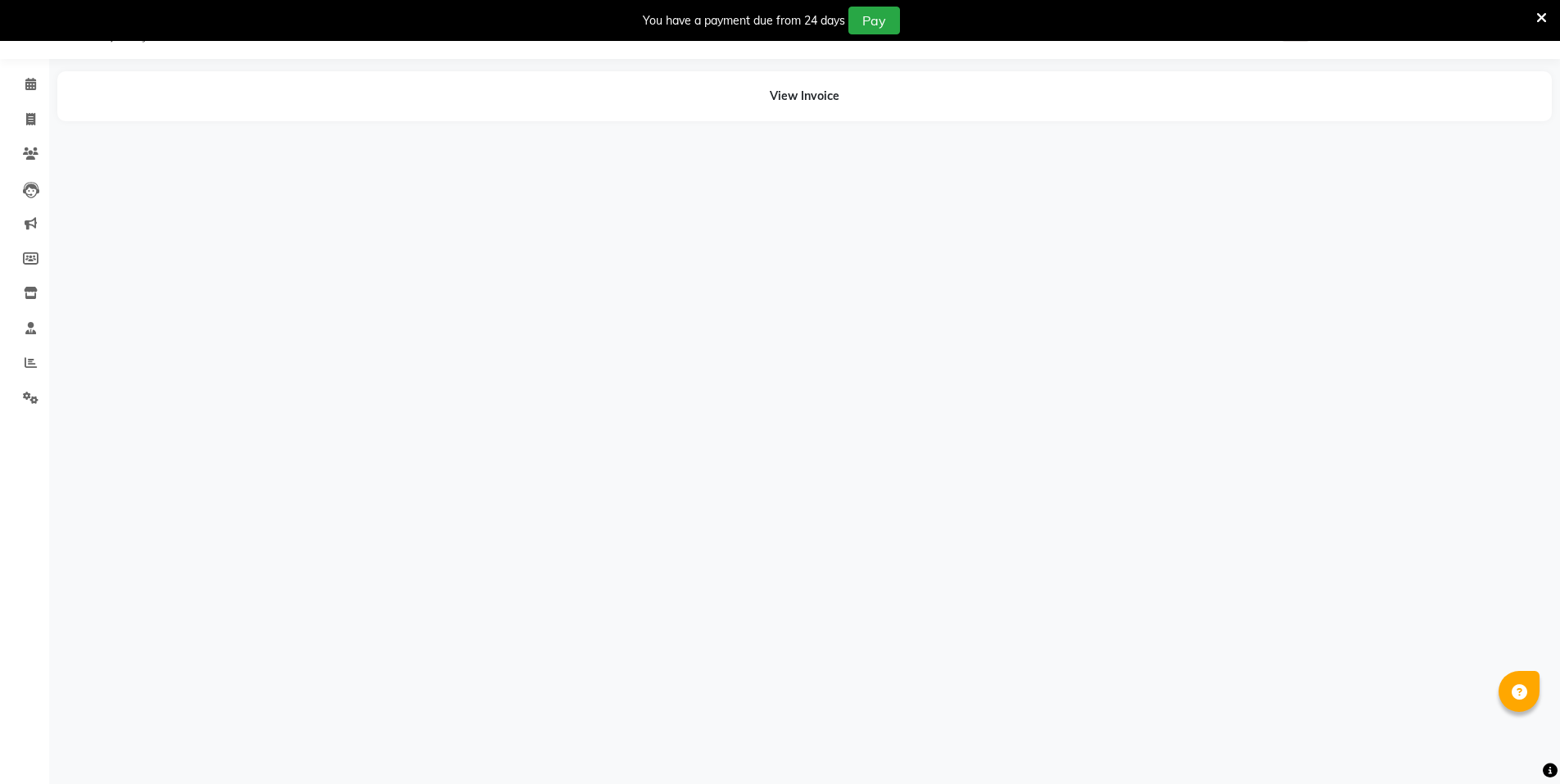
scroll to position [41, 0]
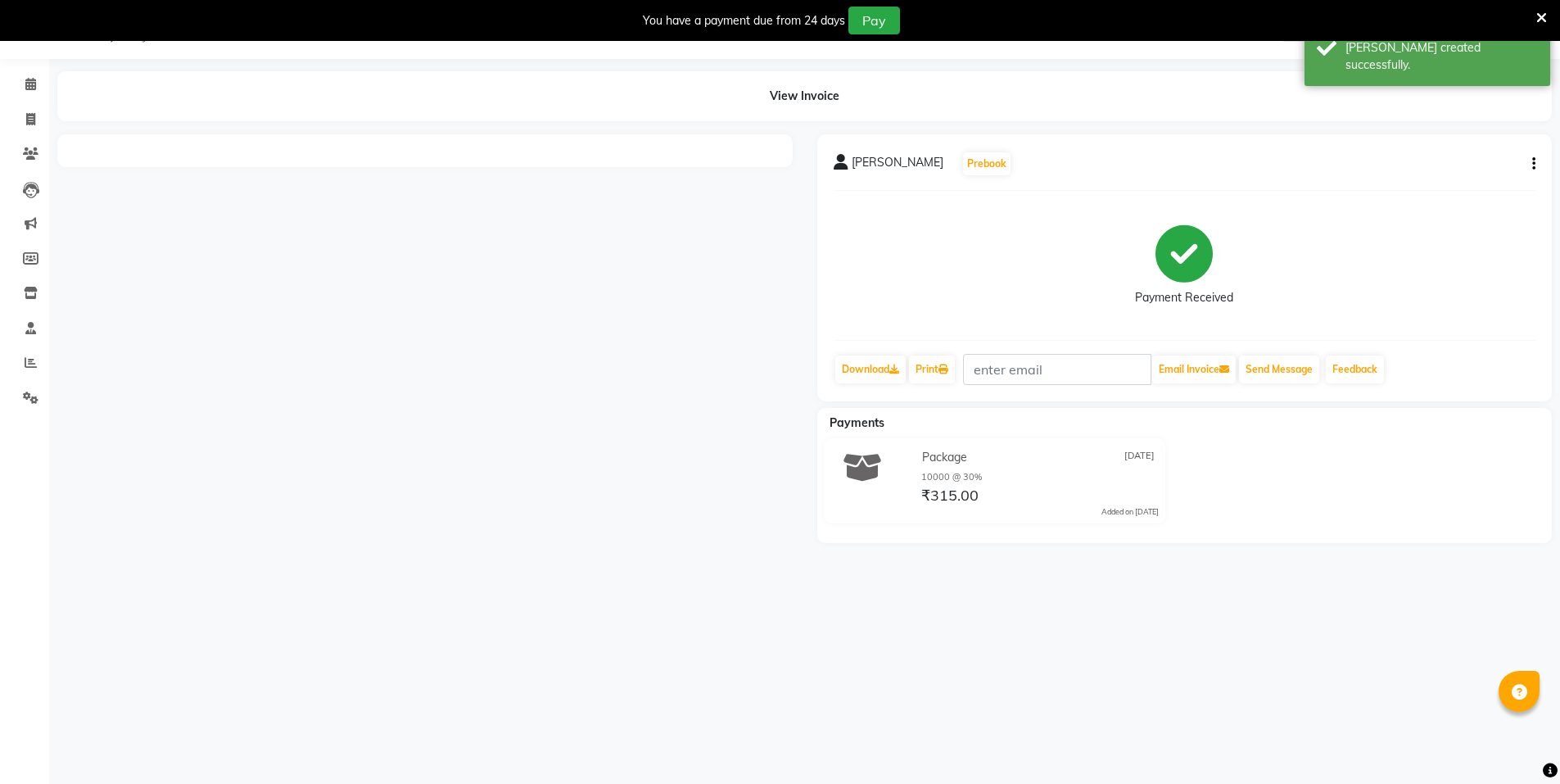
click at [25, 104] on li "Invoice" at bounding box center [24, 120] width 49 height 36
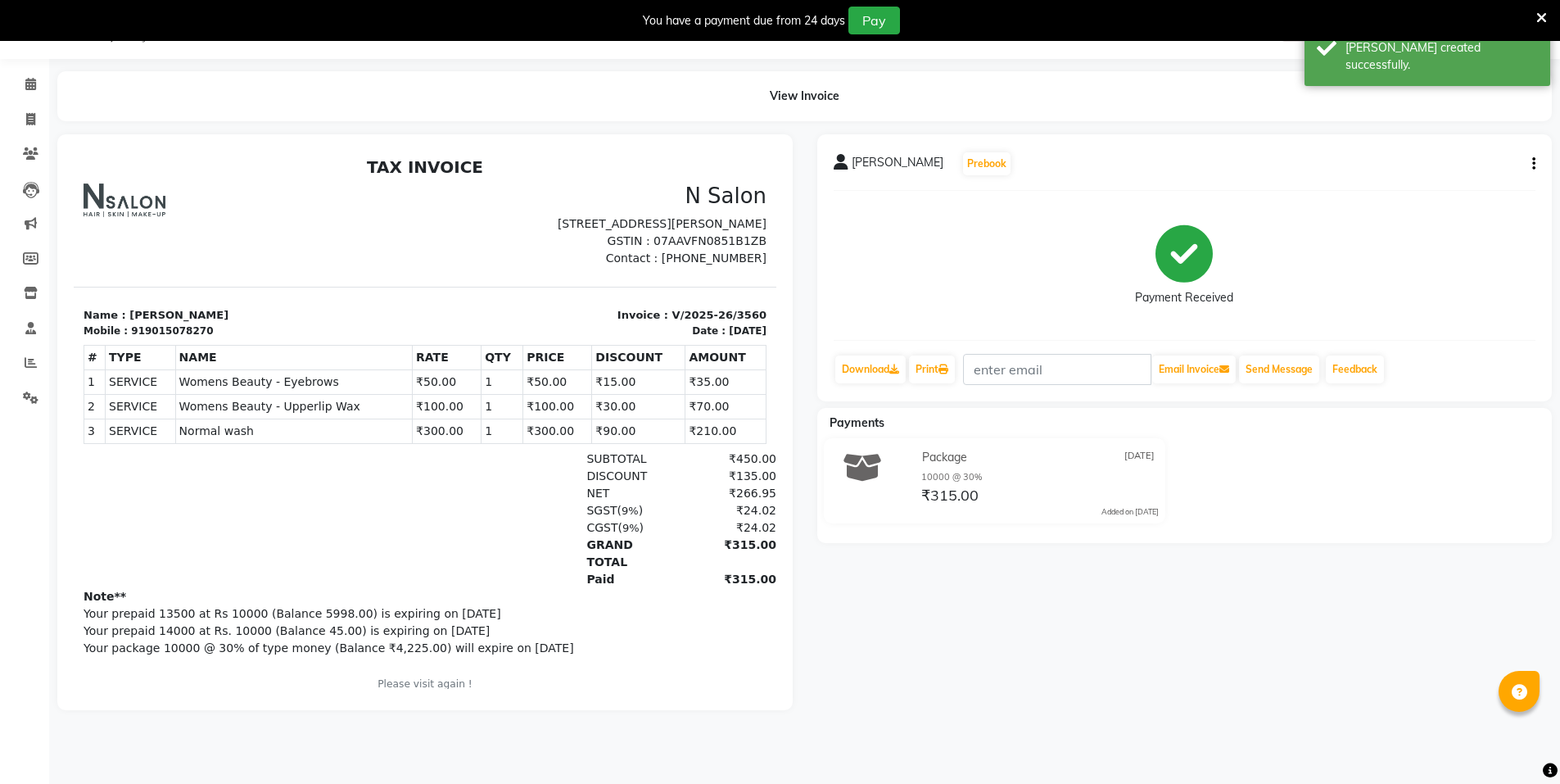
scroll to position [0, 0]
click at [12, 131] on link "Invoice" at bounding box center [25, 120] width 40 height 27
select select "service"
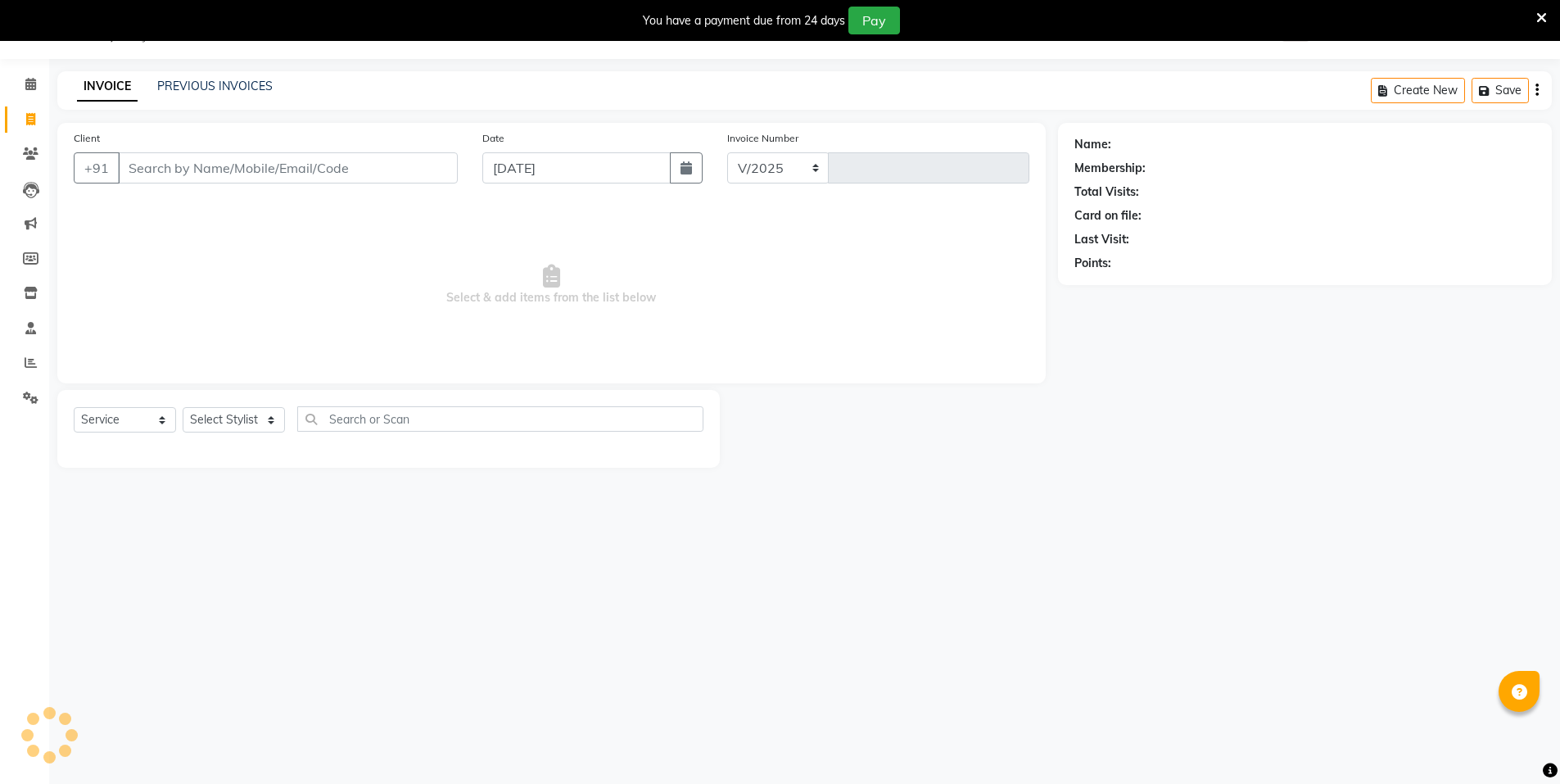
select select "3472"
type input "3561"
select select "P"
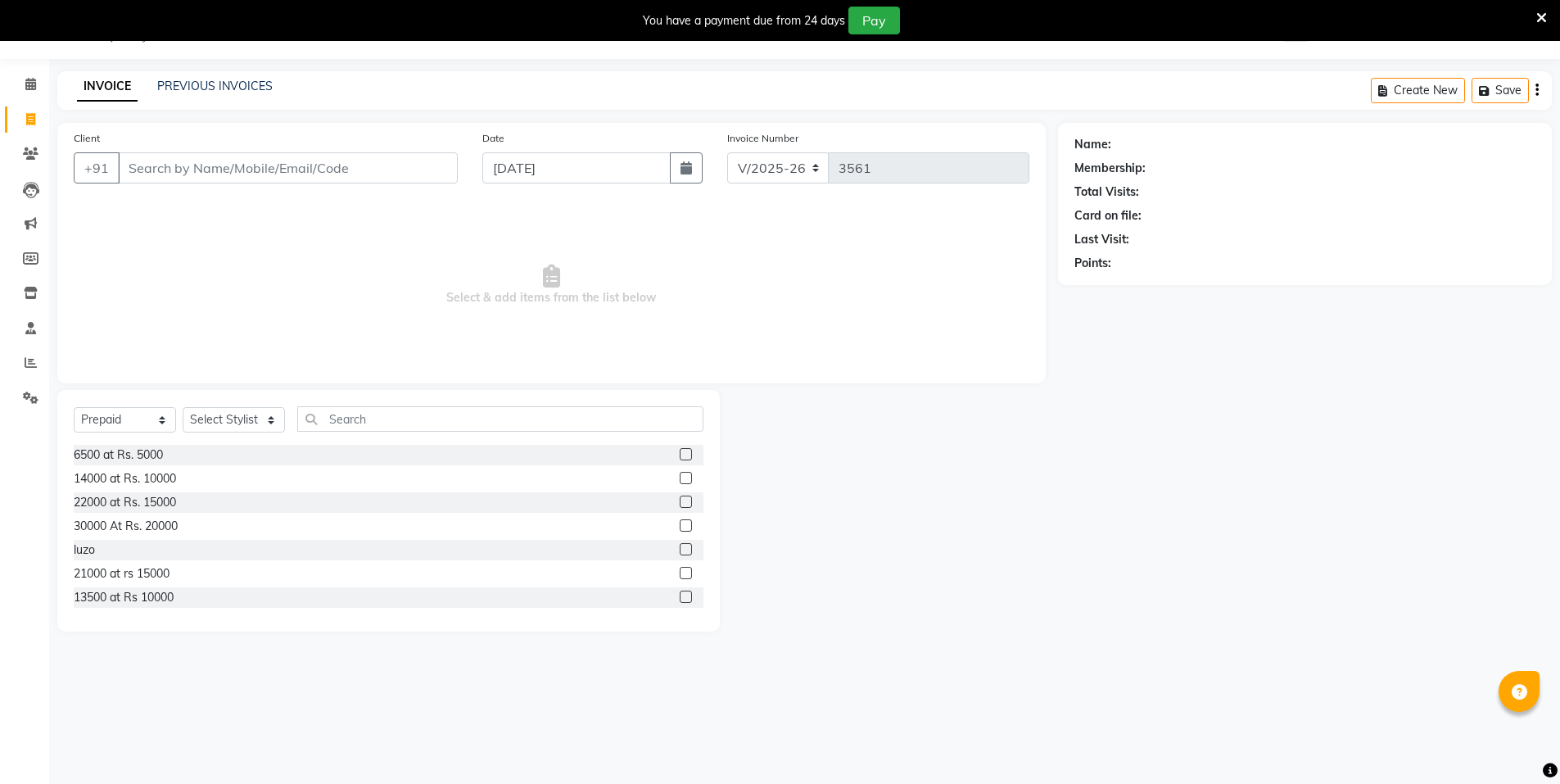
click at [1537, 24] on icon at bounding box center [1542, 18] width 11 height 15
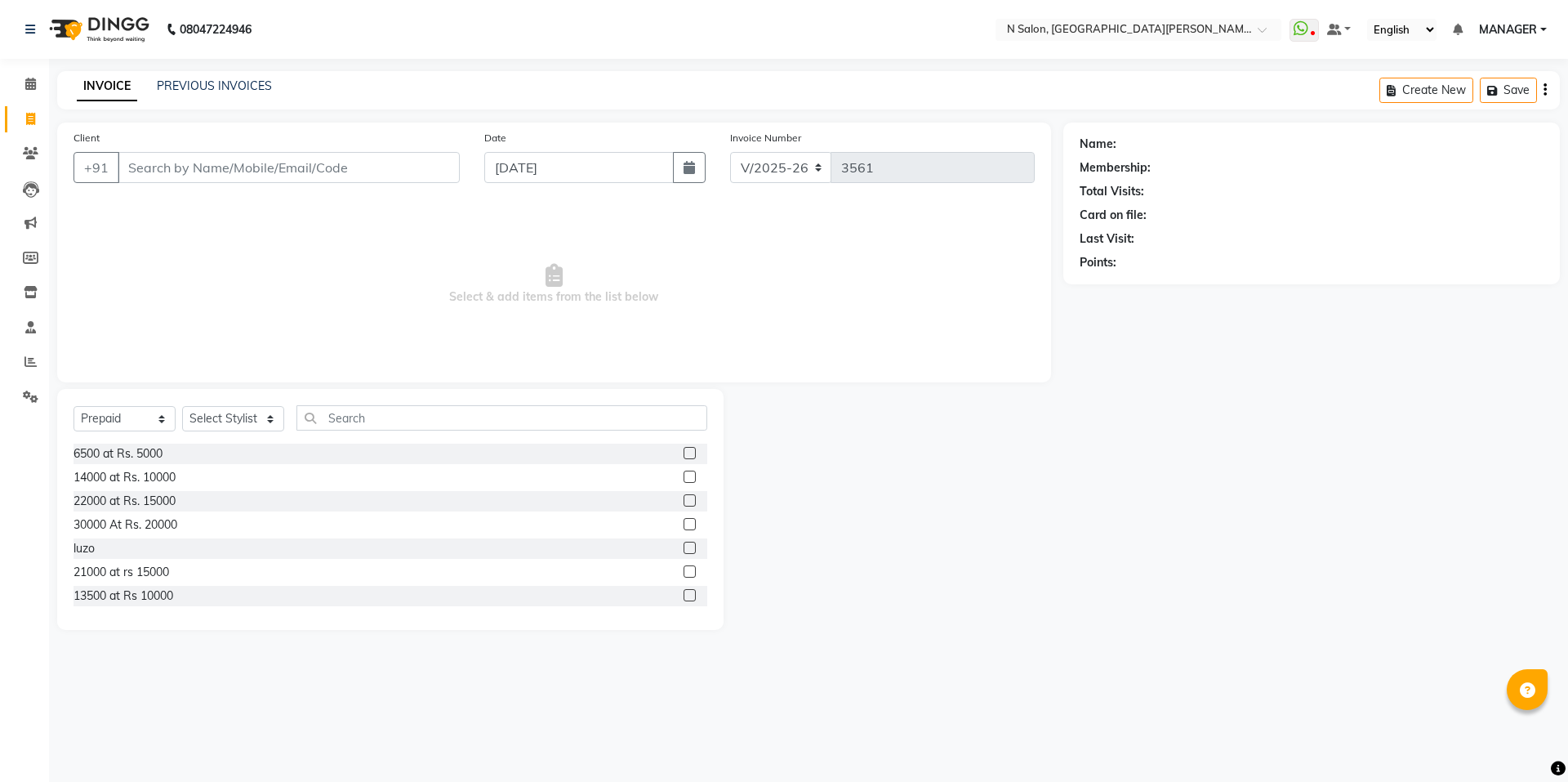
click at [1534, 21] on span "MANAGER" at bounding box center [1508, 30] width 58 height 17
click at [363, 180] on input "Client" at bounding box center [288, 167] width 342 height 31
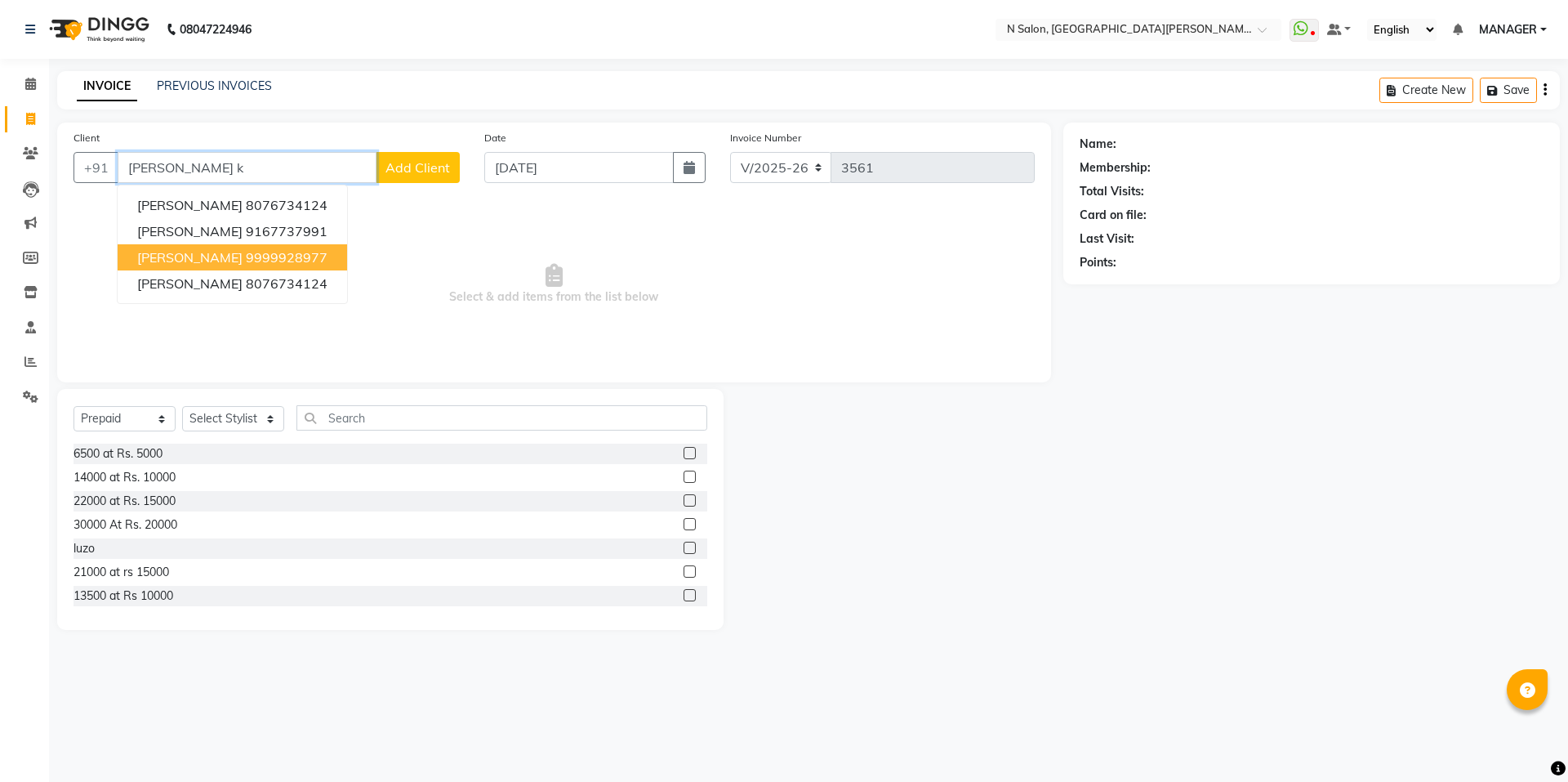
click at [264, 247] on button "[PERSON_NAME] 9999928977" at bounding box center [232, 257] width 230 height 26
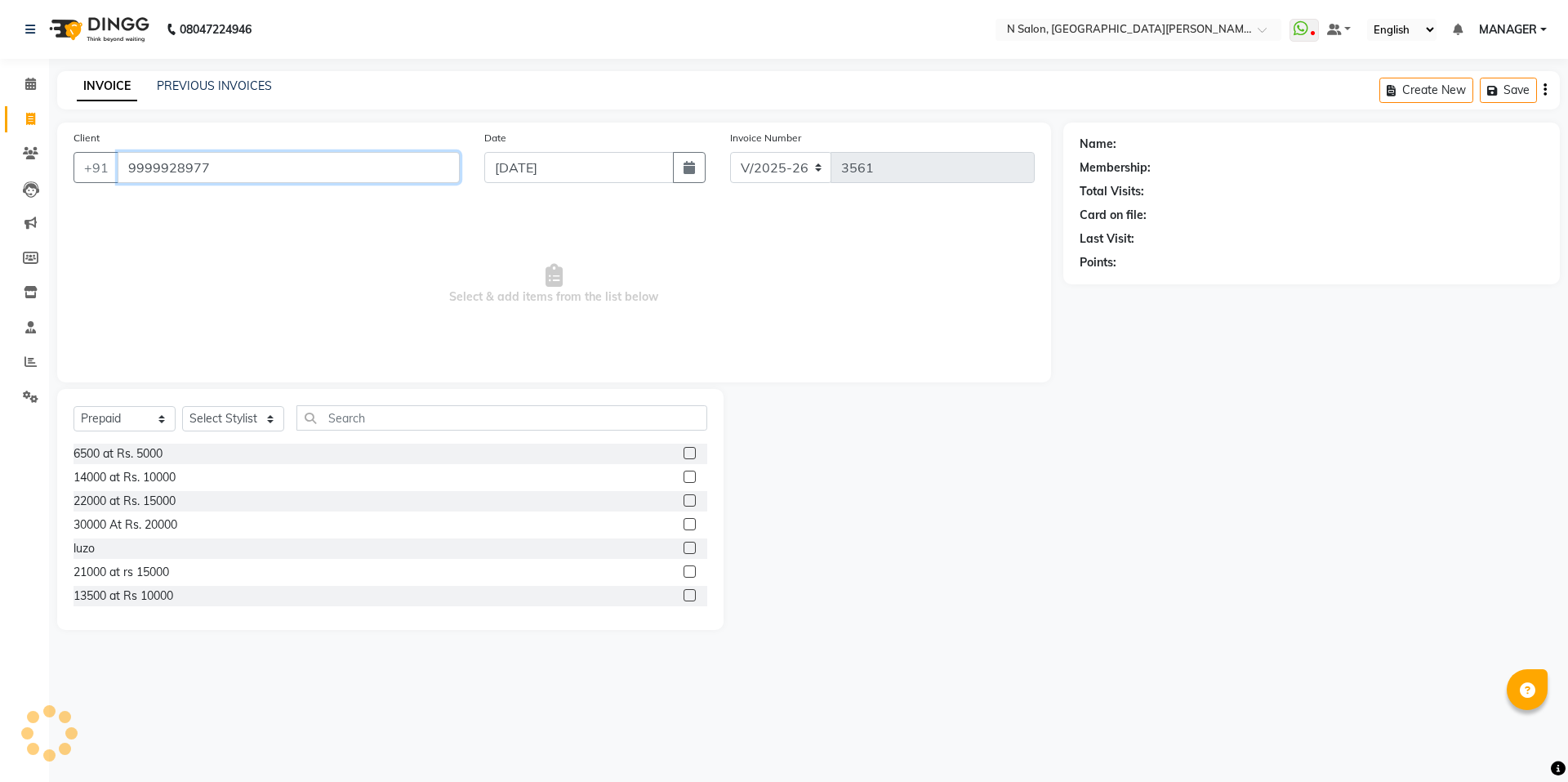
type input "9999928977"
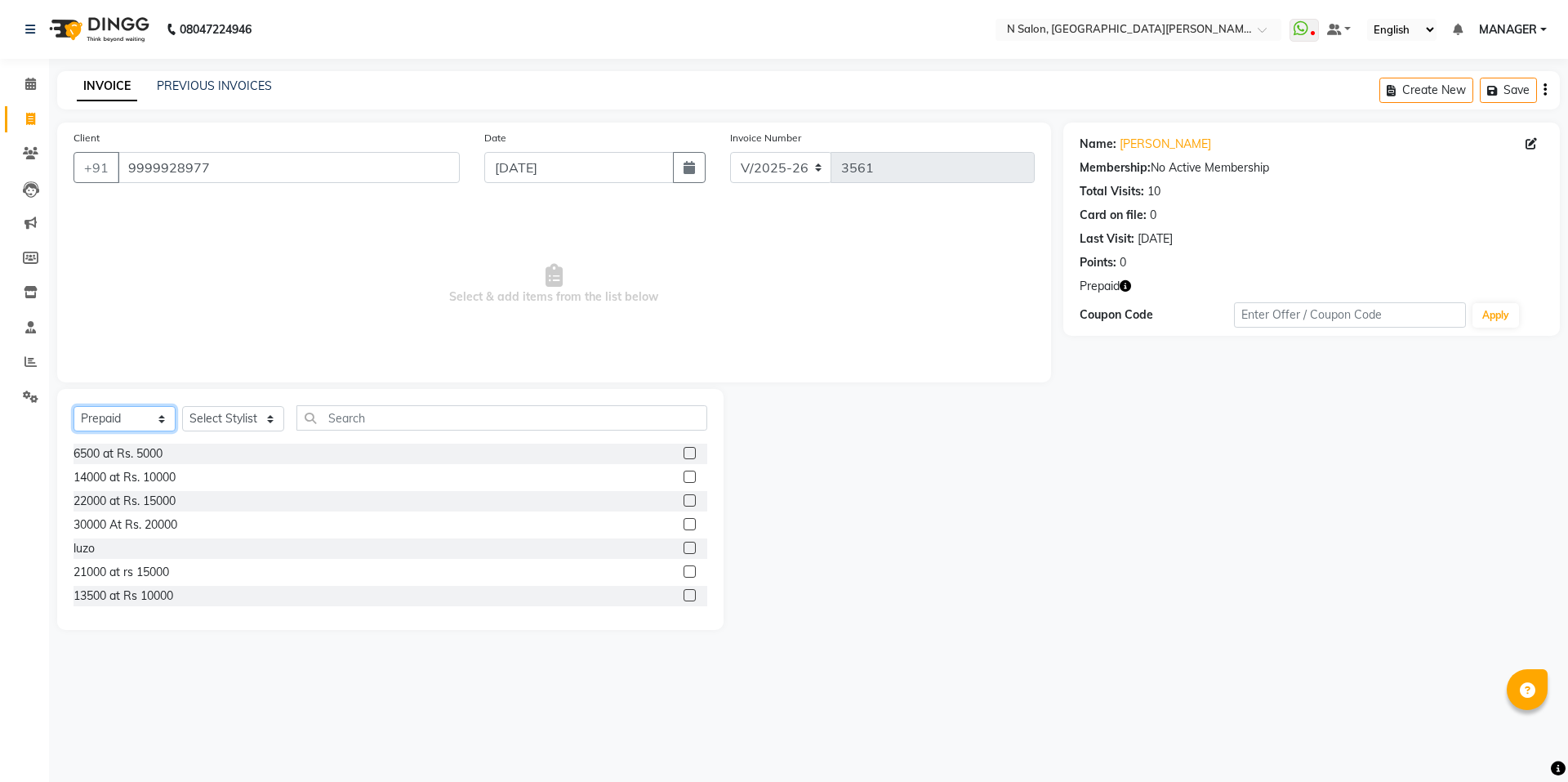
click at [124, 424] on select "Select Service Product Membership Package Voucher Prepaid Gift Card" at bounding box center [124, 419] width 102 height 26
select select "service"
click at [73, 406] on select "Select Service Product Membership Package Voucher Prepaid Gift Card" at bounding box center [124, 419] width 102 height 26
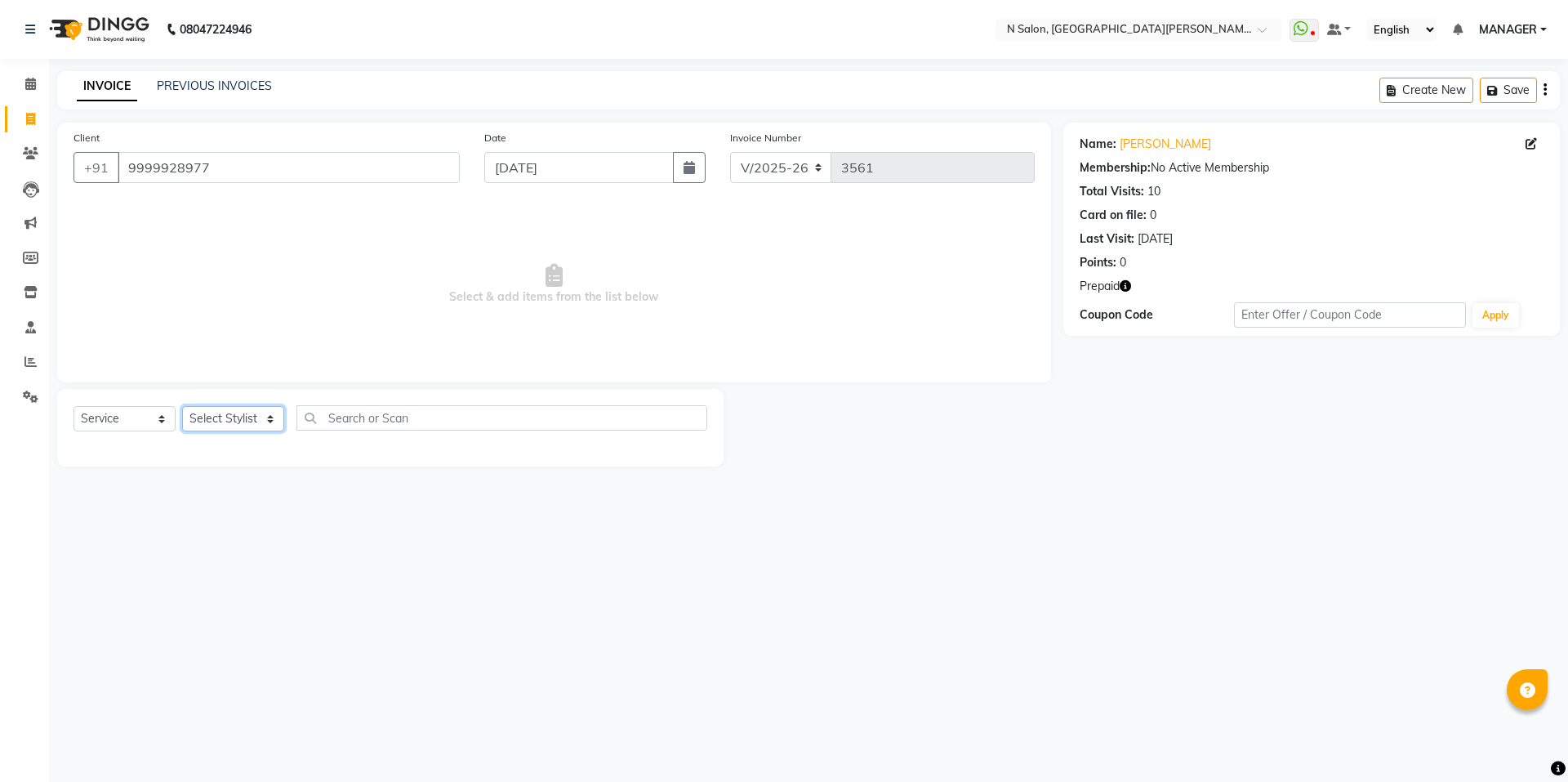
click at [226, 413] on select "Select Stylist [PERSON_NAME] [PERSON_NAME] MANAGER MD..... Pradeep Rahul [PERSO…" at bounding box center [233, 419] width 102 height 26
select select "15668"
click at [182, 406] on select "Select Stylist [PERSON_NAME] [PERSON_NAME] MANAGER MD..... Pradeep Rahul [PERSO…" at bounding box center [233, 419] width 102 height 26
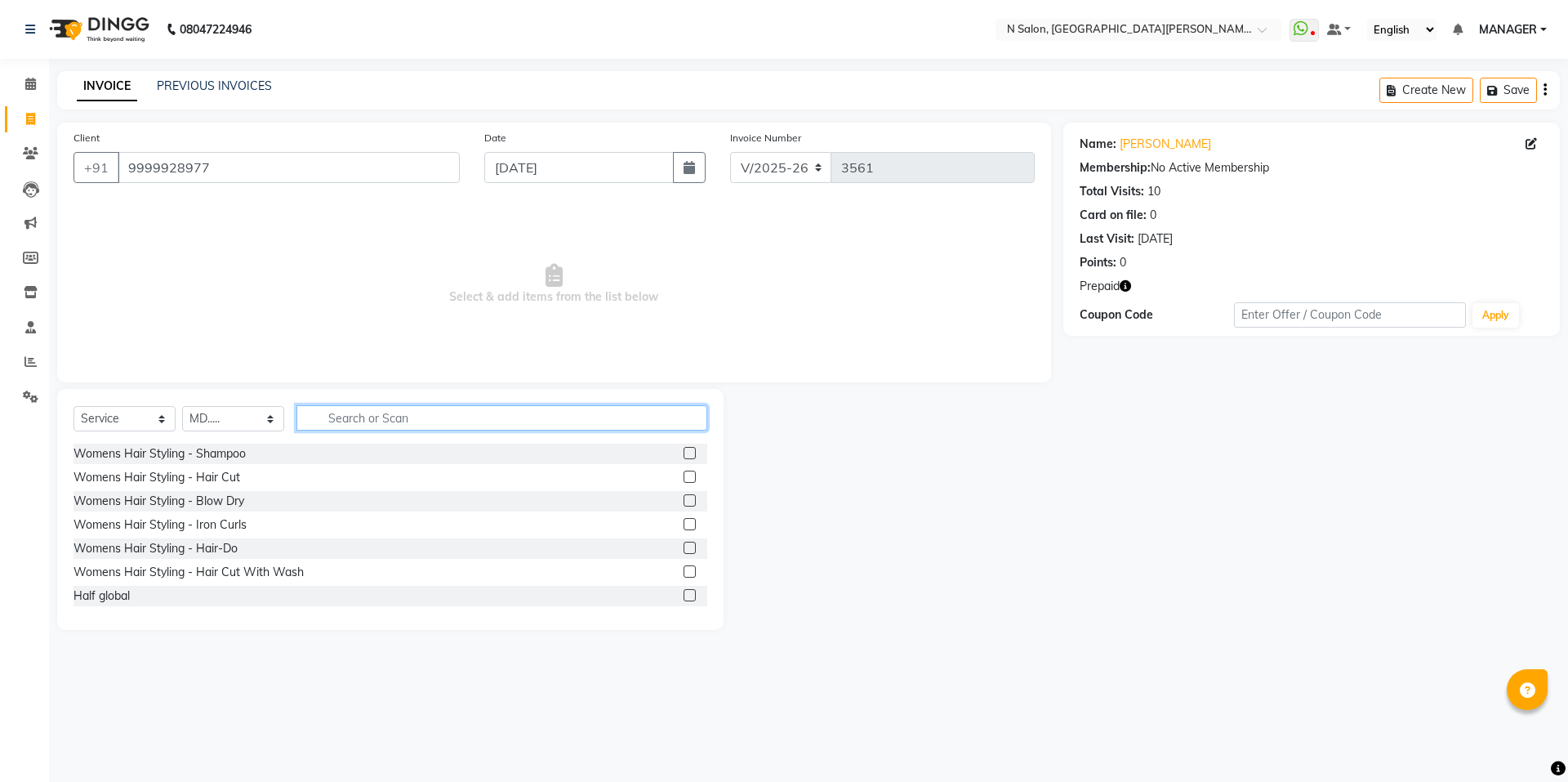
click at [362, 420] on input "text" at bounding box center [502, 418] width 411 height 26
type input "nor"
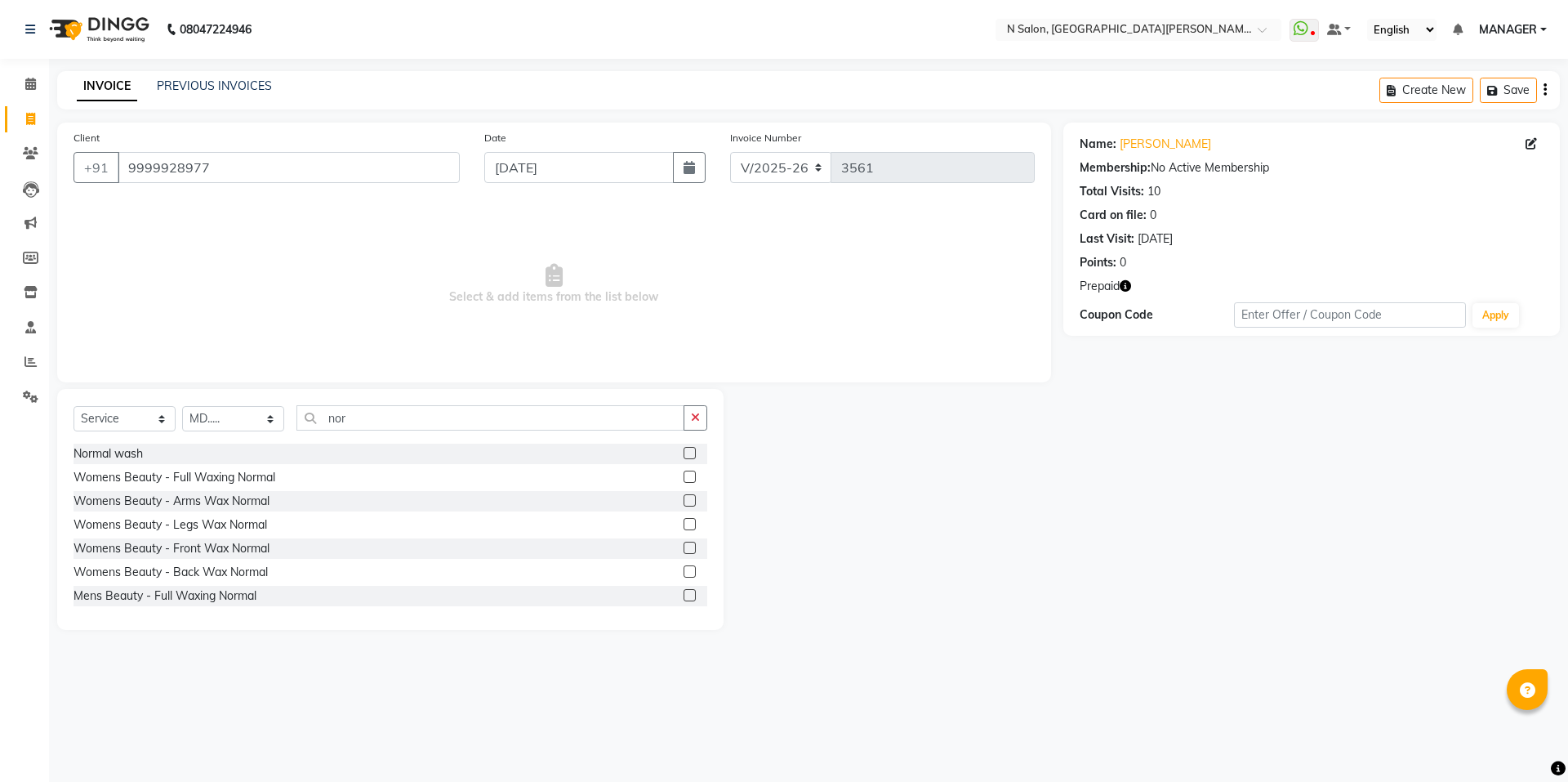
click at [684, 456] on label at bounding box center [690, 452] width 12 height 12
click at [684, 456] on input "checkbox" at bounding box center [689, 453] width 11 height 11
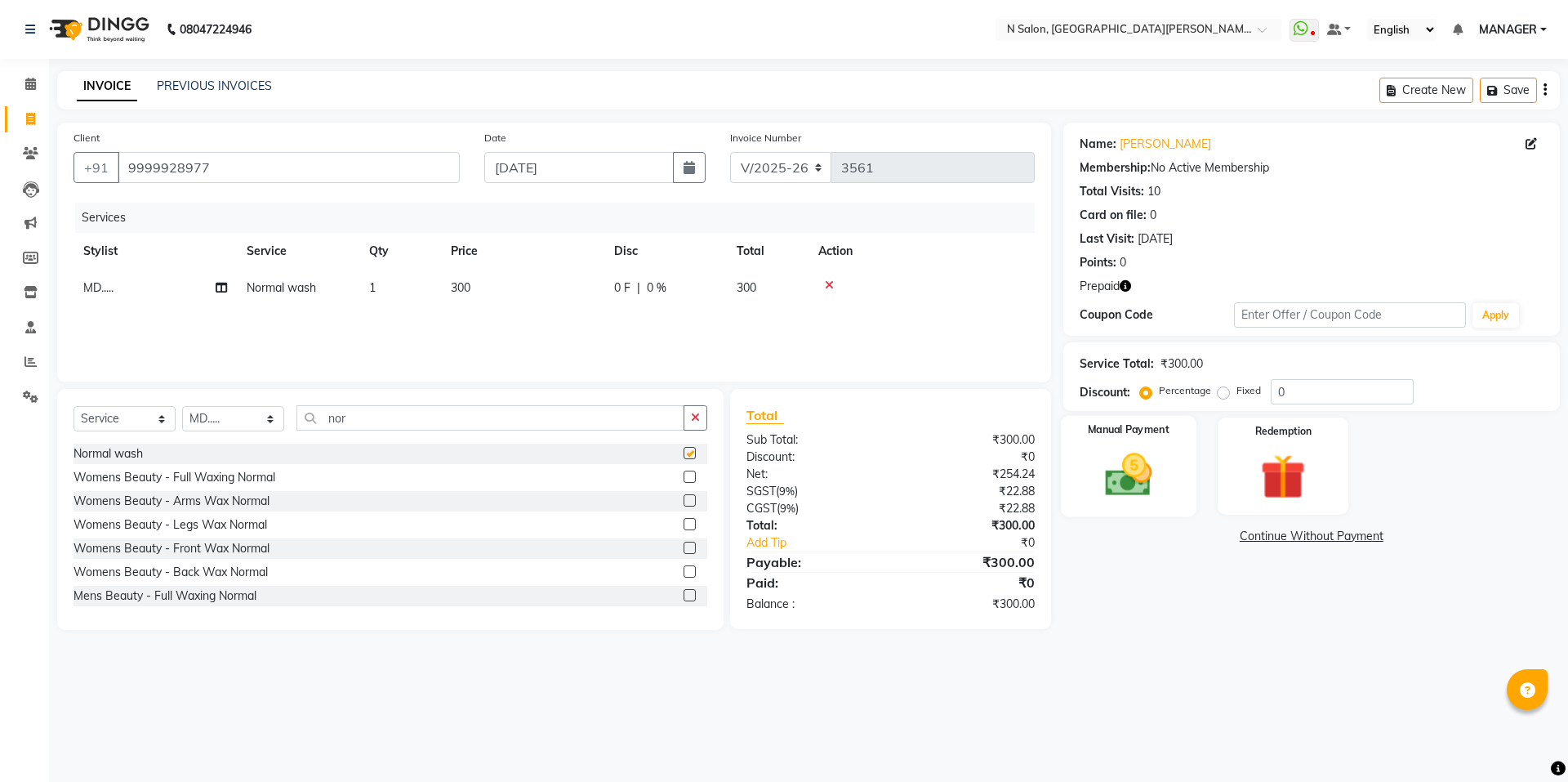
checkbox input "false"
click at [1274, 466] on img at bounding box center [1283, 476] width 76 height 58
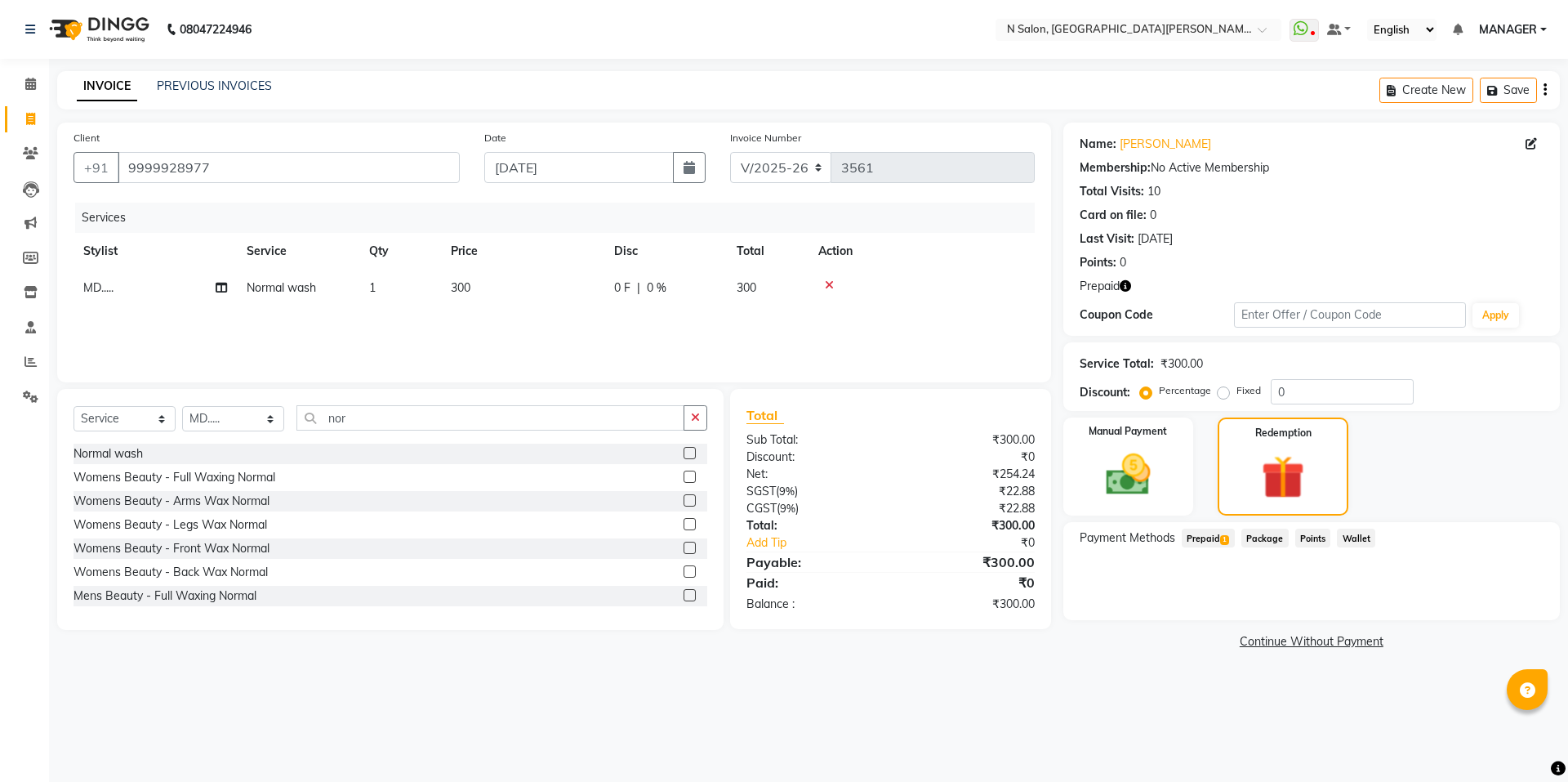
drag, startPoint x: 1227, startPoint y: 538, endPoint x: 1196, endPoint y: 570, distance: 44.6
click at [1227, 550] on div "Prepaid 1" at bounding box center [1205, 539] width 59 height 22
click at [1217, 546] on span "Prepaid 1" at bounding box center [1208, 537] width 53 height 19
click at [1534, 608] on button "Add" at bounding box center [1505, 604] width 59 height 28
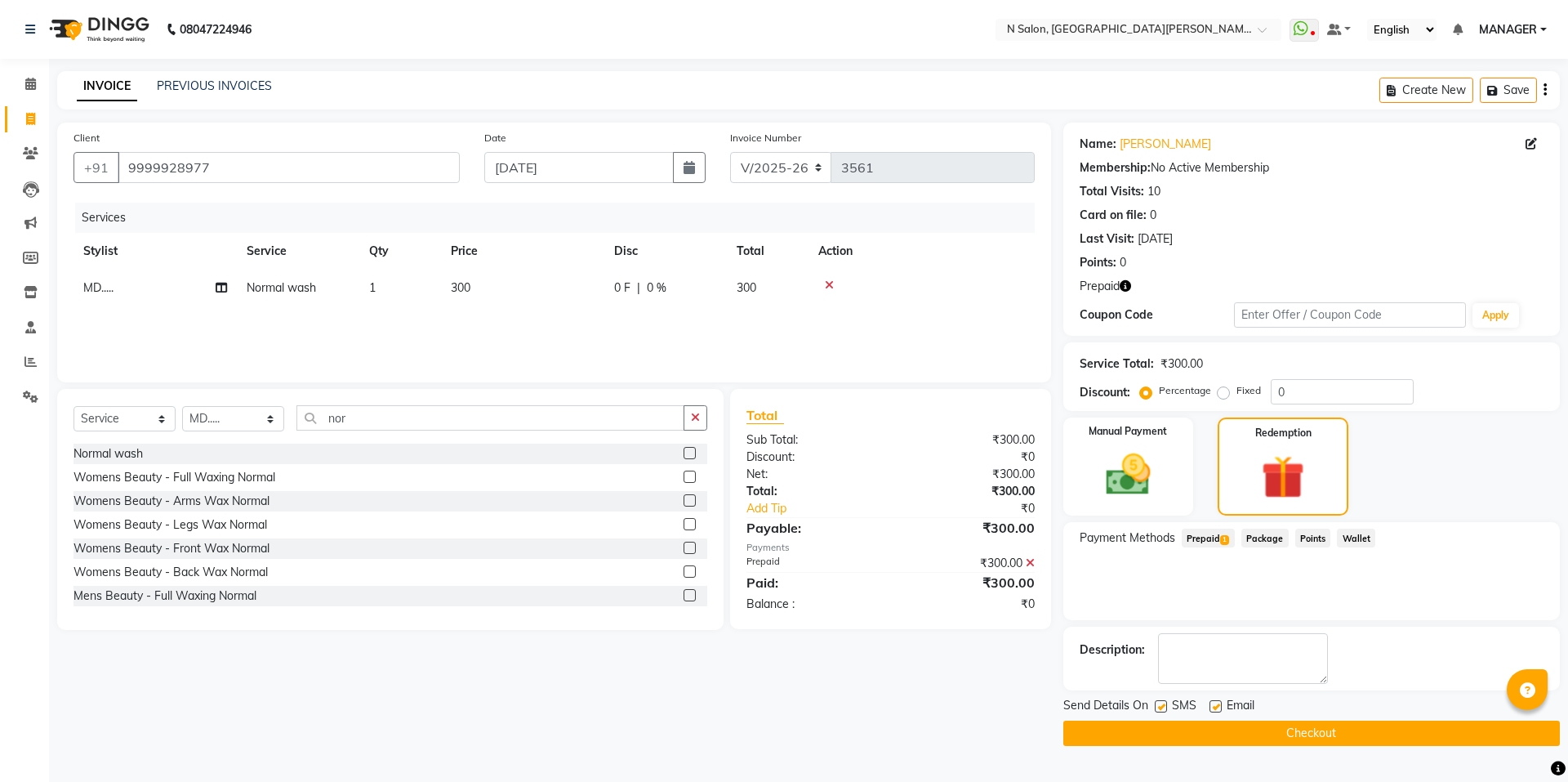
click at [1392, 749] on main "INVOICE PREVIOUS INVOICES Create New Save Client [PHONE_NUMBER] Date [DATE] Inv…" at bounding box center [808, 420] width 1519 height 700
click at [1392, 748] on main "INVOICE PREVIOUS INVOICES Create New Save Client [PHONE_NUMBER] Date [DATE] Inv…" at bounding box center [808, 420] width 1519 height 700
click at [1392, 738] on button "Checkout" at bounding box center [1312, 733] width 497 height 26
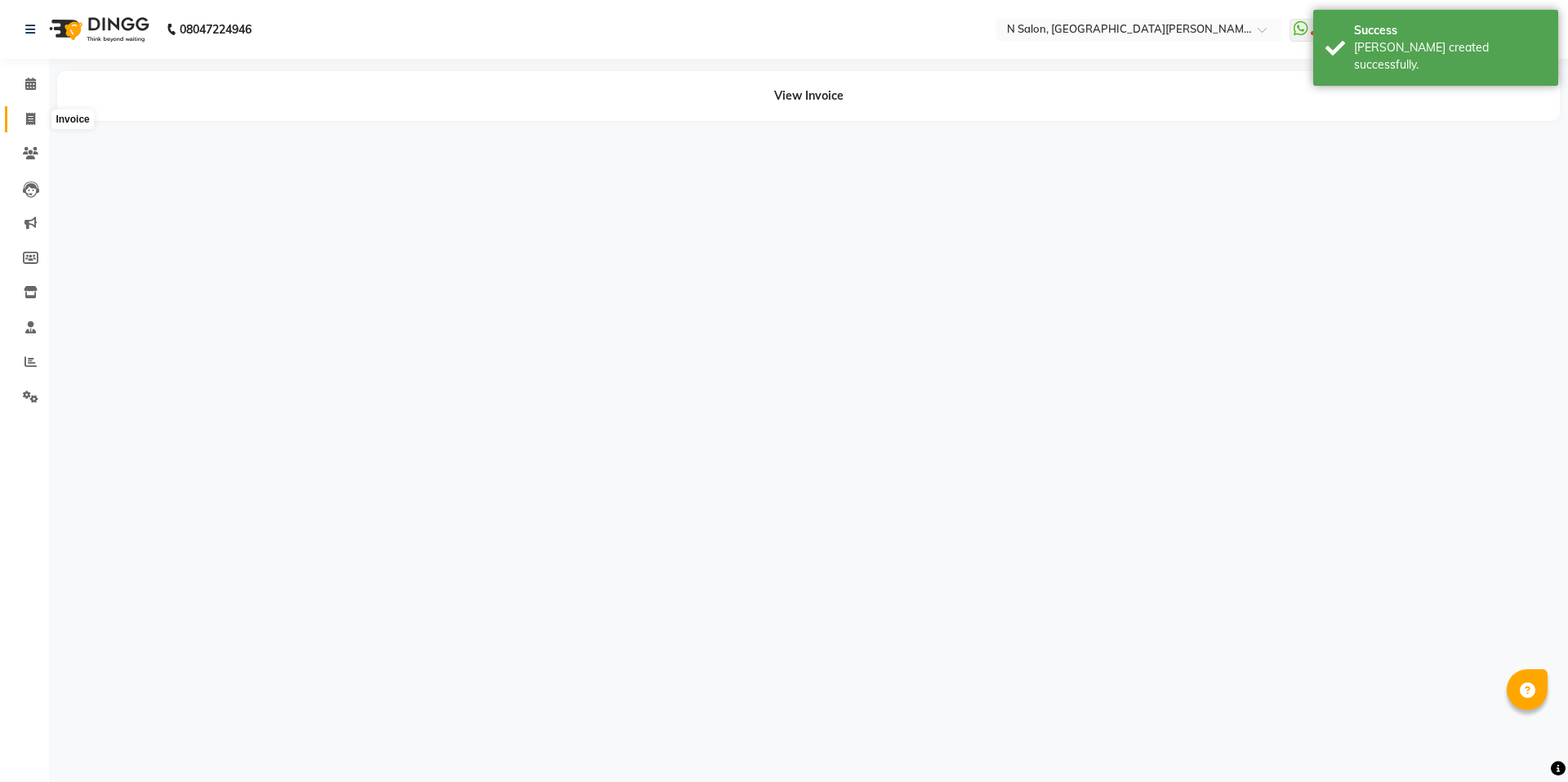
click at [17, 115] on span at bounding box center [30, 119] width 29 height 19
select select "service"
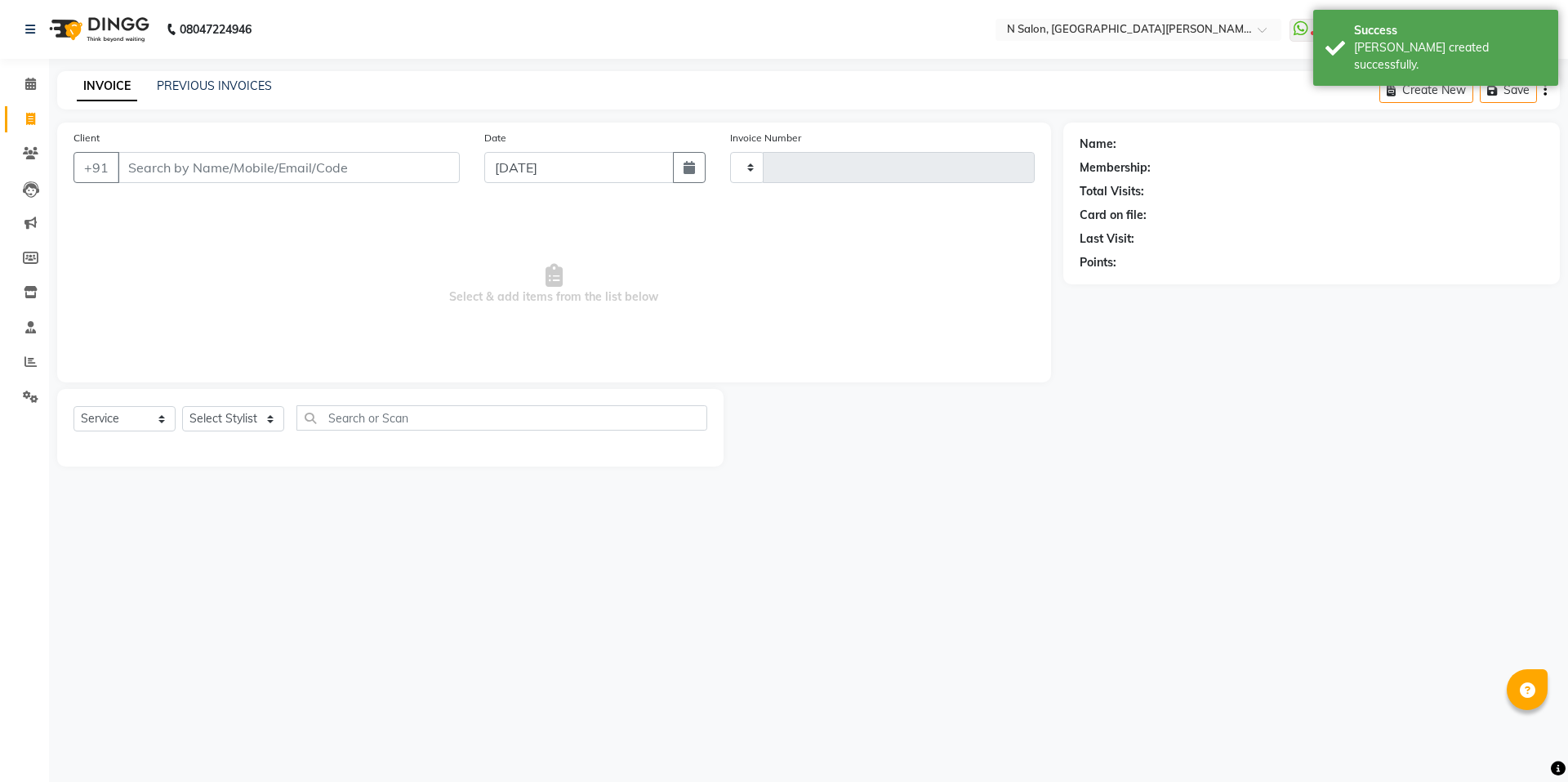
type input "3565"
select select "3472"
select select "P"
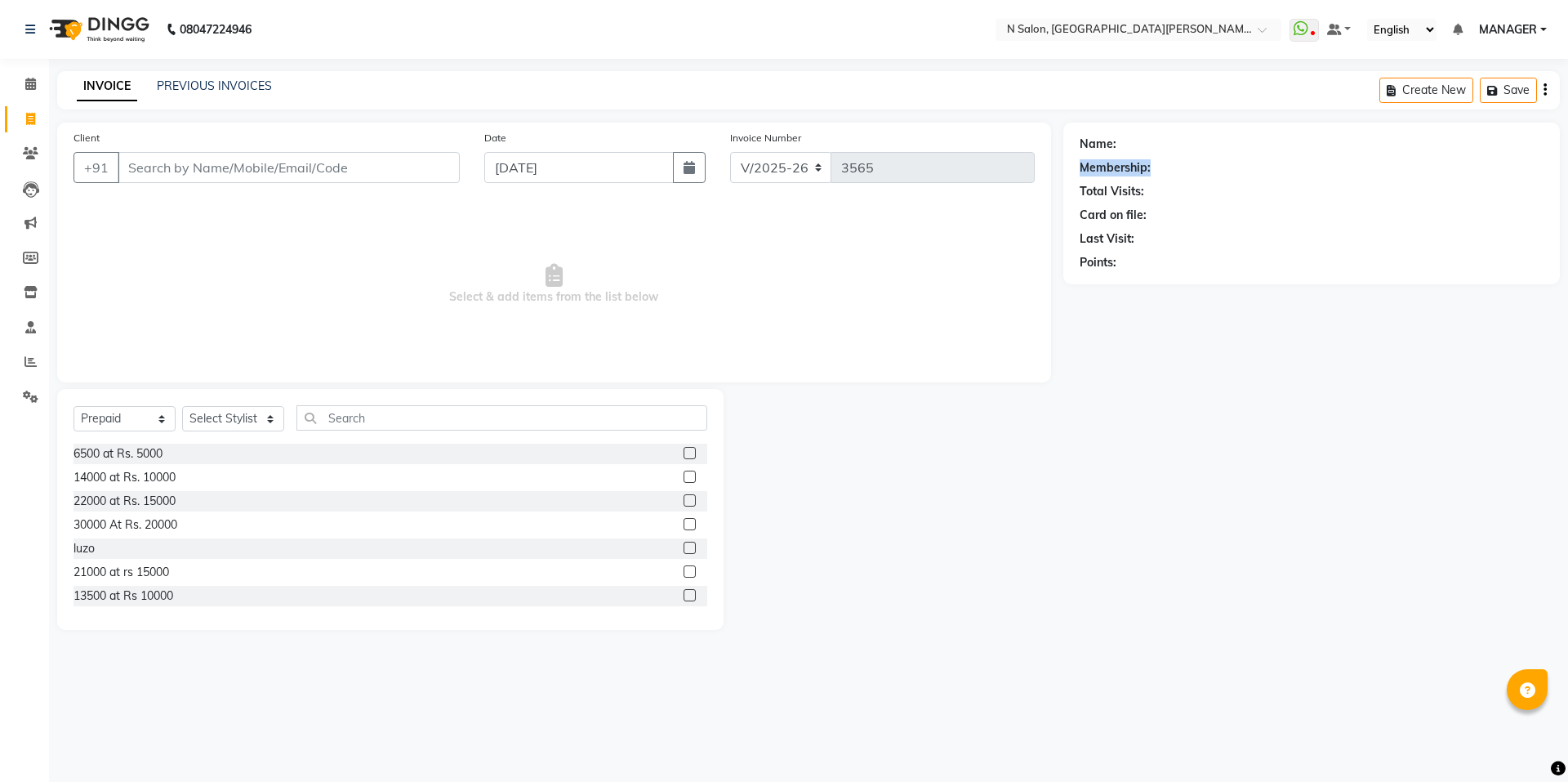
click at [1181, 152] on div "Name: Membership: Total Visits: Card on file: Last Visit: Points:" at bounding box center [1311, 200] width 464 height 142
click at [1189, 243] on div "Last Visit:" at bounding box center [1311, 239] width 464 height 17
click at [26, 364] on icon at bounding box center [30, 361] width 12 height 12
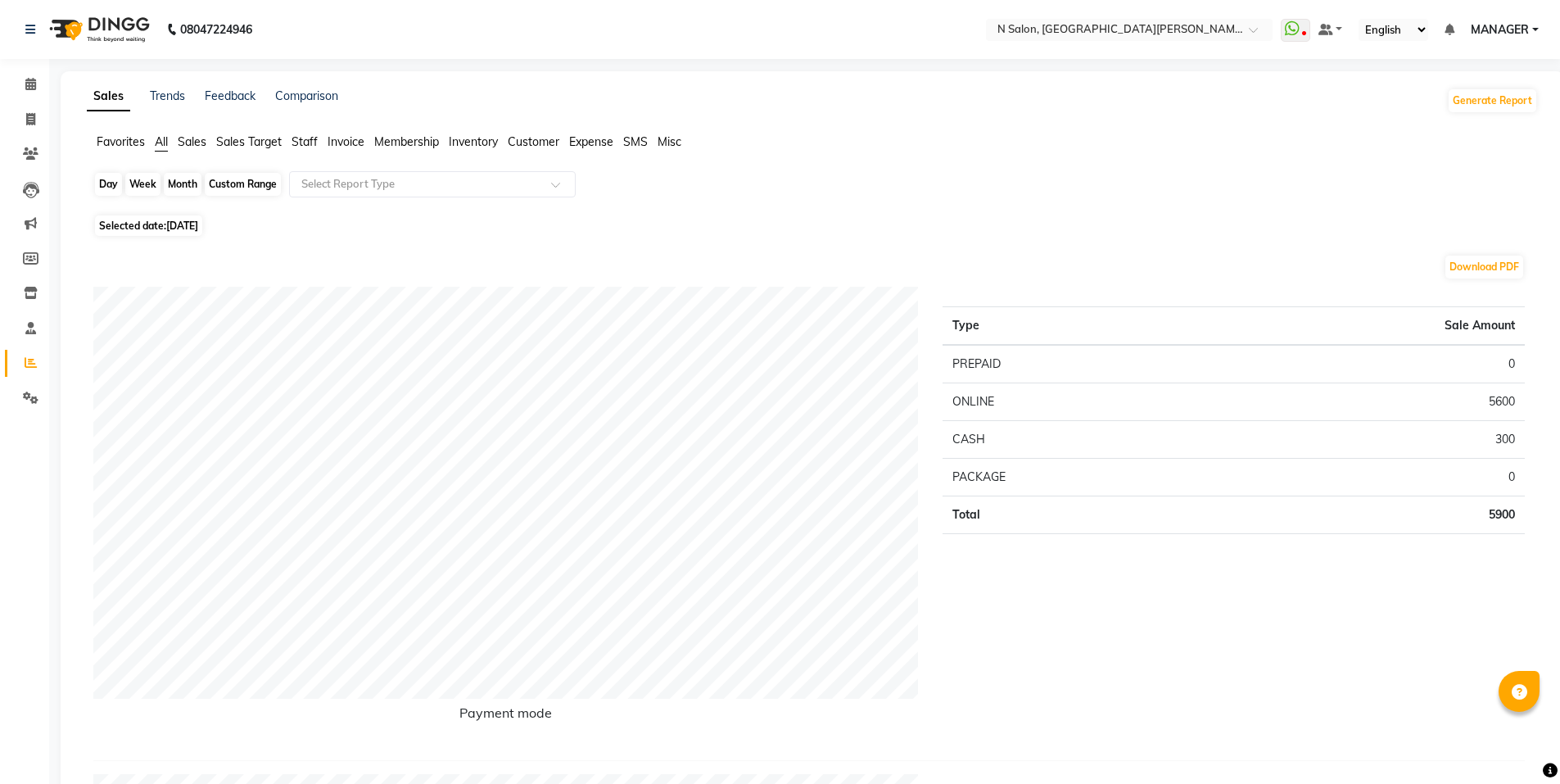
click at [120, 185] on div "Day" at bounding box center [108, 184] width 27 height 23
select select "9"
select select "2025"
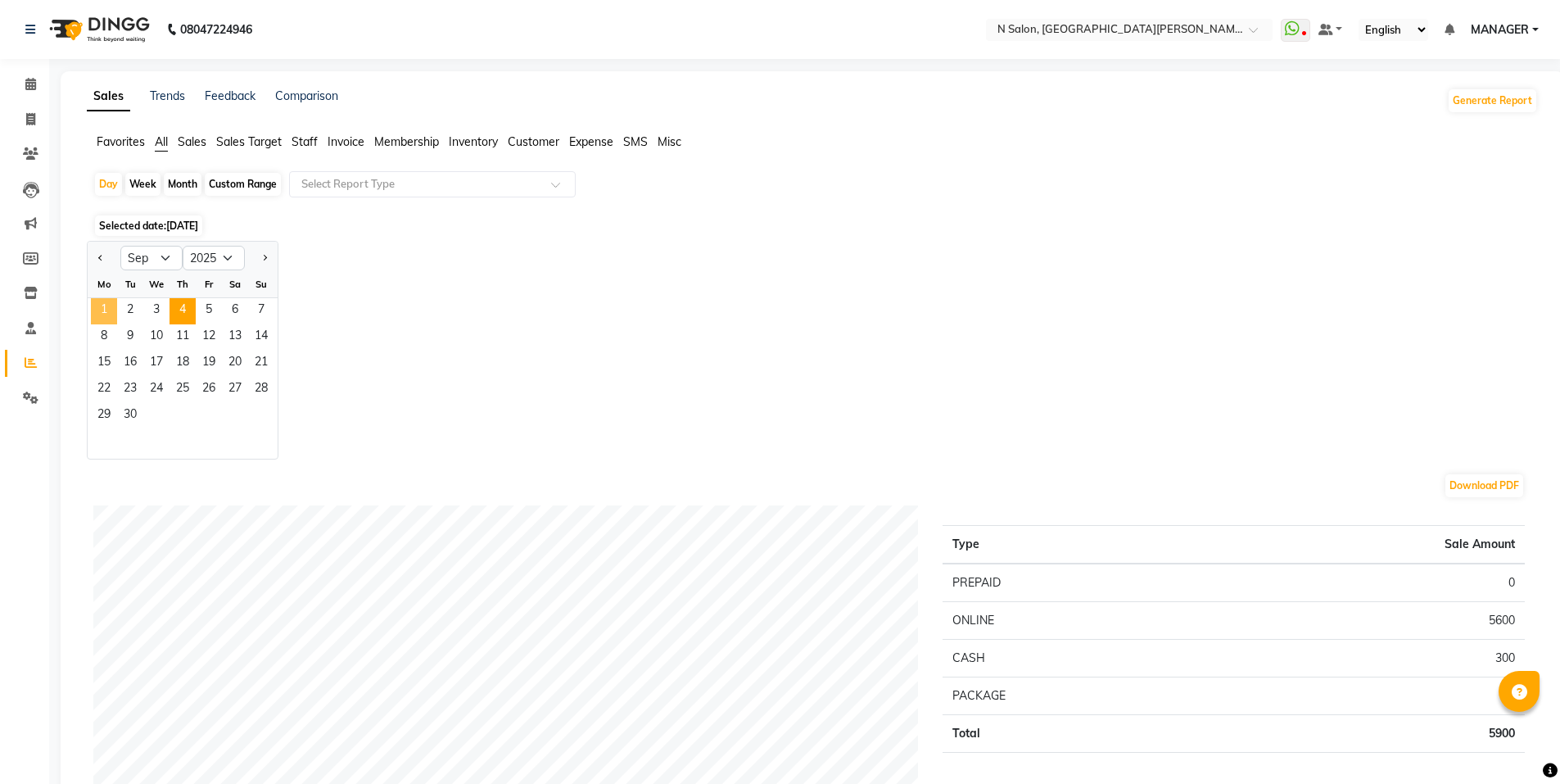
click at [109, 308] on span "1" at bounding box center [104, 311] width 26 height 26
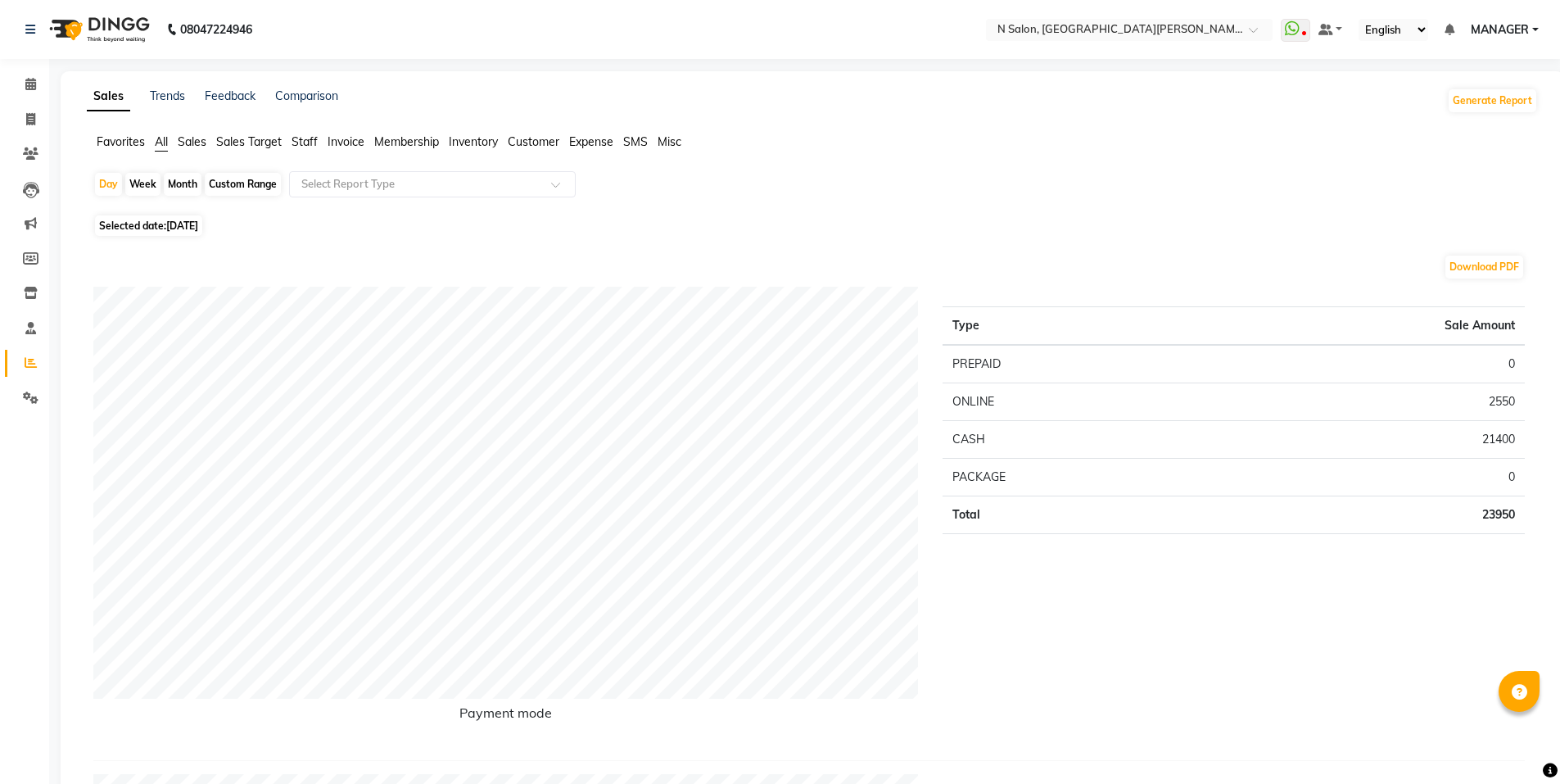
click at [309, 143] on span "Staff" at bounding box center [305, 142] width 26 height 15
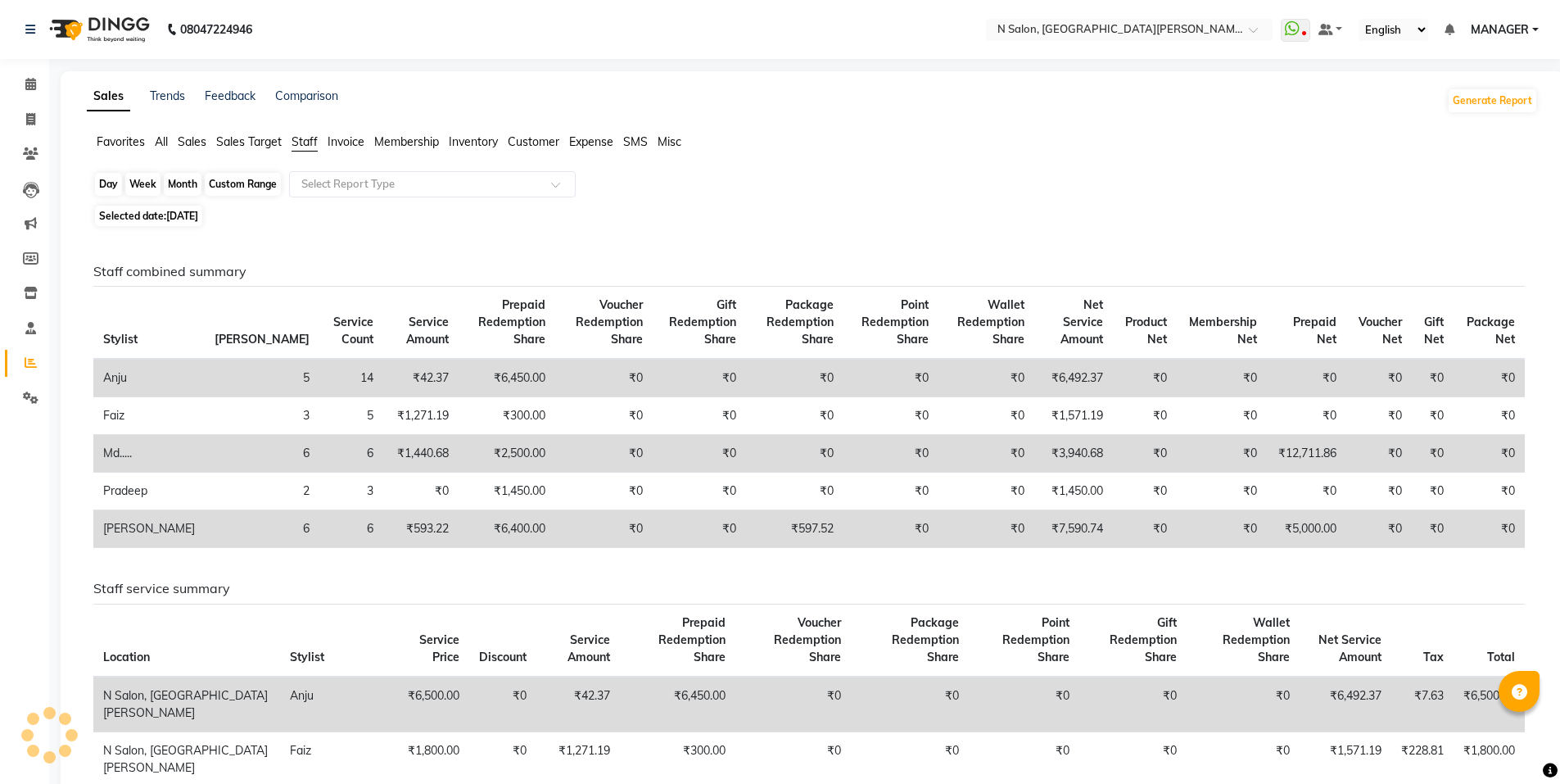
click at [109, 176] on div "Day" at bounding box center [108, 184] width 27 height 23
click at [116, 196] on div "Day" at bounding box center [108, 184] width 27 height 23
select select "9"
select select "2025"
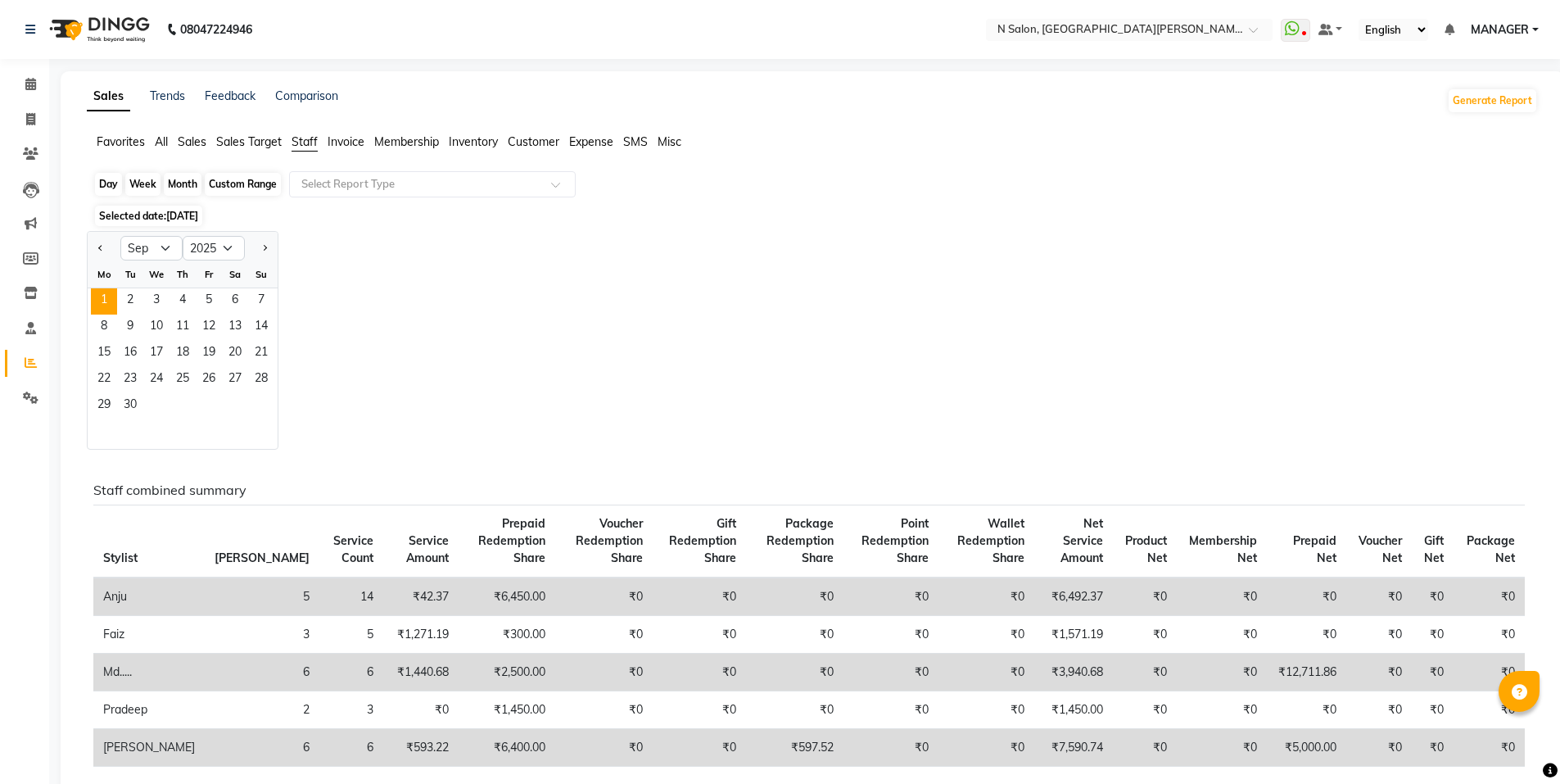
click at [116, 196] on div "Day" at bounding box center [108, 184] width 27 height 23
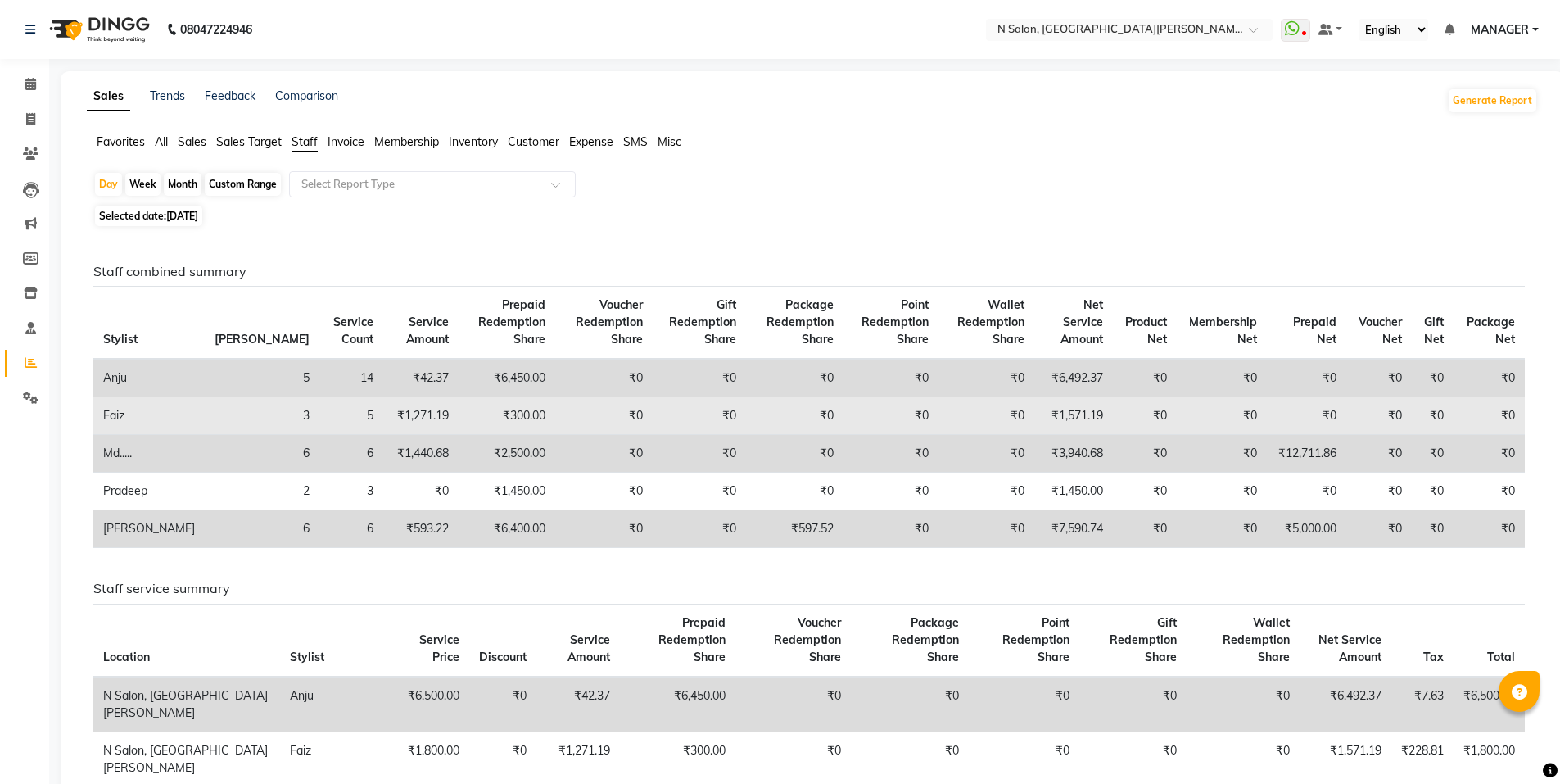
scroll to position [82, 0]
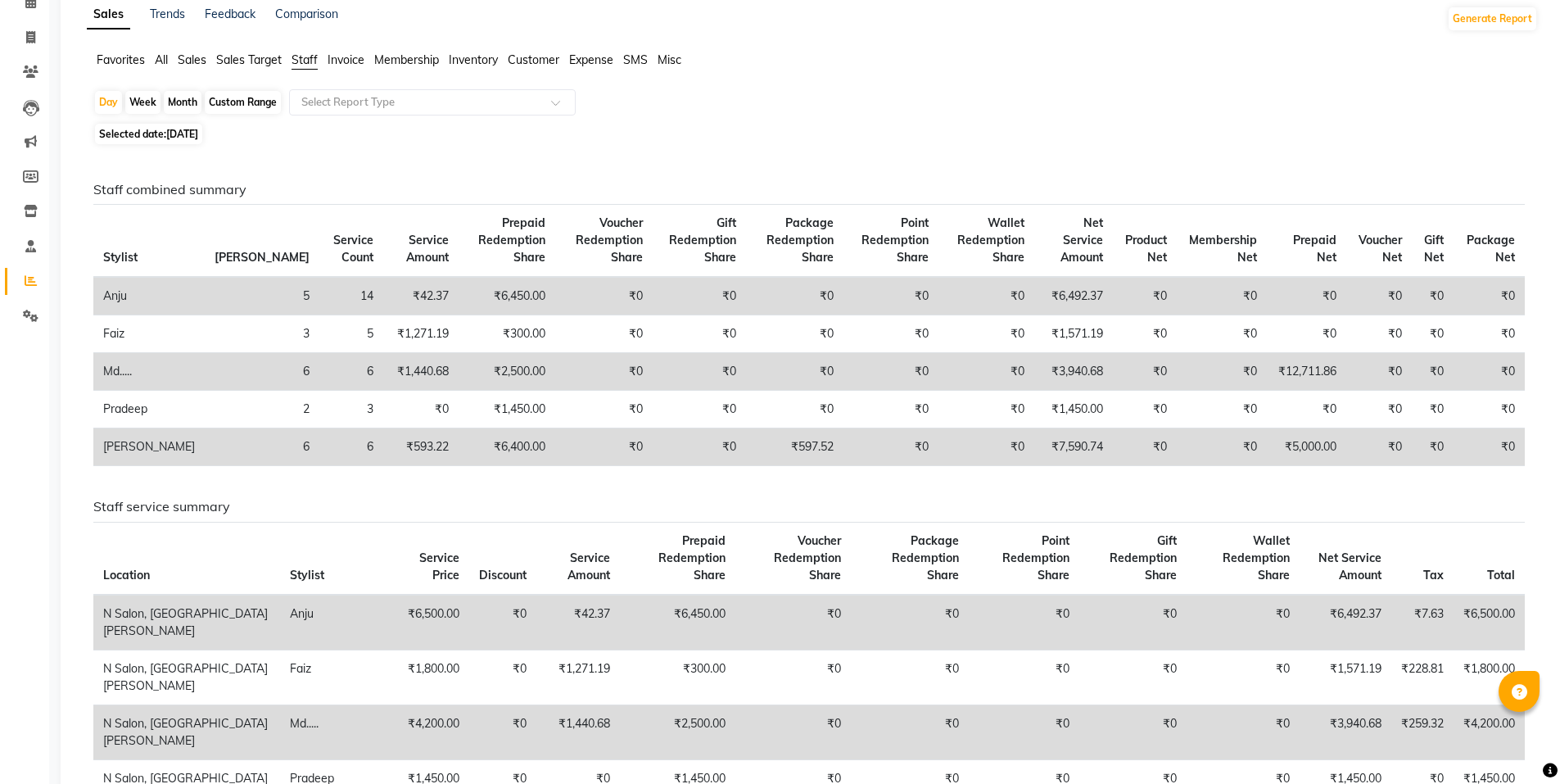
click at [226, 100] on div "Custom Range" at bounding box center [243, 102] width 76 height 23
select select "9"
select select "2025"
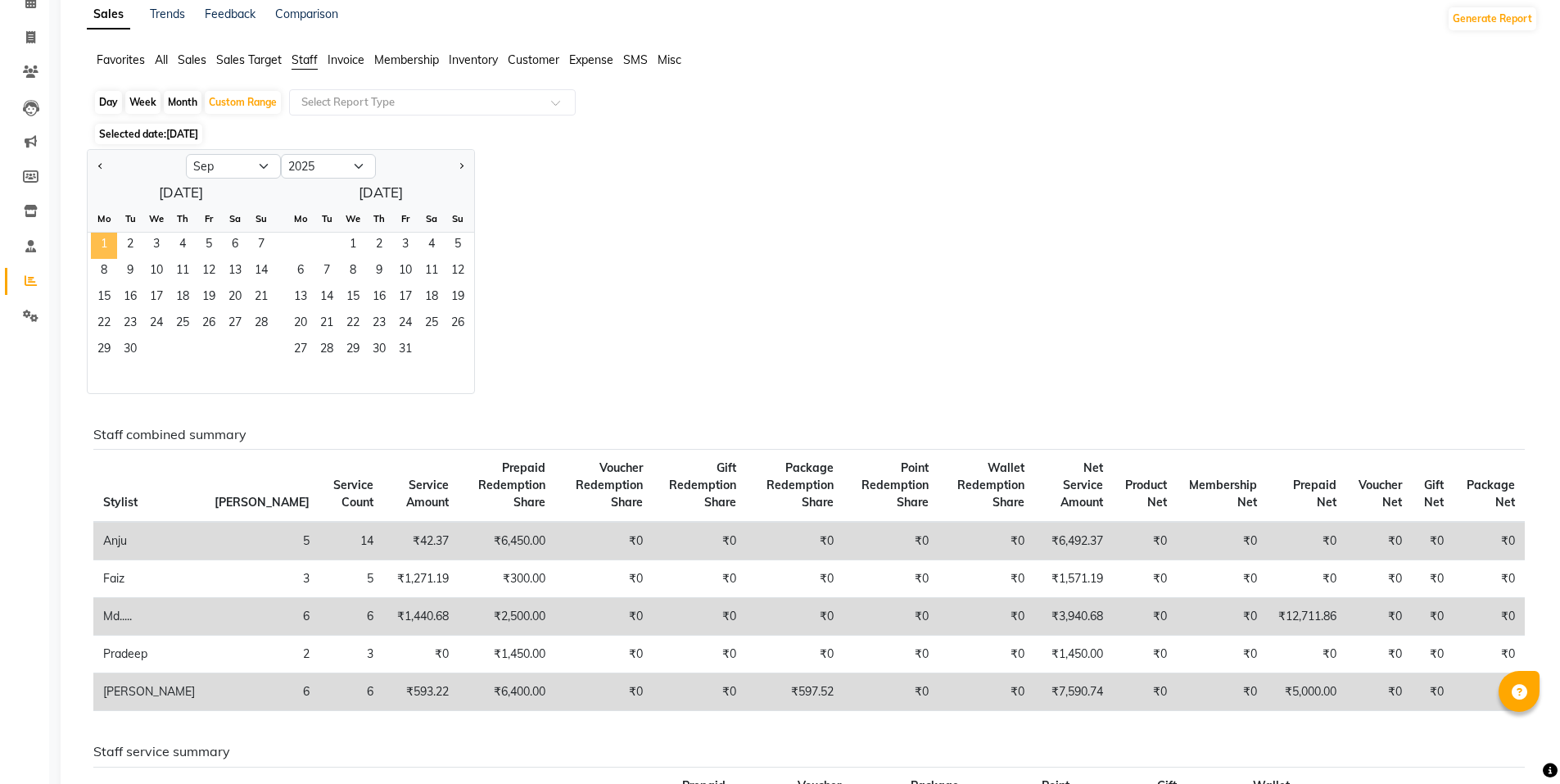
click at [114, 241] on span "1" at bounding box center [104, 246] width 26 height 26
click at [179, 237] on span "4" at bounding box center [183, 246] width 26 height 26
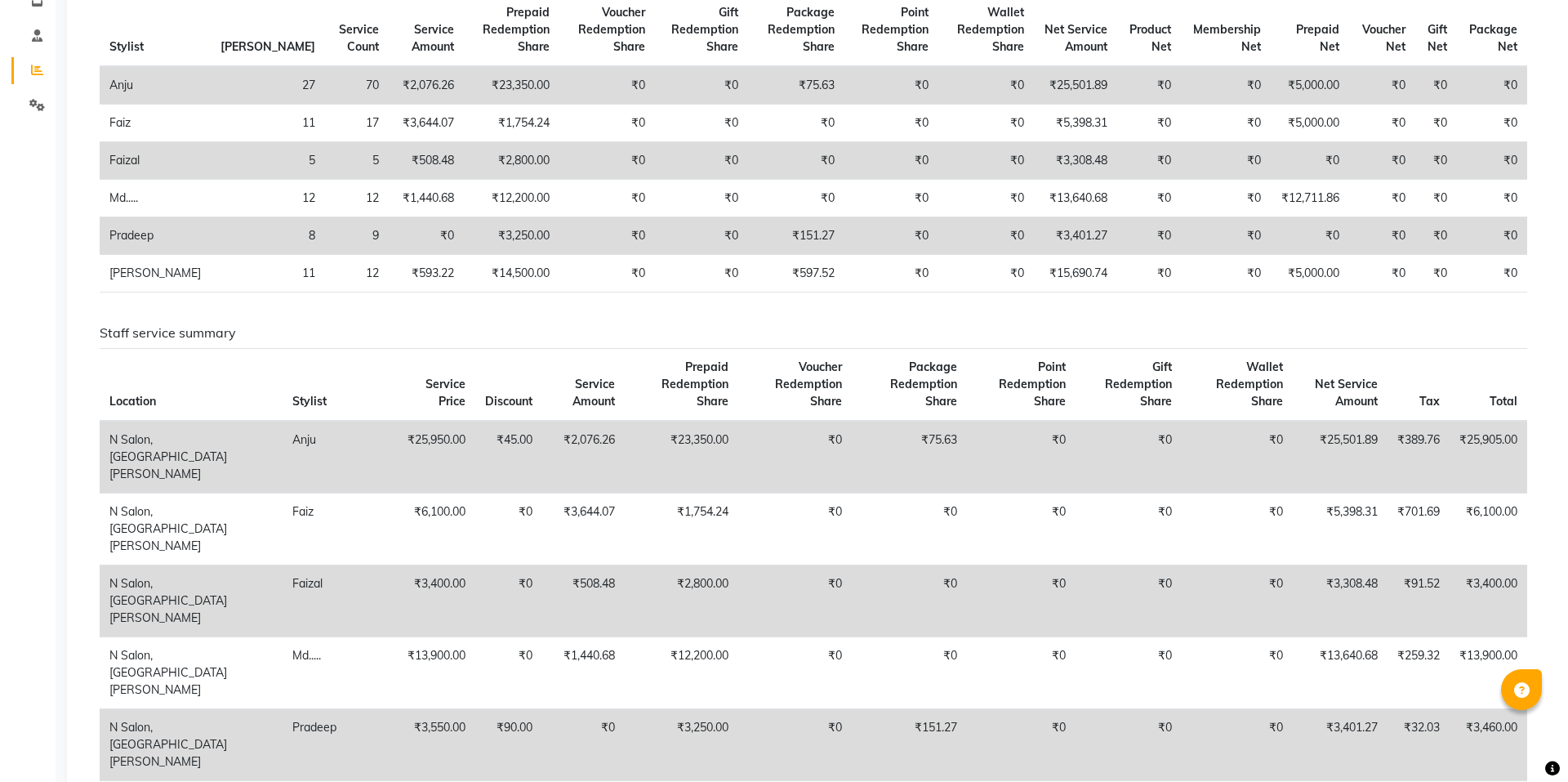
scroll to position [0, 0]
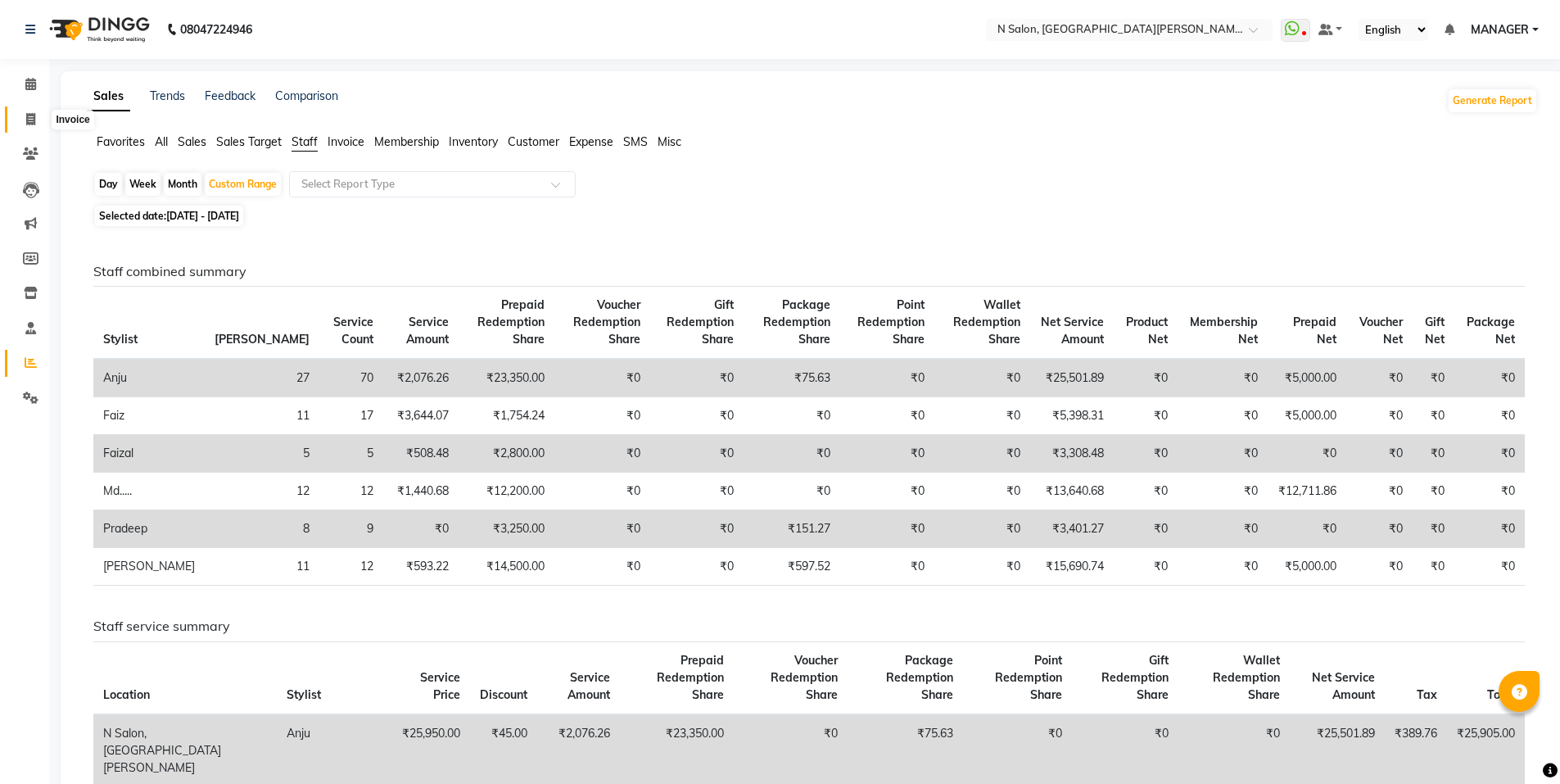
click at [31, 119] on icon at bounding box center [31, 119] width 9 height 12
select select "service"
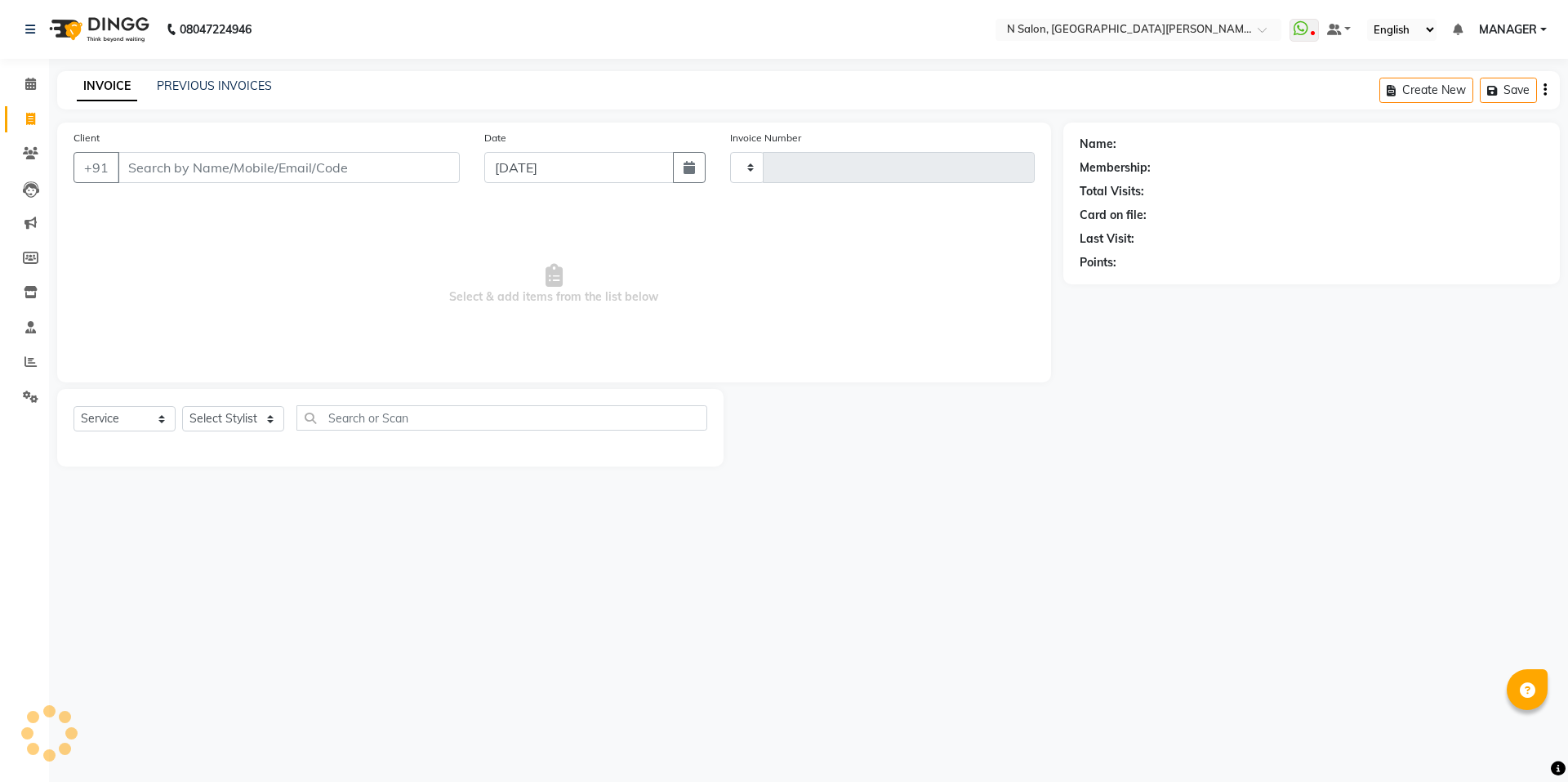
type input "3565"
select select "3472"
select select "P"
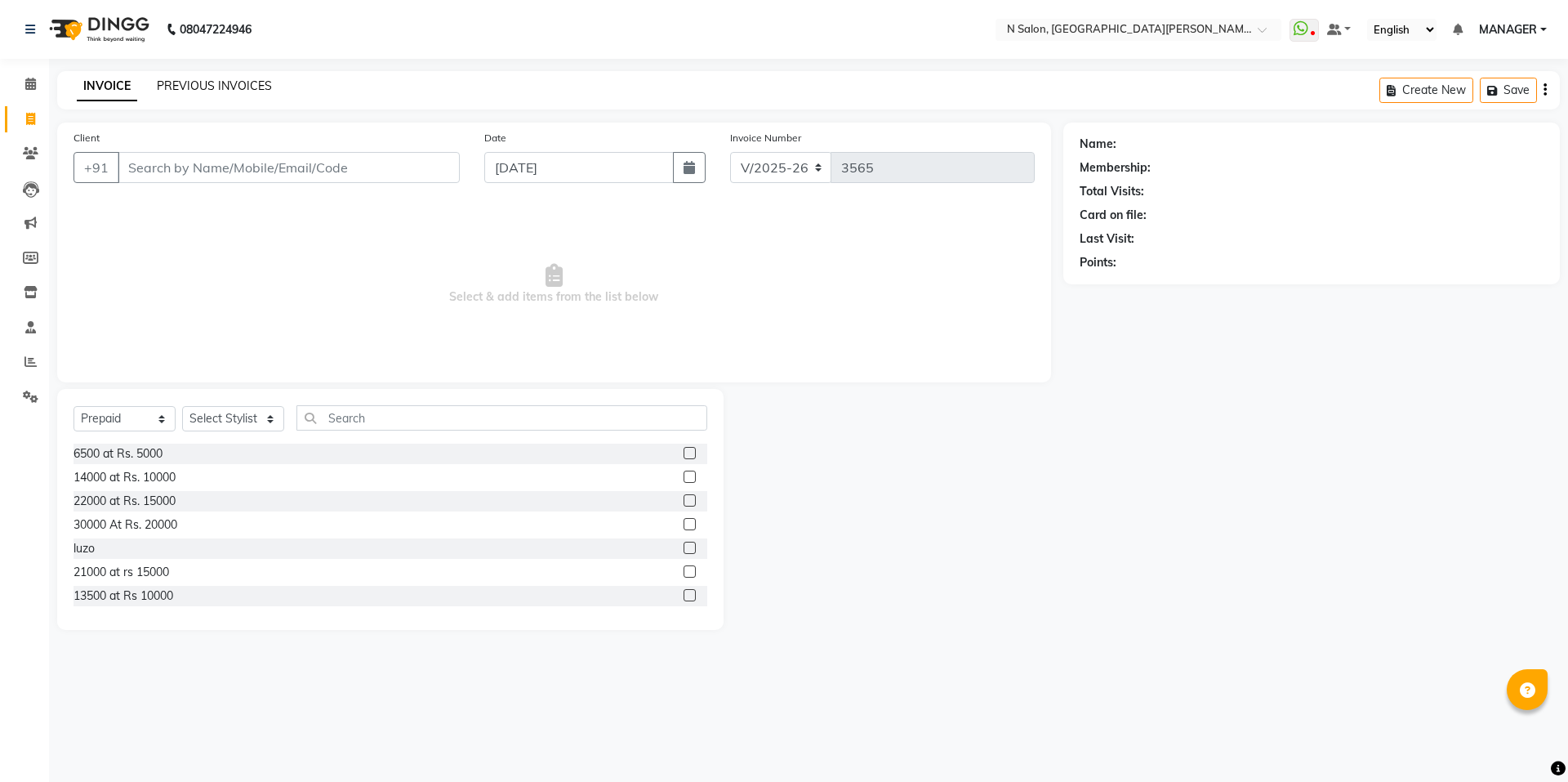
click at [207, 84] on link "PREVIOUS INVOICES" at bounding box center [214, 86] width 115 height 15
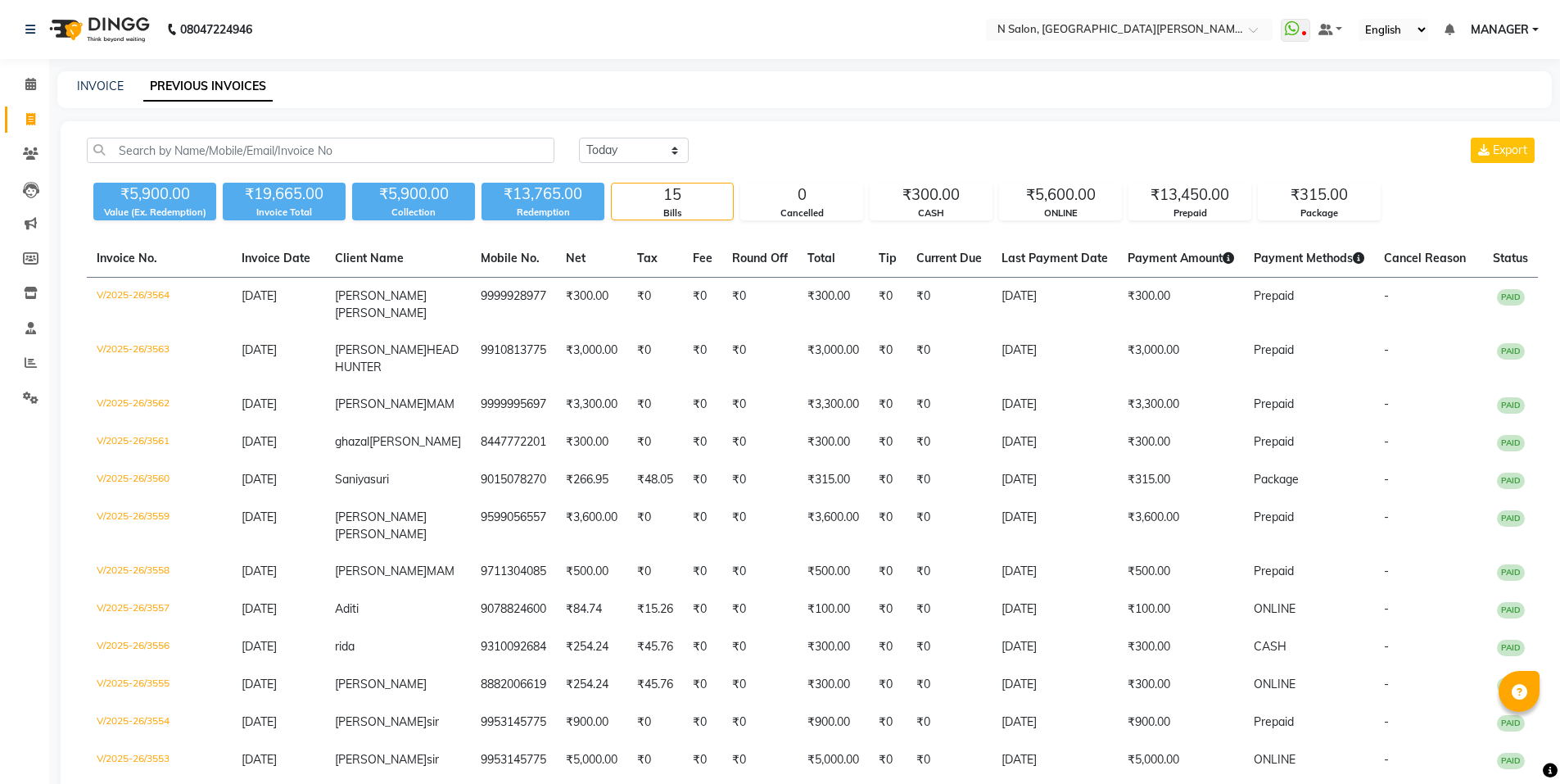
click at [541, 197] on div "₹13,765.00" at bounding box center [543, 194] width 123 height 23
click at [1201, 211] on div "Prepaid" at bounding box center [1190, 213] width 121 height 14
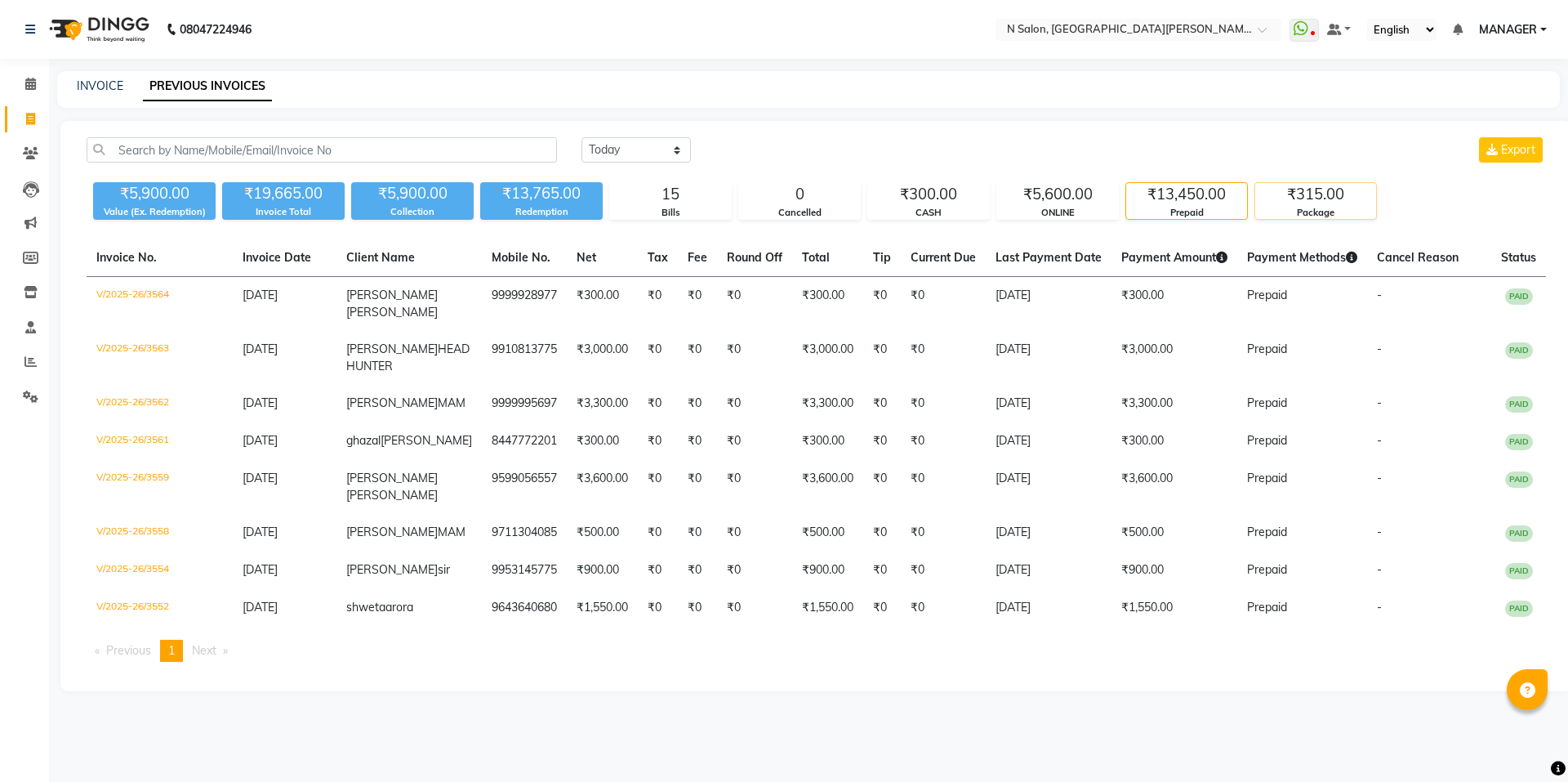
click at [1332, 218] on div "Package" at bounding box center [1316, 213] width 121 height 14
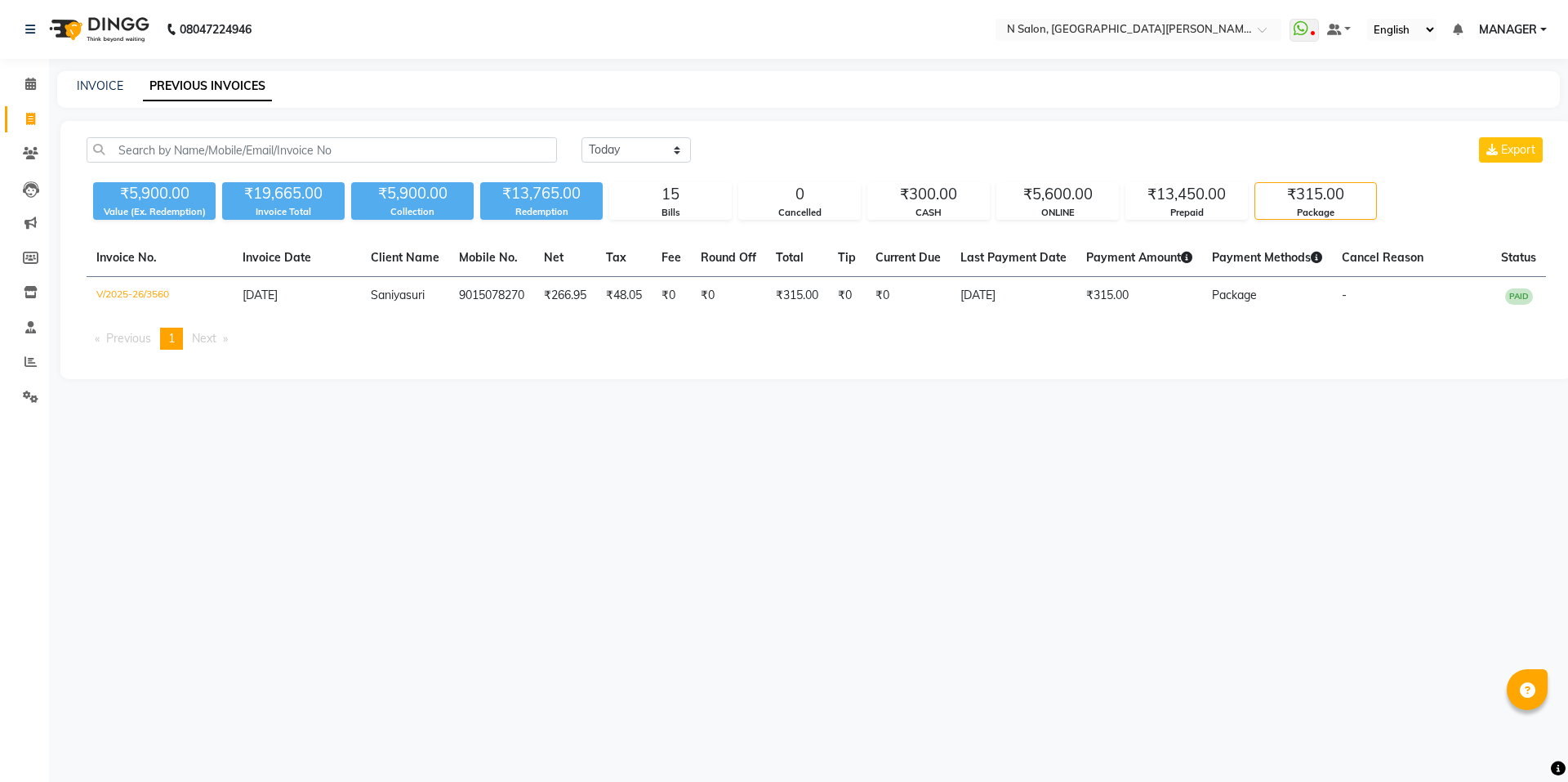
click at [1199, 222] on div "[DATE] [DATE] Custom Range Export ₹5,900.00 Value (Ex. Redemption) ₹19,665.00 I…" at bounding box center [816, 250] width 1512 height 258
click at [1198, 217] on div "Prepaid" at bounding box center [1187, 213] width 121 height 14
